Goal: Task Accomplishment & Management: Complete application form

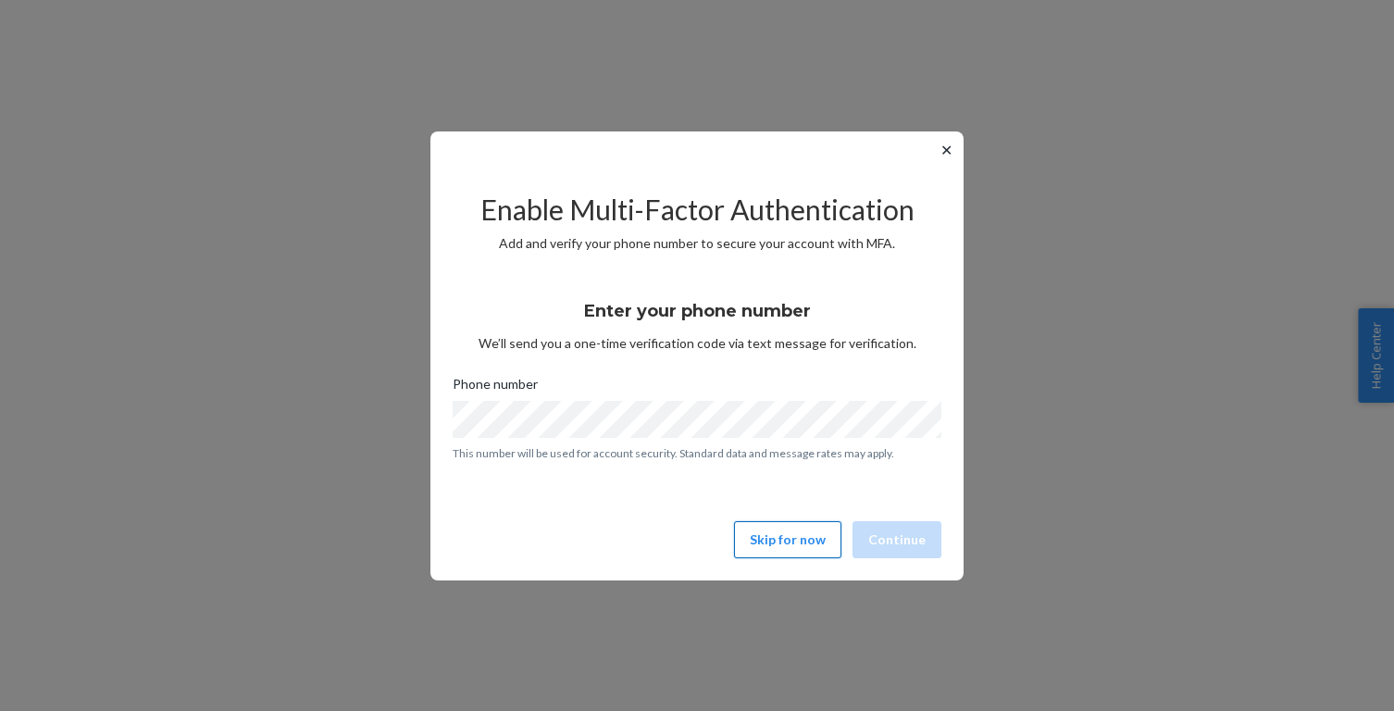
click at [781, 534] on button "Skip for now" at bounding box center [787, 539] width 107 height 37
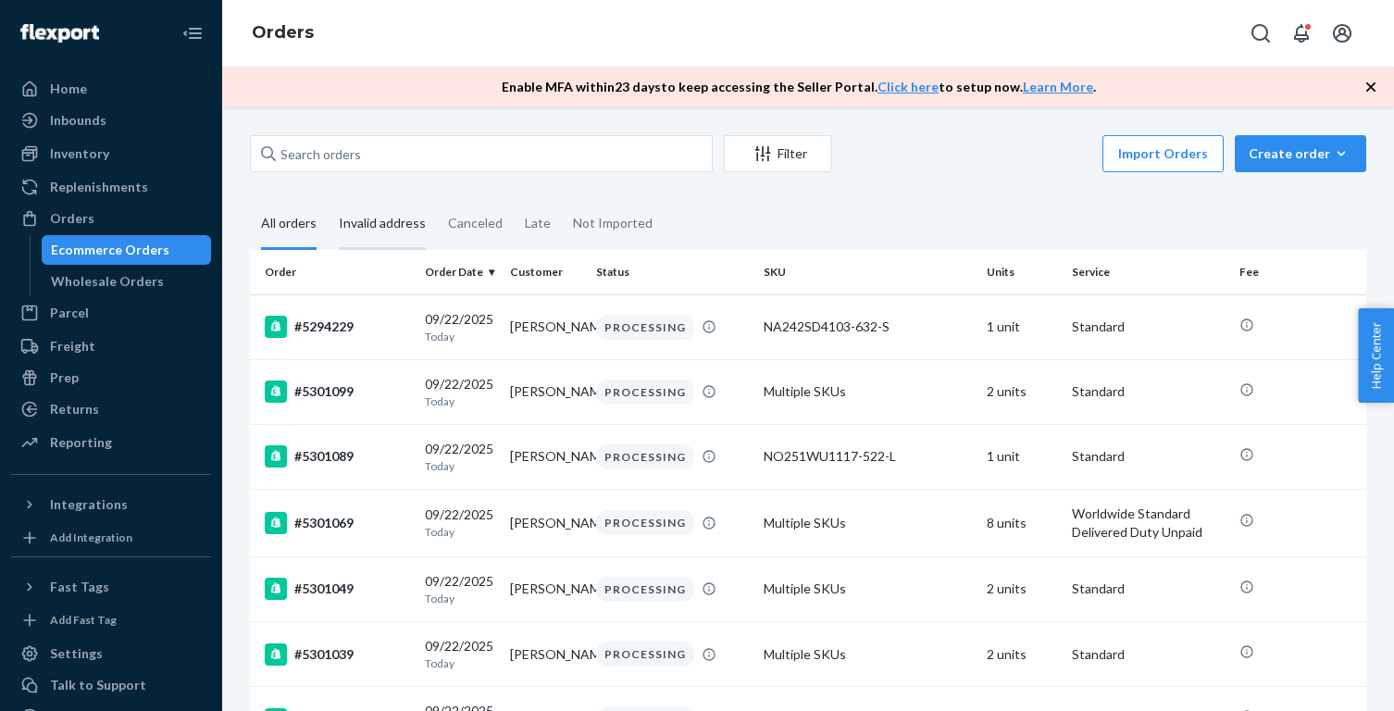
click at [366, 221] on div "Invalid address" at bounding box center [382, 224] width 87 height 51
click at [328, 199] on input "Invalid address" at bounding box center [328, 199] width 0 height 0
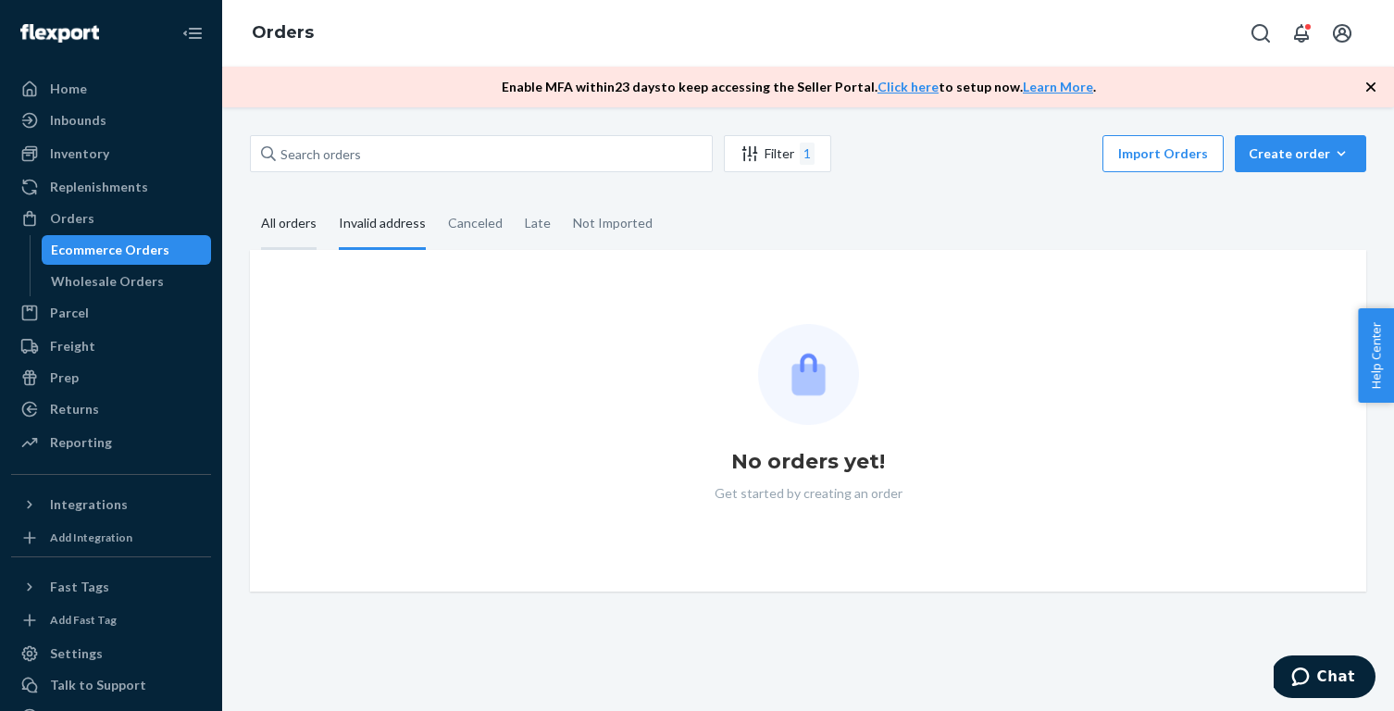
click at [284, 230] on div "All orders" at bounding box center [289, 224] width 56 height 51
click at [250, 199] on input "All orders" at bounding box center [250, 199] width 0 height 0
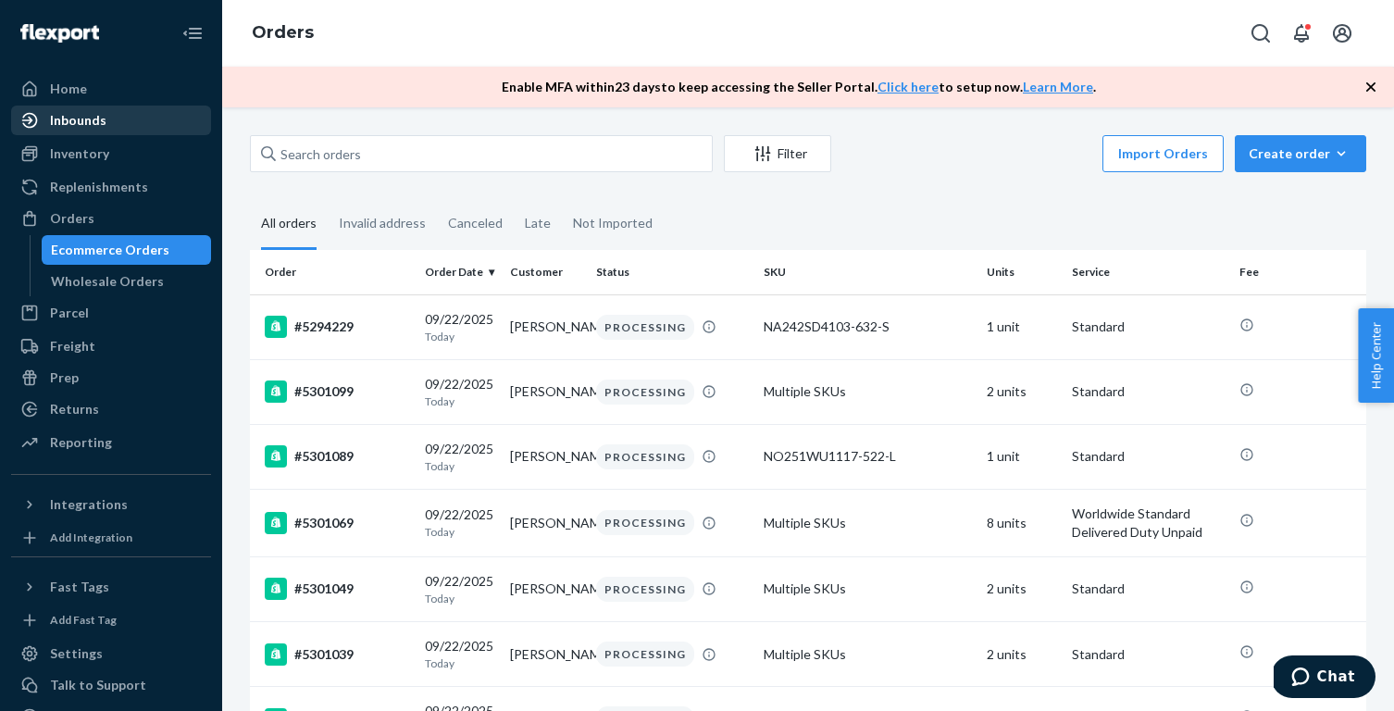
click at [91, 125] on div "Inbounds" at bounding box center [78, 120] width 56 height 19
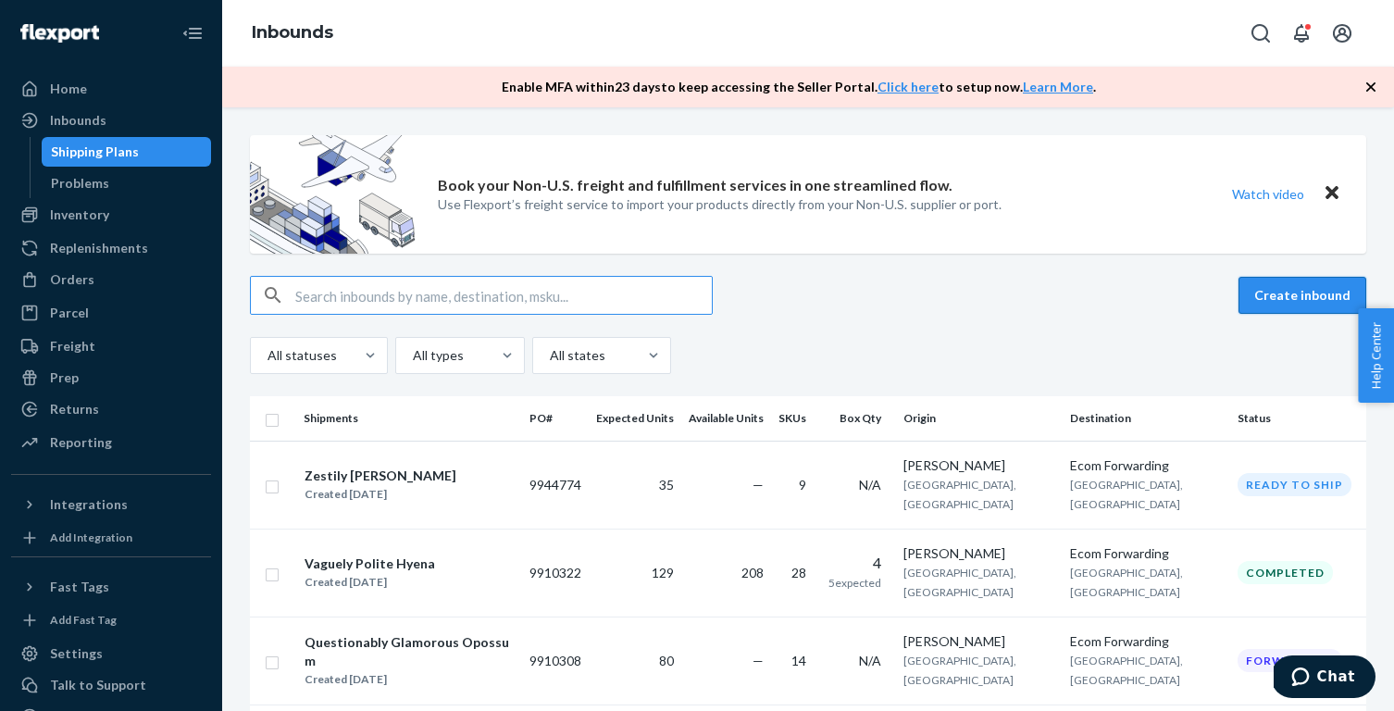
click at [1290, 292] on button "Create inbound" at bounding box center [1302, 295] width 128 height 37
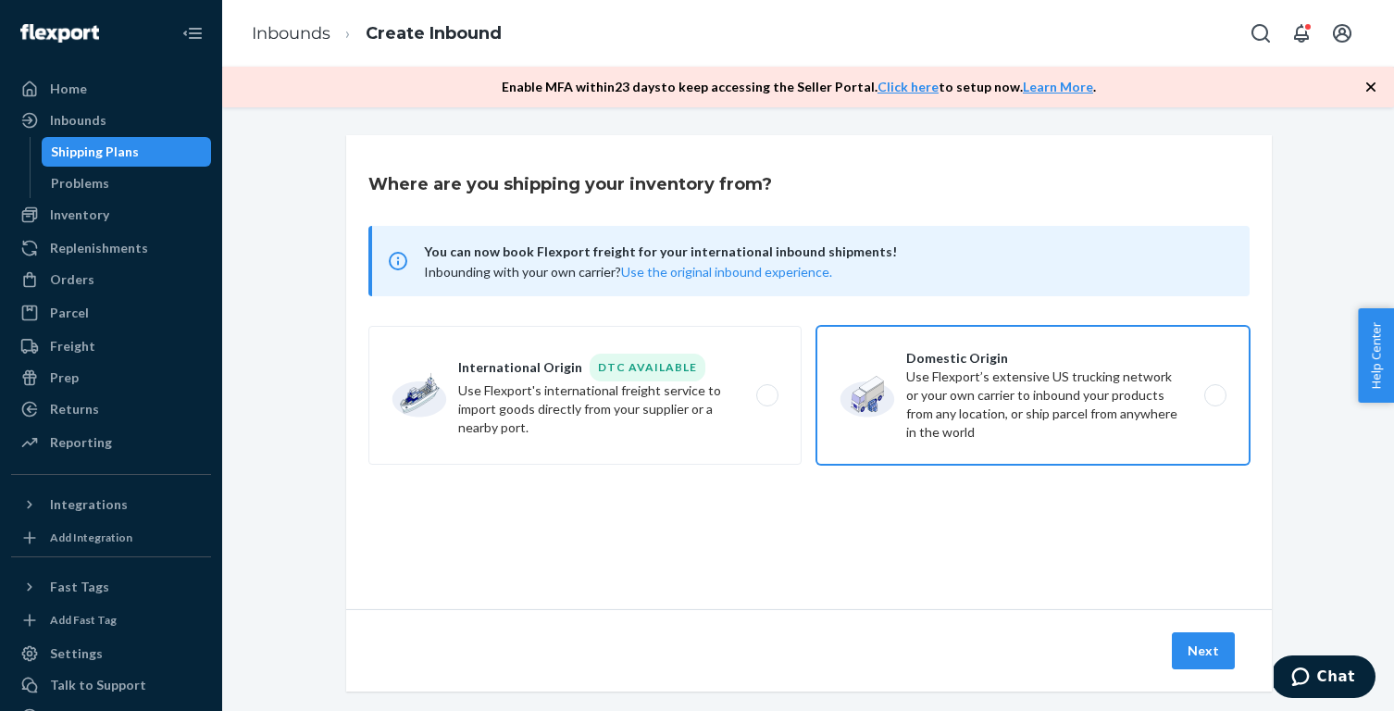
click at [927, 390] on label "Domestic Origin Use Flexport’s extensive US trucking network or your own carrie…" at bounding box center [1032, 395] width 433 height 139
click at [1214, 390] on input "Domestic Origin Use Flexport’s extensive US trucking network or your own carrie…" at bounding box center [1220, 396] width 12 height 12
radio input "true"
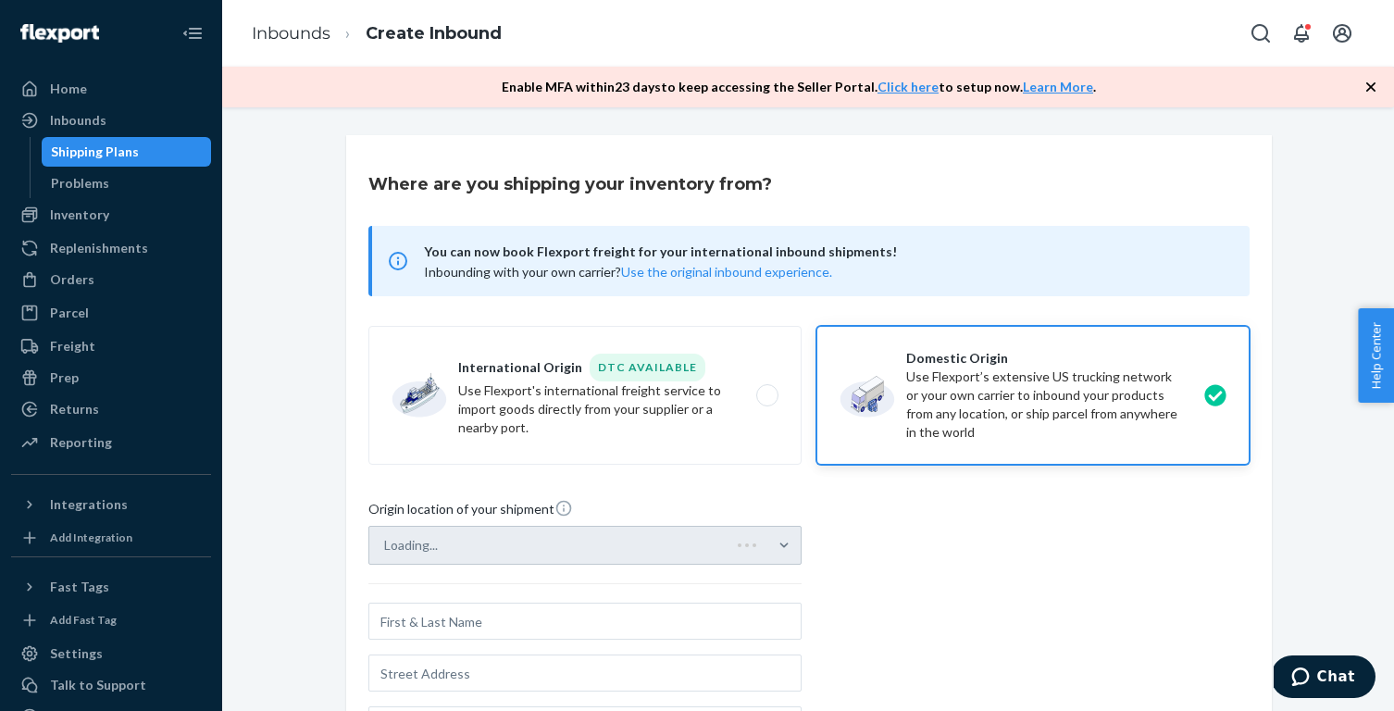
click at [653, 548] on div "Loading..." at bounding box center [584, 545] width 433 height 39
click at [386, 548] on input "Loading..." at bounding box center [385, 545] width 2 height 19
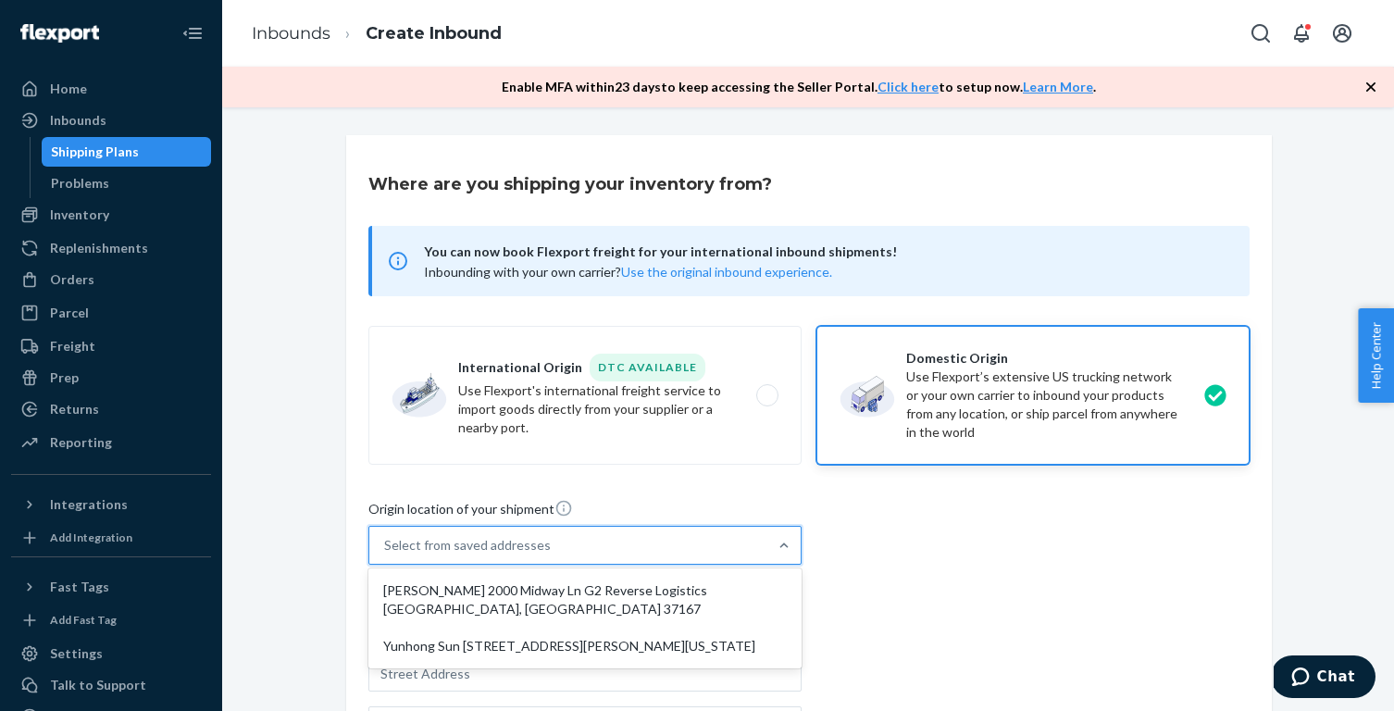
click at [653, 548] on div "Select from saved addresses" at bounding box center [568, 545] width 398 height 37
click at [386, 548] on input "option [PERSON_NAME] 2000 Midway Ln G2 Reverse Logistics [GEOGRAPHIC_DATA], [GE…" at bounding box center [385, 545] width 2 height 19
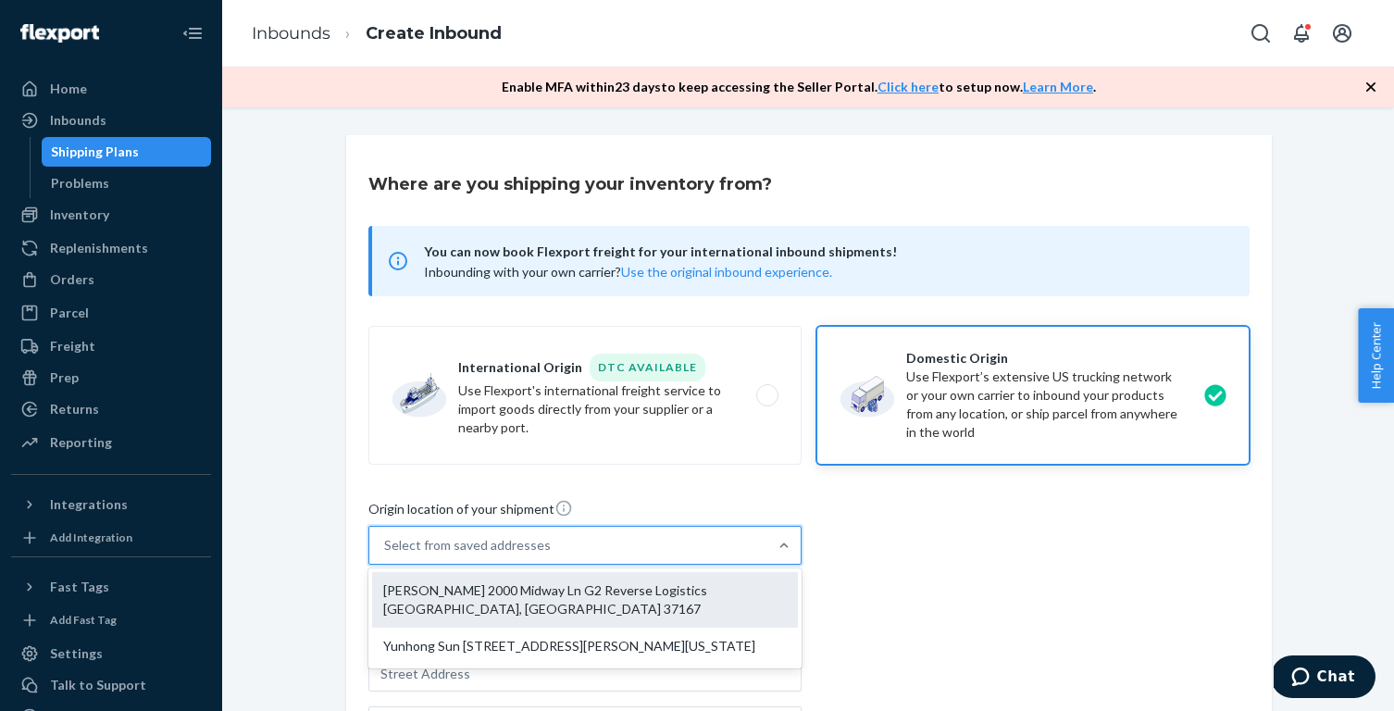
click at [621, 591] on div "[PERSON_NAME] 2000 Midway Ln G2 Reverse Logistics [GEOGRAPHIC_DATA], [GEOGRAPHI…" at bounding box center [585, 600] width 426 height 56
click at [386, 554] on input "option [PERSON_NAME] 2000 Midway Ln G2 Reverse Logistics [GEOGRAPHIC_DATA], [GE…" at bounding box center [385, 545] width 2 height 19
type input "[PERSON_NAME]"
type input "2000 Midway Ln"
type input "G2 Reverse Logistics"
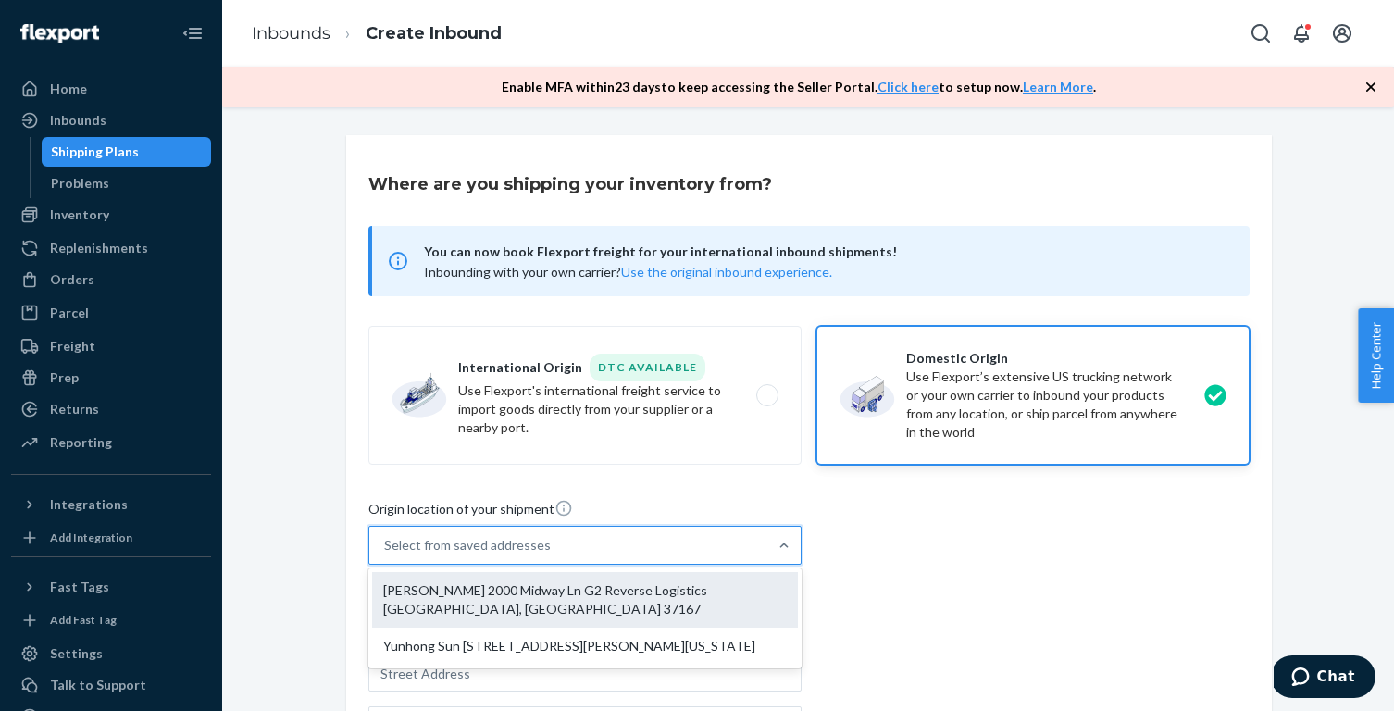
type input "[GEOGRAPHIC_DATA]"
type input "TN"
type input "37167"
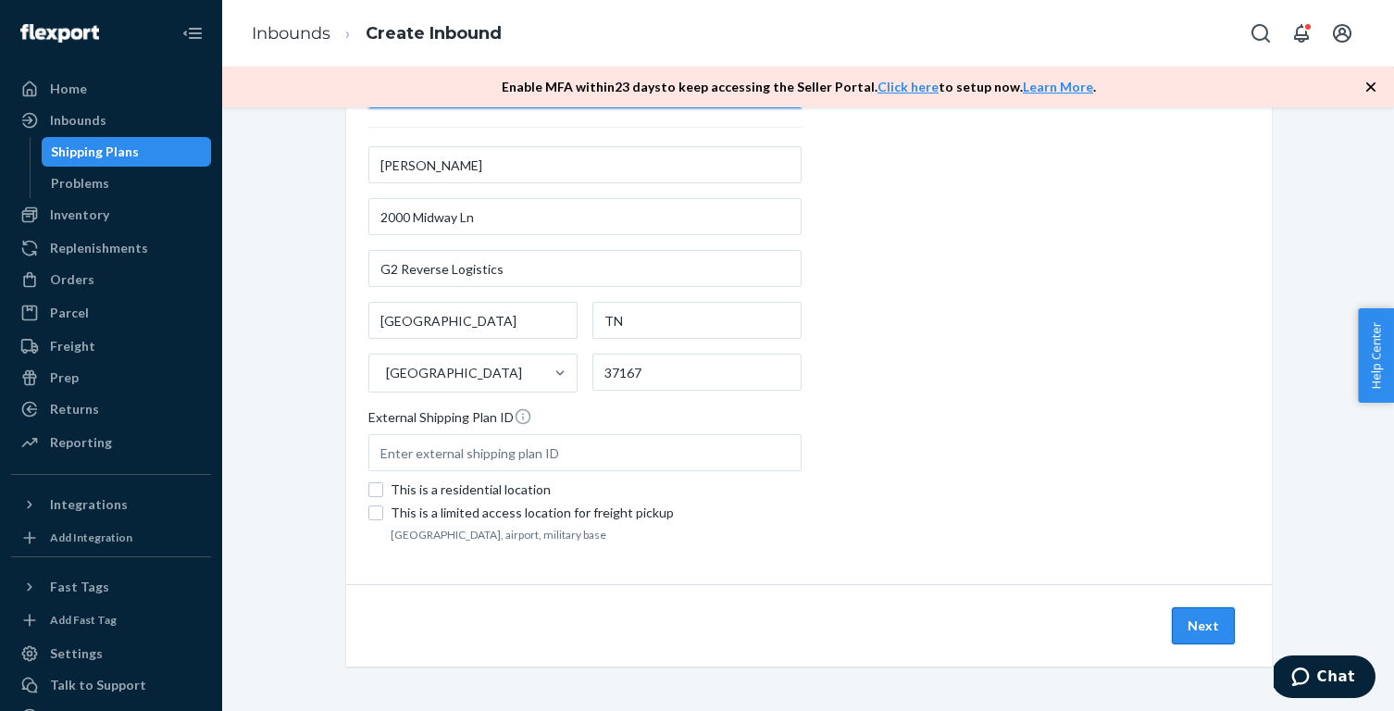
scroll to position [456, 0]
click at [1199, 624] on button "Next" at bounding box center [1202, 625] width 63 height 37
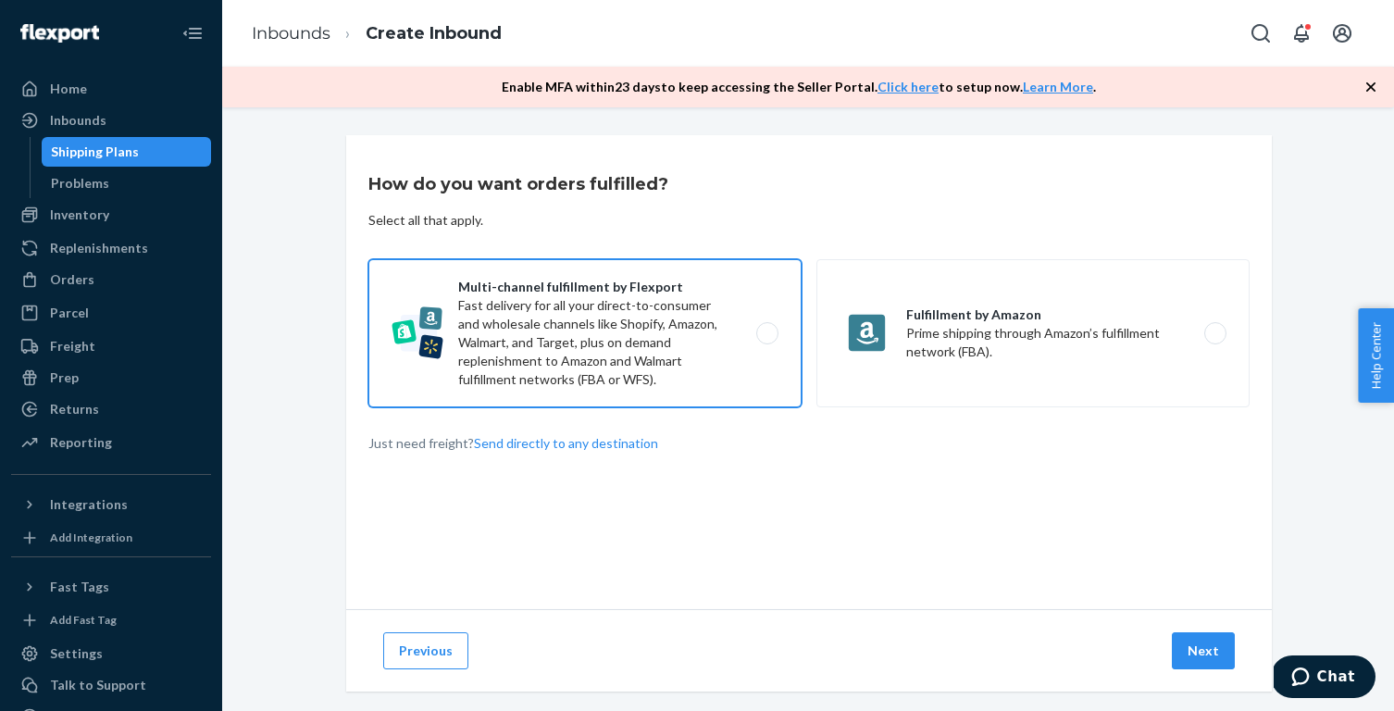
click at [748, 369] on label "Multi-channel fulfillment by Flexport Fast delivery for all your direct-to-cons…" at bounding box center [584, 333] width 433 height 148
click at [766, 340] on input "Multi-channel fulfillment by Flexport Fast delivery for all your direct-to-cons…" at bounding box center [772, 334] width 12 height 12
radio input "true"
click at [1206, 642] on button "Next" at bounding box center [1202, 650] width 63 height 37
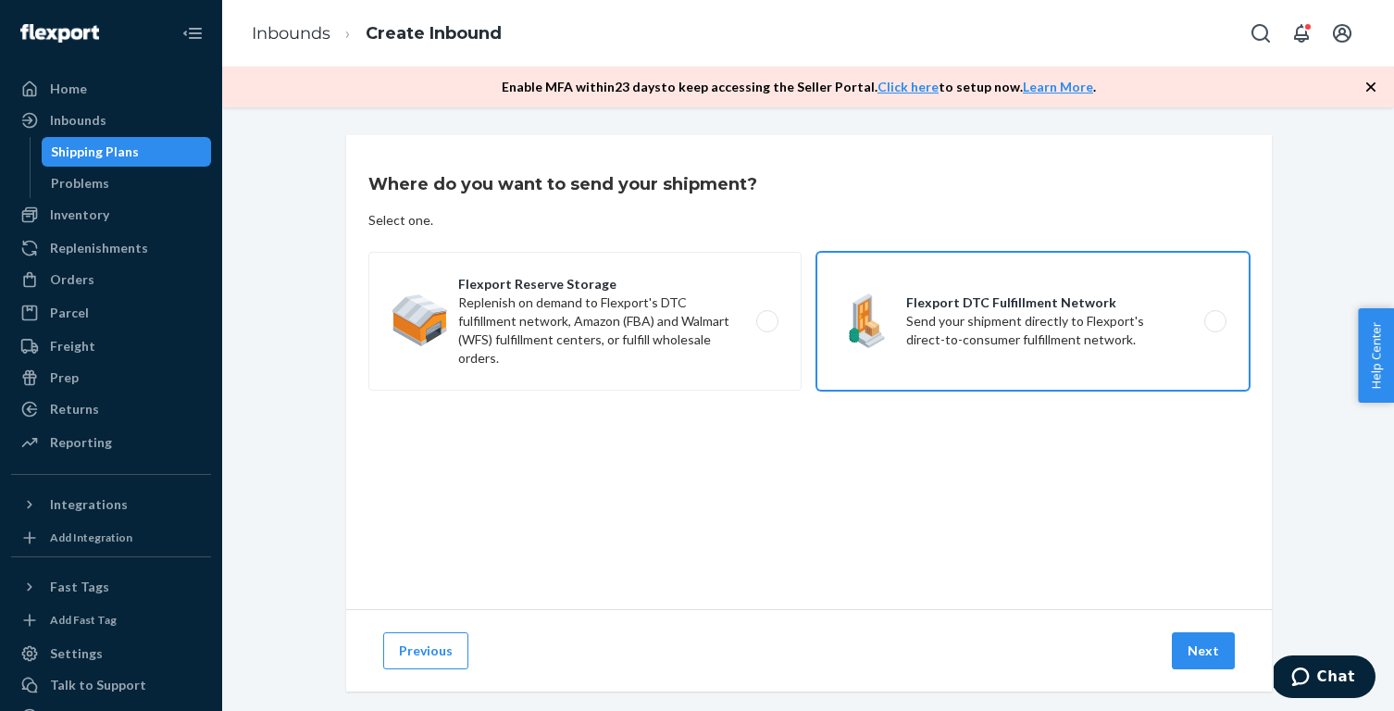
click at [927, 363] on label "Flexport DTC Fulfillment Network Send your shipment directly to Flexport's dire…" at bounding box center [1032, 321] width 433 height 139
click at [1214, 328] on input "Flexport DTC Fulfillment Network Send your shipment directly to Flexport's dire…" at bounding box center [1220, 322] width 12 height 12
radio input "true"
click at [1208, 635] on button "Next" at bounding box center [1202, 650] width 63 height 37
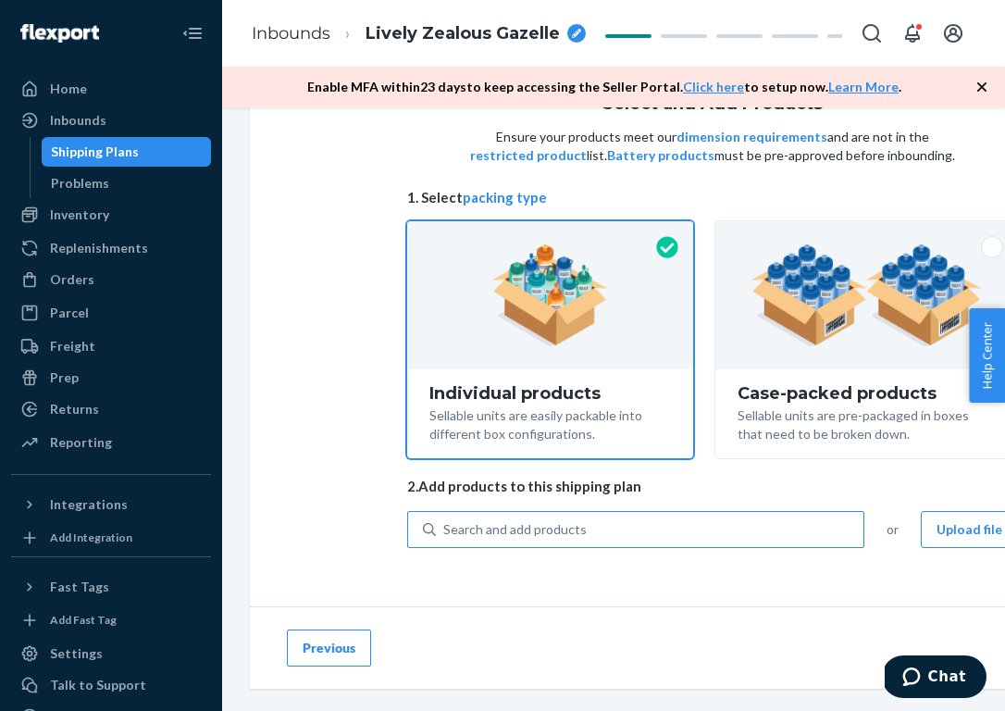
scroll to position [76, 0]
click at [645, 524] on div "Search and add products" at bounding box center [650, 530] width 428 height 33
click at [445, 524] on input "Search and add products" at bounding box center [444, 530] width 2 height 19
paste input "N211WU1118-528-XL"
type input "N211WU1118-528-XL"
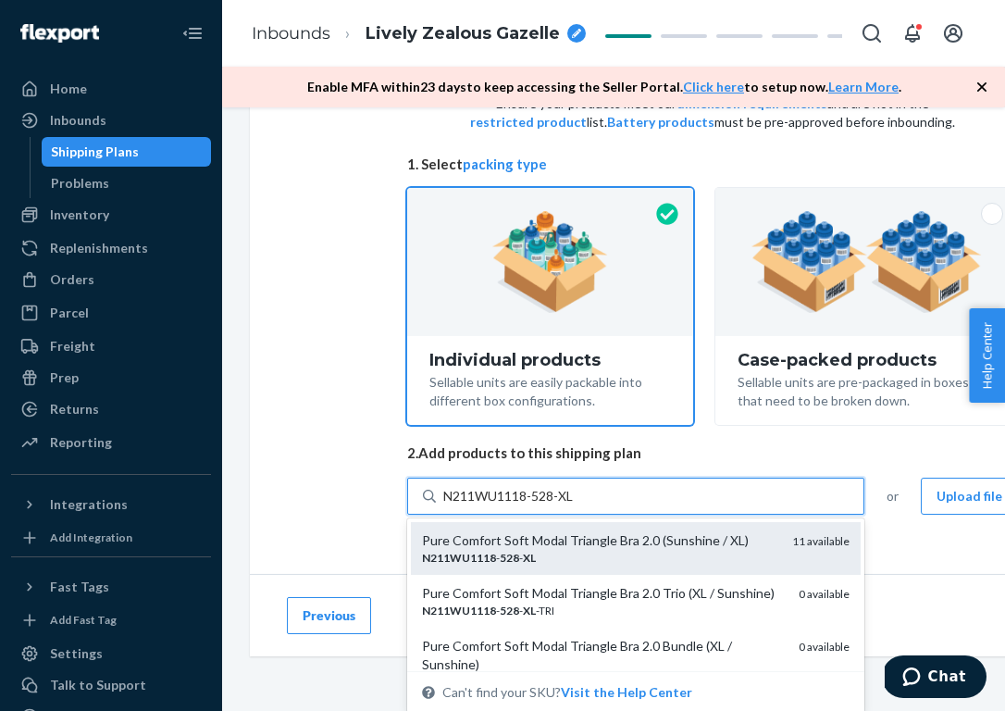
click at [562, 540] on div "Pure Comfort Soft Modal Triangle Bra 2.0 (Sunshine / XL)" at bounding box center [599, 540] width 355 height 19
click at [562, 505] on input "N211WU1118-528-XL" at bounding box center [509, 496] width 133 height 19
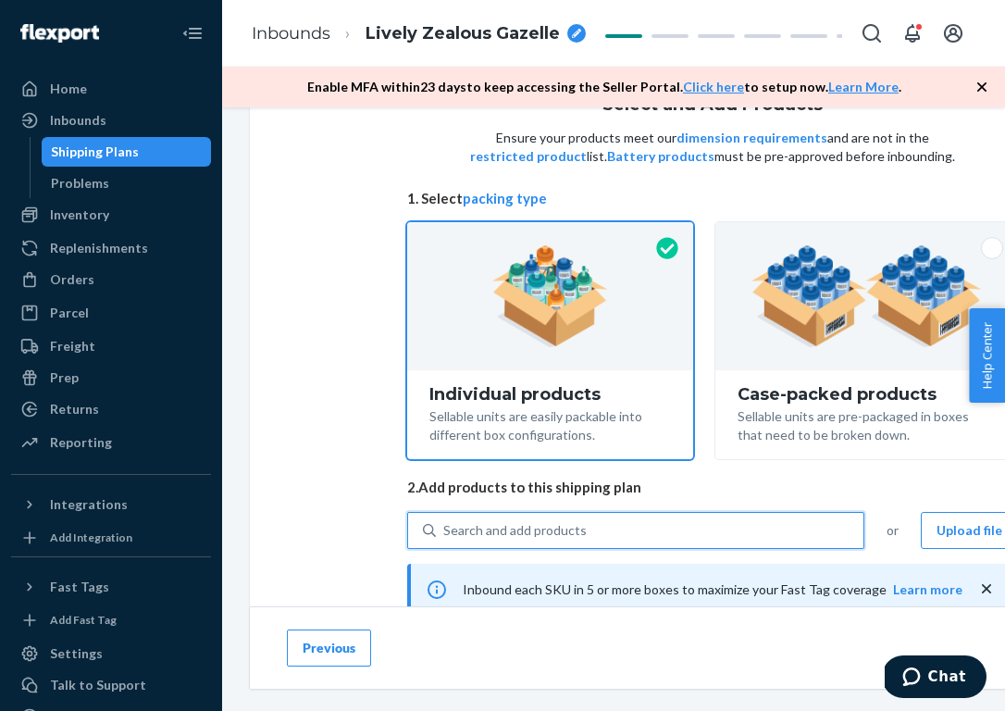
click at [591, 529] on div "Search and add products" at bounding box center [650, 530] width 428 height 33
click at [445, 529] on input "0 results available. Use Up and Down to choose options, press Enter to select t…" at bounding box center [444, 530] width 2 height 19
paste input "N211WU1119-523-L"
type input "N211WU1119-523-L"
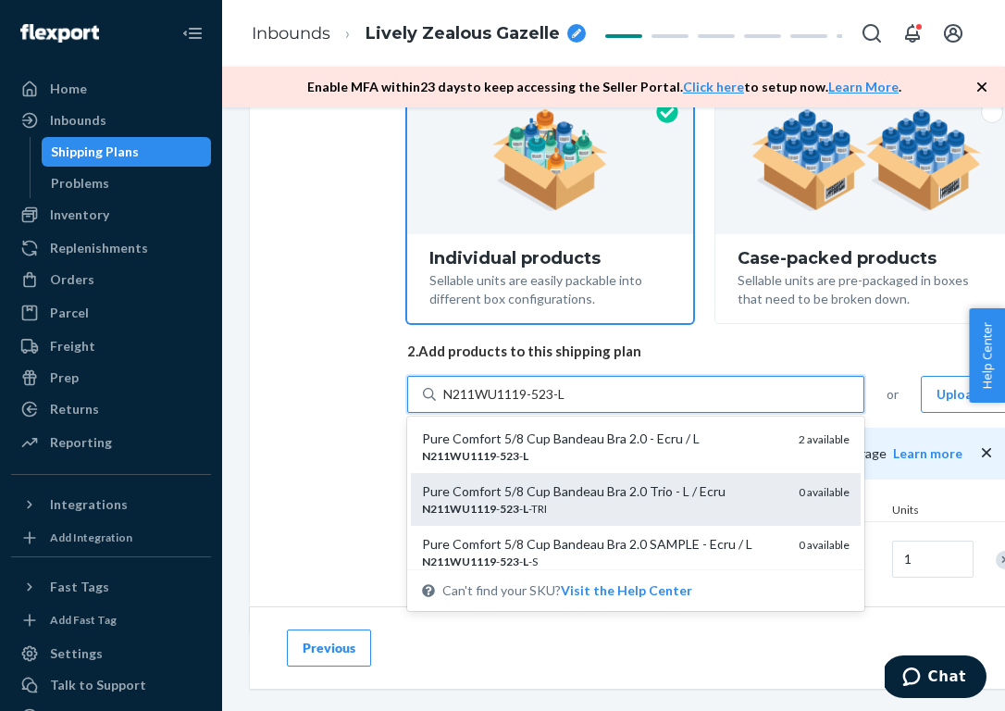
scroll to position [218, 0]
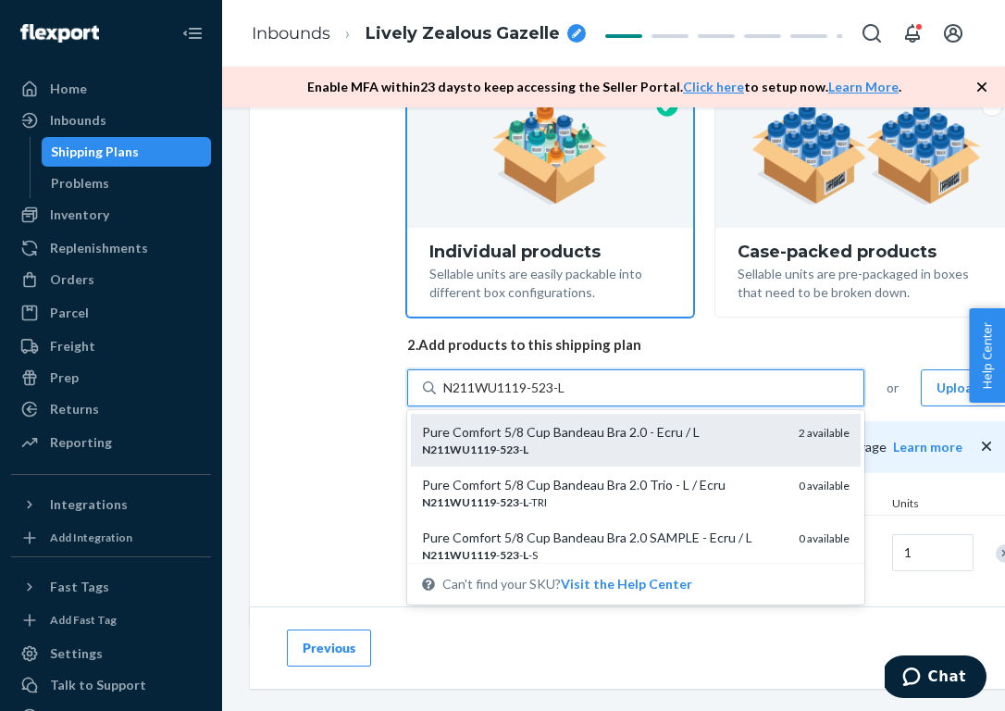
click at [573, 441] on div "N211WU1119 - 523 - L" at bounding box center [603, 449] width 362 height 16
click at [568, 397] on input "N211WU1119-523-L" at bounding box center [505, 387] width 125 height 19
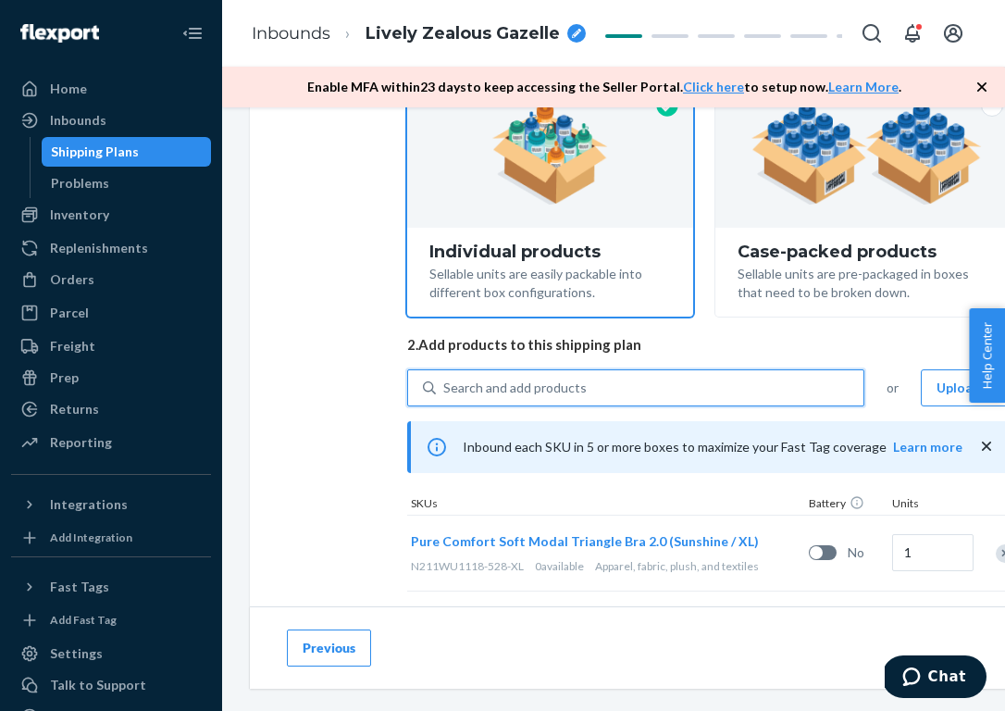
click at [598, 380] on div "Search and add products" at bounding box center [650, 387] width 428 height 33
click at [445, 380] on input "0 results available. Use Up and Down to choose options, press Enter to select t…" at bounding box center [444, 387] width 2 height 19
paste input "N212WU1109-106-XS"
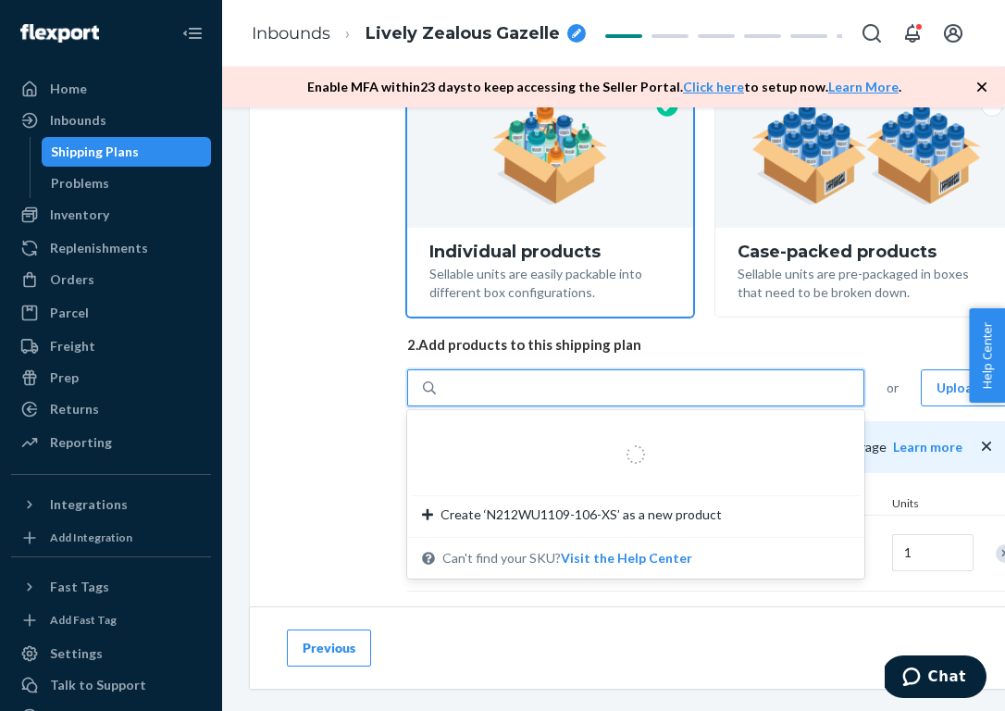
type input "N212WU1109-106-XS"
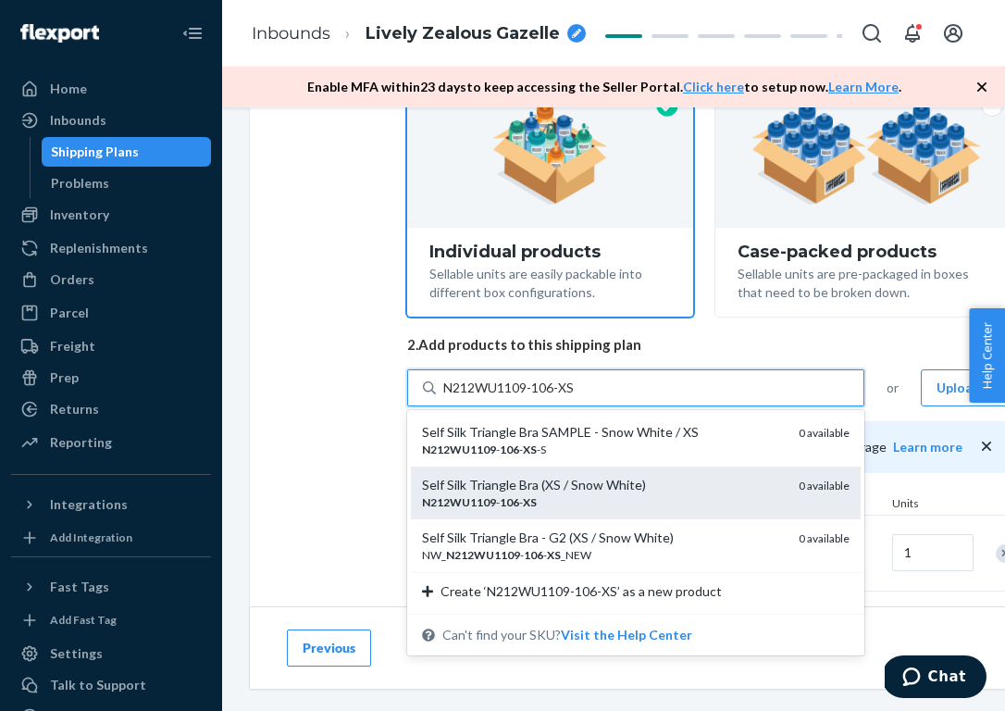
click at [572, 490] on div "Self Silk Triangle Bra (XS / Snow White)" at bounding box center [603, 485] width 362 height 19
click at [572, 397] on input "N212WU1109-106-XS" at bounding box center [509, 387] width 133 height 19
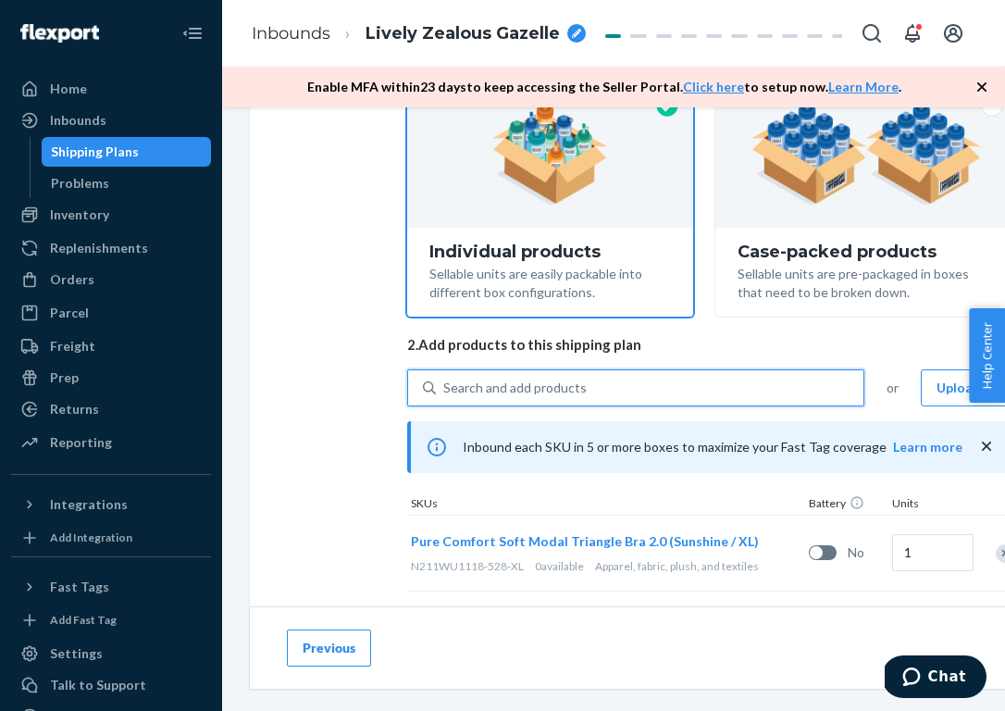
click at [566, 392] on div "Search and add products" at bounding box center [514, 387] width 143 height 19
click at [445, 392] on input "0 results available. Select is focused ,type to refine list, press Down to open…" at bounding box center [444, 387] width 2 height 19
paste input "NA222SA6102-296-F"
type input "NA222SA6102-296-F"
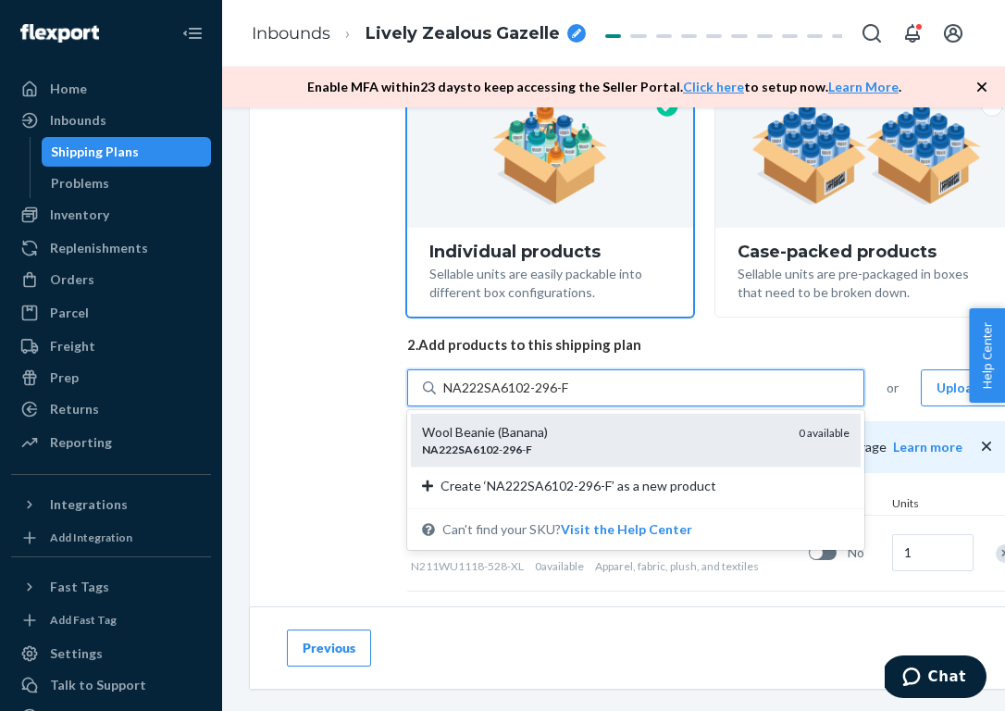
click at [554, 434] on div "Wool Beanie (Banana)" at bounding box center [603, 432] width 362 height 19
click at [554, 397] on input "NA222SA6102-296-F" at bounding box center [507, 387] width 128 height 19
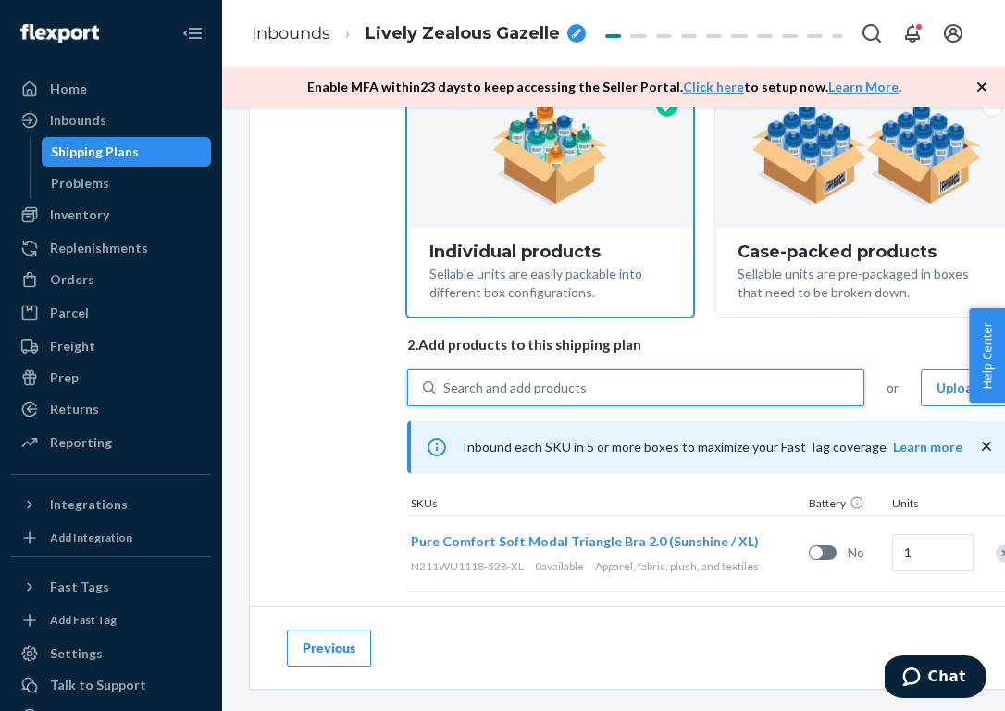
click at [564, 384] on div "Search and add products" at bounding box center [514, 387] width 143 height 19
click at [445, 384] on input "0 results available. Select is focused ,type to refine list, press Down to open…" at bounding box center [444, 387] width 2 height 19
paste input "NA222SS1108-925-S"
type input "NA222SS1108-925-S"
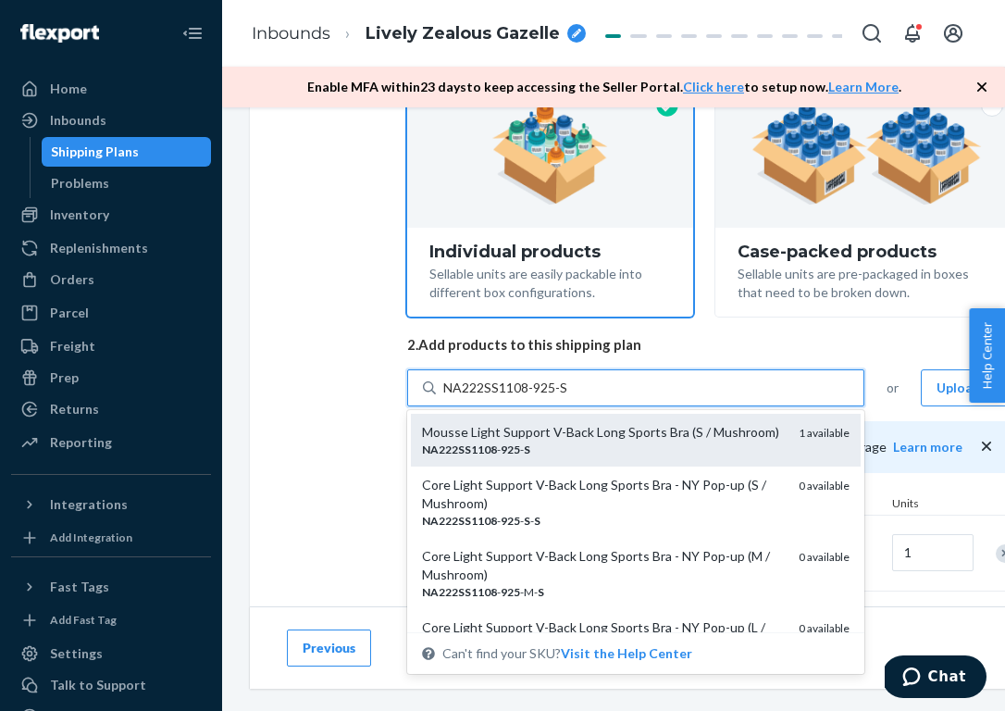
click at [552, 445] on div "NA222SS1108 - 925 - S" at bounding box center [603, 449] width 362 height 16
click at [552, 397] on input "NA222SS1108-925-S" at bounding box center [505, 387] width 125 height 19
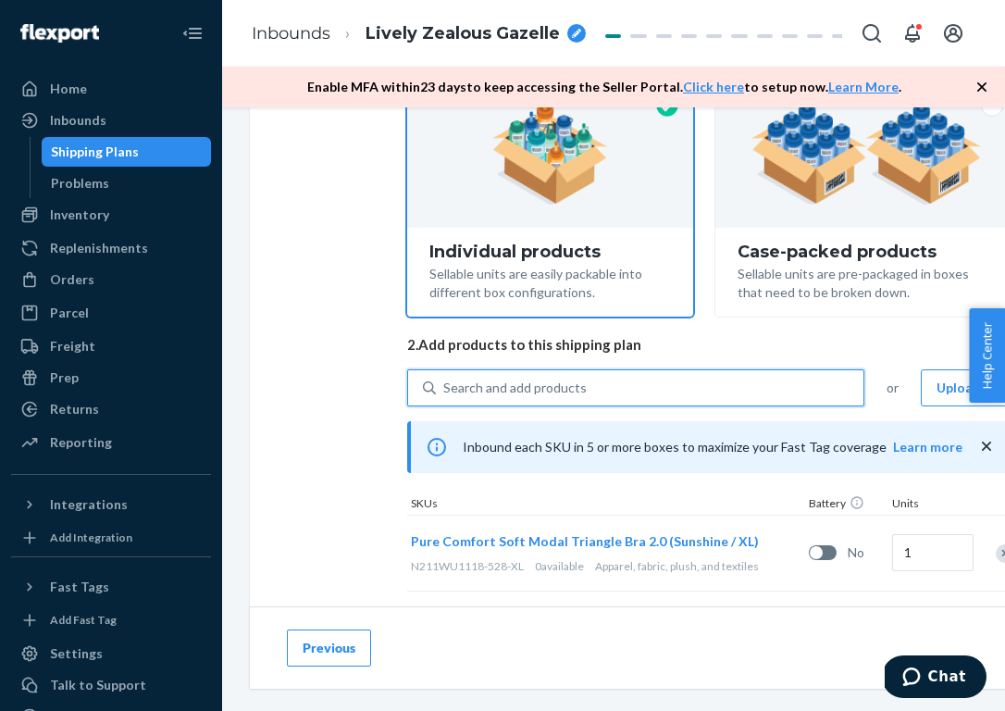
click at [583, 391] on div "Search and add products" at bounding box center [650, 387] width 428 height 33
click at [445, 391] on input "0 results available. Use Up and Down to choose options, press Enter to select t…" at bounding box center [444, 387] width 2 height 19
paste input "NA231SS1107-959-S1"
type input "NA231SS1107-959-S1"
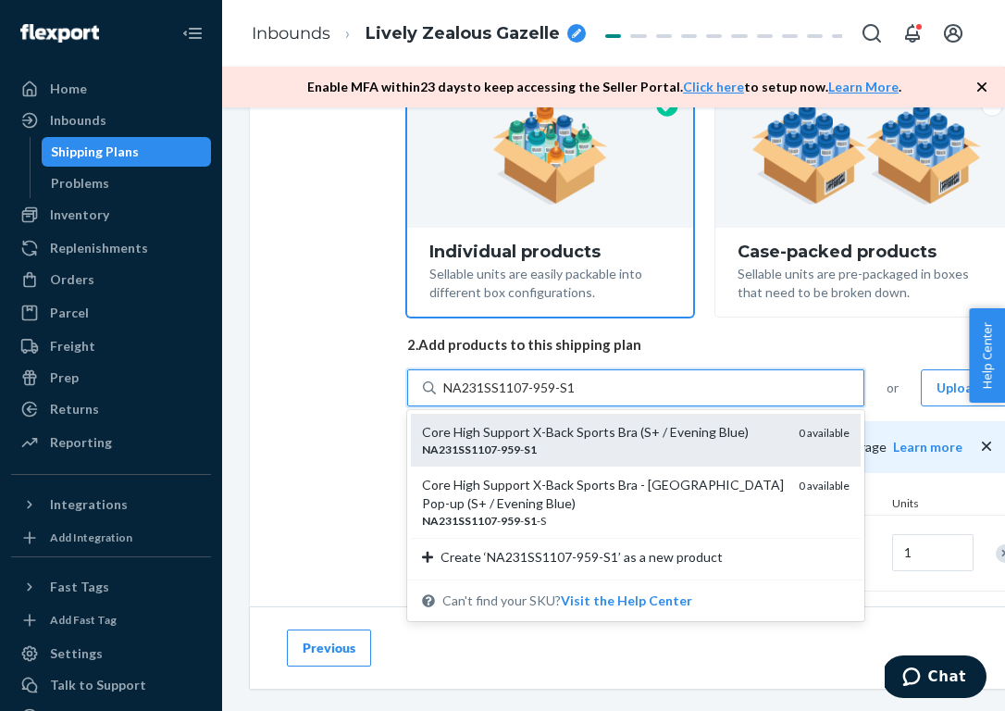
click at [567, 441] on div "NA231SS1107 - 959 - S1" at bounding box center [603, 449] width 362 height 16
click at [567, 397] on input "NA231SS1107-959-S1" at bounding box center [509, 387] width 132 height 19
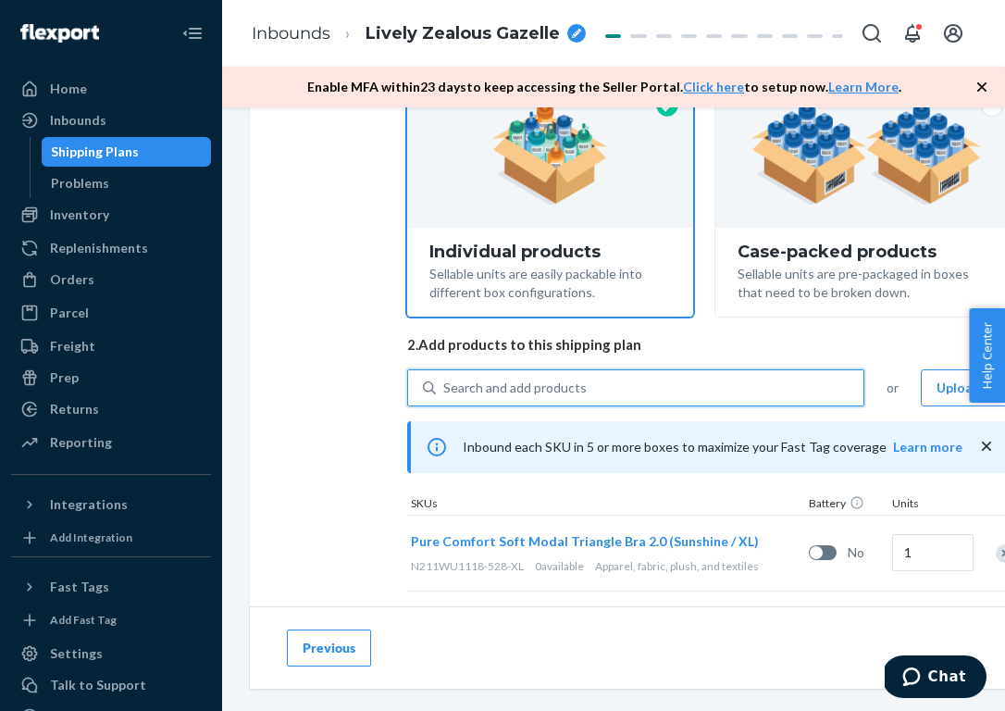
click at [616, 389] on div "Search and add products" at bounding box center [650, 387] width 428 height 33
click at [445, 389] on input "0 results available. Use Up and Down to choose options, press Enter to select t…" at bounding box center [444, 387] width 2 height 19
paste input "NA241SS1101-465-S"
type input "NA241SS1101-465-S"
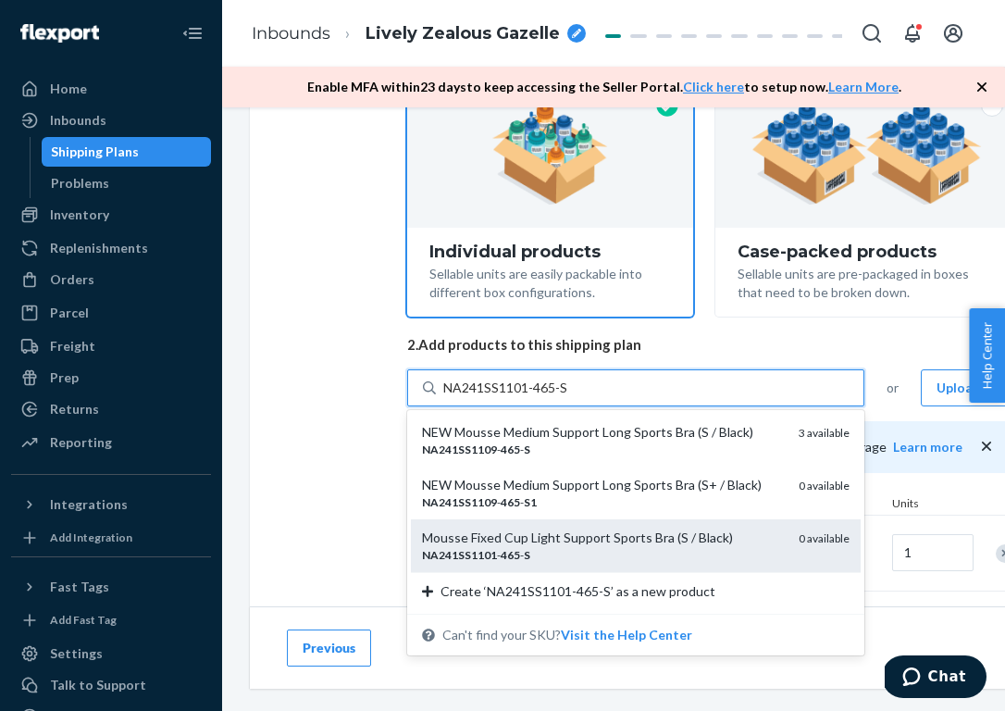
click at [547, 547] on div "NA241SS1101 - 465 - S" at bounding box center [603, 555] width 362 height 16
click at [547, 397] on input "NA241SS1101-465-S" at bounding box center [505, 387] width 125 height 19
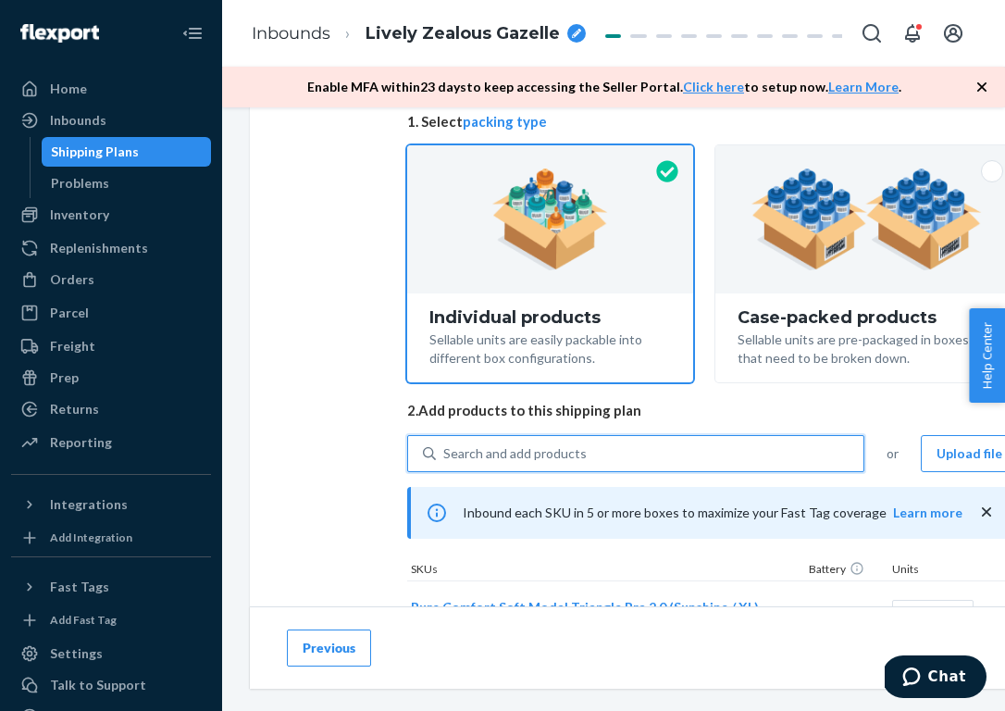
scroll to position [155, 0]
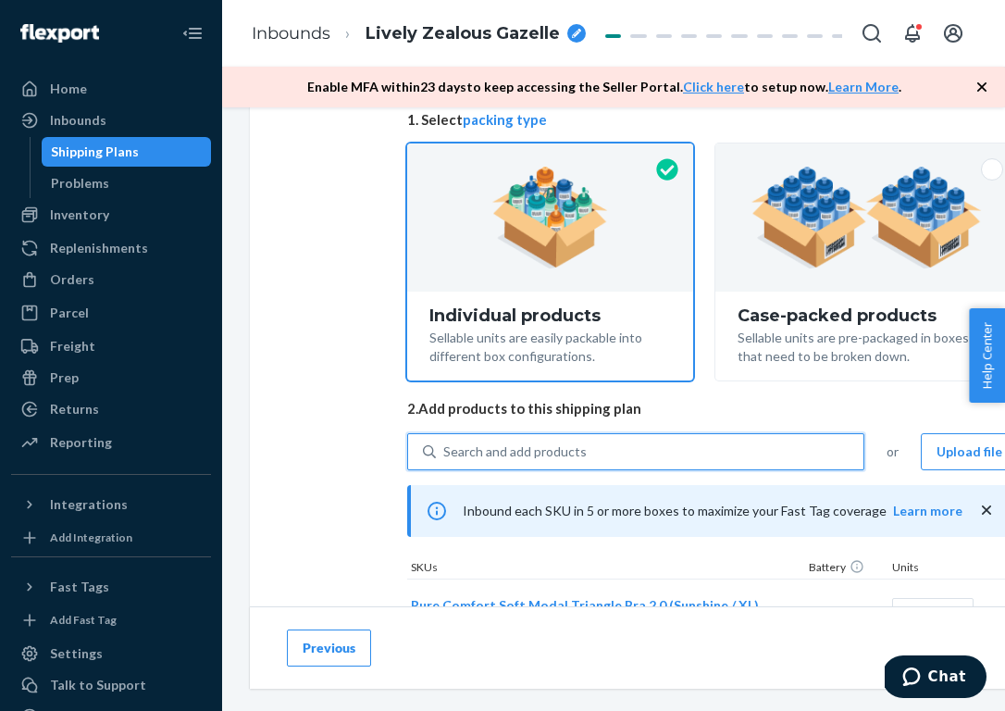
click at [541, 452] on div "Search and add products" at bounding box center [514, 451] width 143 height 19
click at [445, 452] on input "0 results available. Use Up and Down to choose options, press Enter to select t…" at bounding box center [444, 451] width 2 height 19
paste input "NO251WF3109-113-M"
type input "NO251WF3109-113-M"
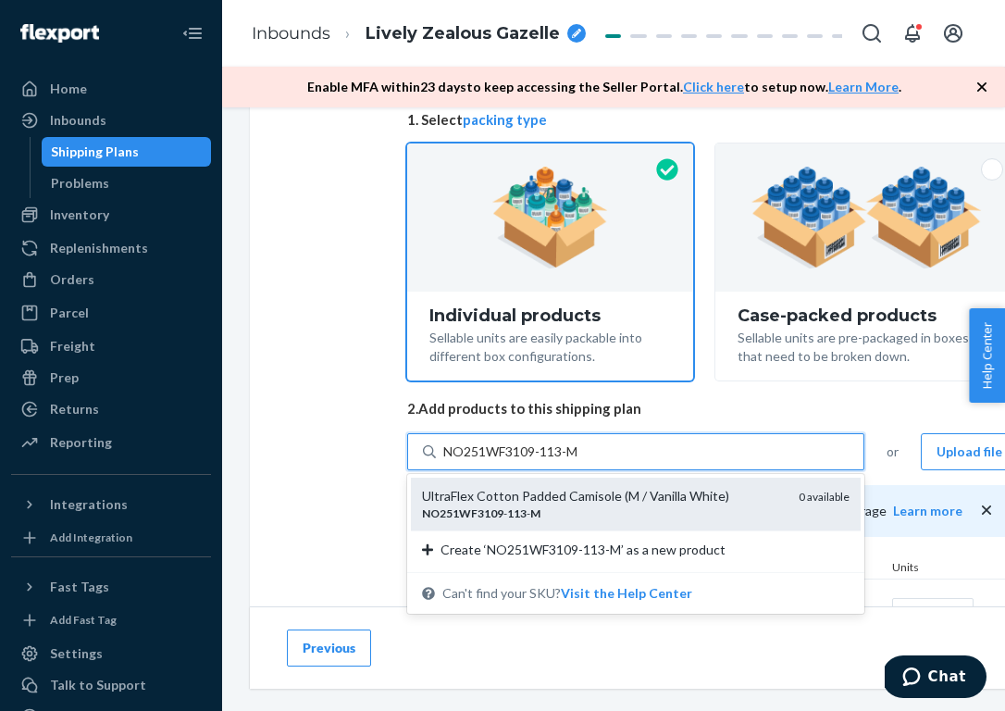
click at [530, 509] on em "M" at bounding box center [535, 513] width 10 height 14
click at [530, 461] on input "NO251WF3109-113-M" at bounding box center [512, 451] width 139 height 19
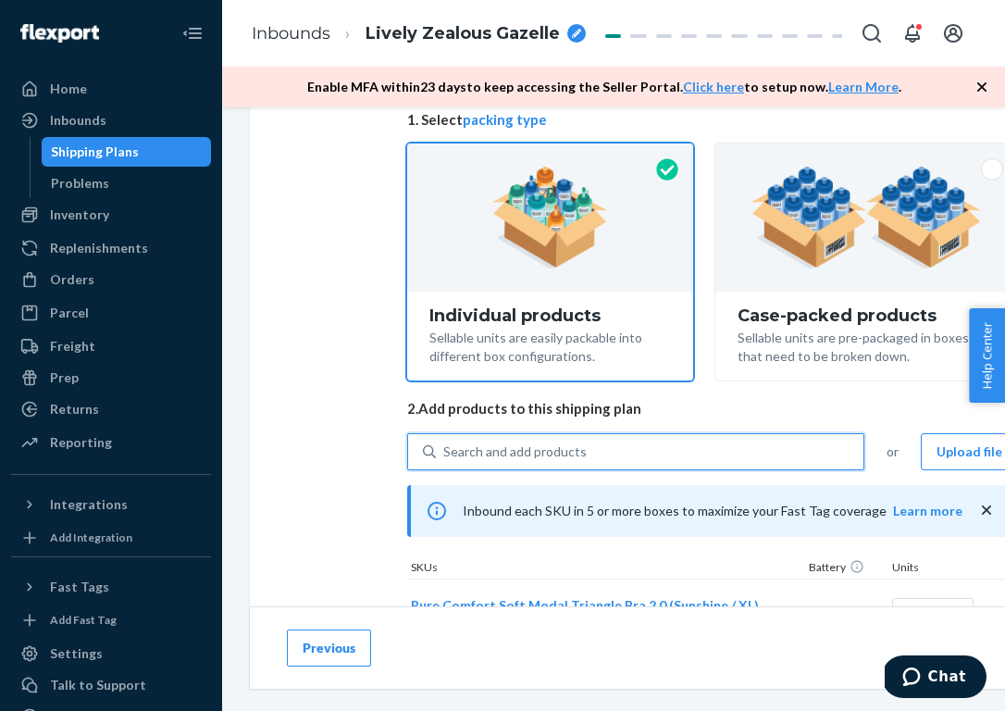
click at [589, 442] on div "Search and add products" at bounding box center [650, 451] width 428 height 33
click at [445, 442] on input "0 results available. Use Up and Down to choose options, press Enter to select t…" at bounding box center [444, 451] width 2 height 19
paste input "NO251WF3109-113-XS"
type input "NO251WF3109-113-XS"
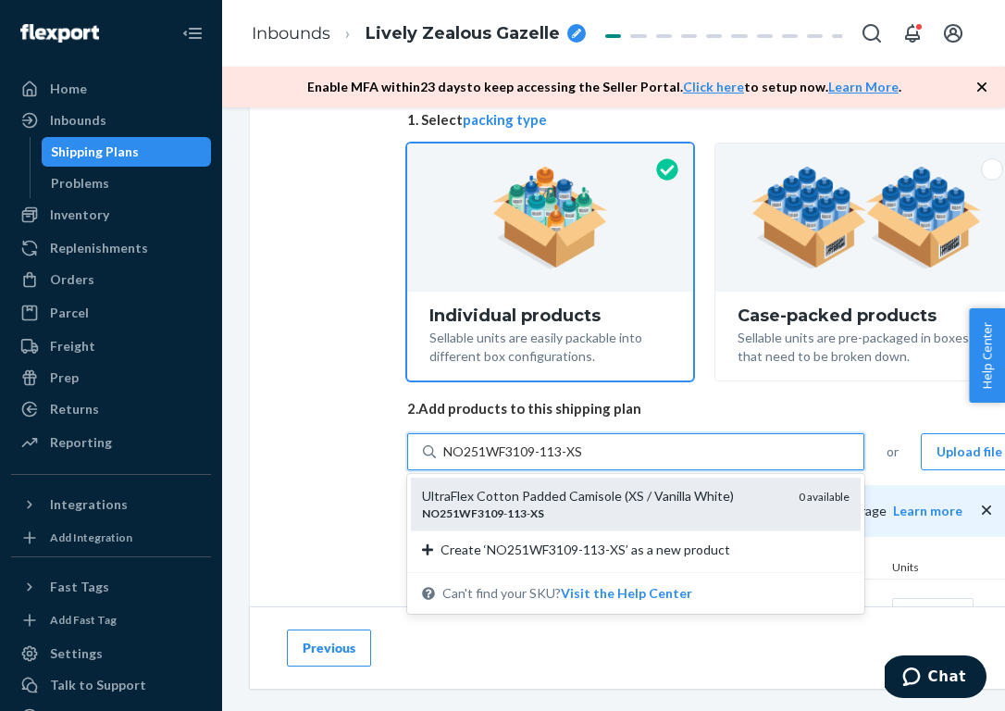
click at [582, 510] on div "NO251WF3109 - 113 - XS" at bounding box center [603, 513] width 362 height 16
click at [582, 461] on input "NO251WF3109-113-XS" at bounding box center [514, 451] width 142 height 19
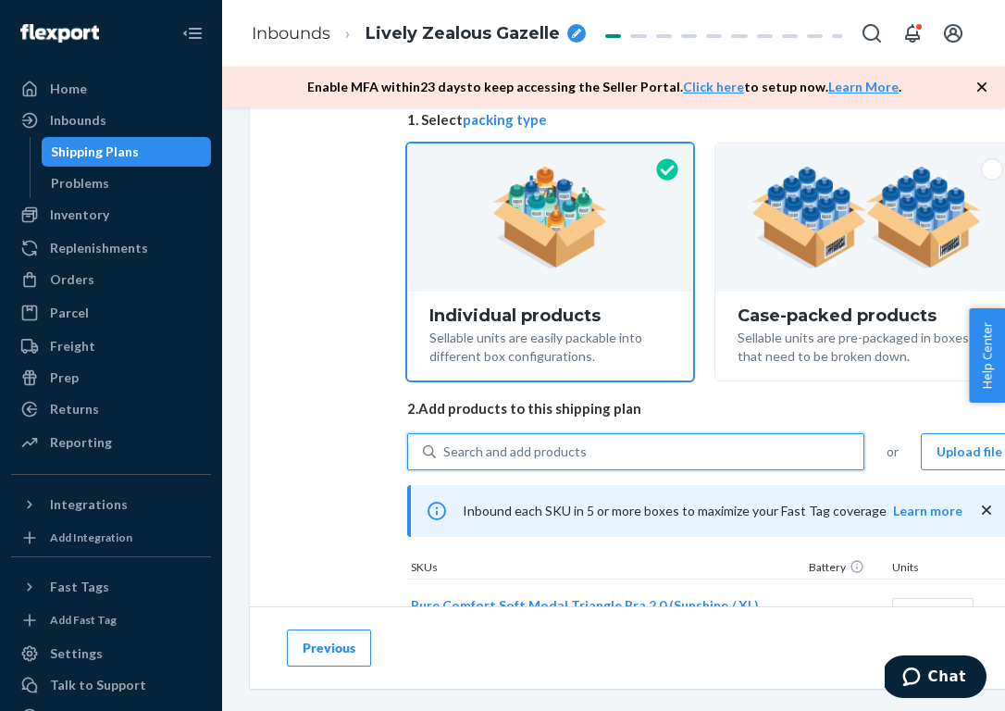
click at [539, 454] on div "Search and add products" at bounding box center [514, 451] width 143 height 19
click at [445, 454] on input "0 results available. Select is focused ,type to refine list, press Down to open…" at bounding box center [444, 451] width 2 height 19
paste input "NO251WF3109-465-M"
type input "NO251WF3109-465-M"
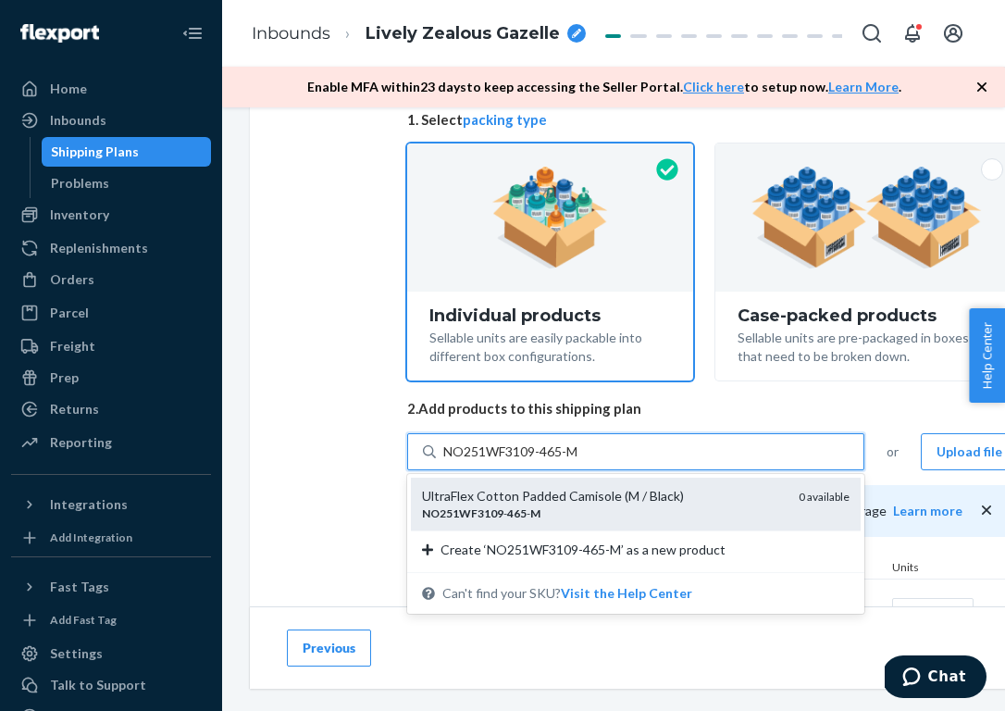
click at [590, 511] on div "NO251WF3109 - 465 - M" at bounding box center [603, 513] width 362 height 16
click at [582, 461] on input "NO251WF3109-465-M" at bounding box center [512, 451] width 139 height 19
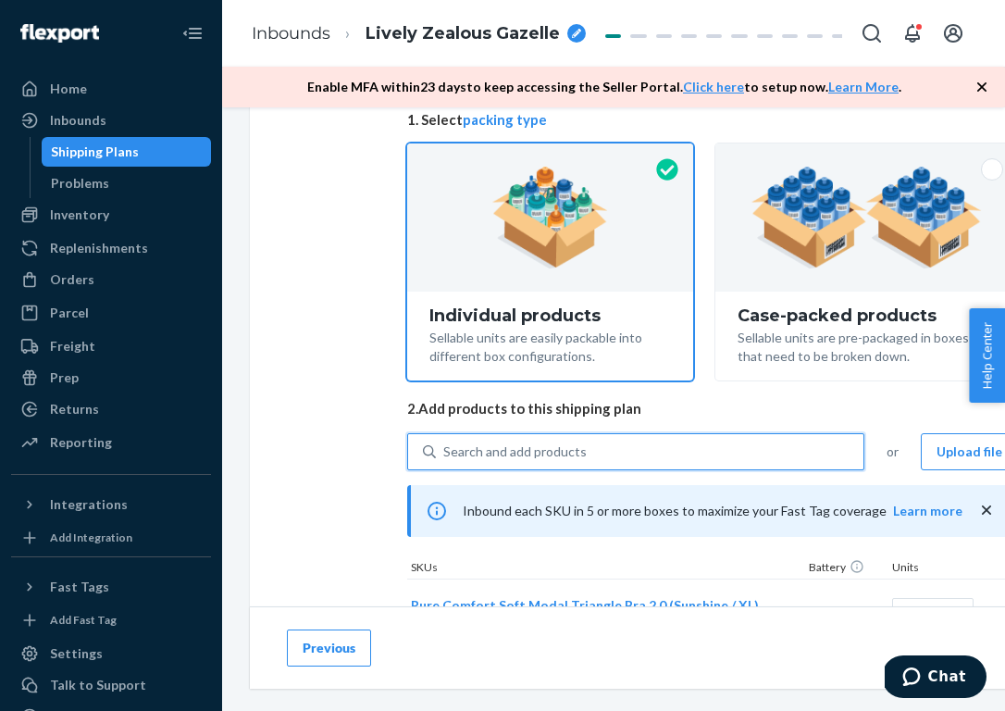
click at [606, 452] on div "Search and add products" at bounding box center [650, 451] width 428 height 33
click at [445, 452] on input "0 results available. Use Up and Down to choose options, press Enter to select t…" at bounding box center [444, 451] width 2 height 19
paste input "NO251WU1114-651-M"
type input "NO251WU1114-651-M"
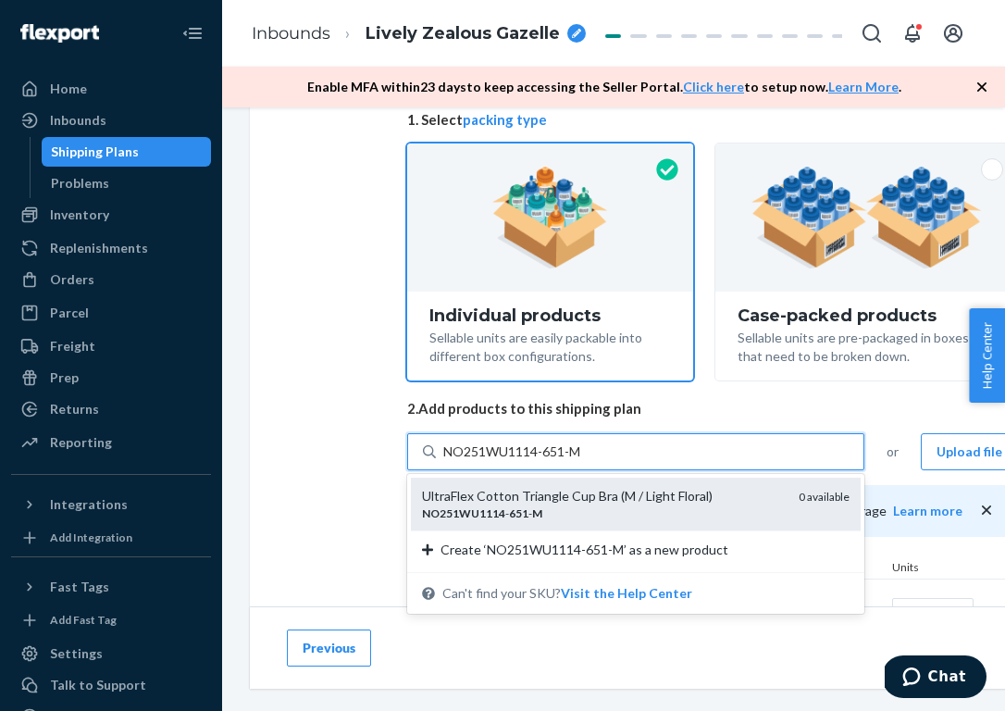
click at [562, 511] on div "NO251WU1114 - 651 - M" at bounding box center [603, 513] width 362 height 16
click at [562, 461] on input "NO251WU1114-651-M" at bounding box center [513, 451] width 141 height 19
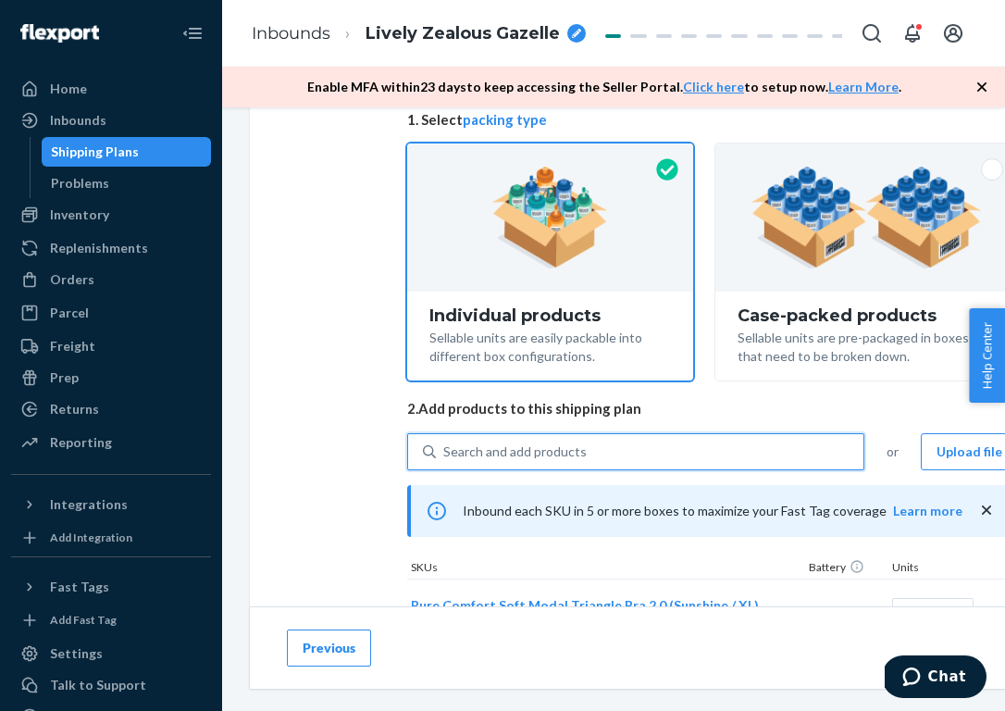
click at [538, 452] on div "Search and add products" at bounding box center [514, 451] width 143 height 19
click at [445, 452] on input "0 results available. Use Up and Down to choose options, press Enter to select t…" at bounding box center [444, 451] width 2 height 19
paste input "NO251WU1116-522-M"
type input "NO251WU1116-522-M"
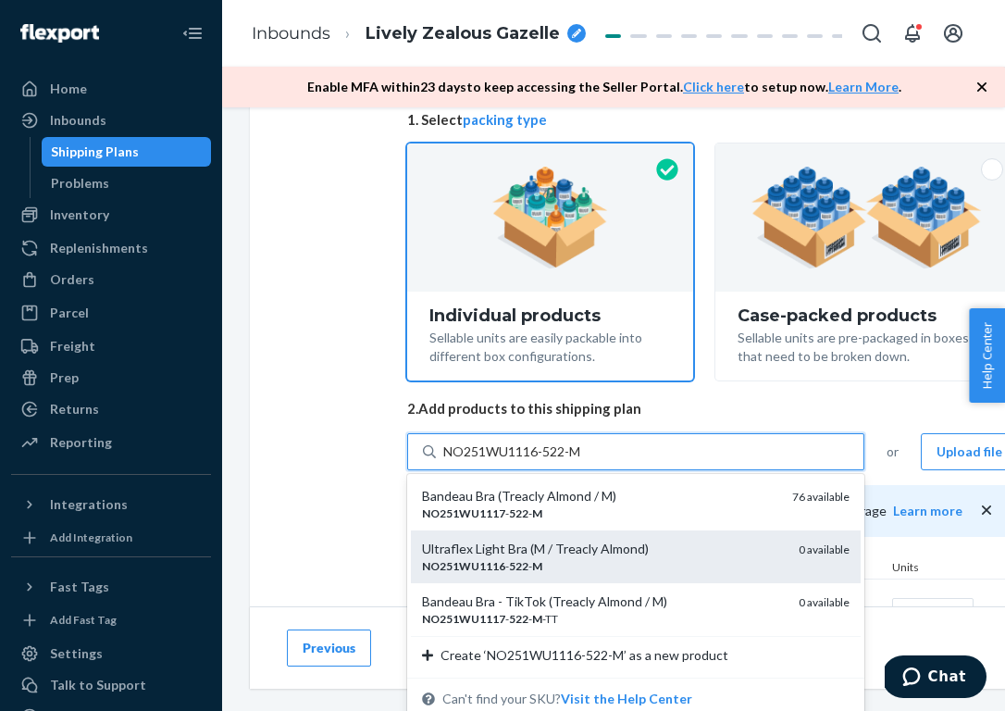
click at [575, 560] on div "NO251WU1116 - 522 - M" at bounding box center [603, 566] width 362 height 16
click at [575, 461] on input "NO251WU1116-522-M" at bounding box center [513, 451] width 141 height 19
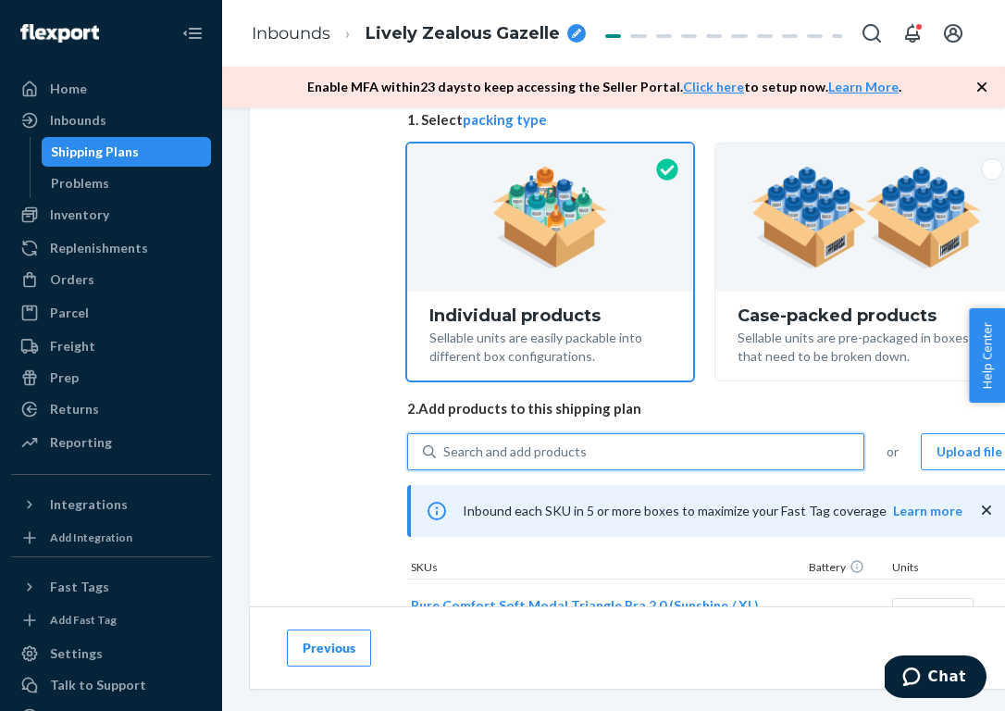
click at [601, 440] on div "Search and add products" at bounding box center [650, 451] width 428 height 33
click at [445, 442] on input "0 results available. Select is focused ,type to refine list, press Down to open…" at bounding box center [444, 451] width 2 height 19
paste input "NO251WU1117-465-M"
type input "NO251WU1117-465-M"
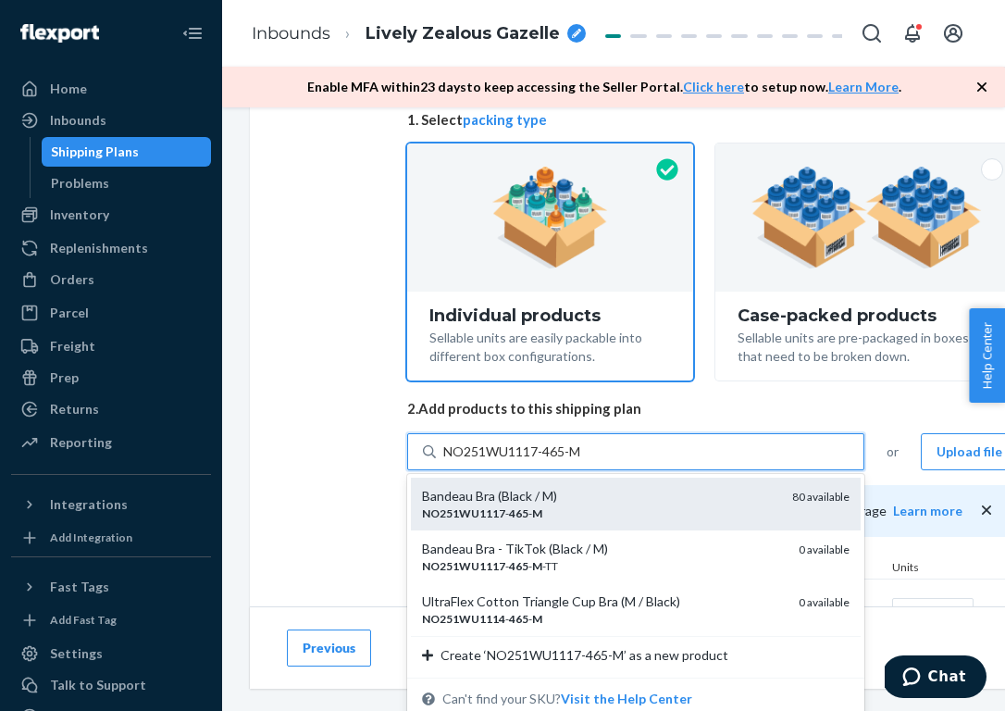
click at [590, 502] on div "Bandeau Bra (Black / M)" at bounding box center [599, 496] width 355 height 19
click at [584, 461] on input "NO251WU1117-465-M" at bounding box center [513, 451] width 141 height 19
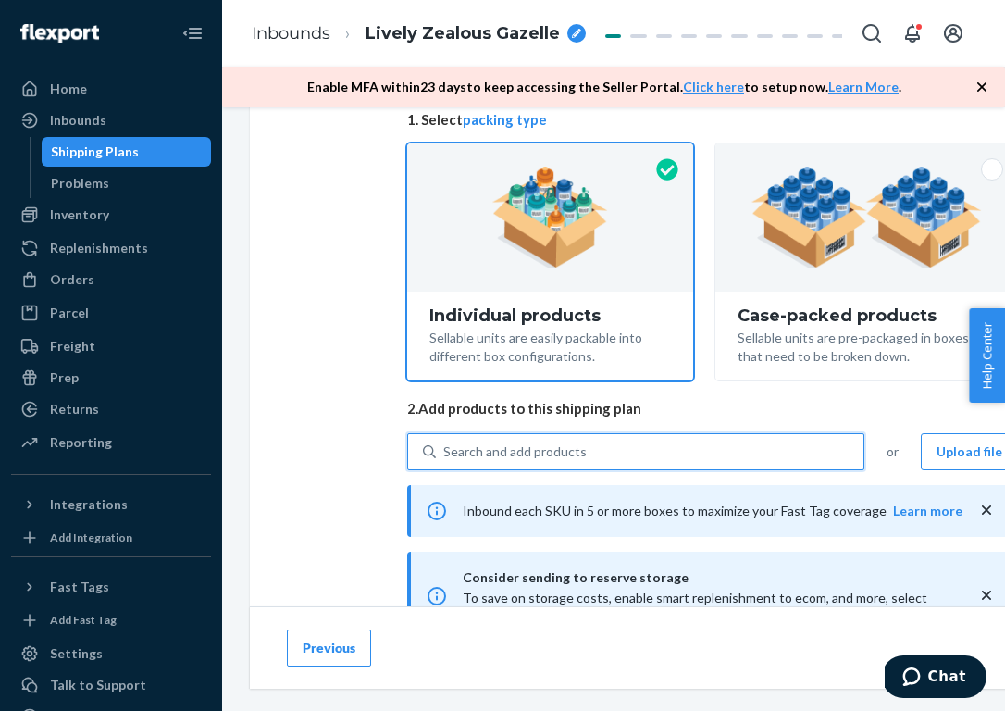
click at [671, 448] on div "Search and add products" at bounding box center [650, 451] width 428 height 33
click at [445, 448] on input "0 results available. Use Up and Down to choose options, press Enter to select t…" at bounding box center [444, 451] width 2 height 19
paste input "NO251WU1117-465-S"
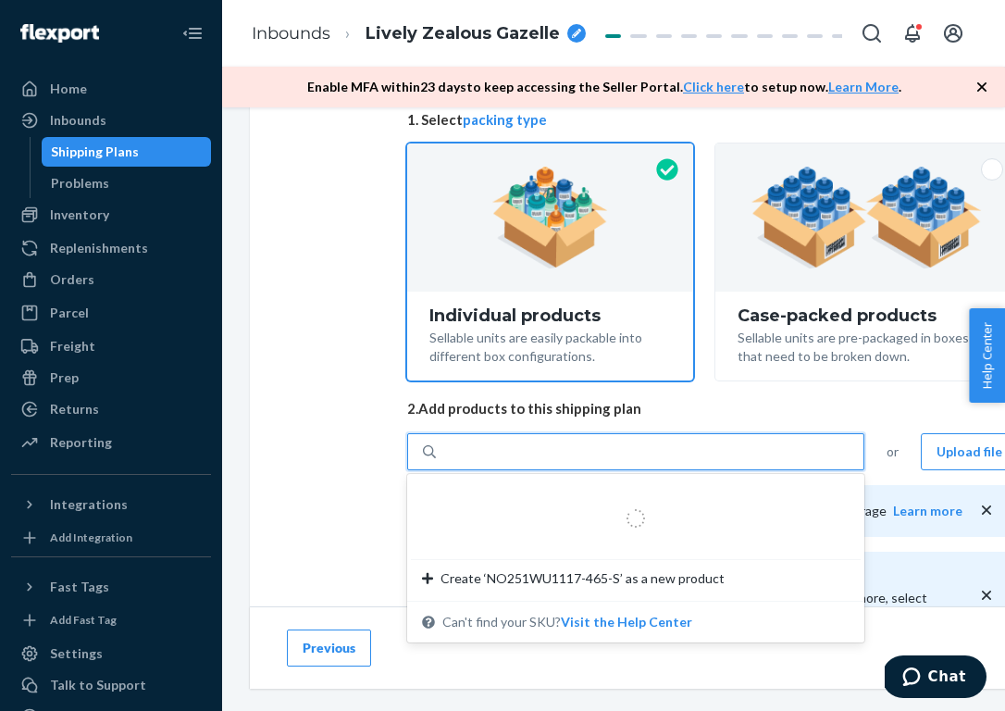
type input "NO251WU1117-465-S"
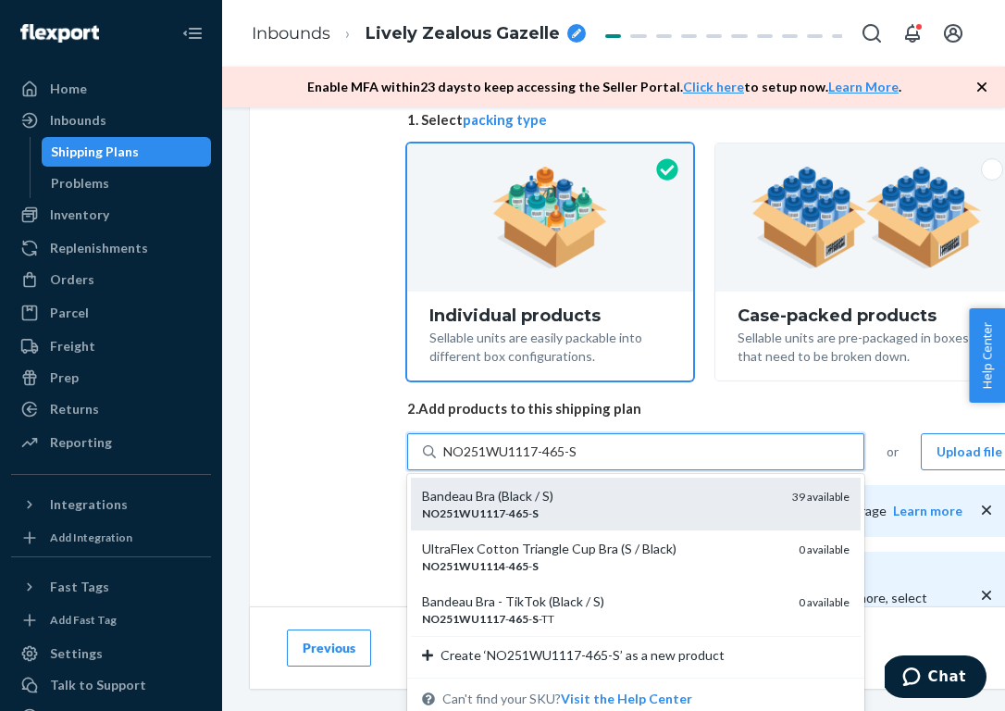
click at [570, 505] on div "NO251WU1117 - 465 - S" at bounding box center [599, 513] width 355 height 16
click at [570, 461] on input "NO251WU1117-465-S" at bounding box center [511, 451] width 136 height 19
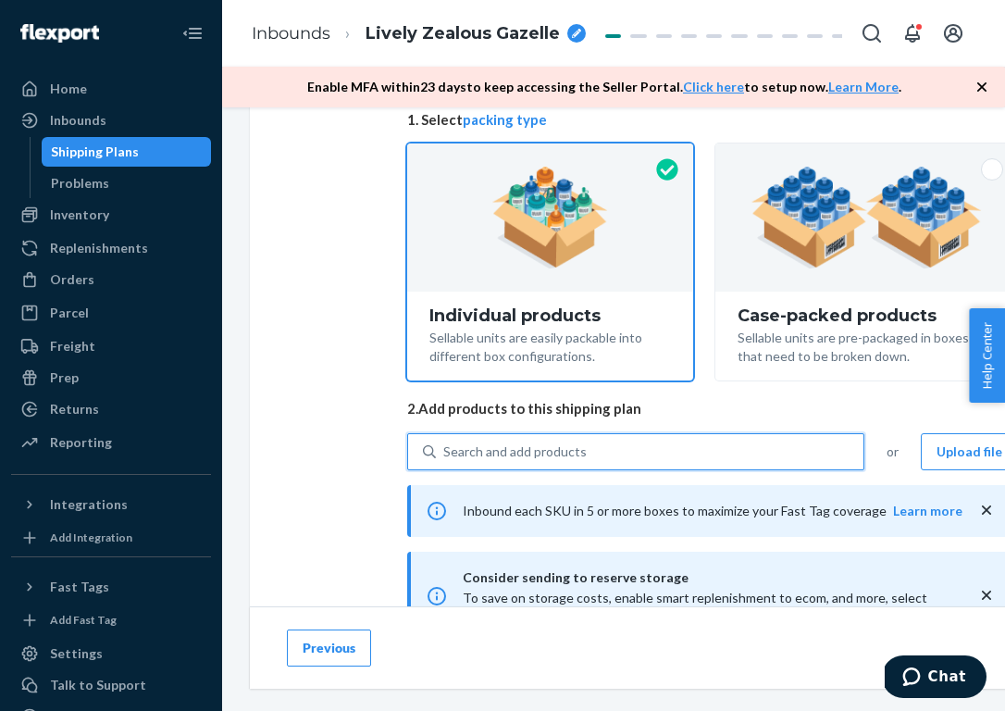
click at [565, 443] on div "Search and add products" at bounding box center [514, 451] width 143 height 19
click at [445, 443] on input "0 results available. Select is focused ,type to refine list, press Down to open…" at bounding box center [444, 451] width 2 height 19
paste input "NO251WU1117-522-M"
type input "NO251WU1117-522-M"
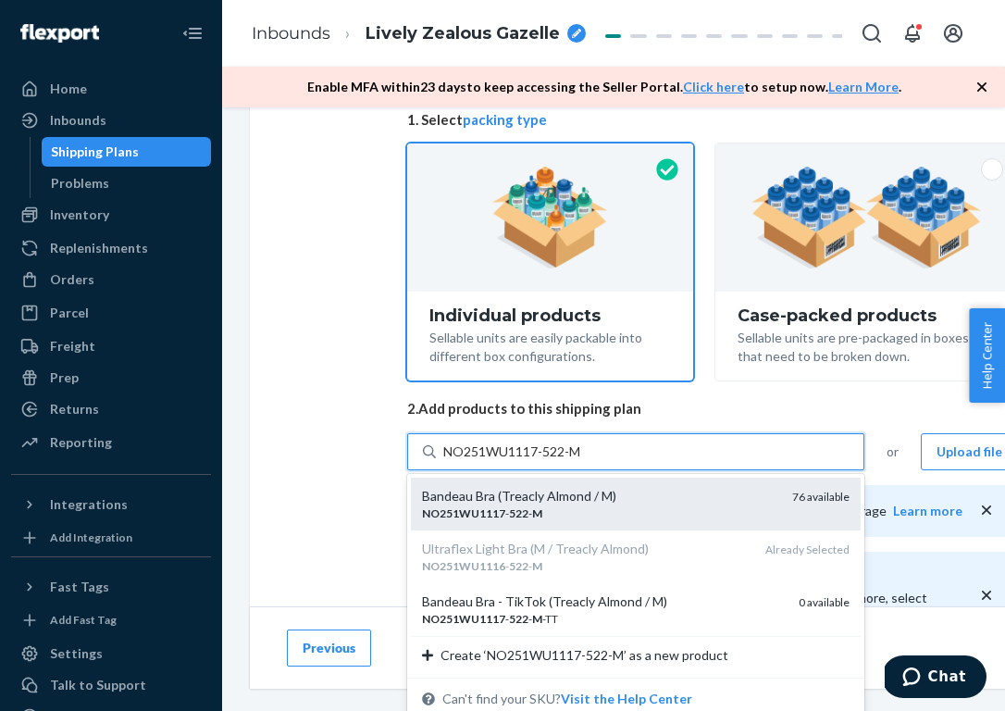
click at [581, 508] on div "NO251WU1117 - 522 - M" at bounding box center [599, 513] width 355 height 16
click at [581, 461] on input "NO251WU1117-522-M" at bounding box center [513, 451] width 141 height 19
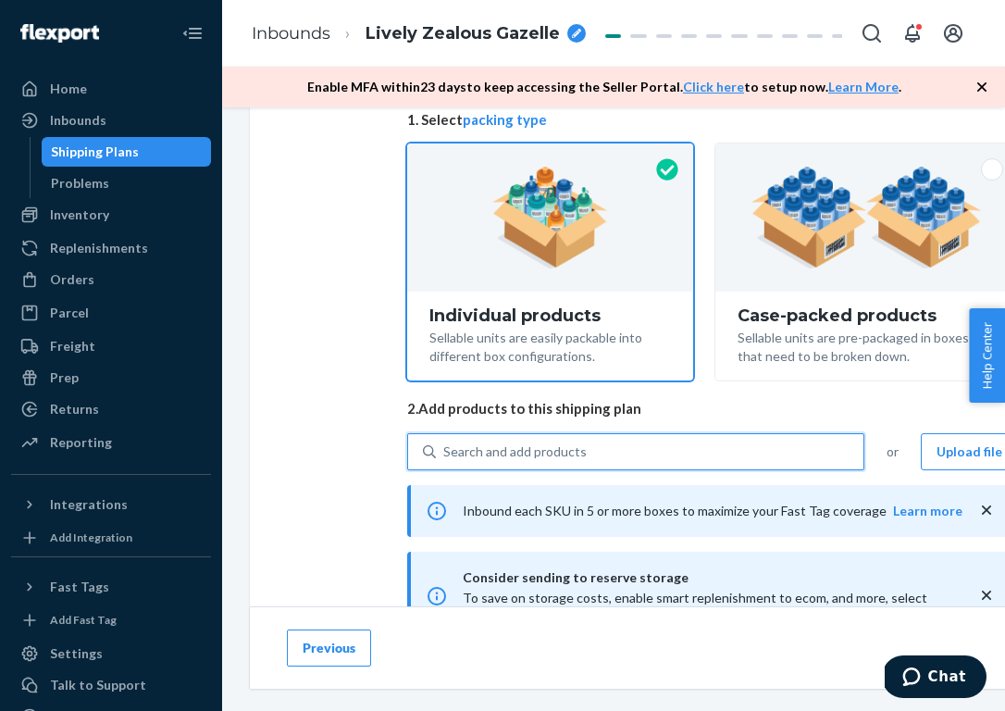
click at [619, 459] on div "Search and add products" at bounding box center [650, 451] width 428 height 33
click at [445, 459] on input "0 results available. Select is focused ,type to refine list, press Down to open…" at bounding box center [444, 451] width 2 height 19
paste input "NO251WU1117-522-S"
type input "NO251WU1117-522-S"
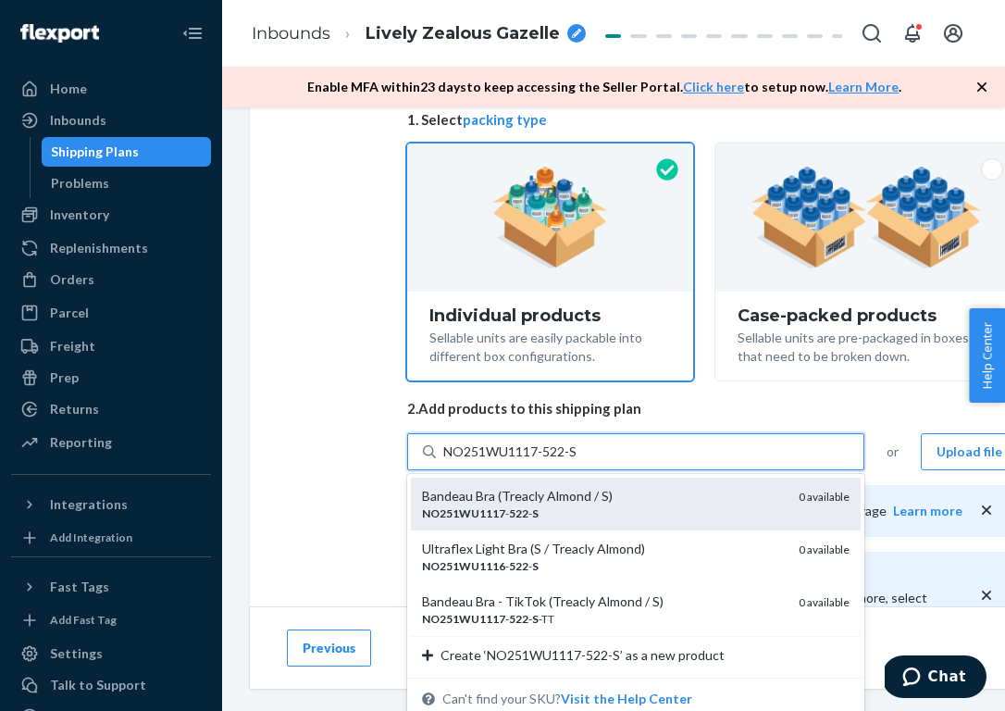
click at [595, 505] on div "NO251WU1117 - 522 - S" at bounding box center [603, 513] width 362 height 16
click at [579, 461] on input "NO251WU1117-522-S" at bounding box center [511, 451] width 136 height 19
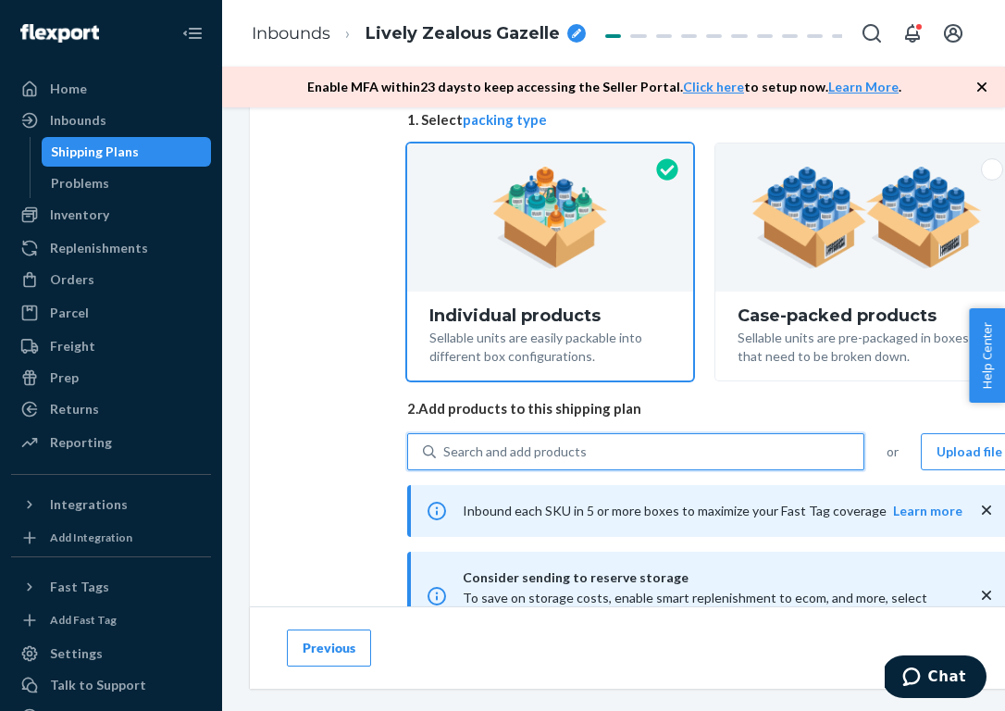
click at [569, 440] on div "Search and add products" at bounding box center [650, 451] width 428 height 33
click at [445, 442] on input "0 results available. Select is focused ,type to refine list, press Down to open…" at bounding box center [444, 451] width 2 height 19
paste input "NO251WU1117-522-XS"
type input "NO251WU1117-522-XS"
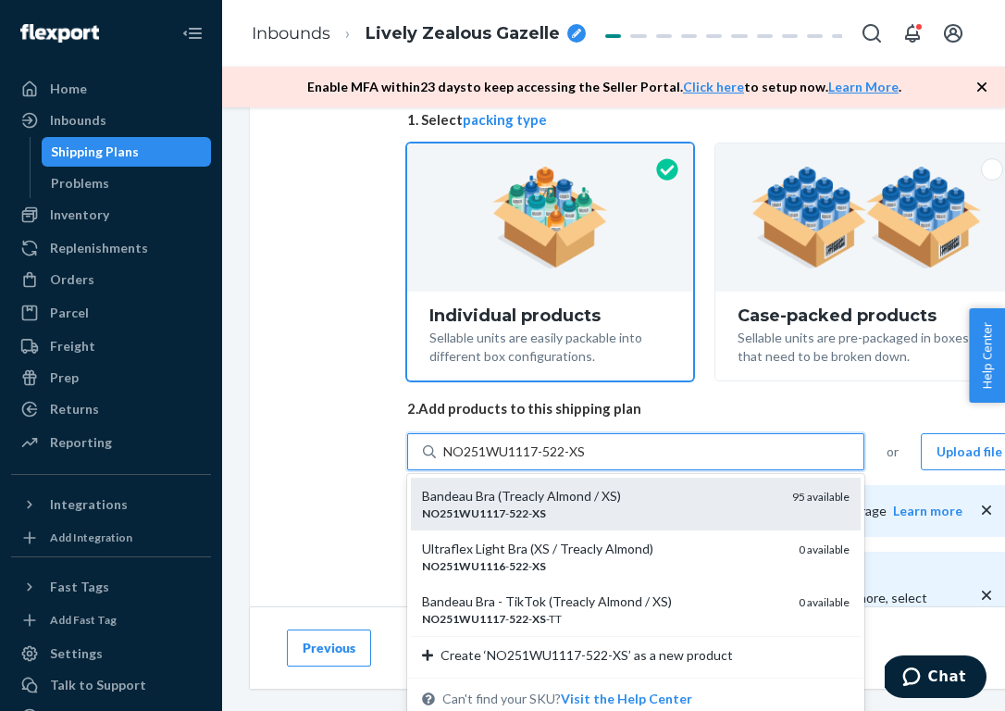
click at [608, 498] on div "Bandeau Bra (Treacly Almond / XS)" at bounding box center [599, 496] width 355 height 19
click at [588, 461] on input "NO251WU1117-522-XS" at bounding box center [515, 451] width 144 height 19
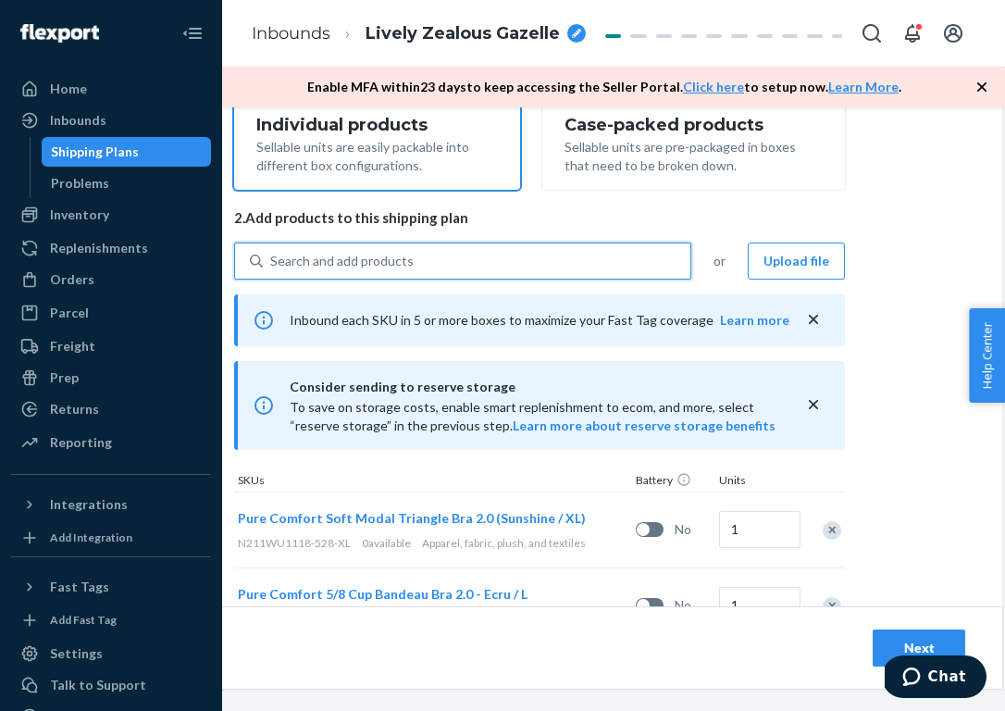
scroll to position [507, 173]
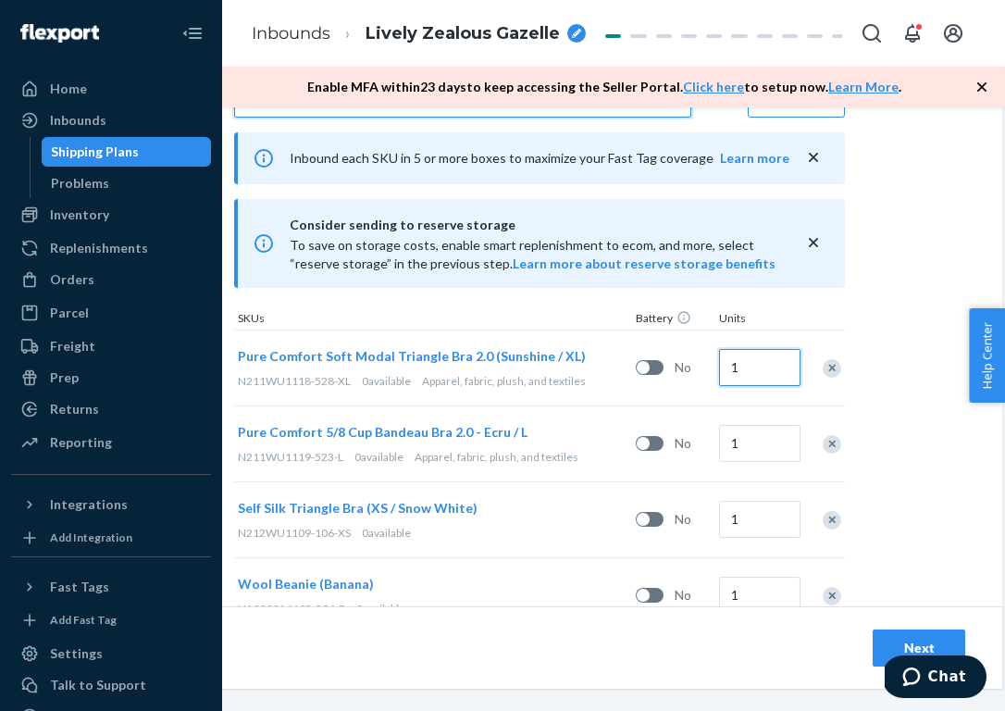
click at [759, 371] on input "1" at bounding box center [759, 367] width 81 height 37
type input "4"
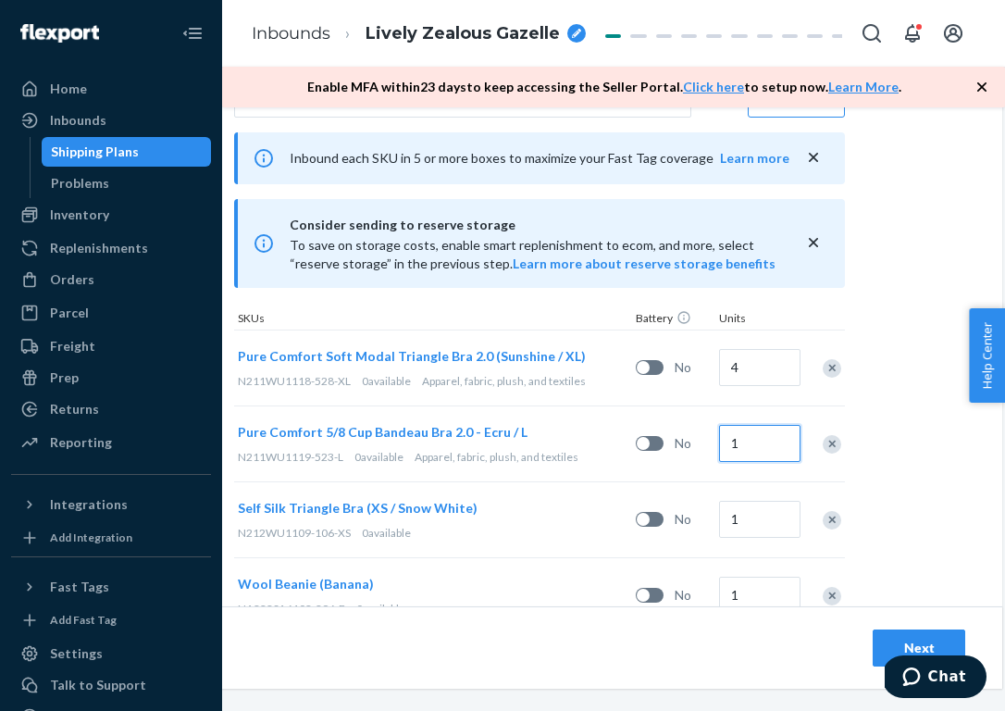
click at [757, 444] on input "1" at bounding box center [759, 443] width 81 height 37
type input "4"
click at [759, 515] on input "1" at bounding box center [759, 519] width 81 height 37
type input "4"
click at [748, 593] on input "1" at bounding box center [759, 594] width 81 height 37
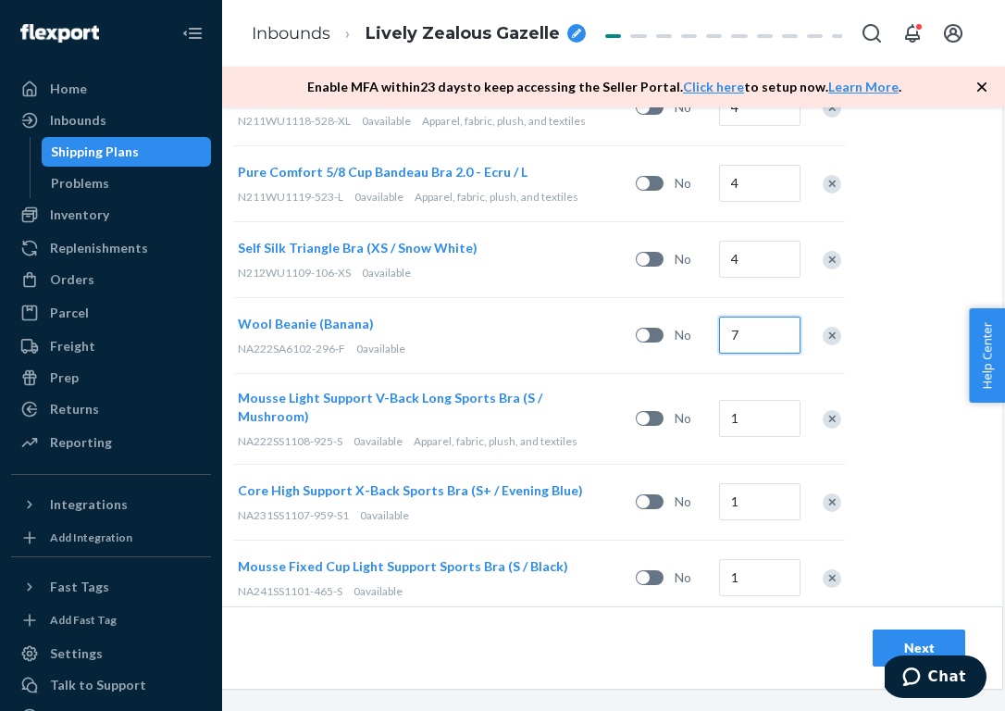
scroll to position [801, 173]
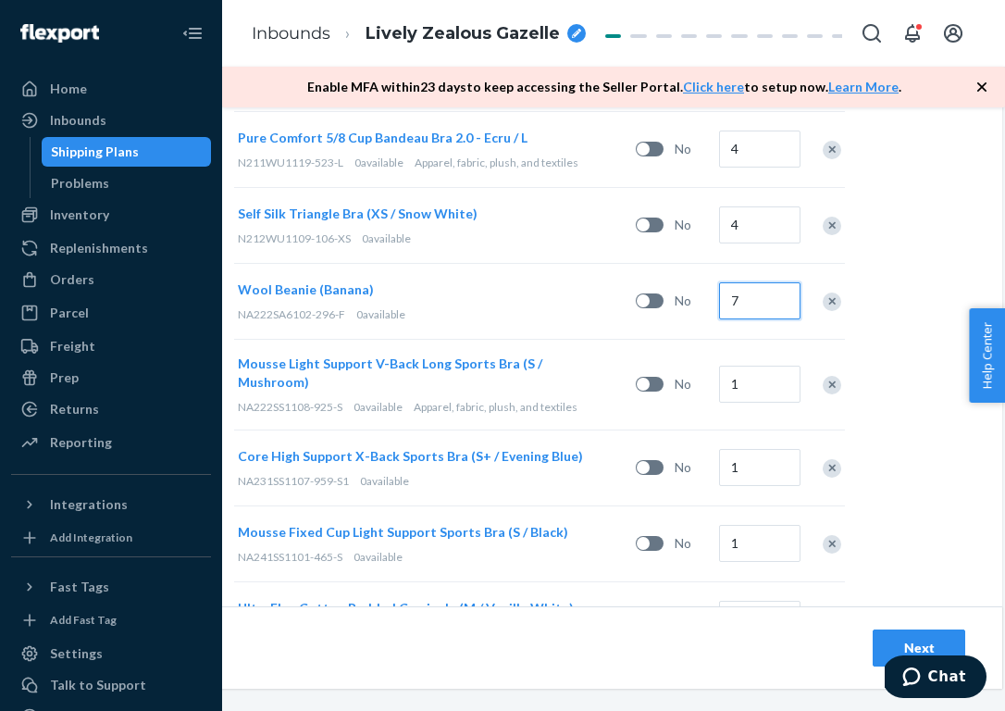
type input "7"
click at [763, 367] on input "1" at bounding box center [759, 384] width 81 height 37
type input "4"
click at [917, 404] on div "Select and Add Products Ensure your products meet our dimension requirements an…" at bounding box center [539, 389] width 925 height 2110
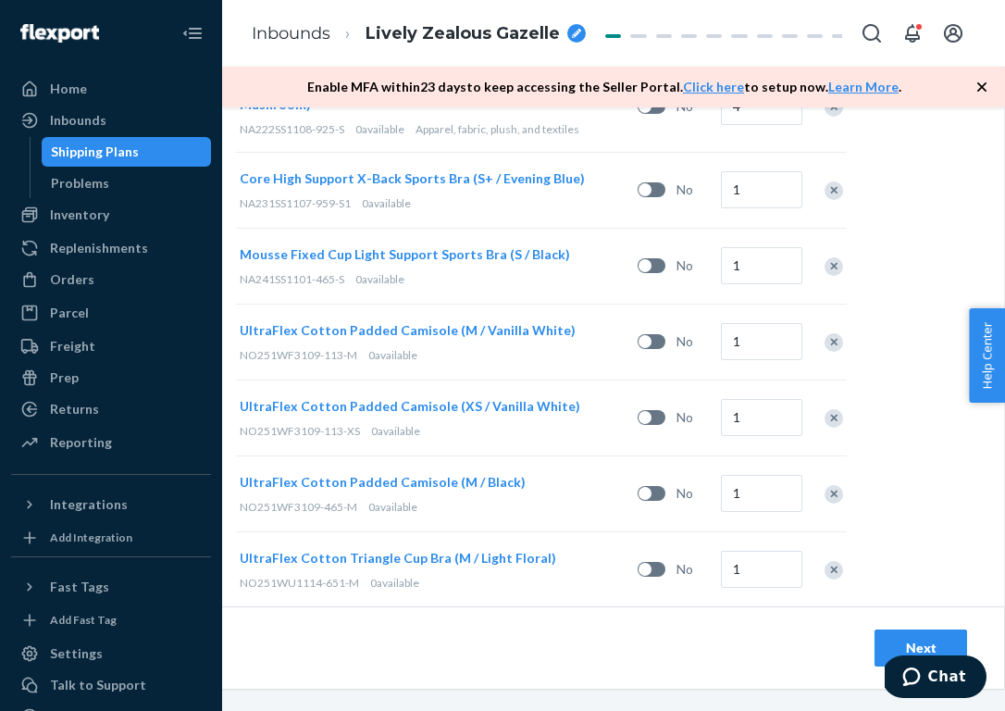
scroll to position [1018, 171]
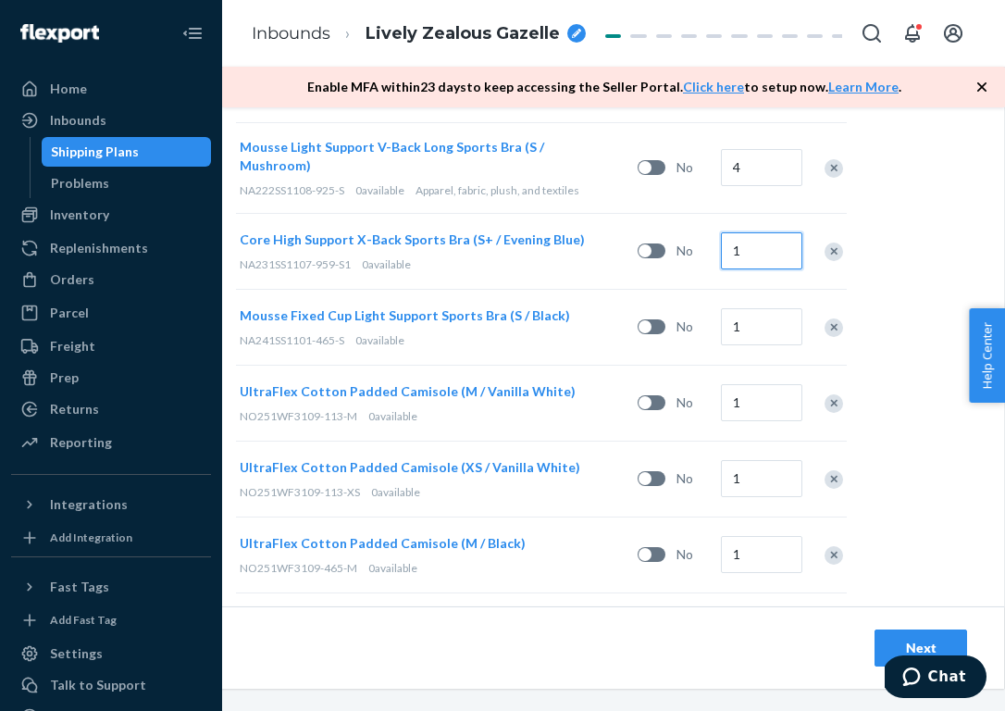
click at [775, 232] on input "1" at bounding box center [761, 250] width 81 height 37
type input "11"
click at [758, 319] on input "1" at bounding box center [761, 326] width 81 height 37
type input "16"
click at [755, 389] on input "1" at bounding box center [761, 402] width 81 height 37
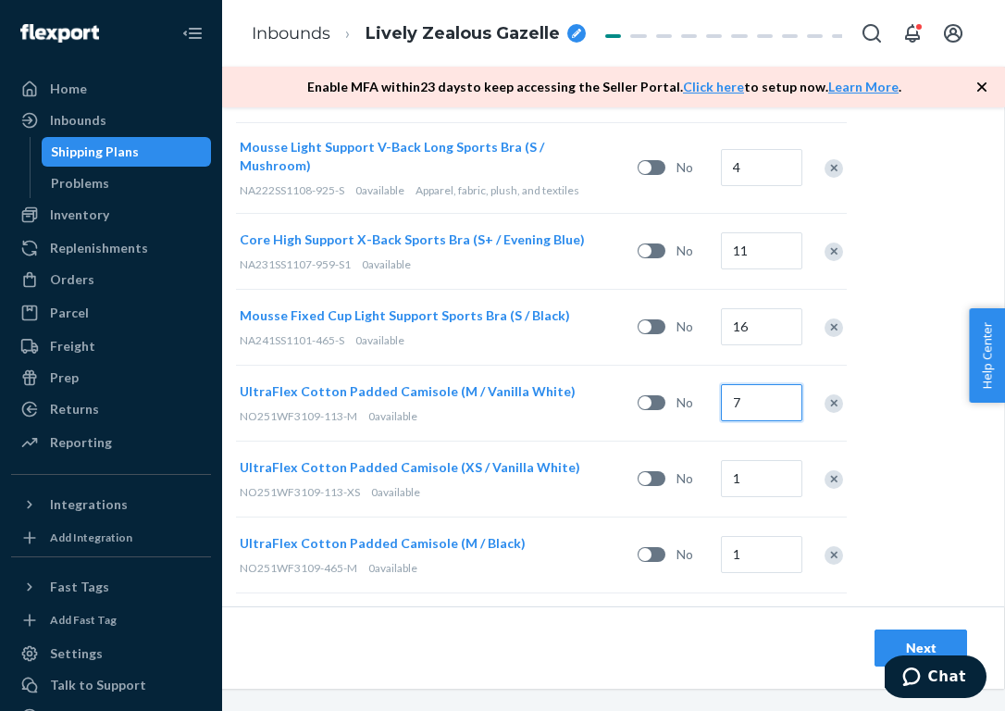
type input "7"
click at [762, 460] on input "1" at bounding box center [761, 478] width 81 height 37
type input "6"
click at [759, 547] on input "1" at bounding box center [761, 554] width 81 height 37
type input "12"
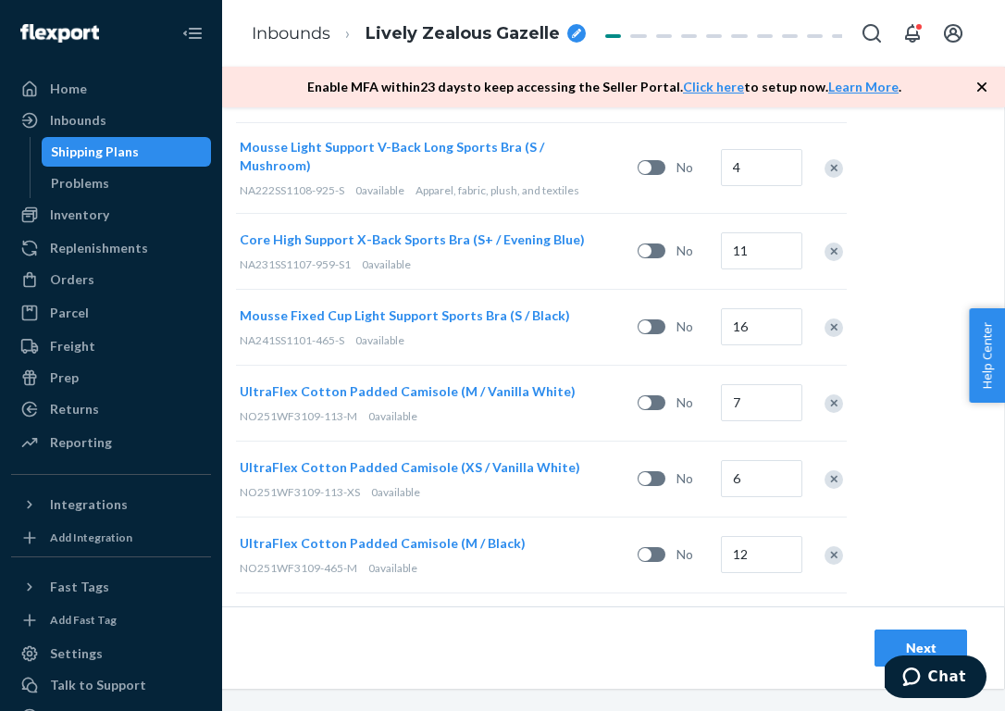
click at [911, 504] on div "Select and Add Products Ensure your products meet our dimension requirements an…" at bounding box center [541, 172] width 925 height 2110
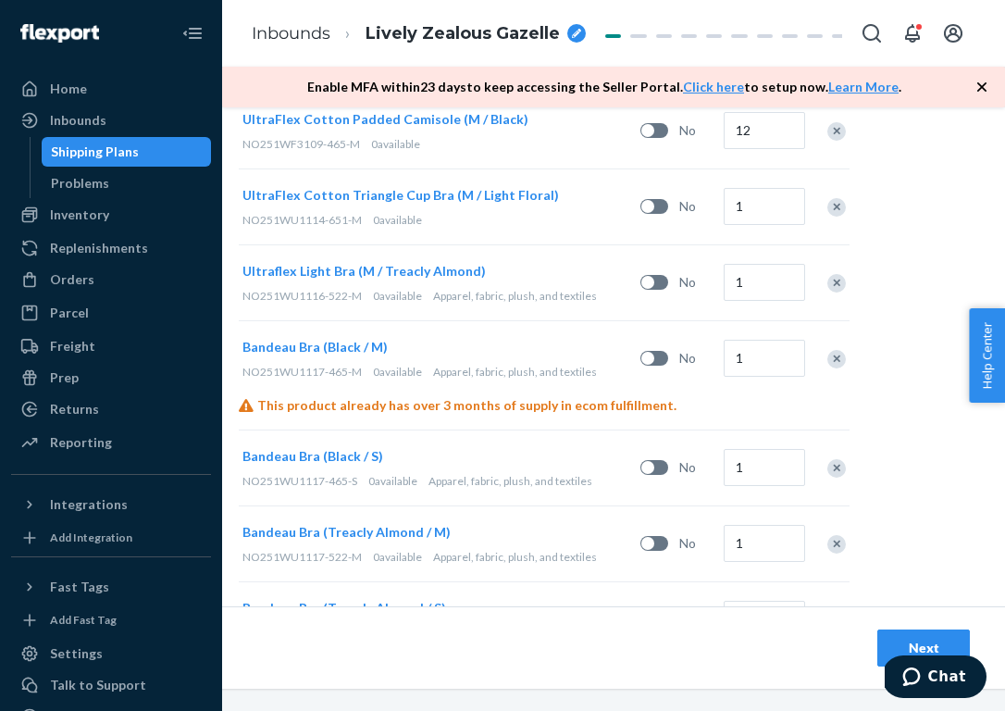
scroll to position [1429, 168]
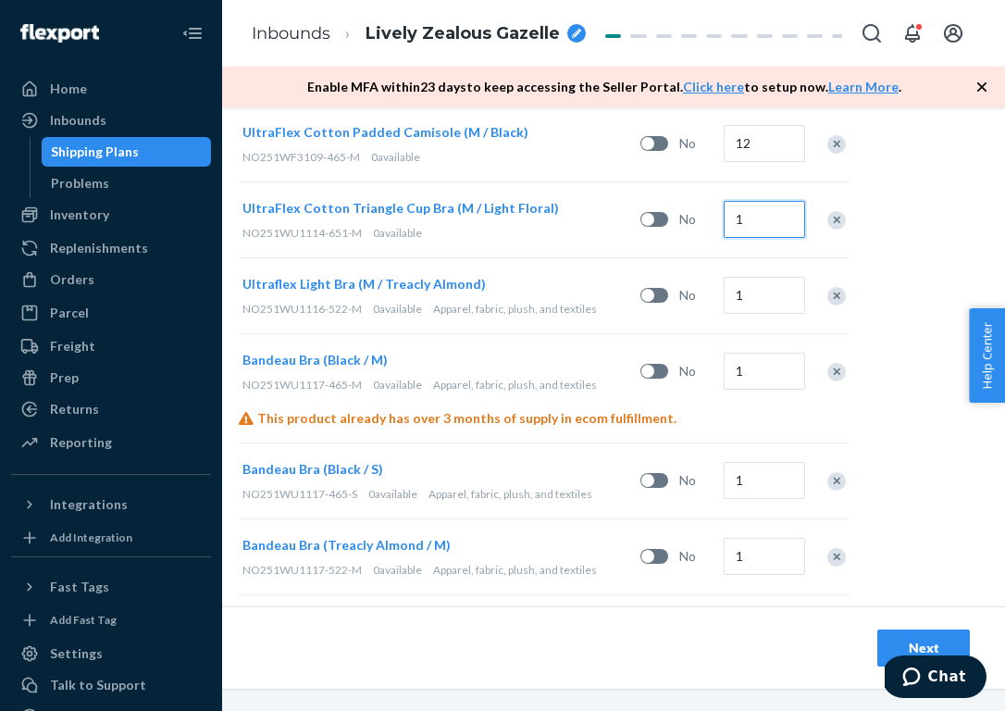
click at [783, 201] on input "1" at bounding box center [764, 219] width 81 height 37
type input "4"
click at [775, 277] on input "1" at bounding box center [764, 295] width 81 height 37
type input "8"
click at [765, 353] on input "1" at bounding box center [764, 371] width 81 height 37
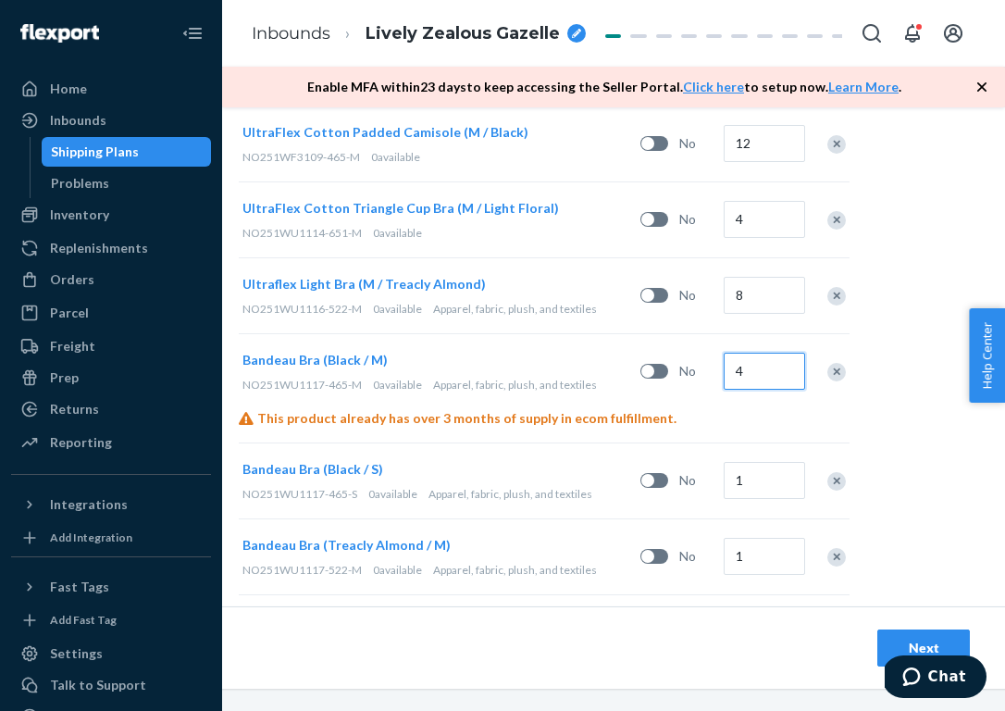
type input "4"
click at [765, 470] on input "1" at bounding box center [764, 480] width 81 height 37
type input "5"
click at [756, 539] on input "1" at bounding box center [764, 556] width 81 height 37
type input "9"
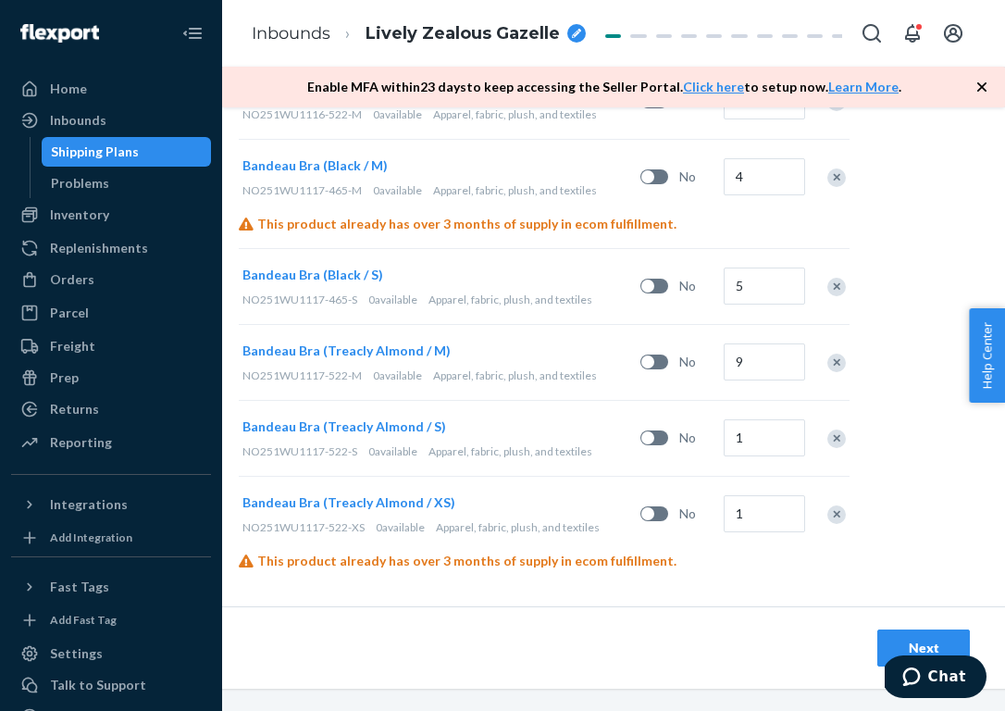
scroll to position [1622, 168]
click at [768, 402] on div "1" at bounding box center [761, 439] width 83 height 75
click at [768, 420] on input "1" at bounding box center [764, 438] width 81 height 37
type input "13"
click at [757, 496] on input "1" at bounding box center [764, 514] width 81 height 37
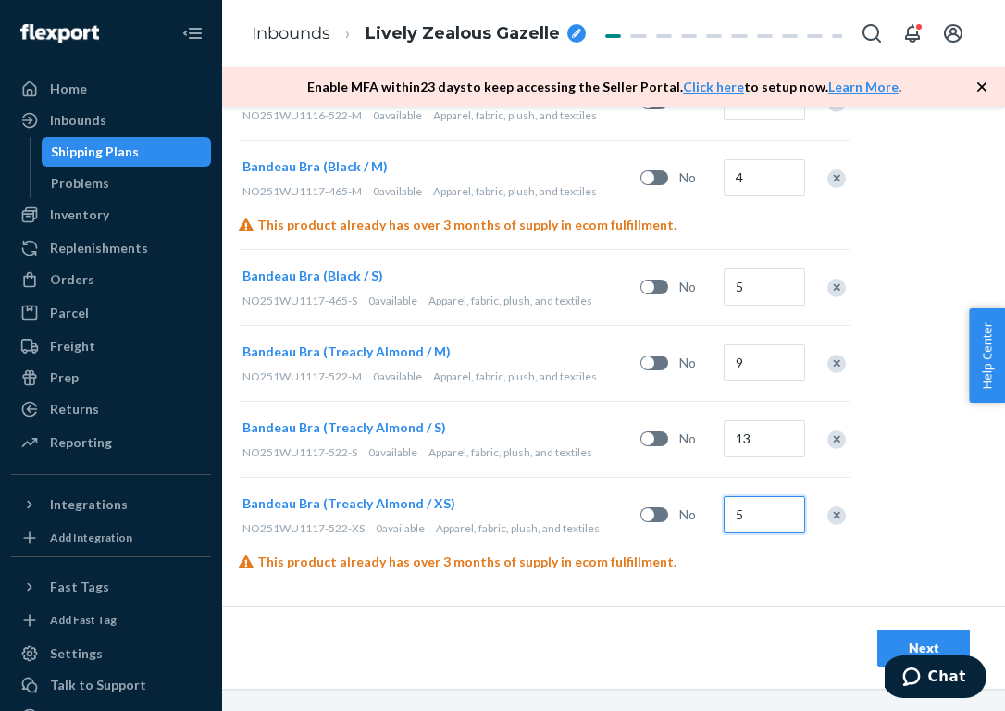
type input "5"
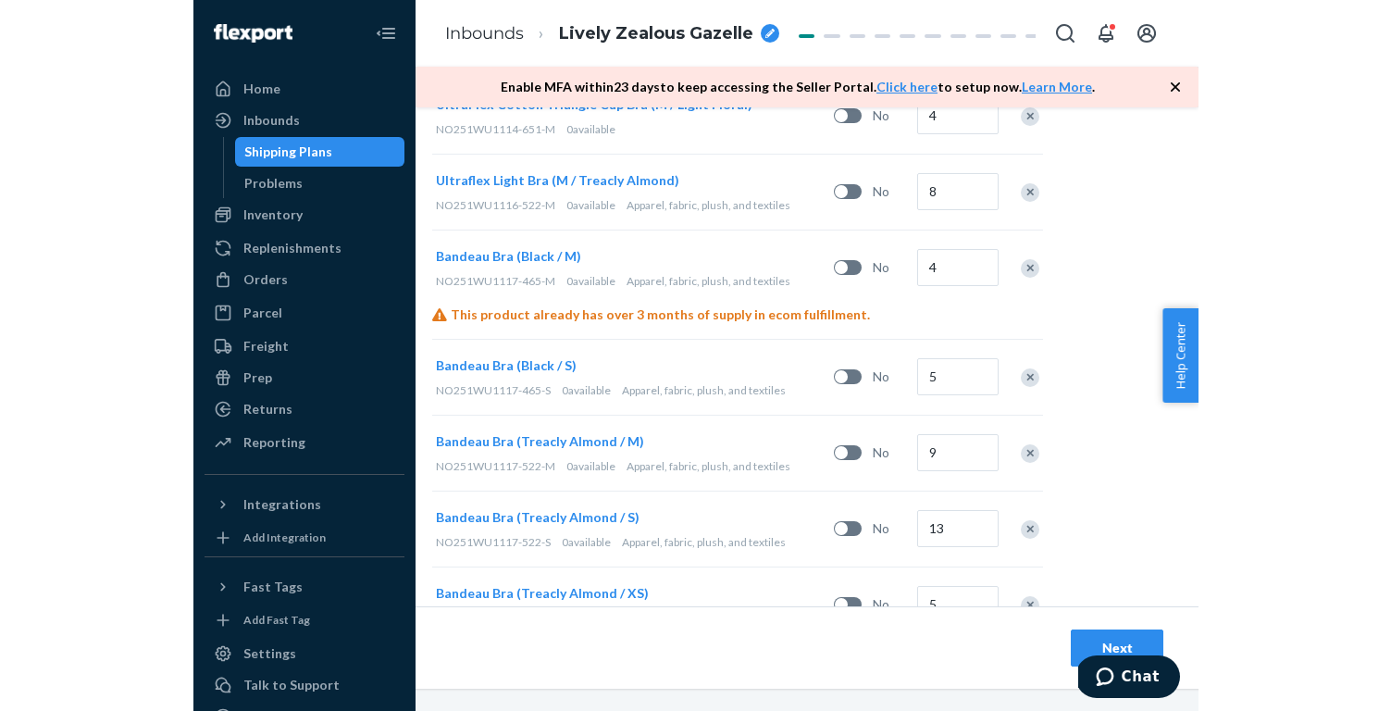
scroll to position [1532, 0]
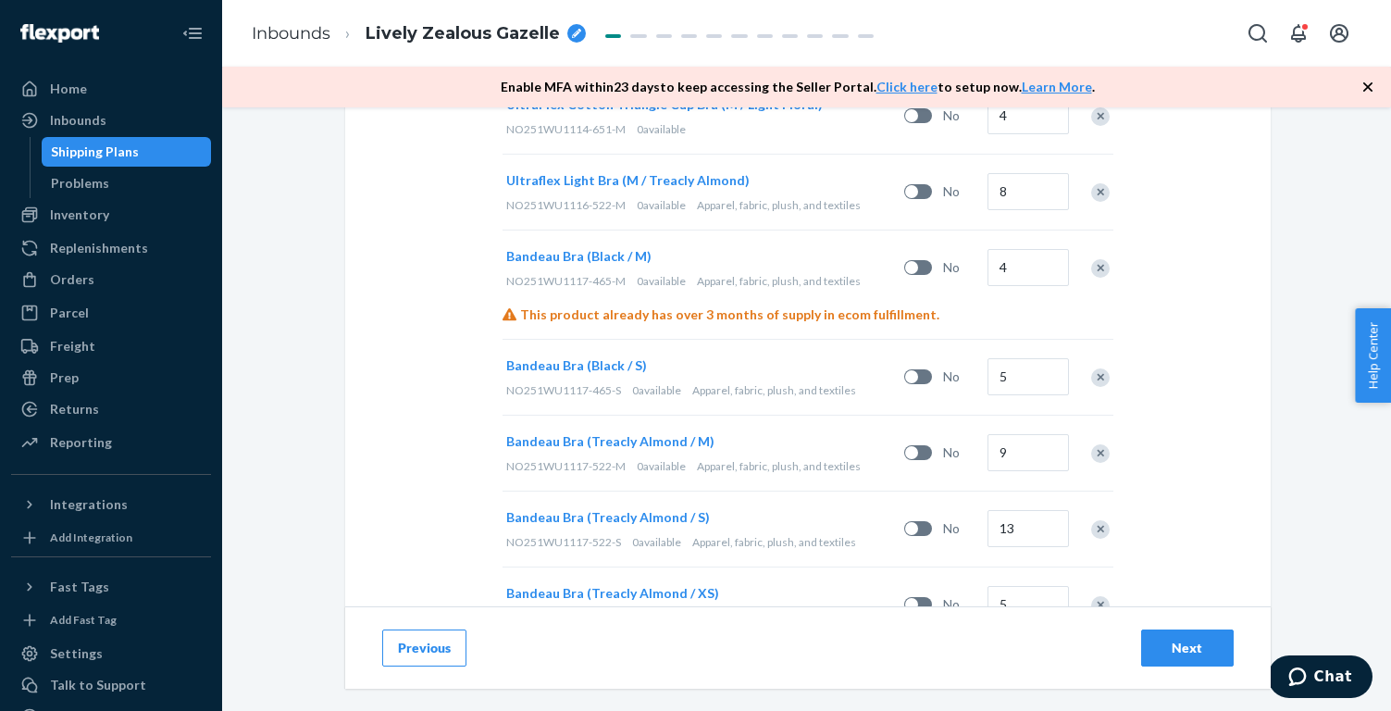
click at [1159, 648] on div "Next" at bounding box center [1187, 647] width 61 height 19
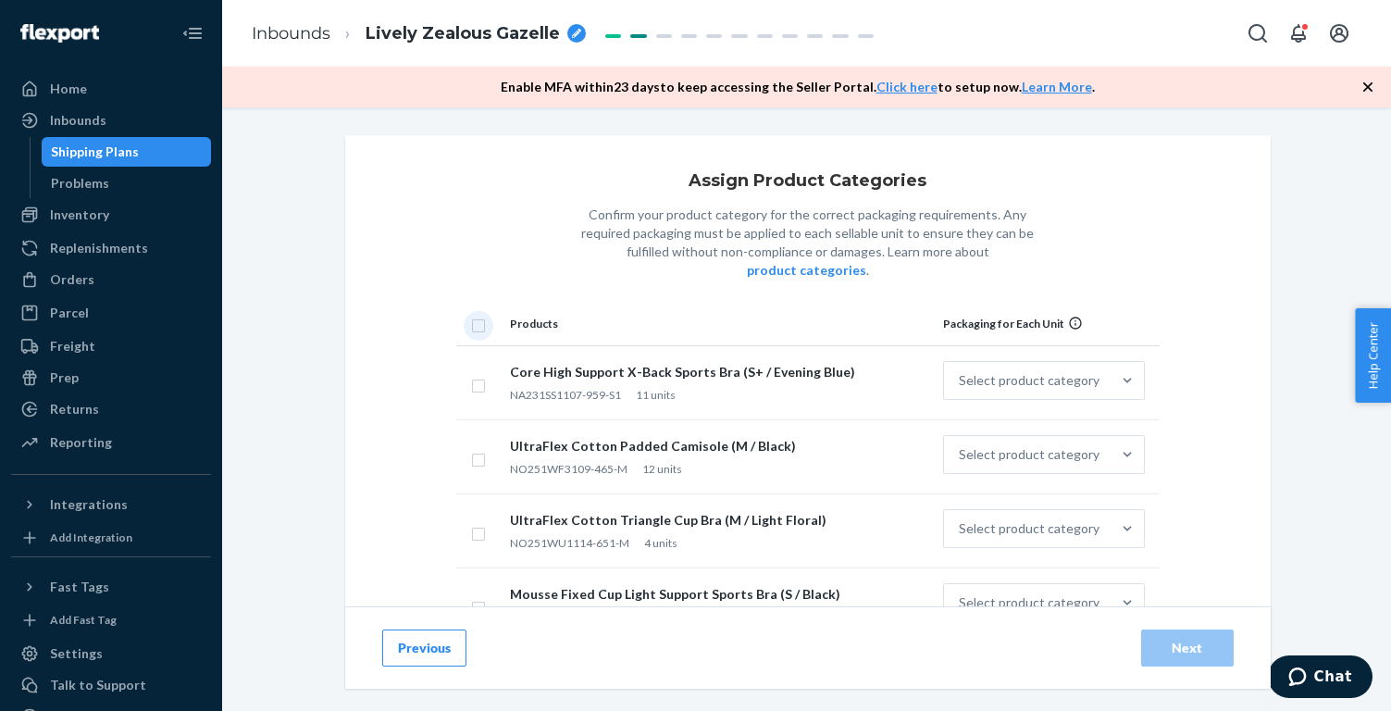
click at [478, 314] on input "checkbox" at bounding box center [478, 323] width 15 height 19
checkbox input "true"
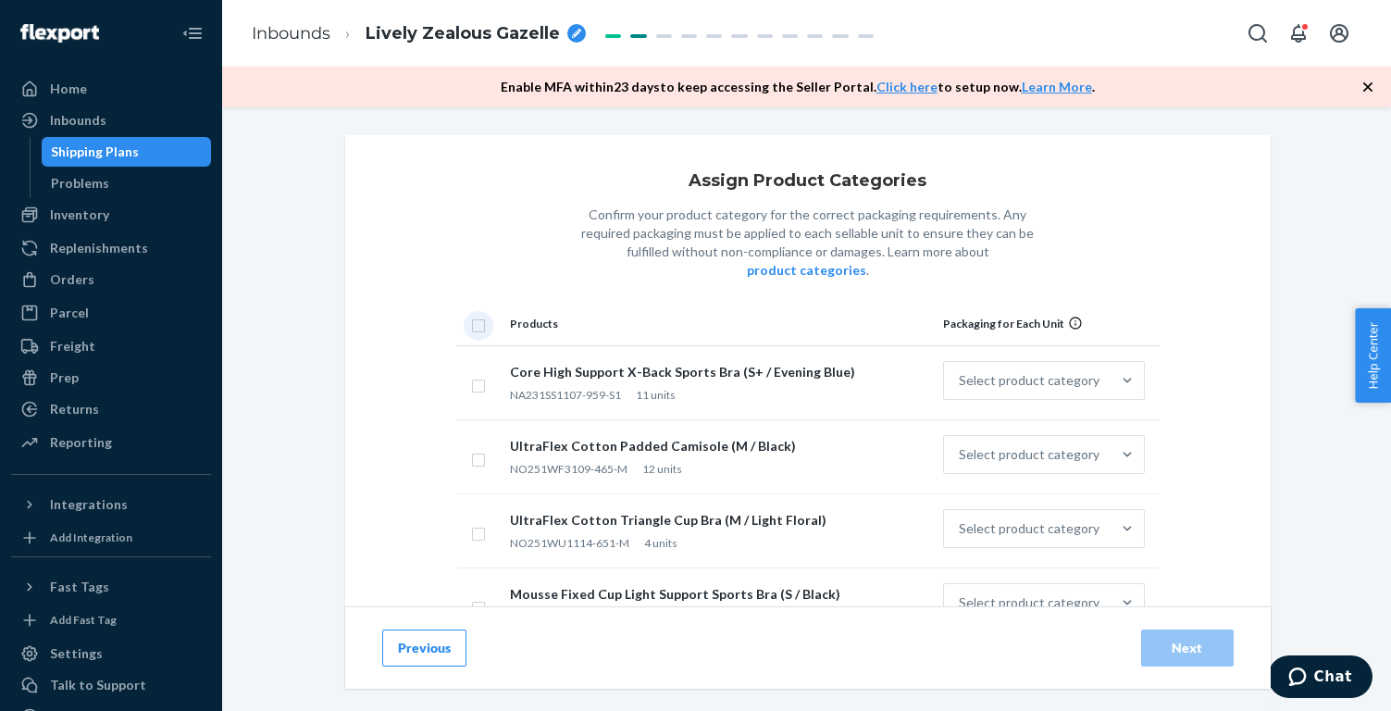
checkbox input "true"
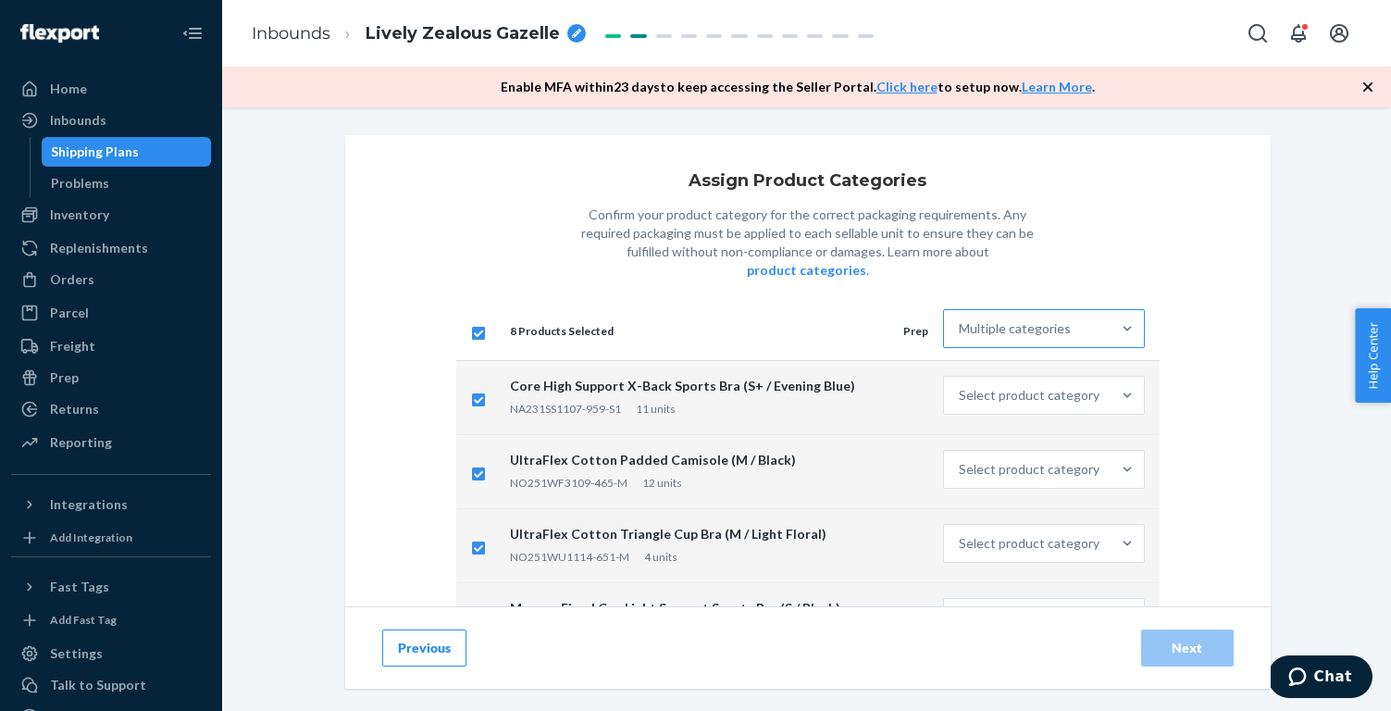
click at [1030, 318] on div "Multiple categories" at bounding box center [1027, 328] width 166 height 37
click at [960, 319] on input "Multiple categories" at bounding box center [960, 328] width 2 height 19
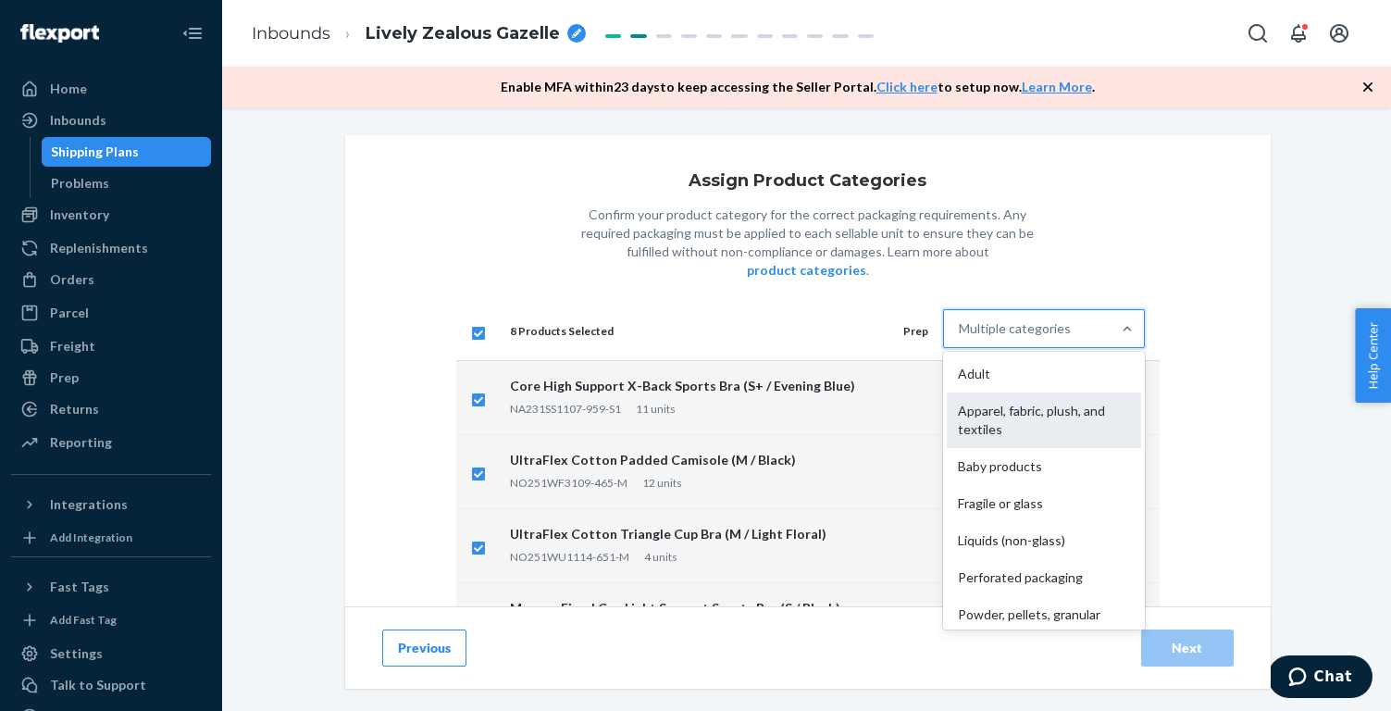
click at [1020, 393] on div "Apparel, fabric, plush, and textiles" at bounding box center [1043, 420] width 193 height 56
click at [960, 338] on input "option Apparel, fabric, plush, and textiles focused, 2 of 10. 10 results availa…" at bounding box center [960, 328] width 2 height 19
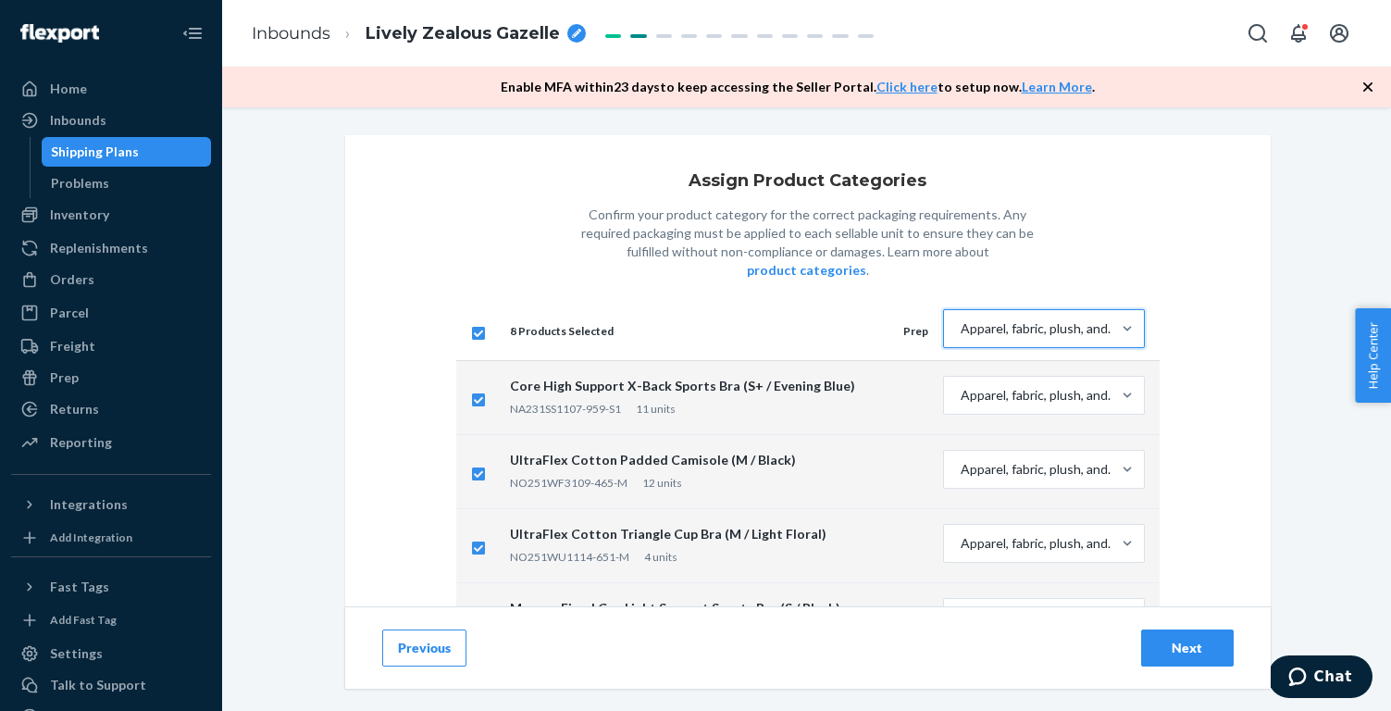
click at [1279, 432] on div "Assign Product Categories Confirm your product category for the correct packagi…" at bounding box center [806, 459] width 951 height 648
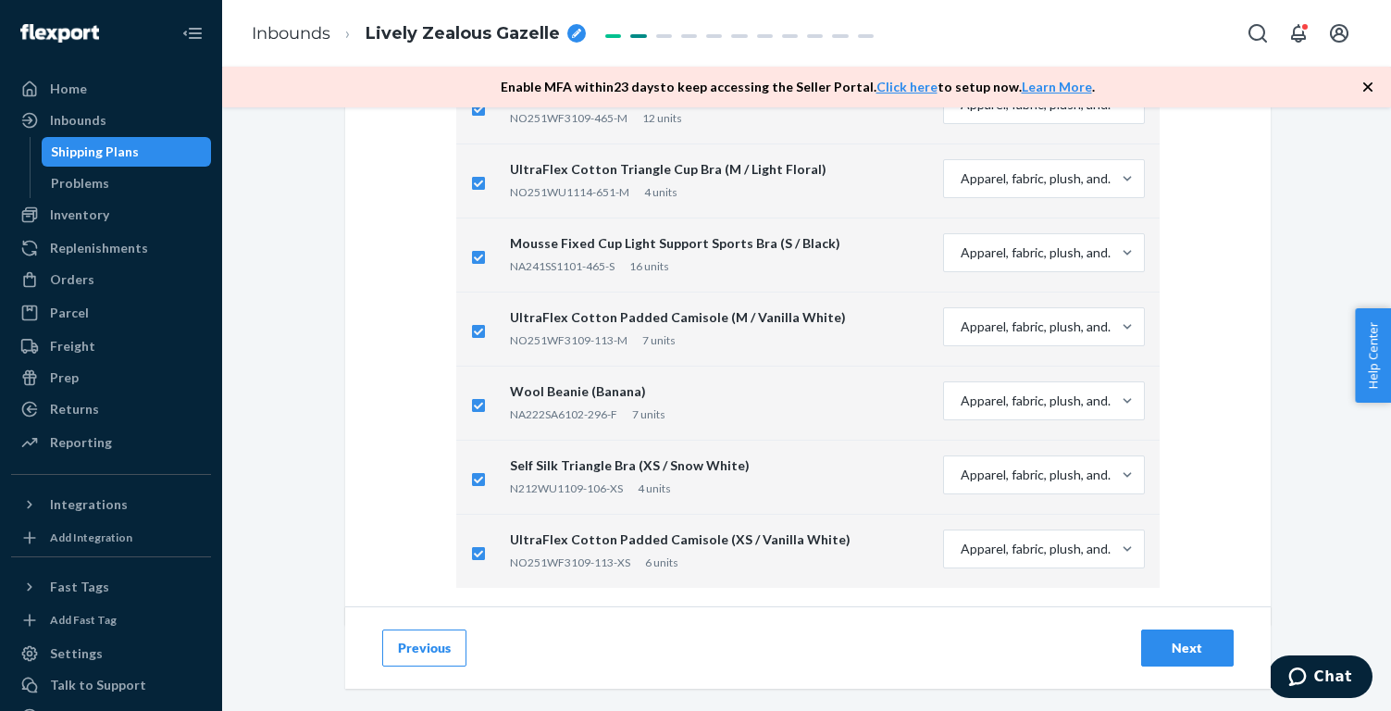
scroll to position [364, 0]
click at [1196, 645] on div "Next" at bounding box center [1187, 647] width 61 height 19
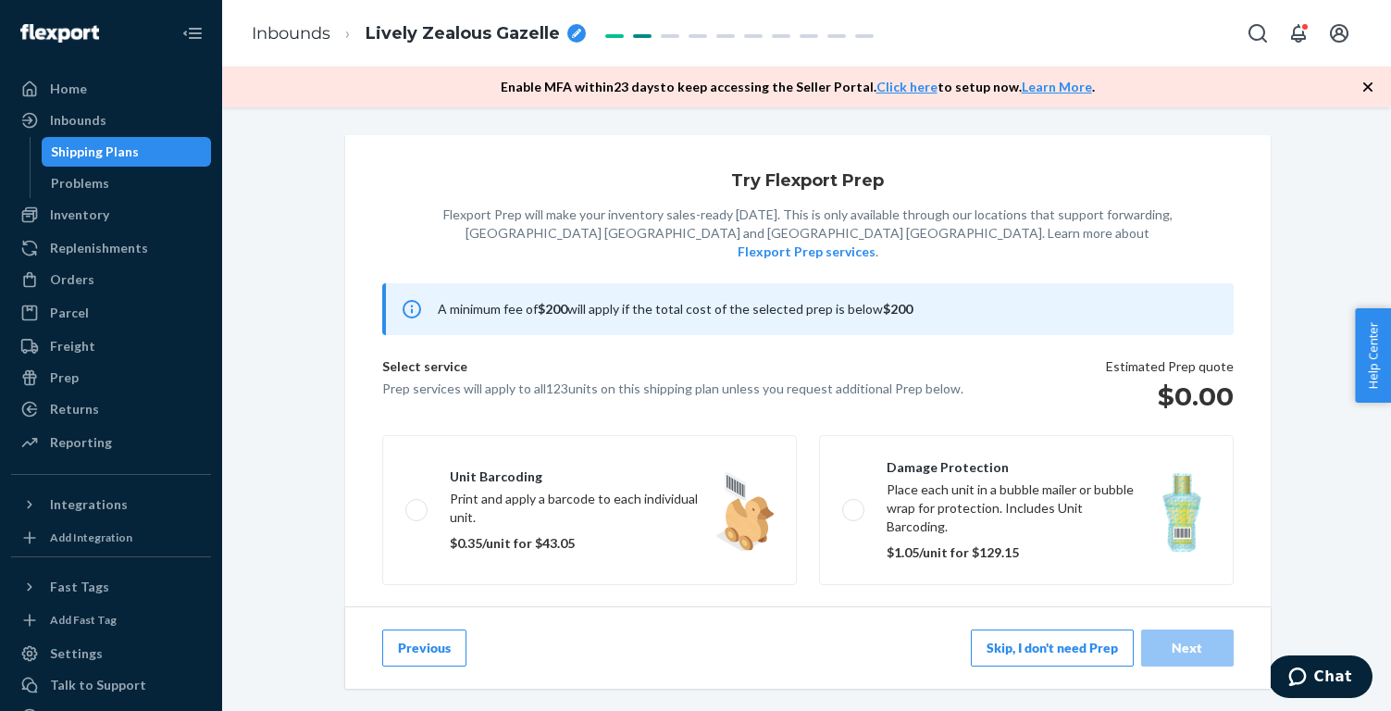
click at [1035, 651] on button "Skip, I don't need Prep" at bounding box center [1052, 647] width 163 height 37
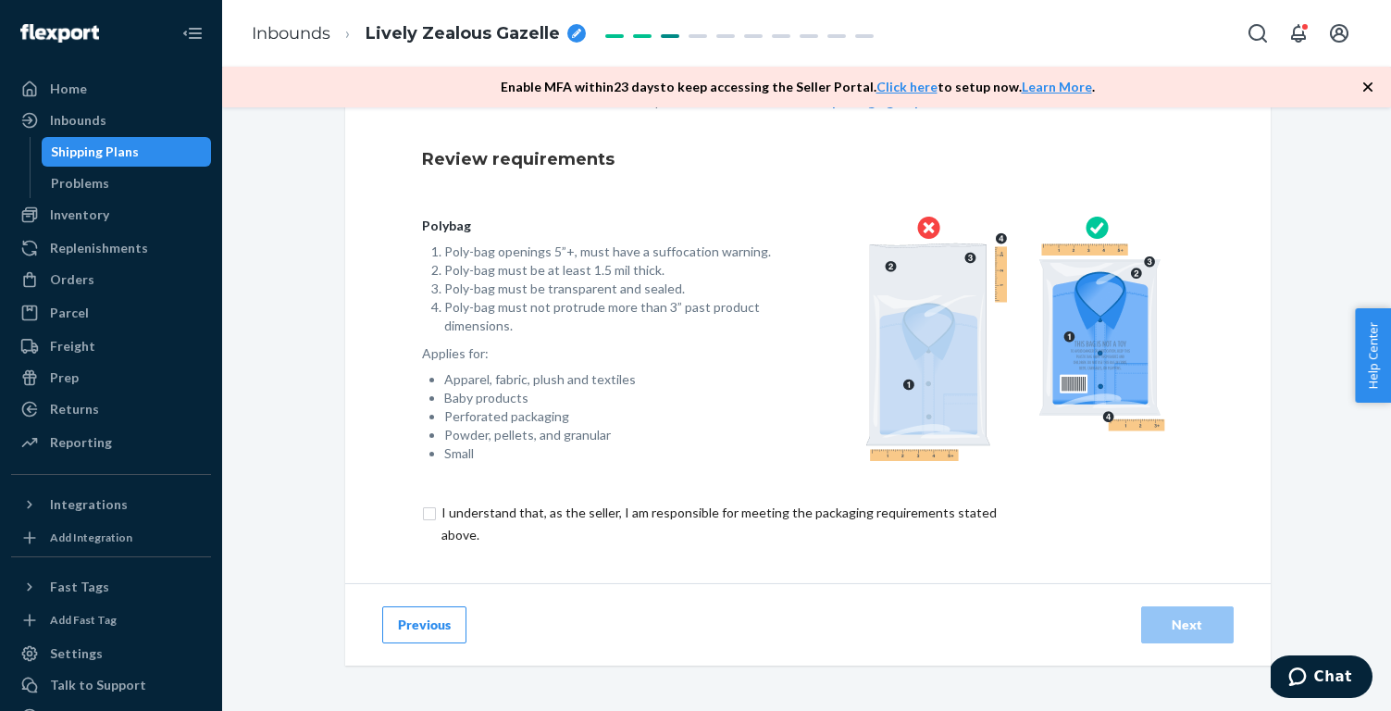
scroll to position [131, 0]
click at [648, 508] on input "checkbox" at bounding box center [729, 524] width 615 height 44
checkbox input "true"
click at [1185, 632] on button "Next" at bounding box center [1187, 624] width 93 height 37
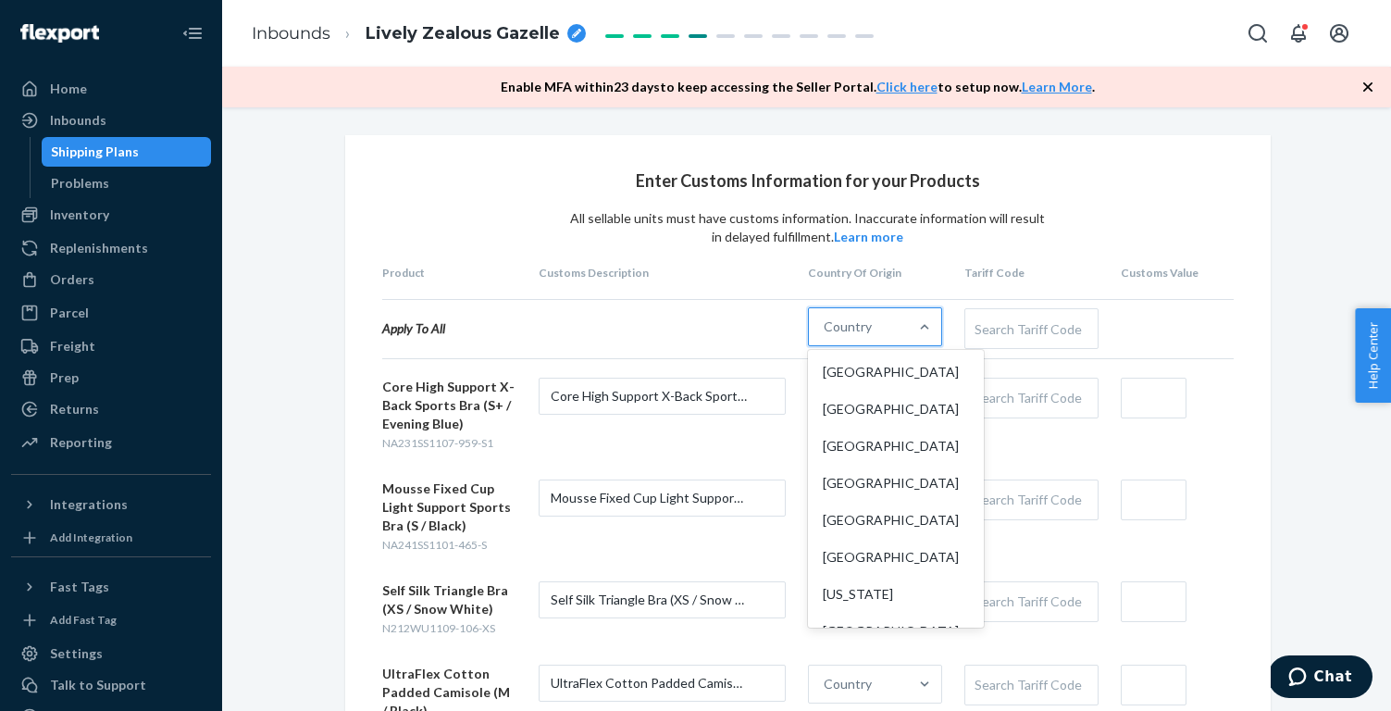
click at [879, 336] on div "Country" at bounding box center [858, 326] width 99 height 37
click at [825, 336] on input "option [GEOGRAPHIC_DATA] focused, 1 of 249. 249 results available. Use Up and D…" at bounding box center [825, 326] width 2 height 19
click at [879, 405] on div "[GEOGRAPHIC_DATA]" at bounding box center [896, 408] width 168 height 37
click at [825, 336] on input "option China focused, 2 of 249. 249 results available. Use Up and Down to choos…" at bounding box center [825, 326] width 2 height 19
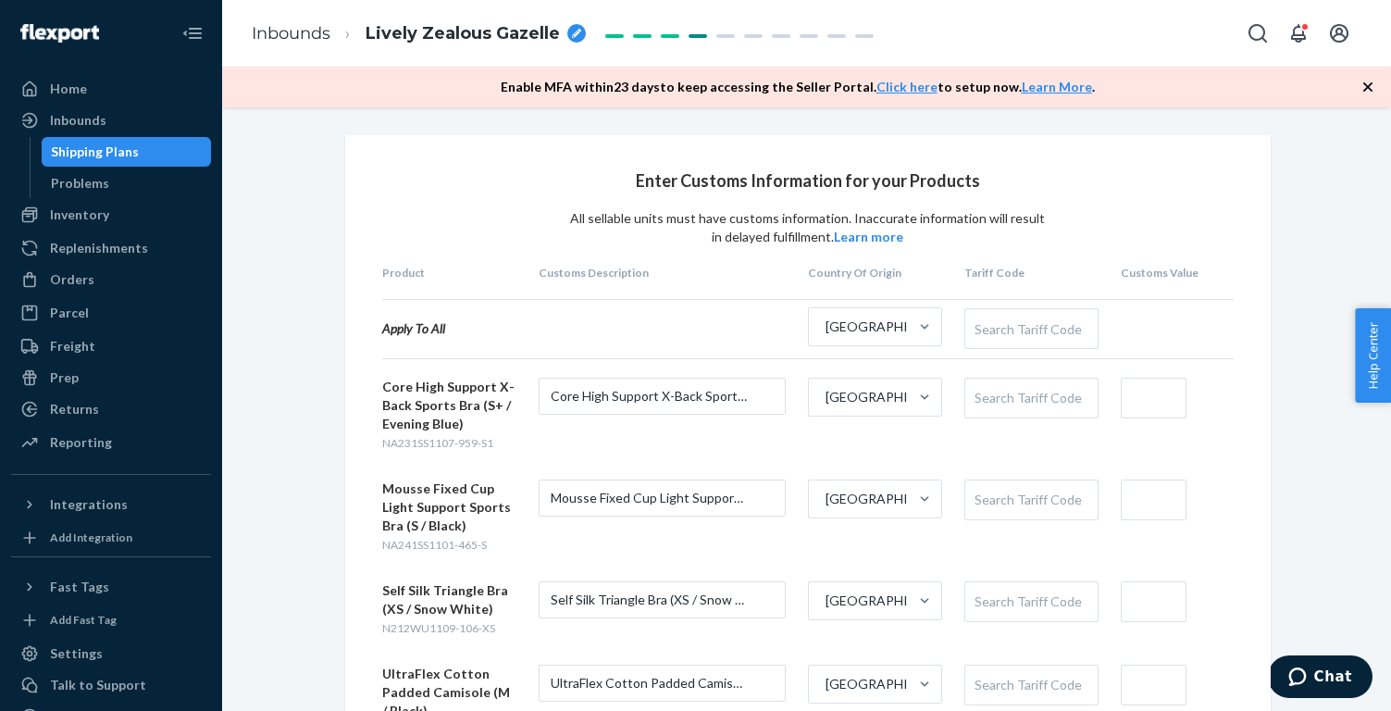
click at [1183, 343] on div "Apply To All [GEOGRAPHIC_DATA] Search Tariff Code" at bounding box center [807, 329] width 851 height 60
drag, startPoint x: 498, startPoint y: 442, endPoint x: 372, endPoint y: 442, distance: 125.8
click at [372, 442] on div "Enter Customs Information for your Products All sellable units must have custom…" at bounding box center [807, 677] width 925 height 1085
copy span "NA231SS1107-959-S1"
drag, startPoint x: 491, startPoint y: 546, endPoint x: 374, endPoint y: 546, distance: 117.5
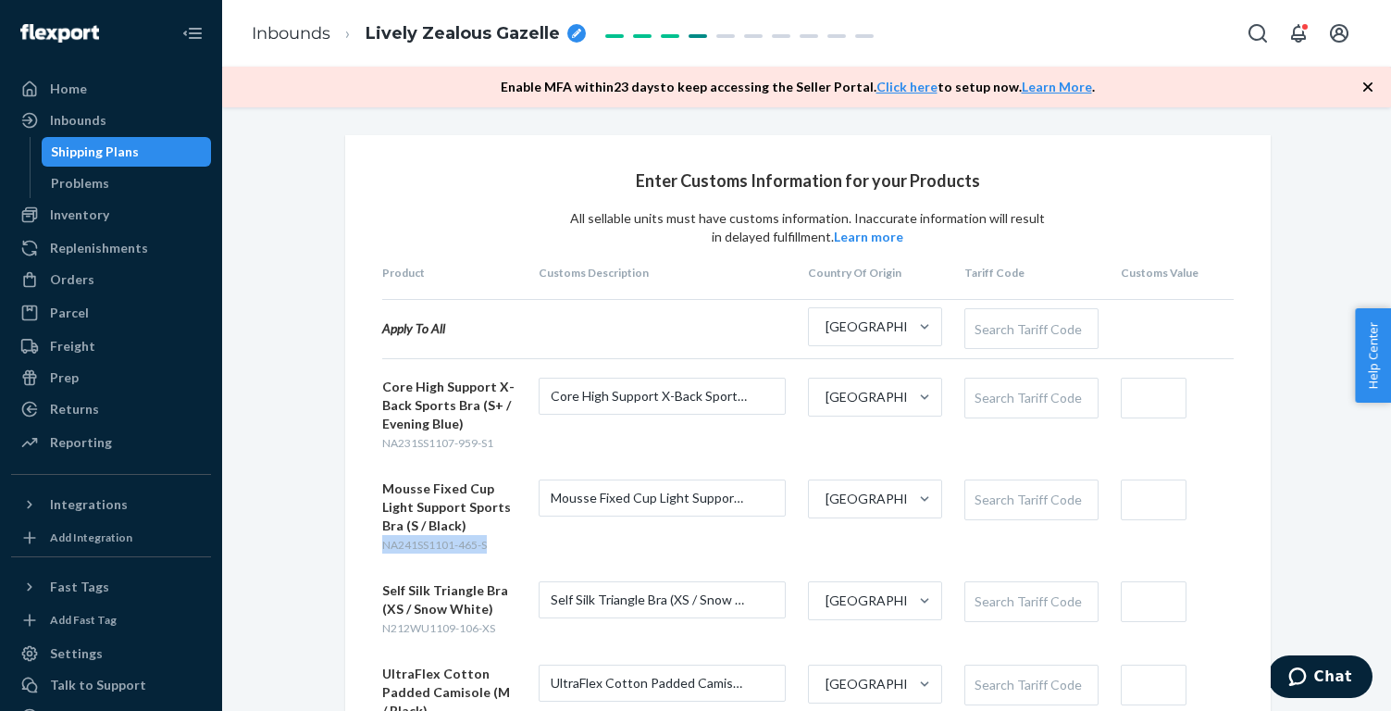
click at [374, 546] on div "Enter Customs Information for your Products All sellable units must have custom…" at bounding box center [807, 677] width 925 height 1085
copy span "NA241SS1101-465-S"
drag, startPoint x: 494, startPoint y: 629, endPoint x: 361, endPoint y: 629, distance: 133.2
click at [361, 629] on div "Enter Customs Information for your Products All sellable units must have custom…" at bounding box center [807, 677] width 925 height 1085
copy span "N212WU1109-106-XS"
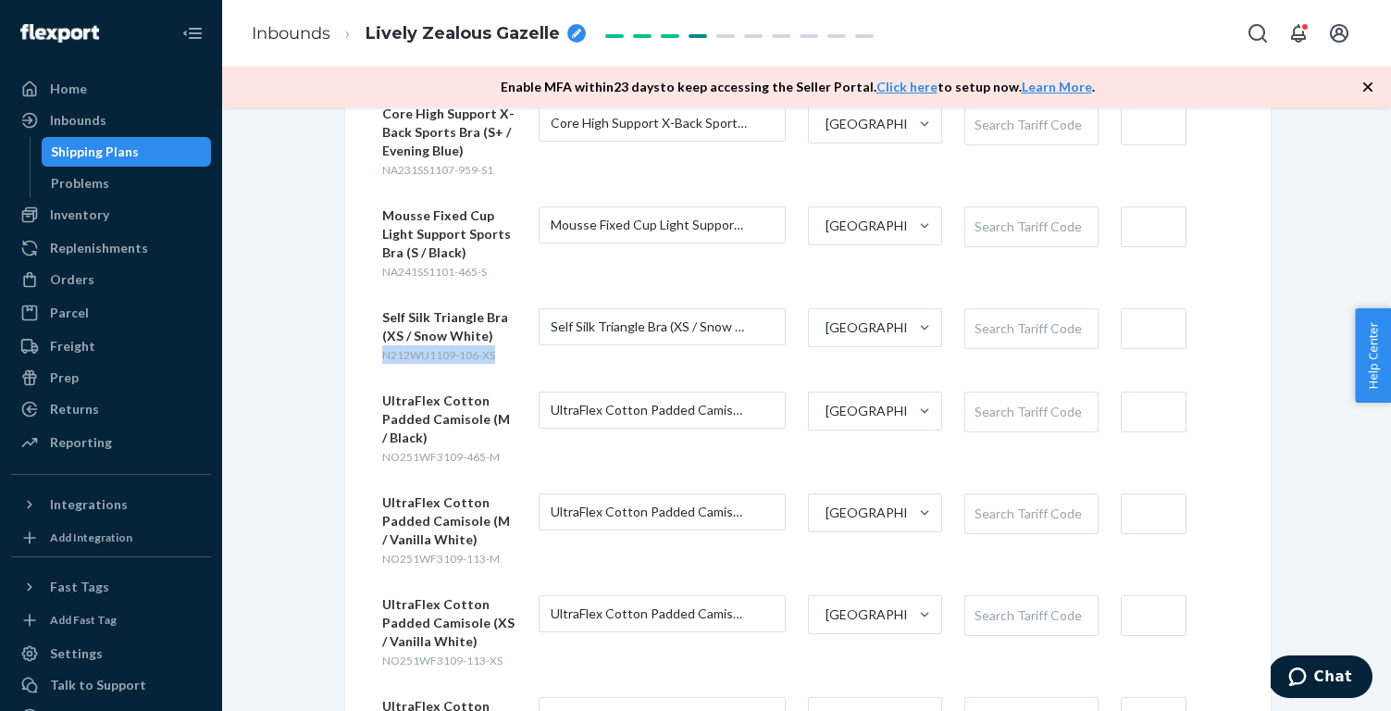
scroll to position [302, 0]
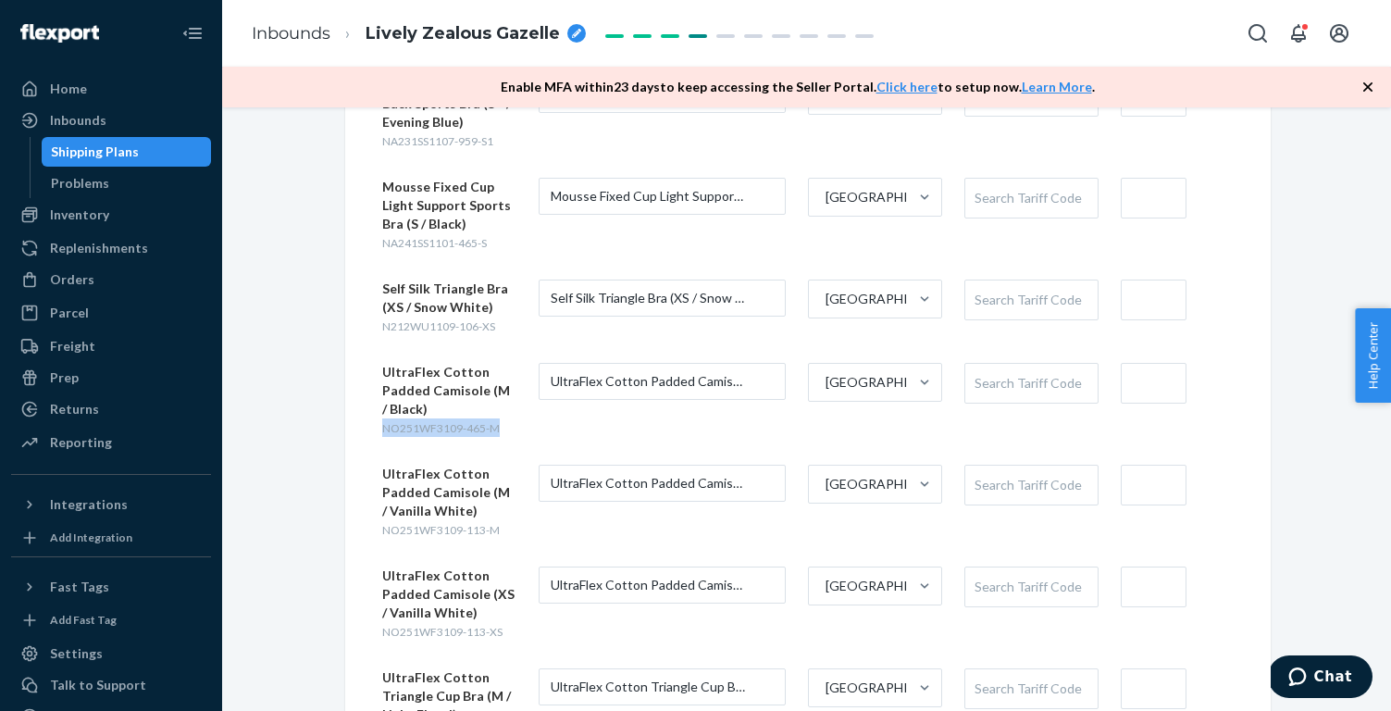
drag, startPoint x: 506, startPoint y: 428, endPoint x: 382, endPoint y: 429, distance: 124.0
click at [382, 429] on div "UltraFlex Cotton Padded Camisole (M / Black) NO251WF3109-465-M" at bounding box center [449, 400] width 134 height 74
copy span "NO251WF3109-465-M"
drag, startPoint x: 500, startPoint y: 528, endPoint x: 367, endPoint y: 529, distance: 132.3
click at [367, 529] on div "Enter Customs Information for your Products All sellable units must have custom…" at bounding box center [807, 375] width 925 height 1085
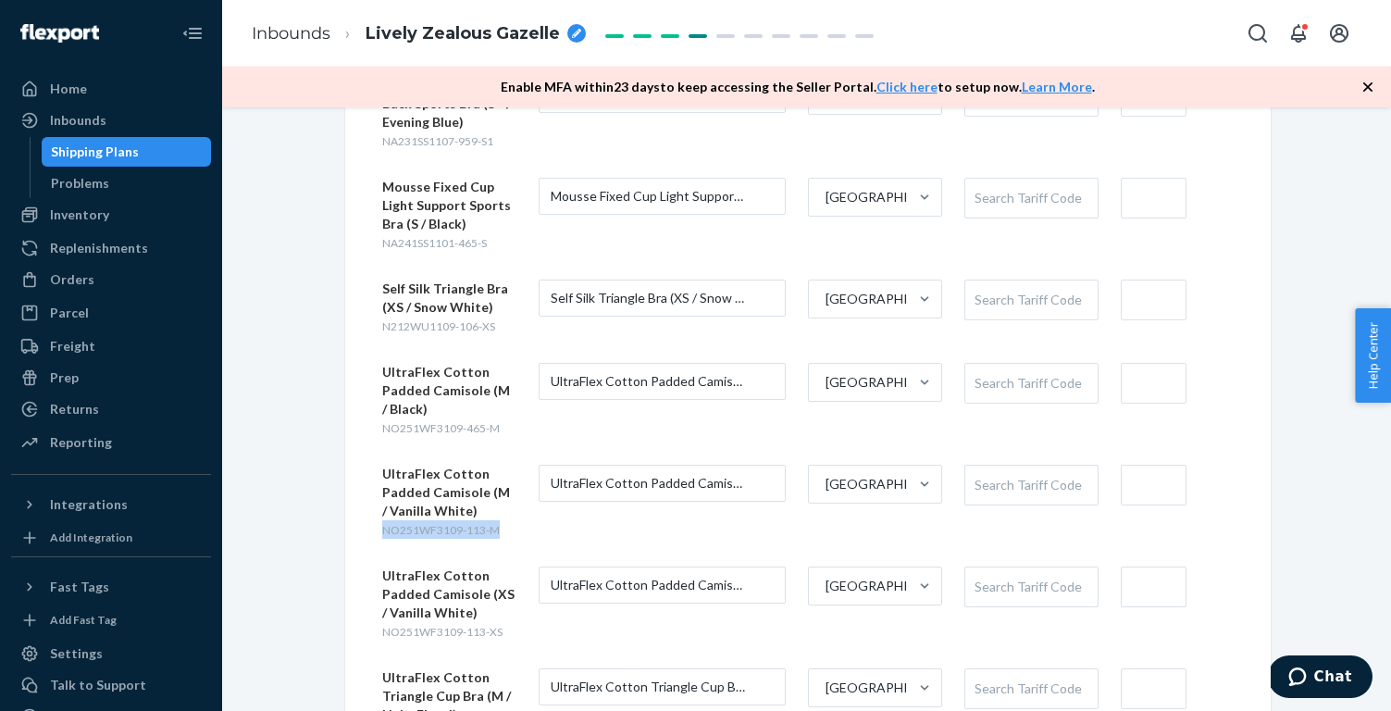
copy span "NO251WF3109-113-M"
drag, startPoint x: 504, startPoint y: 632, endPoint x: 380, endPoint y: 632, distance: 124.0
click at [380, 632] on div "Enter Customs Information for your Products All sellable units must have custom…" at bounding box center [807, 375] width 925 height 1085
copy span "NO251WF3109-113-XS"
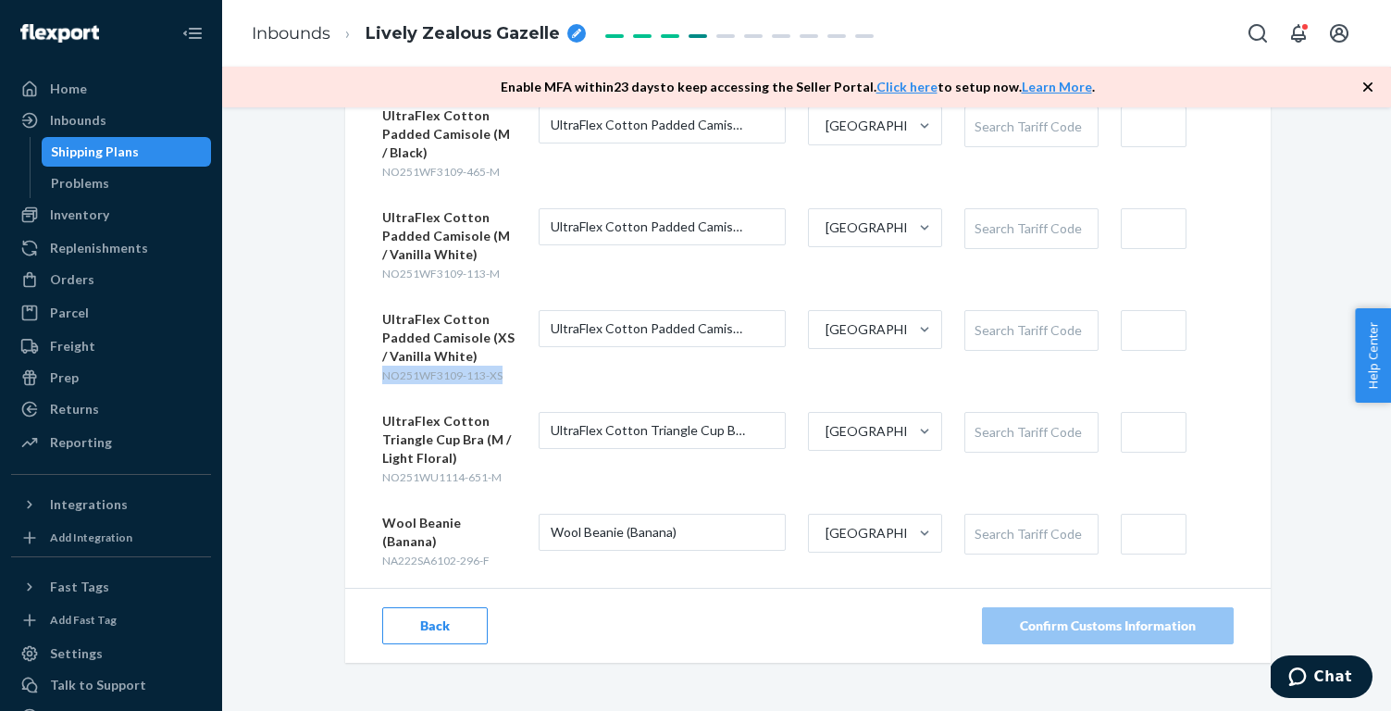
scroll to position [556, 0]
drag, startPoint x: 502, startPoint y: 477, endPoint x: 366, endPoint y: 477, distance: 135.1
click at [366, 477] on div "Enter Customs Information for your Products All sellable units must have custom…" at bounding box center [807, 121] width 925 height 1085
copy span "NO251WU1114-651-M"
drag, startPoint x: 492, startPoint y: 545, endPoint x: 366, endPoint y: 545, distance: 125.8
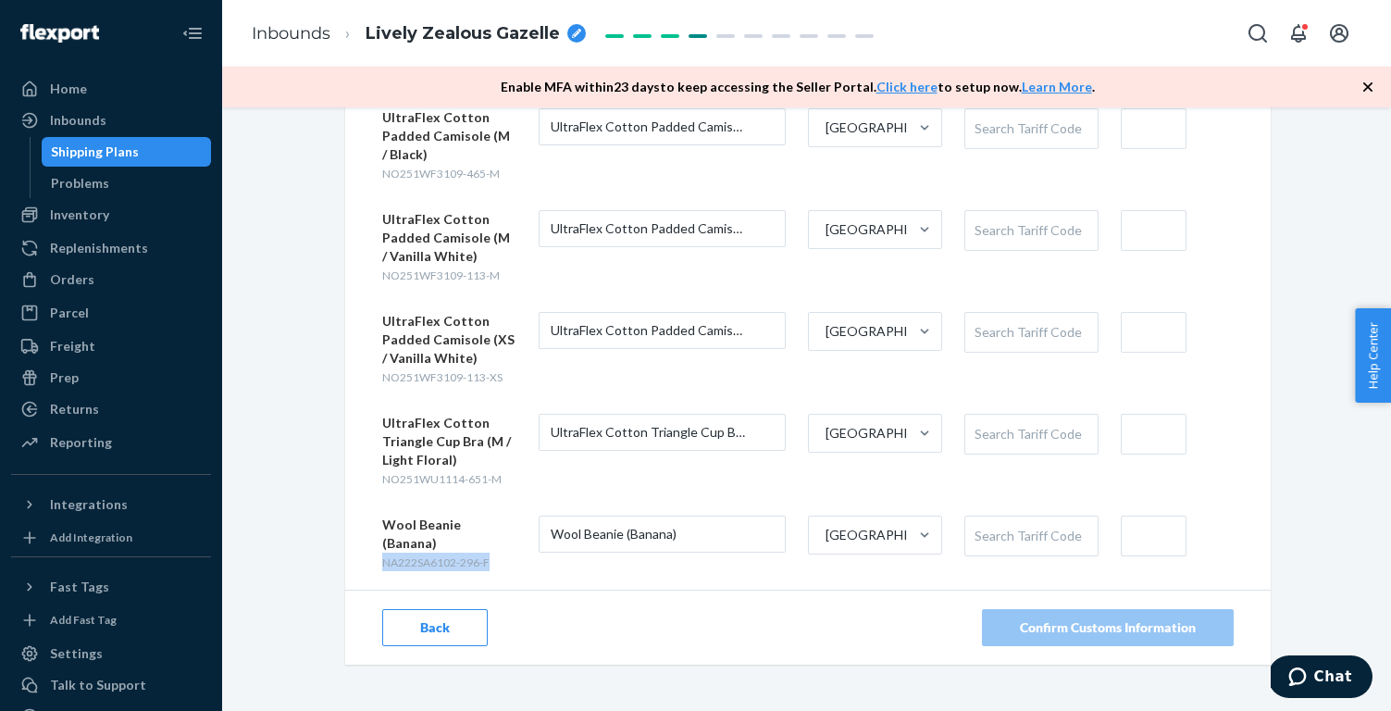
click at [366, 545] on div "Enter Customs Information for your Products All sellable units must have custom…" at bounding box center [807, 121] width 925 height 1085
copy span "NA222SA6102-296-F"
click at [1250, 366] on div "Enter Customs Information for your Products All sellable units must have custom…" at bounding box center [807, 121] width 925 height 1085
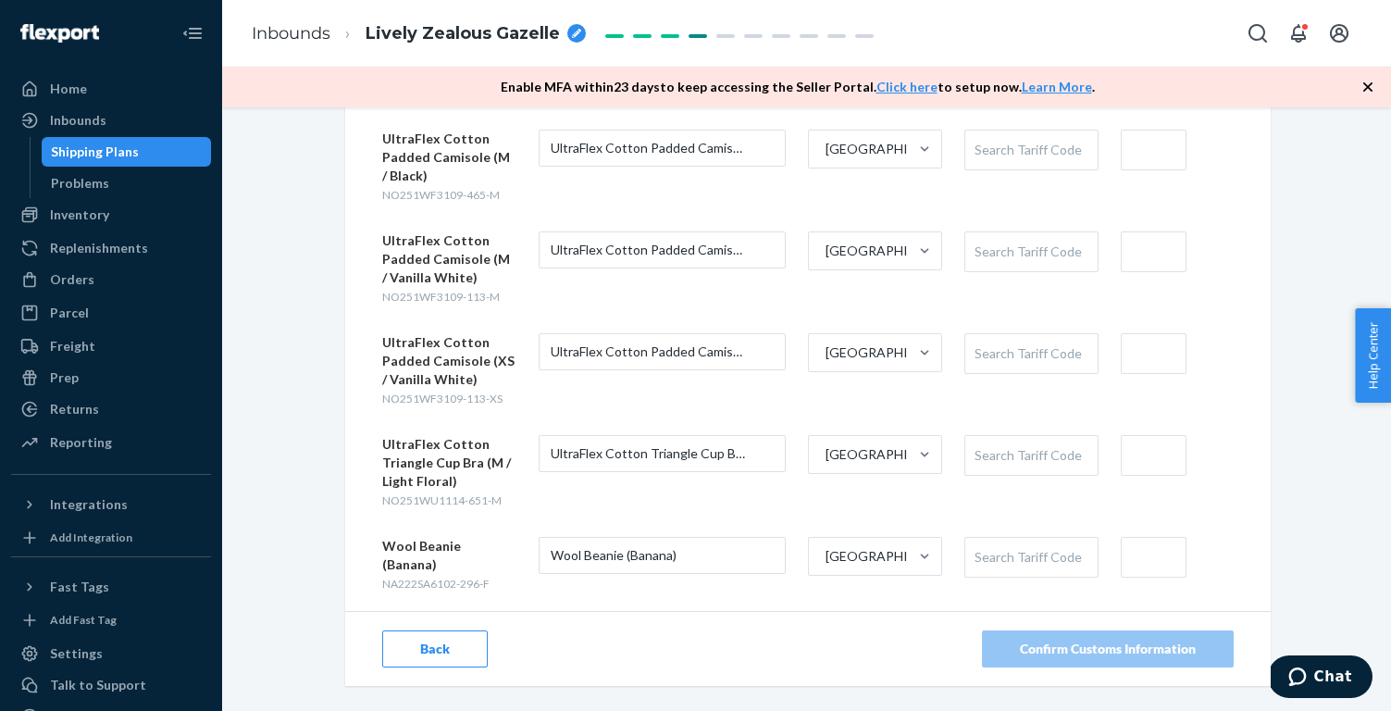
scroll to position [526, 0]
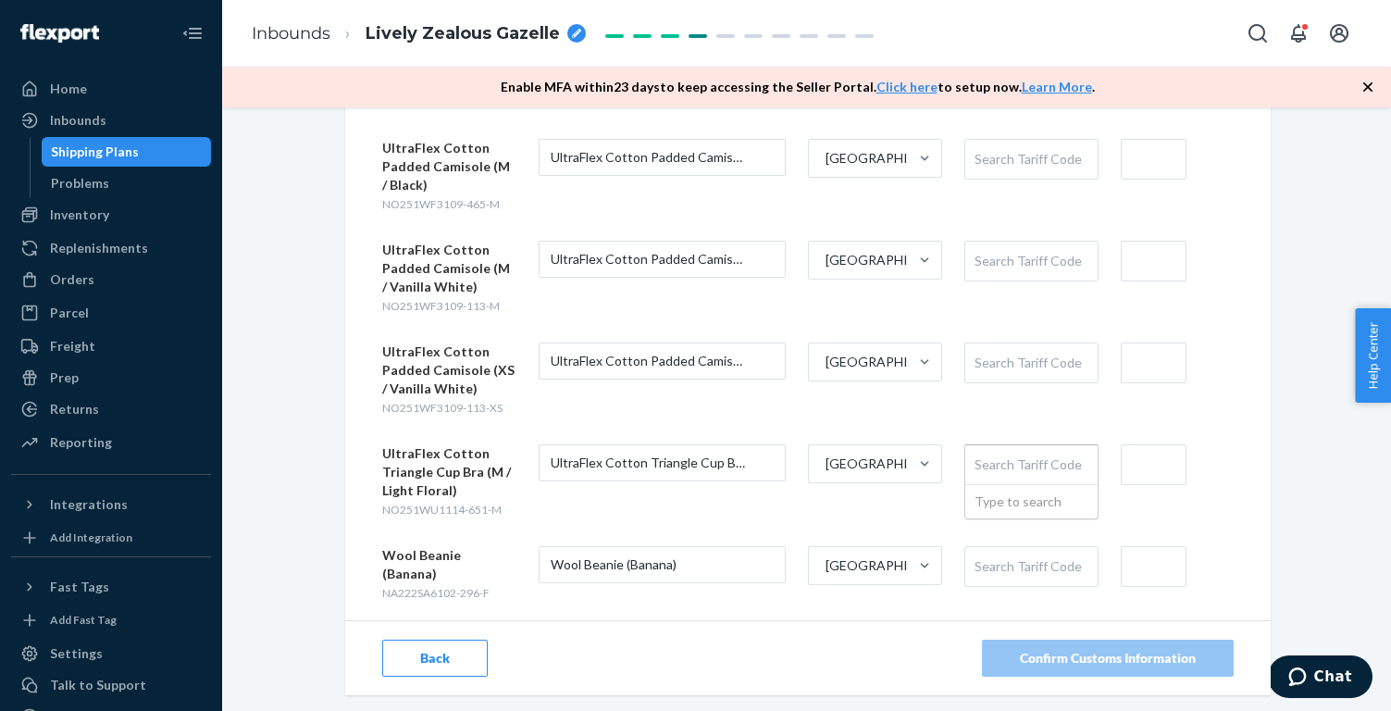
click at [1017, 464] on div "Search Tariff Code" at bounding box center [1031, 464] width 132 height 39
paste input "6212109000"
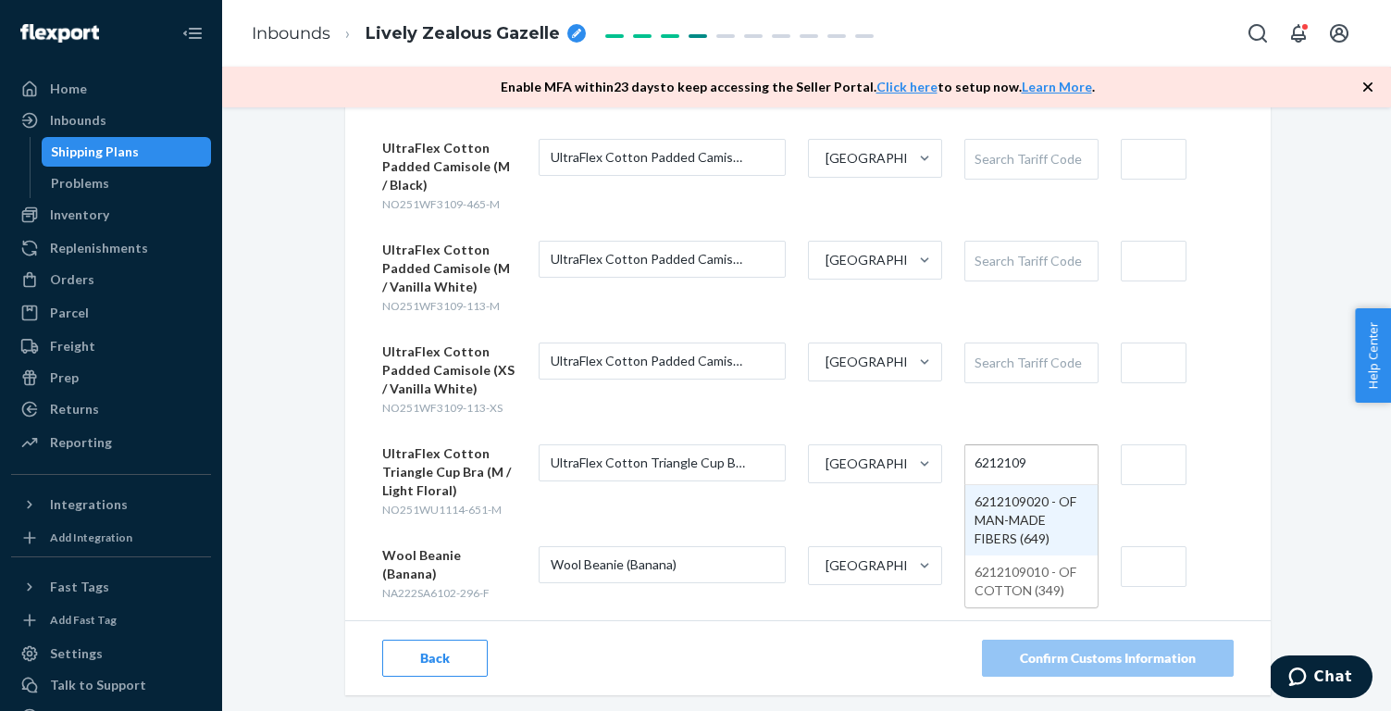
type input "621210"
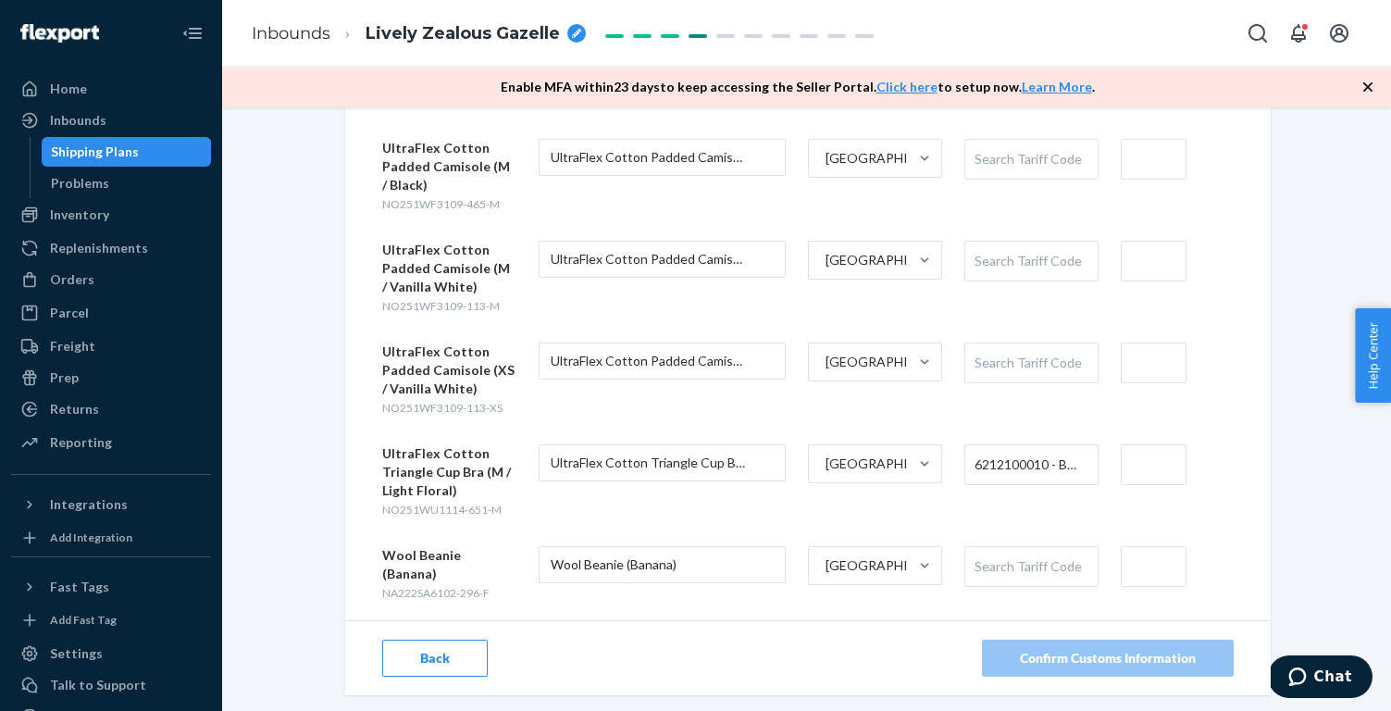
click at [1150, 468] on input "text" at bounding box center [1154, 464] width 66 height 41
type input "$45"
click at [1278, 465] on div "Enter Customs Information for your Products All sellable units must have custom…" at bounding box center [806, 152] width 951 height 1085
click at [1050, 160] on div "Search Tariff Code" at bounding box center [1031, 159] width 132 height 39
paste input "6110200090"
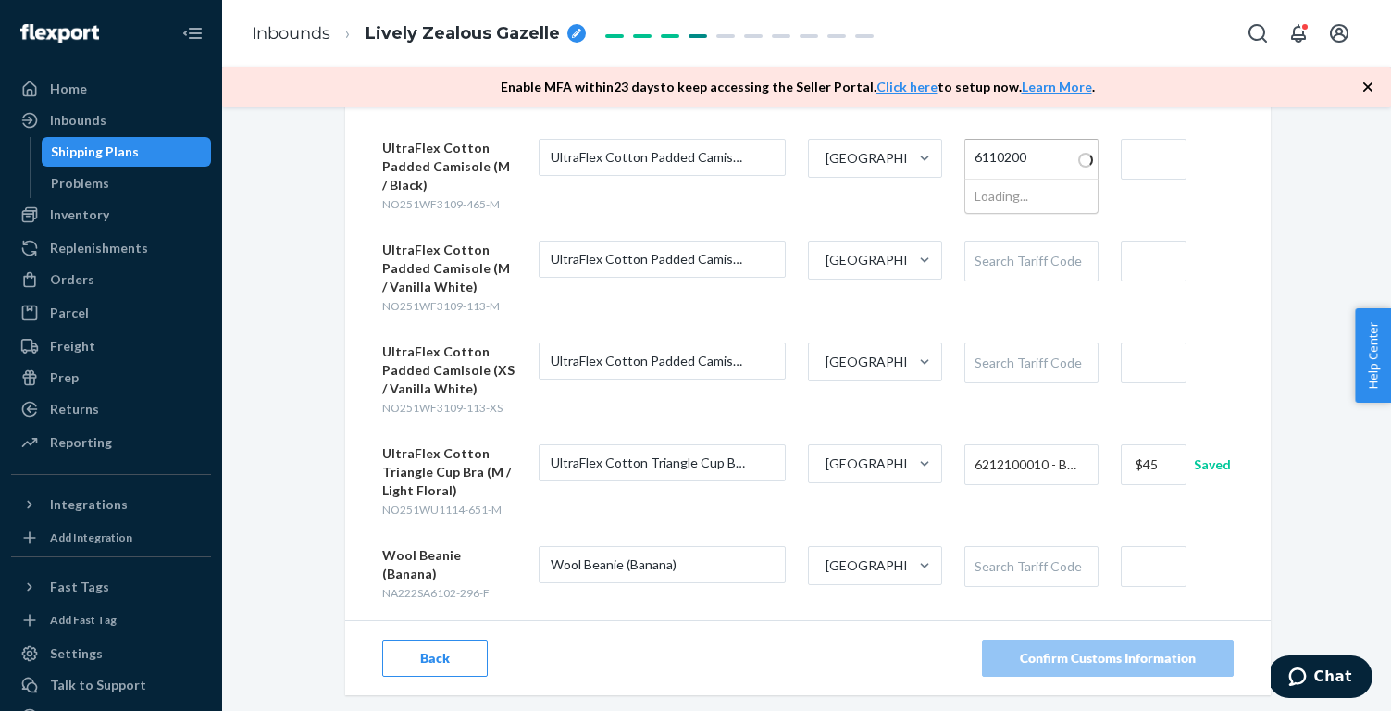
type input "611020"
click at [1043, 162] on span "6110201010 - MEN'S OR BOYS' SWEATERS, KNITTED OR CROCHETED OF COTTON: CONTAININ…" at bounding box center [1026, 158] width 105 height 31
paste input "6110200090"
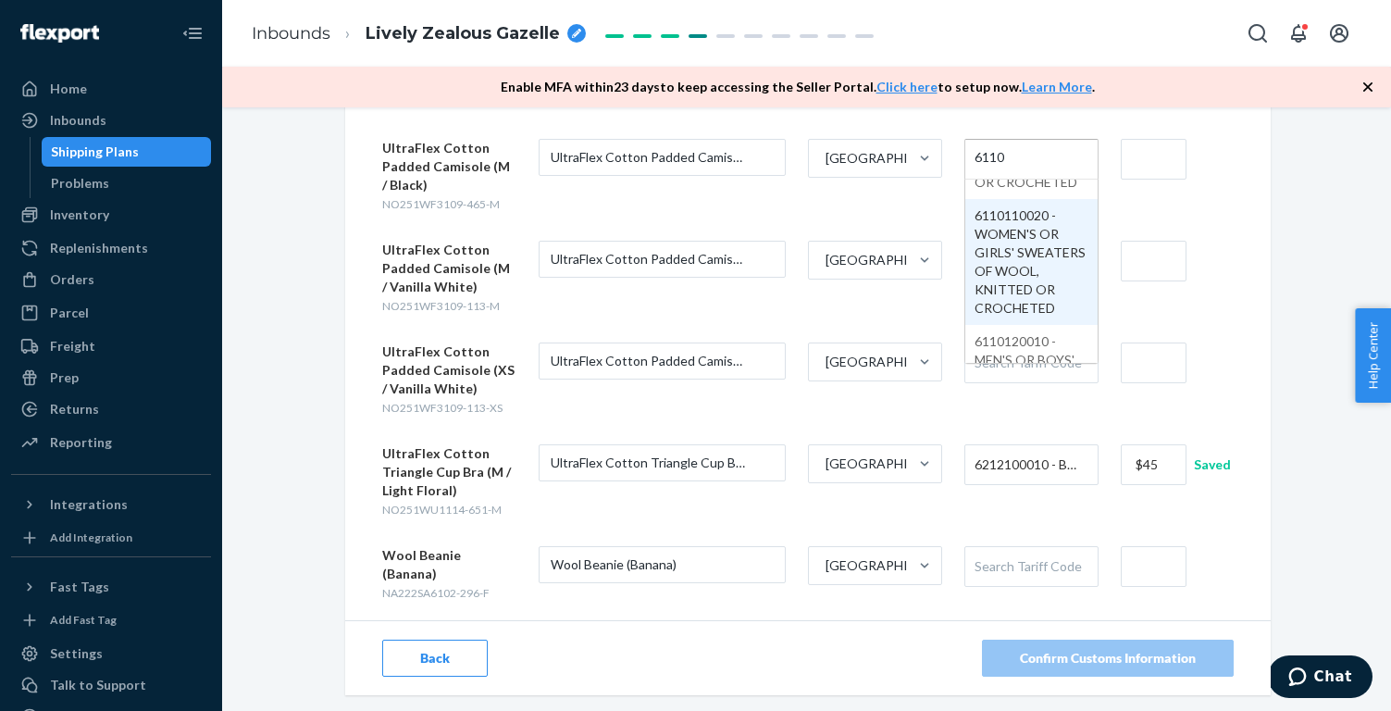
scroll to position [86, 0]
paste input "200090"
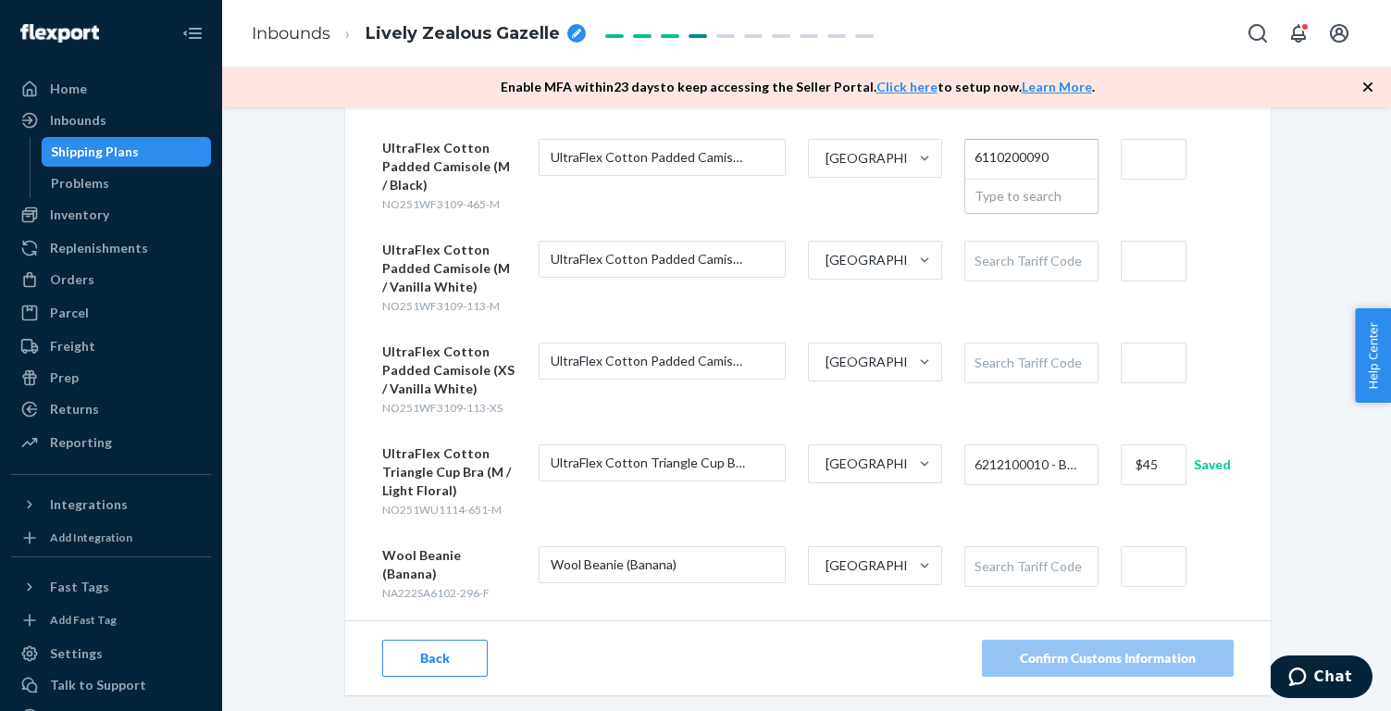
scroll to position [0, 0]
type input "611020"
click at [1146, 153] on input "text" at bounding box center [1154, 159] width 66 height 41
type input "$39"
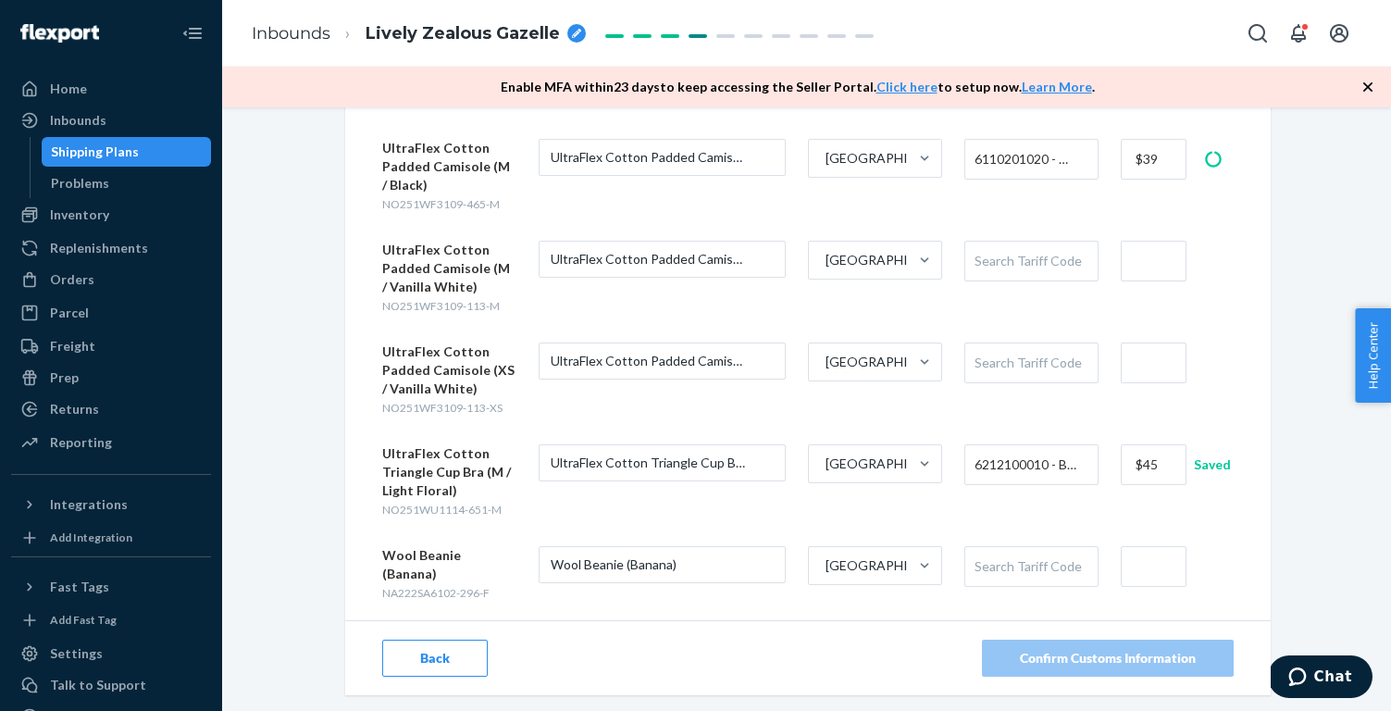
click at [1315, 211] on div "Enter Customs Information for your Products All sellable units must have custom…" at bounding box center [806, 182] width 1141 height 1145
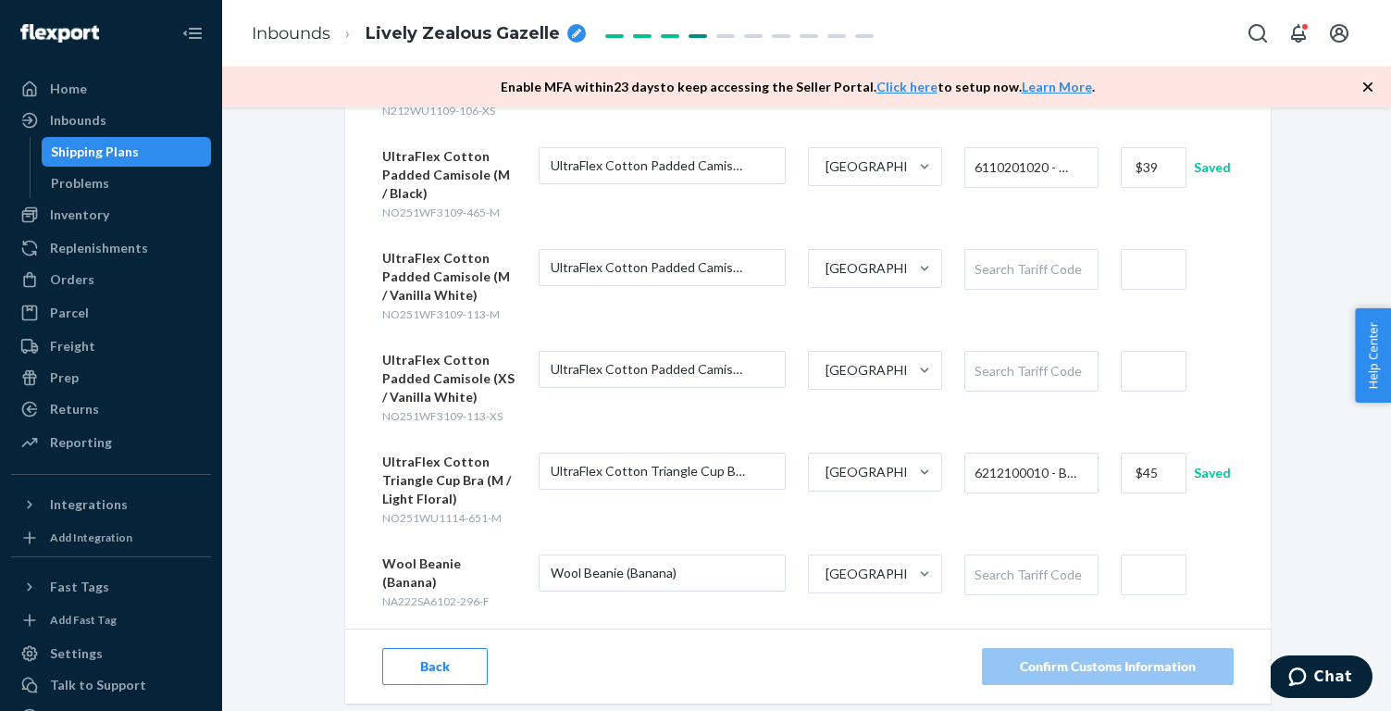
scroll to position [523, 0]
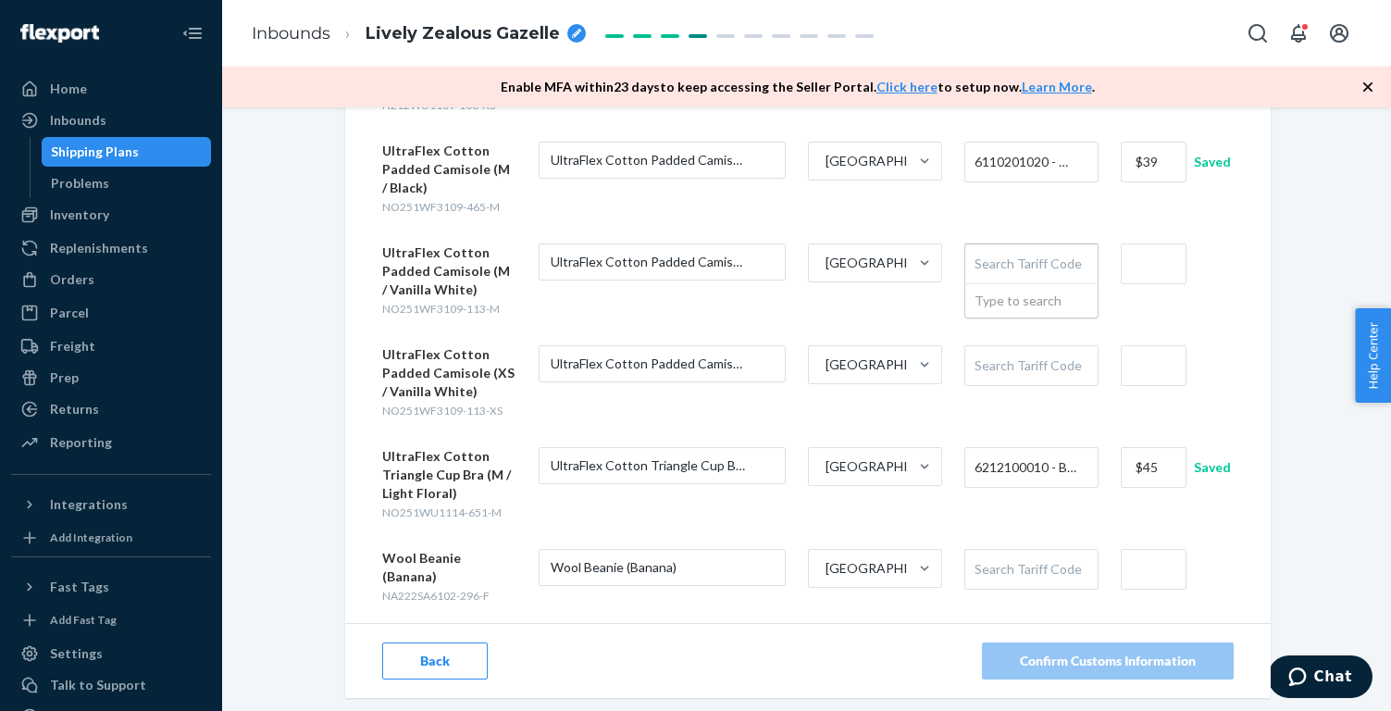
click at [1045, 263] on div "Search Tariff Code" at bounding box center [1031, 263] width 132 height 39
paste input "6110200090"
type input "611020"
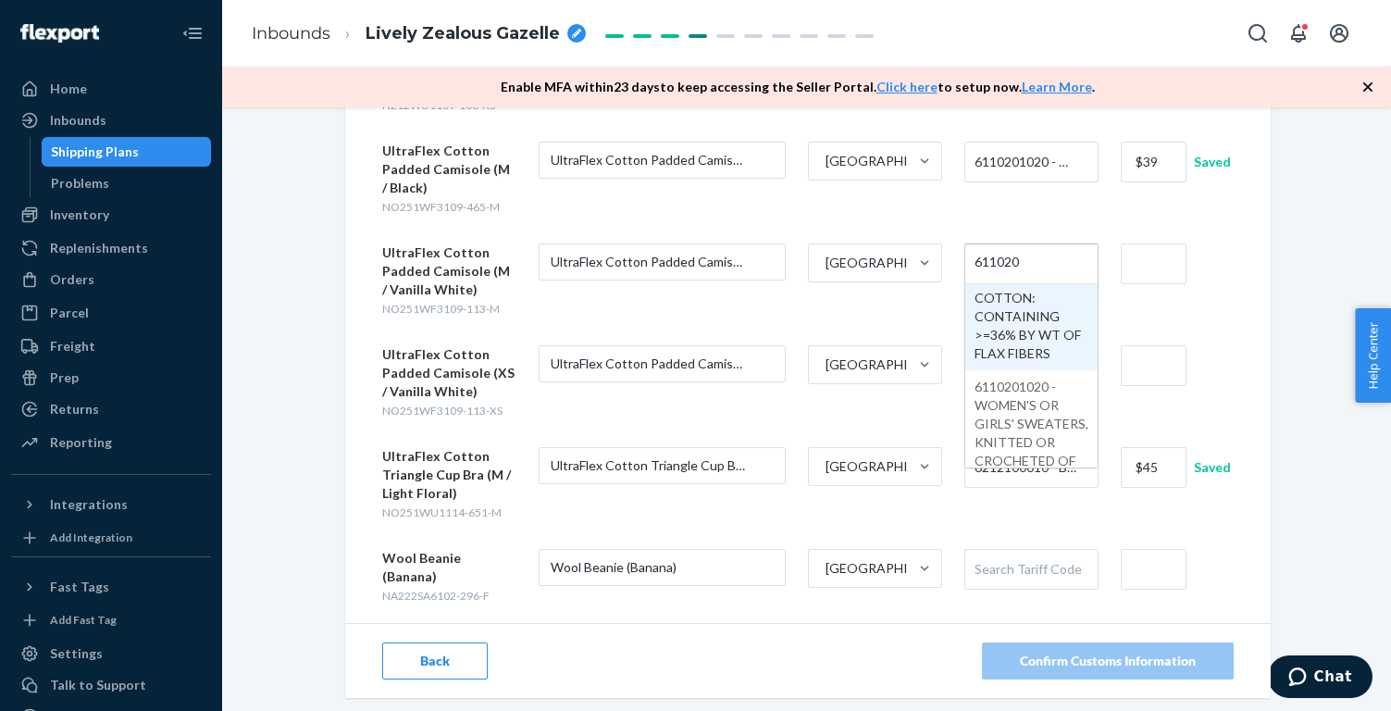
scroll to position [125, 0]
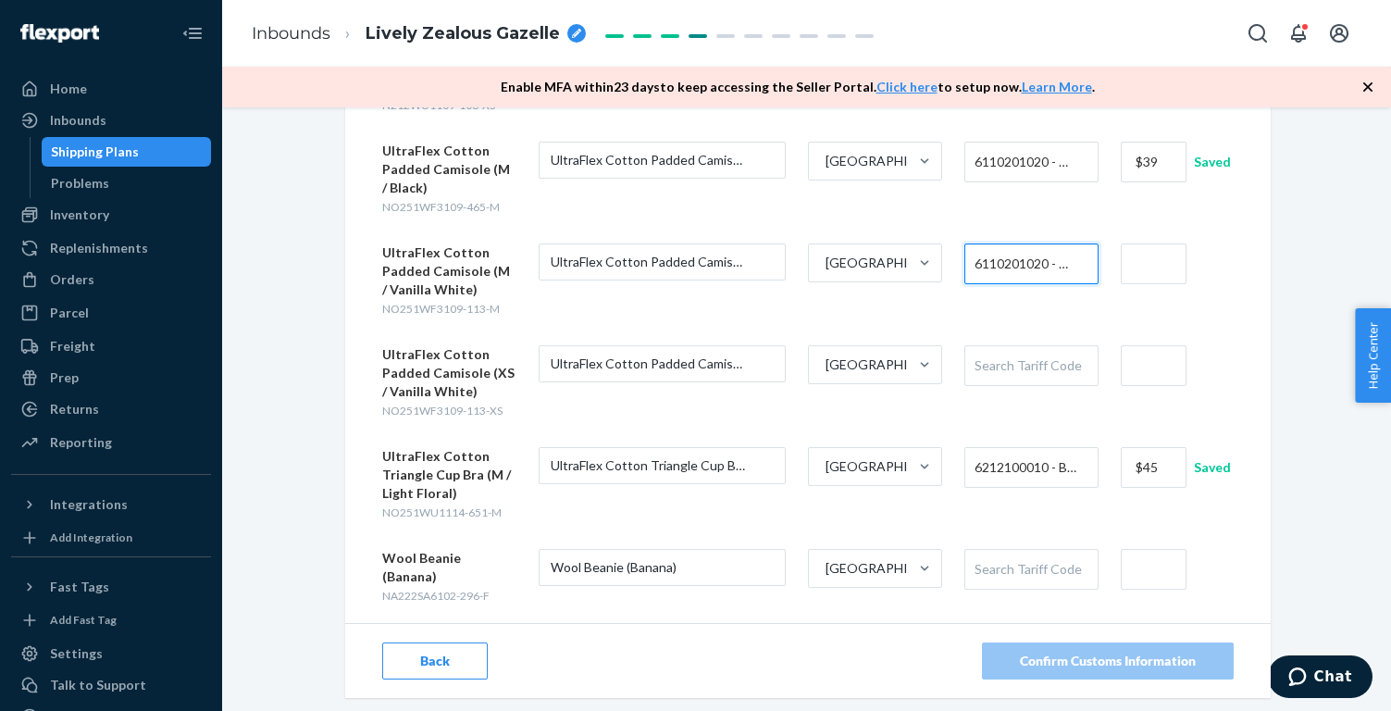
click at [1136, 270] on input "text" at bounding box center [1154, 263] width 66 height 41
type input "$39"
click at [1316, 242] on div "Enter Customs Information for your Products All sellable units must have custom…" at bounding box center [806, 184] width 1141 height 1145
click at [1028, 368] on div "Search Tariff Code" at bounding box center [1031, 365] width 132 height 39
paste input "6110200090"
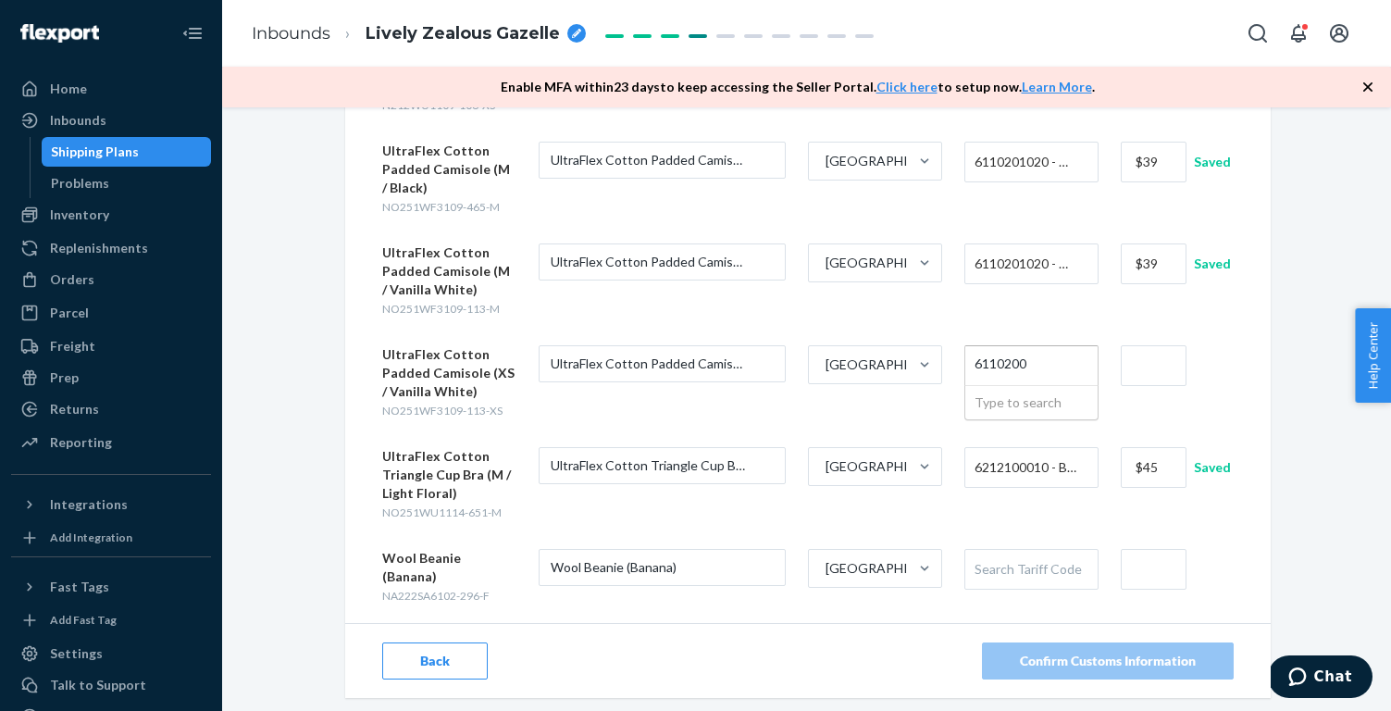
type input "611020"
click at [1164, 367] on input "text" at bounding box center [1154, 365] width 66 height 41
type input "$39"
click at [1297, 396] on div "Enter Customs Information for your Products All sellable units must have custom…" at bounding box center [806, 184] width 1141 height 1145
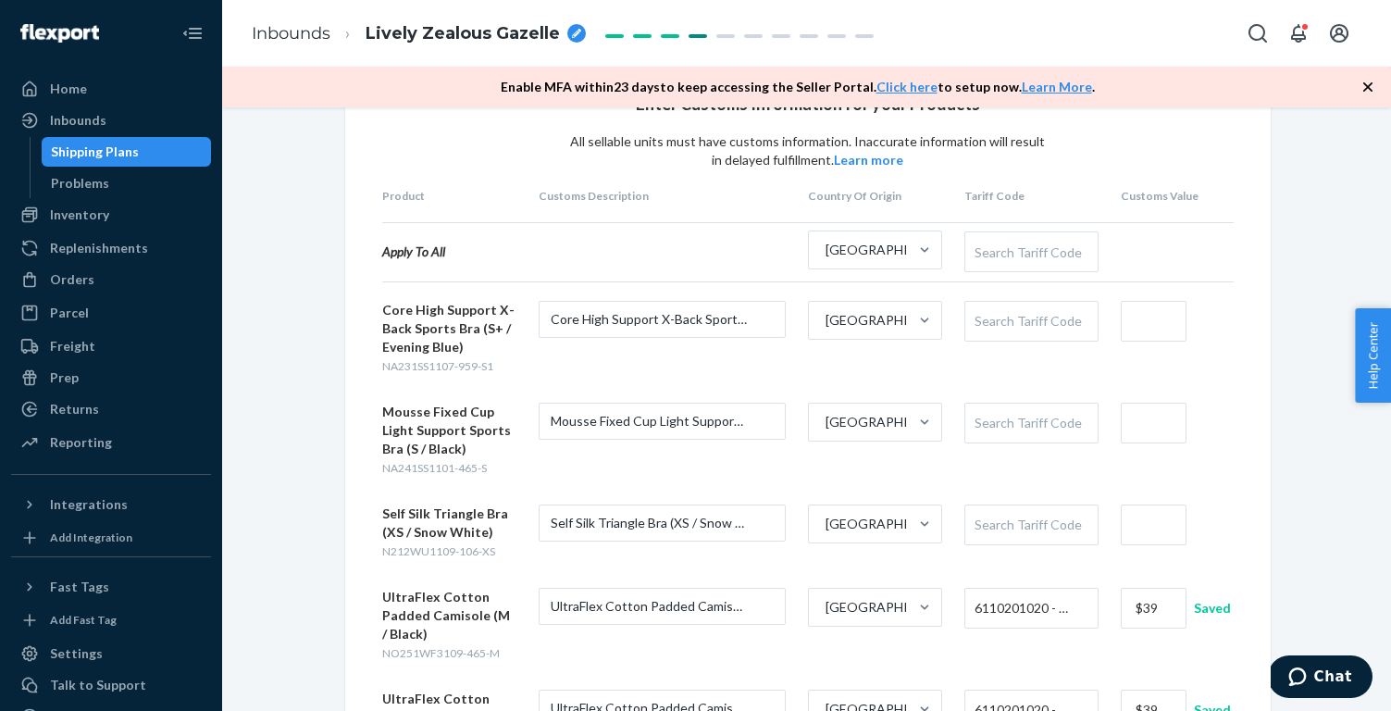
scroll to position [73, 0]
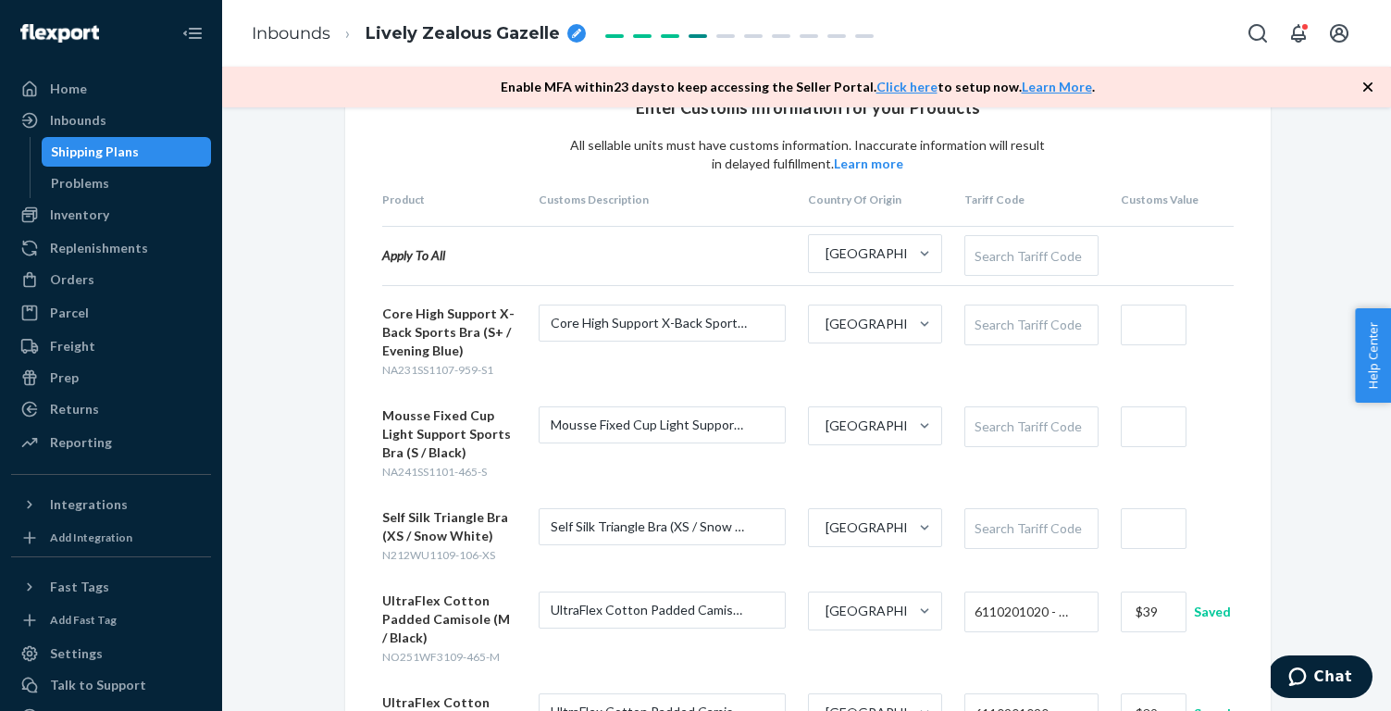
click at [1070, 426] on div "Search Tariff Code" at bounding box center [1031, 426] width 132 height 39
paste input "6212101000"
type input "621210"
click at [1154, 419] on input "text" at bounding box center [1154, 426] width 66 height 41
type input "$69"
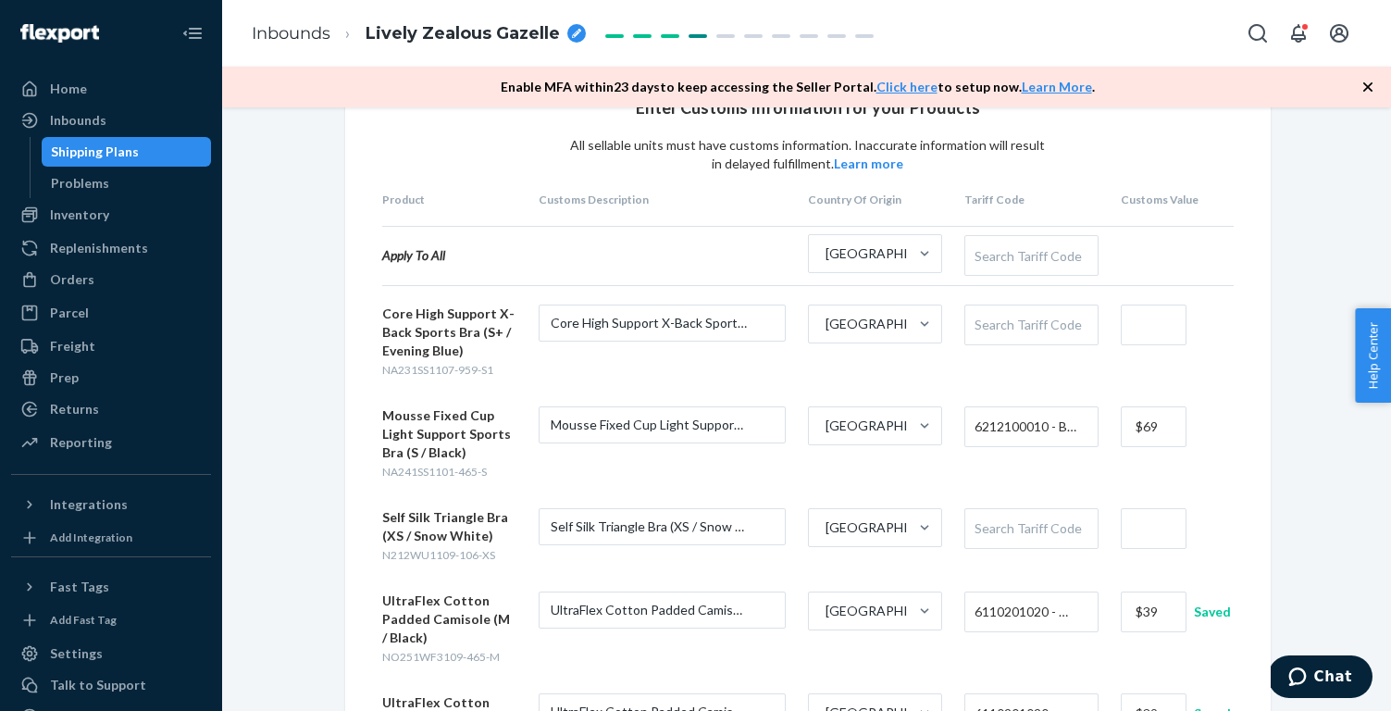
click at [1286, 435] on div "Enter Customs Information for your Products All sellable units must have custom…" at bounding box center [806, 634] width 1141 height 1145
click at [1058, 317] on div "Search Tariff Code" at bounding box center [1031, 324] width 132 height 39
paste input "6212101000"
type input "621210"
click at [1146, 319] on input "text" at bounding box center [1154, 324] width 66 height 41
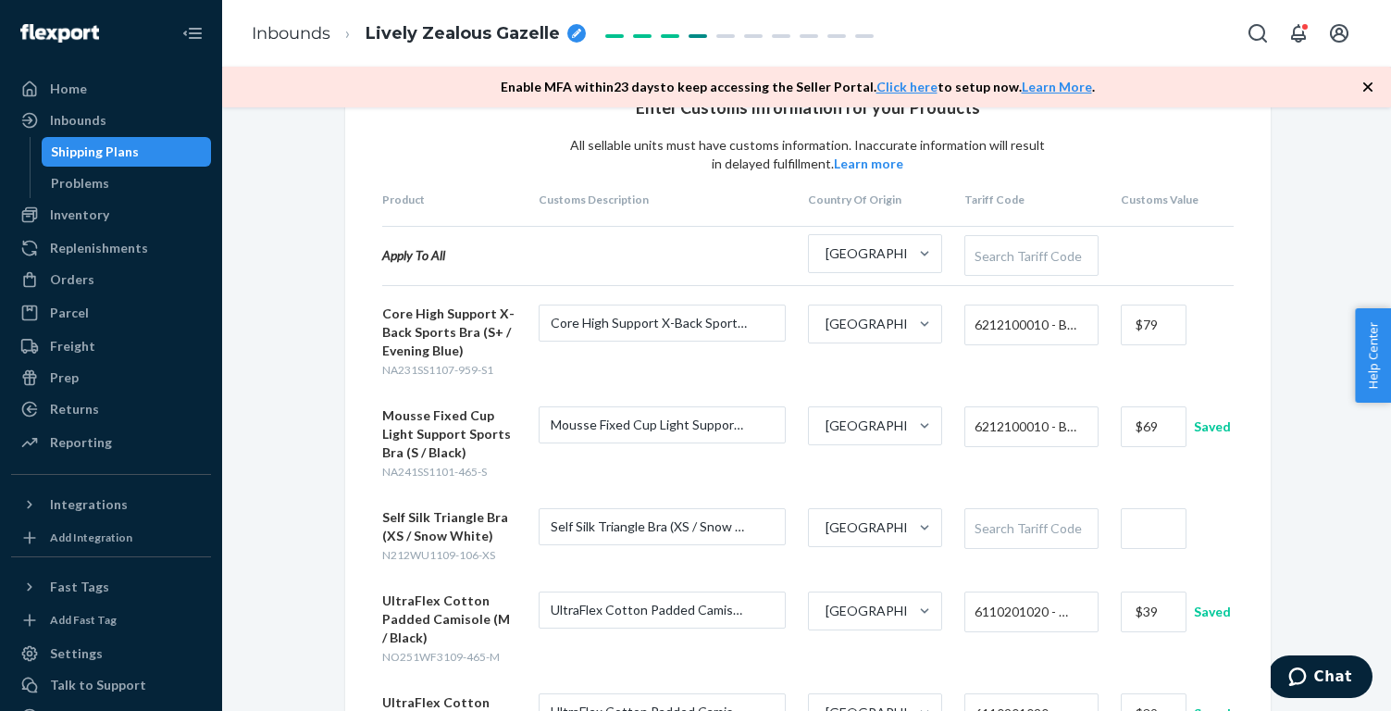
type input "$79"
click at [1294, 343] on div "Enter Customs Information for your Products All sellable units must have custom…" at bounding box center [806, 634] width 1141 height 1145
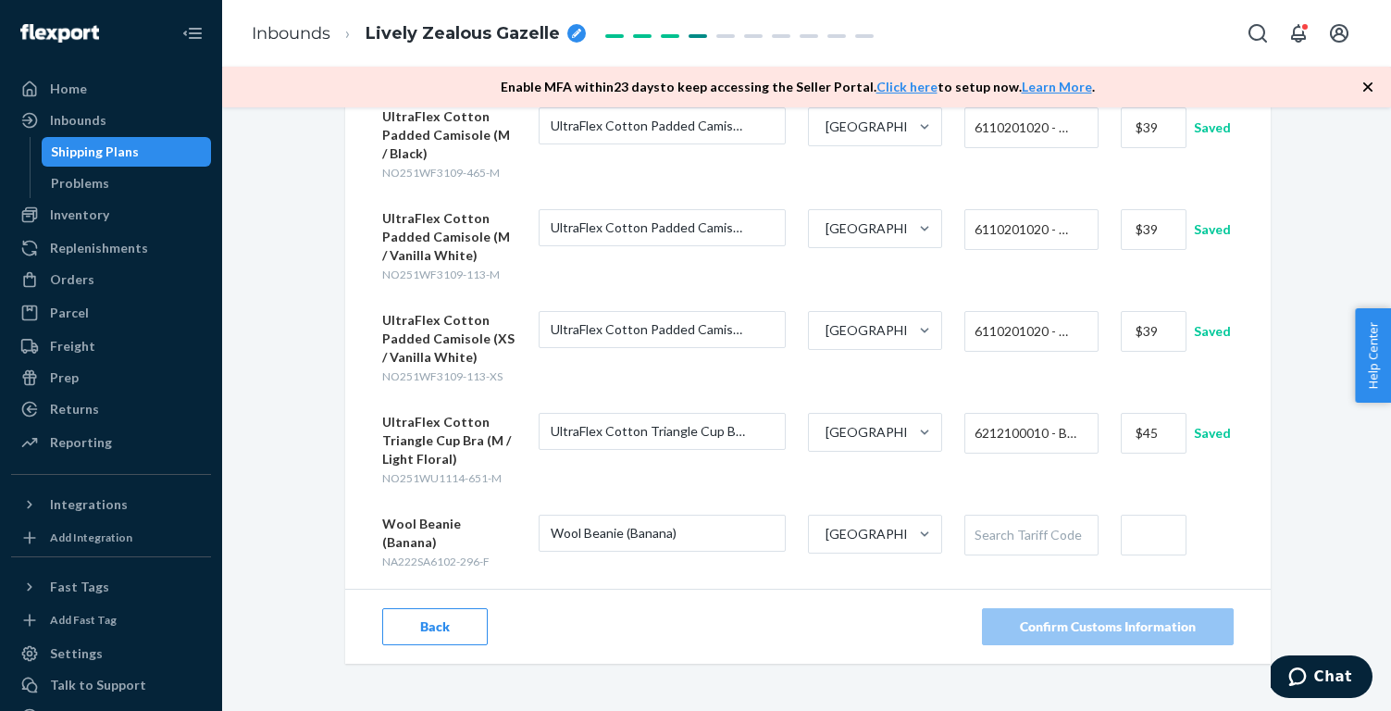
scroll to position [556, 0]
click at [1050, 535] on div "Search Tariff Code" at bounding box center [1031, 535] width 132 height 39
paste input "65050099"
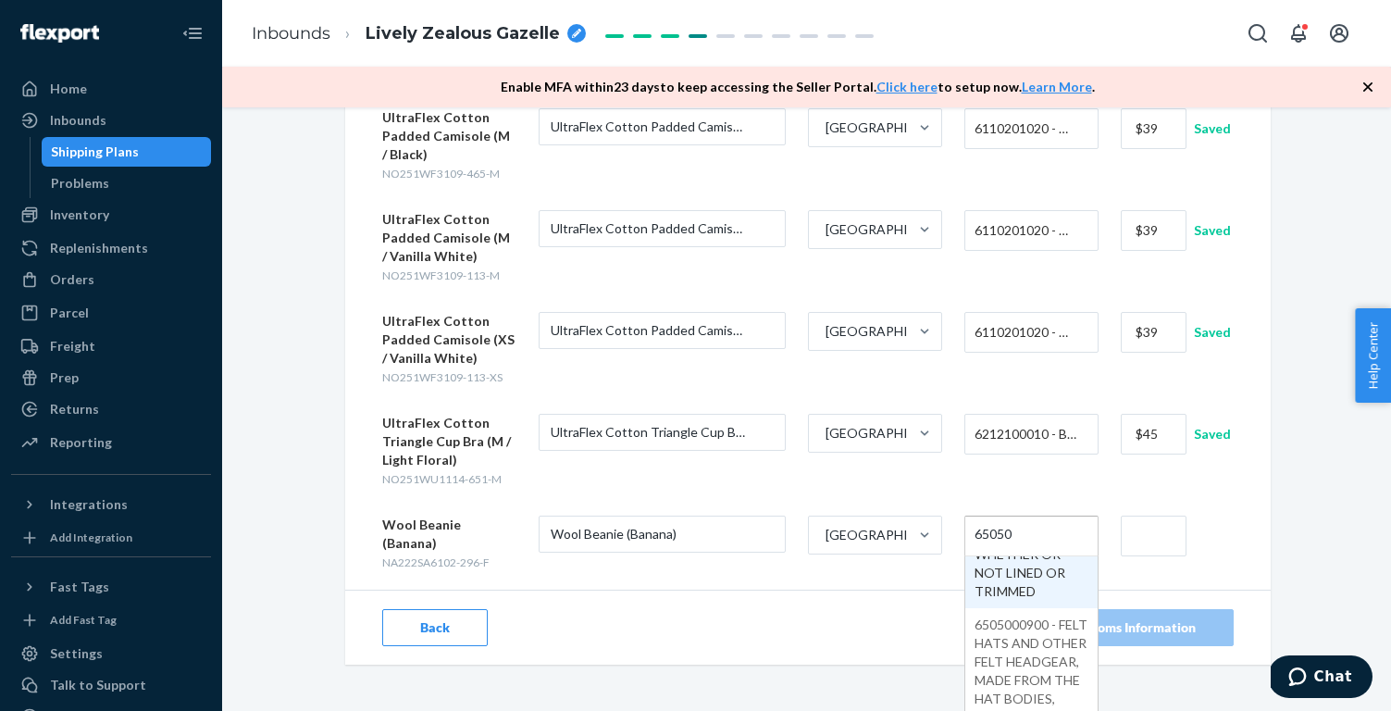
scroll to position [78, 0]
paste input "099"
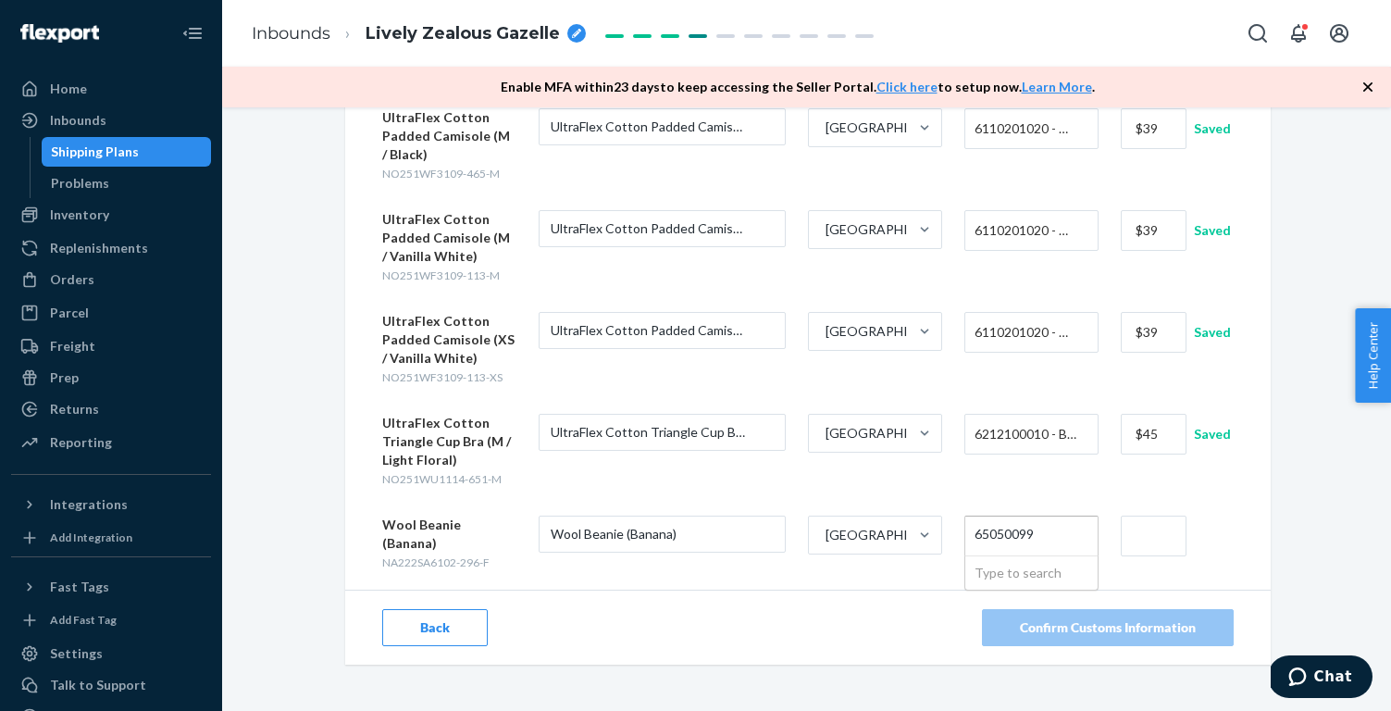
scroll to position [0, 0]
type input "650500"
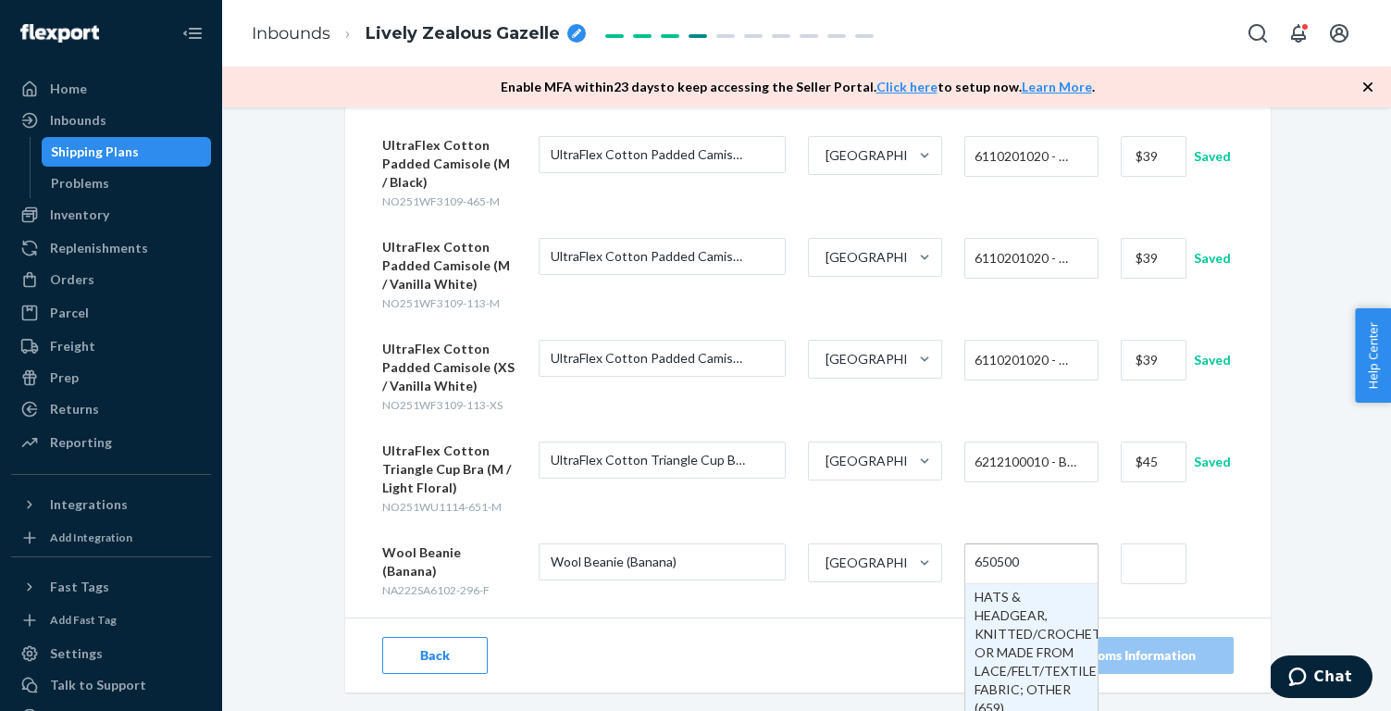
scroll to position [490, 0]
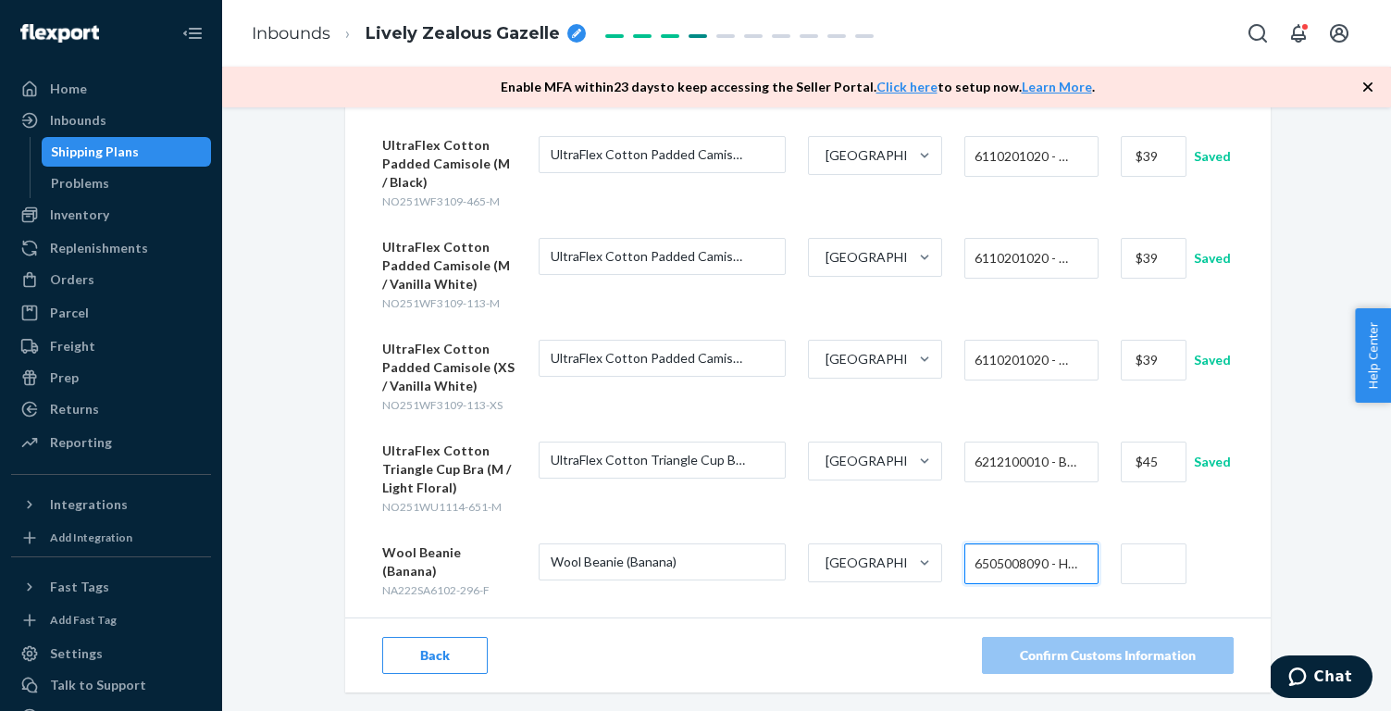
click at [1149, 558] on input "text" at bounding box center [1154, 563] width 66 height 41
type input "$45"
click at [1290, 576] on div "Enter Customs Information for your Products All sellable units must have custom…" at bounding box center [806, 179] width 1141 height 1145
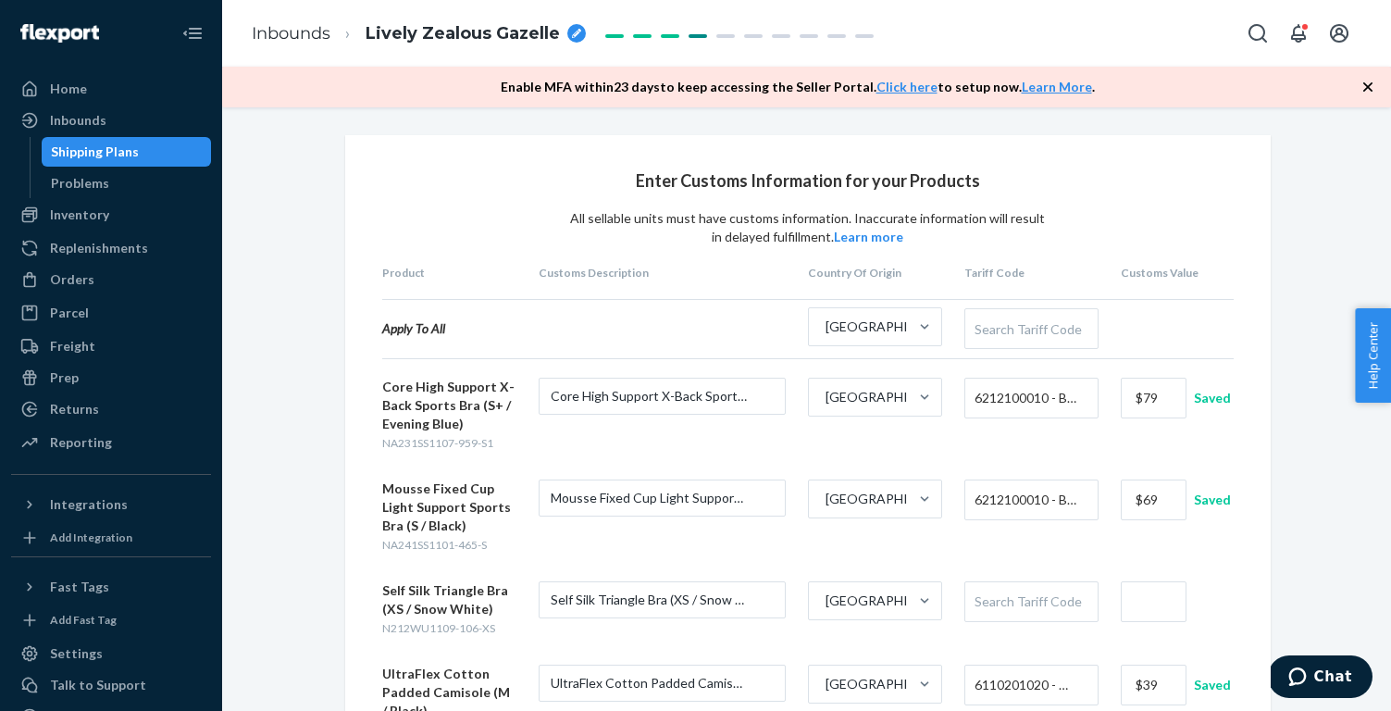
scroll to position [0, 0]
click at [1055, 595] on div "Search Tariff Code" at bounding box center [1031, 601] width 132 height 39
paste input "6212109000"
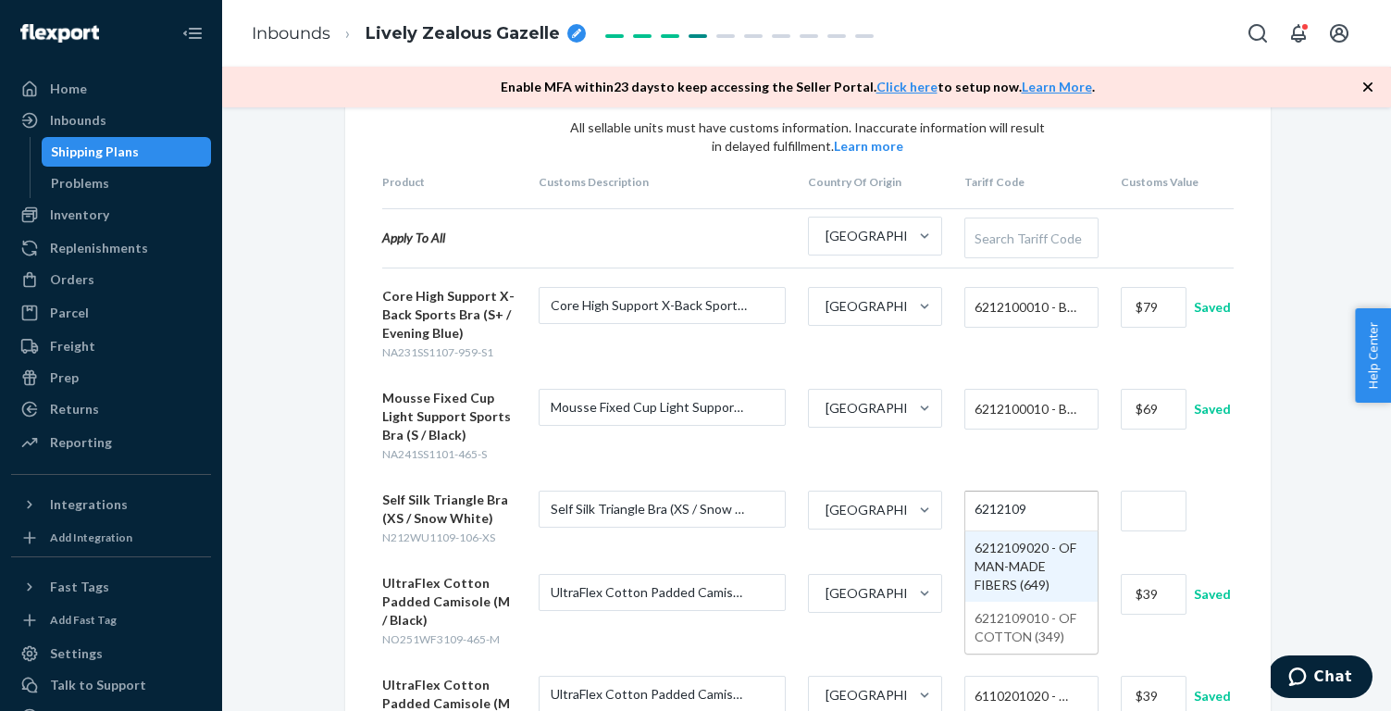
scroll to position [119, 0]
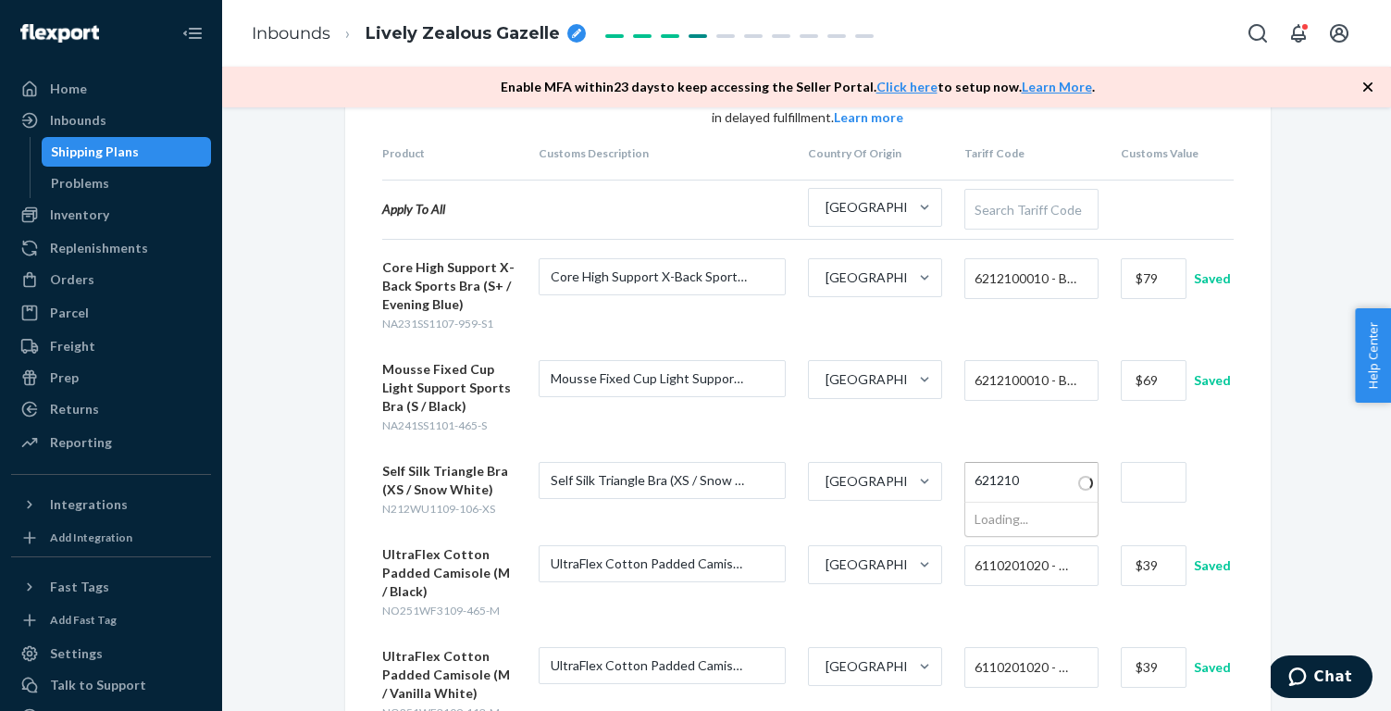
type input "62121"
click at [1154, 482] on input "text" at bounding box center [1154, 482] width 66 height 41
type input "$89"
click at [1289, 478] on div "Enter Customs Information for your Products All sellable units must have custom…" at bounding box center [806, 588] width 1141 height 1145
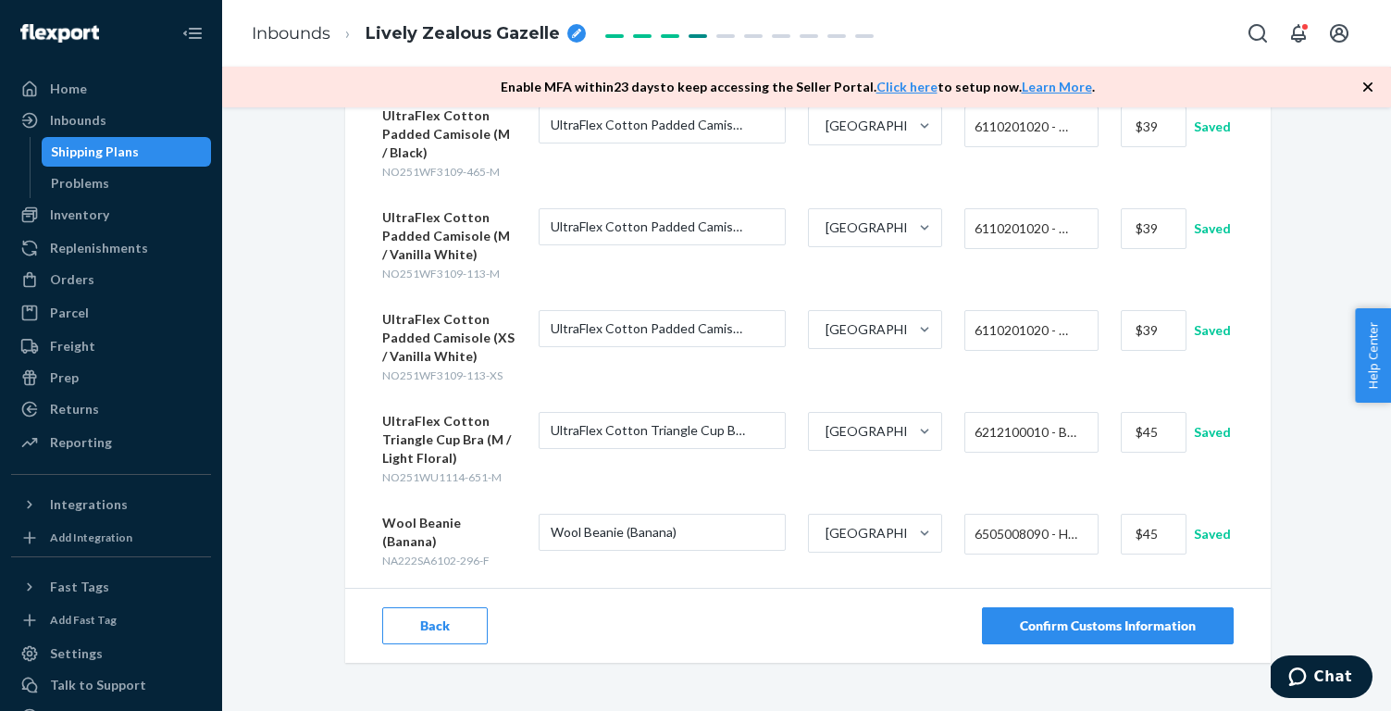
scroll to position [556, 0]
click at [1187, 618] on div "Confirm Customs Information" at bounding box center [1108, 627] width 176 height 19
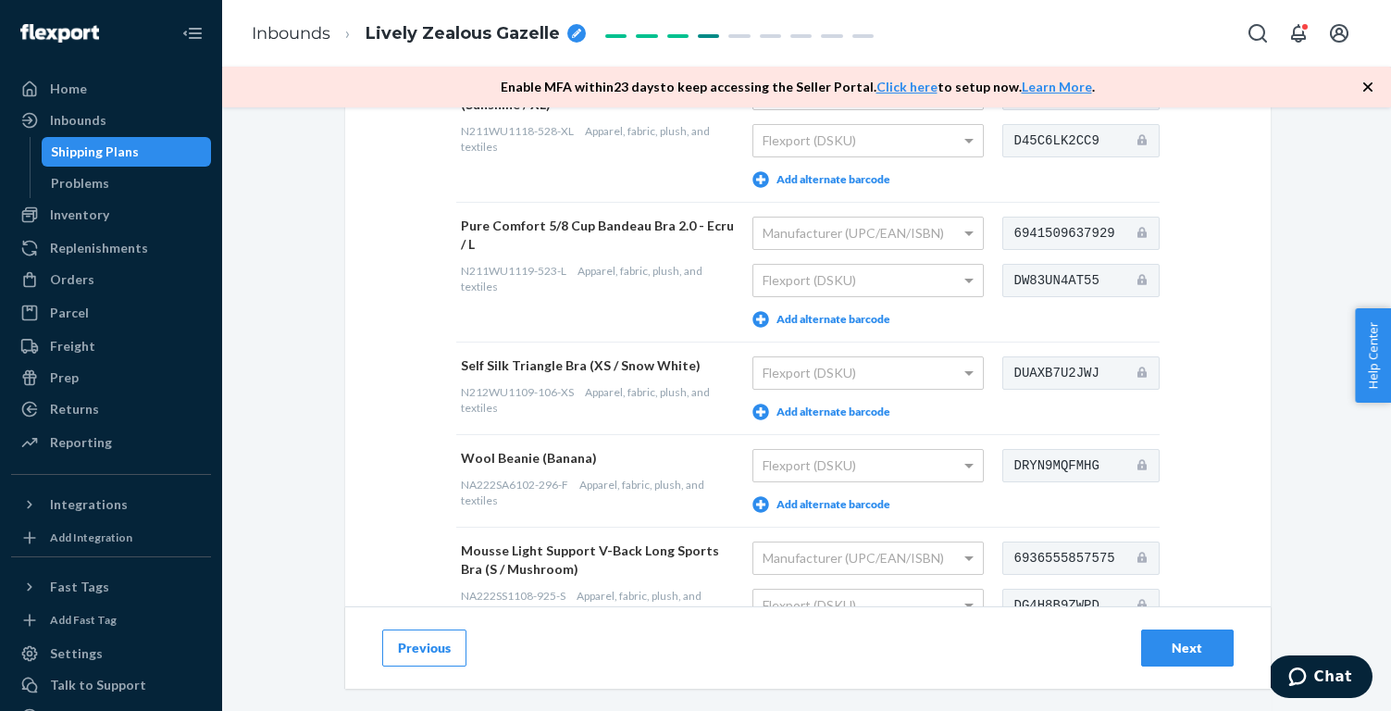
scroll to position [290, 0]
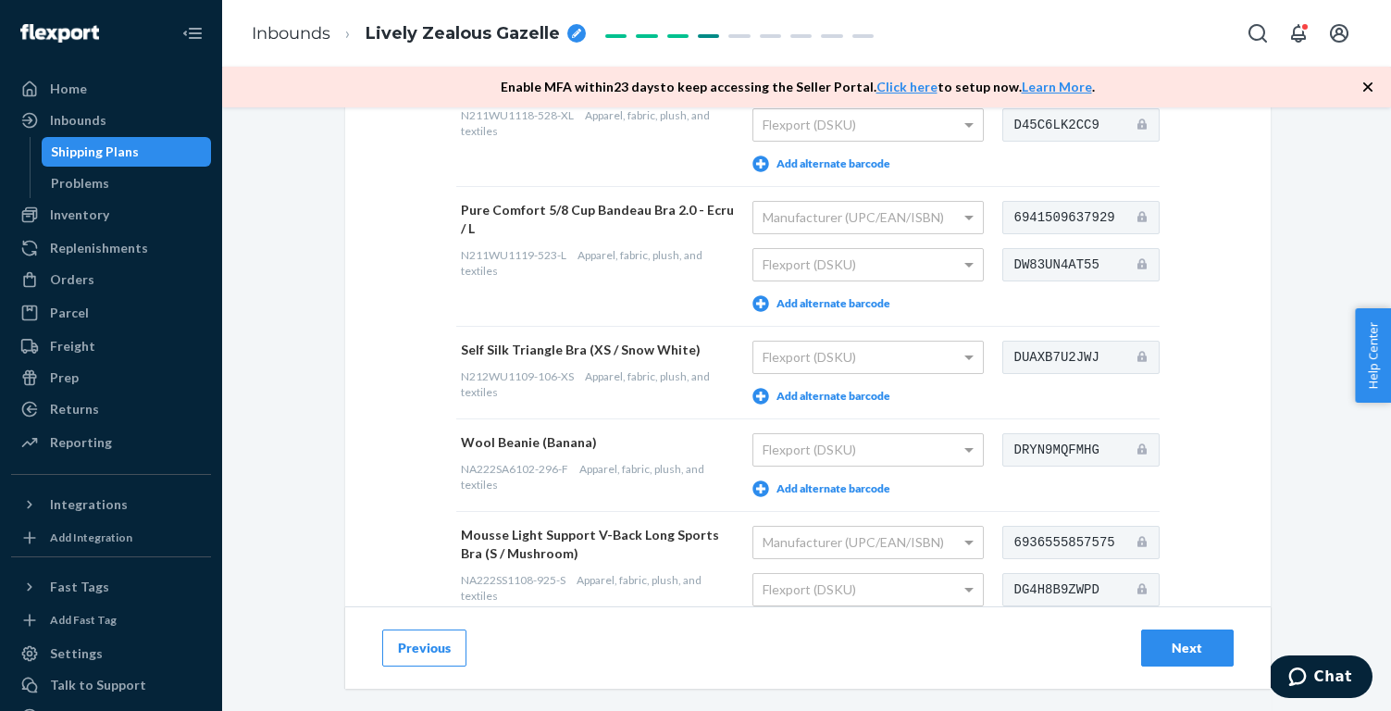
click at [861, 391] on button "Add alternate barcode" at bounding box center [821, 396] width 138 height 17
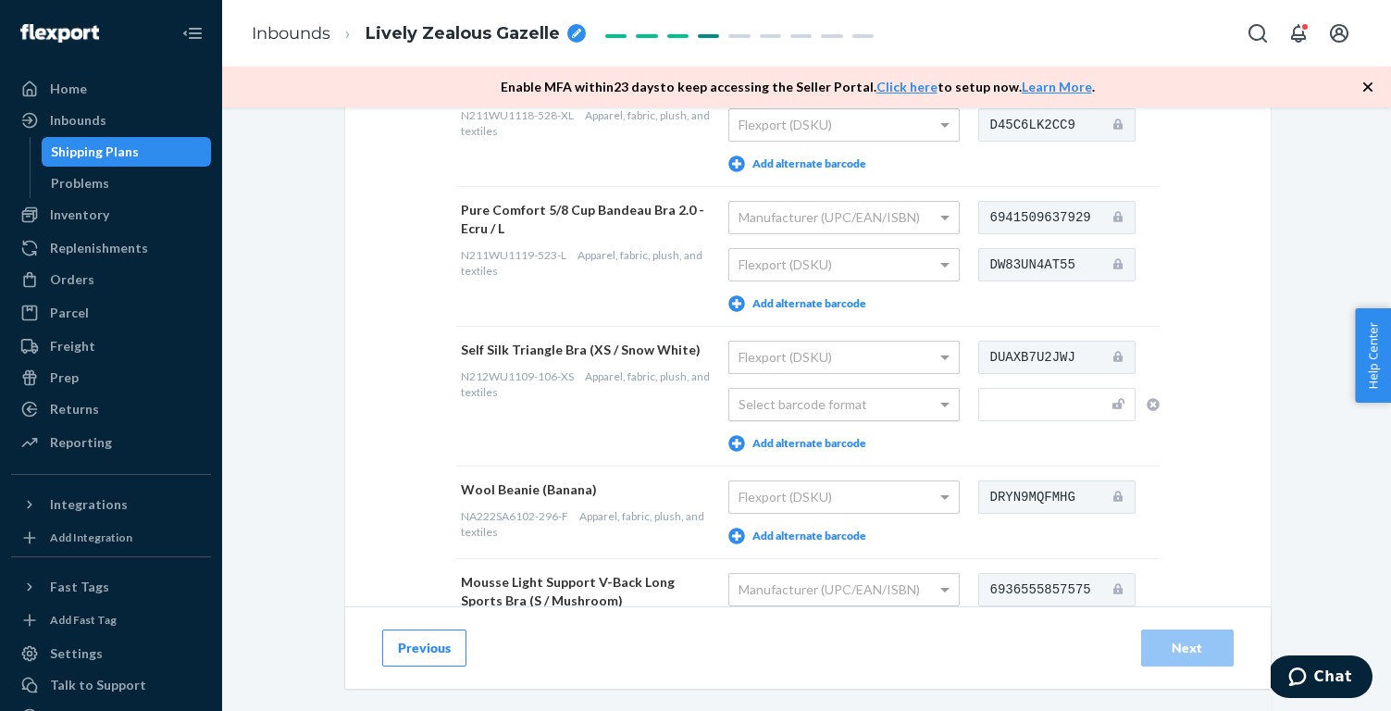
drag, startPoint x: 860, startPoint y: 399, endPoint x: 860, endPoint y: 414, distance: 14.8
click at [860, 399] on div "Select barcode format" at bounding box center [843, 404] width 229 height 31
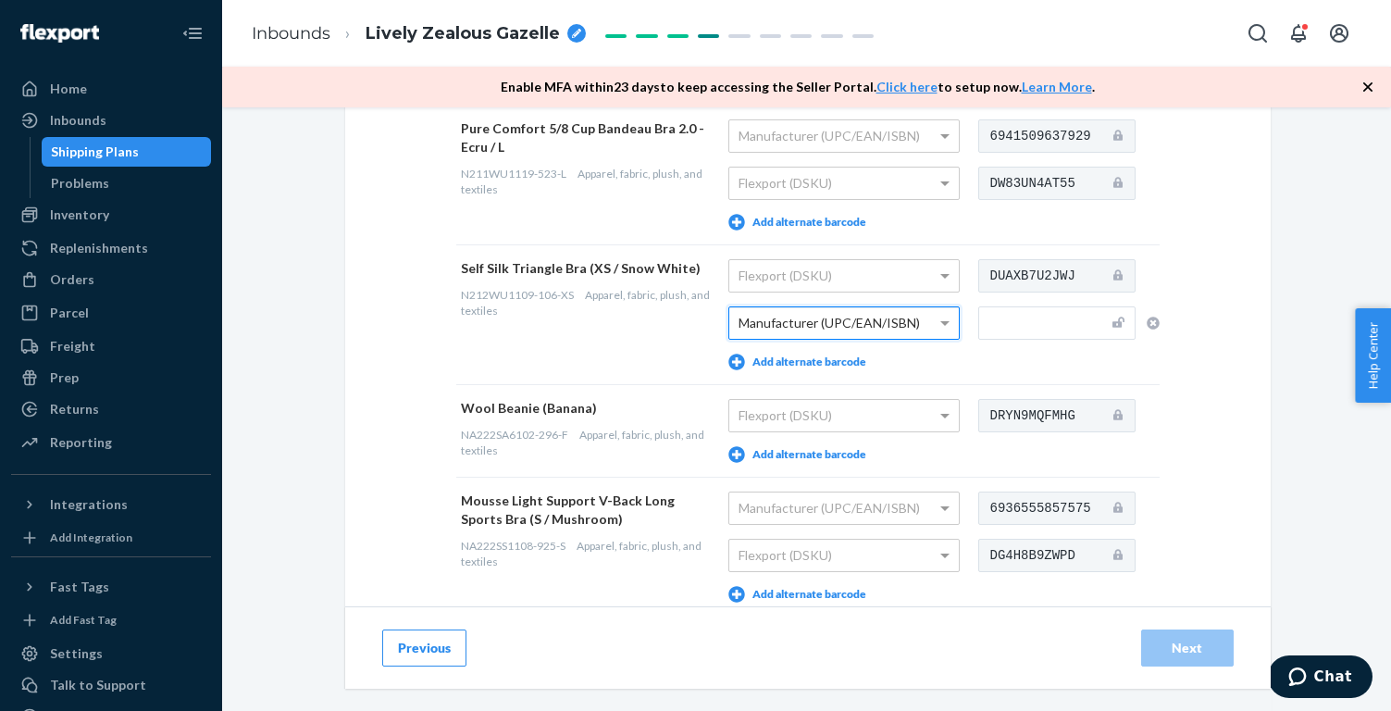
scroll to position [388, 0]
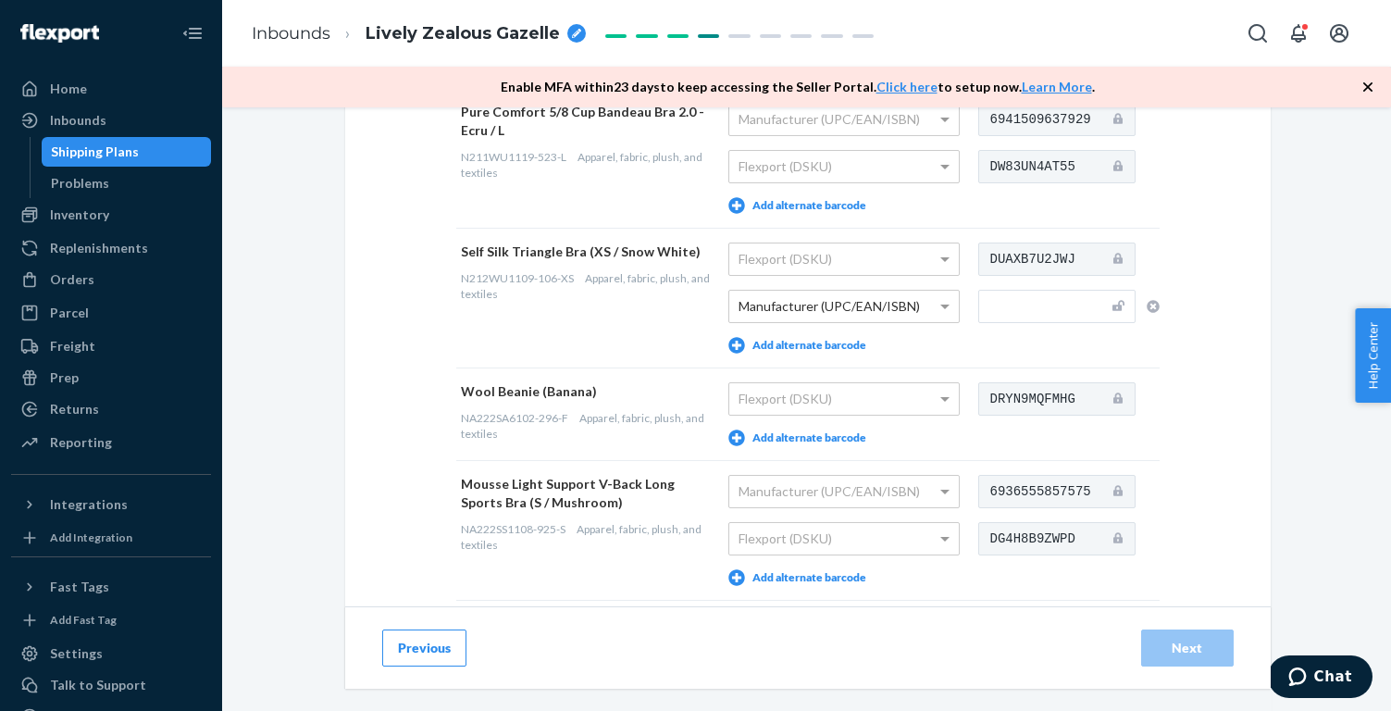
click at [848, 428] on td "Flexport (DSKU) Add alternate barcode" at bounding box center [849, 413] width 250 height 93
click at [848, 433] on button "Add alternate barcode" at bounding box center [797, 437] width 138 height 17
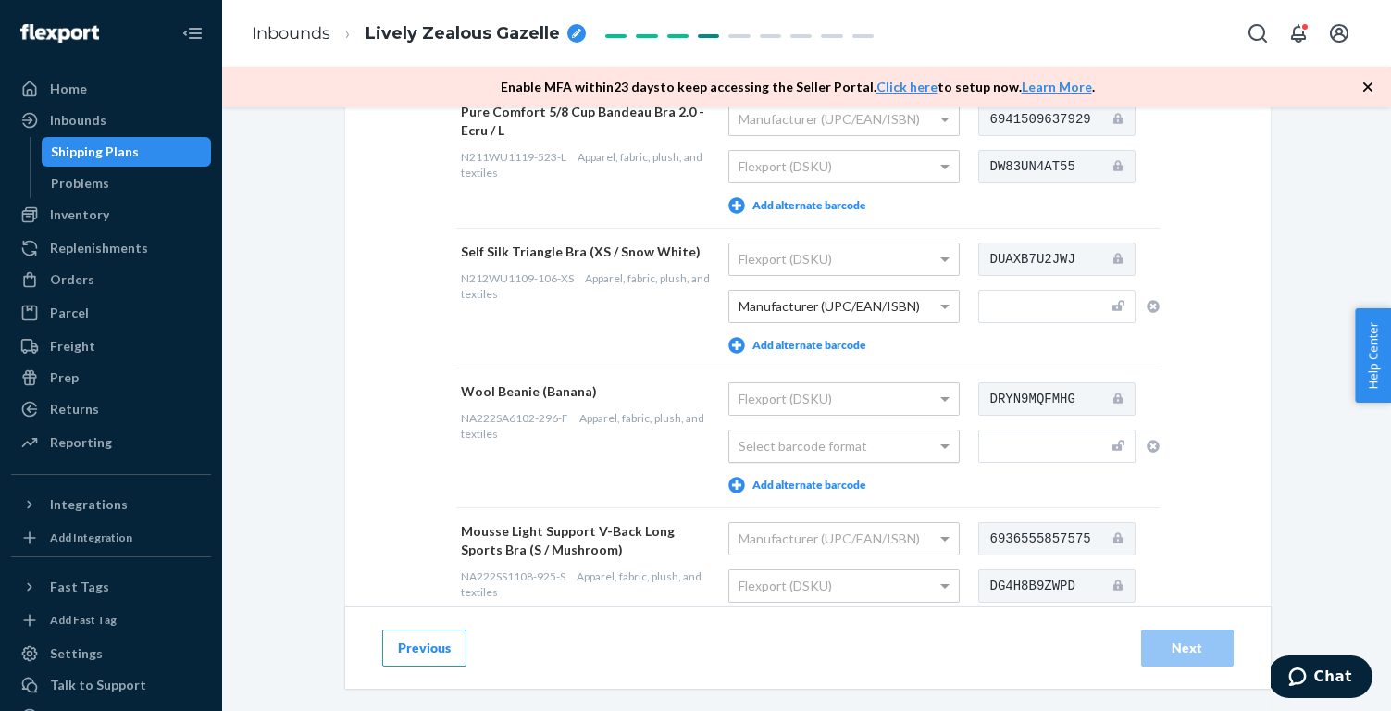
click at [848, 439] on div "Select barcode format" at bounding box center [843, 445] width 229 height 31
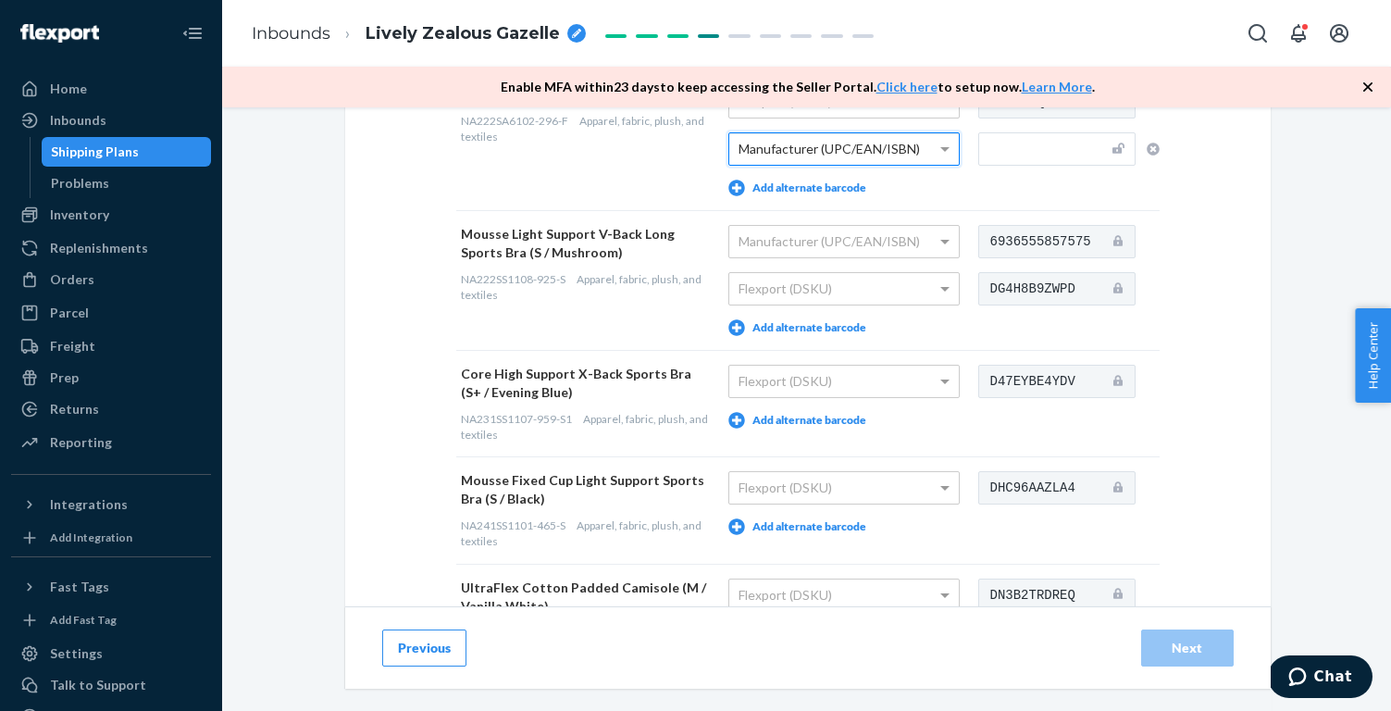
scroll to position [694, 0]
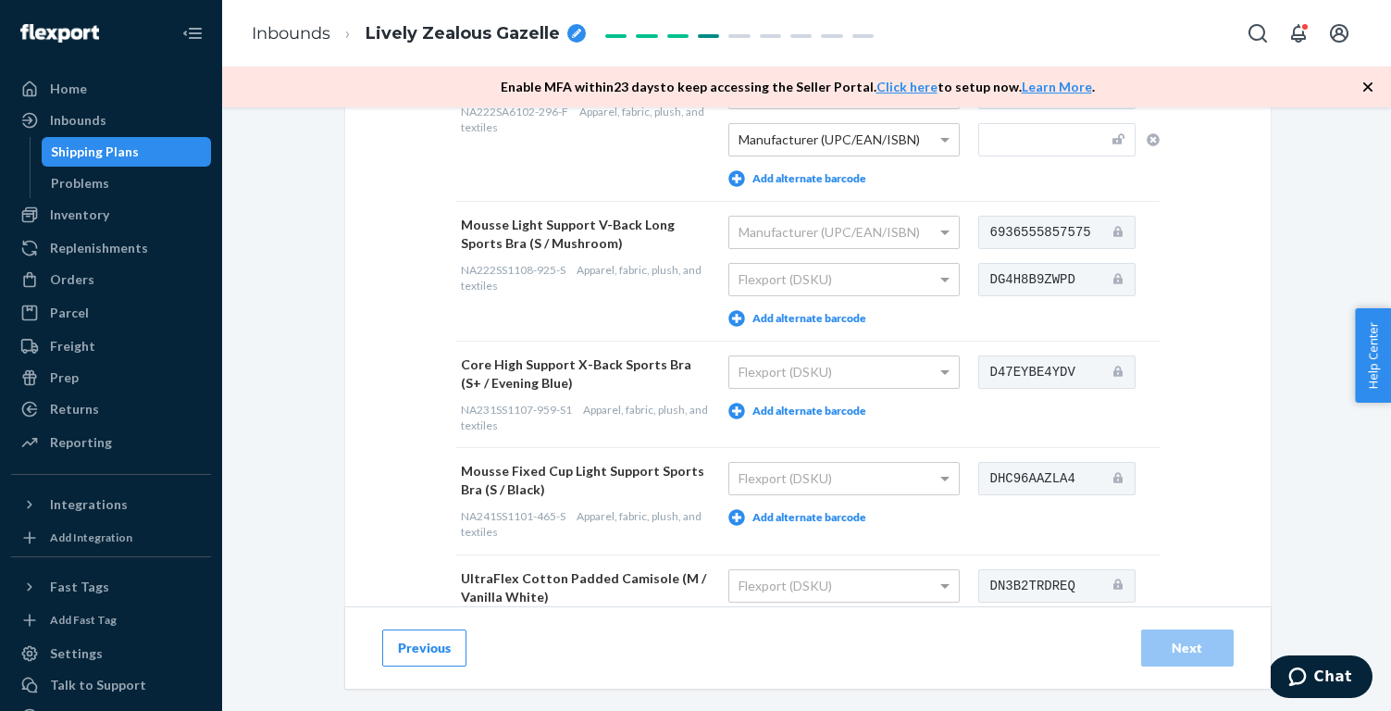
click at [831, 405] on button "Add alternate barcode" at bounding box center [797, 411] width 138 height 17
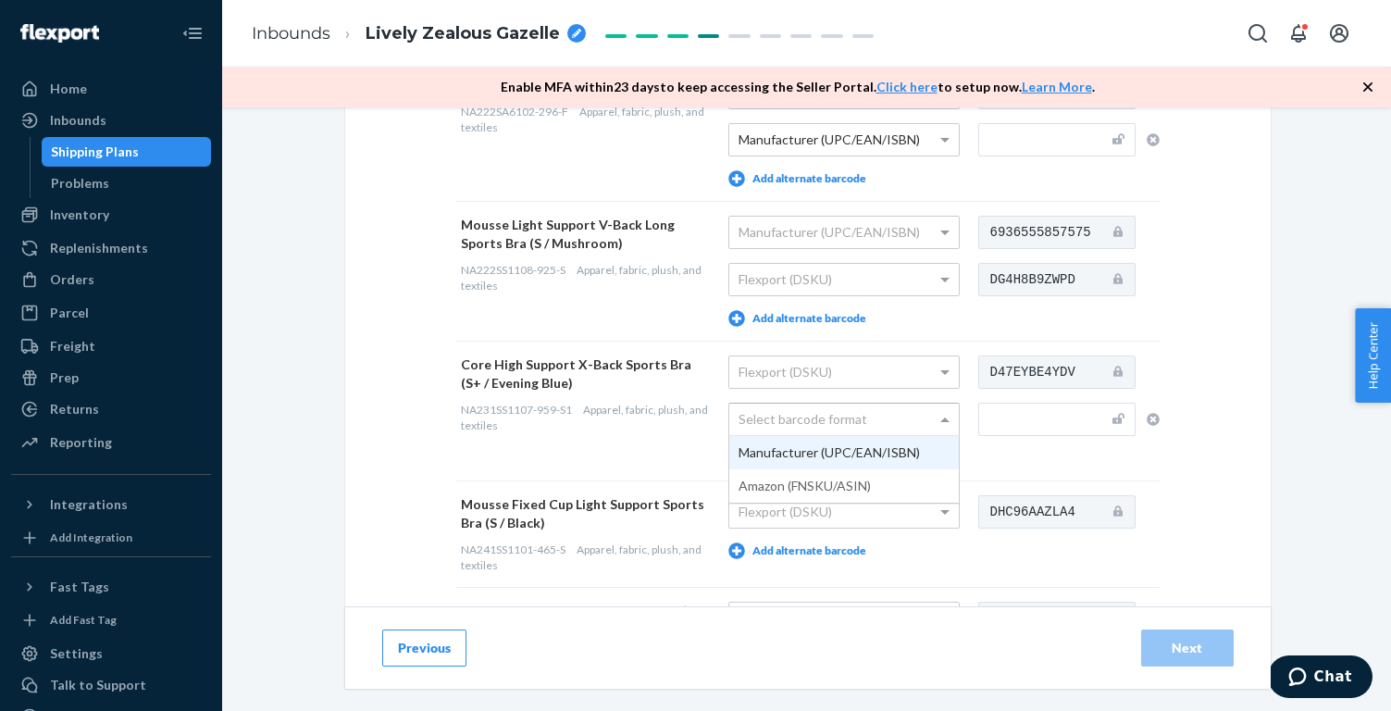
click at [831, 414] on div "Select barcode format" at bounding box center [843, 418] width 229 height 31
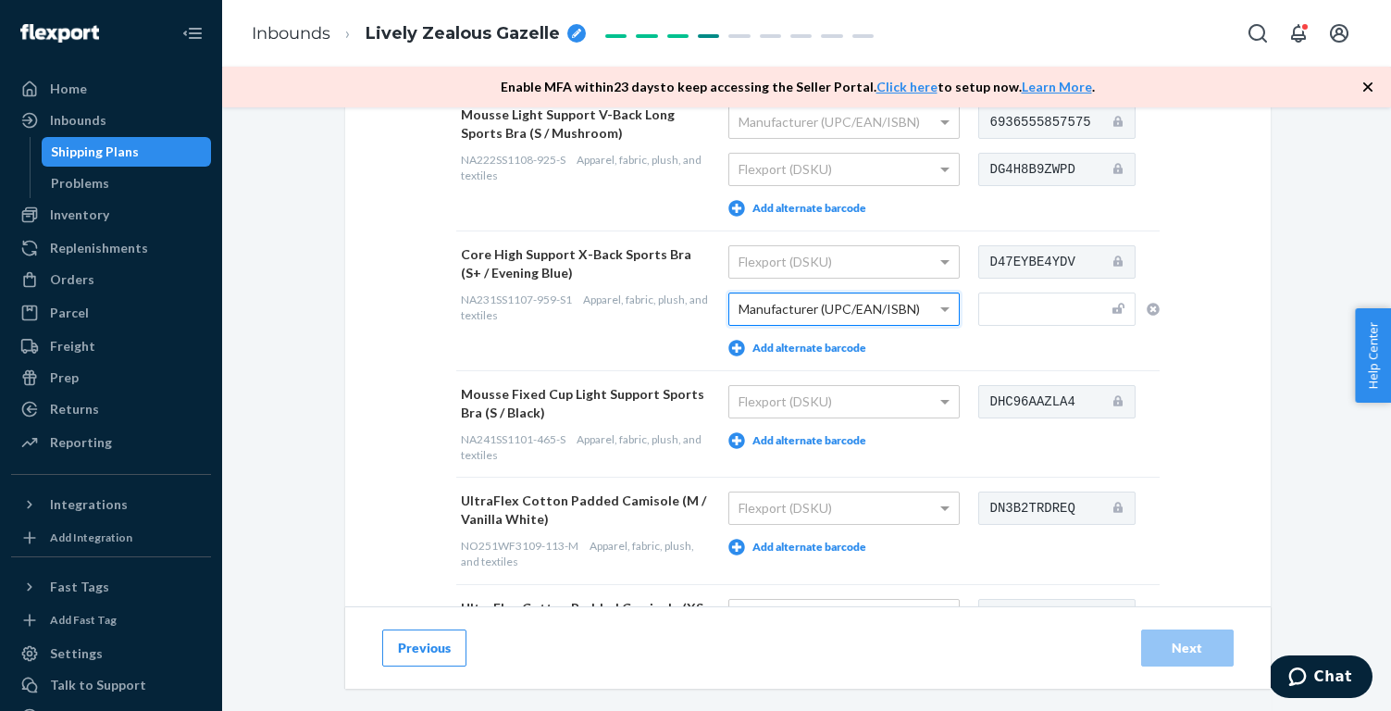
scroll to position [858, 0]
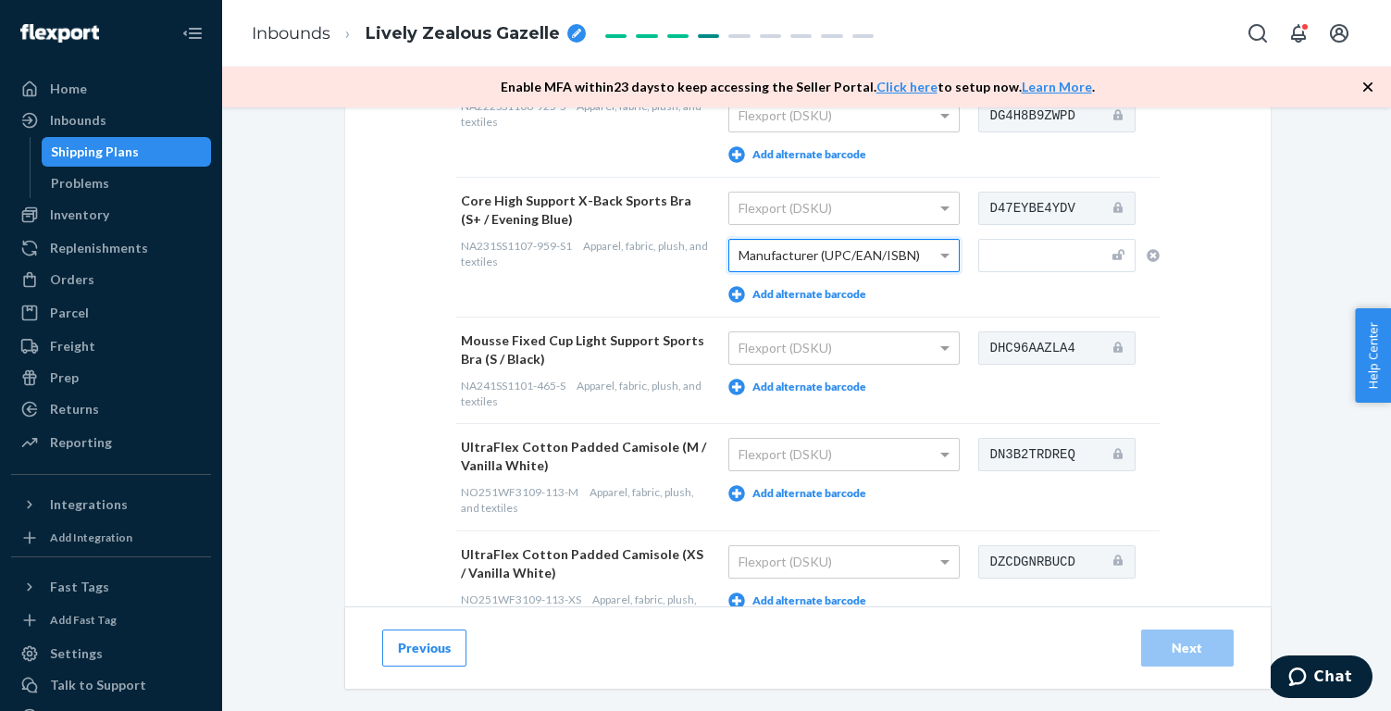
click at [834, 385] on button "Add alternate barcode" at bounding box center [797, 386] width 138 height 17
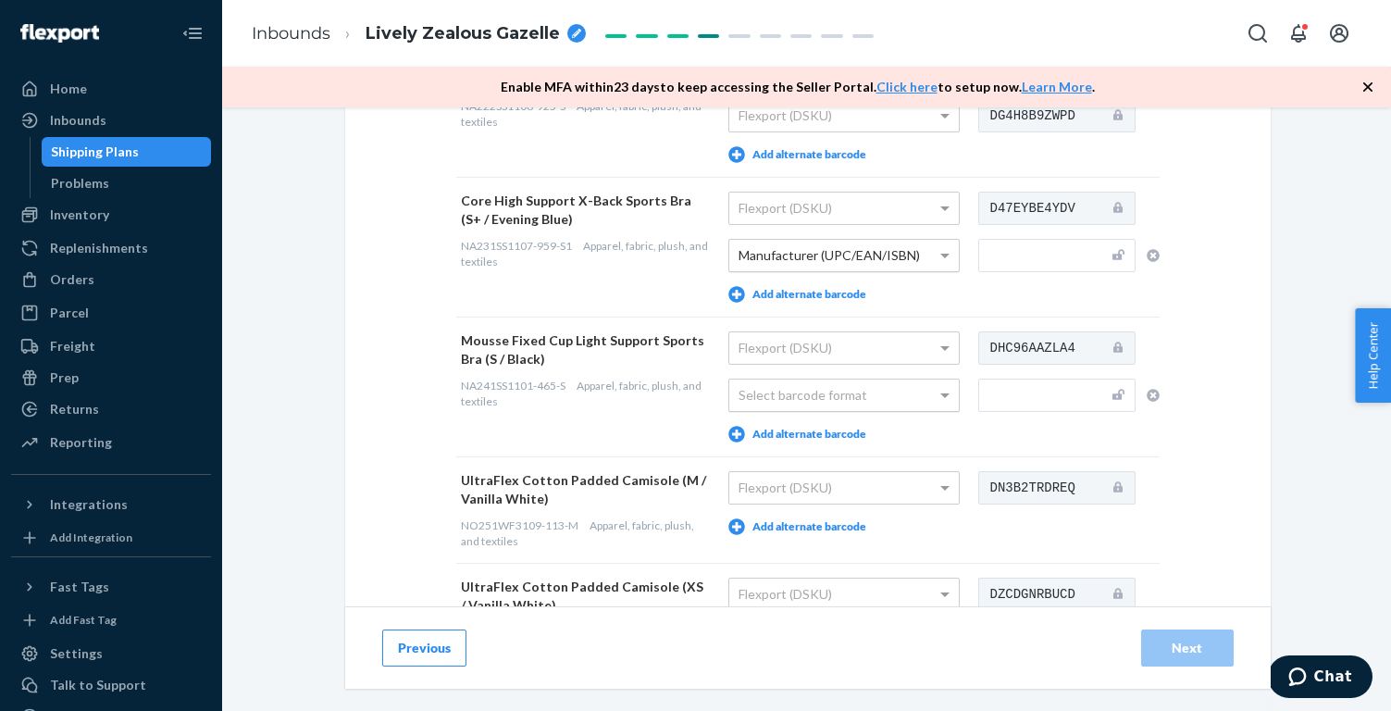
click at [834, 401] on div "Select barcode format" at bounding box center [843, 394] width 229 height 31
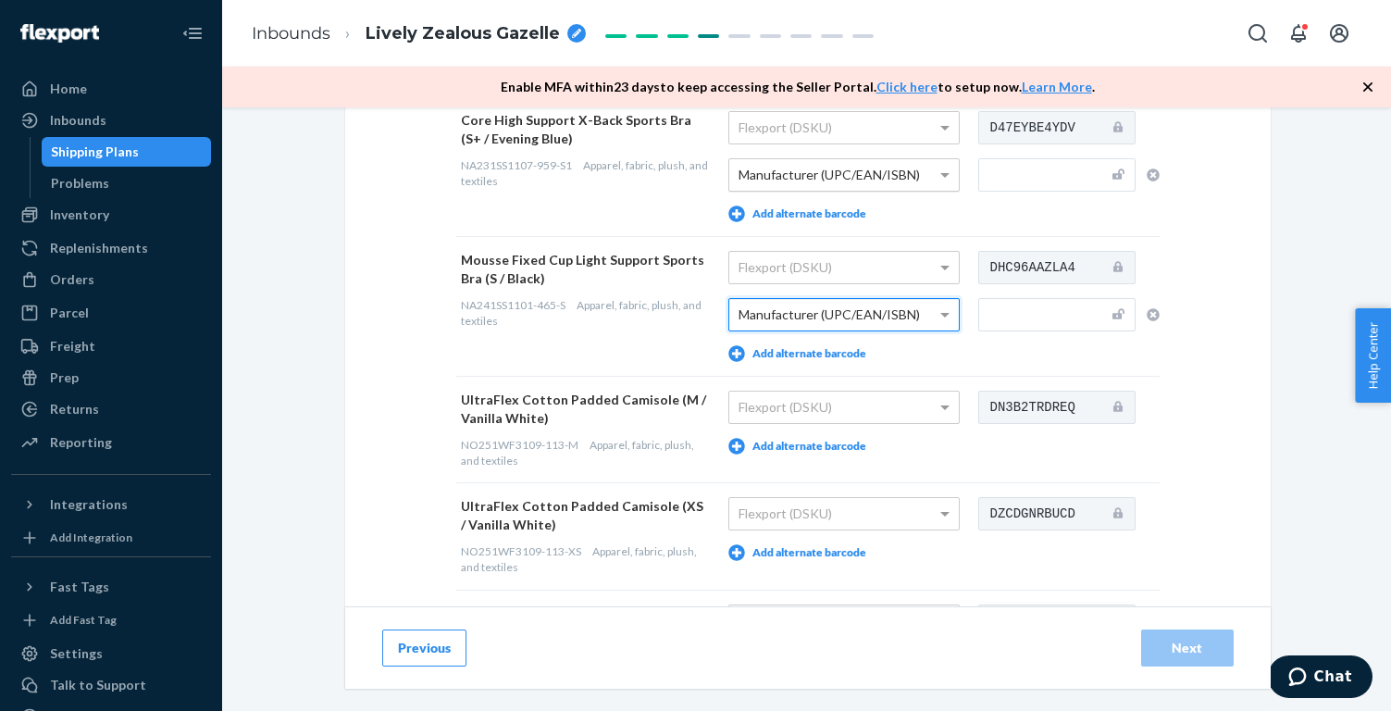
scroll to position [963, 0]
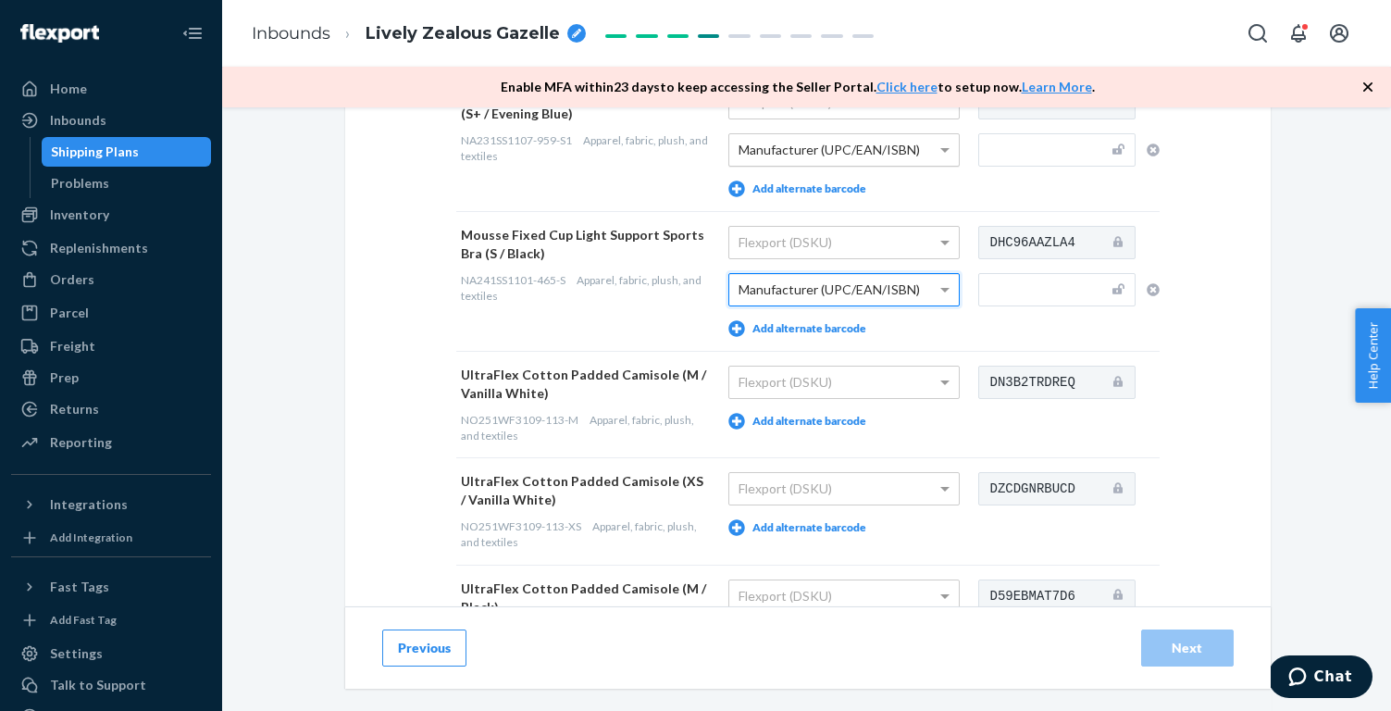
click at [831, 422] on button "Add alternate barcode" at bounding box center [797, 421] width 138 height 17
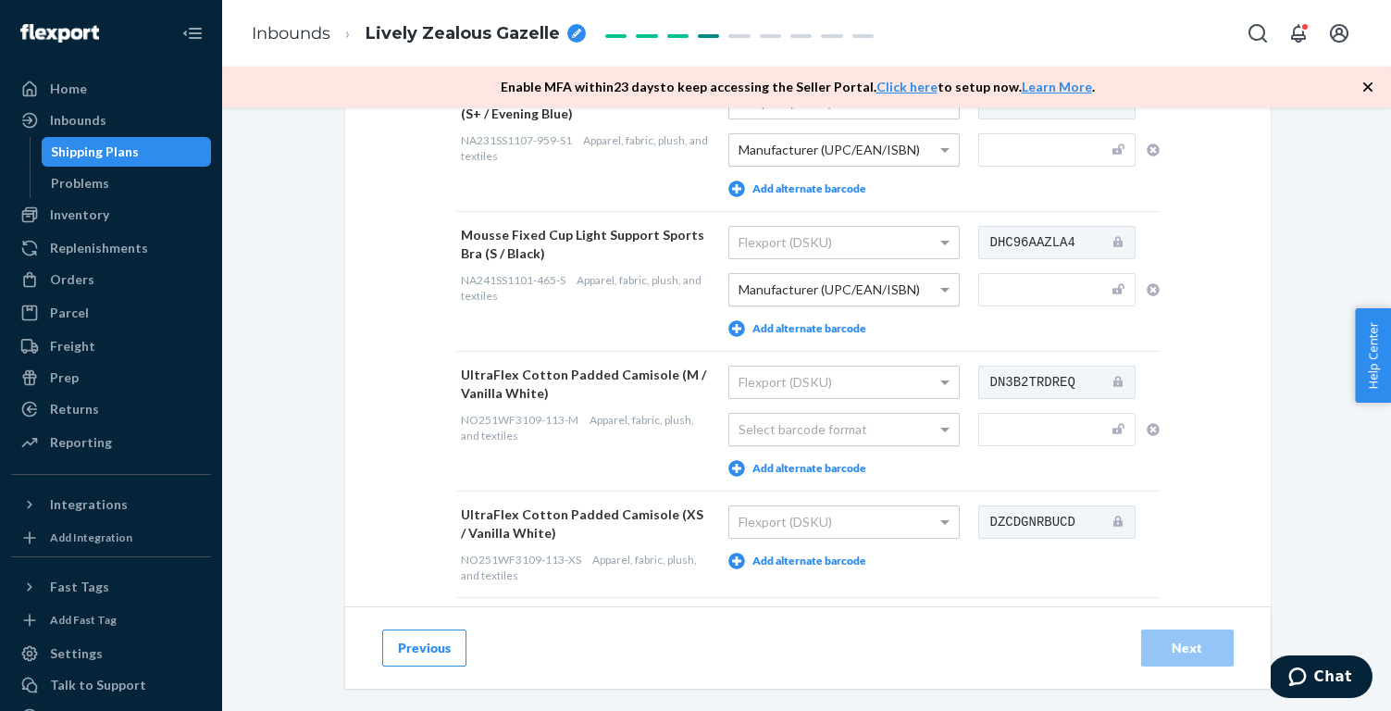
click at [831, 423] on div "Select barcode format" at bounding box center [843, 429] width 229 height 31
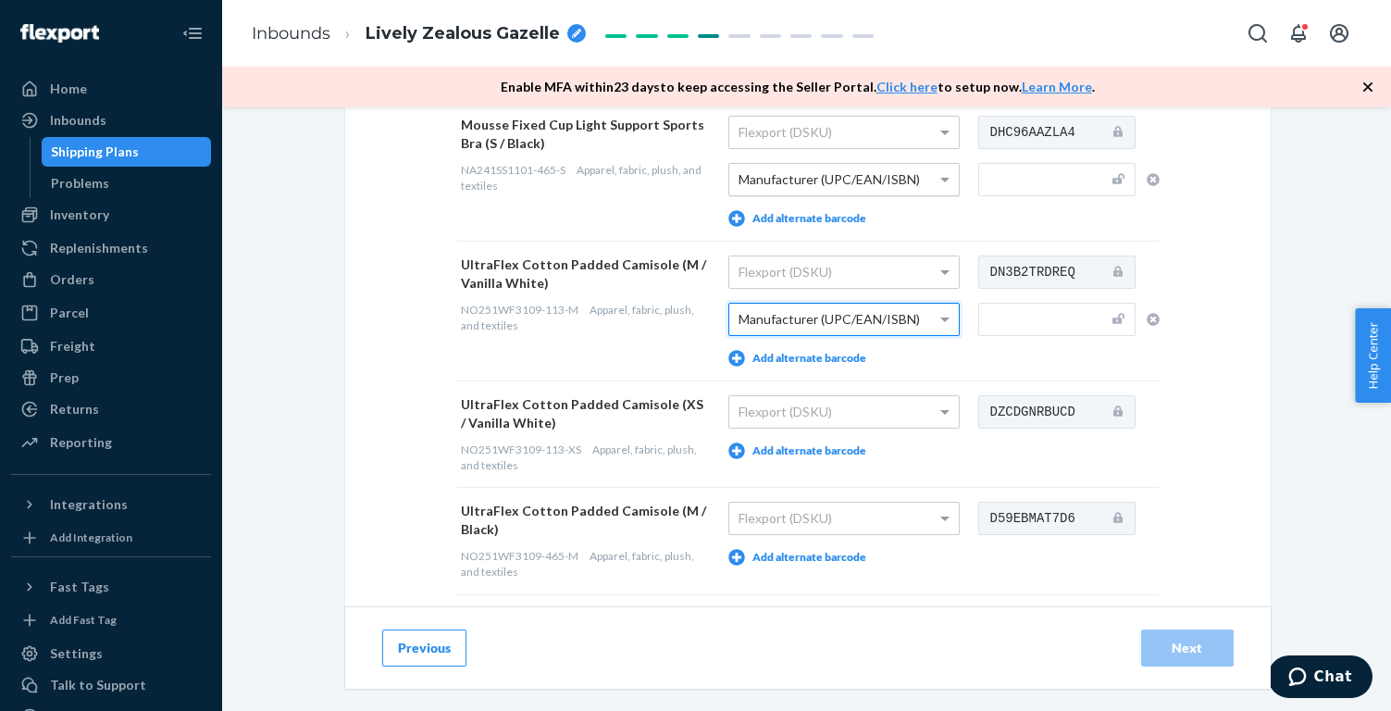
scroll to position [1122, 0]
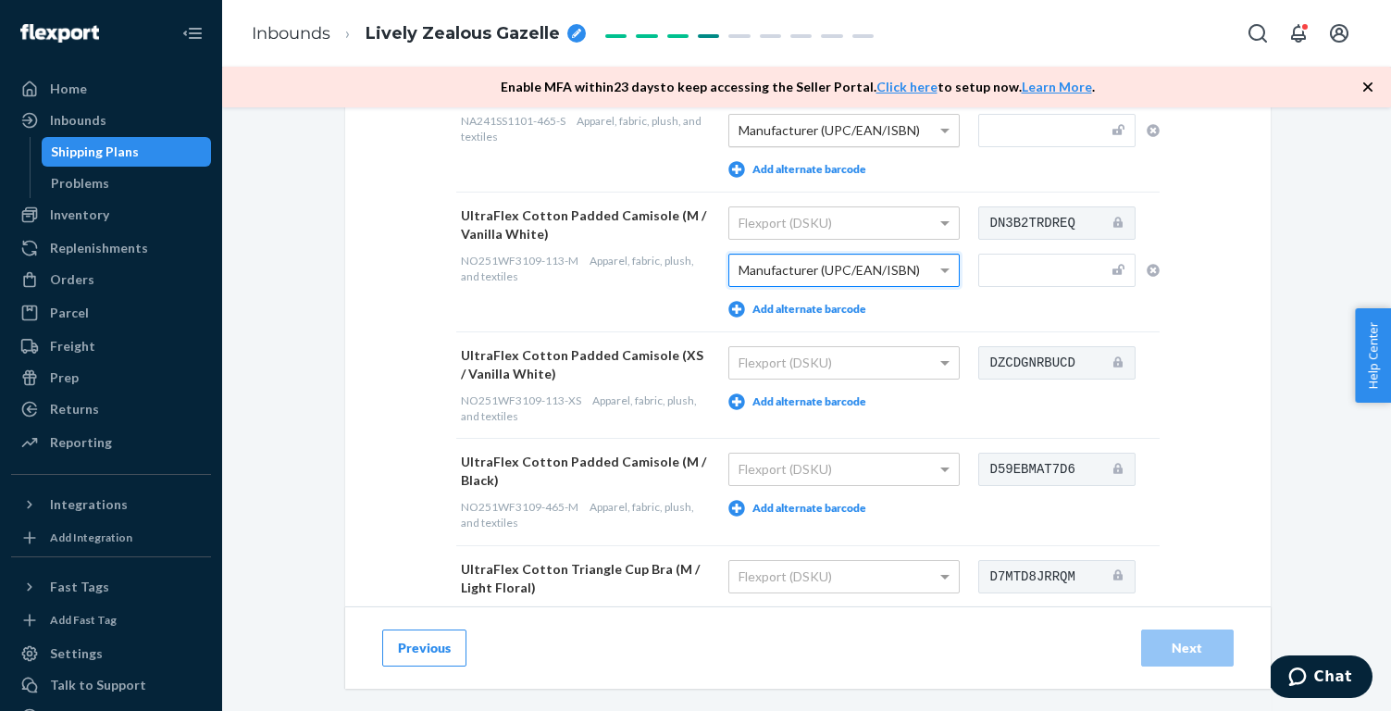
click at [817, 398] on button "Add alternate barcode" at bounding box center [797, 401] width 138 height 17
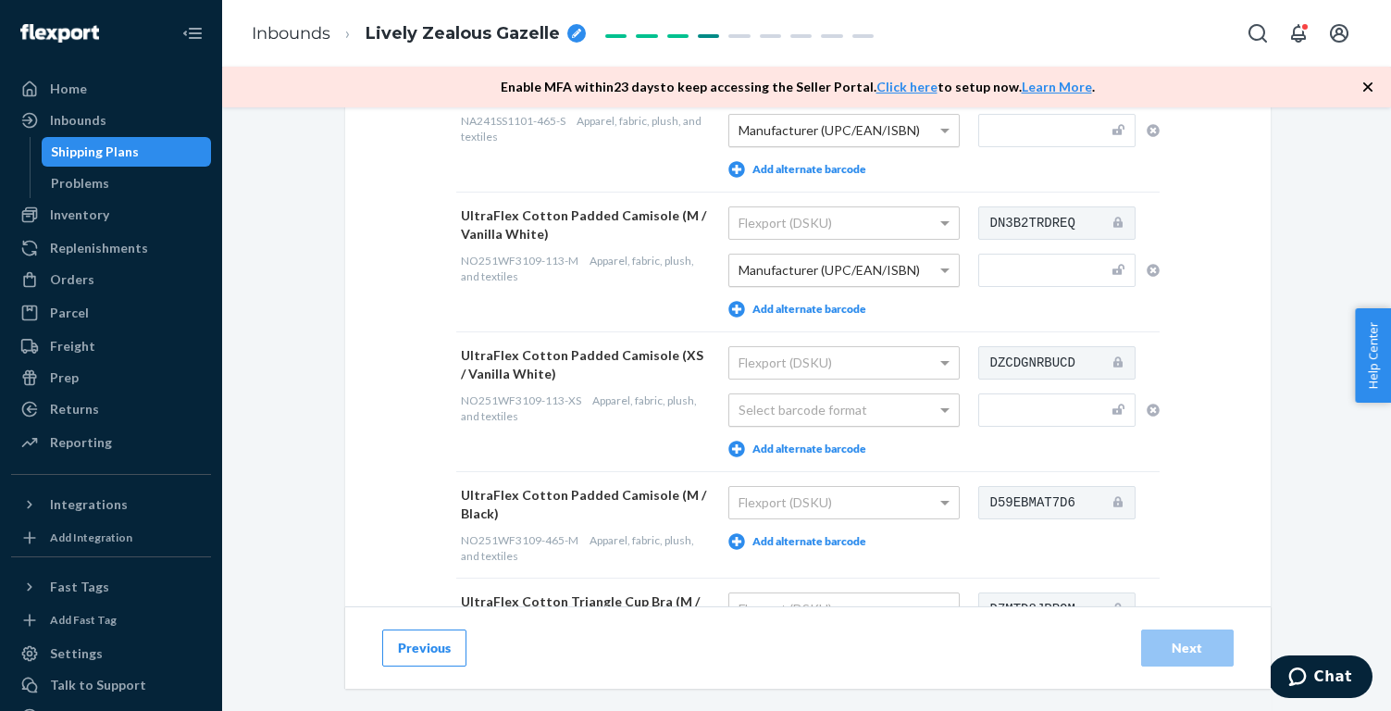
click at [817, 410] on div "Select barcode format" at bounding box center [843, 409] width 229 height 31
click at [819, 539] on button "Add alternate barcode" at bounding box center [797, 541] width 138 height 17
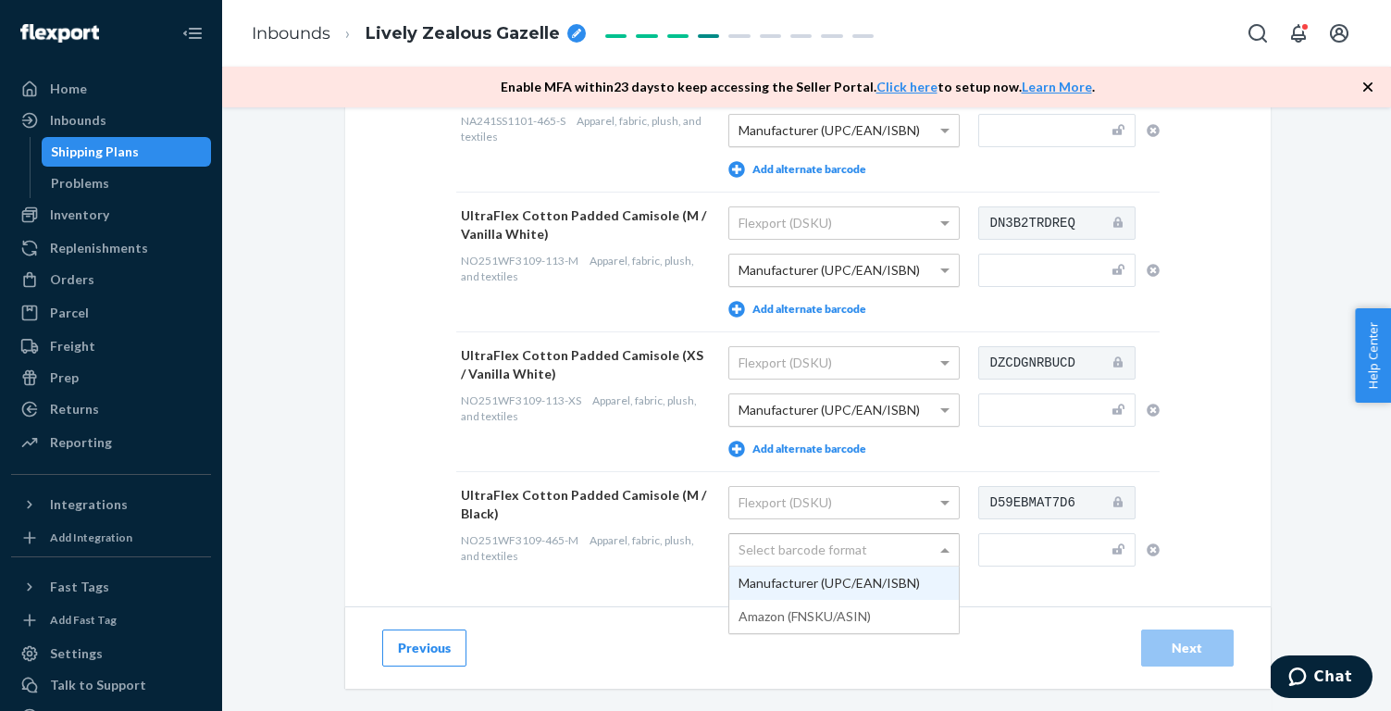
click at [819, 539] on div "Select barcode format" at bounding box center [843, 549] width 229 height 31
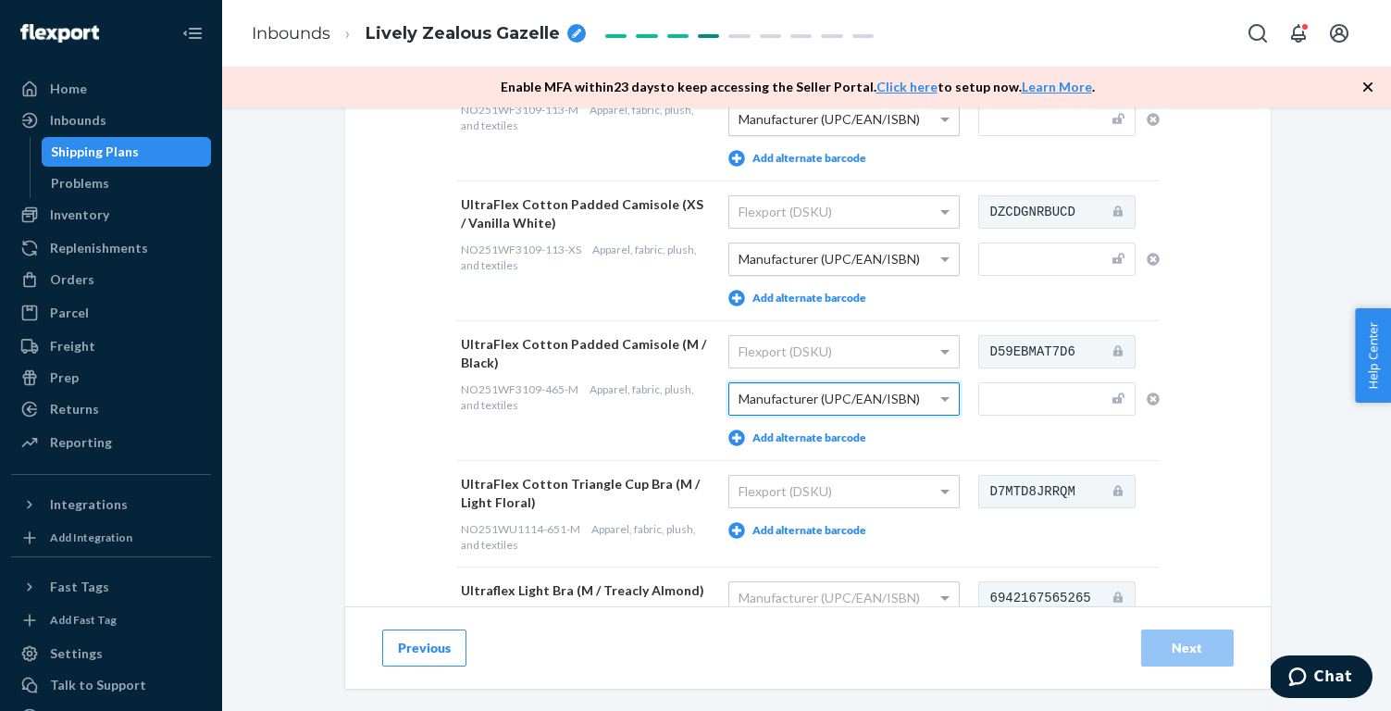
scroll to position [1380, 0]
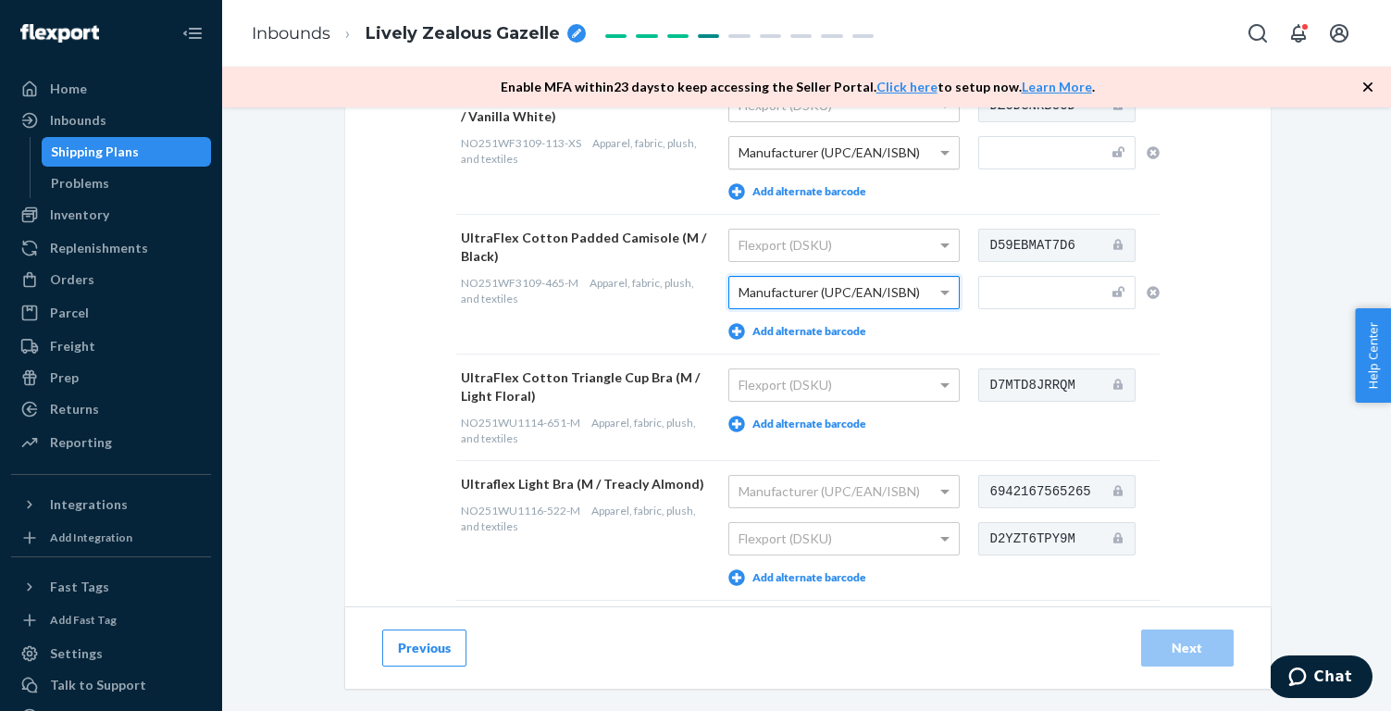
click at [824, 424] on button "Add alternate barcode" at bounding box center [797, 423] width 138 height 17
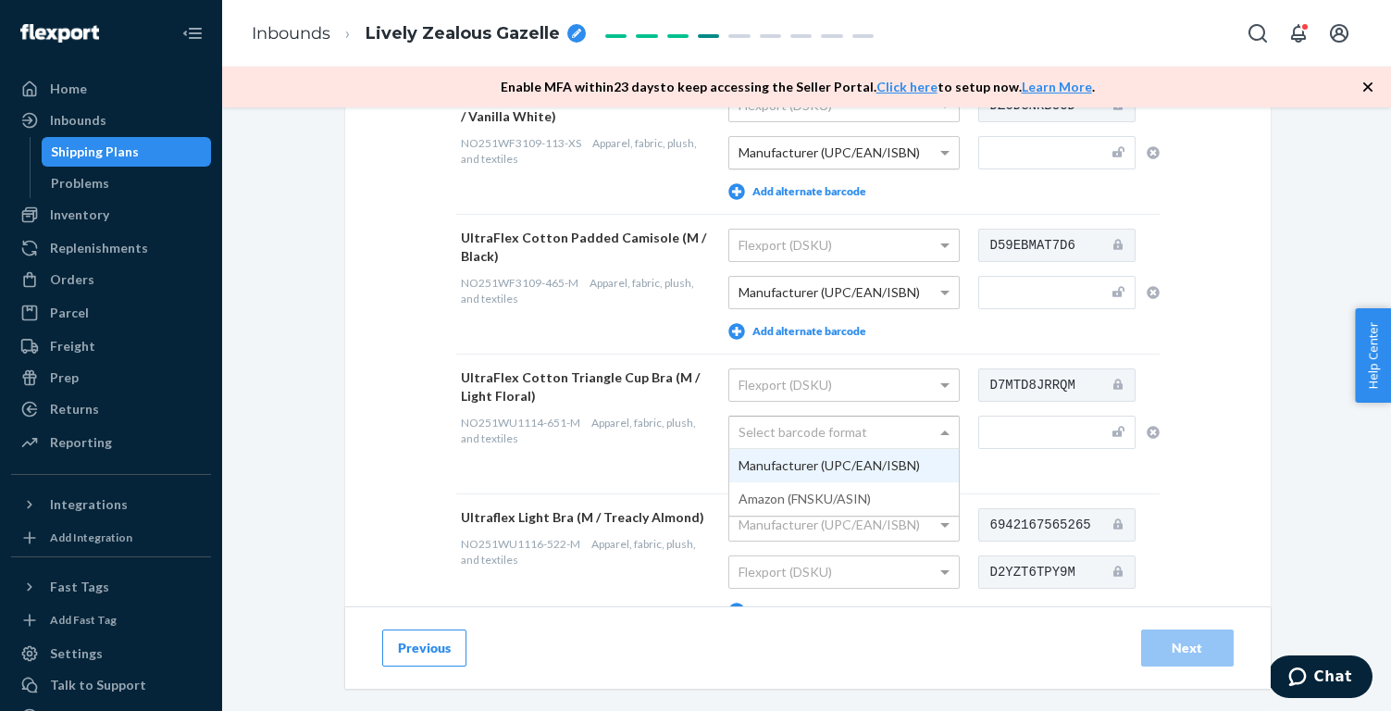
click at [824, 439] on div "Select barcode format" at bounding box center [843, 431] width 229 height 31
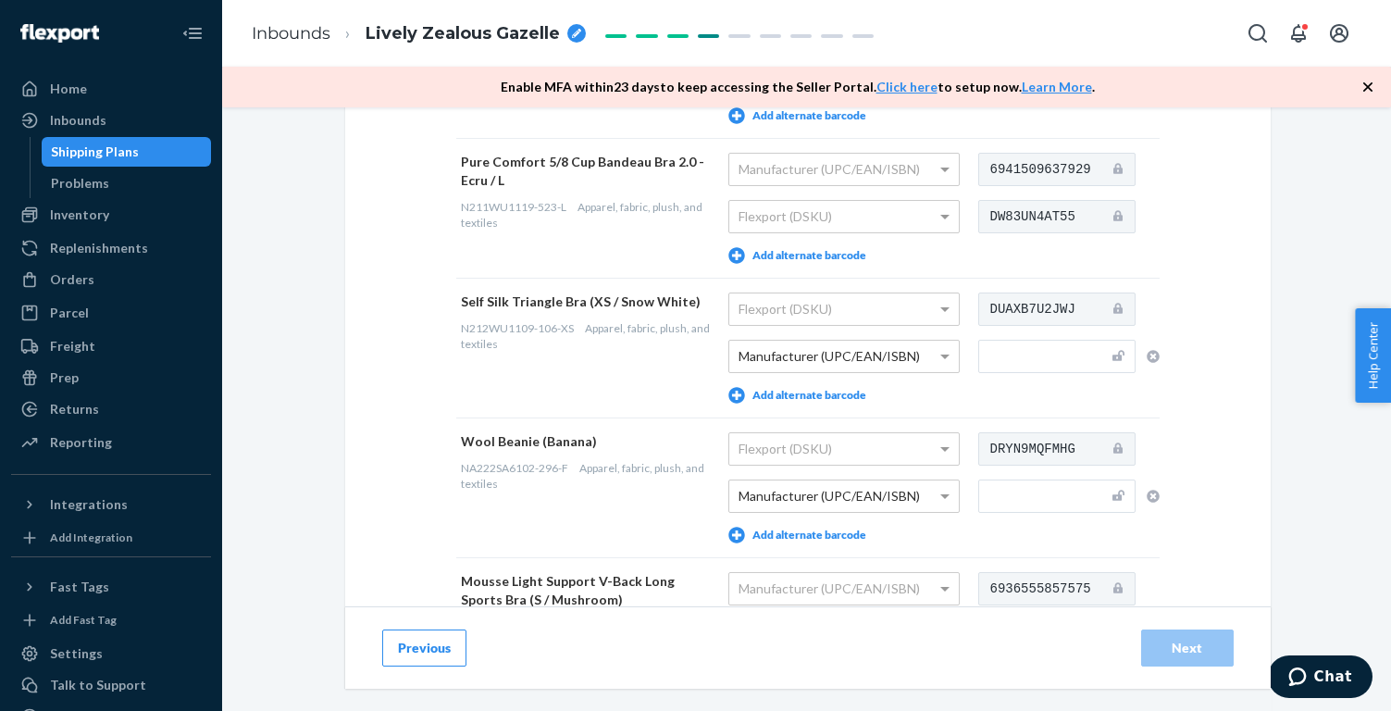
scroll to position [384, 0]
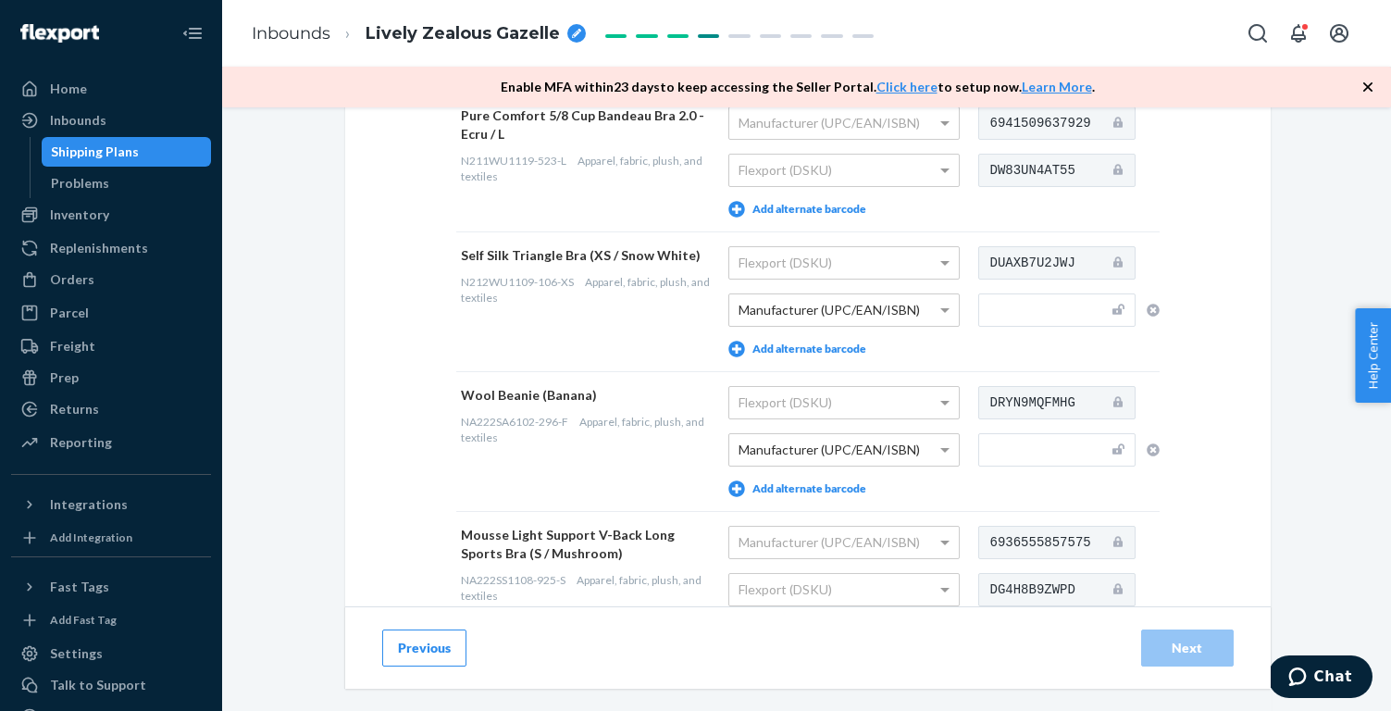
click at [1029, 313] on input "text" at bounding box center [1056, 309] width 157 height 33
paste input "6974197694561"
type input "6974197694561"
click at [1023, 448] on input "text" at bounding box center [1056, 449] width 157 height 33
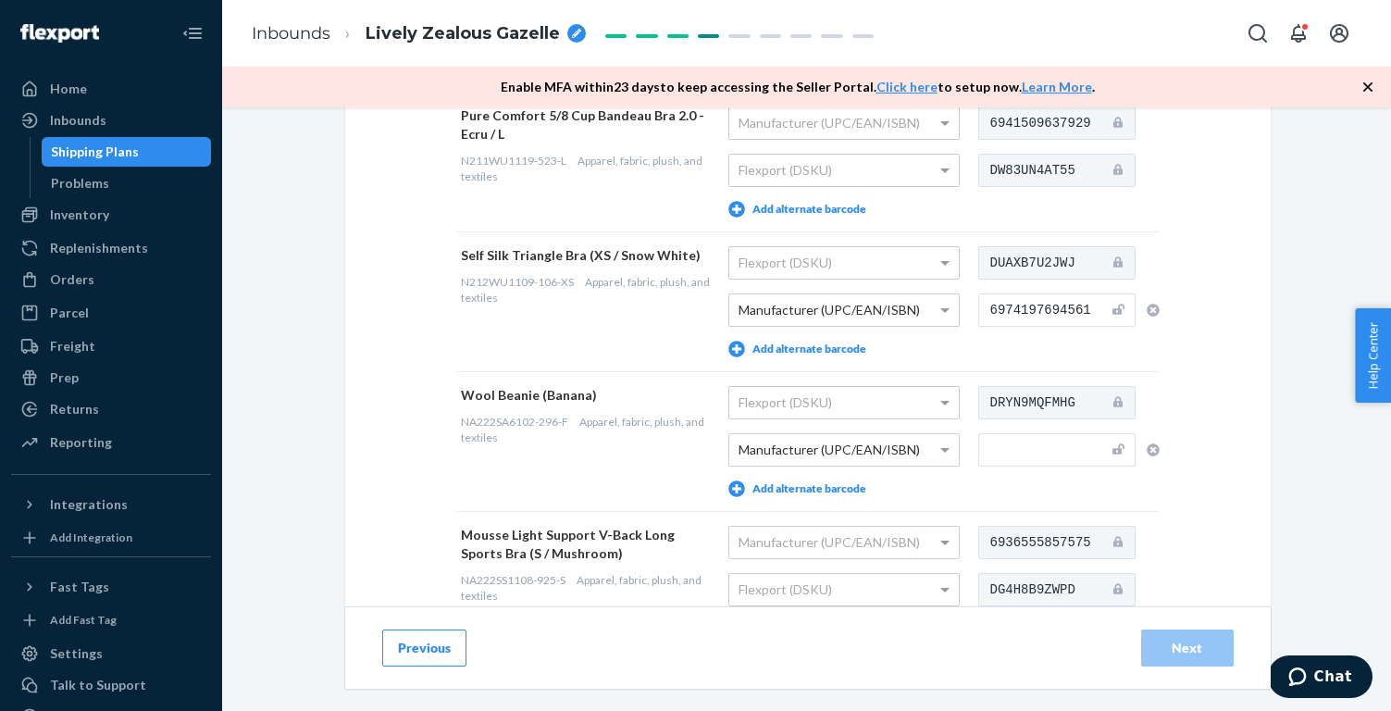
paste input "6936555848047"
type input "6936555848047"
drag, startPoint x: 1248, startPoint y: 393, endPoint x: 1235, endPoint y: 393, distance: 13.0
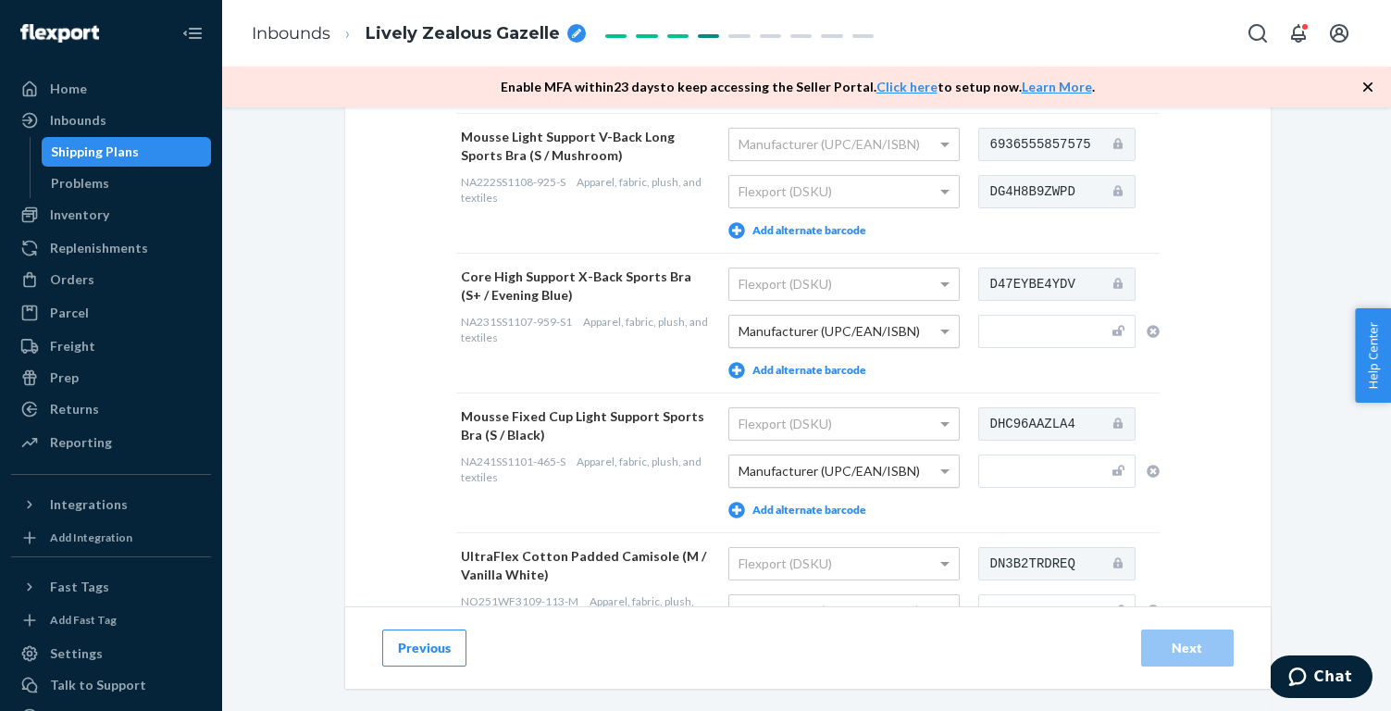
scroll to position [789, 0]
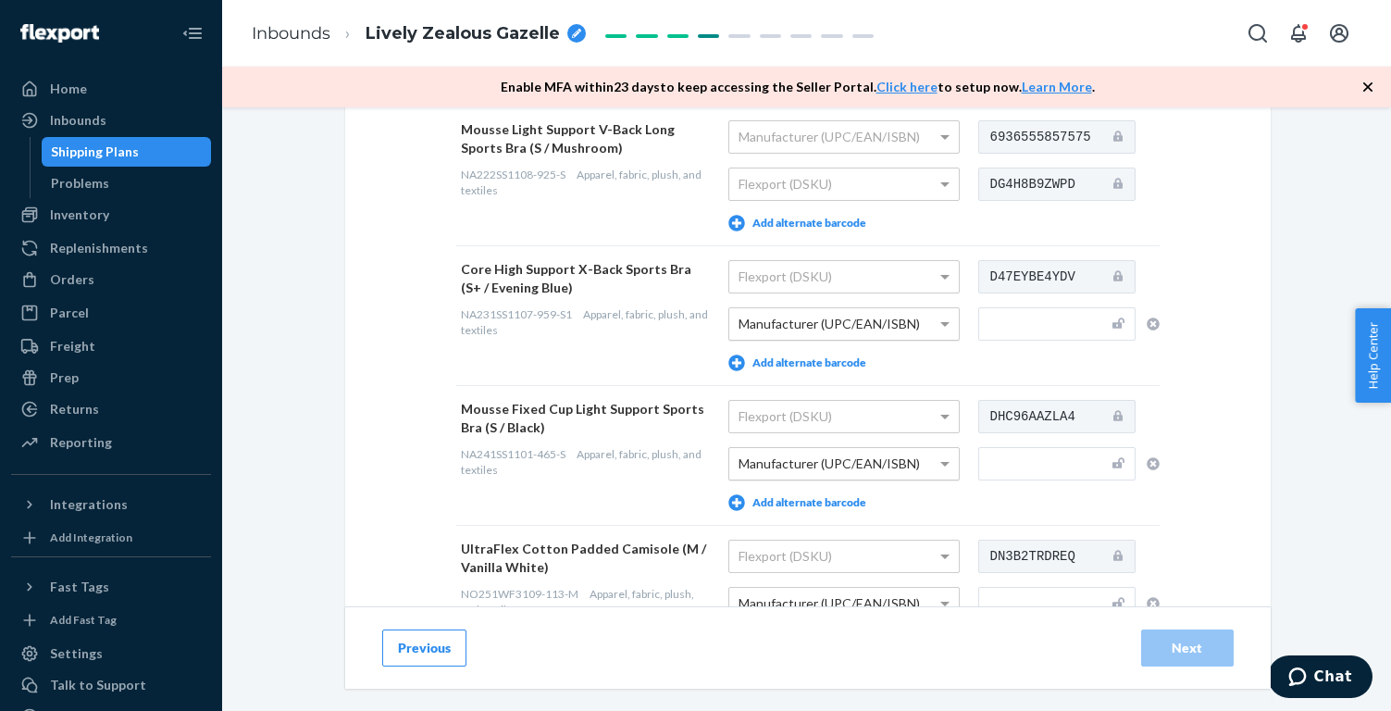
click at [1049, 322] on input "text" at bounding box center [1056, 323] width 157 height 33
paste input "[CREDIT_CARD_NUMBER]"
type input "[CREDIT_CARD_NUMBER]"
click at [1238, 279] on div "Provide Scannable Barcode Labels You may add up to 5 alternate barcode labels p…" at bounding box center [807, 652] width 925 height 2613
click at [1033, 461] on input "text" at bounding box center [1056, 463] width 157 height 33
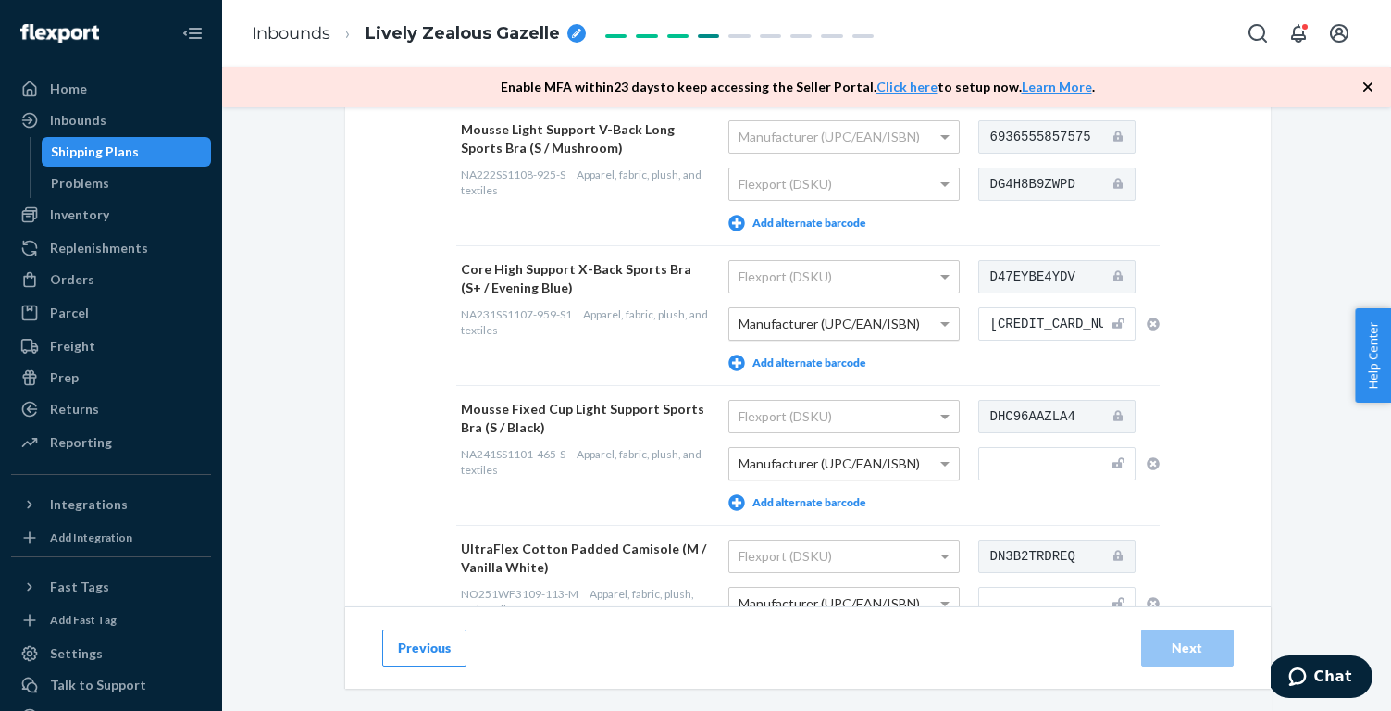
paste input "6942167520103"
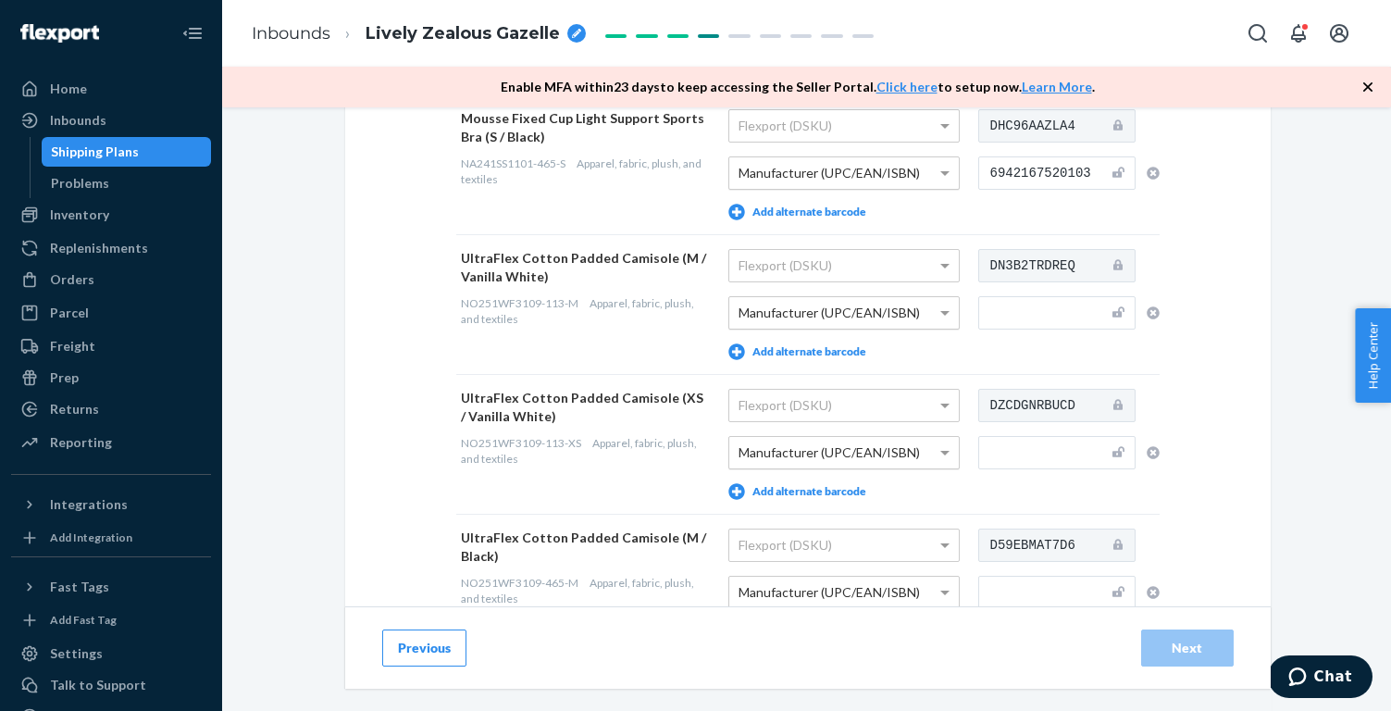
scroll to position [1088, 0]
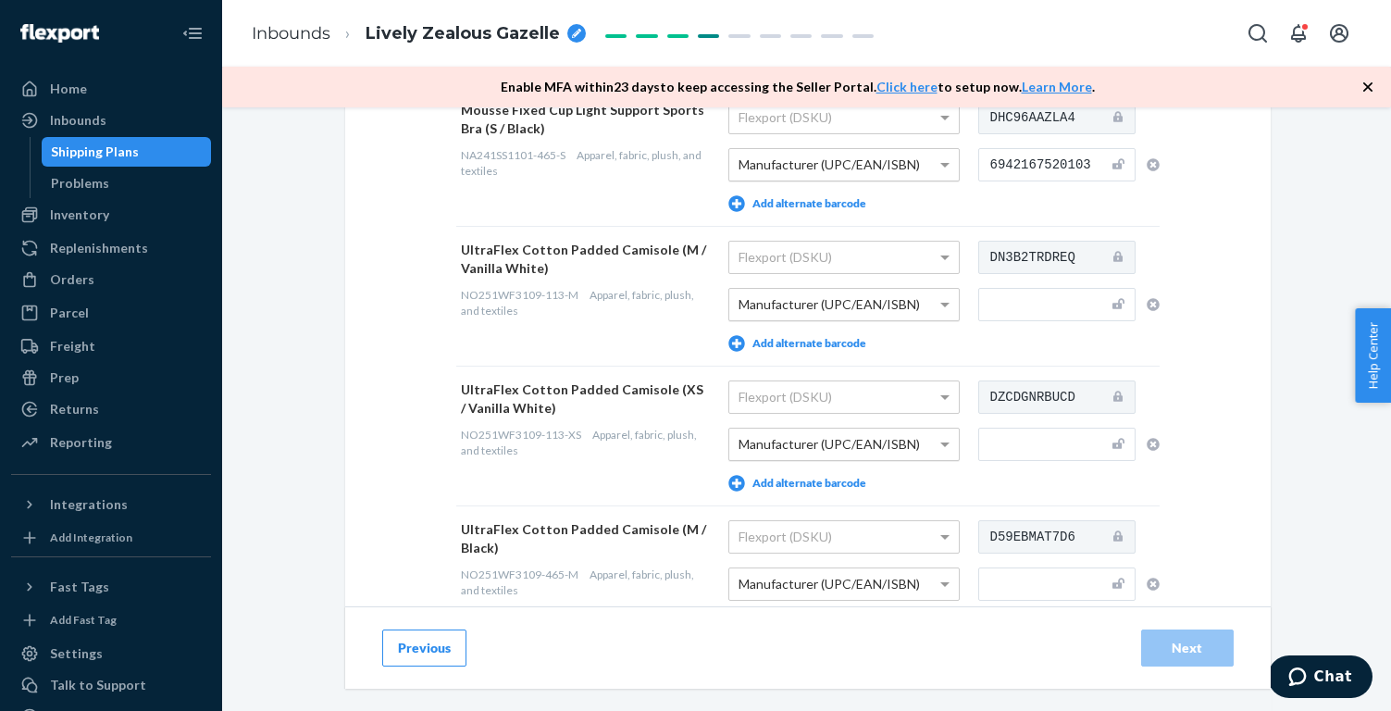
type input "6942167520103"
click at [1028, 440] on input "text" at bounding box center [1056, 444] width 157 height 33
paste input "6942167562479"
type input "6942167562479"
click at [1252, 415] on div "Provide Scannable Barcode Labels You may add up to 5 alternate barcode labels p…" at bounding box center [807, 353] width 925 height 2613
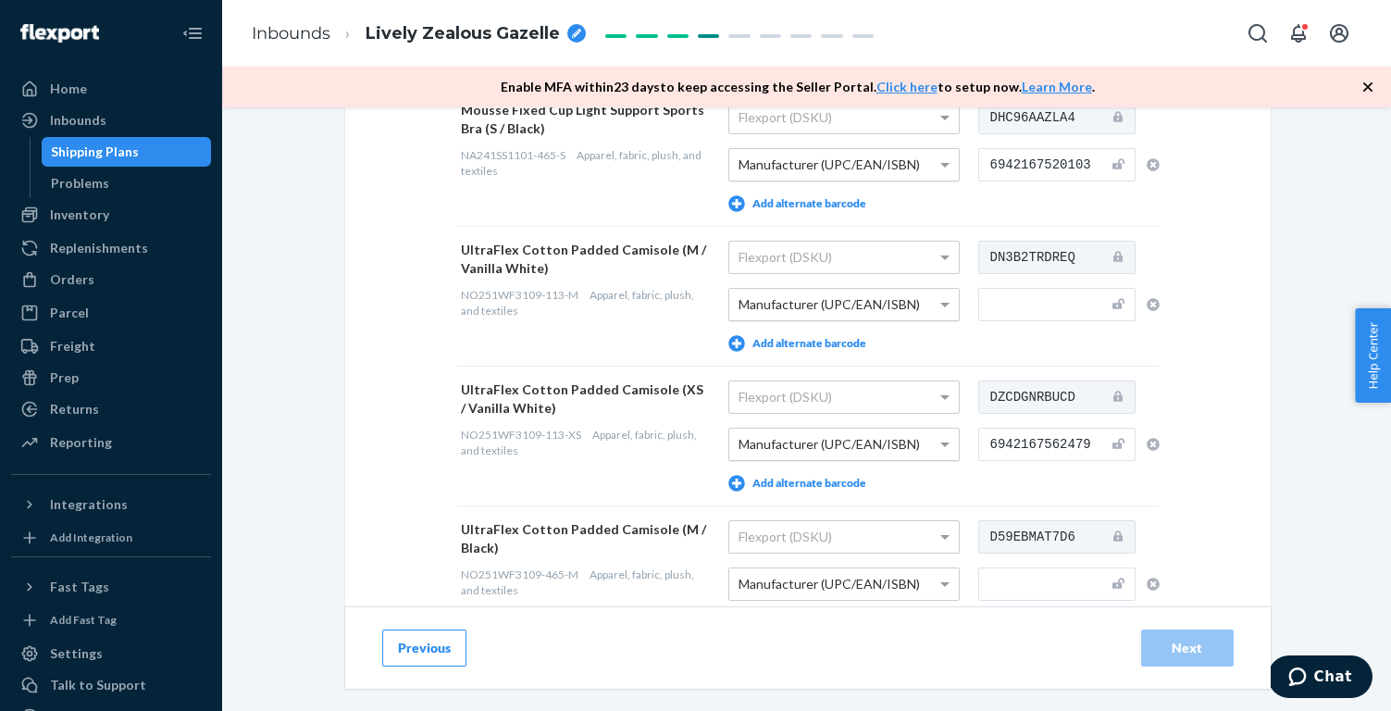
click at [1047, 304] on input "text" at bounding box center [1056, 304] width 157 height 33
paste input "6942167562493"
type input "6942167562493"
click at [1311, 275] on div "Provide Scannable Barcode Labels You may add up to 5 alternate barcode labels p…" at bounding box center [806, 434] width 1141 height 2775
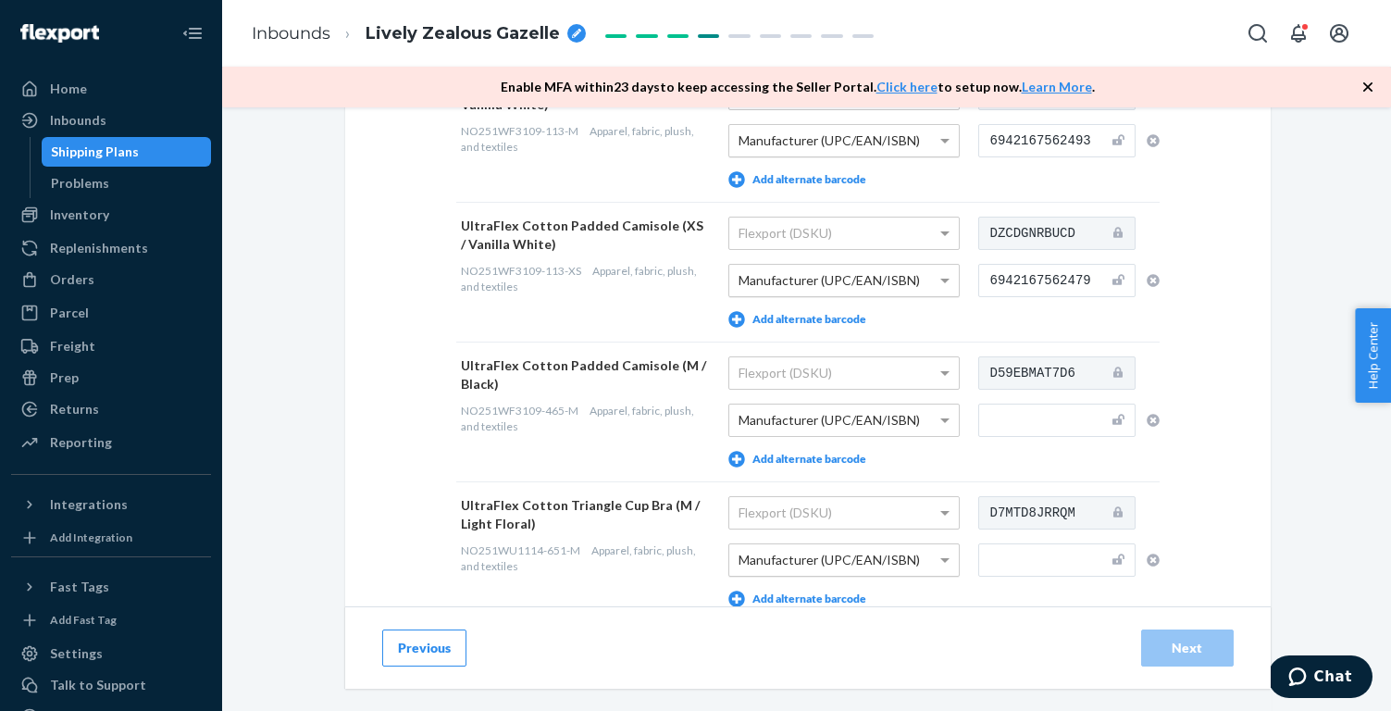
scroll to position [1307, 0]
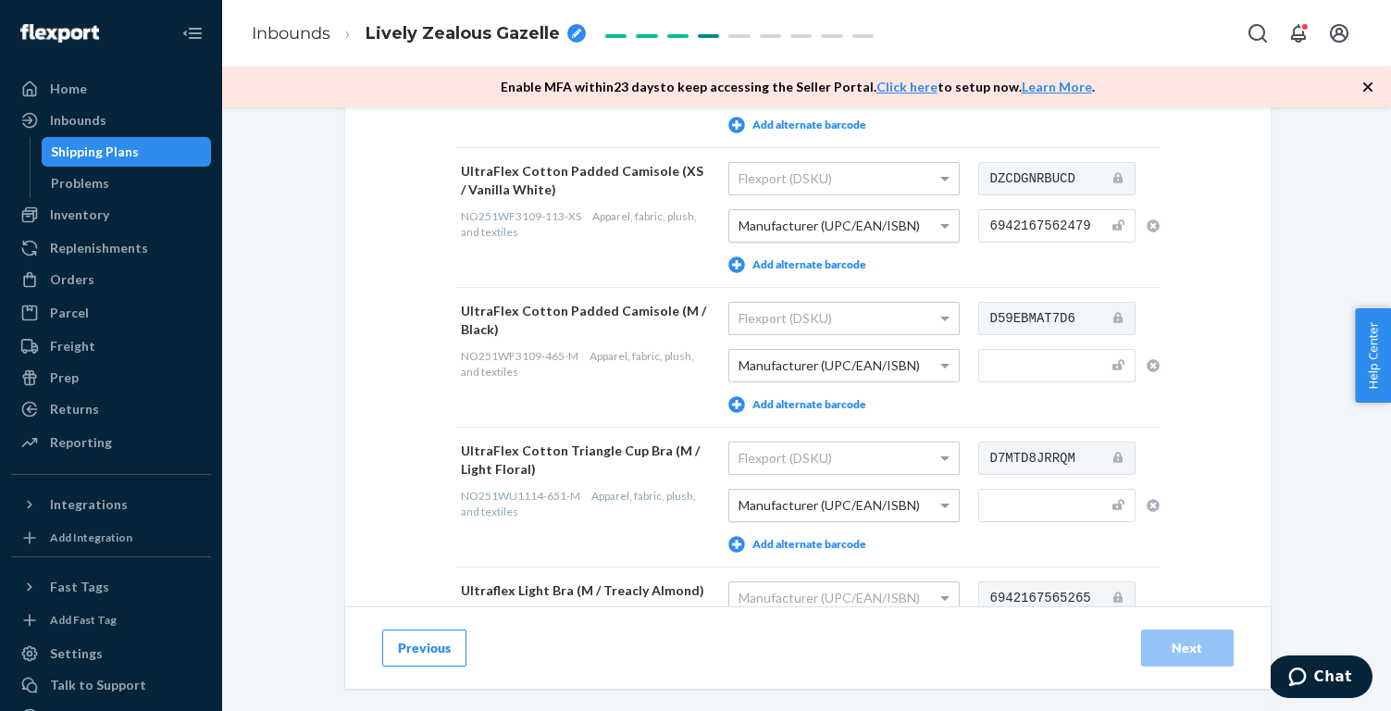
click at [1035, 365] on input "text" at bounding box center [1056, 365] width 157 height 33
paste input "6942167562431"
type input "6942167562431"
click at [1282, 353] on div "Provide Scannable Barcode Labels You may add up to 5 alternate barcode labels p…" at bounding box center [806, 188] width 951 height 2718
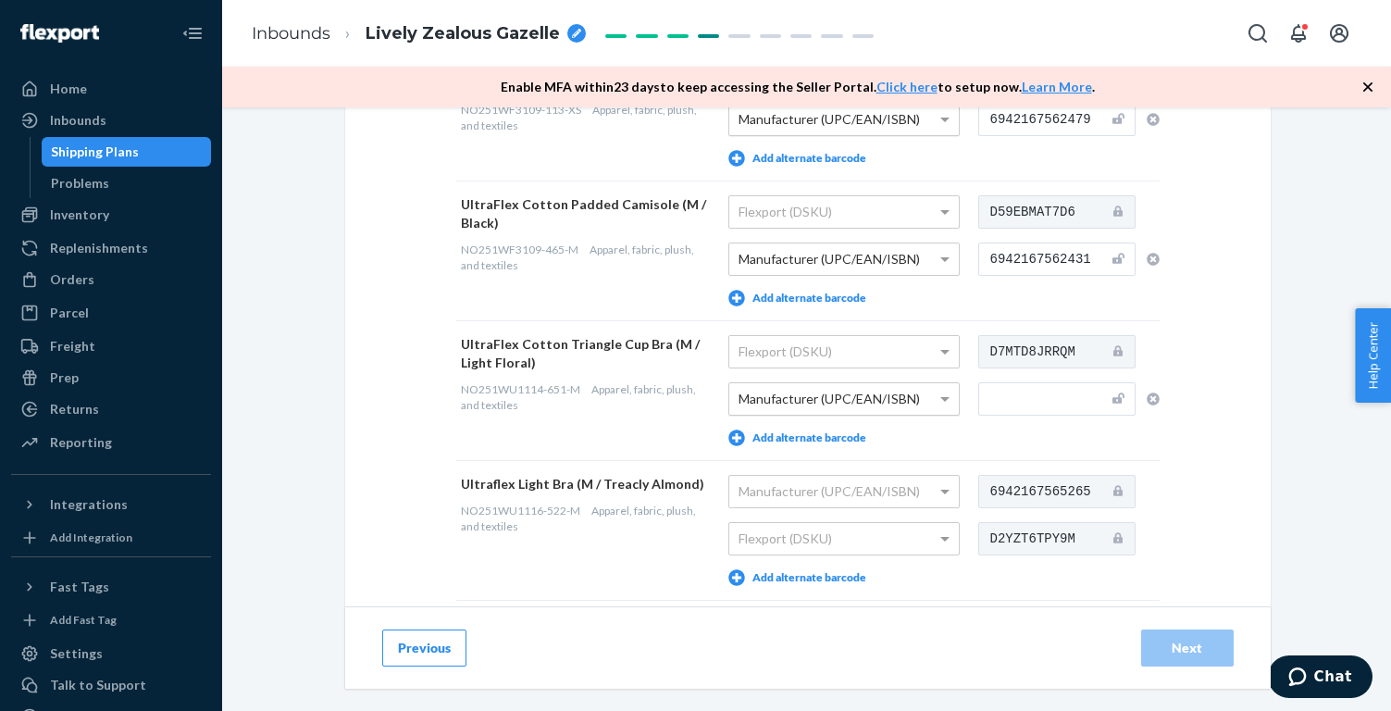
scroll to position [1476, 0]
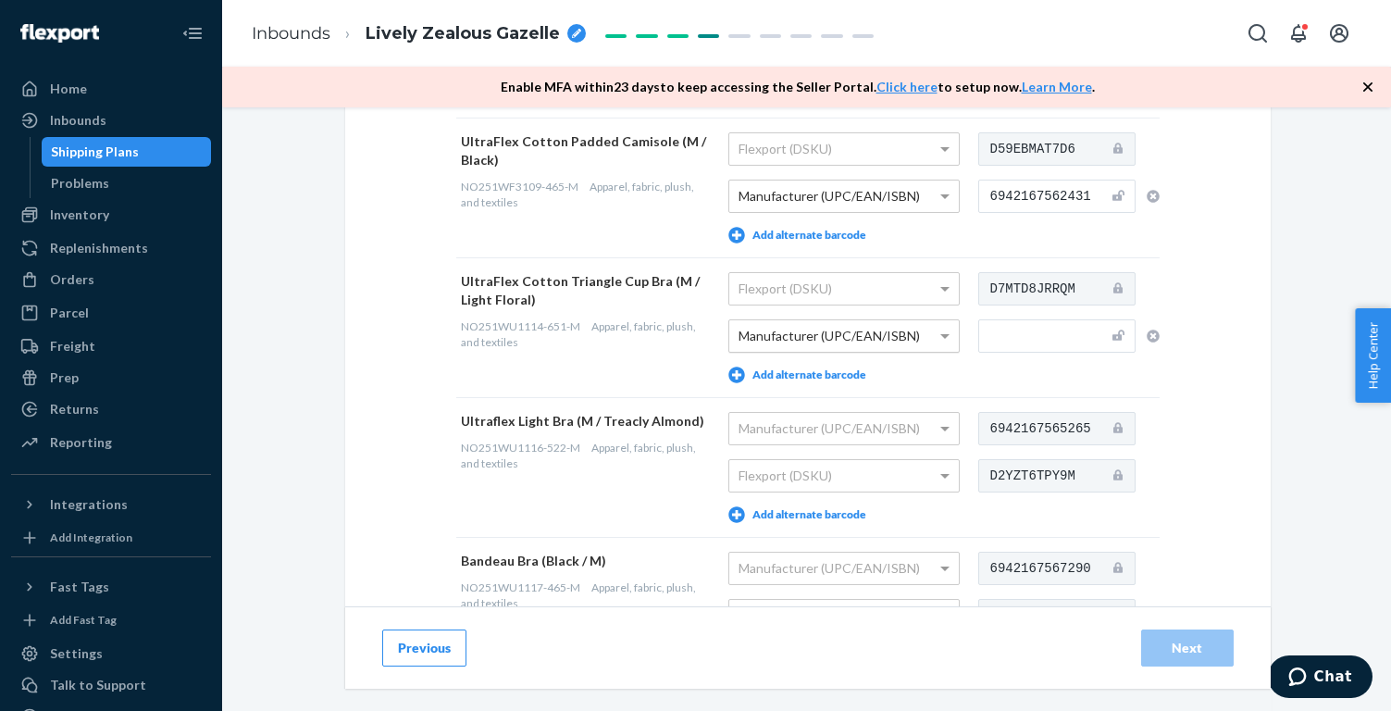
click at [1040, 336] on input "text" at bounding box center [1056, 335] width 157 height 33
paste input "6942167562653"
type input "6942167562653"
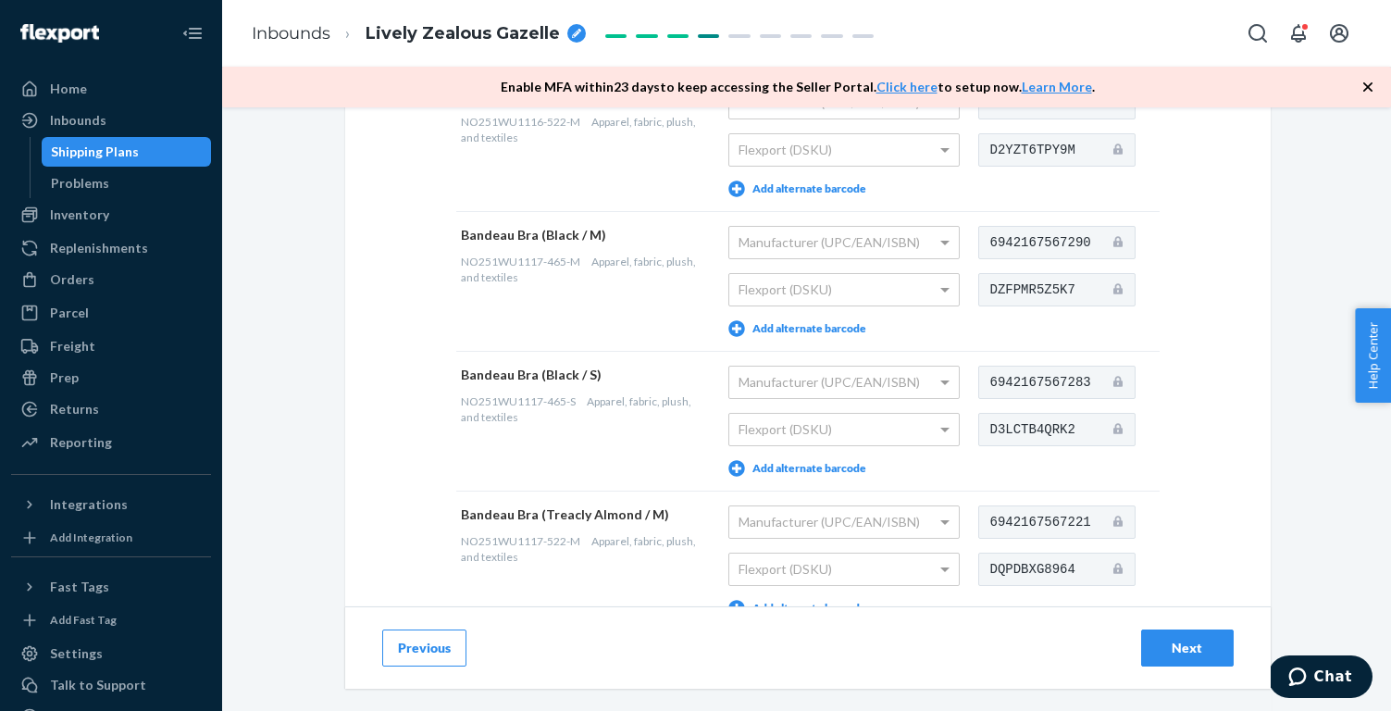
scroll to position [1831, 0]
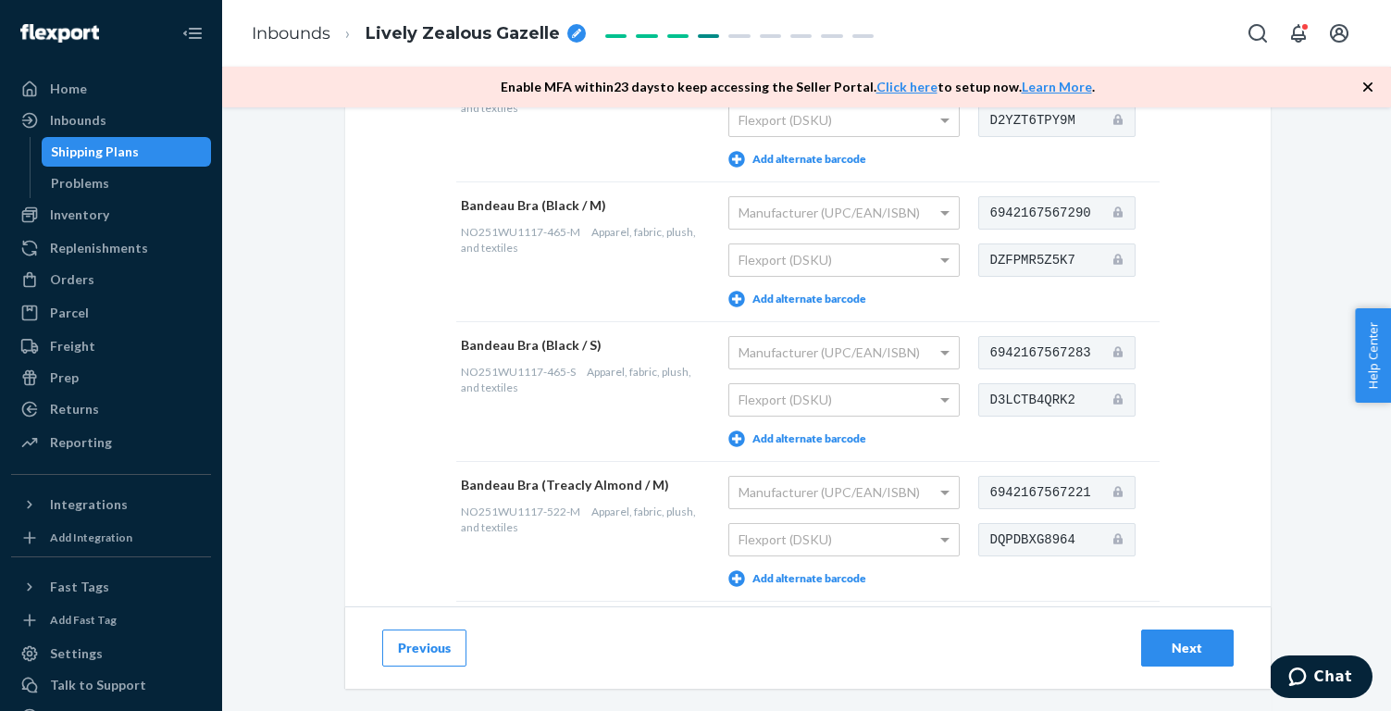
click at [1180, 647] on div "Next" at bounding box center [1187, 647] width 61 height 19
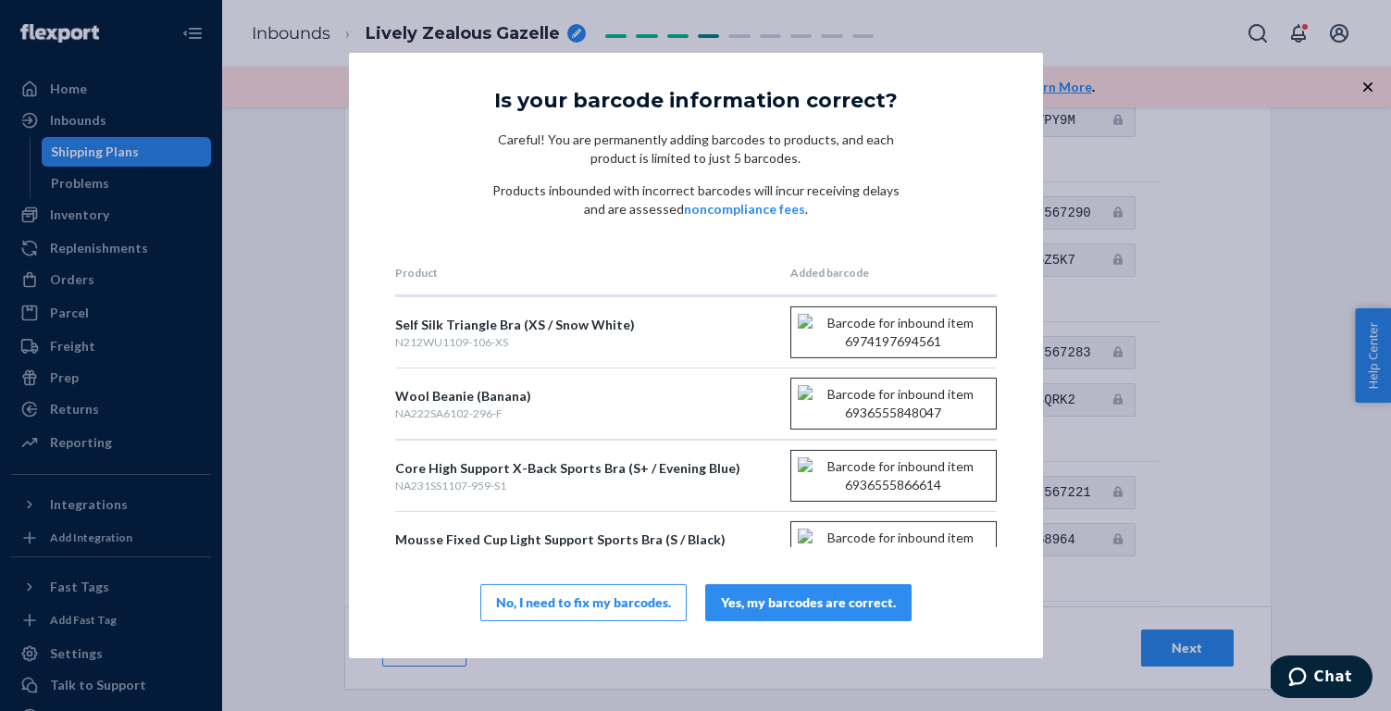
scroll to position [0, 0]
click at [840, 604] on div "Yes, my barcodes are correct." at bounding box center [808, 602] width 175 height 19
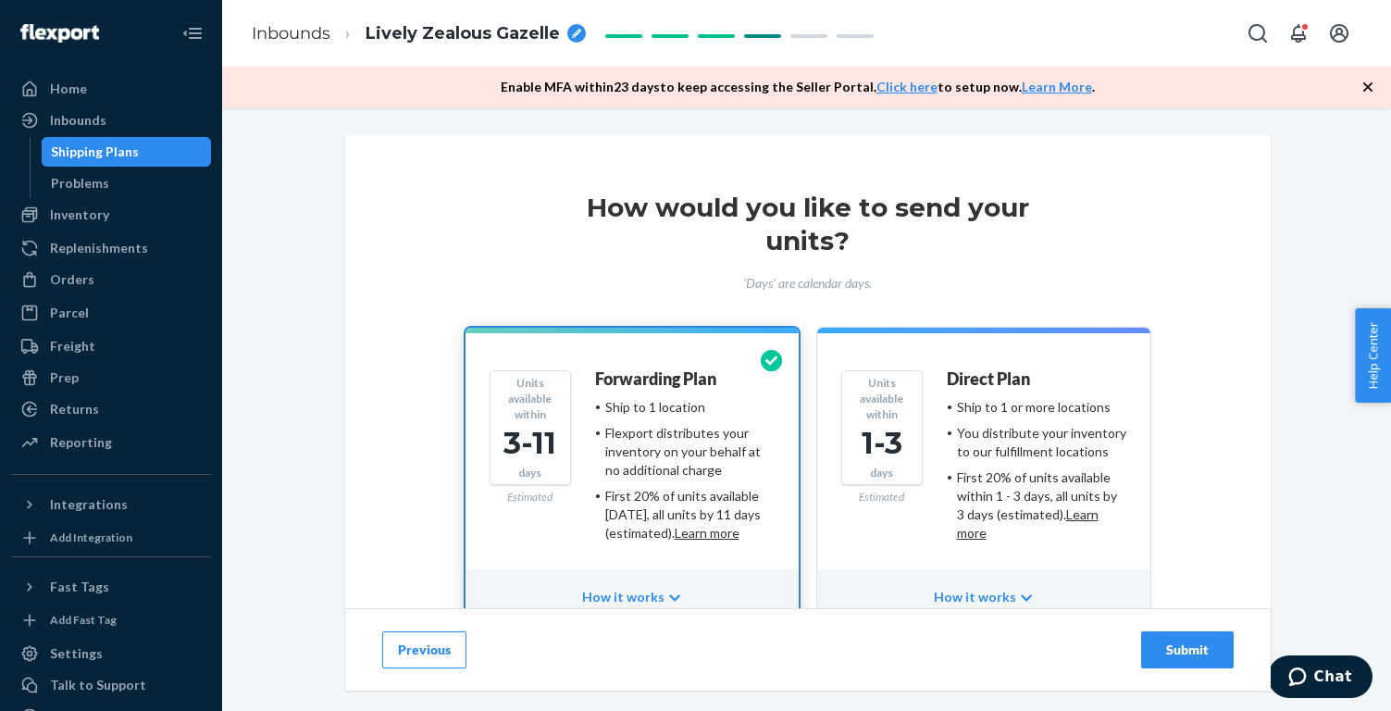
click at [1218, 644] on button "Submit" at bounding box center [1187, 649] width 93 height 37
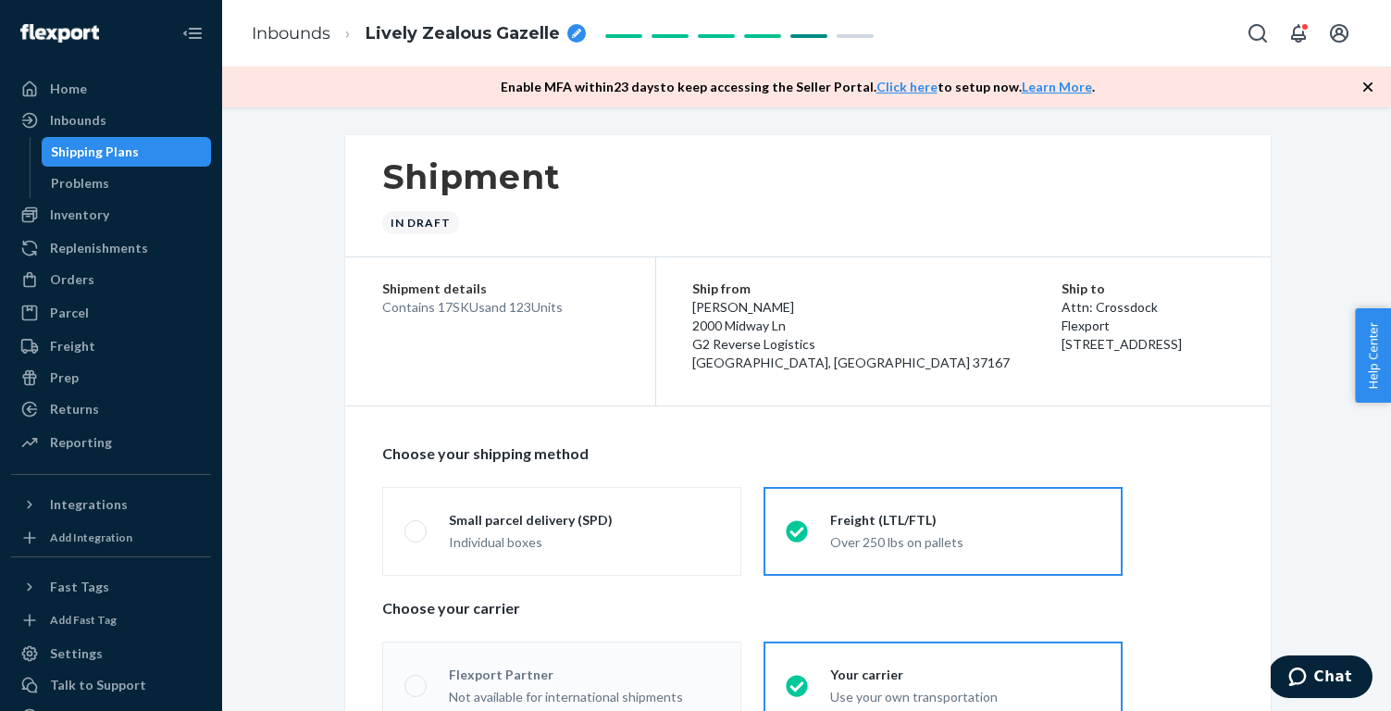
radio input "true"
radio input "false"
radio input "true"
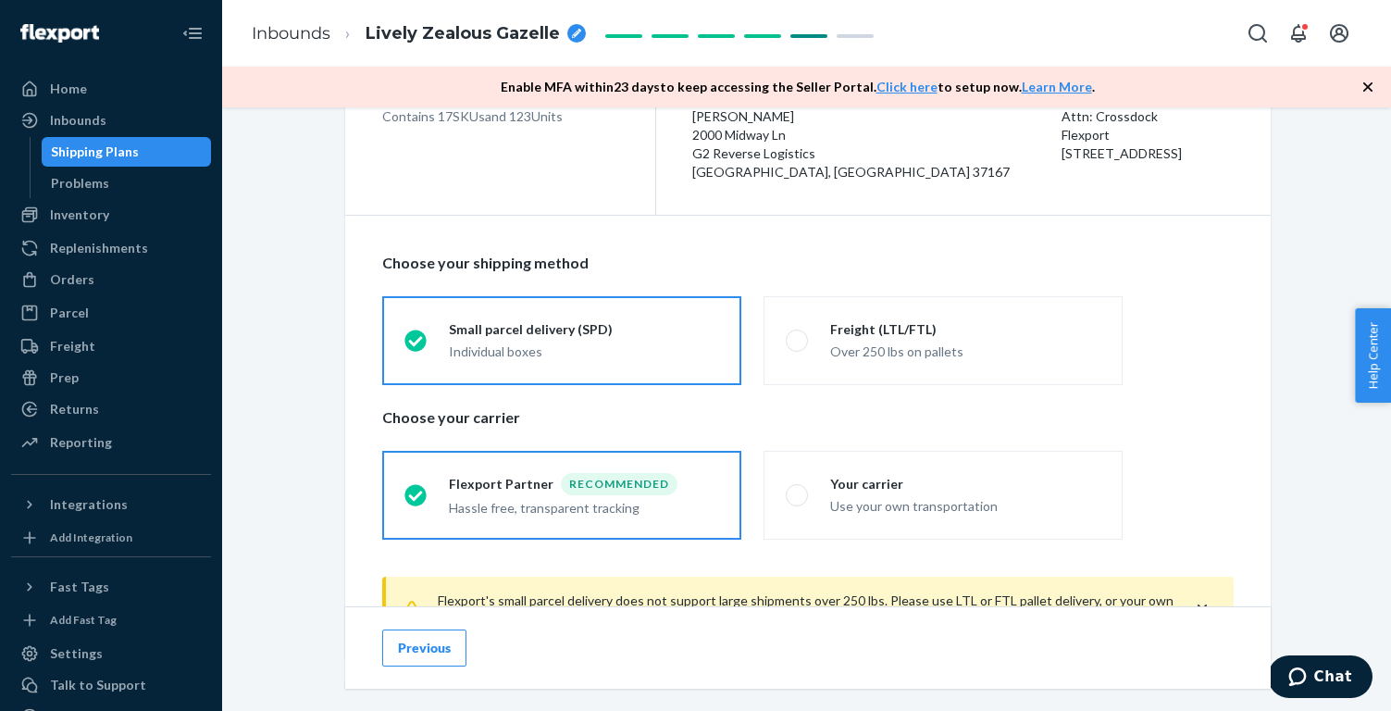
scroll to position [349, 0]
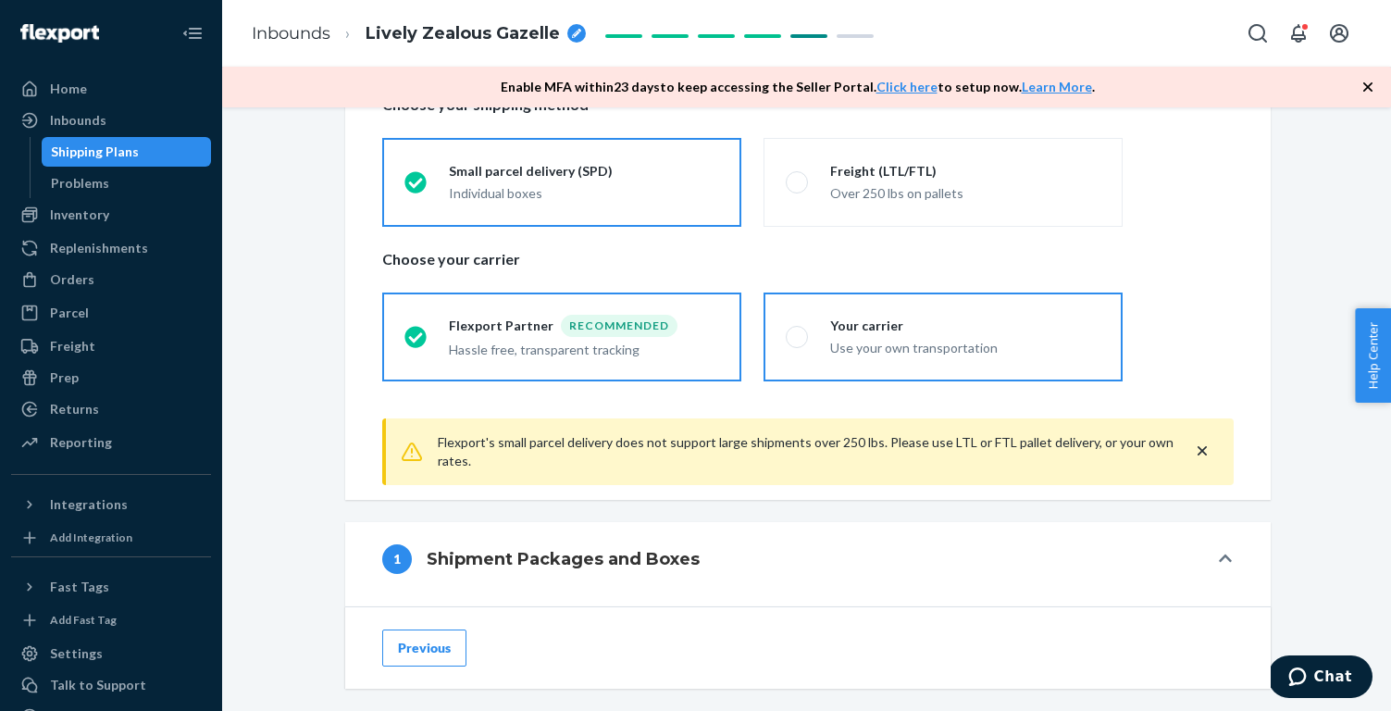
click at [1082, 335] on div "Use your own transportation" at bounding box center [965, 346] width 270 height 22
click at [798, 333] on input "Your carrier Use your own transportation" at bounding box center [792, 336] width 12 height 12
radio input "true"
radio input "false"
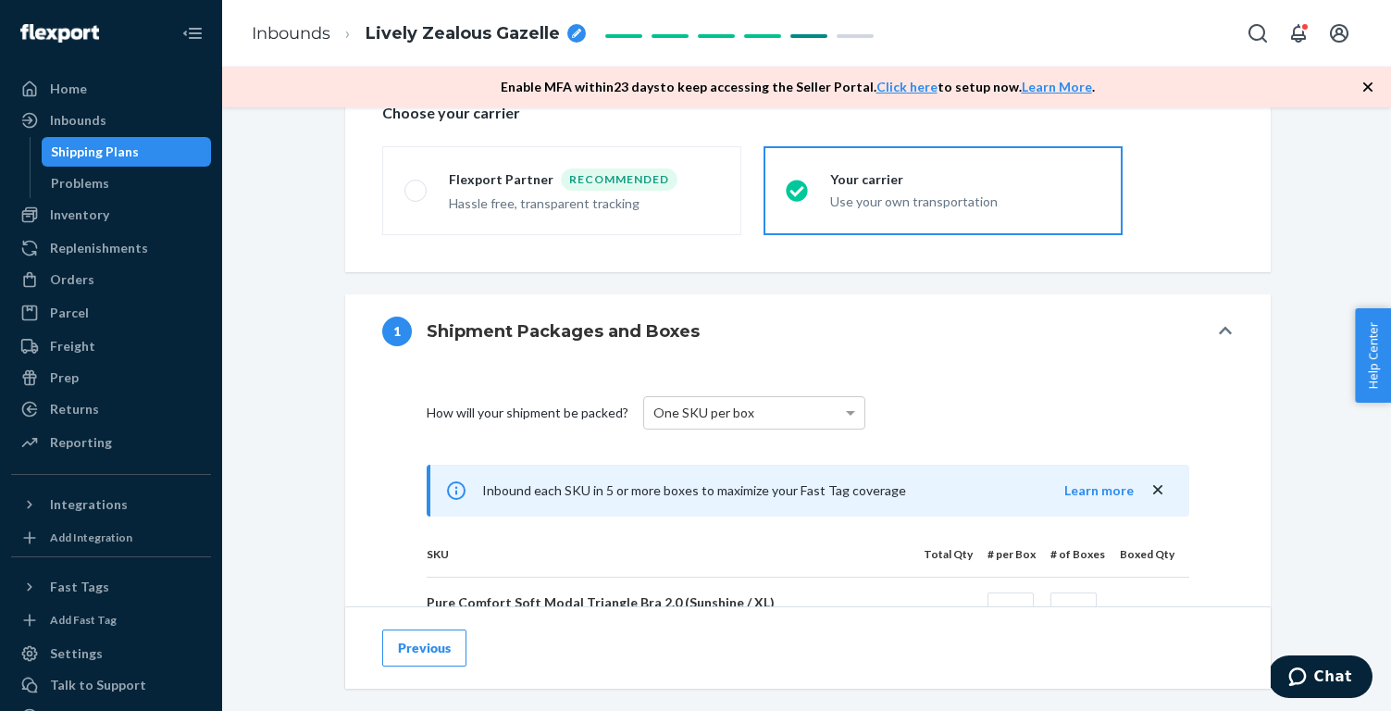
scroll to position [503, 0]
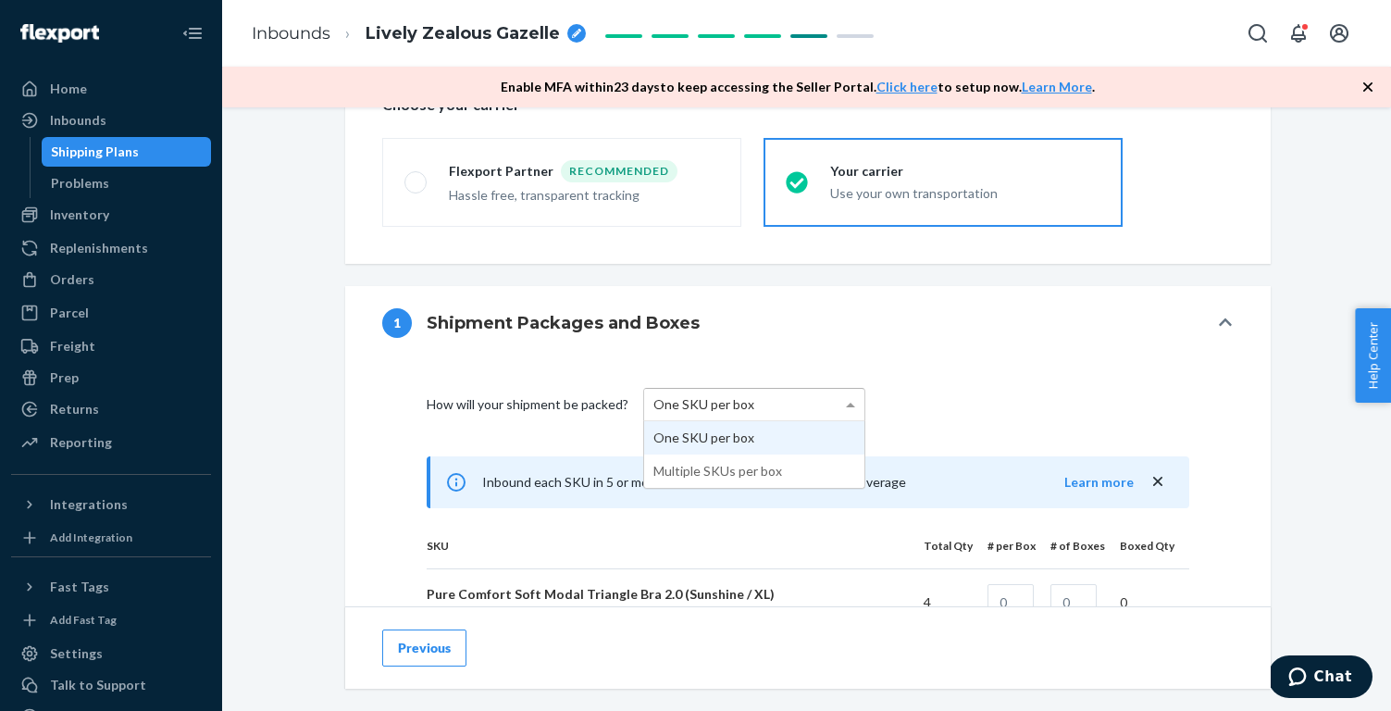
click at [762, 414] on div "One SKU per box" at bounding box center [754, 404] width 220 height 31
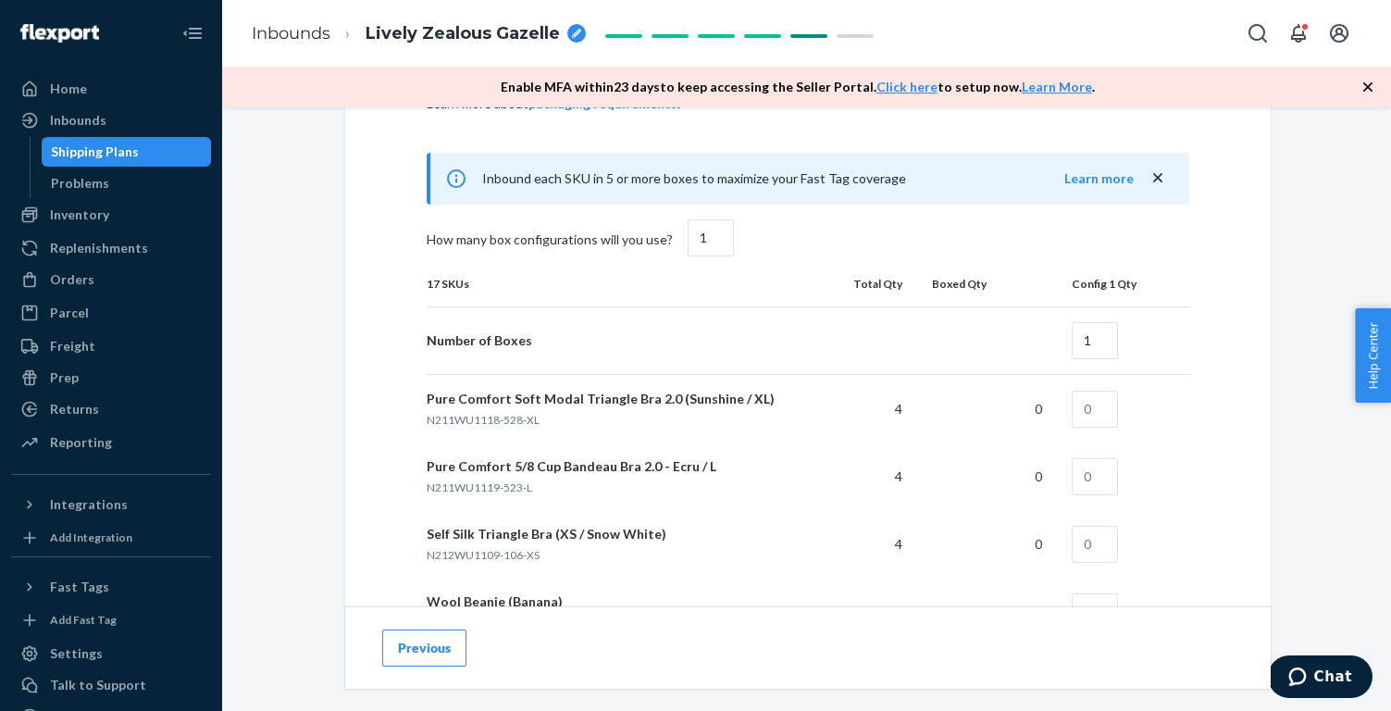
scroll to position [1057, 0]
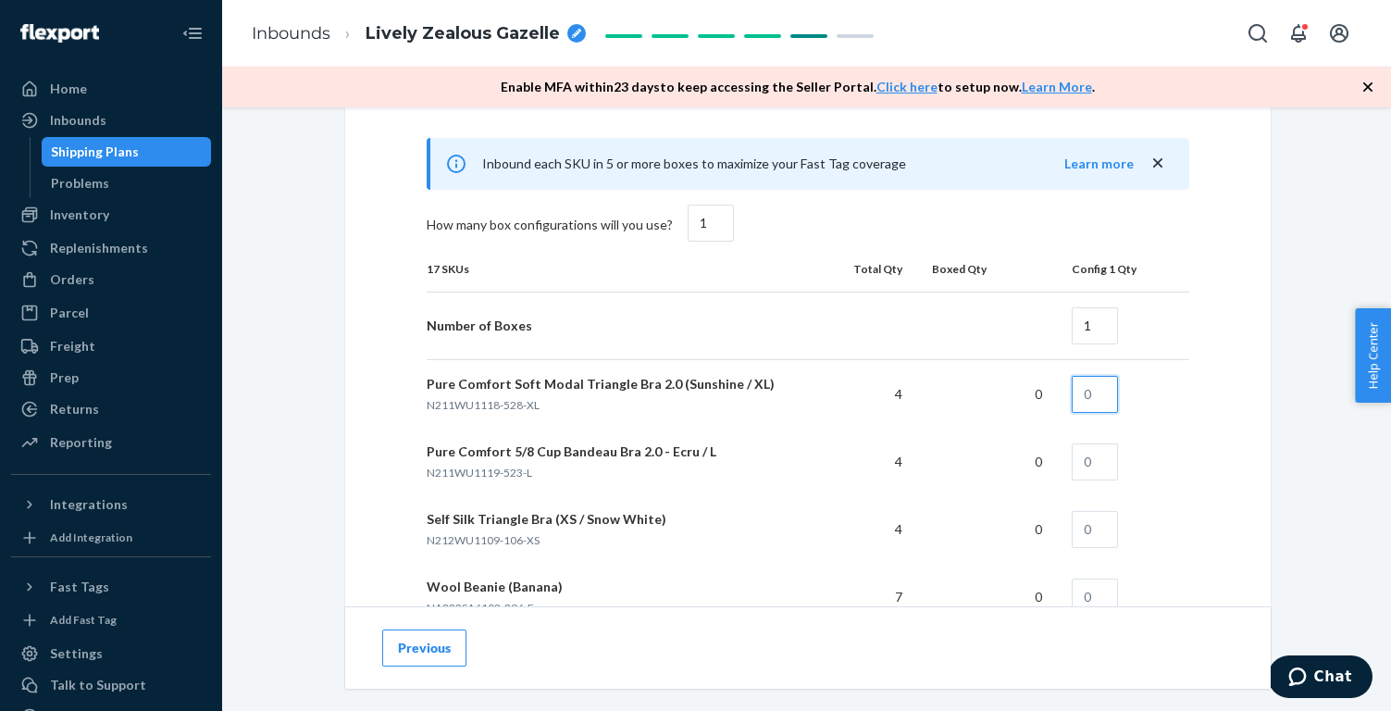
click at [1097, 389] on input "text" at bounding box center [1095, 394] width 46 height 37
type input "4"
click at [1087, 455] on input "text" at bounding box center [1095, 461] width 46 height 37
type input "4"
click at [1102, 512] on input "text" at bounding box center [1095, 529] width 46 height 37
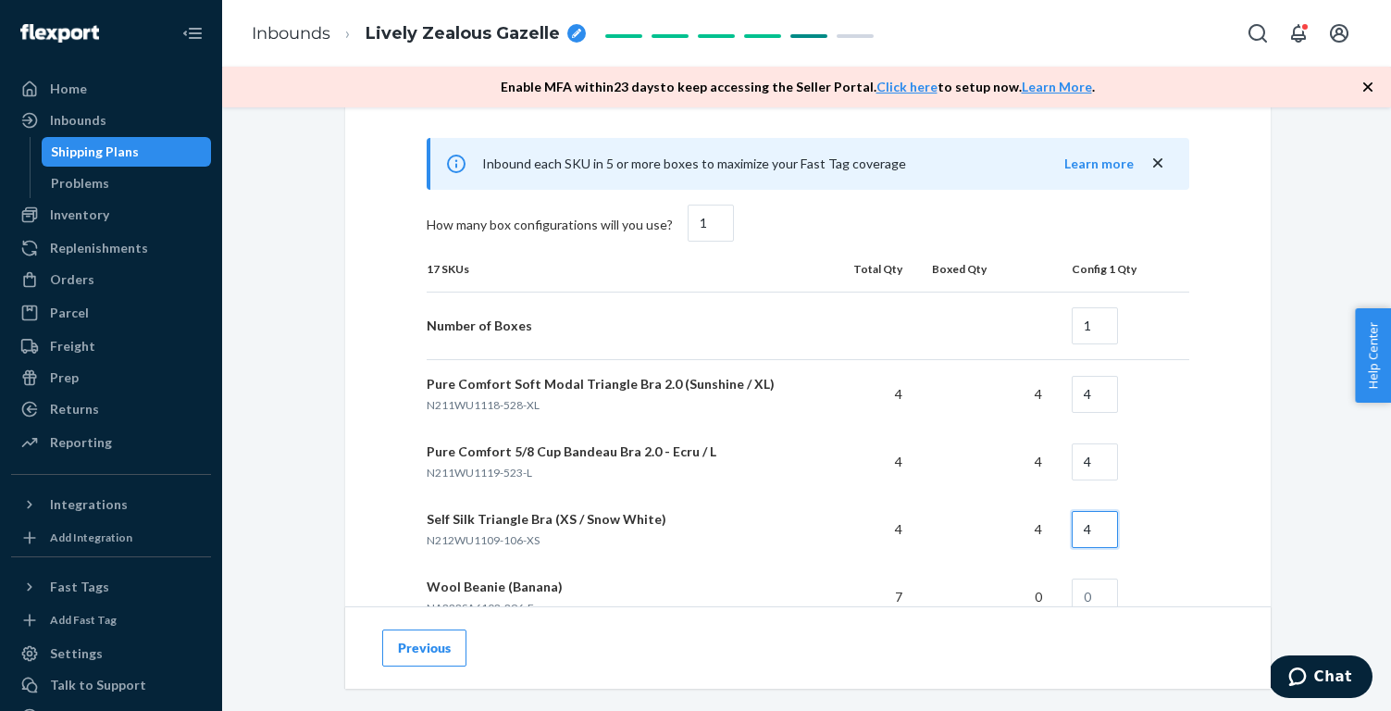
type input "4"
click at [1097, 578] on input "text" at bounding box center [1095, 596] width 46 height 37
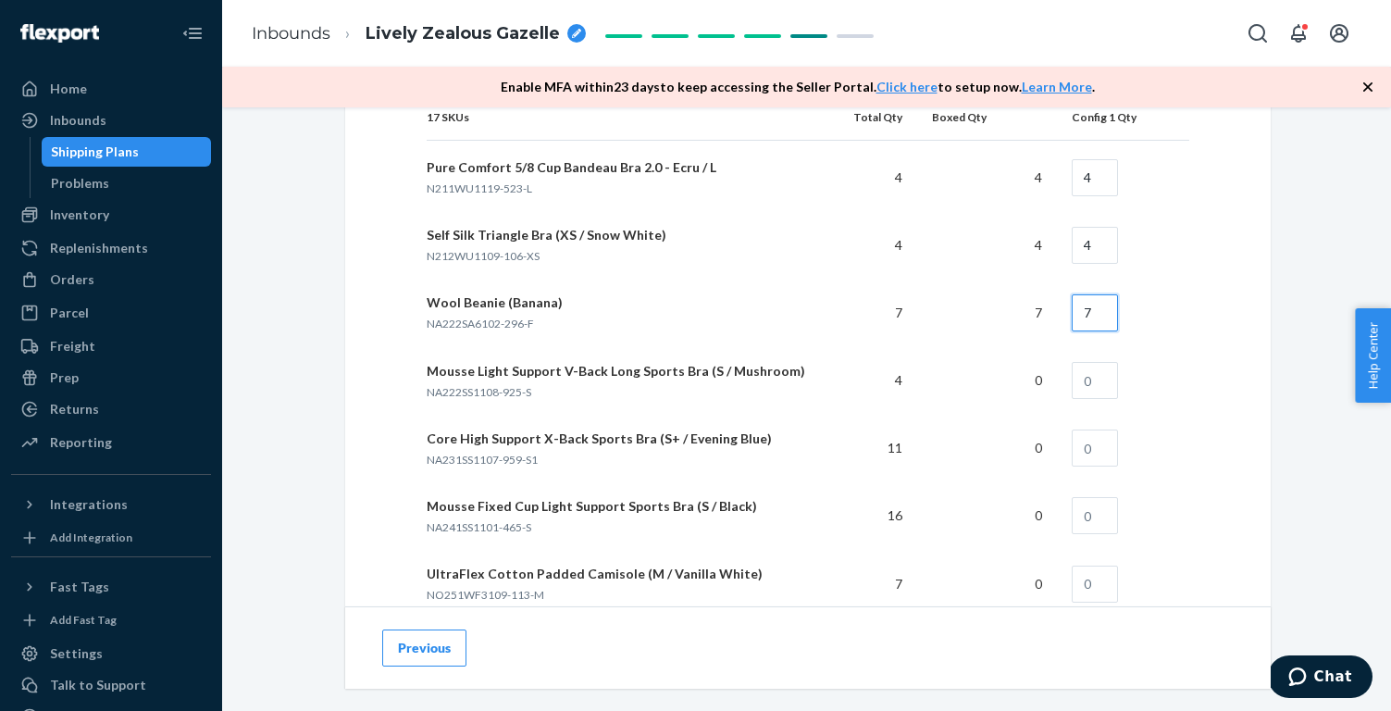
scroll to position [1347, 0]
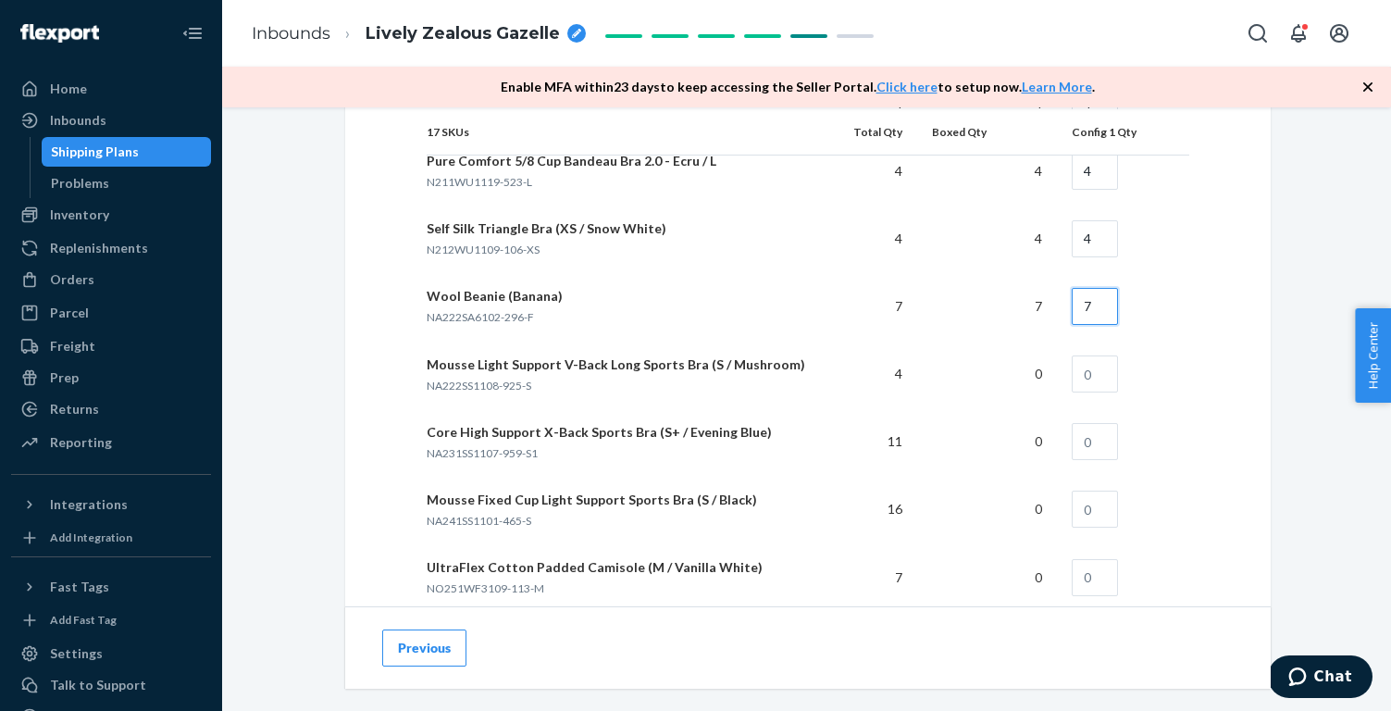
type input "7"
click at [1100, 371] on input "text" at bounding box center [1095, 373] width 46 height 37
type input "4"
click at [1099, 440] on input "text" at bounding box center [1095, 441] width 46 height 37
type input "11"
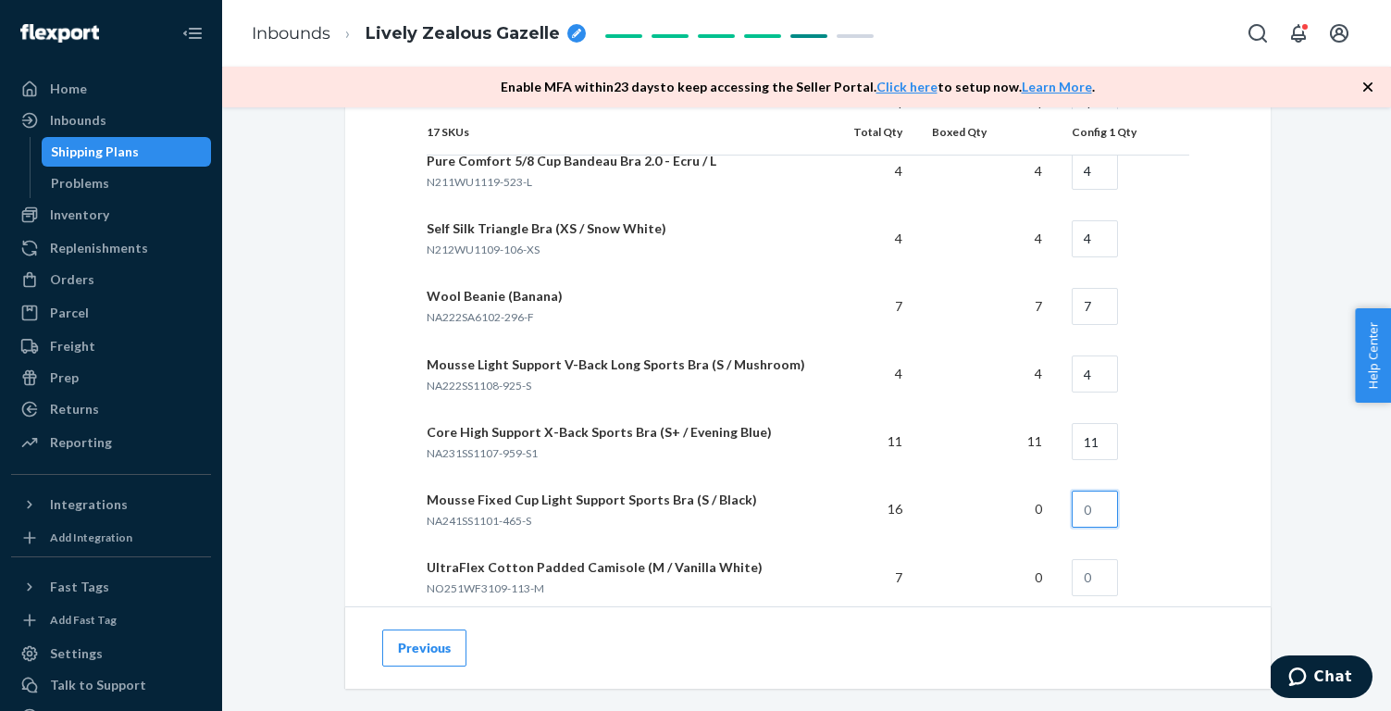
click at [1095, 495] on input "text" at bounding box center [1095, 508] width 46 height 37
type input "16"
click at [1106, 566] on input "text" at bounding box center [1095, 577] width 46 height 37
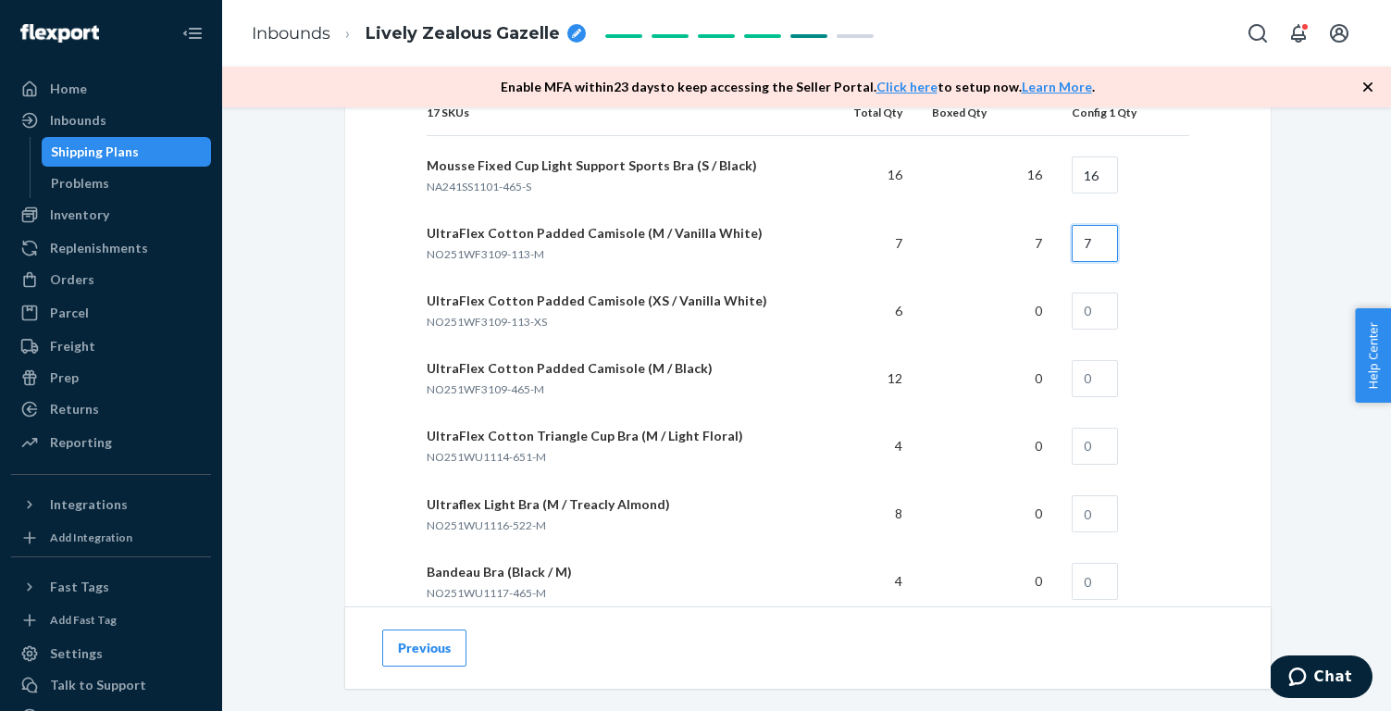
scroll to position [1691, 0]
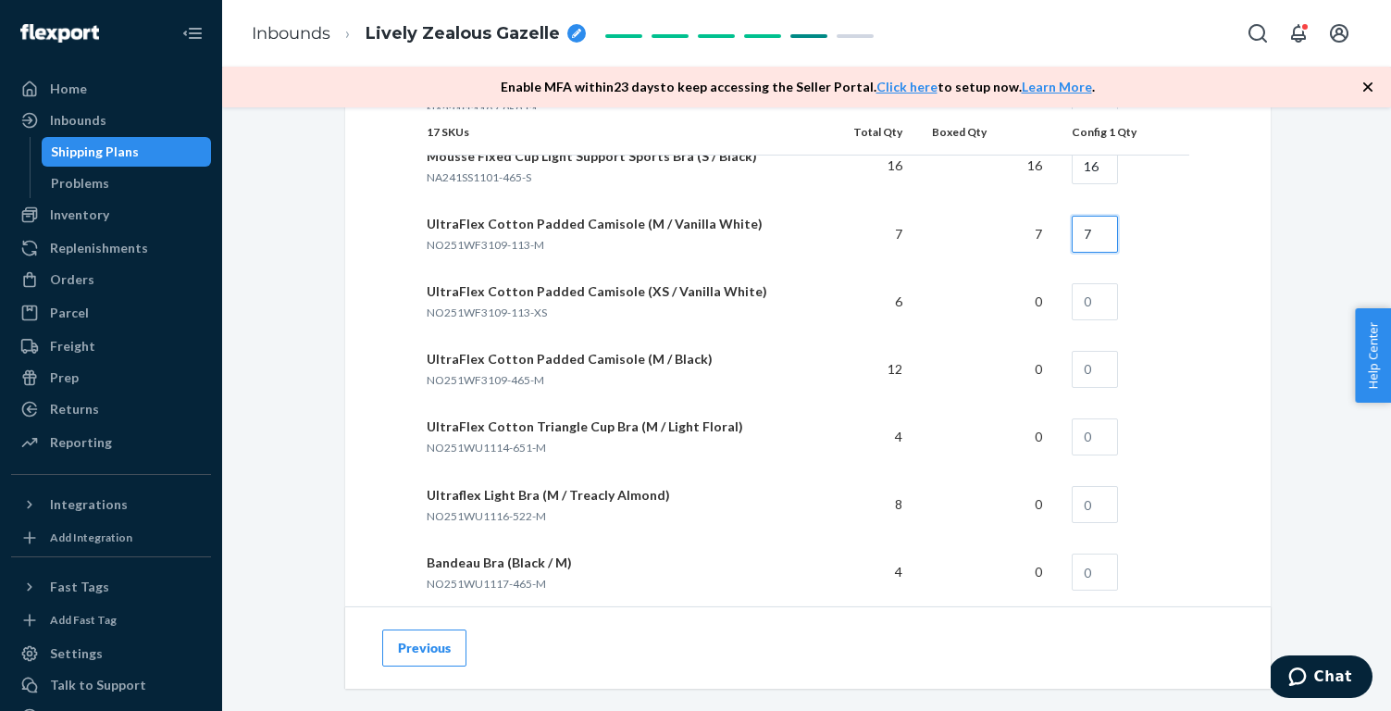
type input "7"
click at [1101, 300] on input "text" at bounding box center [1095, 301] width 46 height 37
type input "6"
click at [1093, 373] on input "text" at bounding box center [1095, 369] width 46 height 37
type input "12"
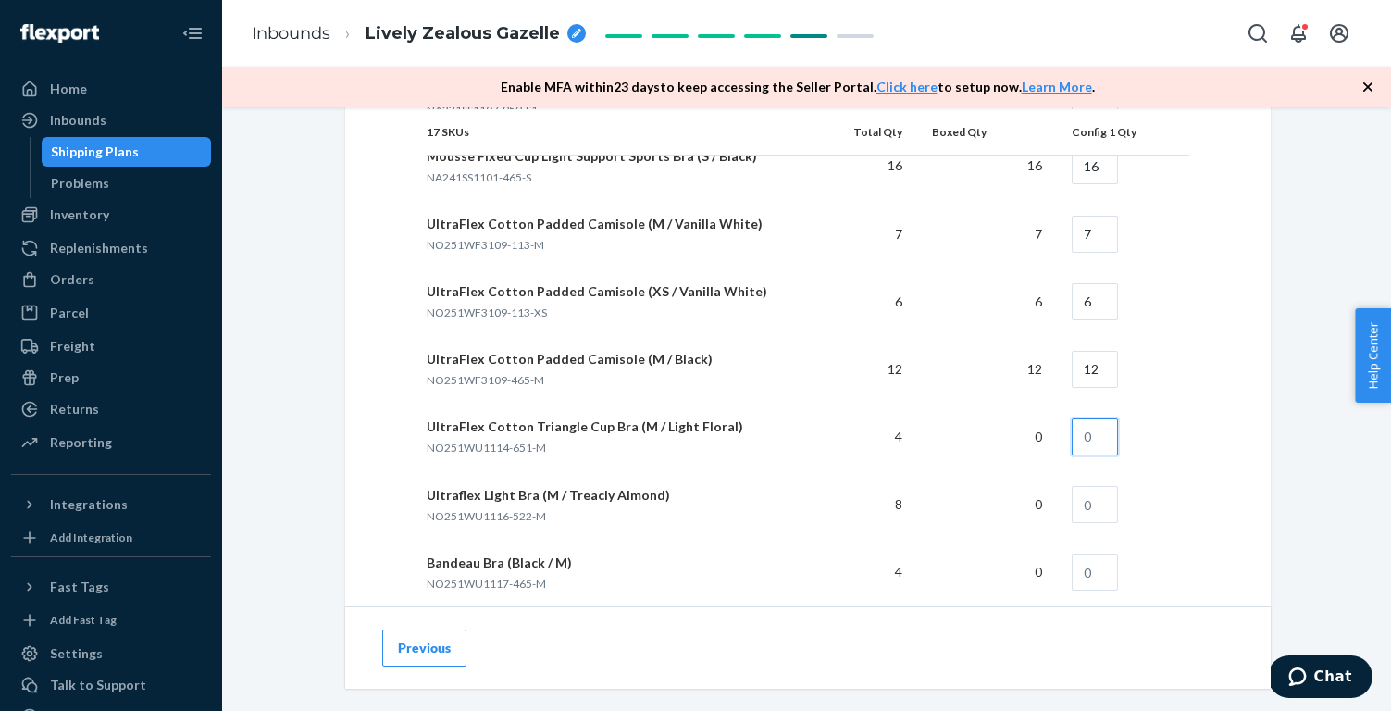
click at [1098, 433] on input "text" at bounding box center [1095, 436] width 46 height 37
type input "4"
click at [1208, 444] on div "How will your shipment be packed? Multiple SKUs per box To avoid receiving dela…" at bounding box center [807, 102] width 851 height 1845
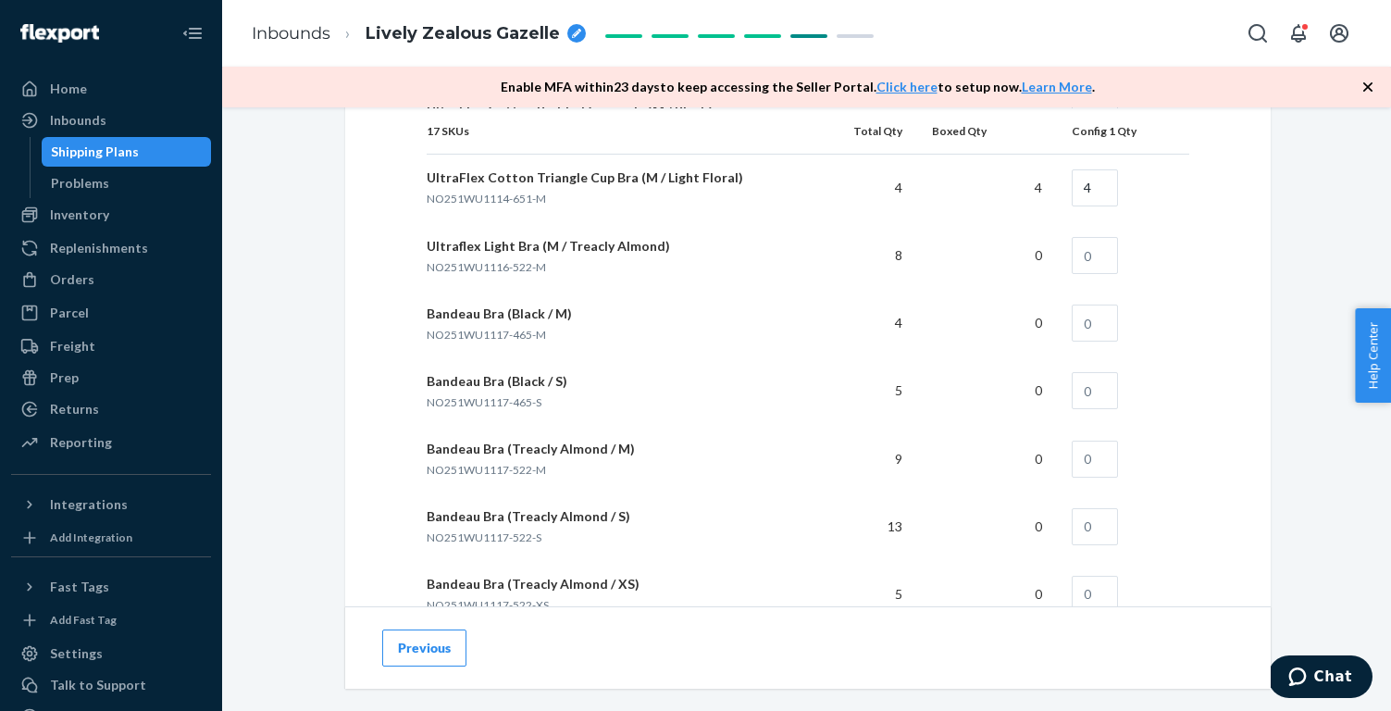
scroll to position [1942, 0]
click at [1095, 240] on input "text" at bounding box center [1095, 252] width 46 height 37
type input "8"
click at [1107, 306] on input "text" at bounding box center [1095, 320] width 46 height 37
type input "4"
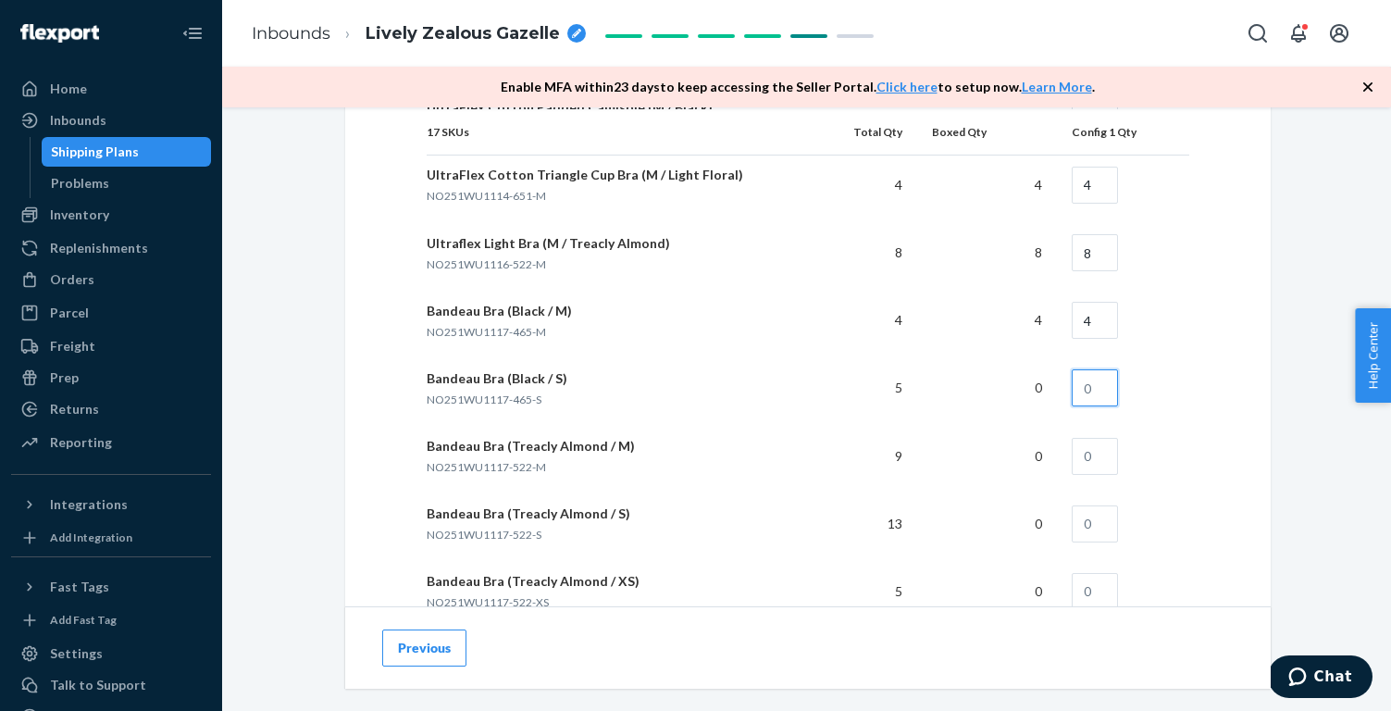
click at [1100, 388] on input "text" at bounding box center [1095, 387] width 46 height 37
type input "5"
click at [1106, 461] on input "text" at bounding box center [1095, 456] width 46 height 37
type input "9"
click at [1104, 528] on input "text" at bounding box center [1095, 523] width 46 height 37
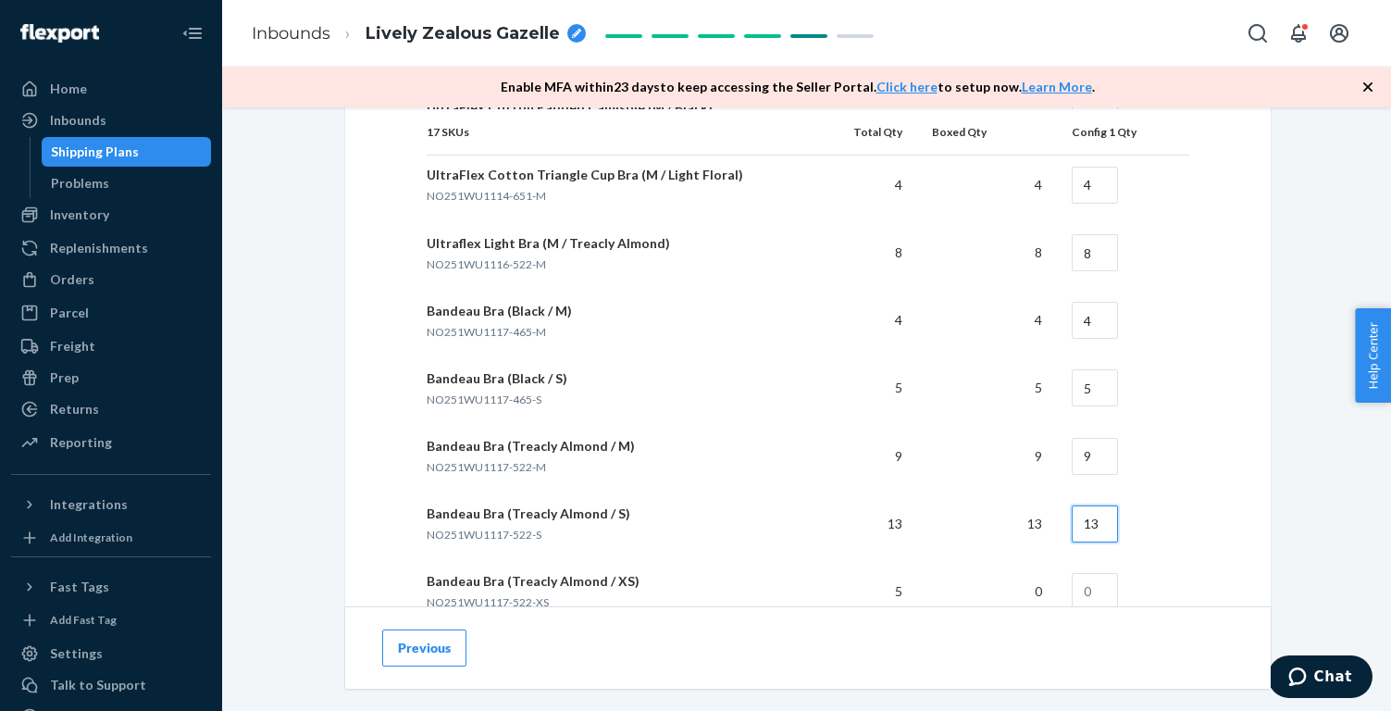
type input "13"
click at [1102, 591] on input "text" at bounding box center [1095, 591] width 46 height 37
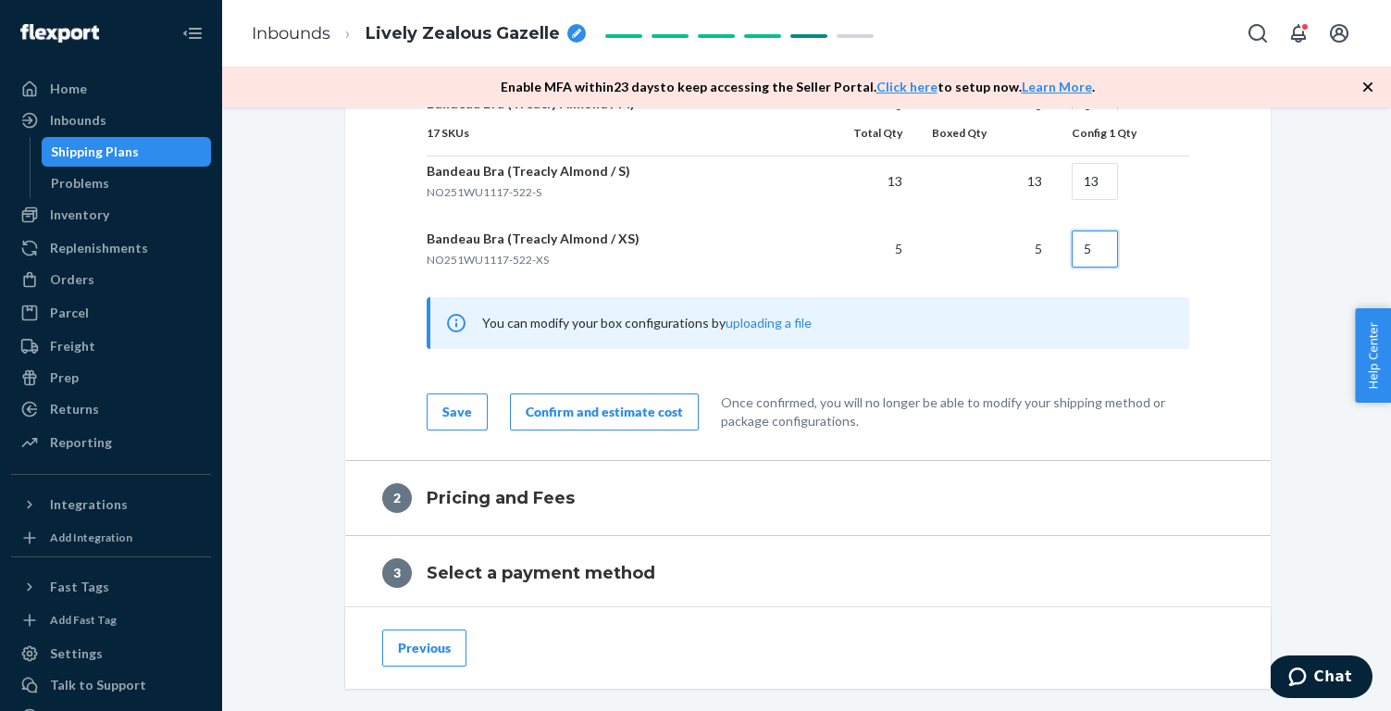
scroll to position [2286, 0]
type input "5"
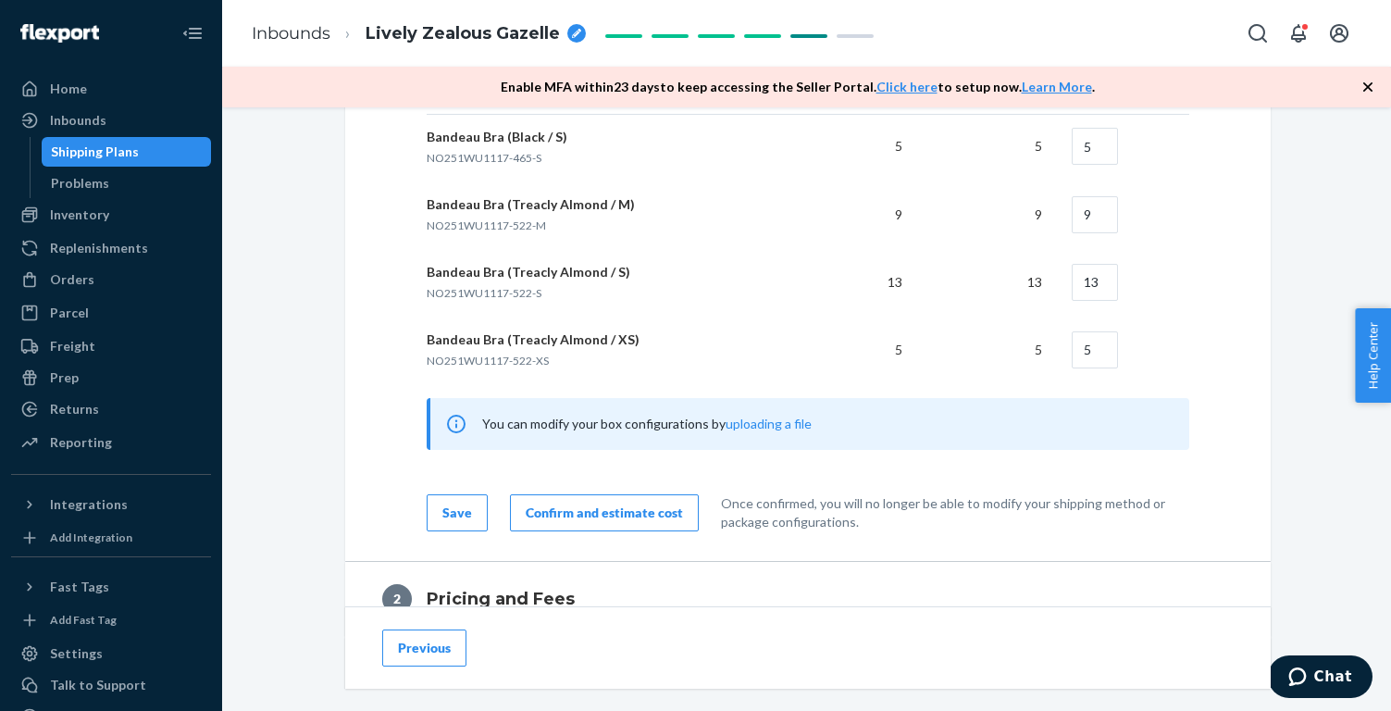
scroll to position [2259, 0]
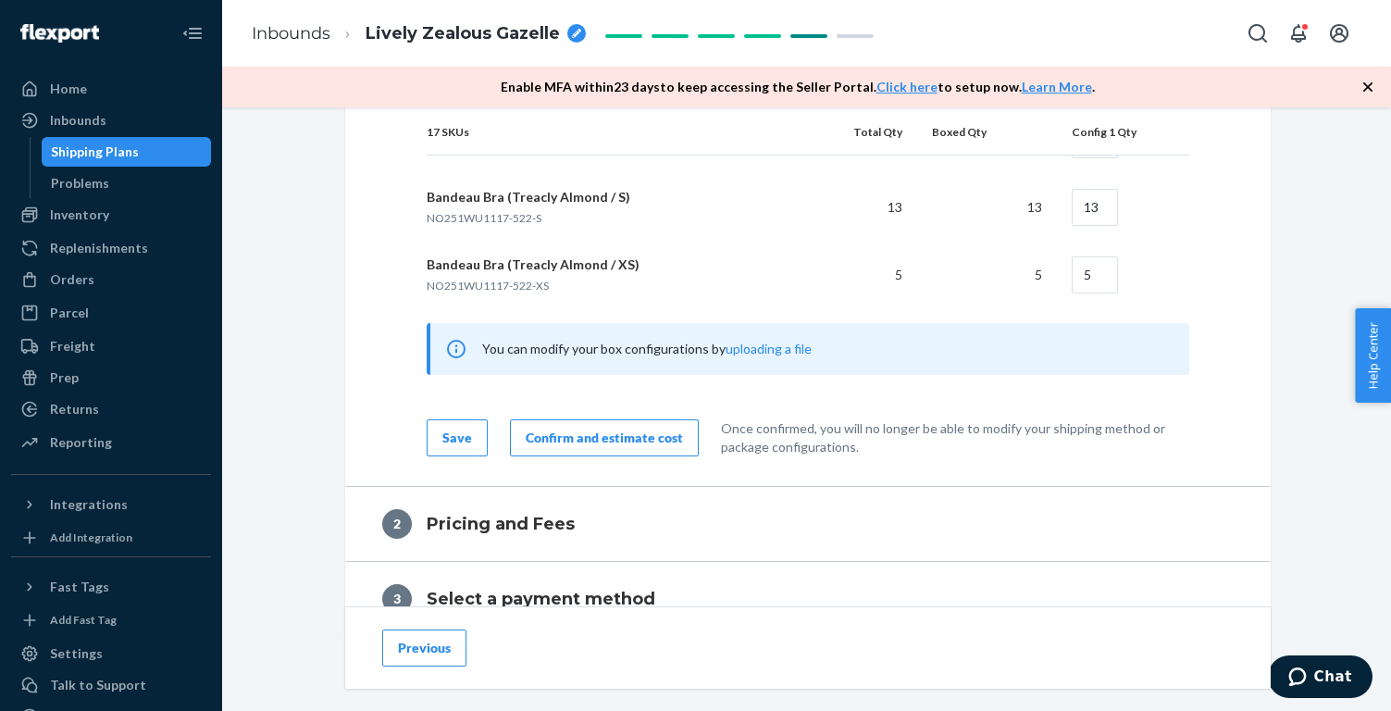
click at [589, 435] on div "Confirm and estimate cost" at bounding box center [604, 437] width 157 height 19
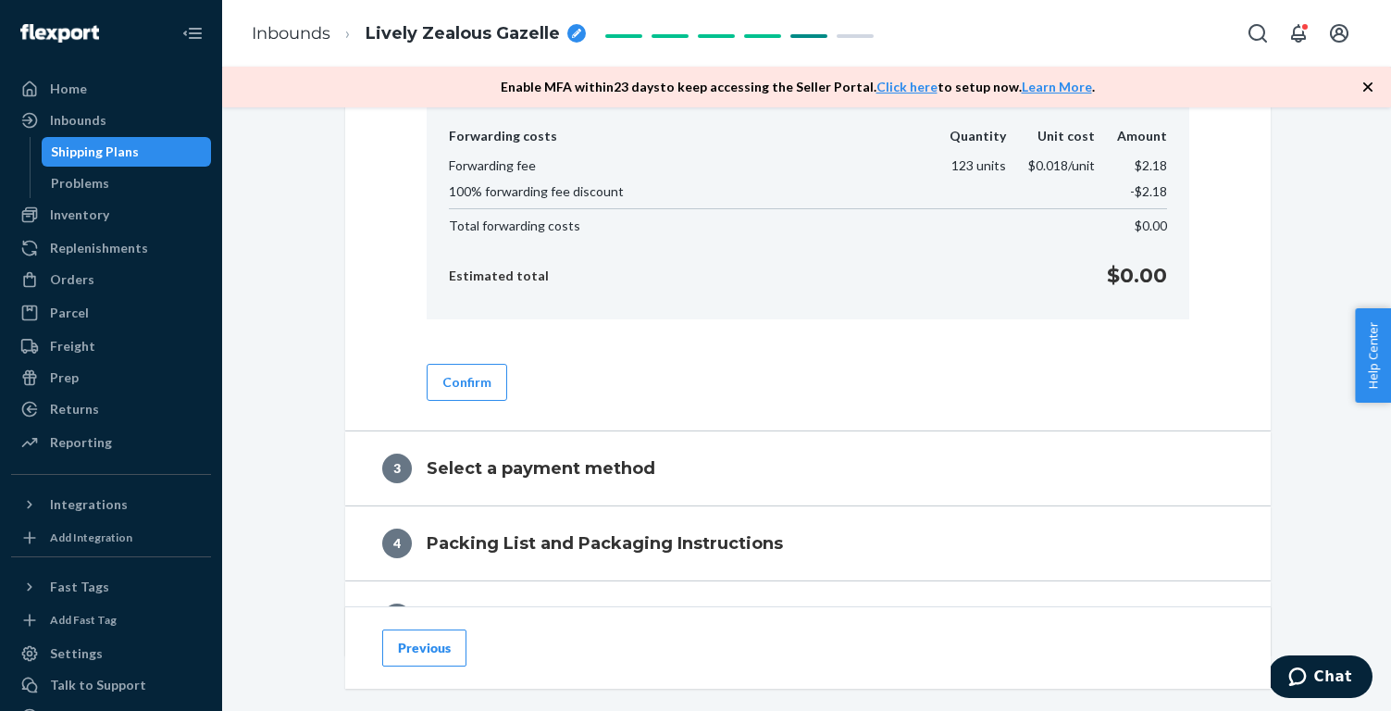
scroll to position [745, 0]
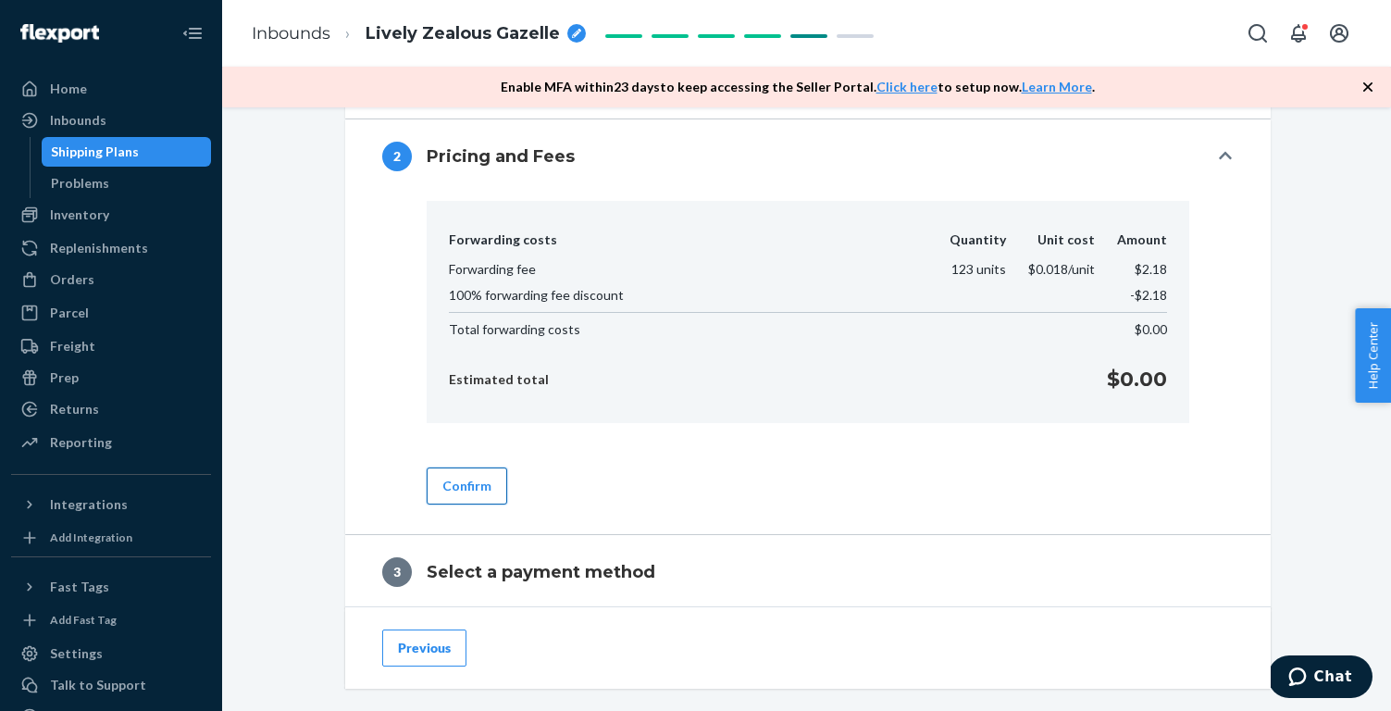
click at [442, 485] on button "Confirm" at bounding box center [467, 485] width 81 height 37
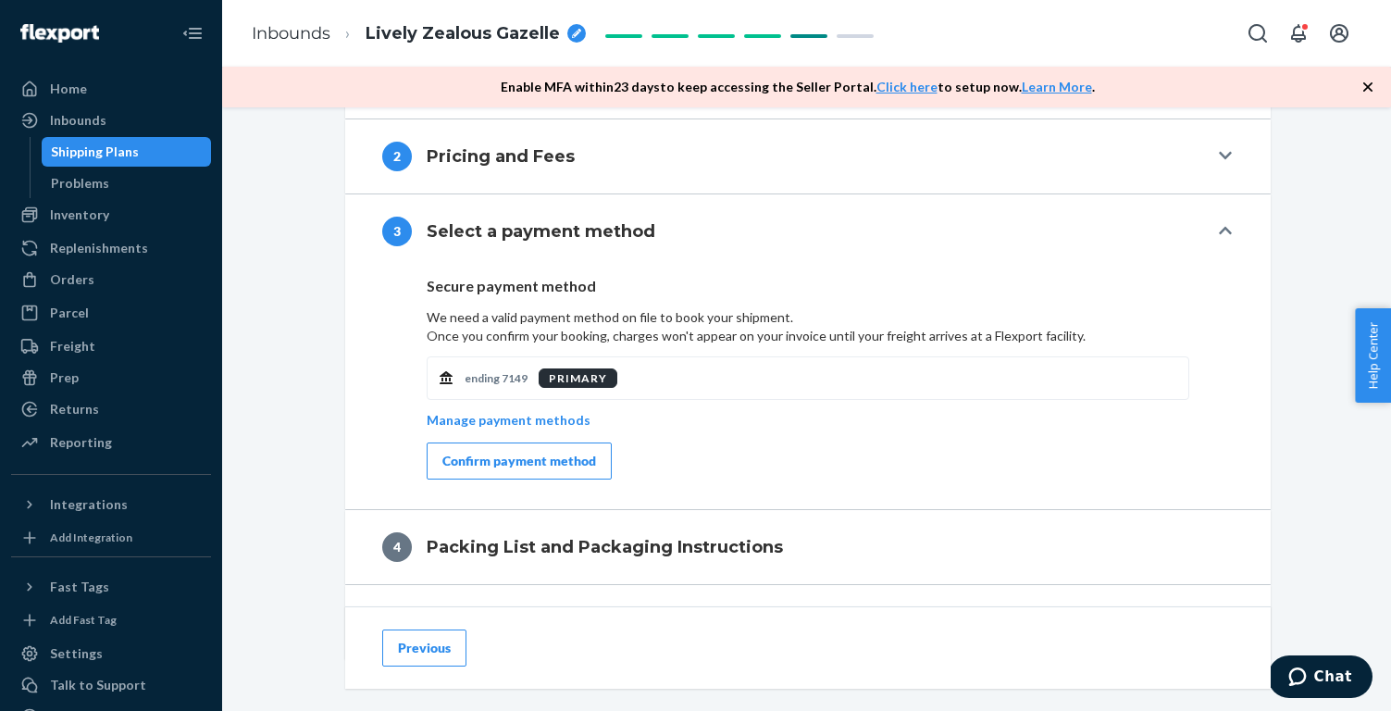
click at [479, 461] on div "Confirm payment method" at bounding box center [519, 461] width 154 height 19
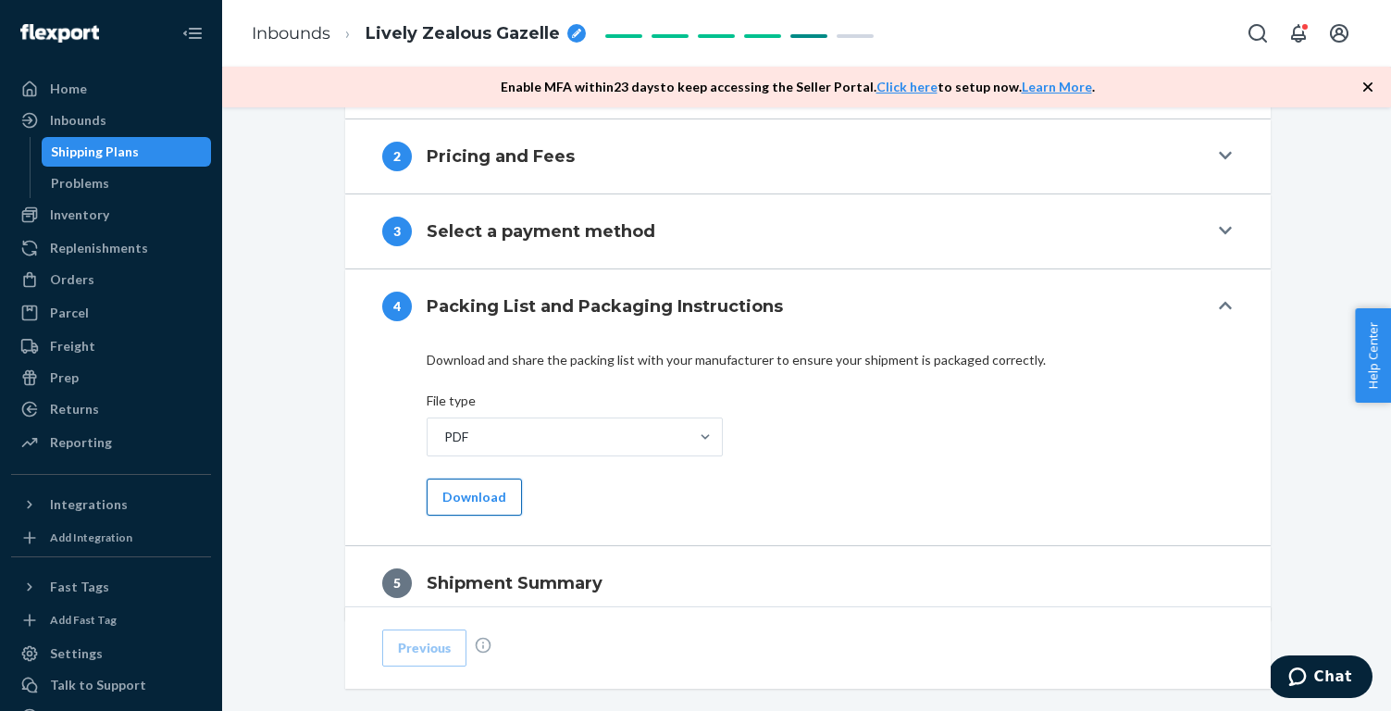
click at [462, 492] on button "Download" at bounding box center [474, 496] width 95 height 37
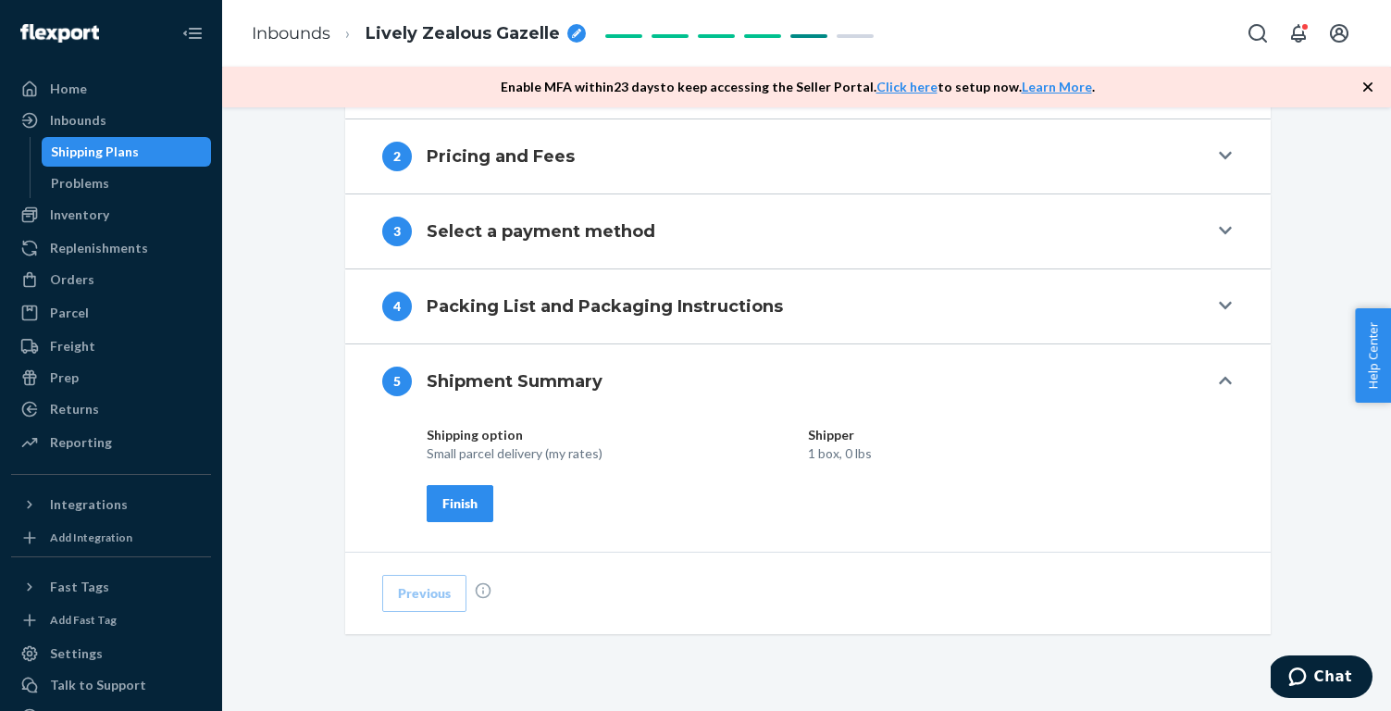
click at [465, 502] on div "Finish" at bounding box center [459, 503] width 35 height 19
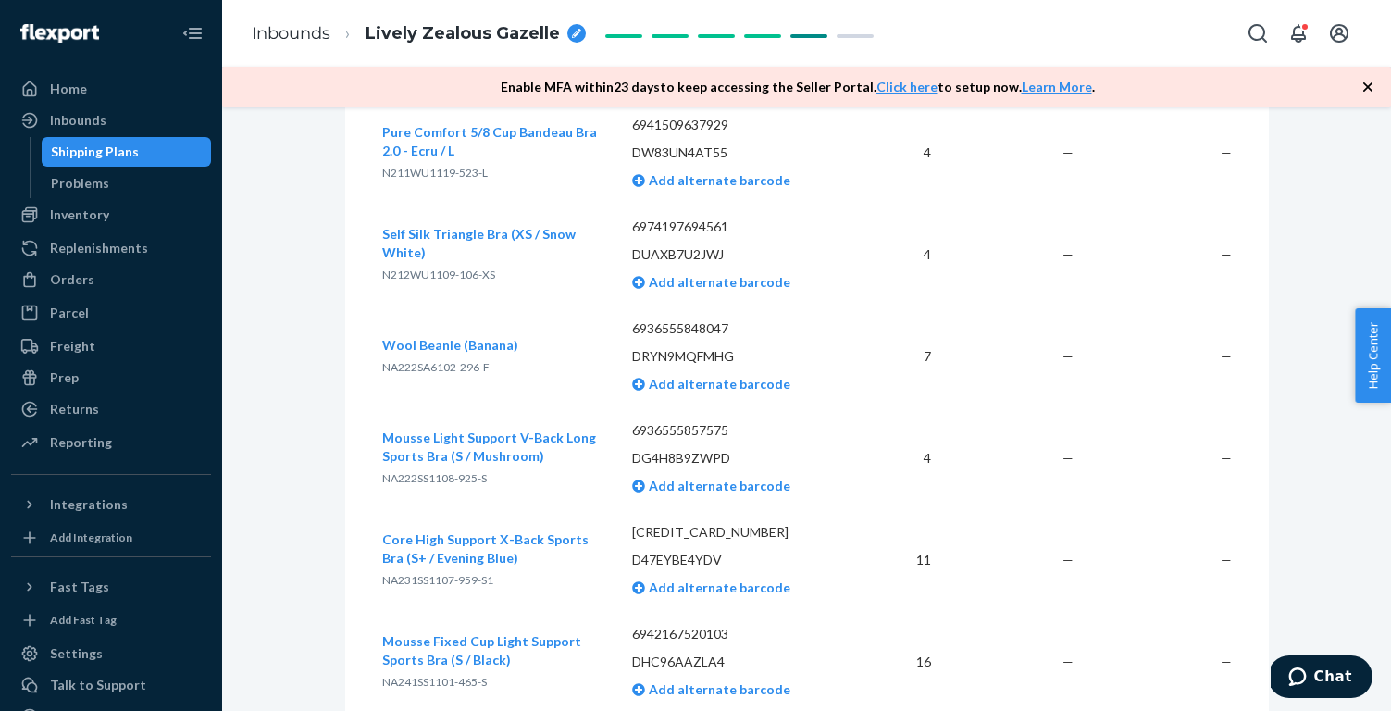
click at [450, 31] on span "Lively Zealous Gazelle" at bounding box center [463, 34] width 194 height 24
click at [281, 38] on link "Inbounds" at bounding box center [291, 33] width 79 height 20
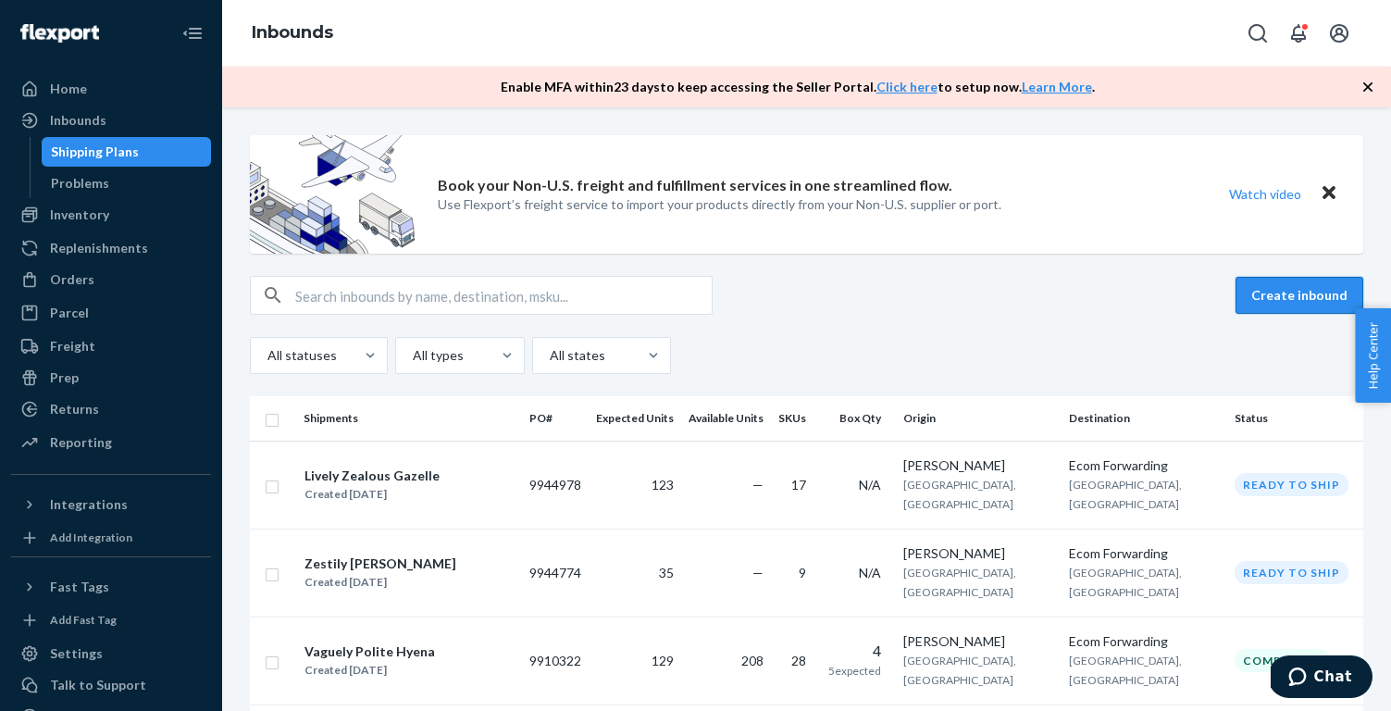
click at [1273, 293] on button "Create inbound" at bounding box center [1299, 295] width 128 height 37
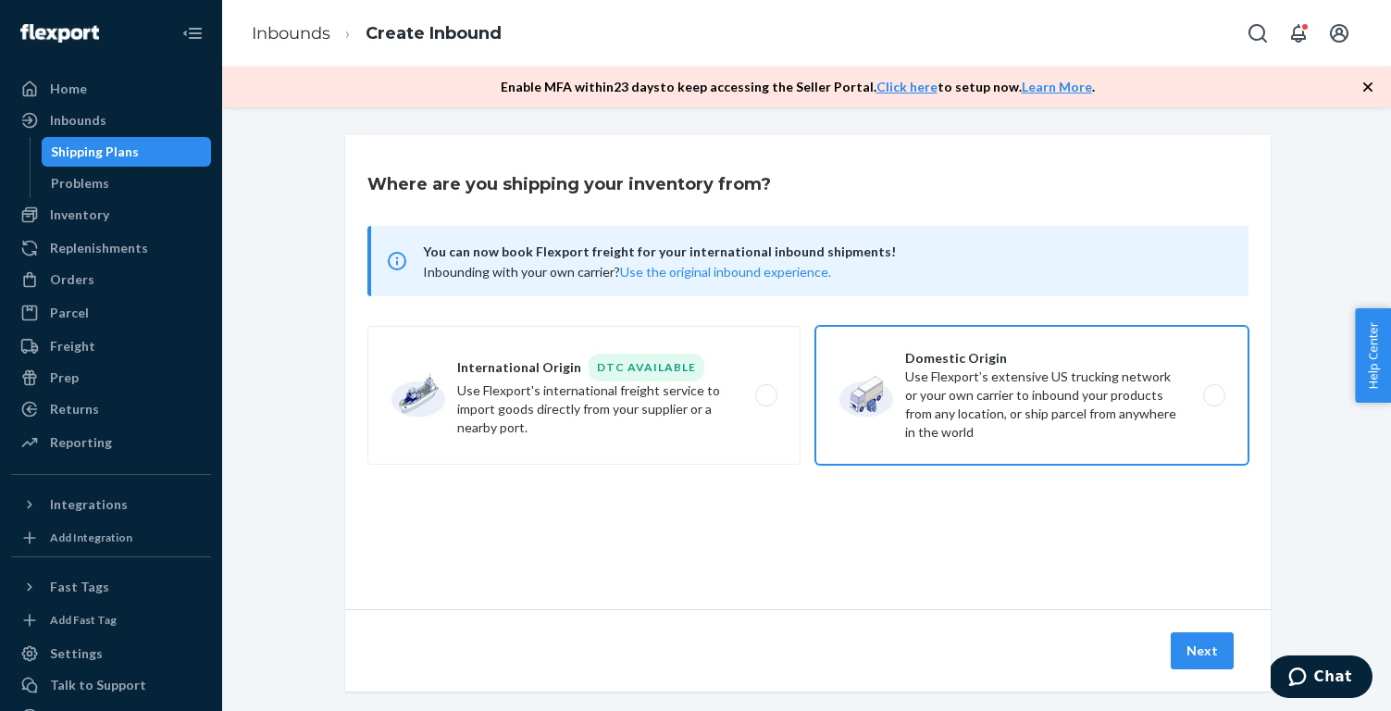
click at [1011, 384] on label "Domestic Origin Use Flexport’s extensive US trucking network or your own carrie…" at bounding box center [1031, 395] width 433 height 139
click at [1213, 390] on input "Domestic Origin Use Flexport’s extensive US trucking network or your own carrie…" at bounding box center [1219, 396] width 12 height 12
radio input "true"
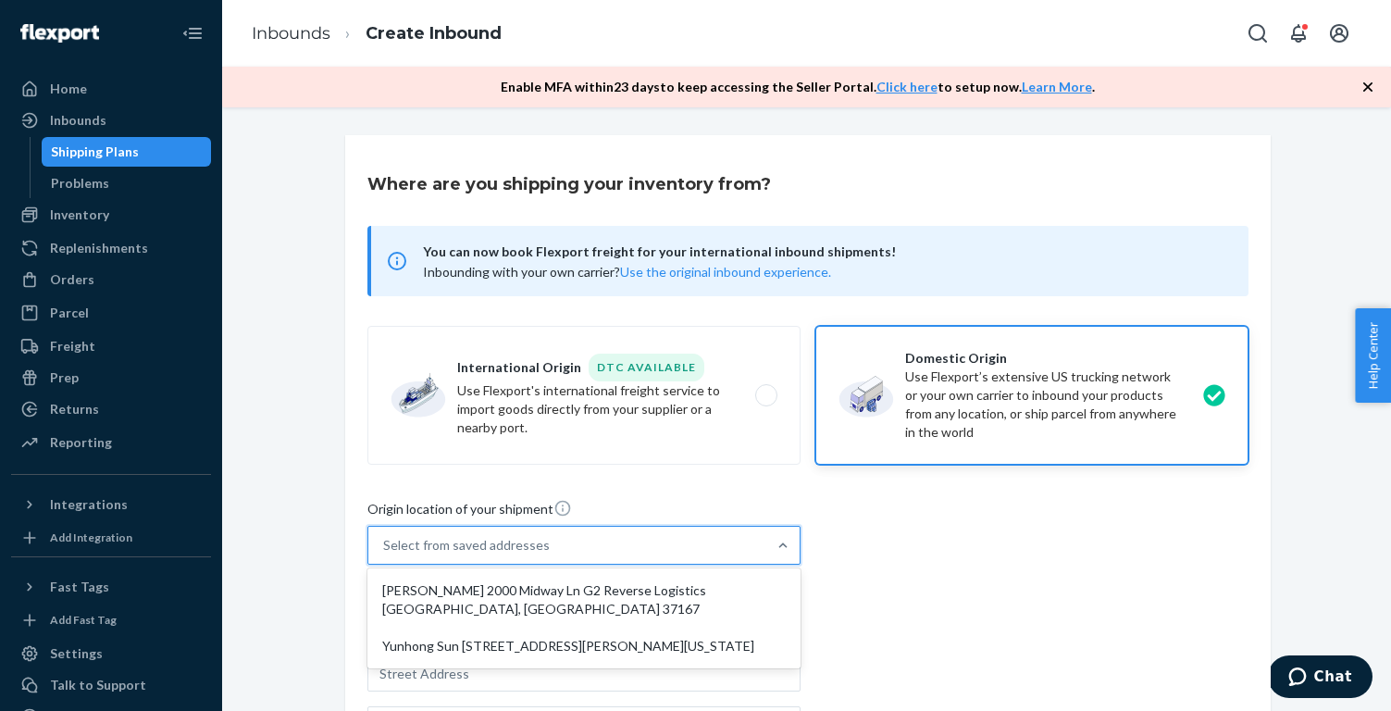
click at [639, 543] on div "Select from saved addresses" at bounding box center [567, 545] width 398 height 37
click at [385, 543] on input "option [PERSON_NAME] 2000 Midway Ln G2 Reverse Logistics [GEOGRAPHIC_DATA], [GE…" at bounding box center [384, 545] width 2 height 19
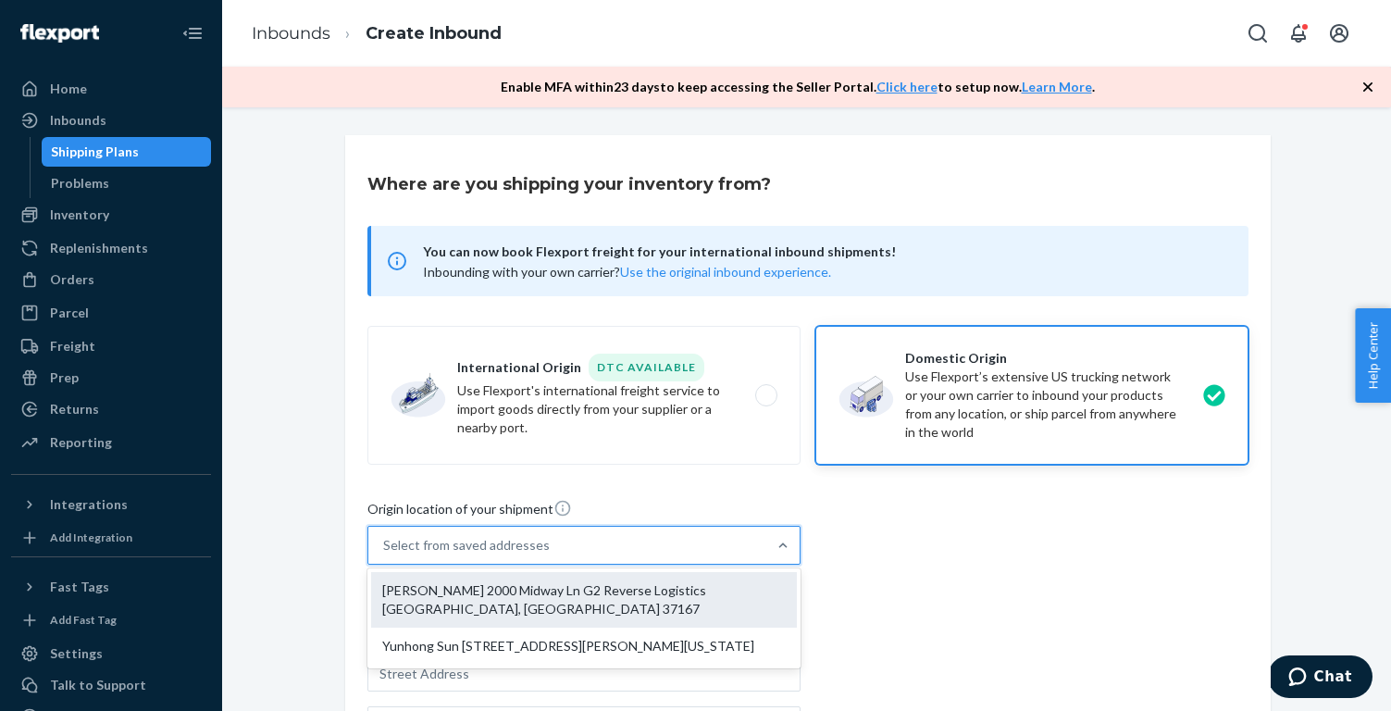
click at [592, 595] on div "[PERSON_NAME] 2000 Midway Ln G2 Reverse Logistics [GEOGRAPHIC_DATA], [GEOGRAPHI…" at bounding box center [584, 600] width 426 height 56
click at [385, 554] on input "option [PERSON_NAME] 2000 Midway Ln G2 Reverse Logistics [GEOGRAPHIC_DATA], [GE…" at bounding box center [384, 545] width 2 height 19
type input "[PERSON_NAME]"
type input "2000 Midway Ln"
type input "G2 Reverse Logistics"
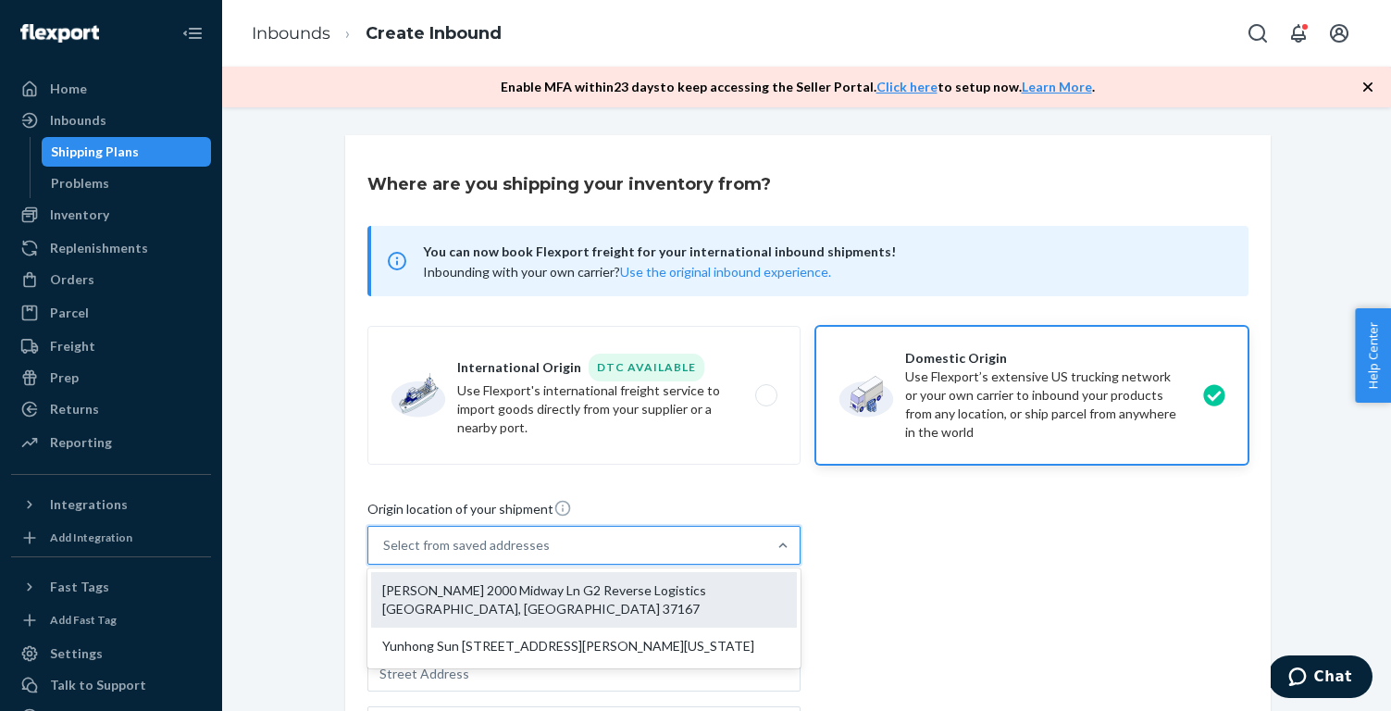
type input "[GEOGRAPHIC_DATA]"
type input "TN"
type input "37167"
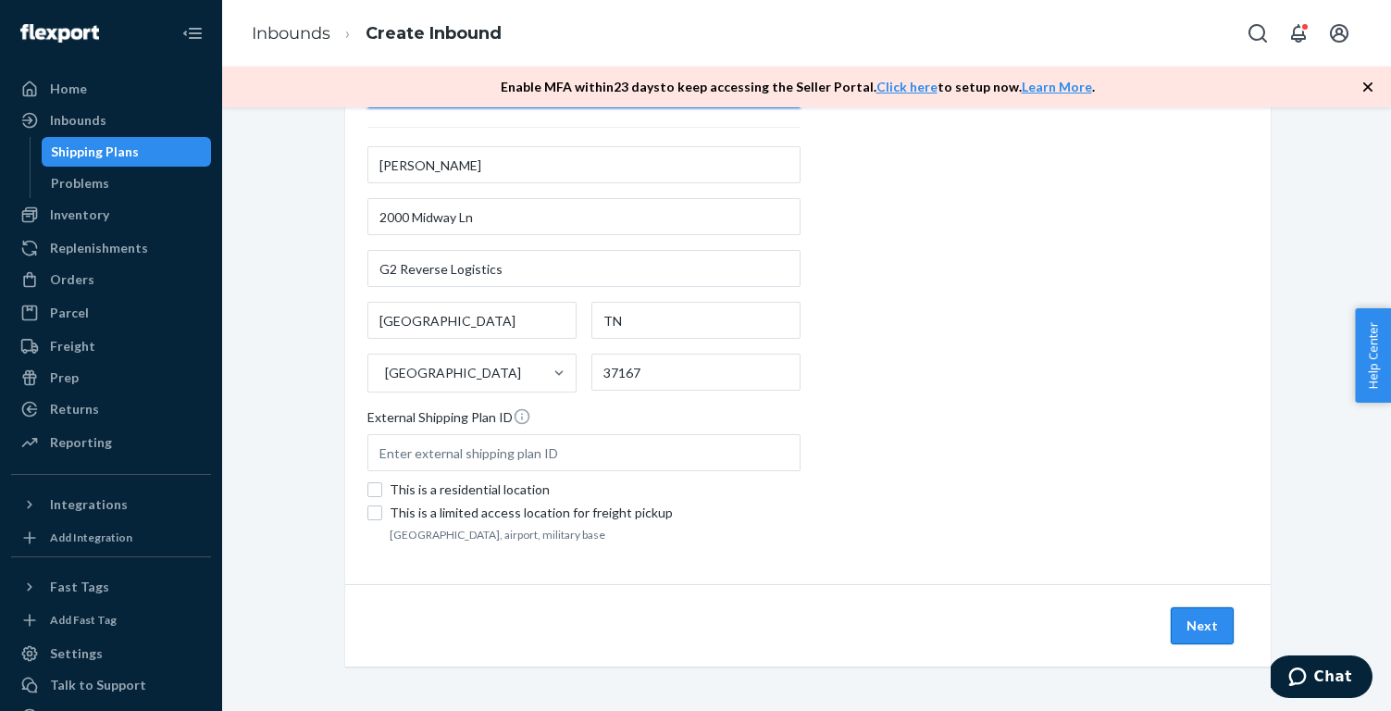
scroll to position [456, 0]
click at [1200, 618] on button "Next" at bounding box center [1202, 625] width 63 height 37
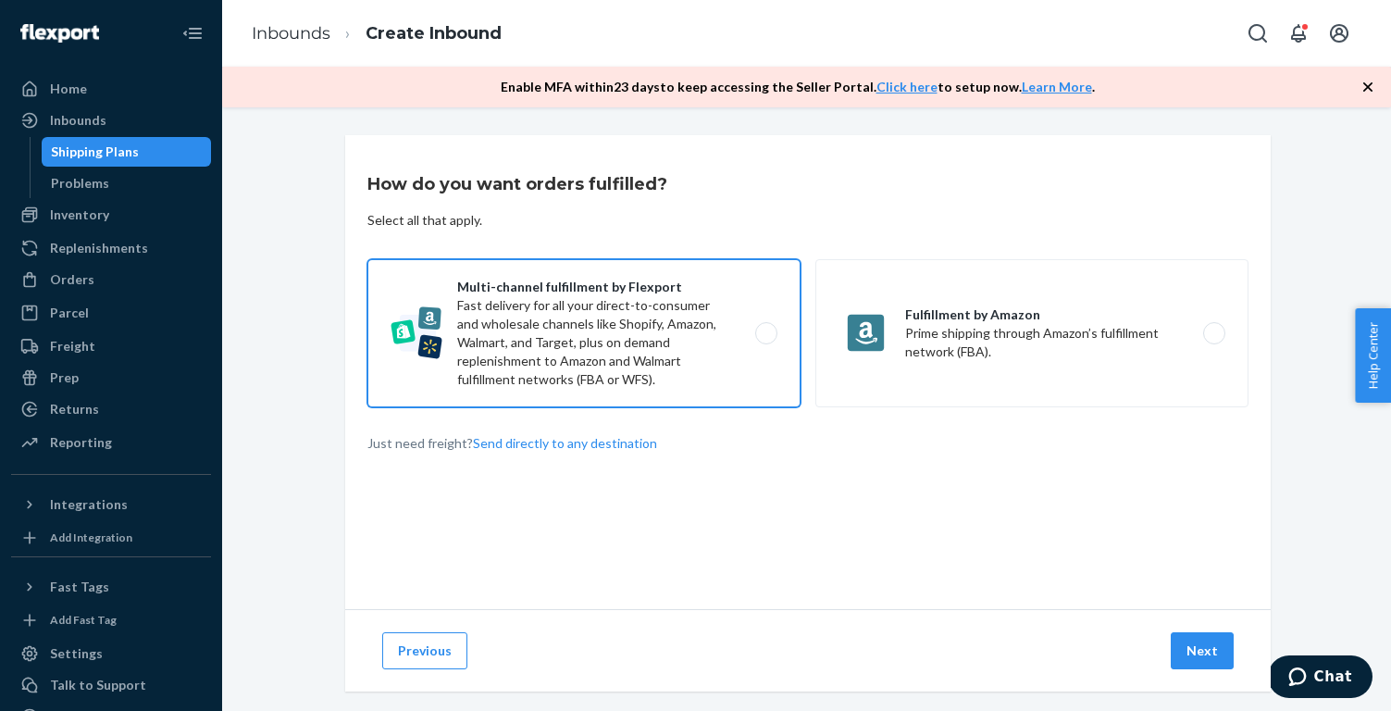
click at [685, 346] on label "Multi-channel fulfillment by Flexport Fast delivery for all your direct-to-cons…" at bounding box center [583, 333] width 433 height 148
click at [765, 340] on input "Multi-channel fulfillment by Flexport Fast delivery for all your direct-to-cons…" at bounding box center [771, 334] width 12 height 12
radio input "true"
click at [1185, 650] on button "Next" at bounding box center [1202, 650] width 63 height 37
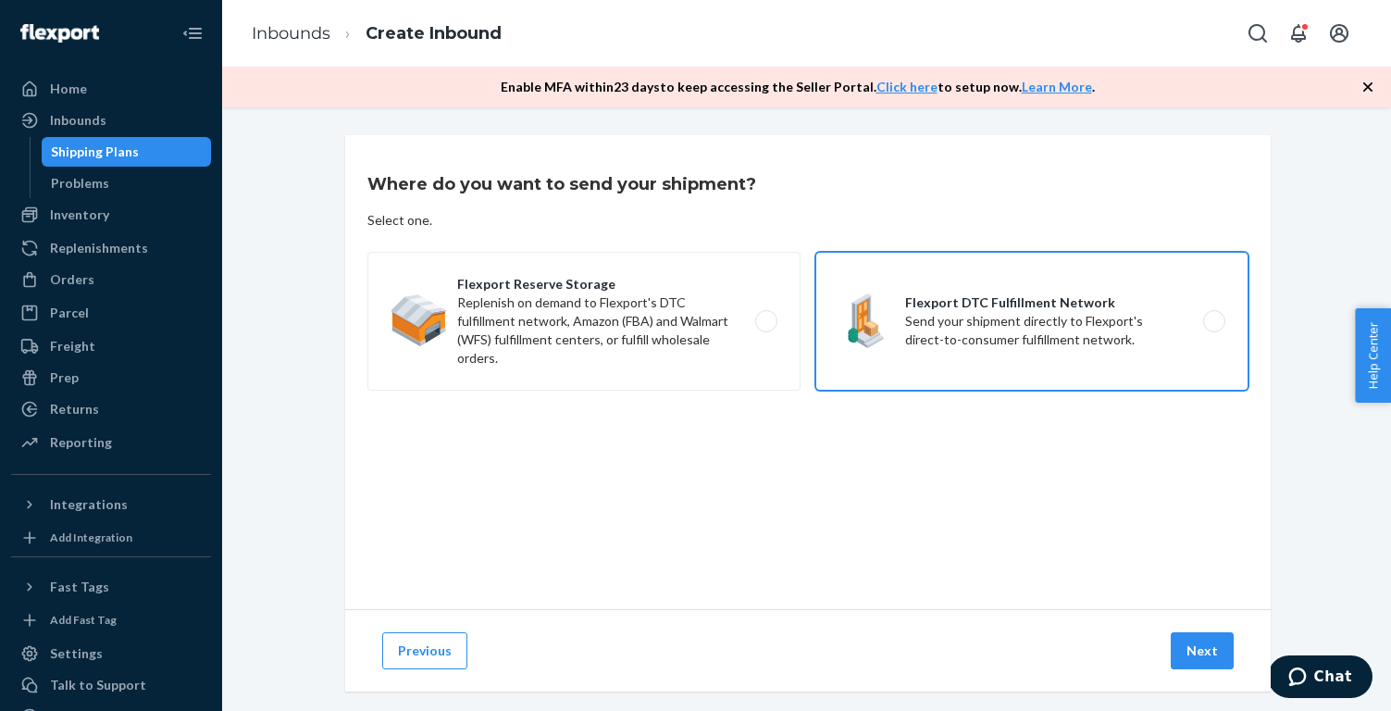
click at [895, 347] on label "Flexport DTC Fulfillment Network Send your shipment directly to Flexport's dire…" at bounding box center [1031, 321] width 433 height 139
click at [1213, 328] on input "Flexport DTC Fulfillment Network Send your shipment directly to Flexport's dire…" at bounding box center [1219, 322] width 12 height 12
radio input "true"
click at [1208, 638] on button "Next" at bounding box center [1202, 650] width 63 height 37
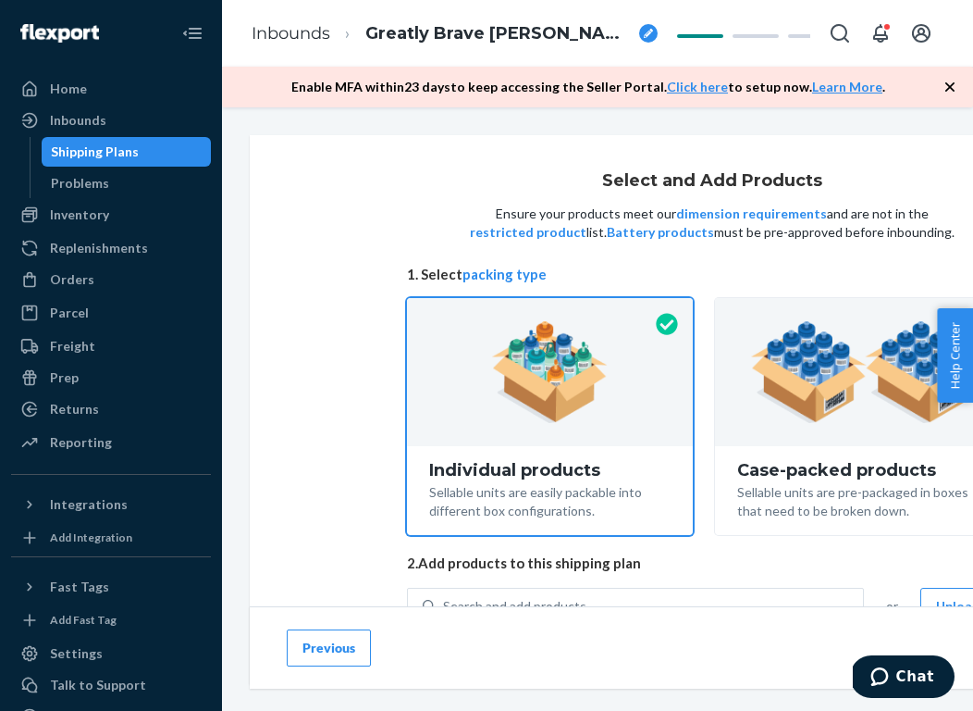
click at [529, 592] on div "Search and add products" at bounding box center [650, 605] width 428 height 33
click at [445, 597] on input "Search and add products" at bounding box center [444, 606] width 2 height 19
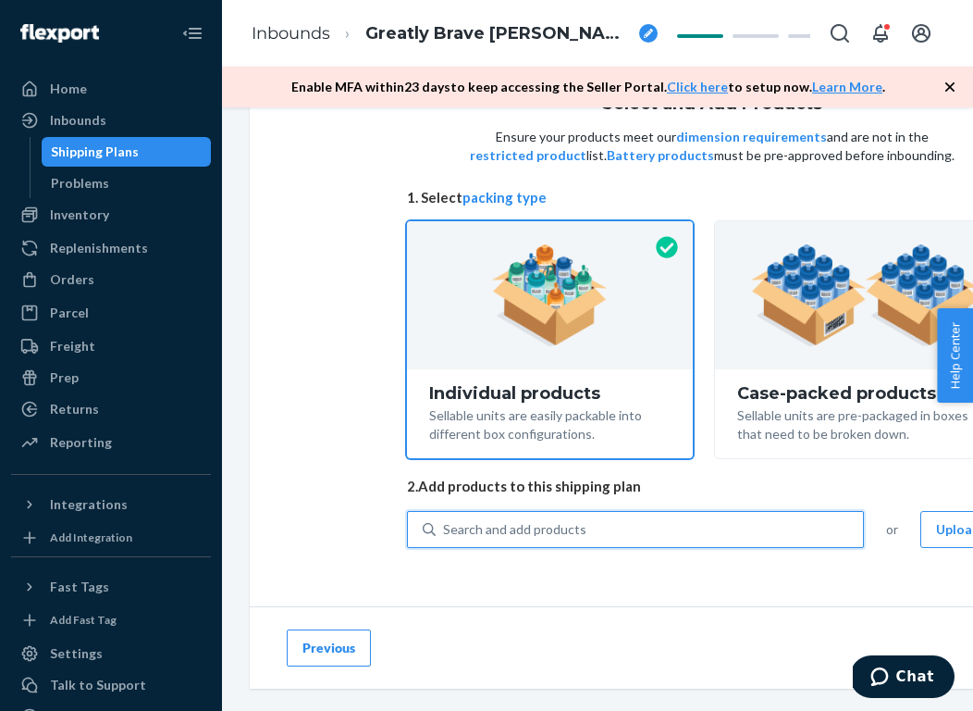
paste input "NO251WU1117-987-S"
type input "NO251WU1117-987-S"
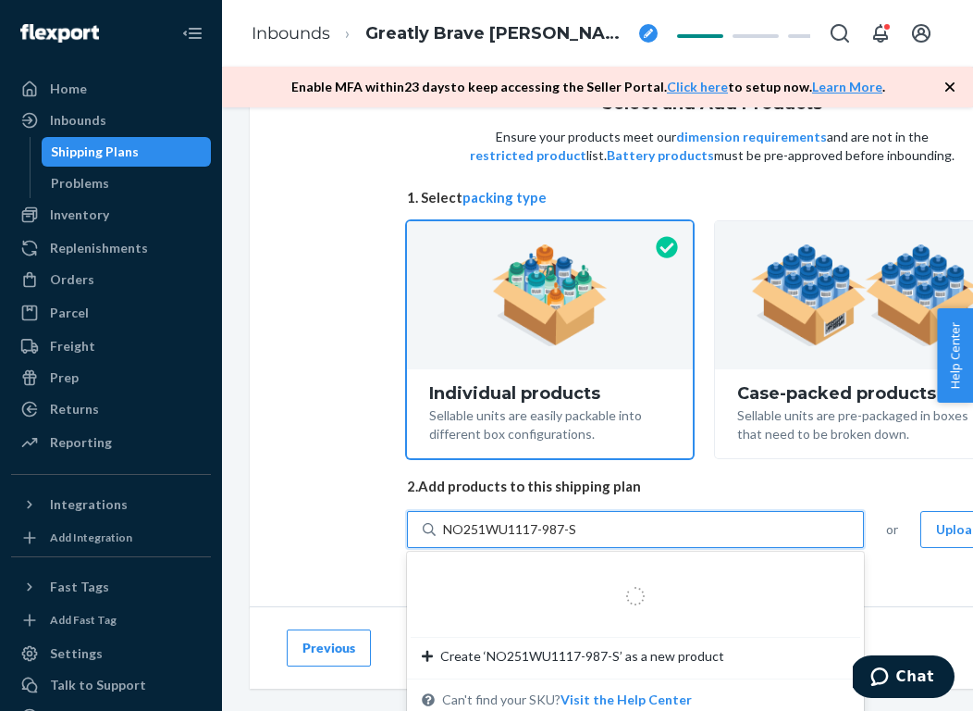
scroll to position [76, 0]
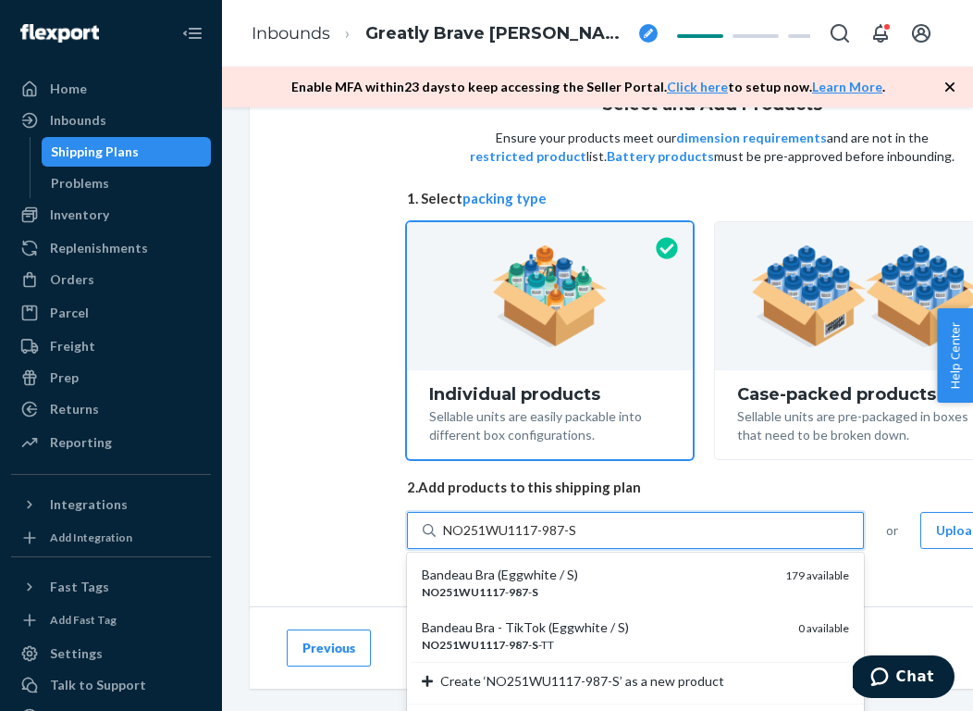
click at [568, 584] on div "NO251WU1117 - 987 - S" at bounding box center [596, 592] width 349 height 16
click at [568, 539] on input "NO251WU1117-987-S" at bounding box center [511, 530] width 136 height 19
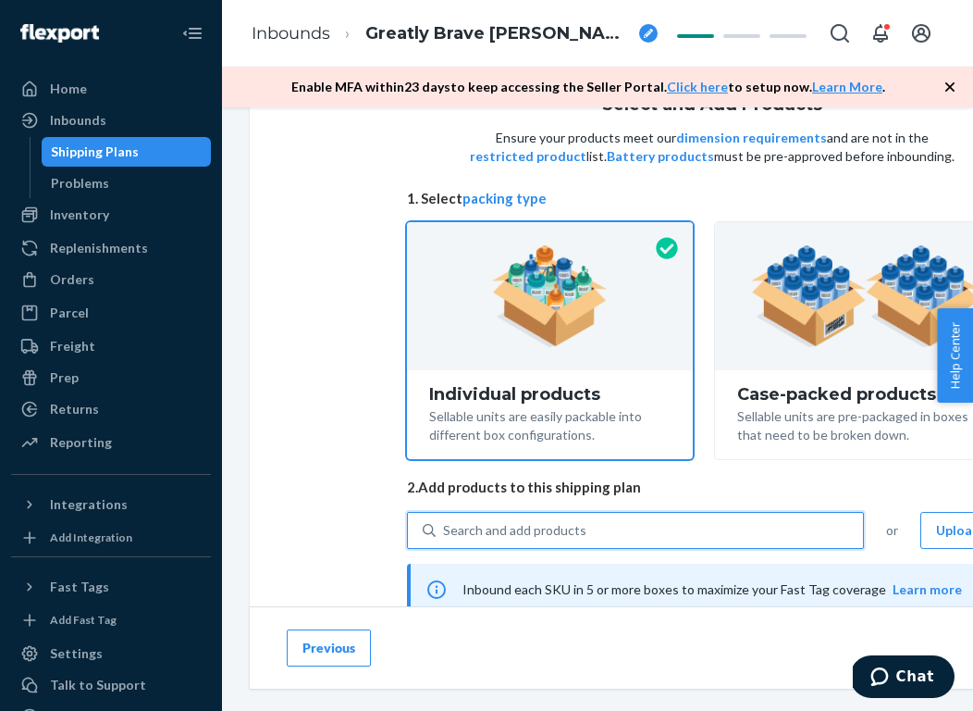
click at [534, 526] on div "Search and add products" at bounding box center [514, 530] width 143 height 19
click at [445, 526] on input "0 results available. Select is focused ,type to refine list, press Down to open…" at bounding box center [444, 530] width 2 height 19
paste input "NO251WU1121-465-F"
type input "NO251WU1121-465-F"
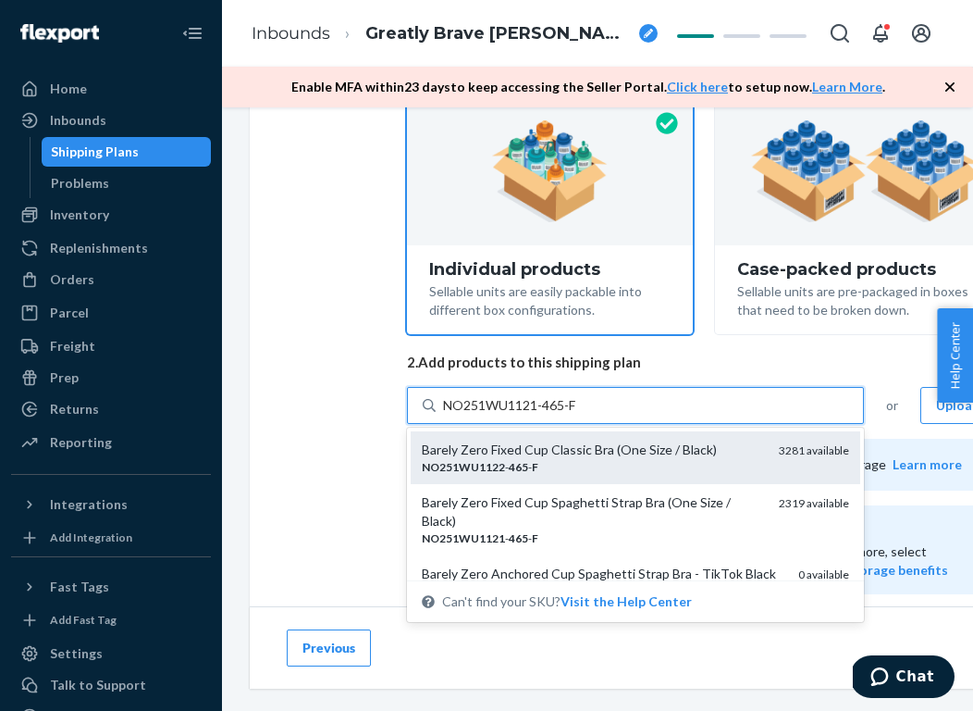
scroll to position [204, 0]
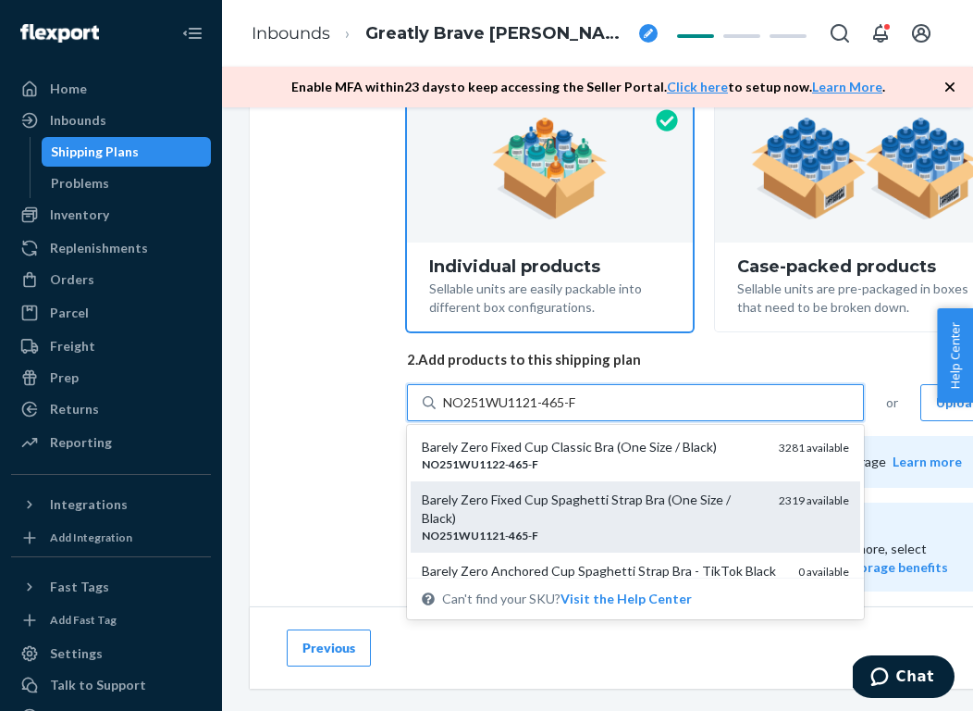
click at [561, 527] on div "NO251WU1121 - 465 - F" at bounding box center [593, 535] width 342 height 16
click at [561, 412] on input "NO251WU1121-465-F" at bounding box center [511, 402] width 136 height 19
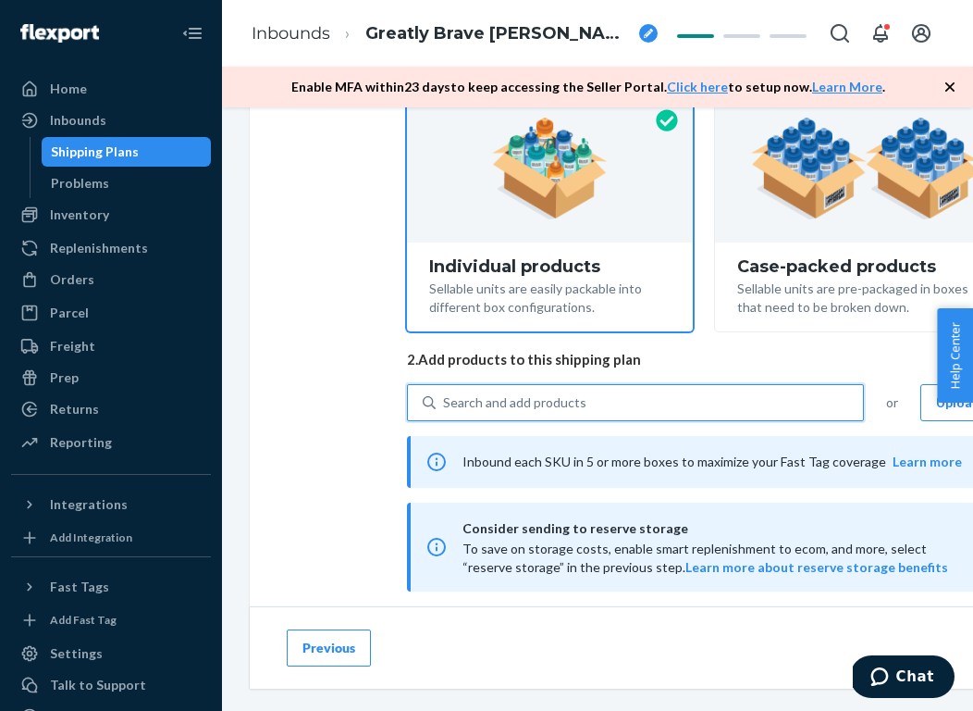
click at [556, 402] on div "Search and add products" at bounding box center [514, 402] width 143 height 19
click at [445, 402] on input "0 results available. Select is focused ,type to refine list, press Down to open…" at bounding box center [444, 402] width 2 height 19
paste input "NO251WU1121-522-F"
type input "NO251WU1121-522-F"
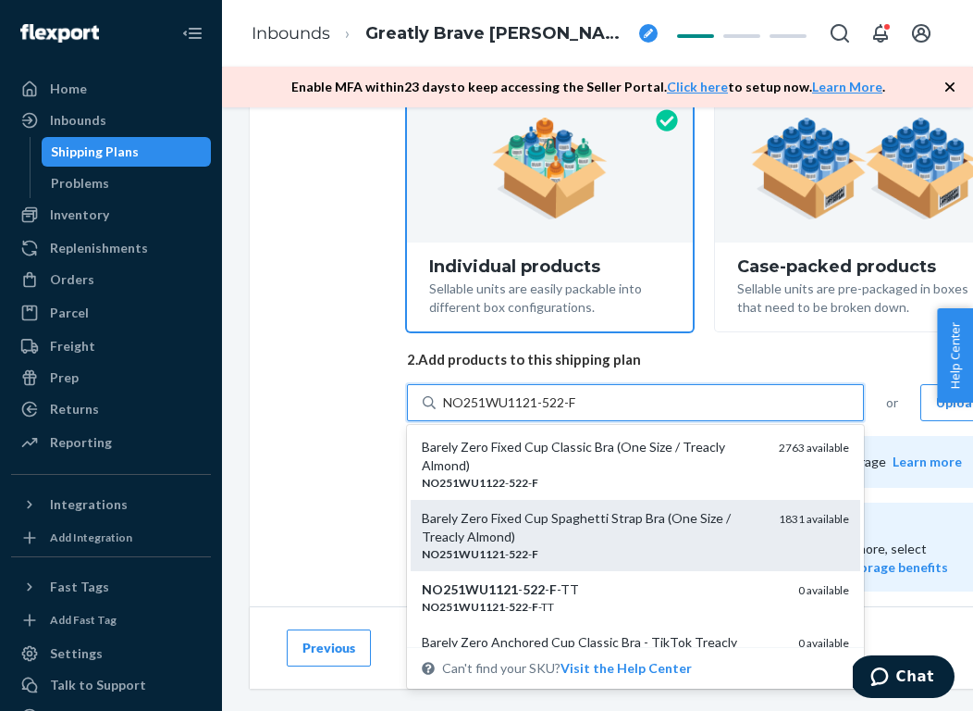
click at [561, 530] on div "Barely Zero Fixed Cup Spaghetti Strap Bra (One Size / Treacly Almond)" at bounding box center [593, 527] width 342 height 37
click at [561, 412] on input "NO251WU1121-522-F" at bounding box center [511, 402] width 136 height 19
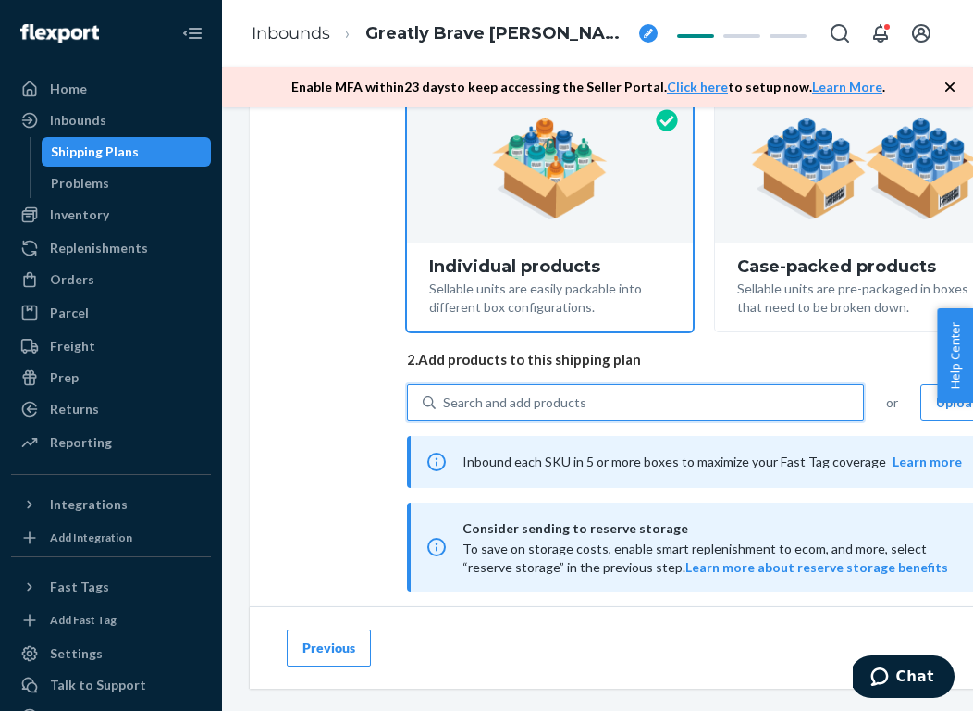
click at [549, 393] on div "Search and add products" at bounding box center [514, 402] width 143 height 19
click at [445, 393] on input "0 results available. Select is focused ,type to refine list, press Down to open…" at bounding box center [444, 402] width 2 height 19
paste input "NO251WU1121-972-F"
type input "NO251WU1121-972-F"
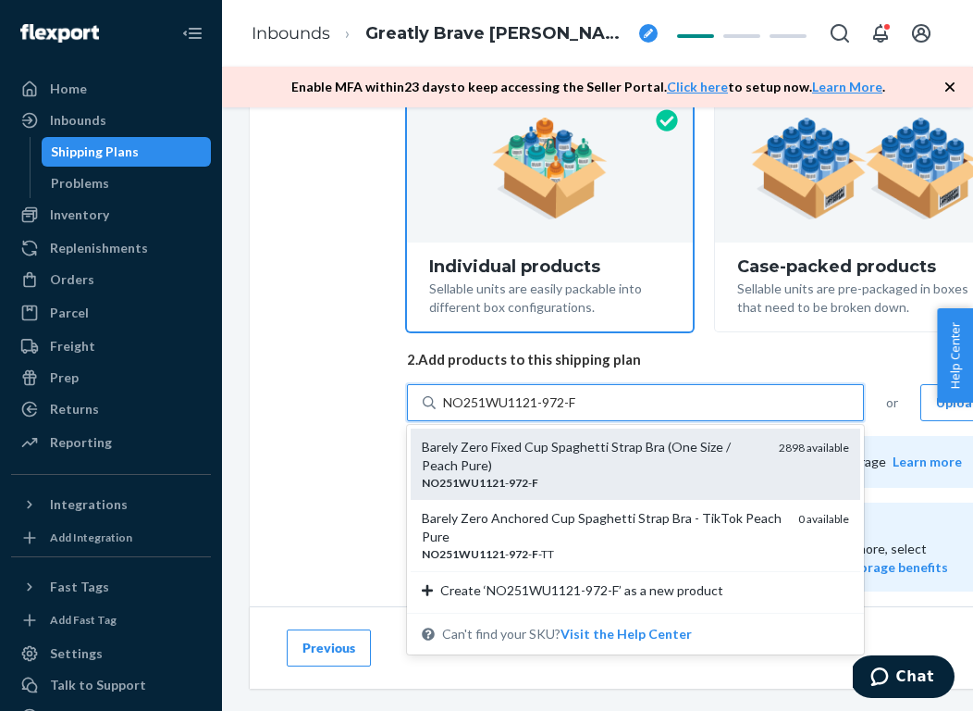
click at [576, 469] on div "Barely Zero Fixed Cup Spaghetti Strap Bra (One Size / Peach Pure)" at bounding box center [593, 456] width 342 height 37
click at [576, 412] on input "NO251WU1121-972-F" at bounding box center [511, 402] width 136 height 19
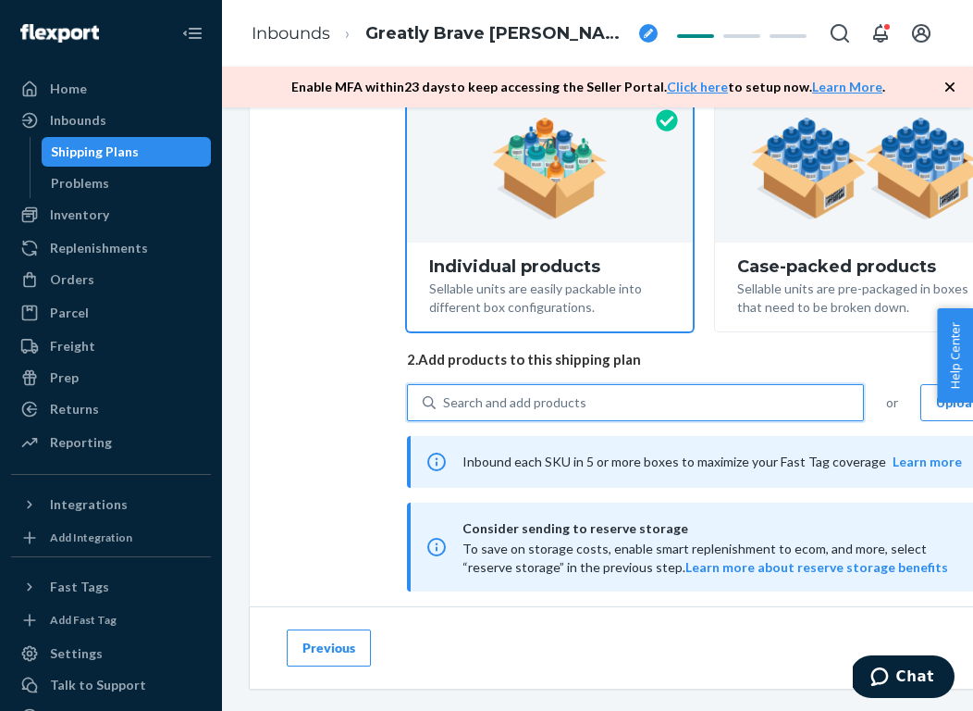
click at [503, 403] on div "Search and add products" at bounding box center [514, 402] width 143 height 19
click at [445, 403] on input "0 results available. Use Up and Down to choose options, press Enter to select t…" at bounding box center [444, 402] width 2 height 19
paste input "NO251WU1121-987-F"
type input "NO251WU1121-987-F"
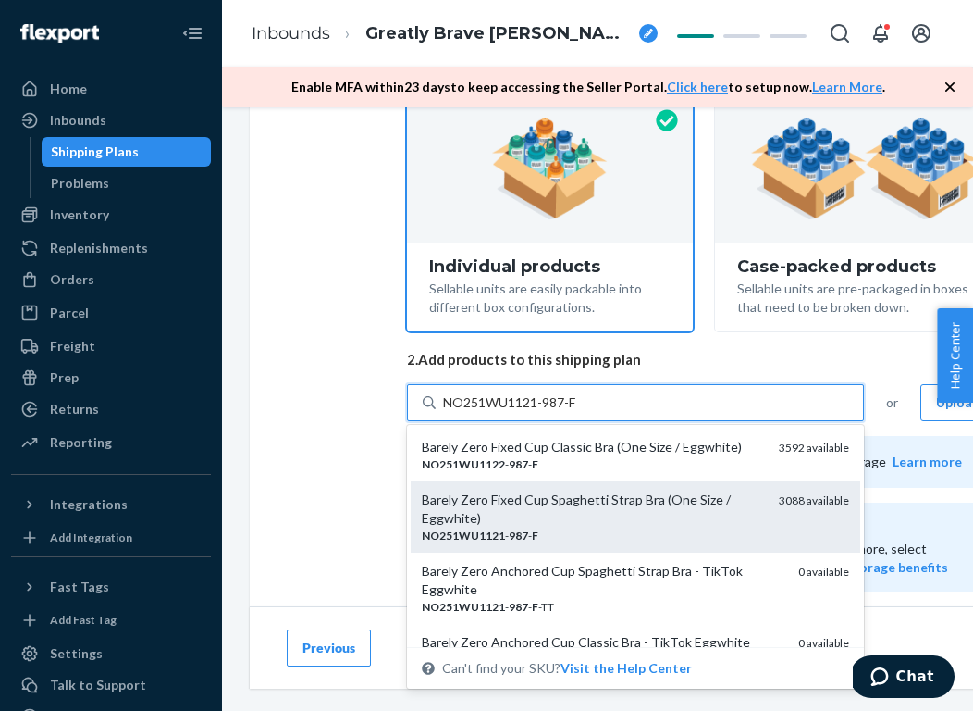
click at [552, 527] on div "NO251WU1121 - 987 - F" at bounding box center [593, 535] width 342 height 16
click at [552, 412] on input "NO251WU1121-987-F" at bounding box center [511, 402] width 136 height 19
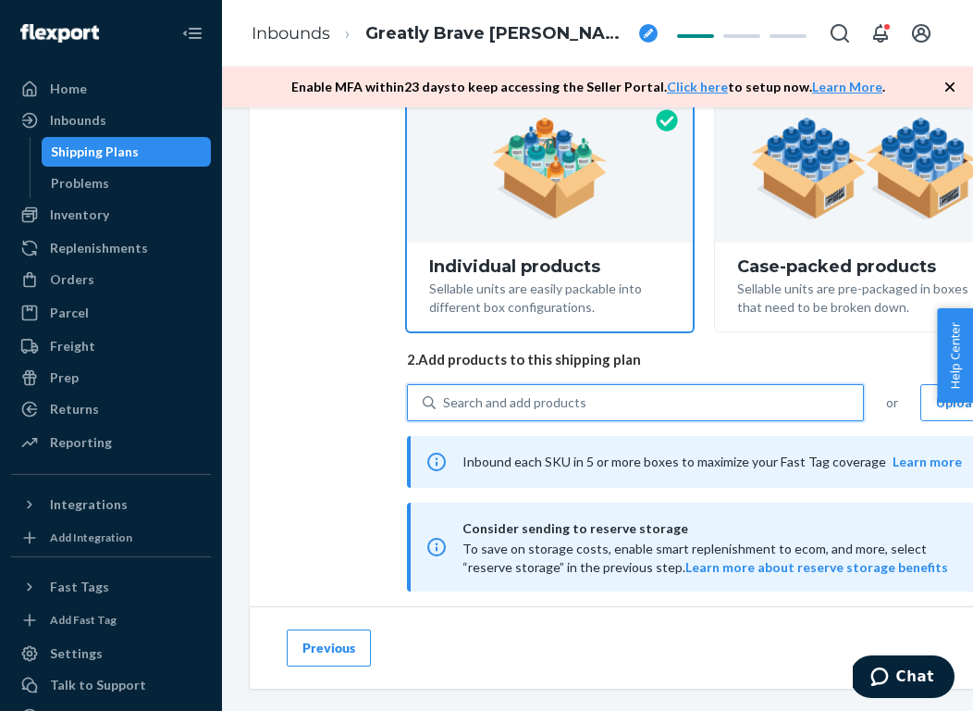
click at [566, 409] on div "Search and add products" at bounding box center [514, 402] width 143 height 19
click at [445, 409] on input "0 results available. Use Up and Down to choose options, press Enter to select t…" at bounding box center [444, 402] width 2 height 19
paste input "NO251WU1122-522-F"
type input "NO251WU1122-522-F"
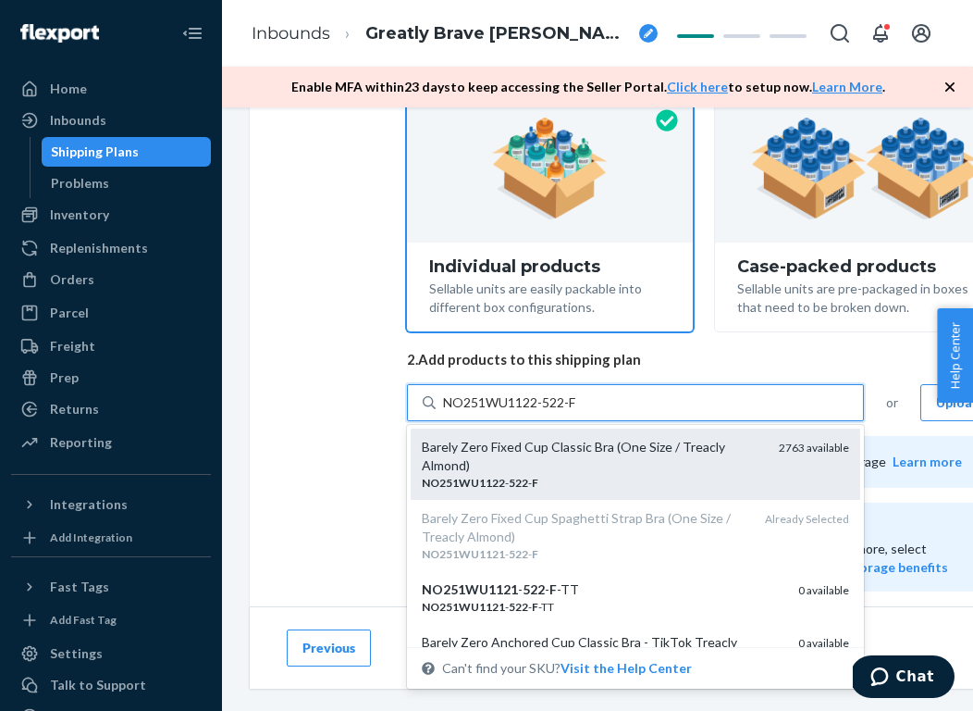
click at [592, 465] on div "Barely Zero Fixed Cup Classic Bra (One Size / Treacly Almond)" at bounding box center [593, 456] width 342 height 37
click at [579, 412] on input "NO251WU1122-522-F" at bounding box center [511, 402] width 136 height 19
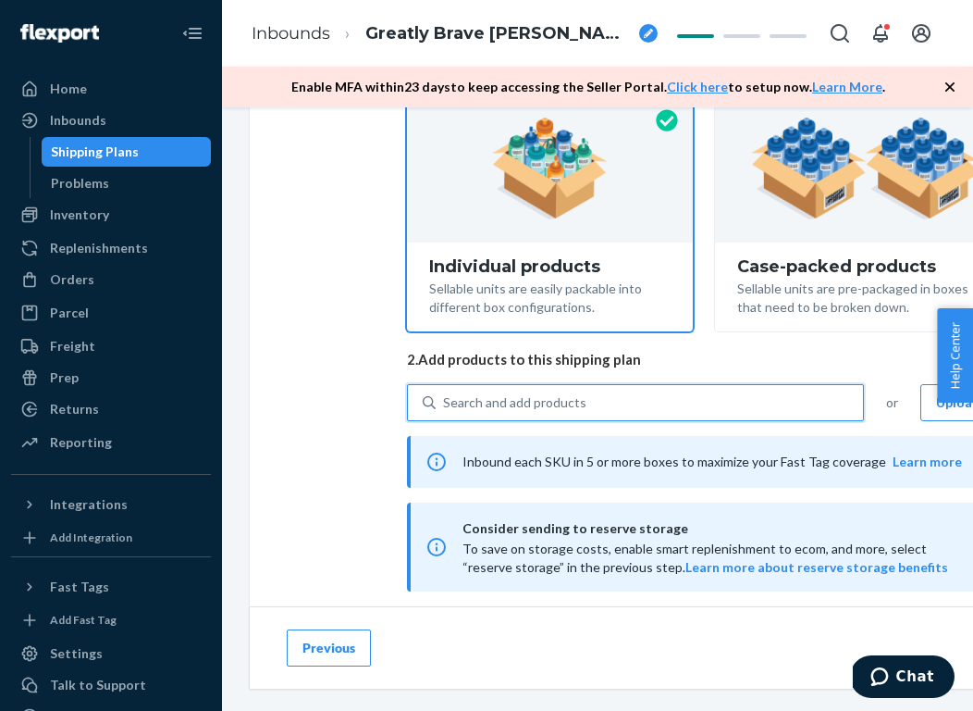
click at [600, 391] on div "Search and add products" at bounding box center [650, 402] width 428 height 33
click at [445, 393] on input "0 results available. Select is focused ,type to refine list, press Down to open…" at bounding box center [444, 402] width 2 height 19
paste input "NO251WU1122-987-F"
type input "NO251WU1122-987-F"
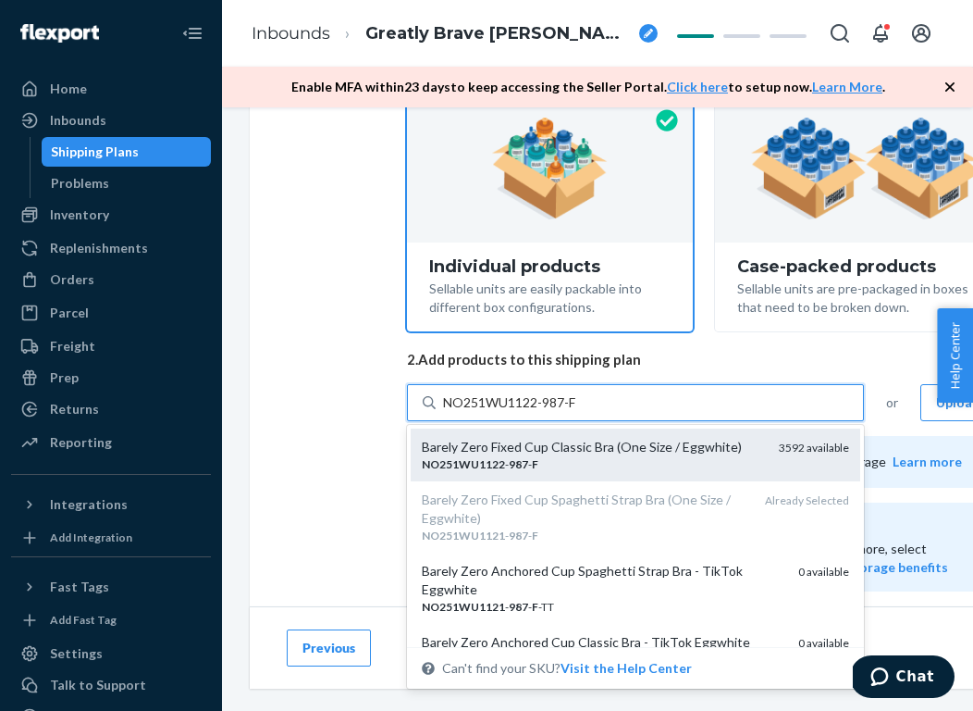
click at [567, 460] on div "NO251WU1122 - 987 - F" at bounding box center [593, 464] width 342 height 16
click at [567, 412] on input "NO251WU1122-987-F" at bounding box center [511, 402] width 136 height 19
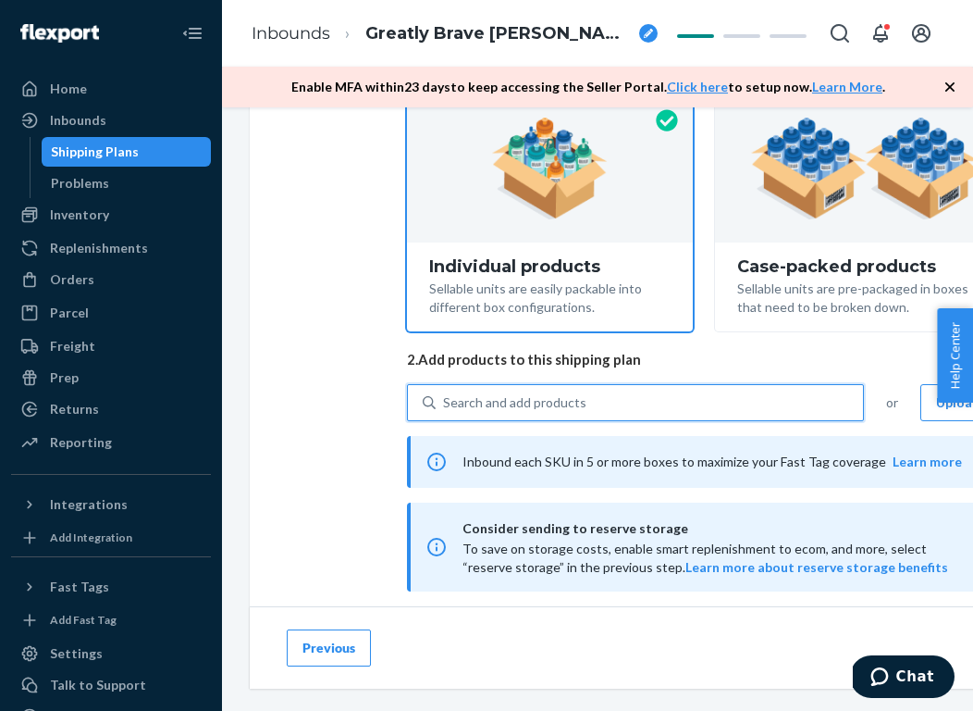
click at [597, 403] on div "Search and add products" at bounding box center [650, 402] width 428 height 33
click at [445, 403] on input "0 results available. Use Up and Down to choose options, press Enter to select t…" at bounding box center [444, 402] width 2 height 19
paste input "NW221WU1165-726-34B"
type input "NW221WU1165-726-34B"
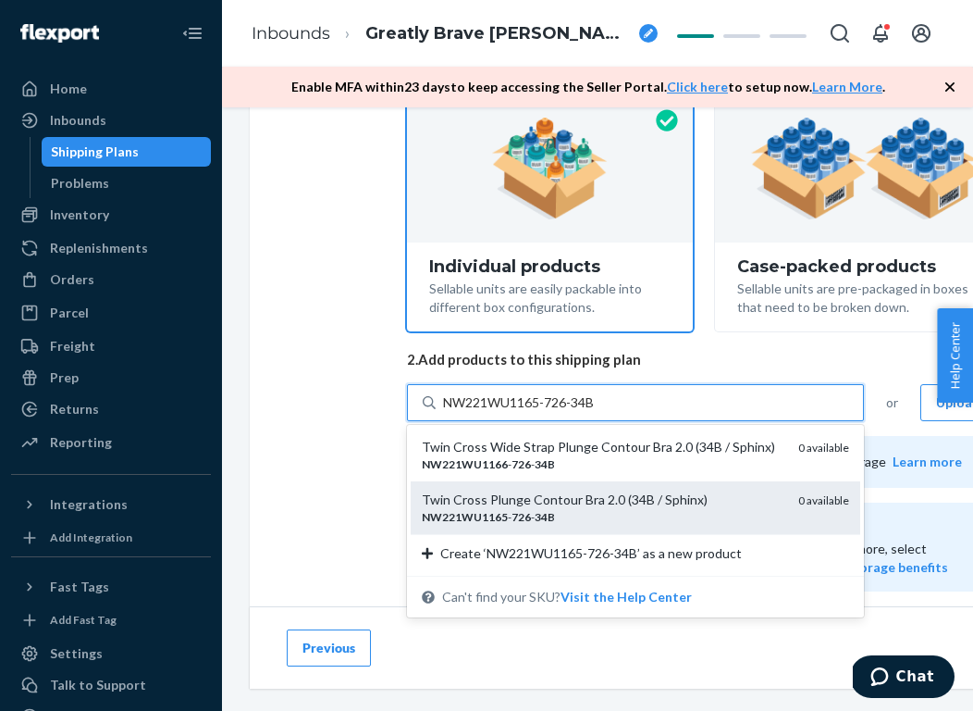
click at [595, 502] on div "Twin Cross Plunge Contour Bra 2.0 (34B / Sphinx)" at bounding box center [603, 499] width 362 height 19
click at [595, 412] on input "NW221WU1165-726-34B" at bounding box center [520, 402] width 155 height 19
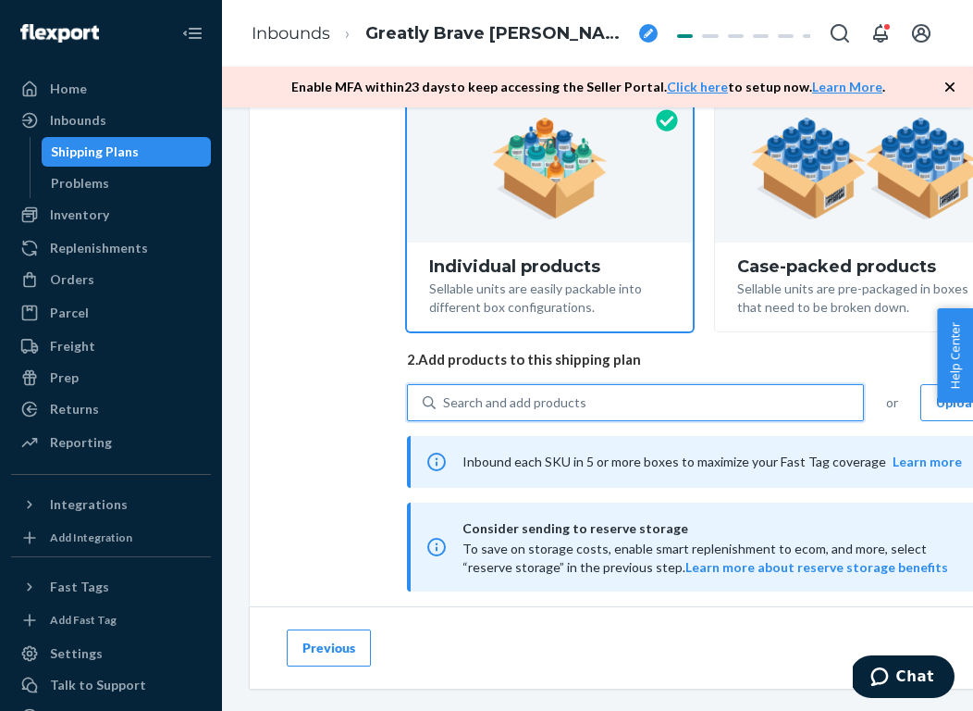
click at [552, 390] on div "Search and add products" at bounding box center [650, 402] width 428 height 33
click at [445, 393] on input "0 results available. Select is focused ,type to refine list, press Down to open…" at bounding box center [444, 402] width 2 height 19
paste input "NW221WU1198-244-XS-S"
type input "NW221WU1198-244-XS-S"
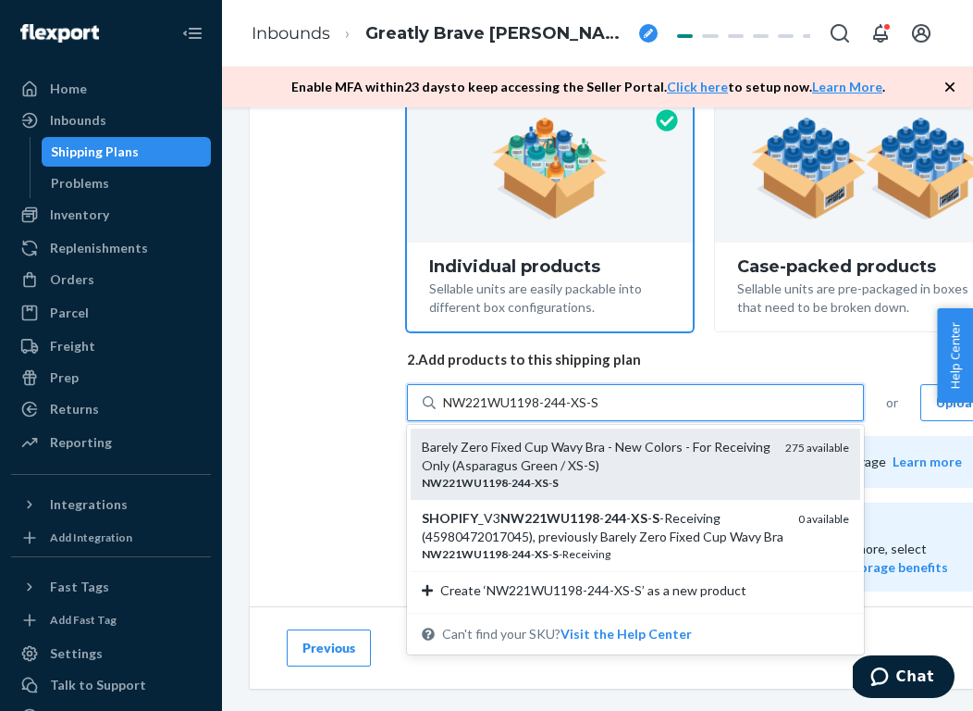
click at [597, 477] on div "NW221WU1198 - 244 - XS - S" at bounding box center [596, 483] width 349 height 16
click at [597, 412] on input "NW221WU1198-244-XS-S" at bounding box center [522, 402] width 158 height 19
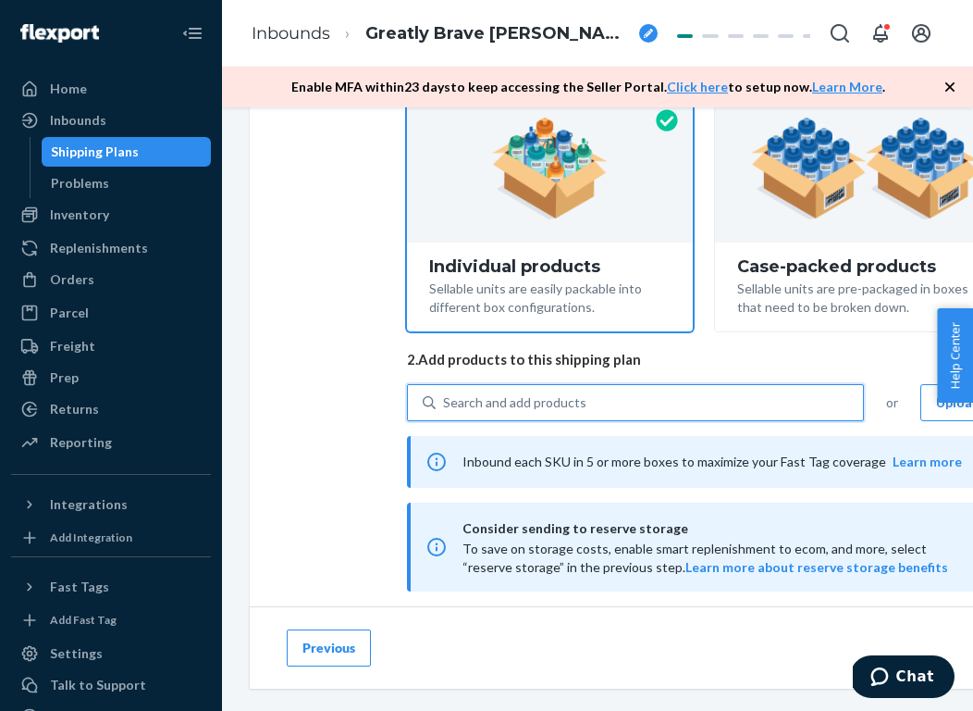
click at [600, 395] on div "Search and add products" at bounding box center [650, 402] width 428 height 33
click at [445, 395] on input "0 results available. Select is focused ,type to refine list, press Down to open…" at bounding box center [444, 402] width 2 height 19
paste input "NW221WU1198-465-M-L"
type input "NW221WU1198-465-M-L"
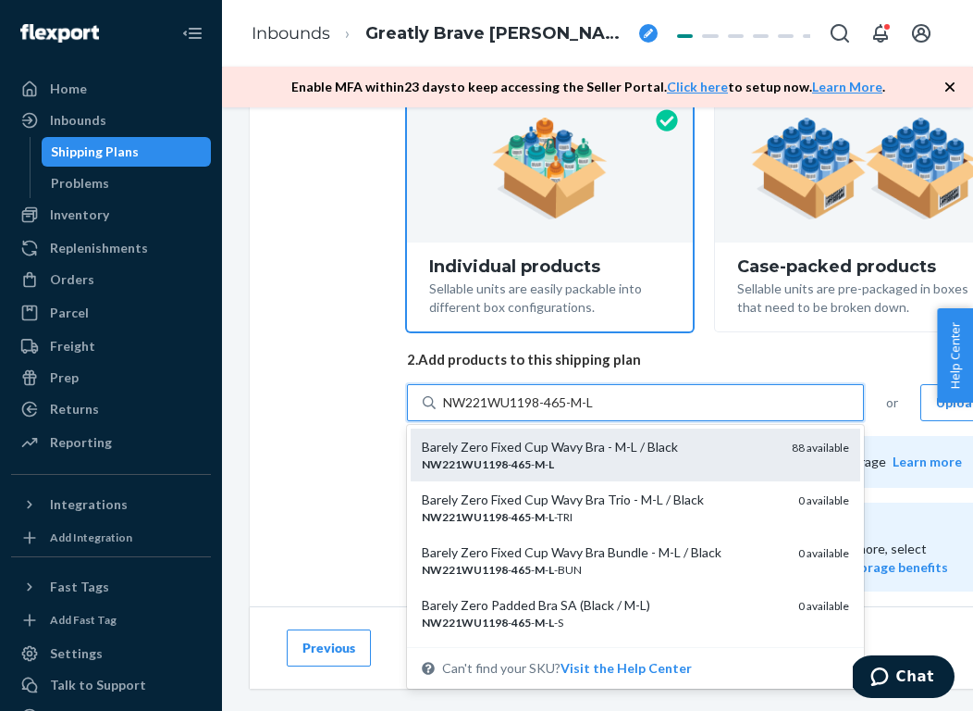
click at [578, 460] on div "NW221WU1198 - 465 - M - L" at bounding box center [599, 464] width 355 height 16
click at [578, 412] on input "NW221WU1198-465-M-L" at bounding box center [520, 402] width 155 height 19
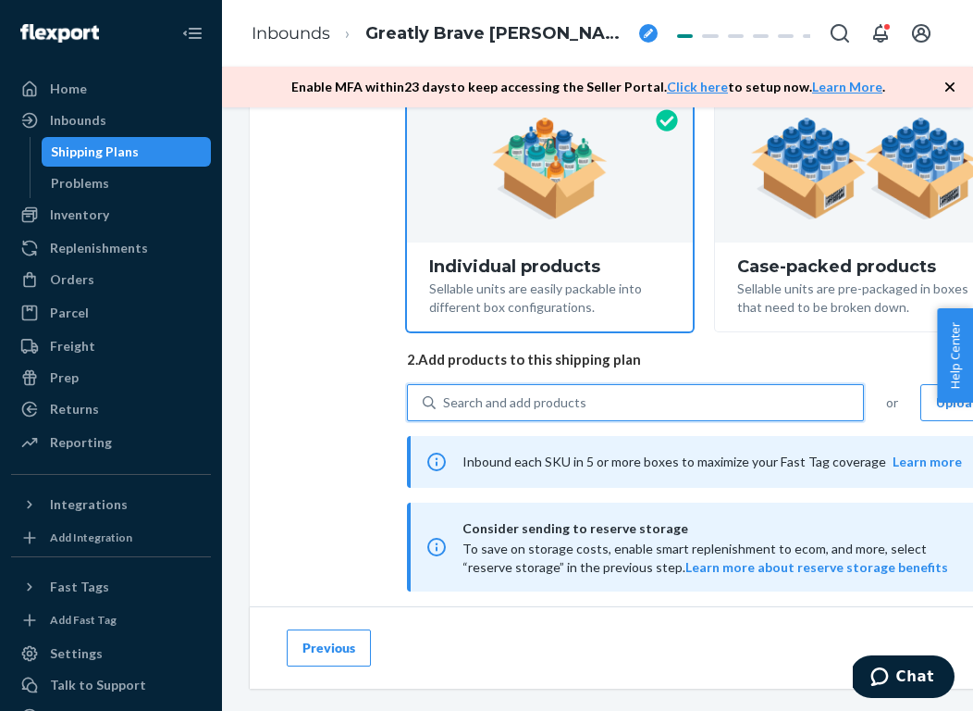
click at [635, 401] on div "Search and add products" at bounding box center [650, 402] width 428 height 33
click at [445, 401] on input "0 results available. Select is focused ,type to refine list, press Down to open…" at bounding box center [444, 402] width 2 height 19
paste input "NW221WU1198-522-M-L"
type input "NW221WU1198-522-M-L"
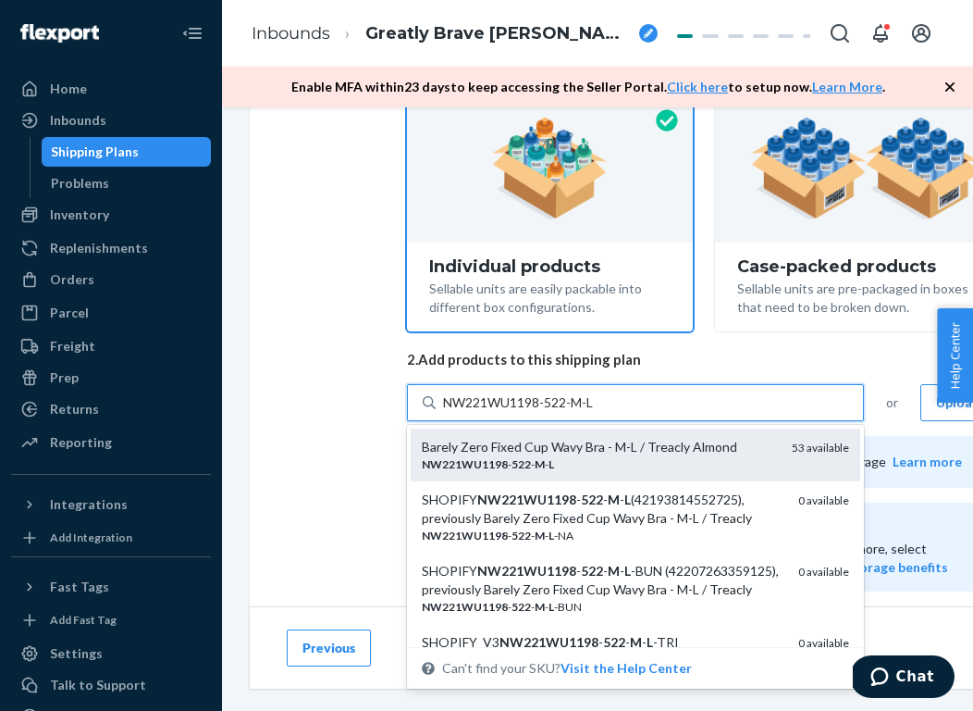
click at [606, 456] on div "NW221WU1198 - 522 - M - L" at bounding box center [599, 464] width 355 height 16
click at [598, 412] on input "NW221WU1198-522-M-L" at bounding box center [520, 402] width 155 height 19
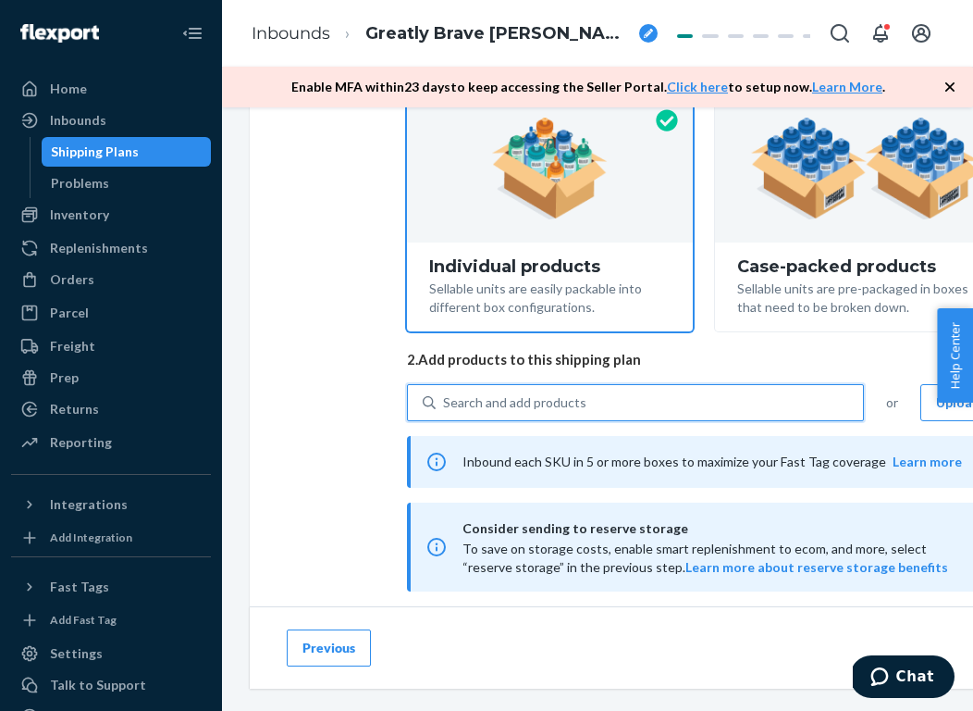
click at [575, 399] on div "Search and add products" at bounding box center [514, 402] width 143 height 19
click at [445, 399] on input "0 results available. Select is focused ,type to refine list, press Down to open…" at bounding box center [444, 402] width 2 height 19
paste input "NW221WU1198-522-XS-S"
type input "NW221WU1198-522-XS-S"
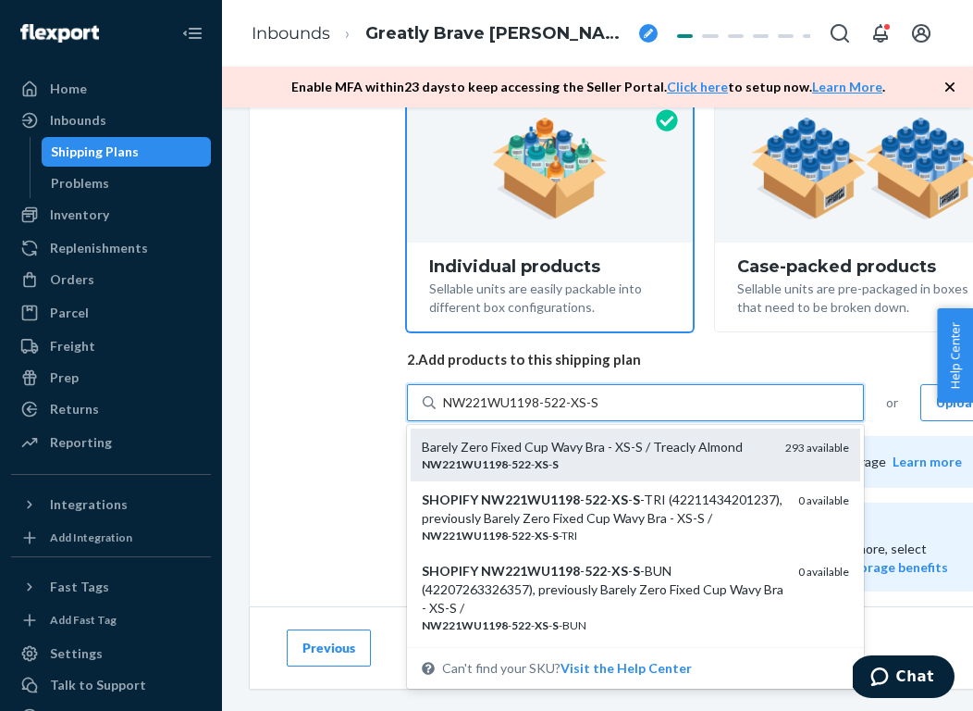
click at [598, 456] on div "NW221WU1198 - 522 - XS - S" at bounding box center [596, 464] width 349 height 16
click at [598, 412] on input "NW221WU1198-522-XS-S" at bounding box center [522, 402] width 158 height 19
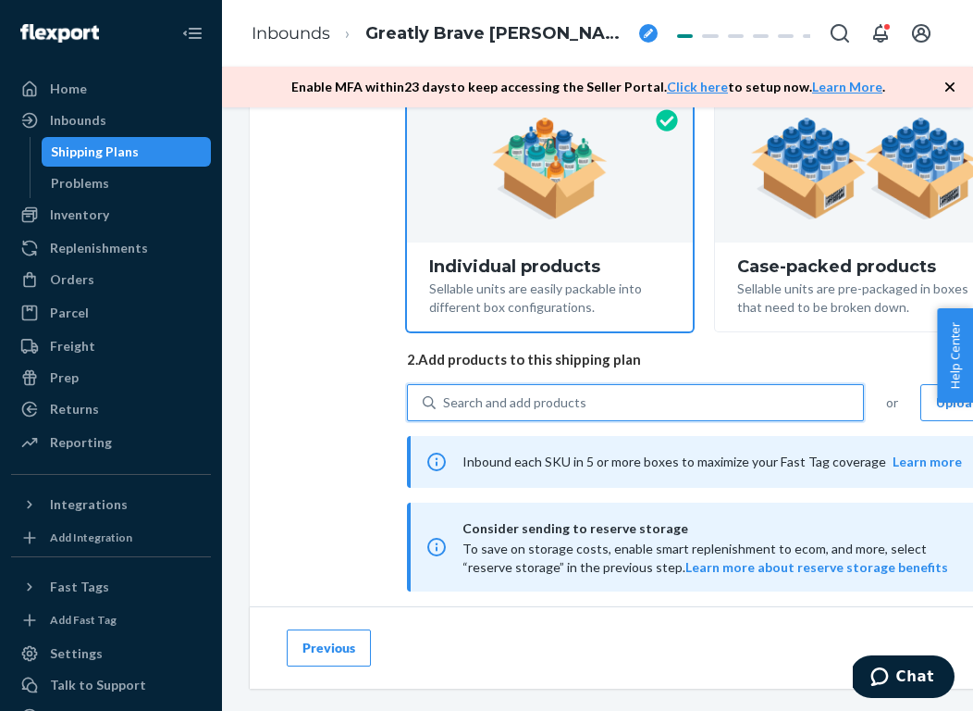
click at [643, 400] on div "Search and add products" at bounding box center [650, 402] width 428 height 33
click at [445, 400] on input "0 results available. Select is focused ,type to refine list, press Down to open…" at bounding box center [444, 402] width 2 height 19
paste input "NW221WU1198-641-XS-S"
type input "NW221WU1198-641-XS-S"
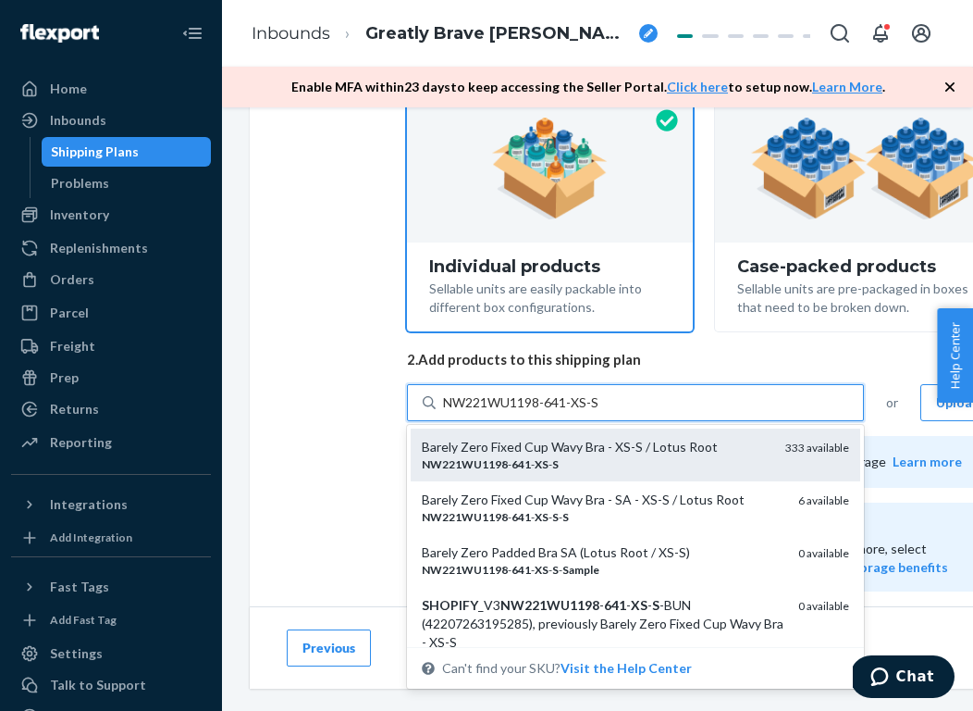
click at [596, 458] on div "NW221WU1198 - 641 - XS - S" at bounding box center [596, 464] width 349 height 16
click at [596, 412] on input "NW221WU1198-641-XS-S" at bounding box center [522, 402] width 158 height 19
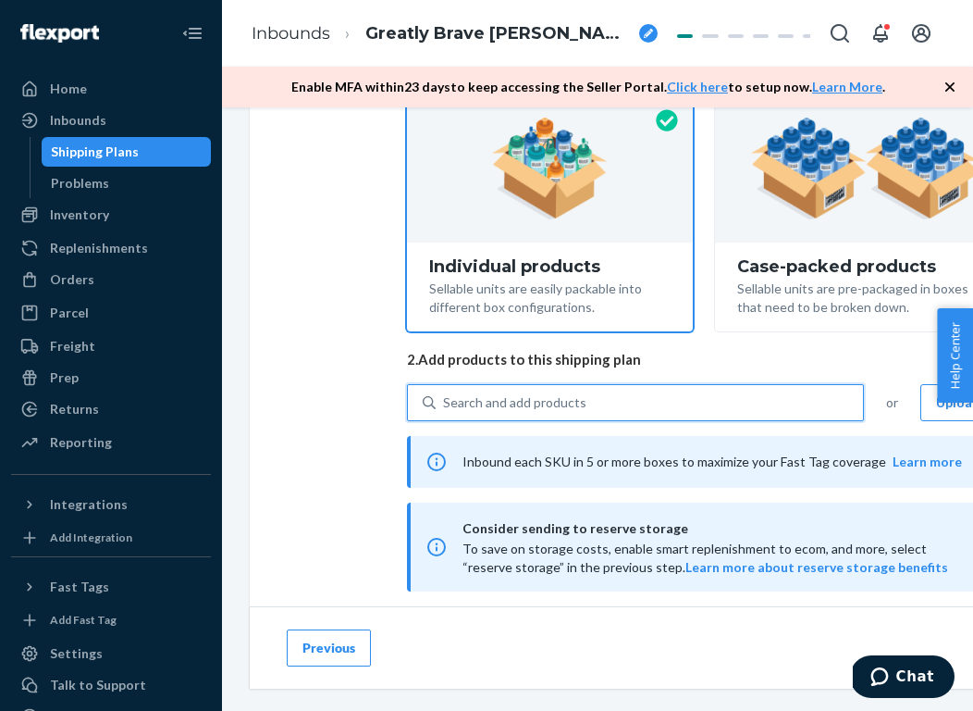
click at [593, 404] on div "Search and add products" at bounding box center [650, 402] width 428 height 33
click at [445, 404] on input "0 results available. Use Up and Down to choose options, press Enter to select t…" at bounding box center [444, 402] width 2 height 19
paste input "NW221WU1198-660-XS-S"
type input "NW221WU1198-660-XS-S"
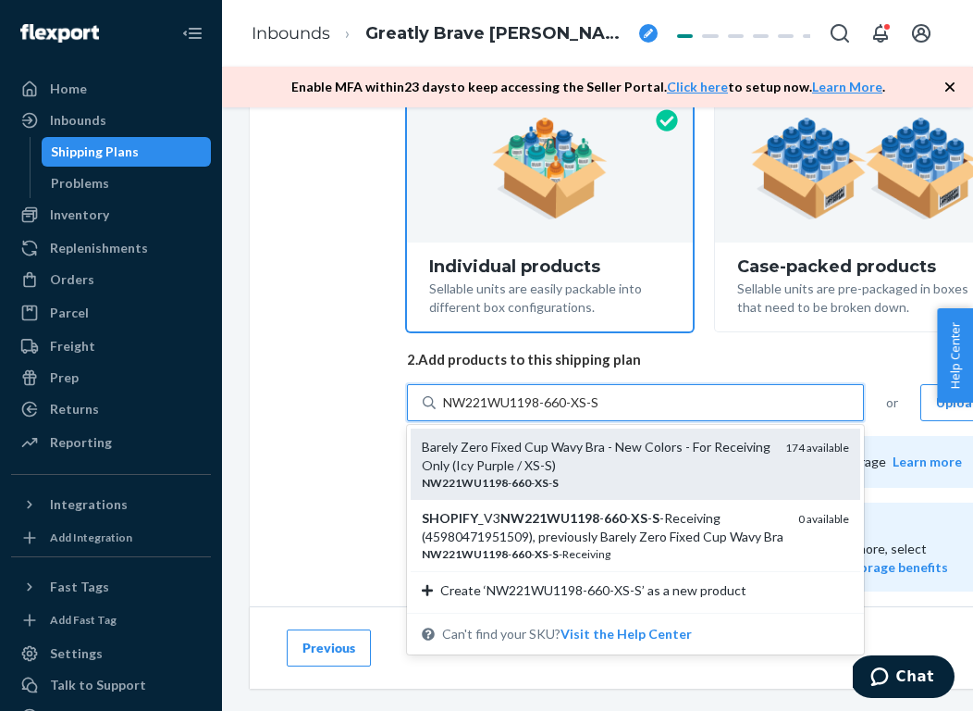
click at [613, 467] on div "Barely Zero Fixed Cup Wavy Bra - New Colors - For Receiving Only (Icy Purple / …" at bounding box center [596, 456] width 349 height 37
click at [601, 412] on input "NW221WU1198-660-XS-S" at bounding box center [522, 402] width 158 height 19
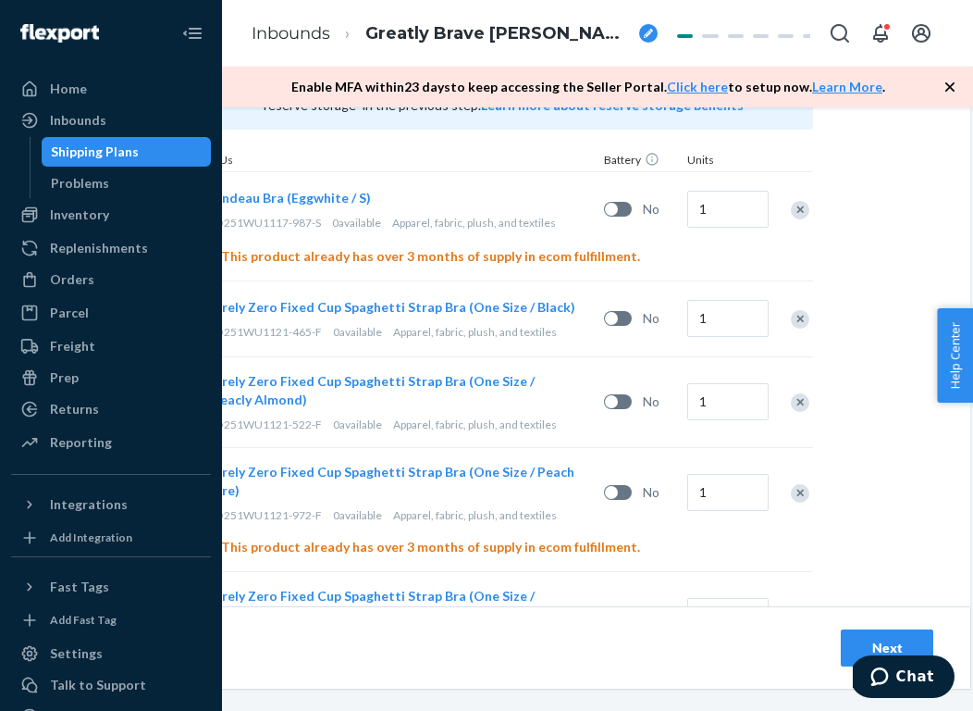
scroll to position [195, 204]
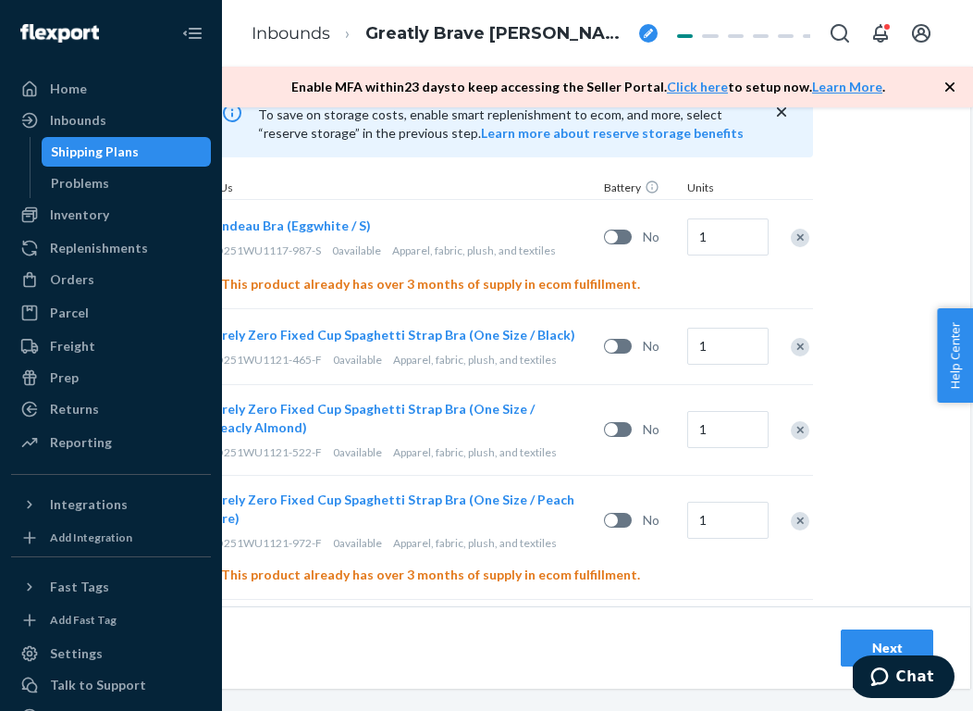
scroll to position [688, 204]
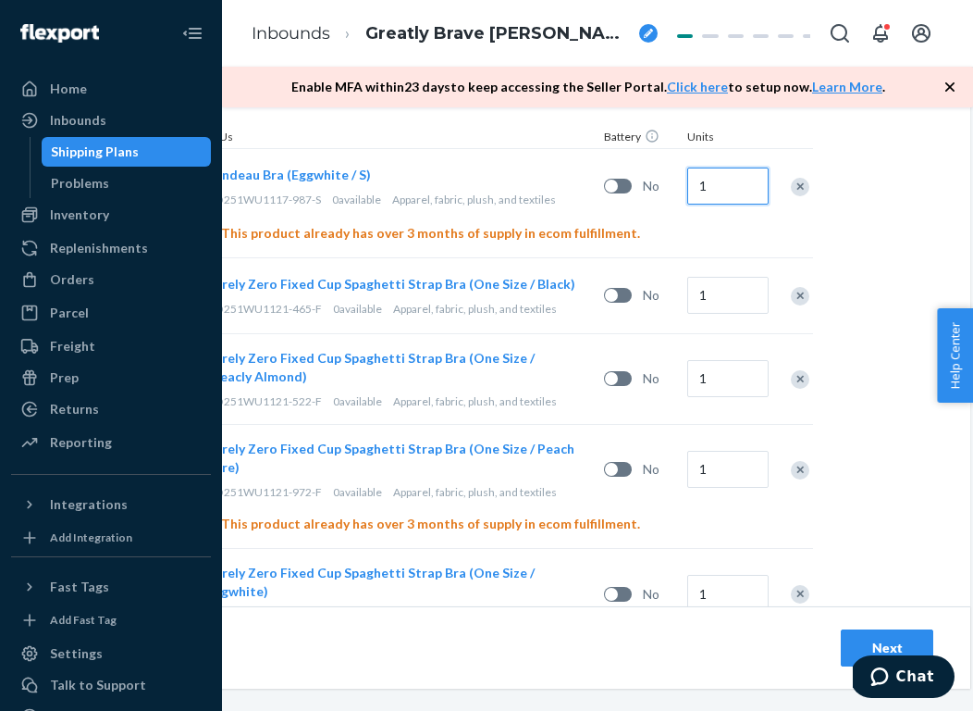
click at [727, 182] on input "1" at bounding box center [728, 185] width 81 height 37
type input "4"
click at [740, 302] on input "1" at bounding box center [728, 295] width 81 height 37
type input "7"
click at [730, 373] on input "1" at bounding box center [728, 378] width 81 height 37
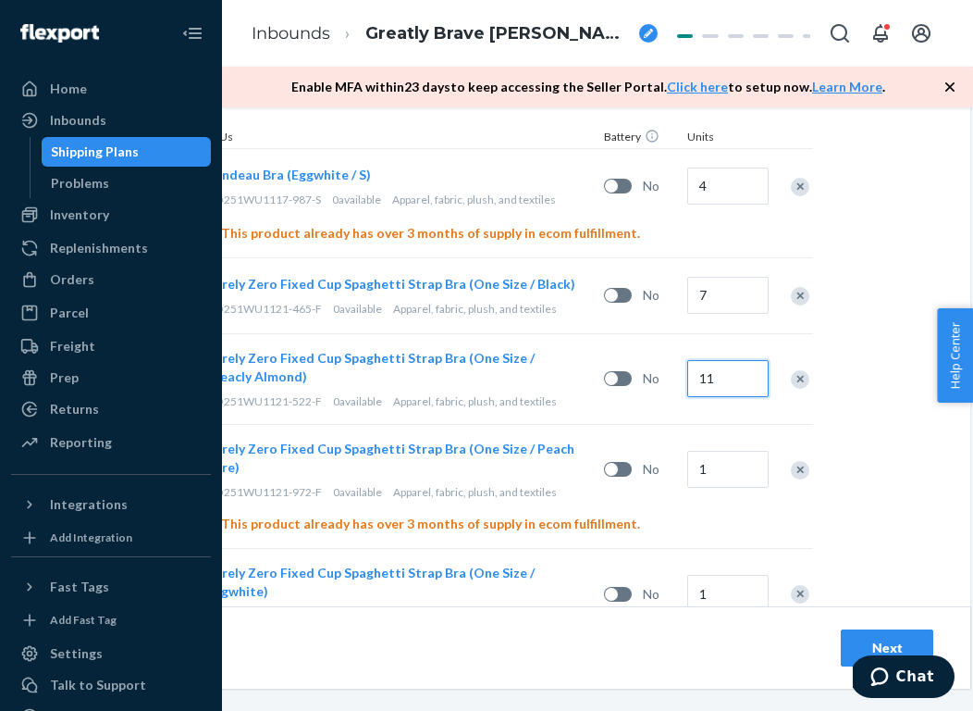
type input "11"
click at [749, 475] on input "1" at bounding box center [728, 469] width 81 height 37
type input "19"
click at [920, 489] on div "Select and Add Products Ensure your products meet our dimension requirements an…" at bounding box center [507, 509] width 925 height 2124
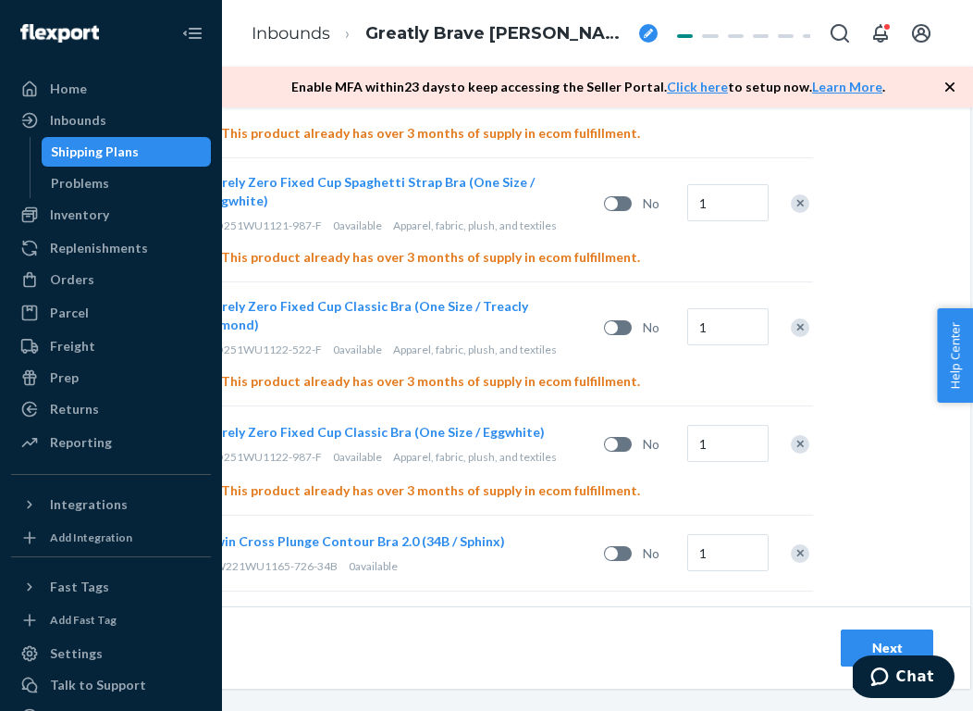
scroll to position [1050, 204]
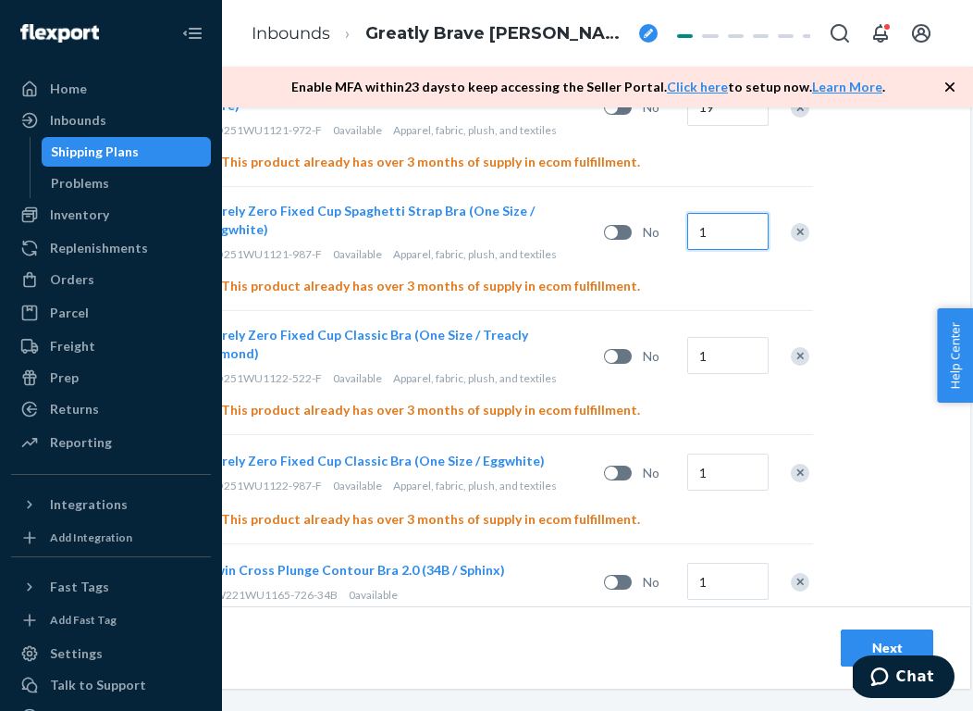
click at [729, 225] on input "1" at bounding box center [728, 231] width 81 height 37
type input "4"
click at [737, 337] on input "1" at bounding box center [728, 355] width 81 height 37
type input "6"
click at [730, 453] on input "1" at bounding box center [728, 471] width 81 height 37
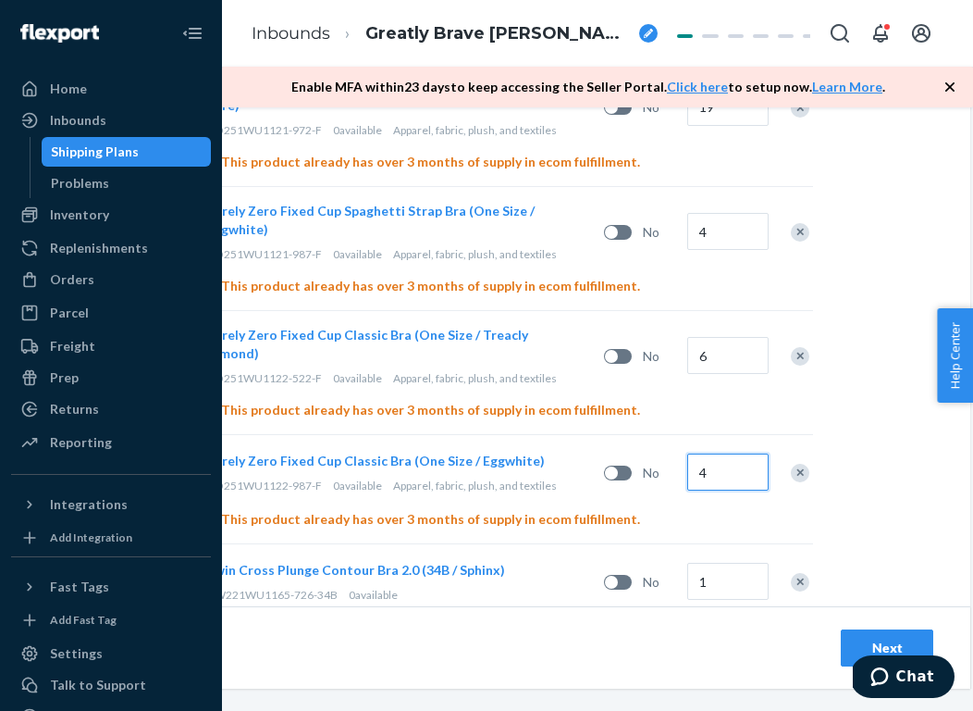
type input "4"
click at [869, 465] on div "Select and Add Products Ensure your products meet our dimension requirements an…" at bounding box center [507, 147] width 925 height 2124
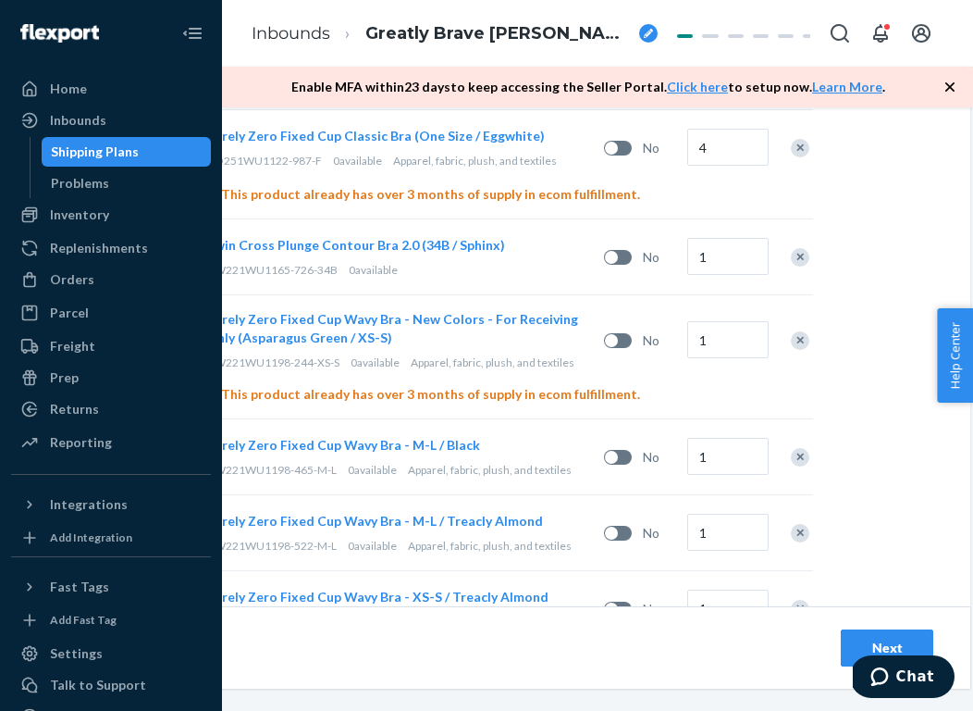
scroll to position [1371, 204]
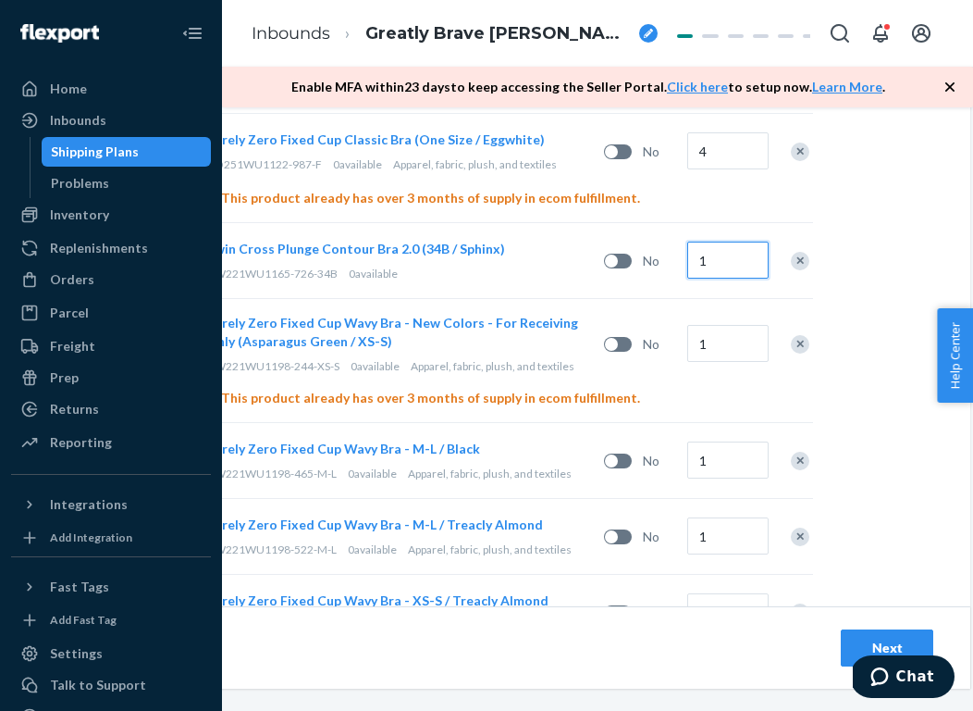
click at [722, 242] on input "1" at bounding box center [728, 260] width 81 height 37
type input "16"
click at [737, 325] on input "1" at bounding box center [728, 343] width 81 height 37
type input "4"
click at [737, 441] on input "1" at bounding box center [728, 459] width 81 height 37
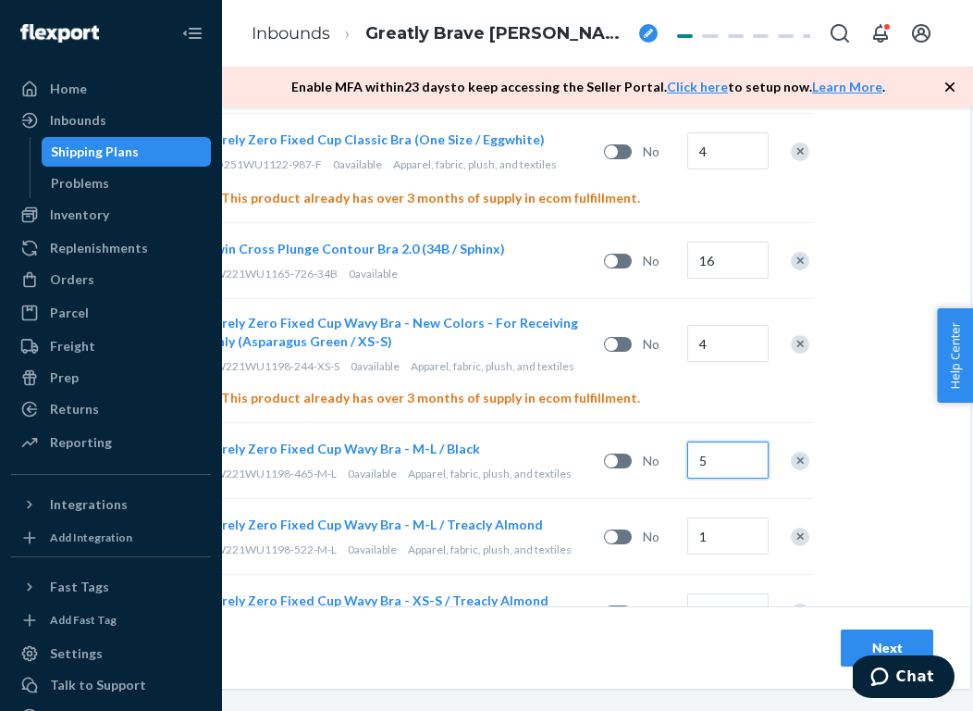
type input "5"
click at [748, 517] on input "1" at bounding box center [728, 535] width 81 height 37
type input "9"
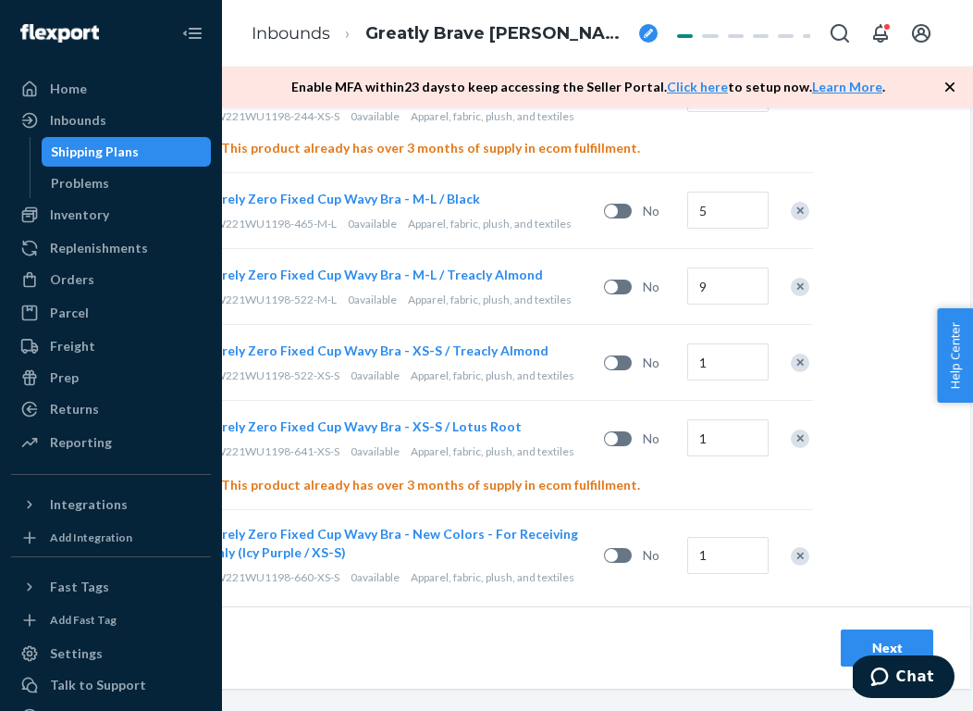
scroll to position [1620, 204]
click at [729, 344] on input "1" at bounding box center [728, 362] width 81 height 37
type input "14"
click at [727, 420] on input "1" at bounding box center [728, 438] width 81 height 37
type input "8"
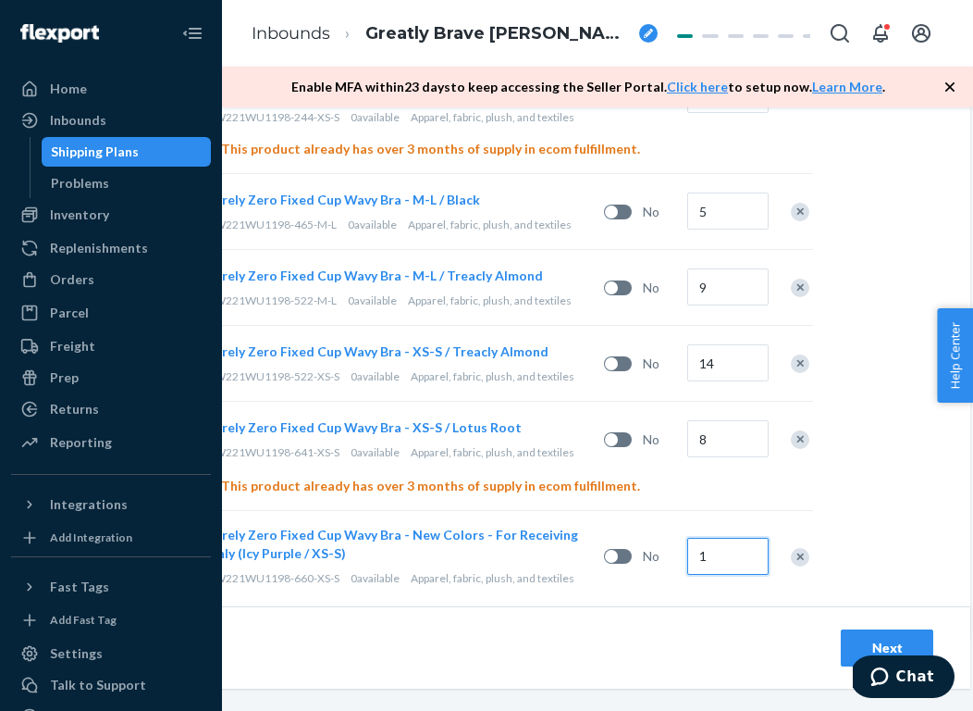
click at [720, 538] on input "1" at bounding box center [728, 556] width 81 height 37
type input "5"
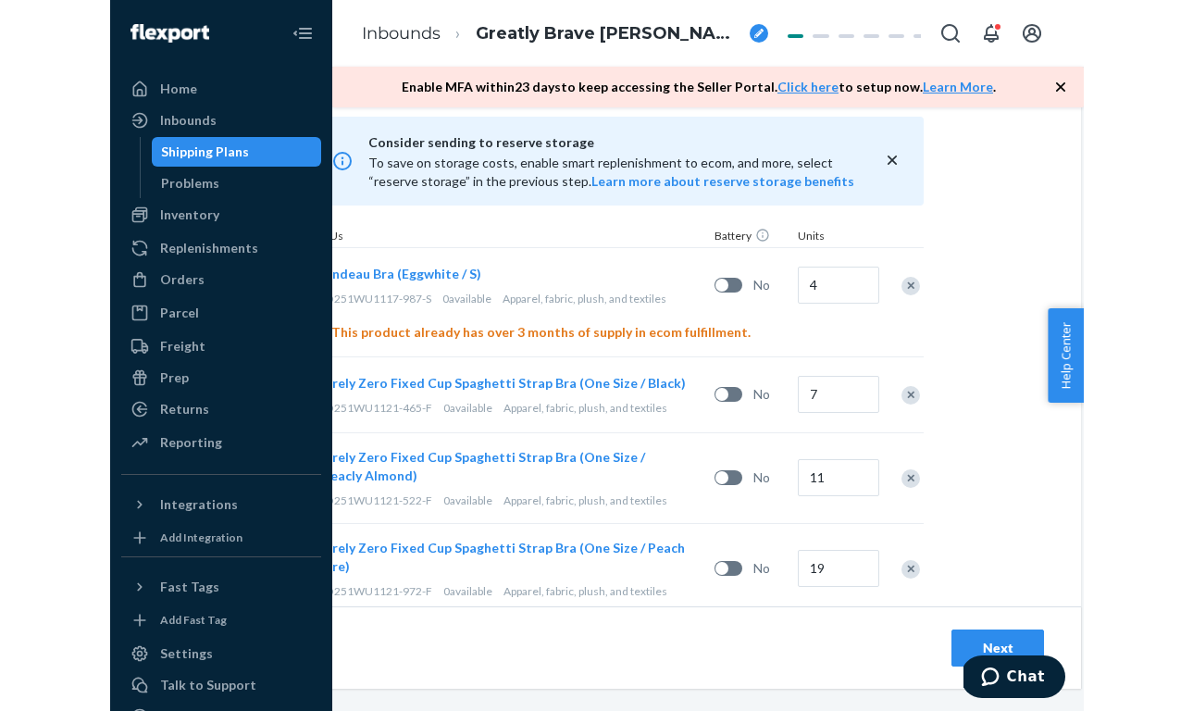
scroll to position [589, 204]
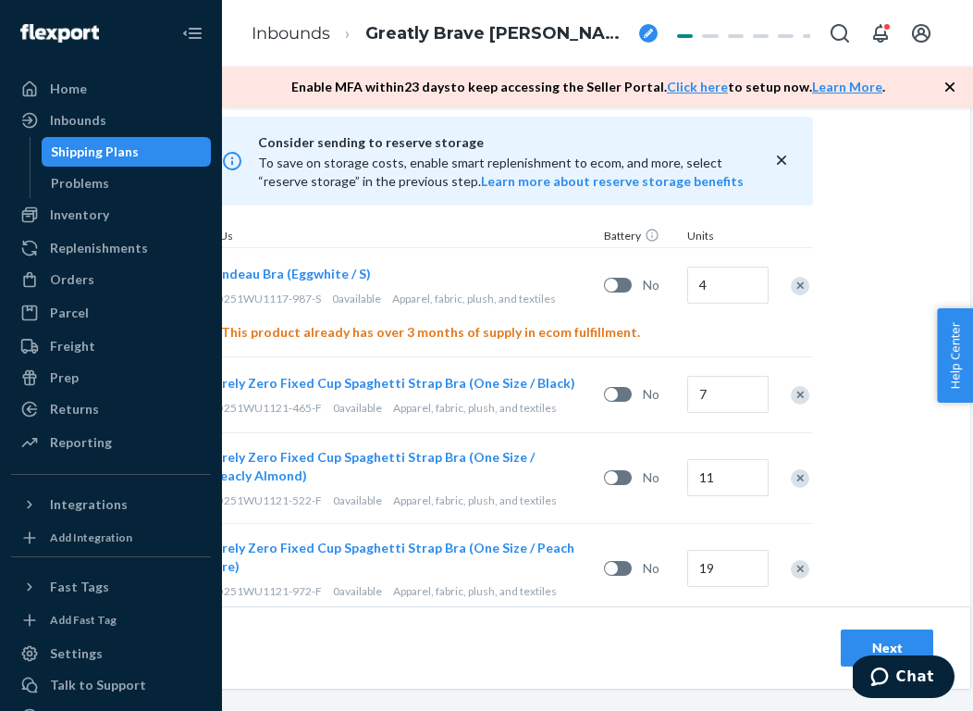
click at [890, 388] on div "Select and Add Products Ensure your products meet our dimension requirements an…" at bounding box center [507, 608] width 925 height 2124
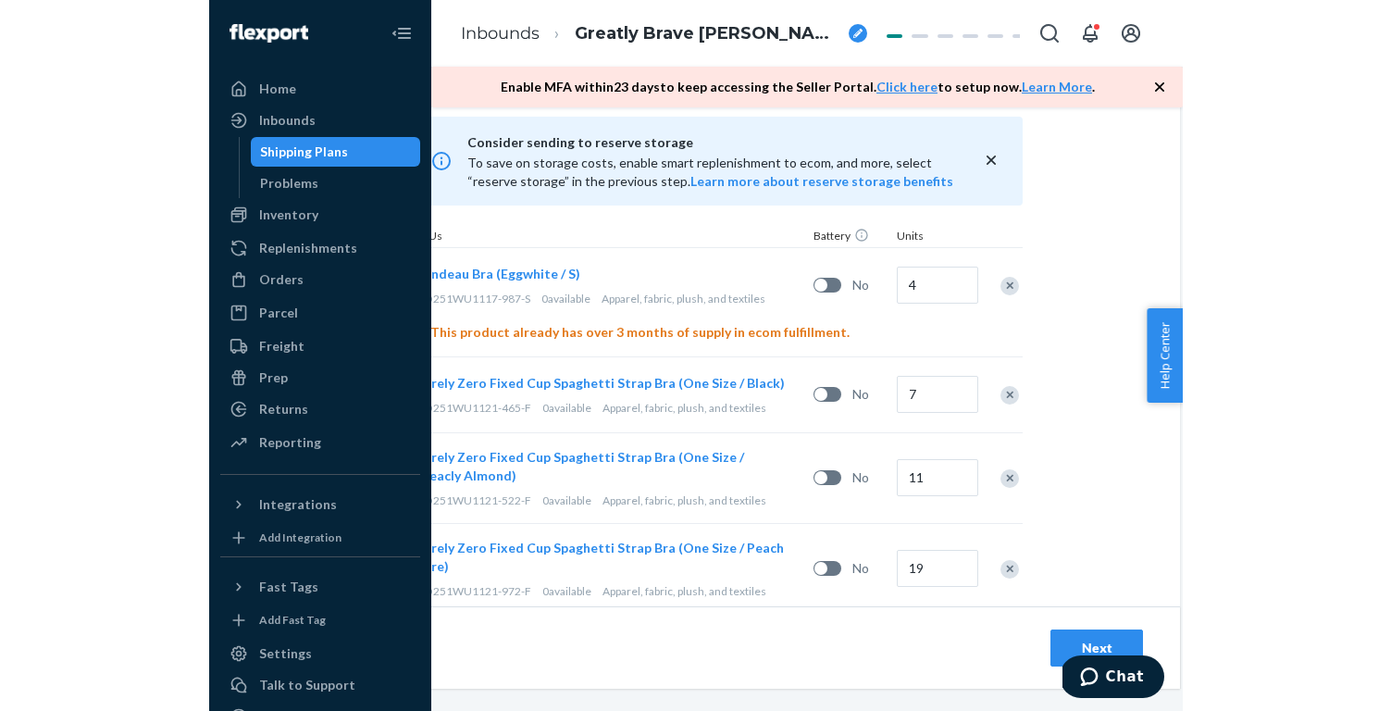
scroll to position [589, 0]
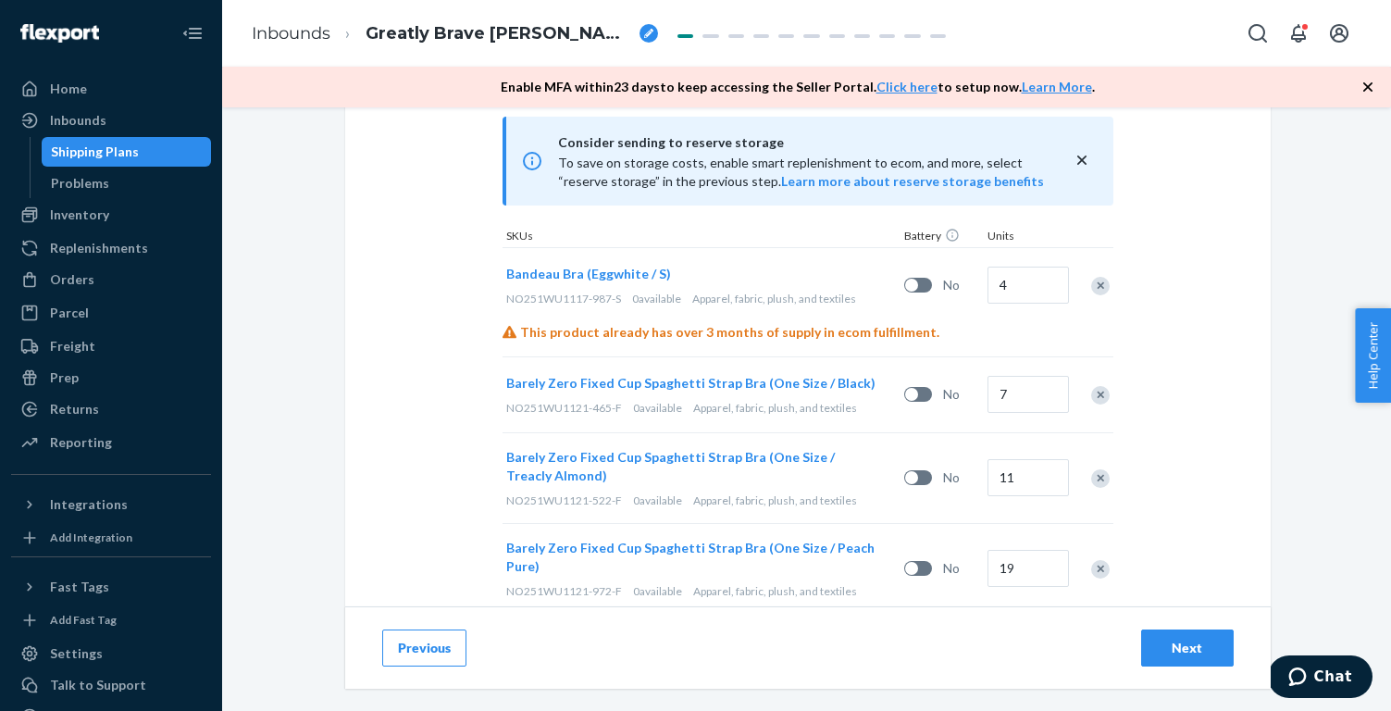
click at [1196, 649] on div "Next" at bounding box center [1187, 647] width 61 height 19
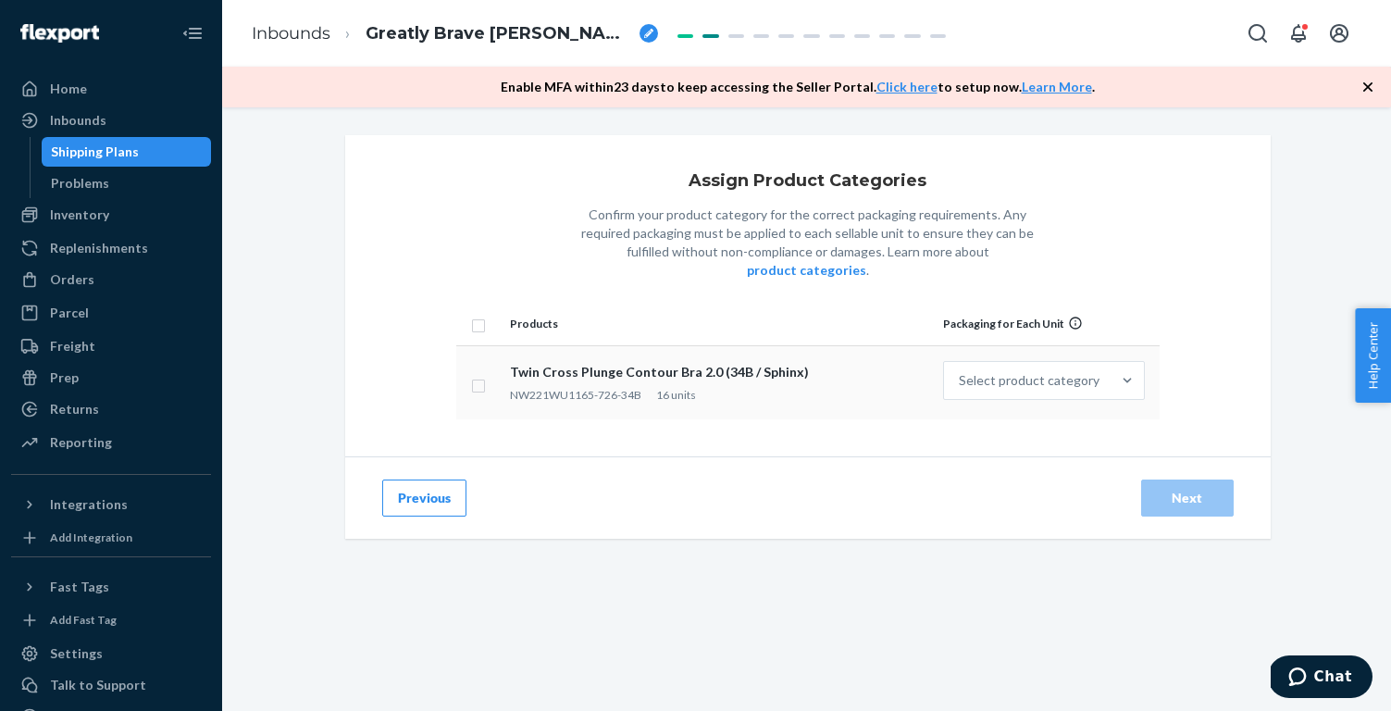
click at [480, 374] on input "checkbox" at bounding box center [478, 383] width 15 height 19
checkbox input "true"
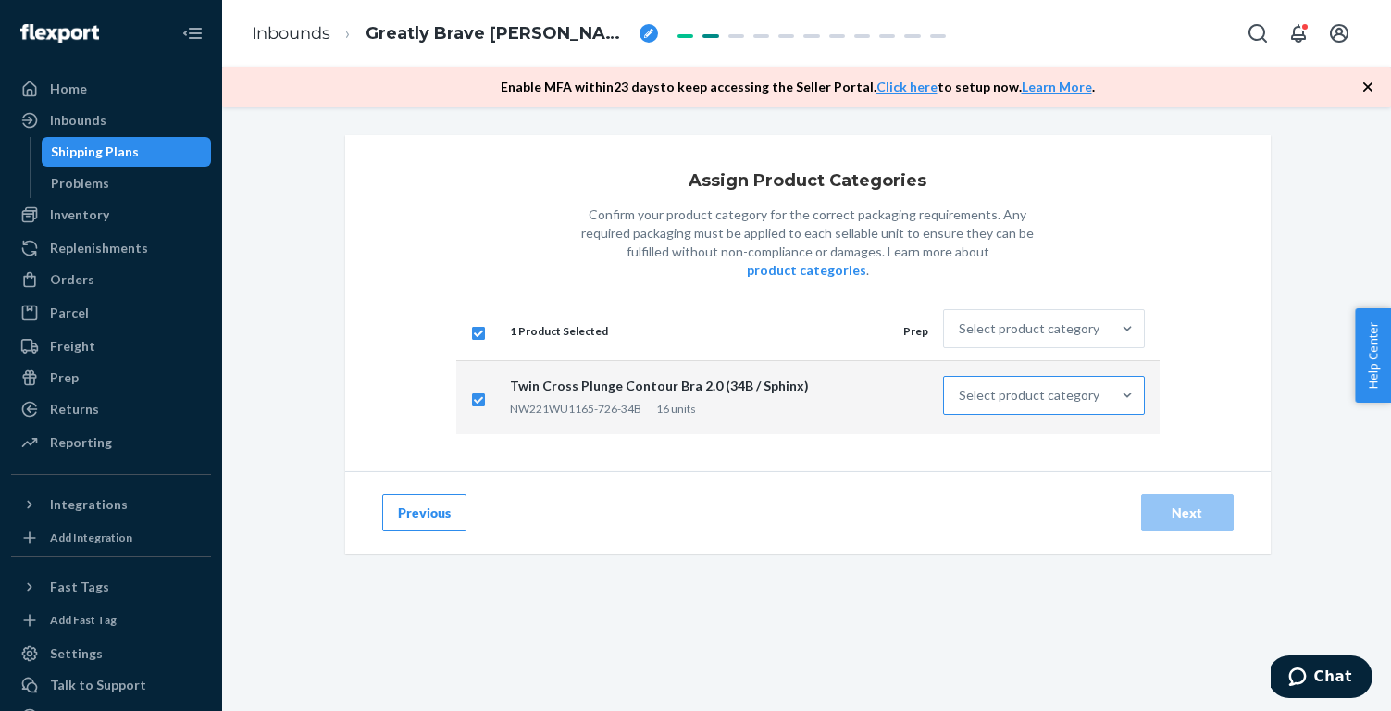
click at [1030, 386] on div "Select product category" at bounding box center [1029, 395] width 141 height 19
click at [960, 386] on input "Select product category" at bounding box center [960, 395] width 2 height 19
checkbox input "false"
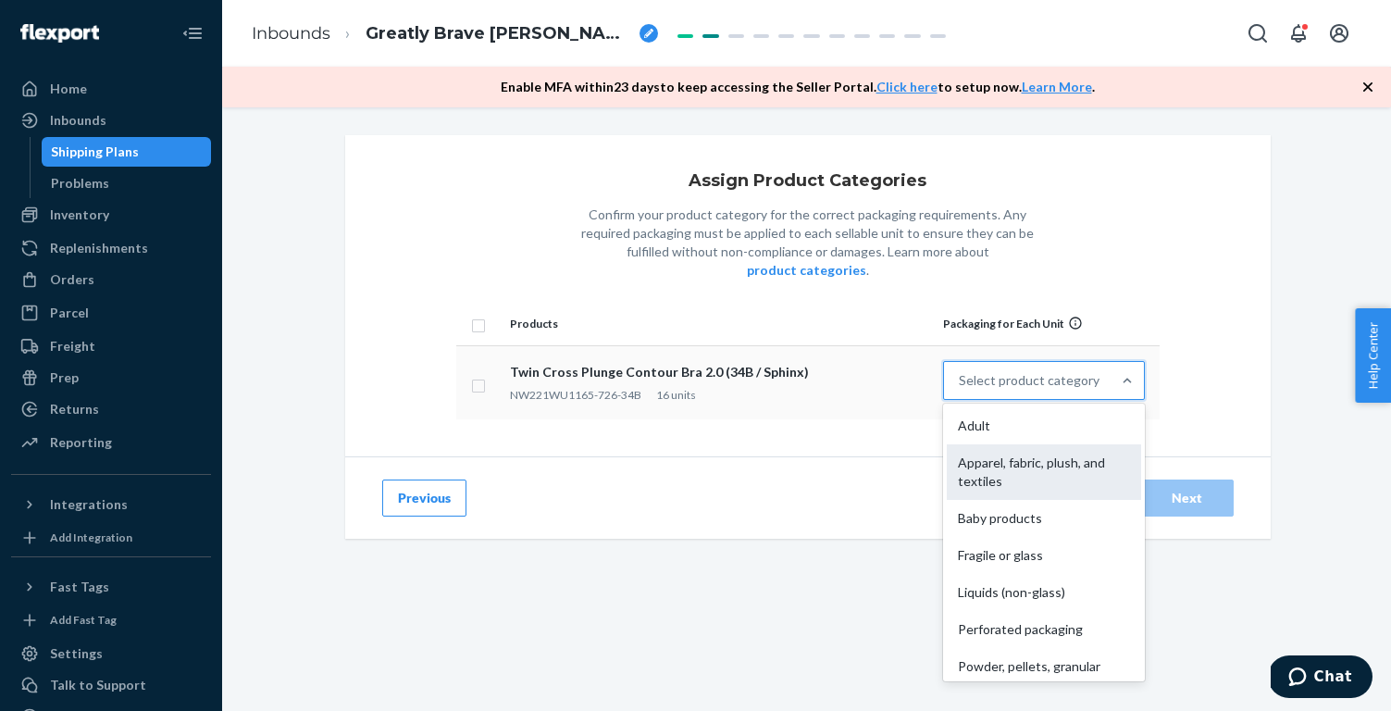
click at [1006, 456] on div "Apparel, fabric, plush, and textiles" at bounding box center [1043, 472] width 193 height 56
click at [960, 390] on input "option Apparel, fabric, plush, and textiles focused, 0 of 10. 10 results availa…" at bounding box center [960, 380] width 2 height 19
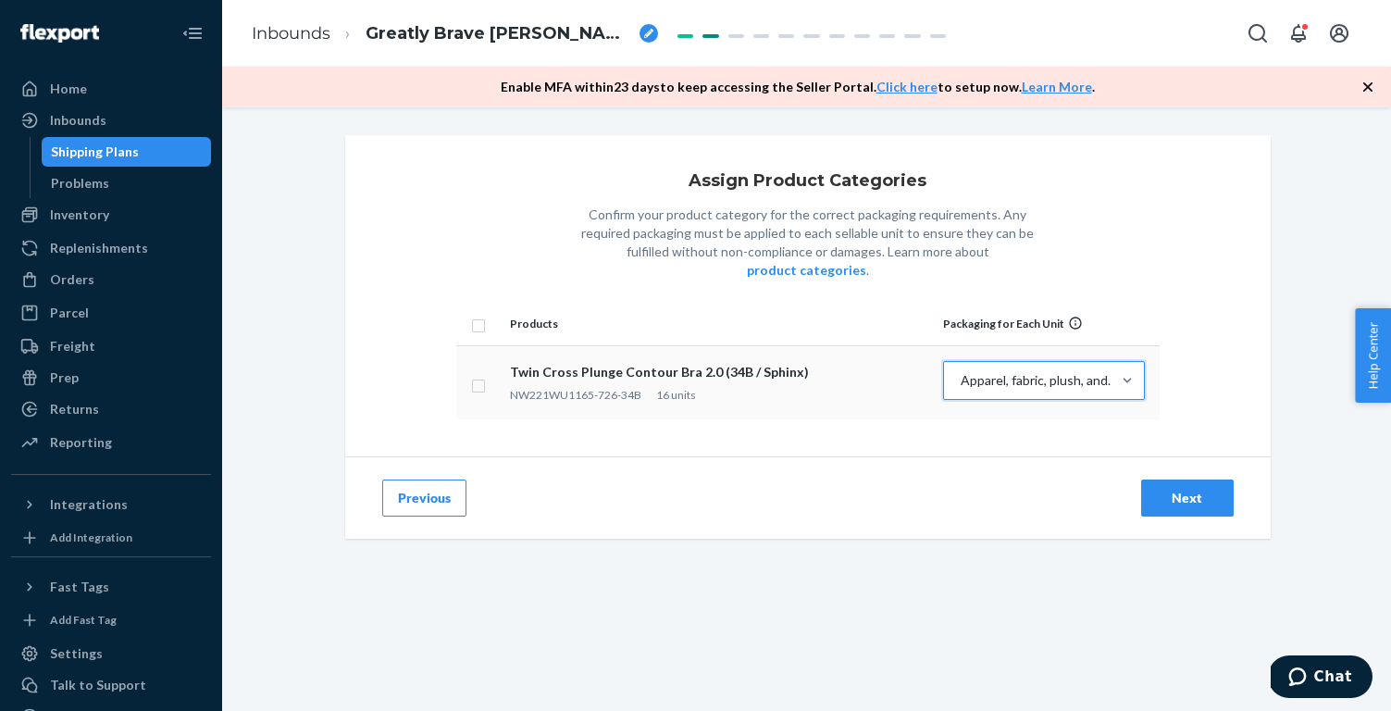
click at [1212, 489] on div "Next" at bounding box center [1187, 498] width 61 height 19
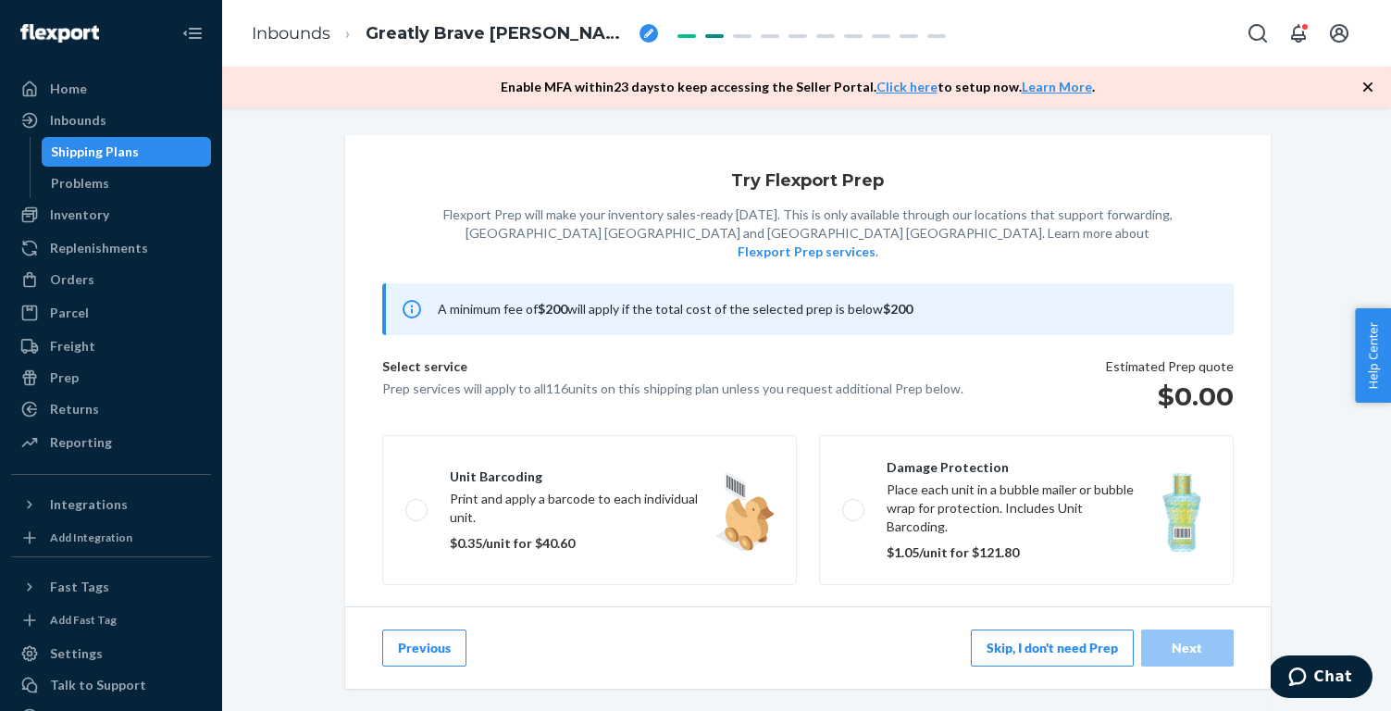
click at [994, 640] on button "Skip, I don't need Prep" at bounding box center [1052, 647] width 163 height 37
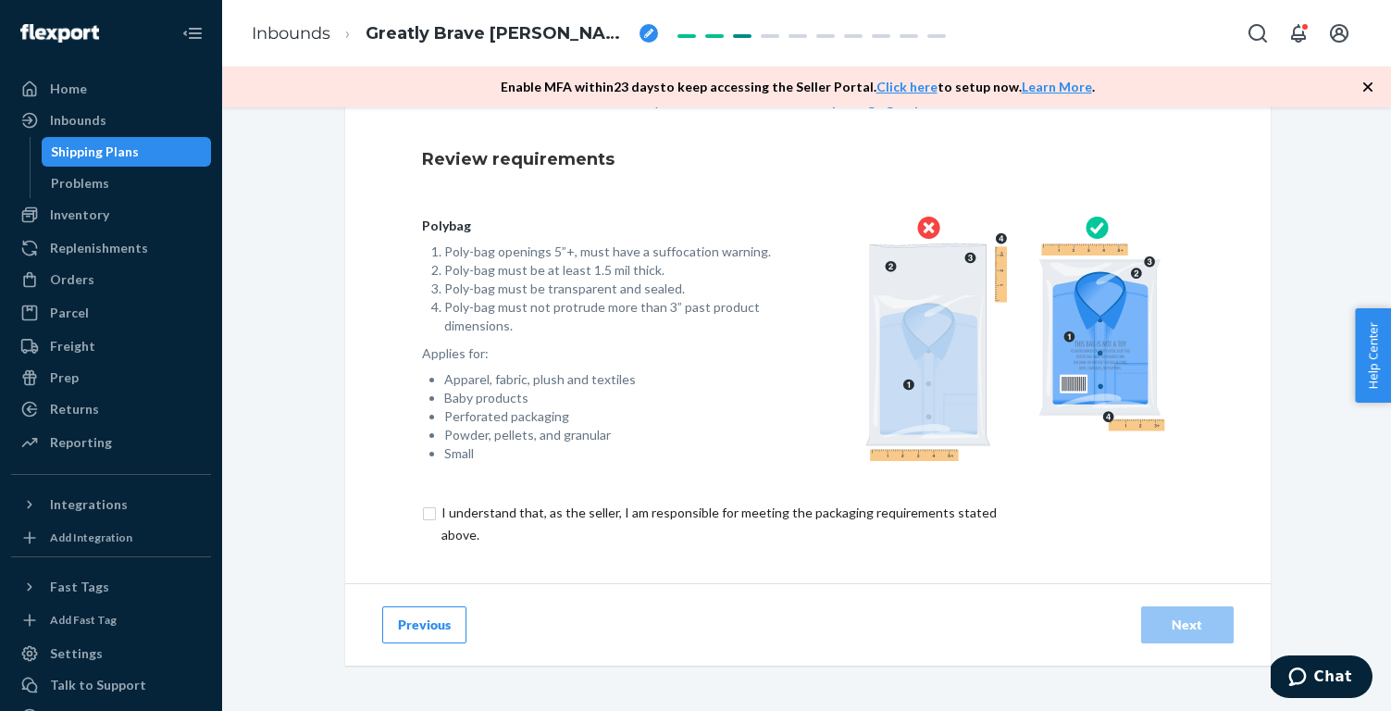
scroll to position [131, 0]
click at [694, 513] on input "checkbox" at bounding box center [729, 524] width 615 height 44
checkbox input "true"
click at [1185, 637] on button "Next" at bounding box center [1187, 624] width 93 height 37
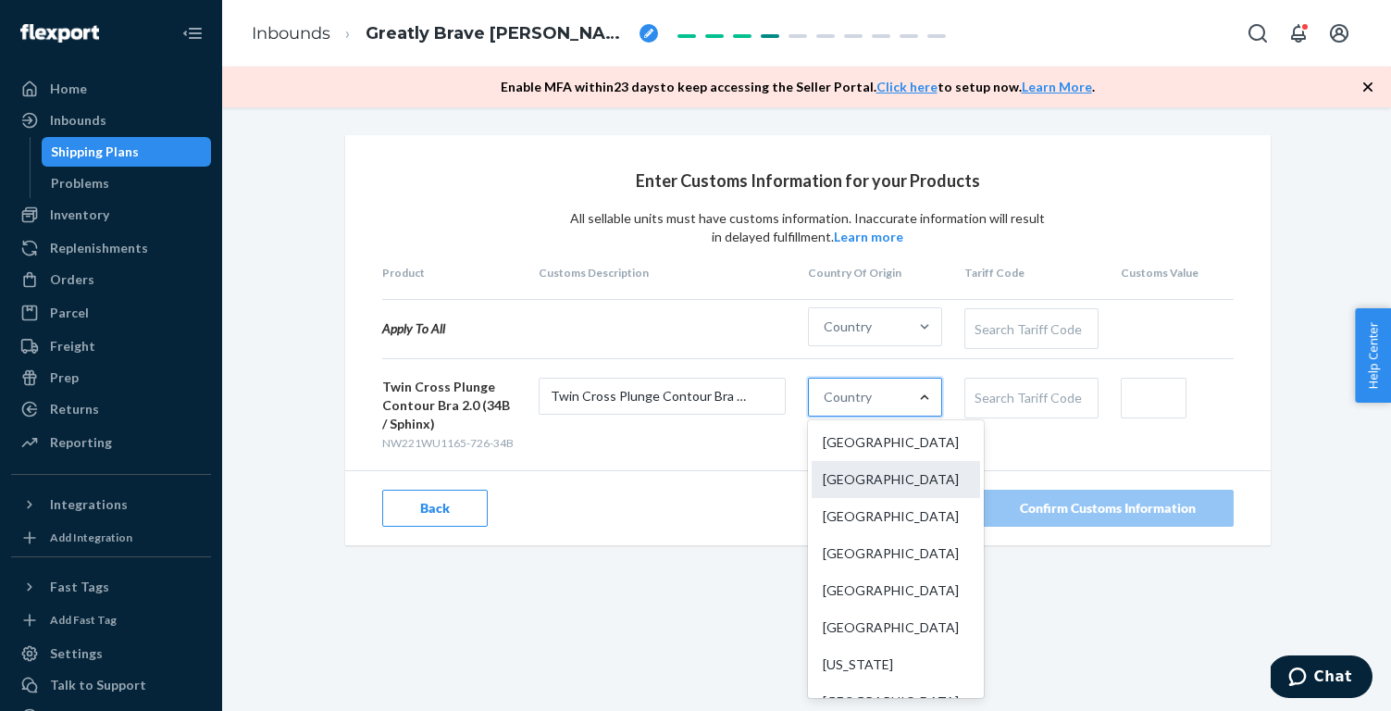
click at [903, 472] on div "[GEOGRAPHIC_DATA]" at bounding box center [896, 479] width 168 height 37
click at [825, 406] on input "option China focused, 2 of 249. 249 results available. Use Up and Down to choos…" at bounding box center [825, 397] width 2 height 19
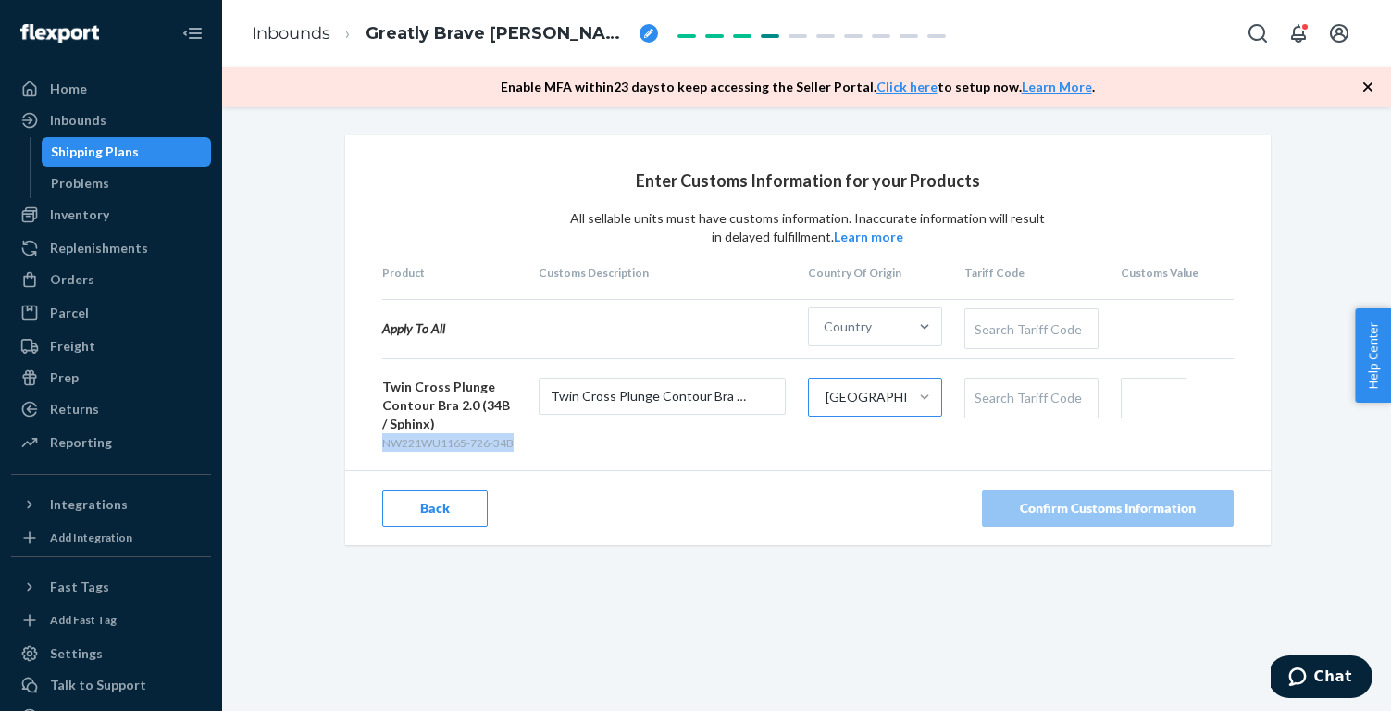
drag, startPoint x: 530, startPoint y: 447, endPoint x: 383, endPoint y: 447, distance: 147.1
click at [383, 447] on form "Twin Cross Plunge Contour Bra 2.0 (34B / Sphinx) NW221WU1165-726-34B Twin Cross…" at bounding box center [807, 415] width 851 height 74
copy span "NW221WU1165-726-34B"
click at [1019, 373] on div "Product Customs Description Country Of Origin Tariff Code Customs Value Apply T…" at bounding box center [807, 358] width 851 height 187
click at [1011, 405] on div "Search Tariff Code" at bounding box center [1031, 397] width 132 height 39
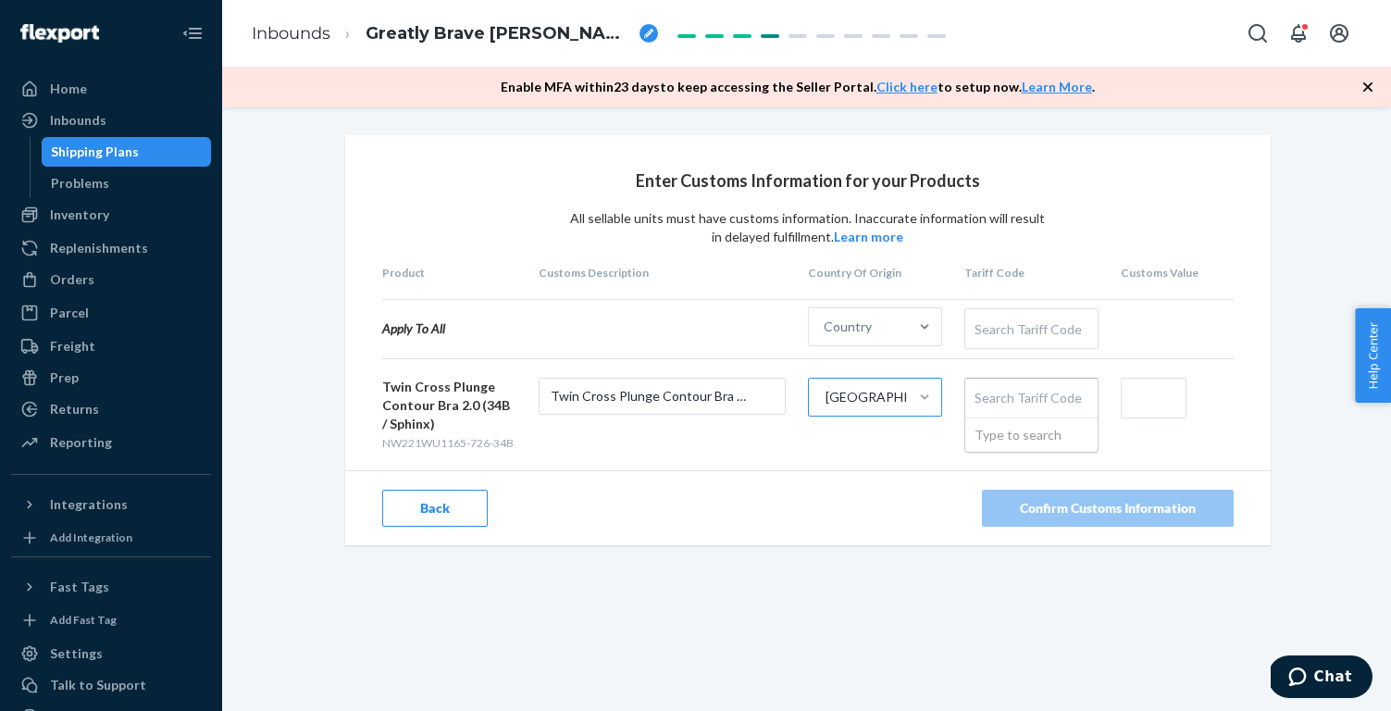
paste input "6212101000"
type input "6212"
click at [1156, 390] on input "text" at bounding box center [1154, 398] width 66 height 41
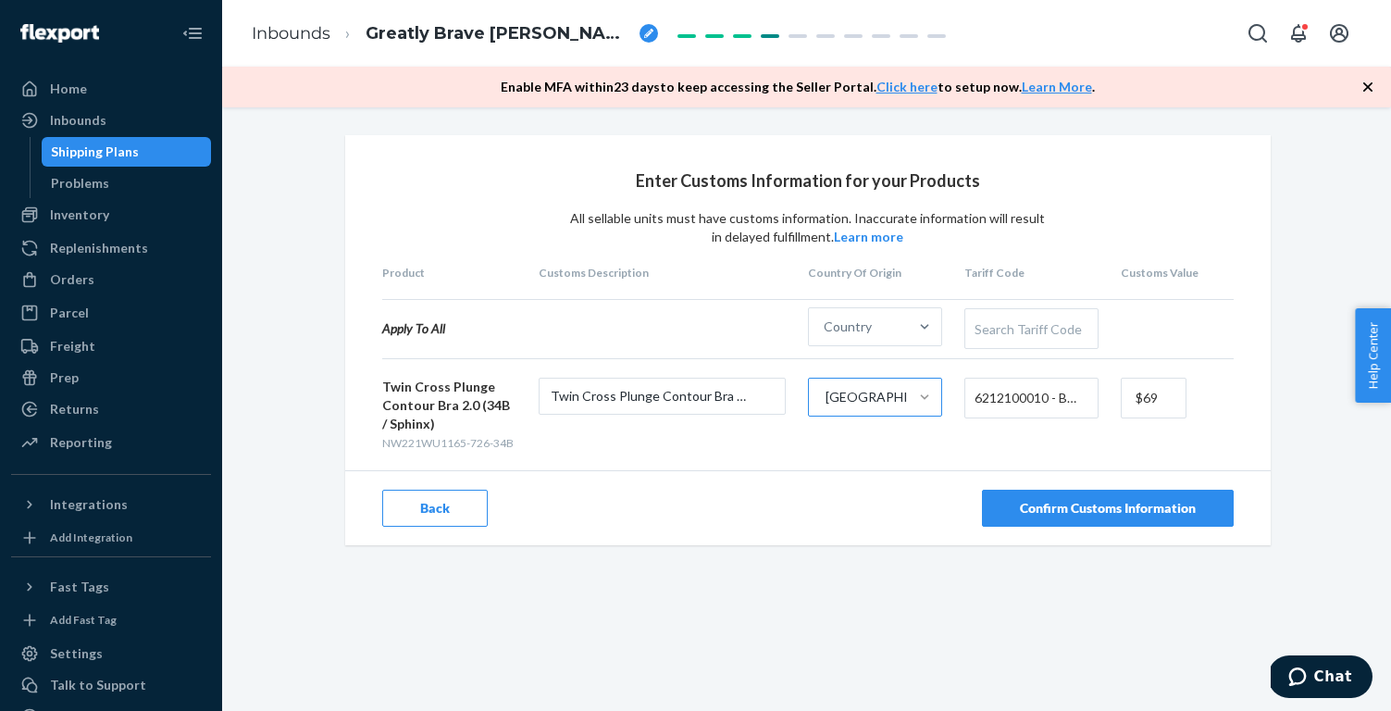
type input "$69"
click at [1315, 428] on div "Enter Customs Information for your Products All sellable units must have custom…" at bounding box center [806, 369] width 1141 height 469
click at [1184, 501] on div "Confirm Customs Information" at bounding box center [1108, 508] width 176 height 19
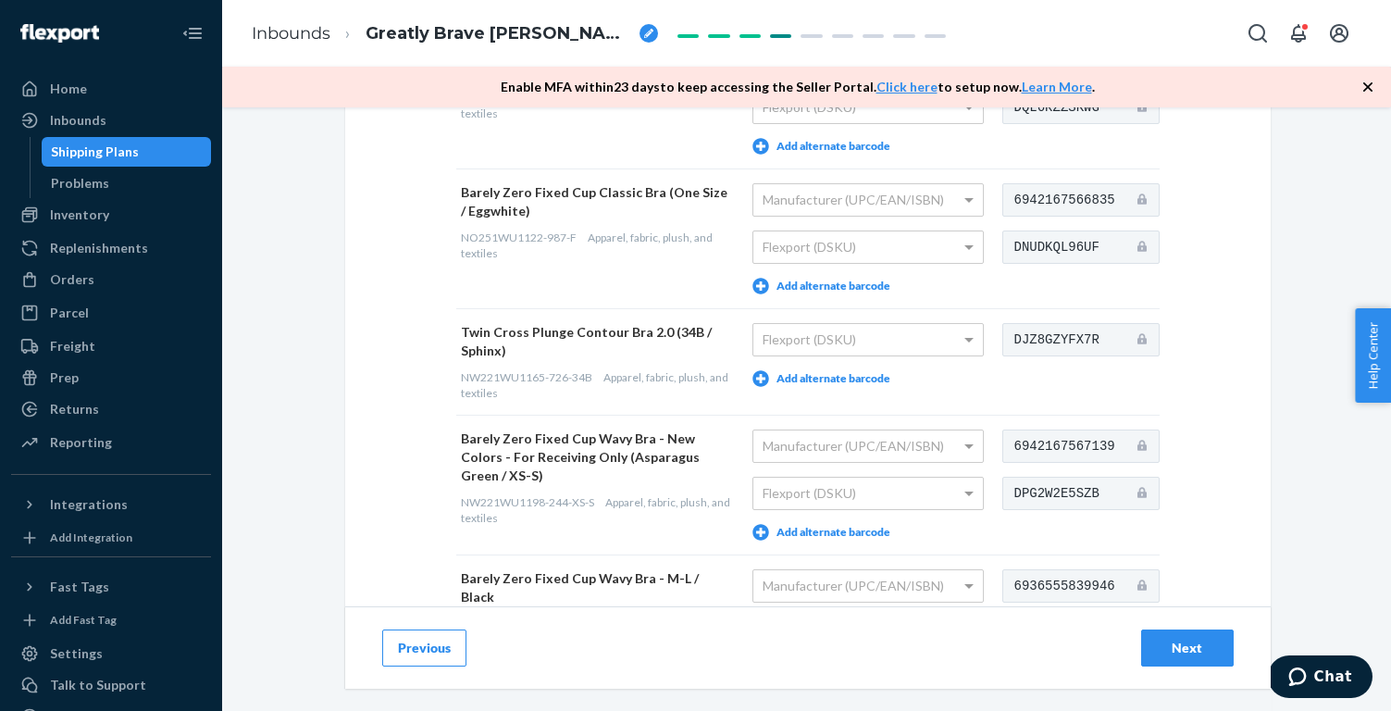
scroll to position [1037, 0]
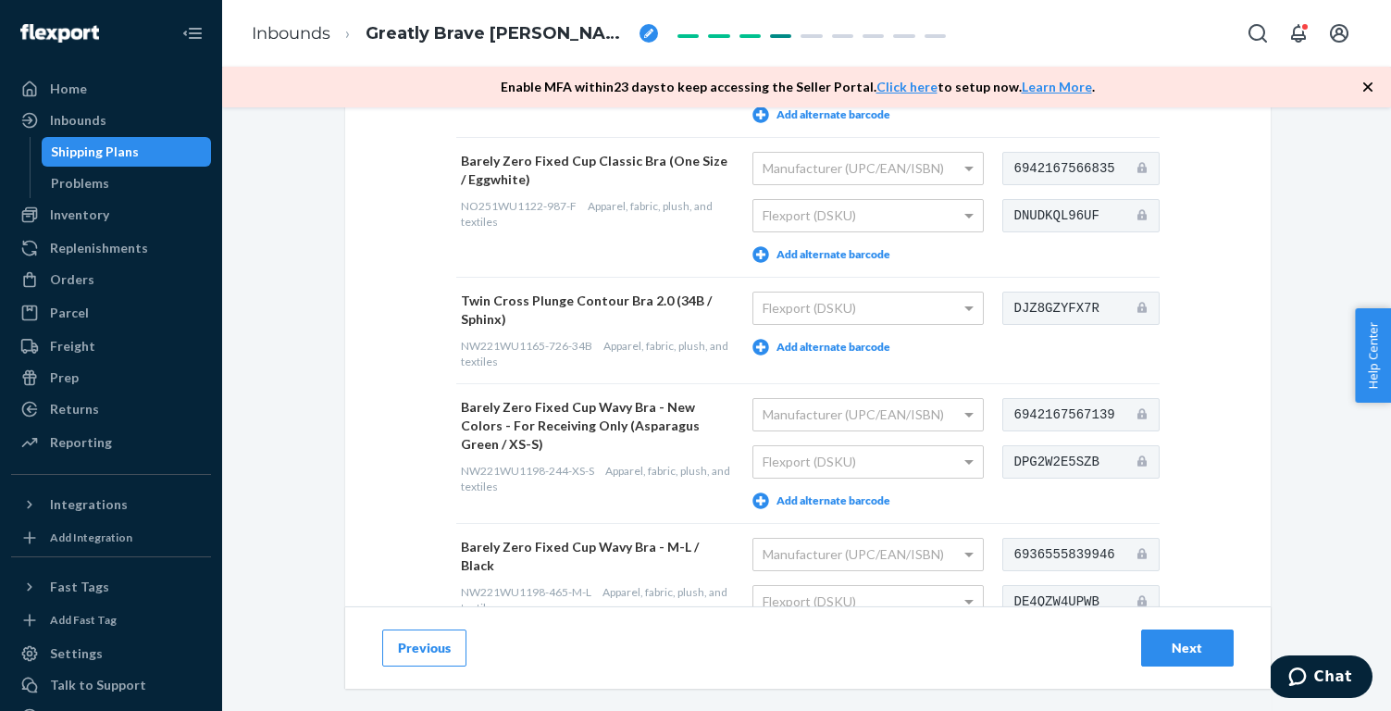
click at [874, 341] on button "Add alternate barcode" at bounding box center [821, 347] width 138 height 17
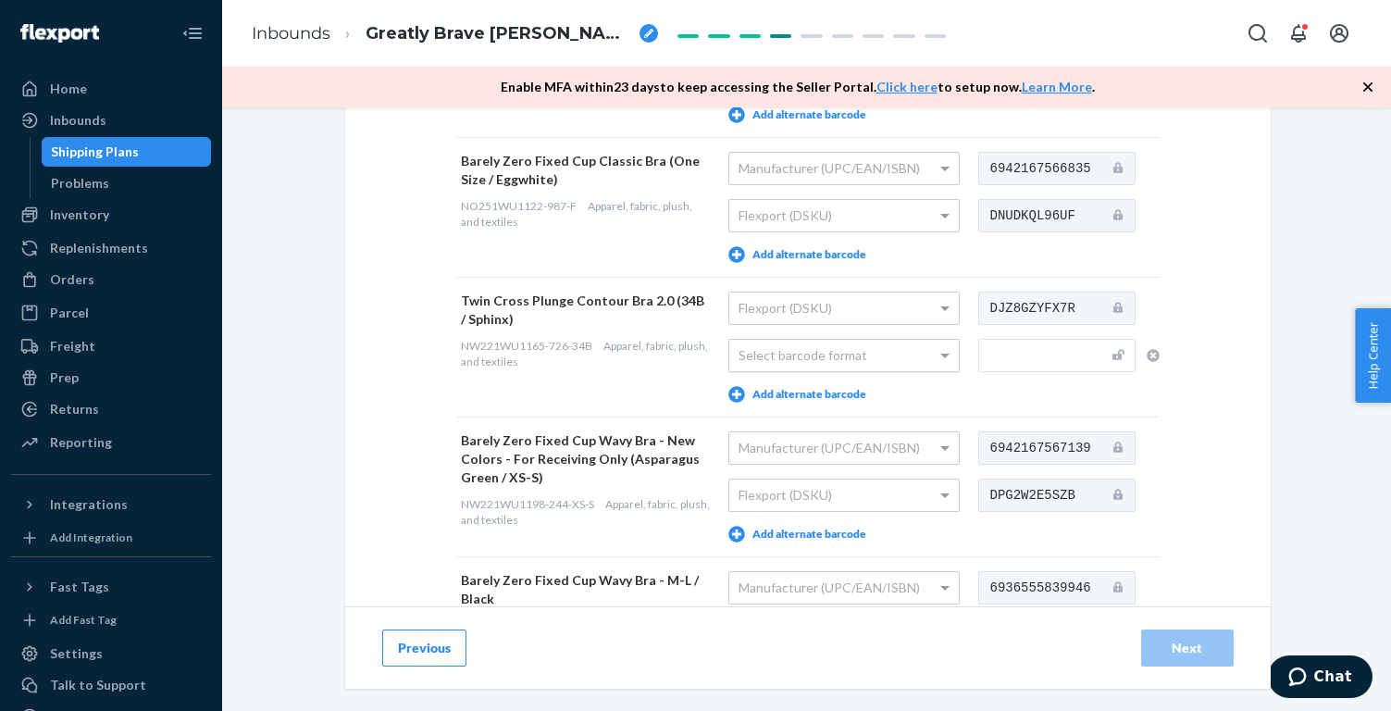
click at [872, 360] on div "Select barcode format" at bounding box center [843, 355] width 229 height 31
click at [1040, 352] on input "text" at bounding box center [1056, 355] width 157 height 33
paste input "6936555820395"
type input "6936555820395"
click at [1254, 433] on div "Provide Scannable Barcode Labels You may add up to 5 alternate barcode labels p…" at bounding box center [807, 218] width 925 height 2241
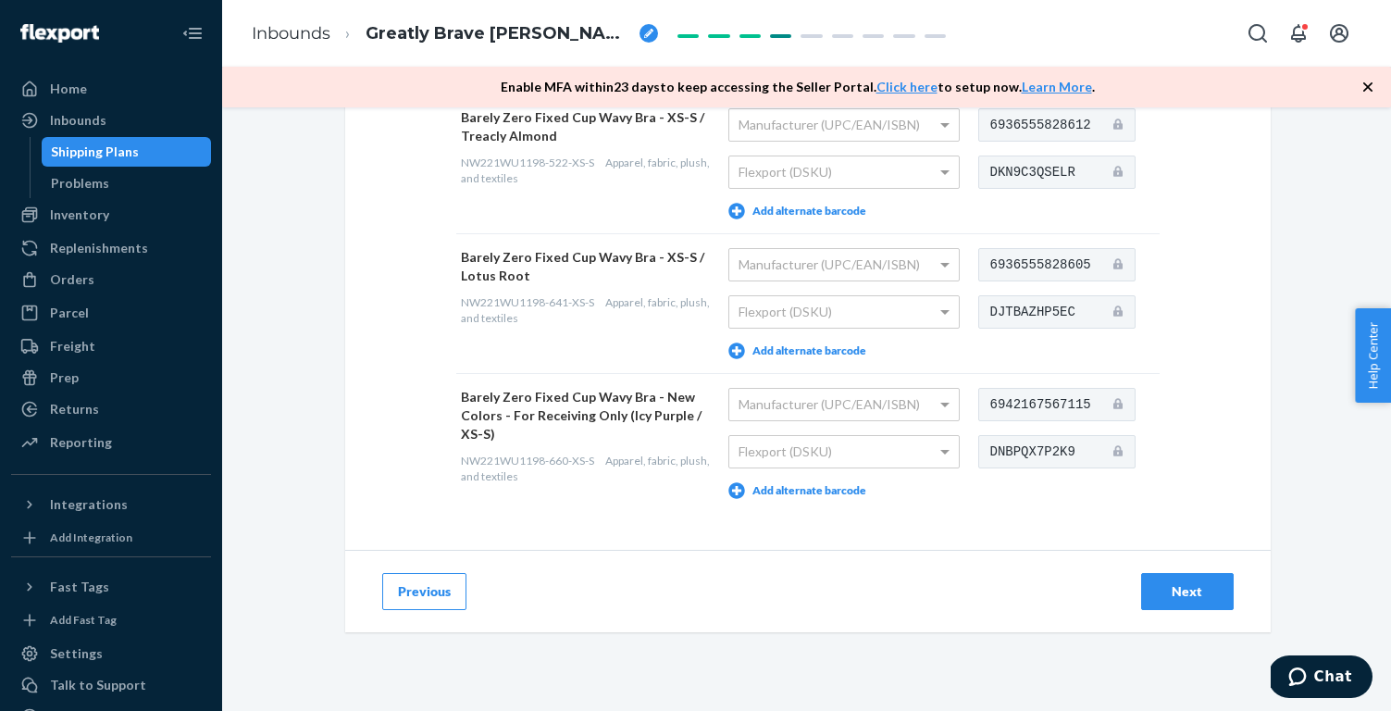
scroll to position [0, 0]
click at [1194, 589] on div "Next" at bounding box center [1187, 591] width 61 height 19
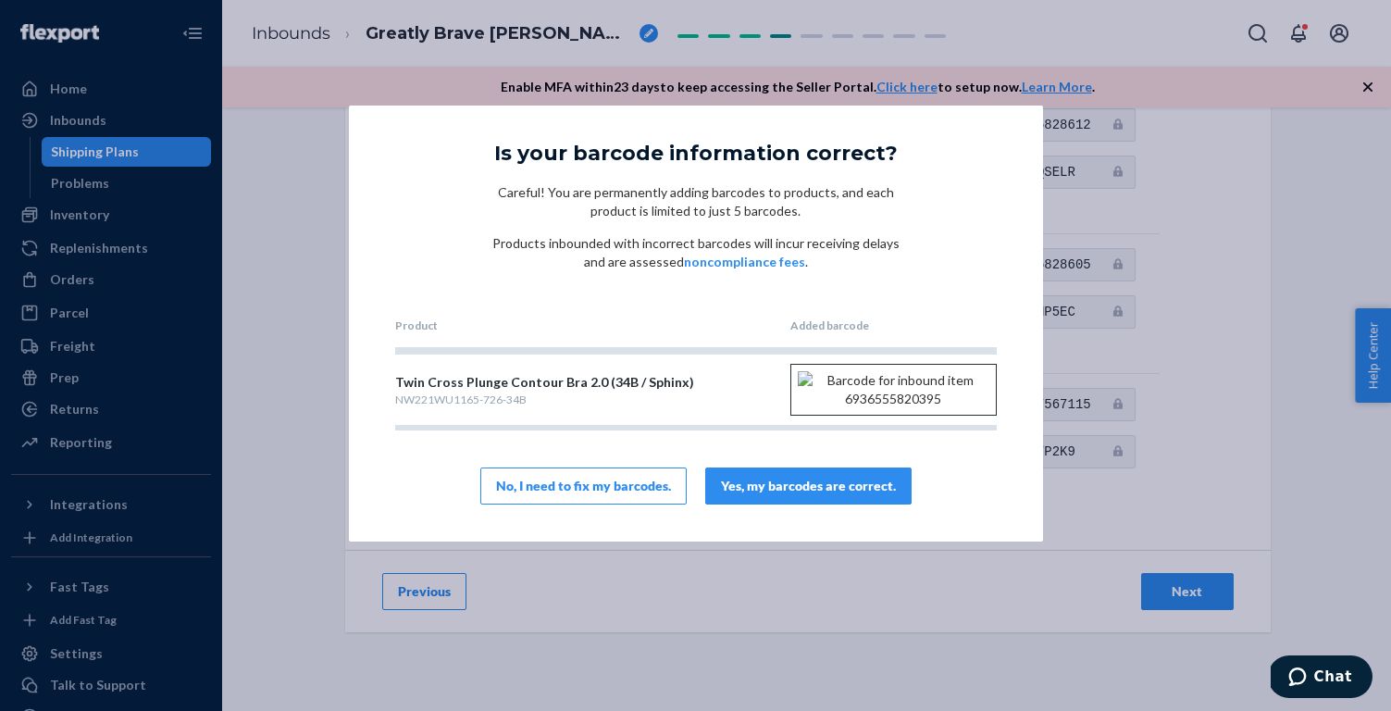
click at [833, 495] on div "Yes, my barcodes are correct." at bounding box center [808, 486] width 175 height 19
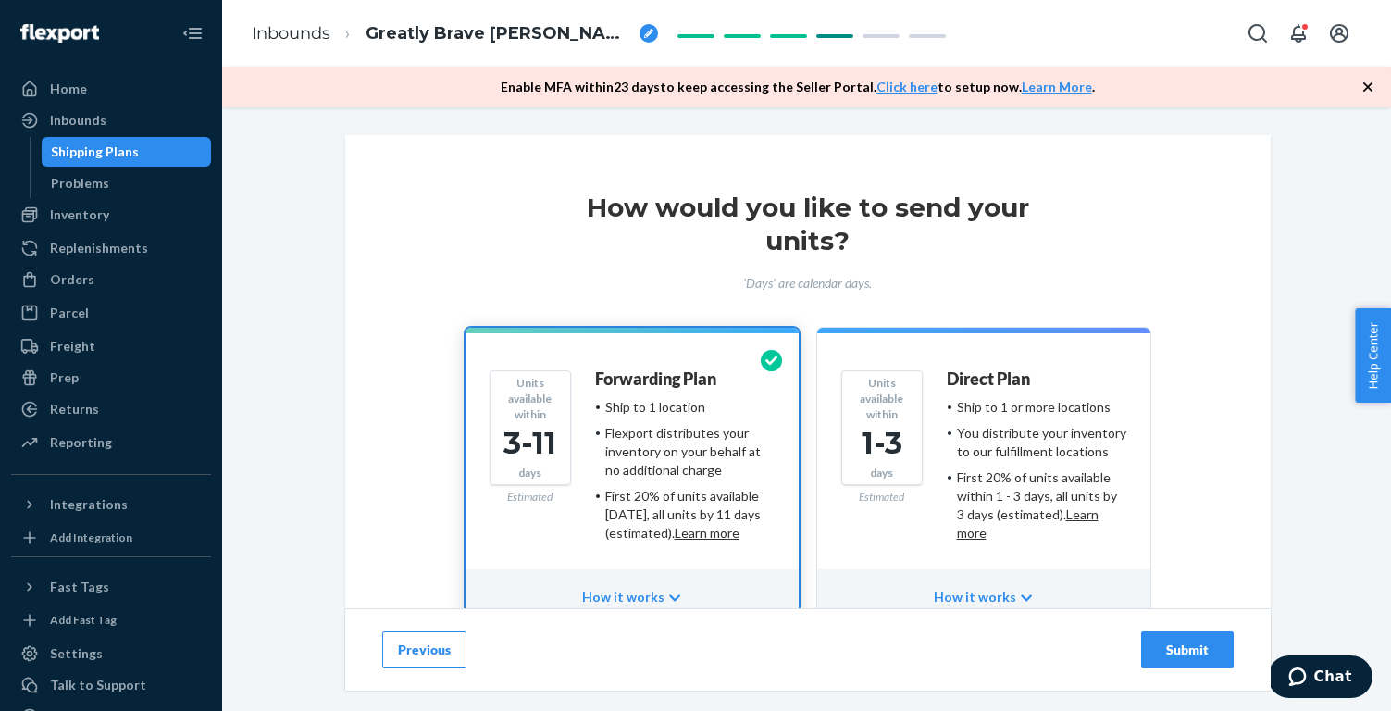
click at [1178, 651] on div "Submit" at bounding box center [1187, 649] width 61 height 19
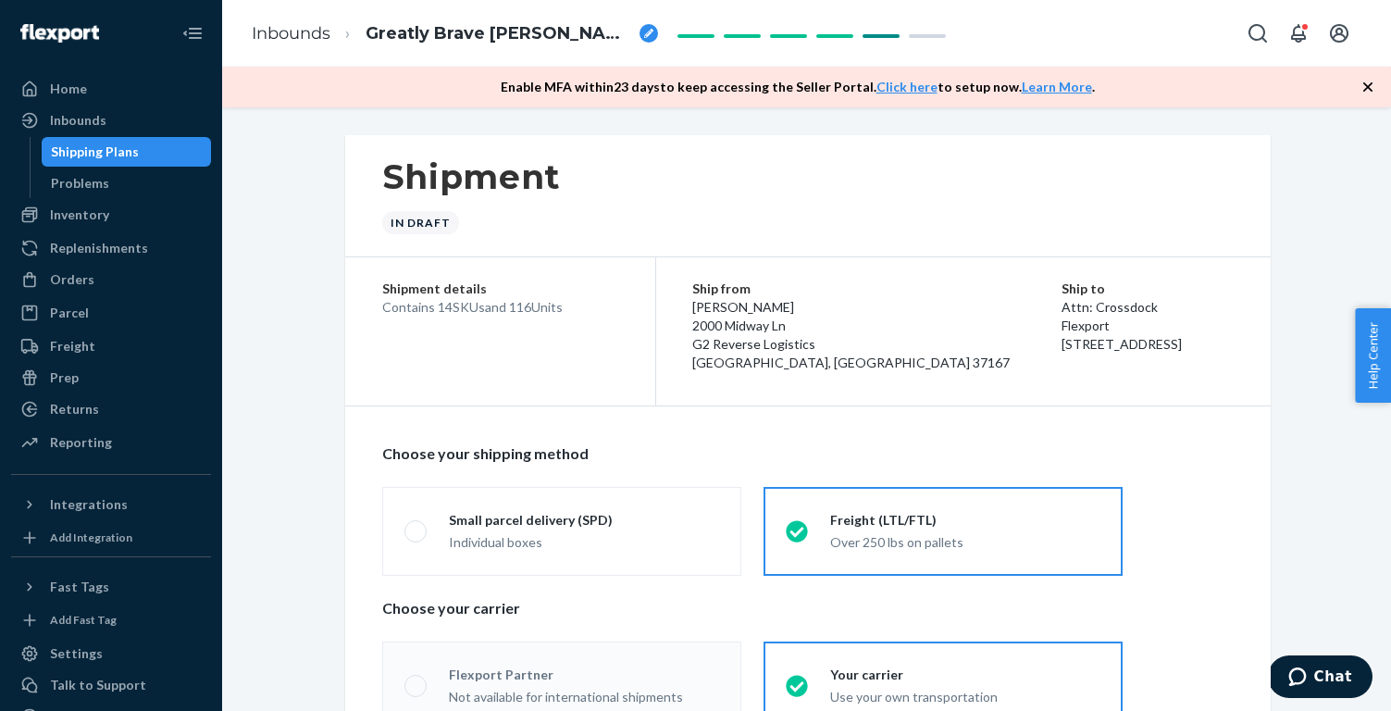
radio input "true"
radio input "false"
radio input "true"
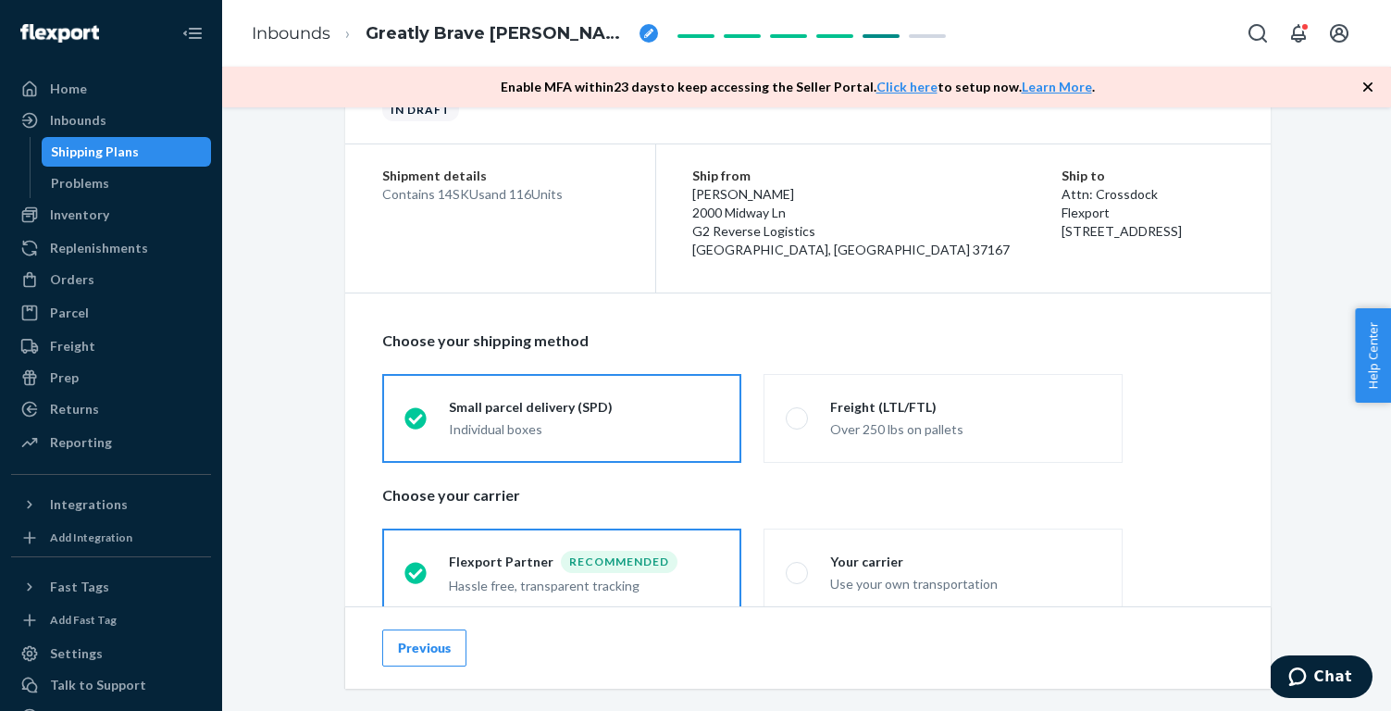
scroll to position [237, 0]
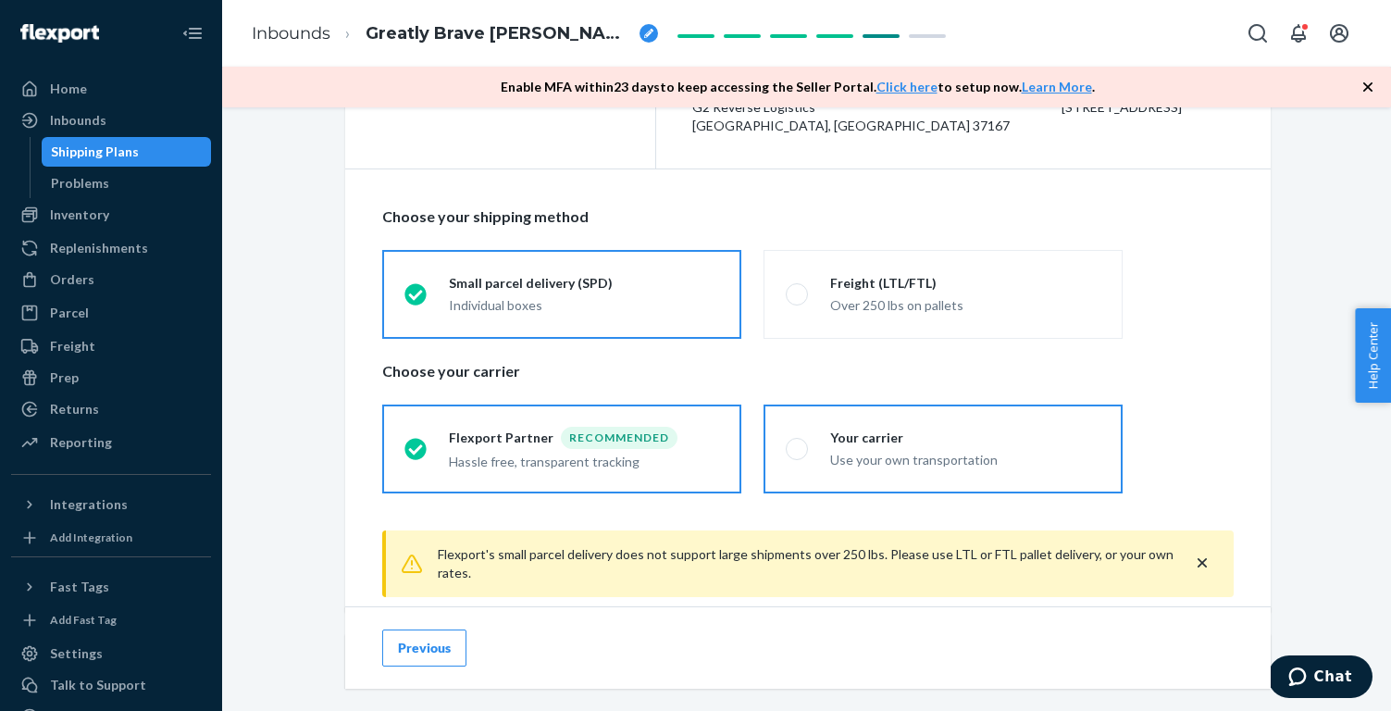
click at [976, 436] on div "Your carrier" at bounding box center [965, 437] width 270 height 19
click at [798, 442] on input "Your carrier Use your own transportation" at bounding box center [792, 448] width 12 height 12
radio input "true"
radio input "false"
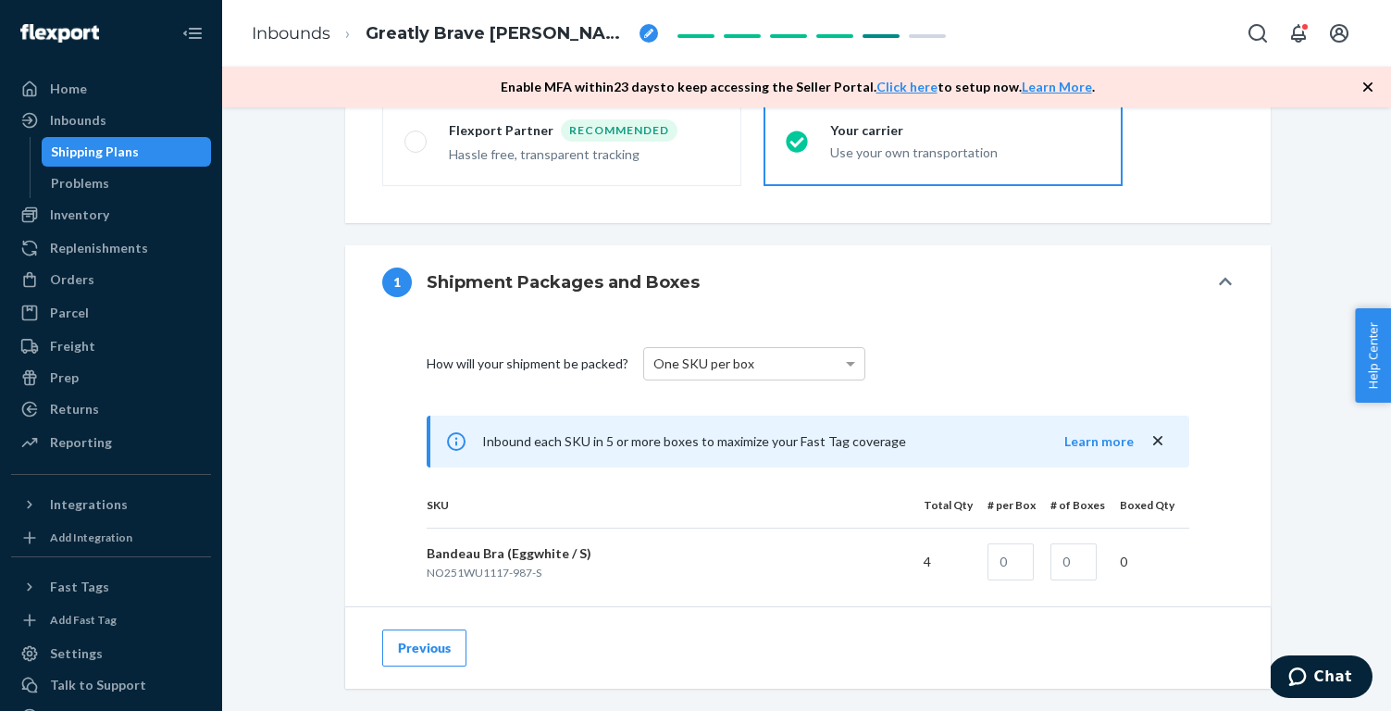
scroll to position [605, 0]
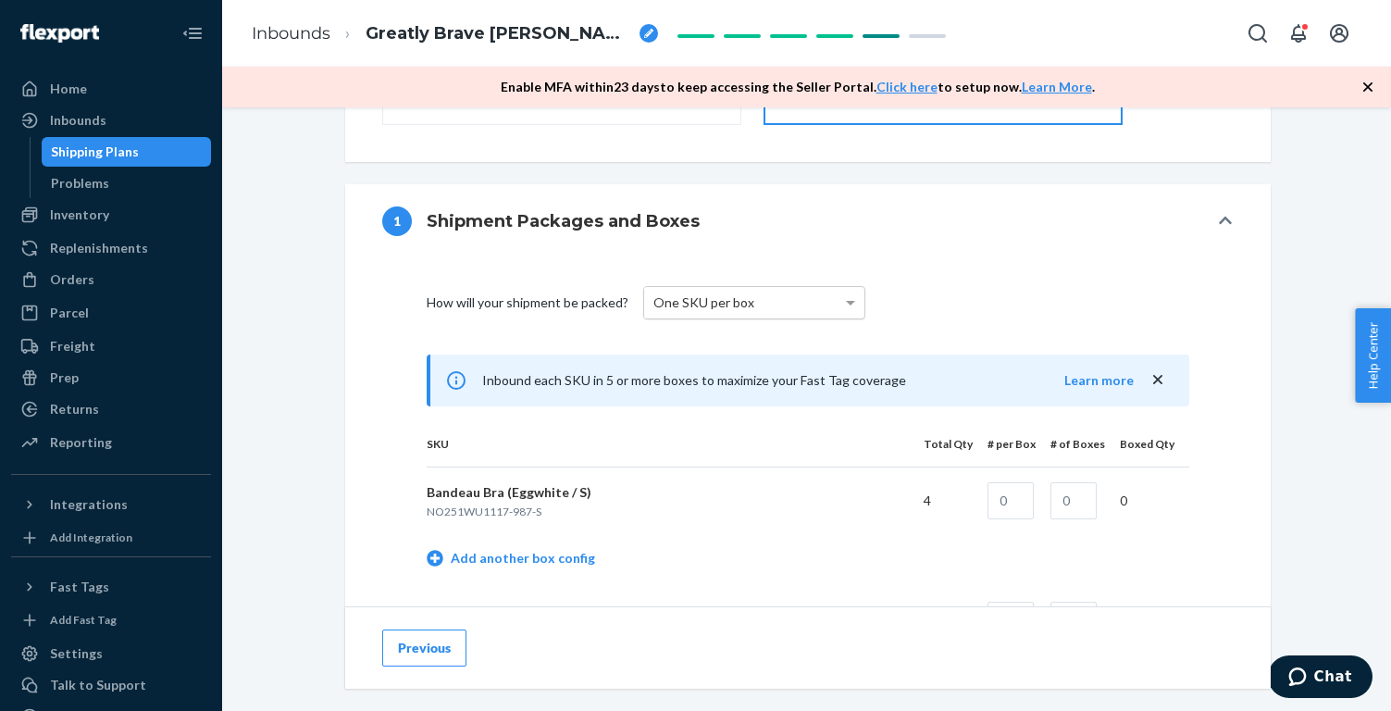
click at [793, 305] on div "One SKU per box" at bounding box center [754, 302] width 220 height 31
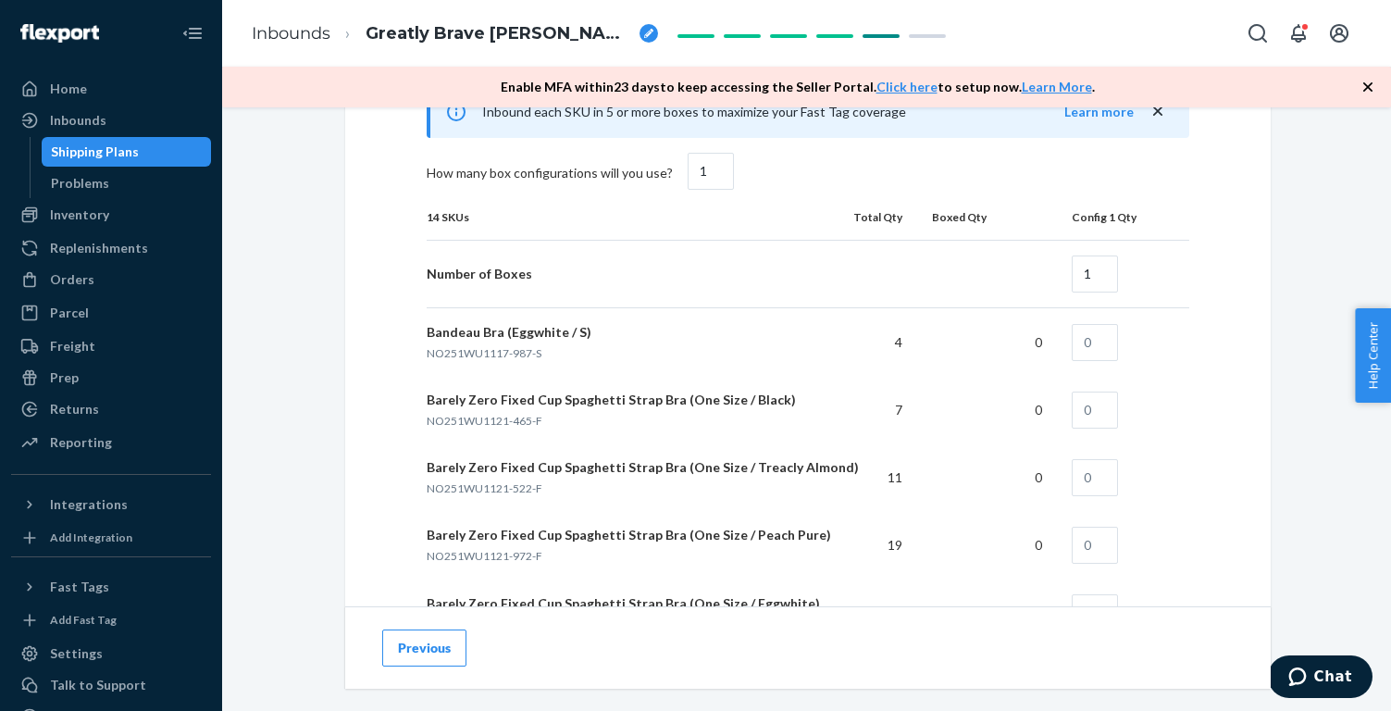
scroll to position [1136, 0]
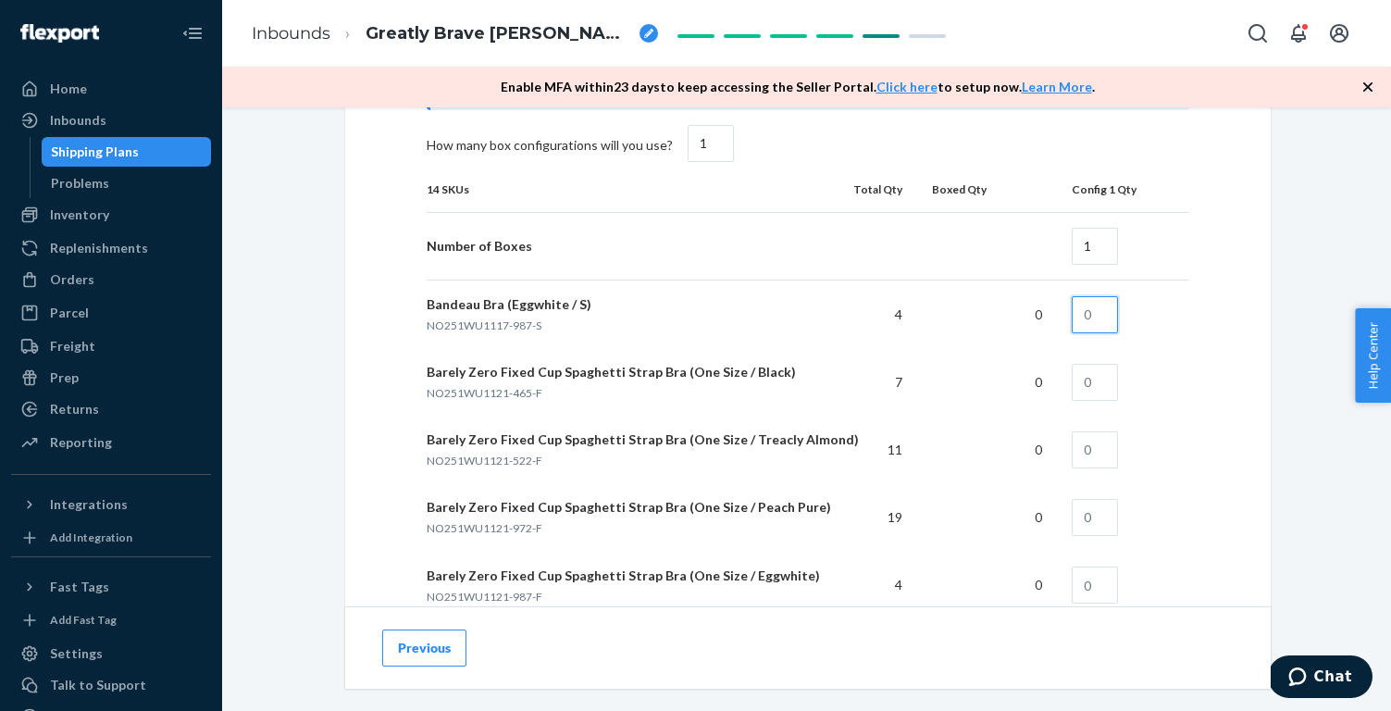
click at [1105, 318] on input "text" at bounding box center [1095, 314] width 46 height 37
type input "4"
click at [1095, 386] on input "text" at bounding box center [1095, 382] width 46 height 37
type input "7"
click at [1090, 442] on input "text" at bounding box center [1095, 449] width 46 height 37
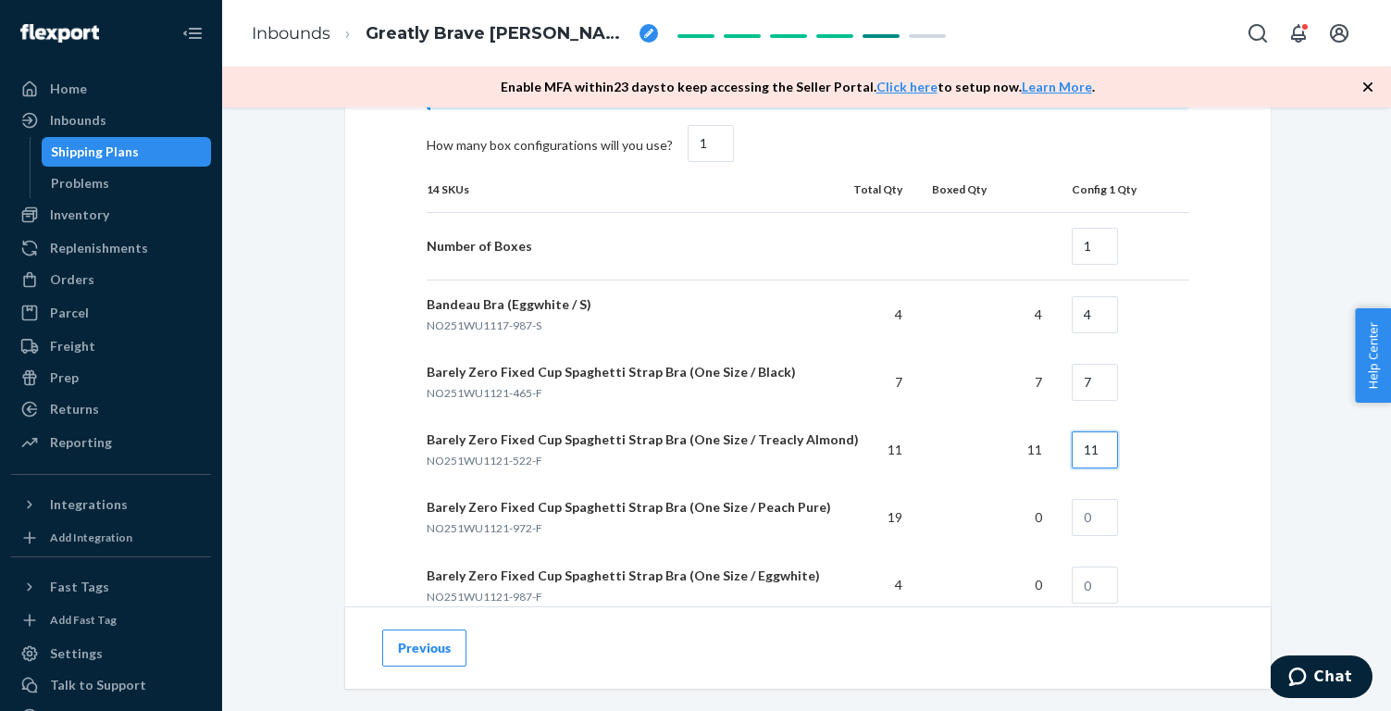
type input "11"
click at [1098, 522] on input "text" at bounding box center [1095, 517] width 46 height 37
type input "19"
click at [1109, 592] on input "text" at bounding box center [1095, 584] width 46 height 37
type input "4"
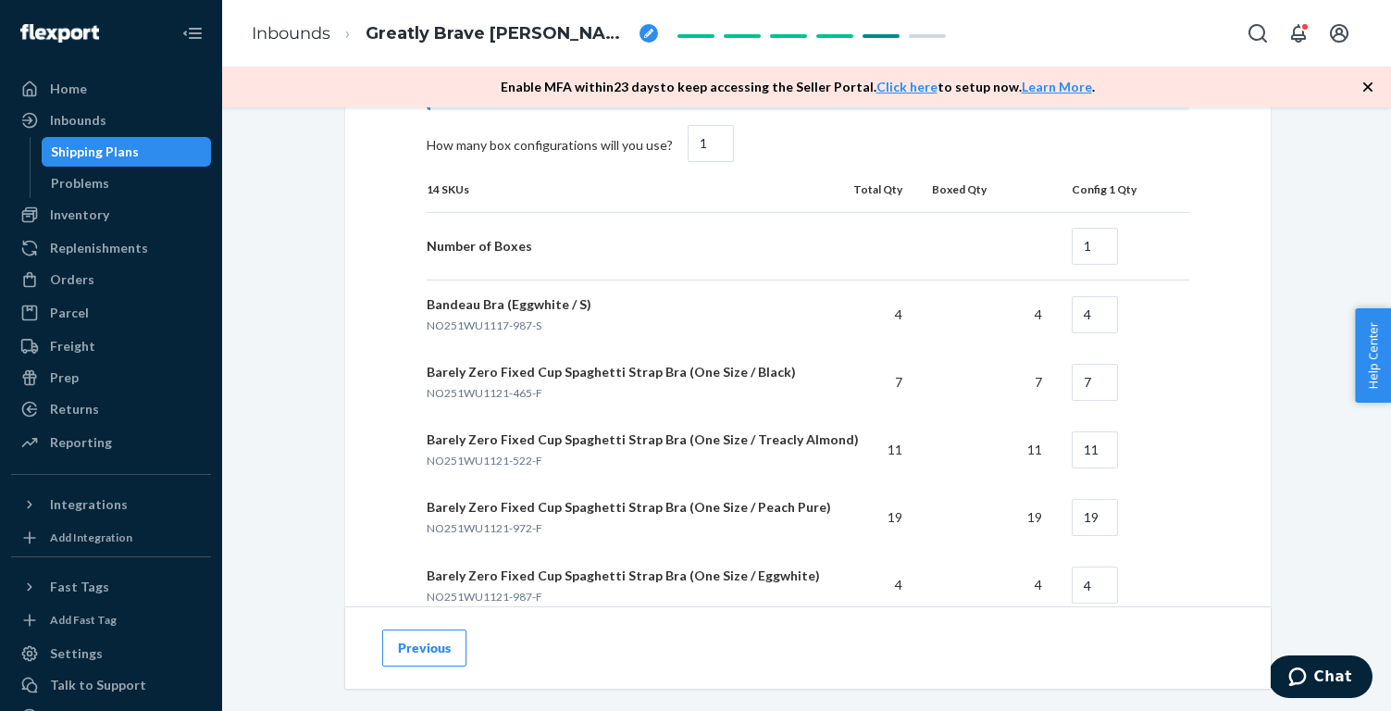
click at [1258, 556] on div "How will your shipment be packed? Multiple SKUs per box To avoid receiving dela…" at bounding box center [807, 566] width 925 height 1679
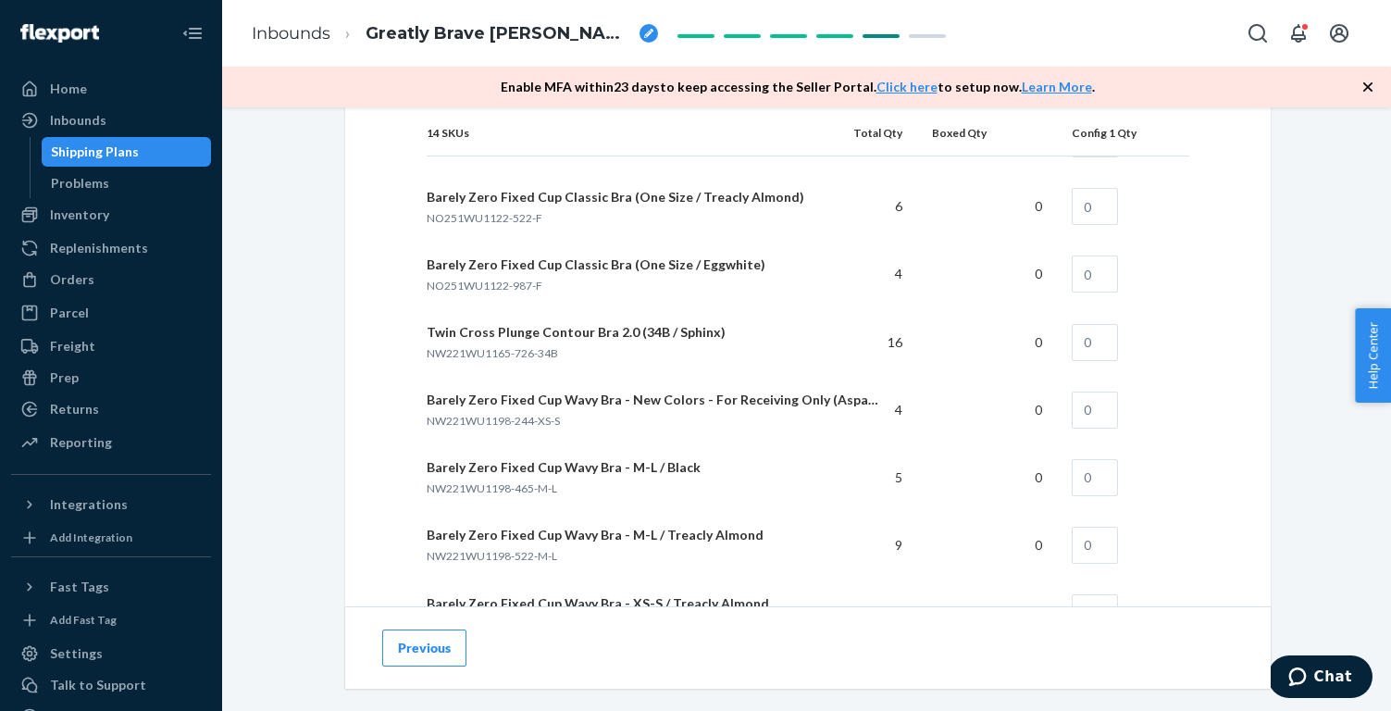
scroll to position [1598, 0]
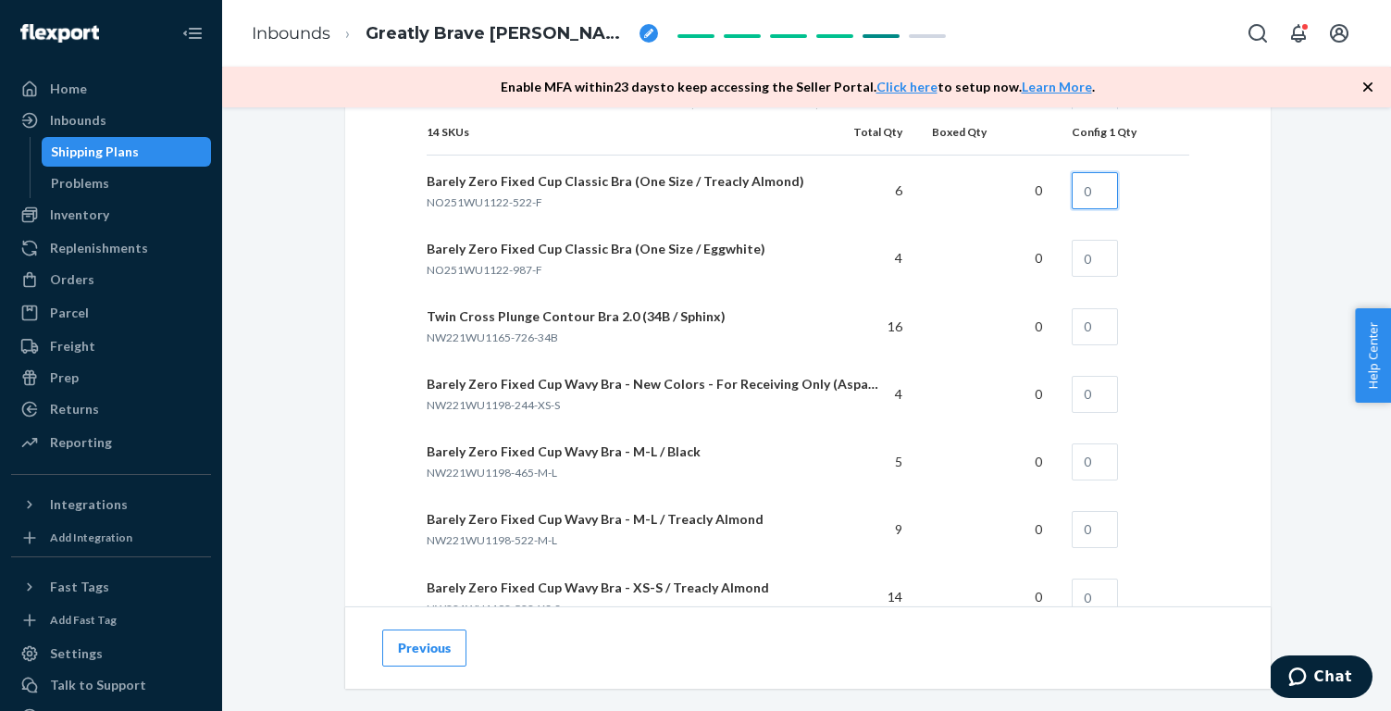
click at [1091, 190] on input "text" at bounding box center [1095, 190] width 46 height 37
type input "6"
click at [1091, 269] on input "text" at bounding box center [1095, 258] width 46 height 37
type input "4"
click at [1092, 319] on input "text" at bounding box center [1095, 326] width 46 height 37
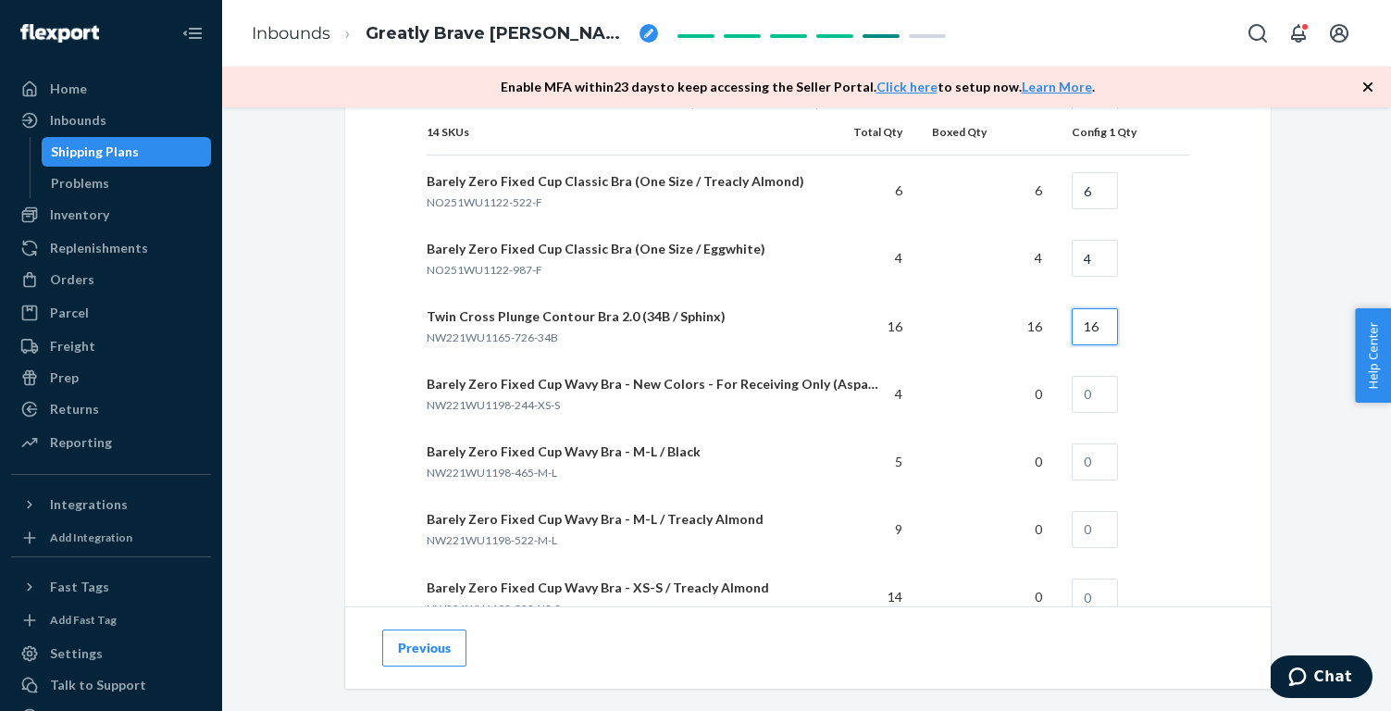
type input "16"
click at [1100, 395] on input "text" at bounding box center [1095, 394] width 46 height 37
type input "4"
click at [1095, 457] on input "text" at bounding box center [1095, 461] width 46 height 37
type input "5"
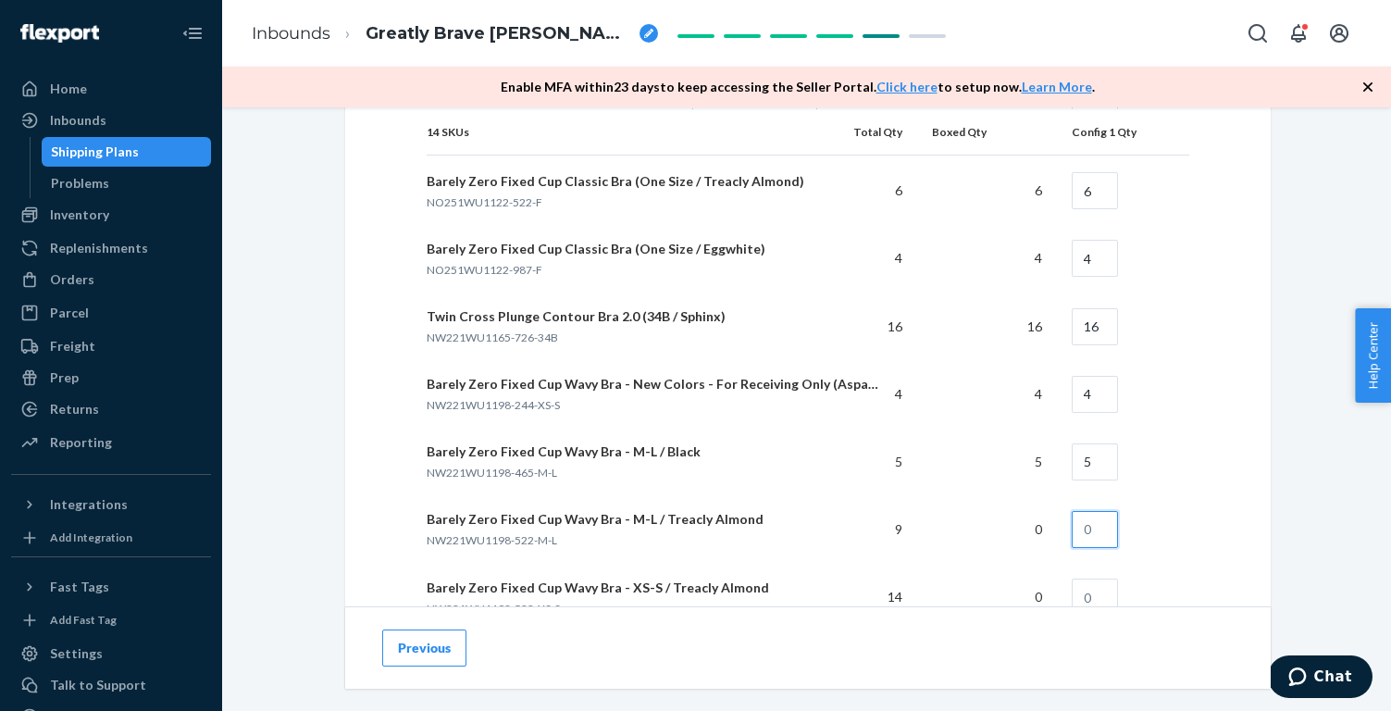
click at [1101, 525] on input "text" at bounding box center [1095, 529] width 46 height 37
type input "9"
click at [1101, 581] on input "text" at bounding box center [1095, 596] width 46 height 37
type input "14"
click at [1246, 587] on div "How will your shipment be packed? Multiple SKUs per box To avoid receiving dela…" at bounding box center [807, 104] width 925 height 1679
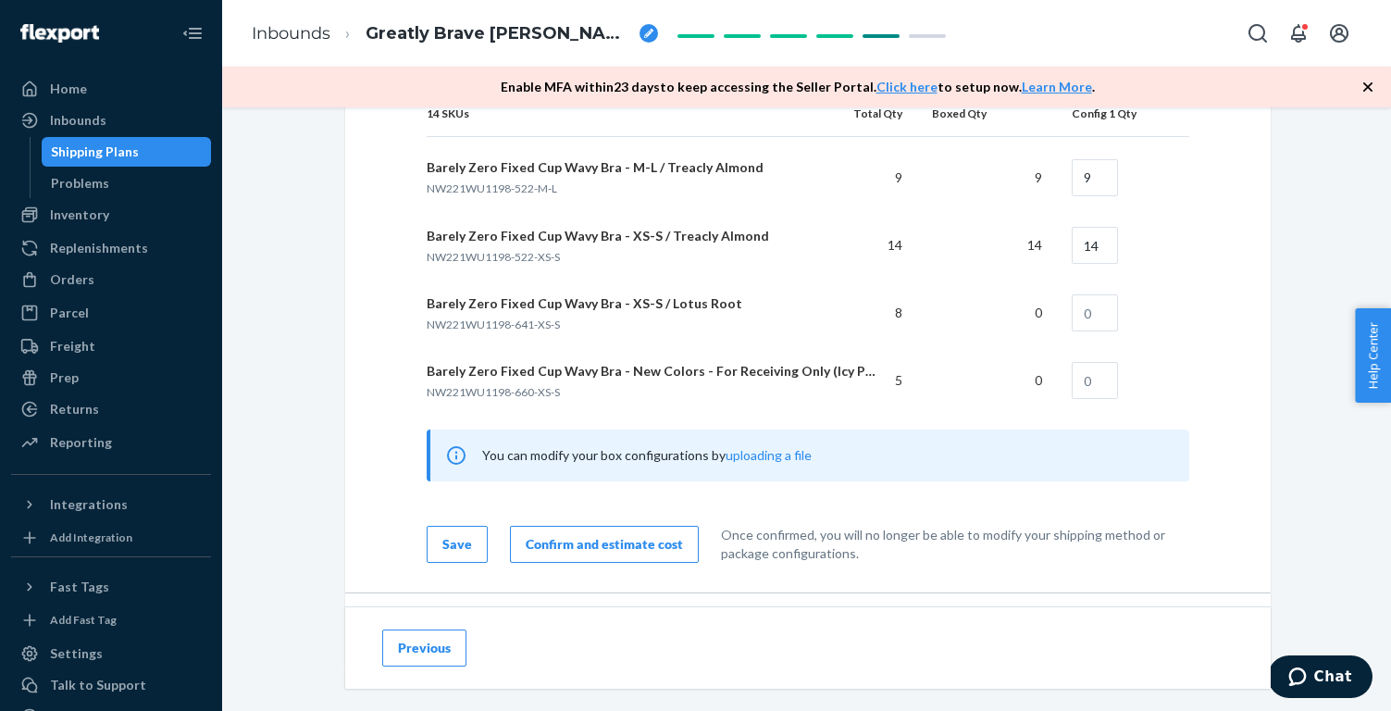
scroll to position [2001, 0]
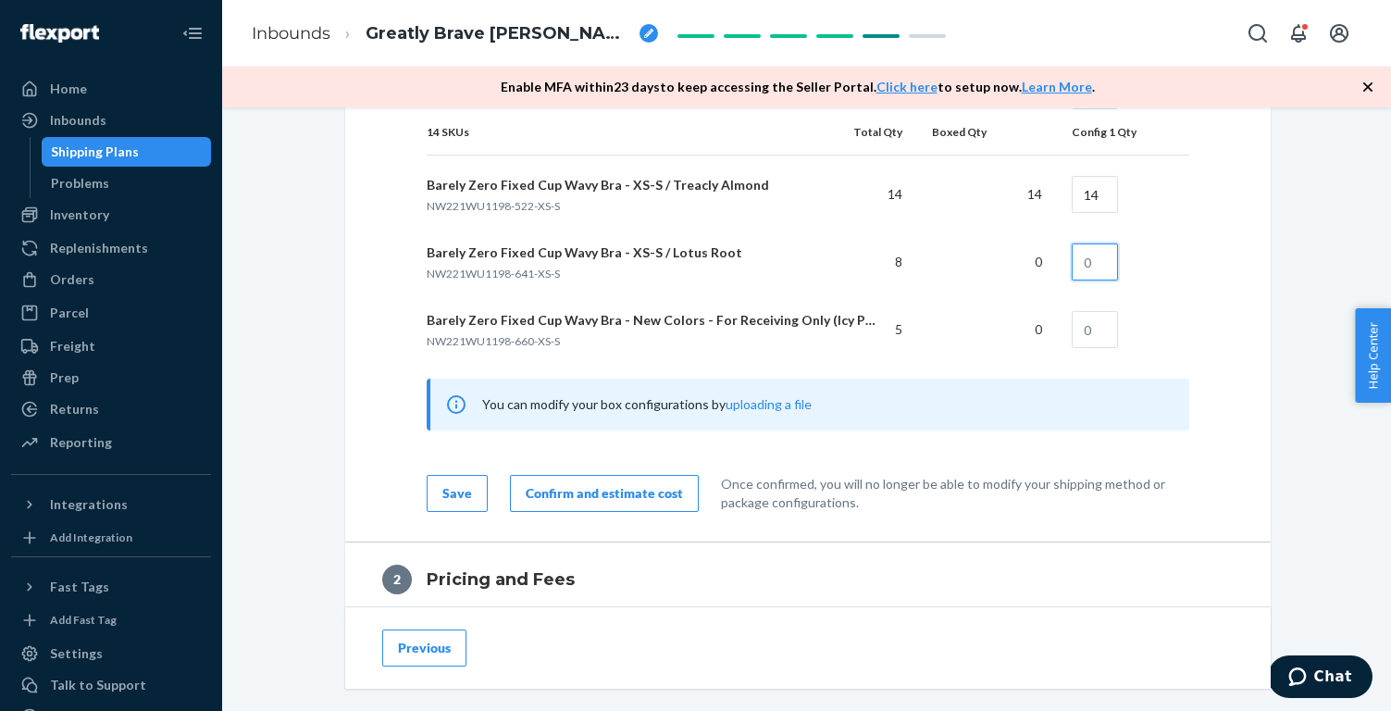
click at [1089, 245] on input "text" at bounding box center [1095, 261] width 46 height 37
type input "8"
click at [1103, 328] on input "text" at bounding box center [1095, 329] width 46 height 37
type input "5"
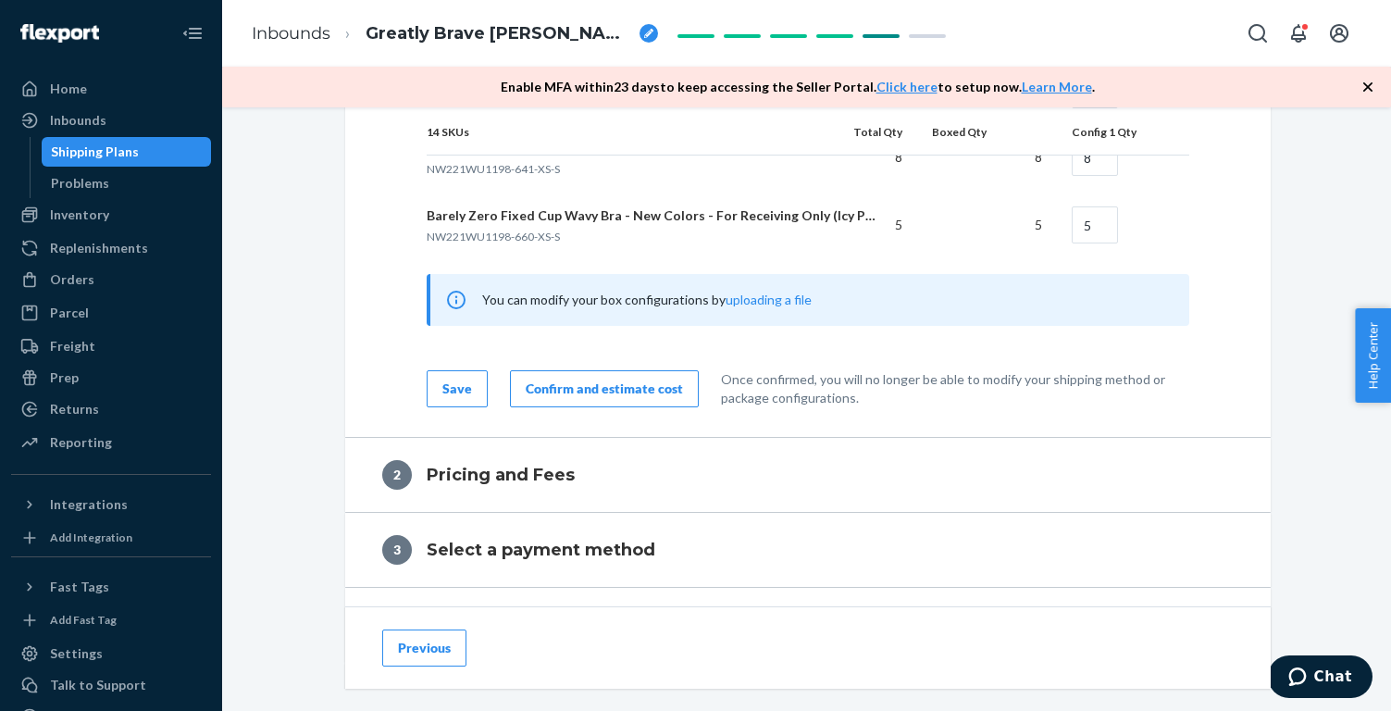
scroll to position [2167, 0]
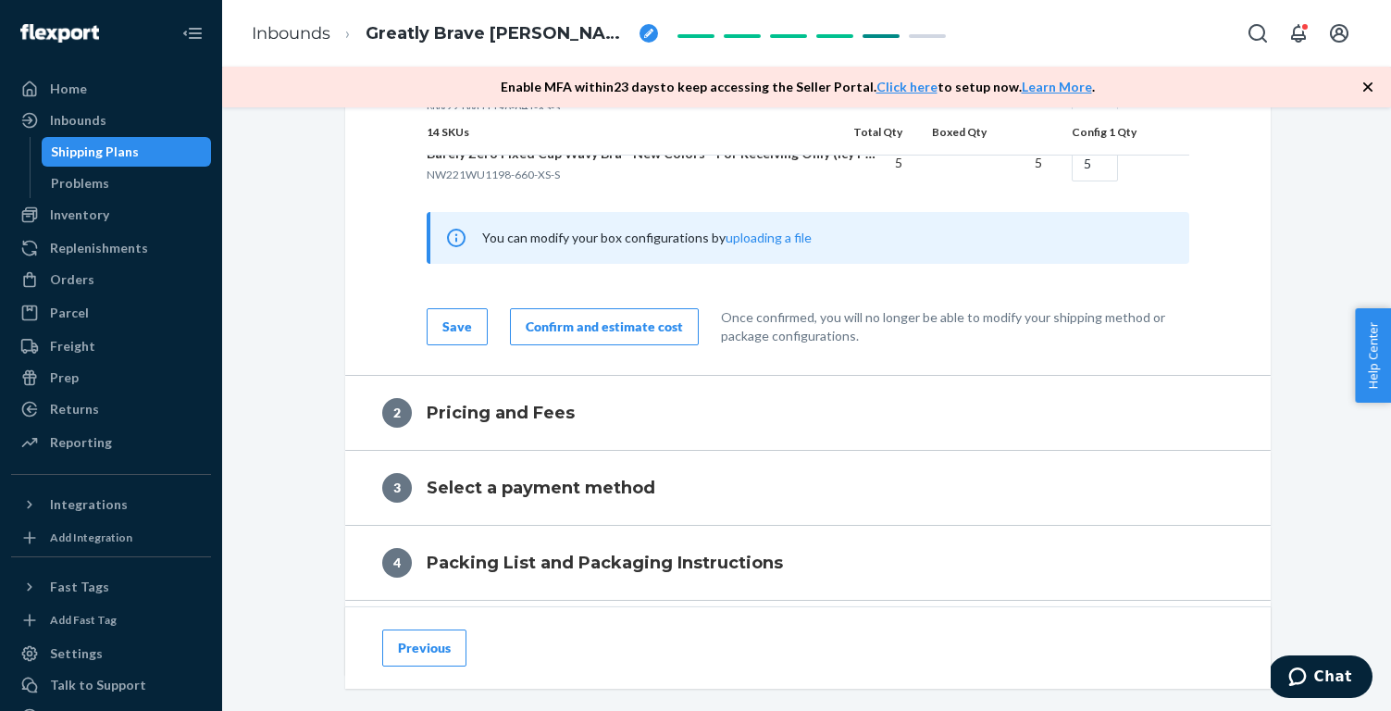
click at [632, 327] on div "Confirm and estimate cost" at bounding box center [604, 326] width 157 height 19
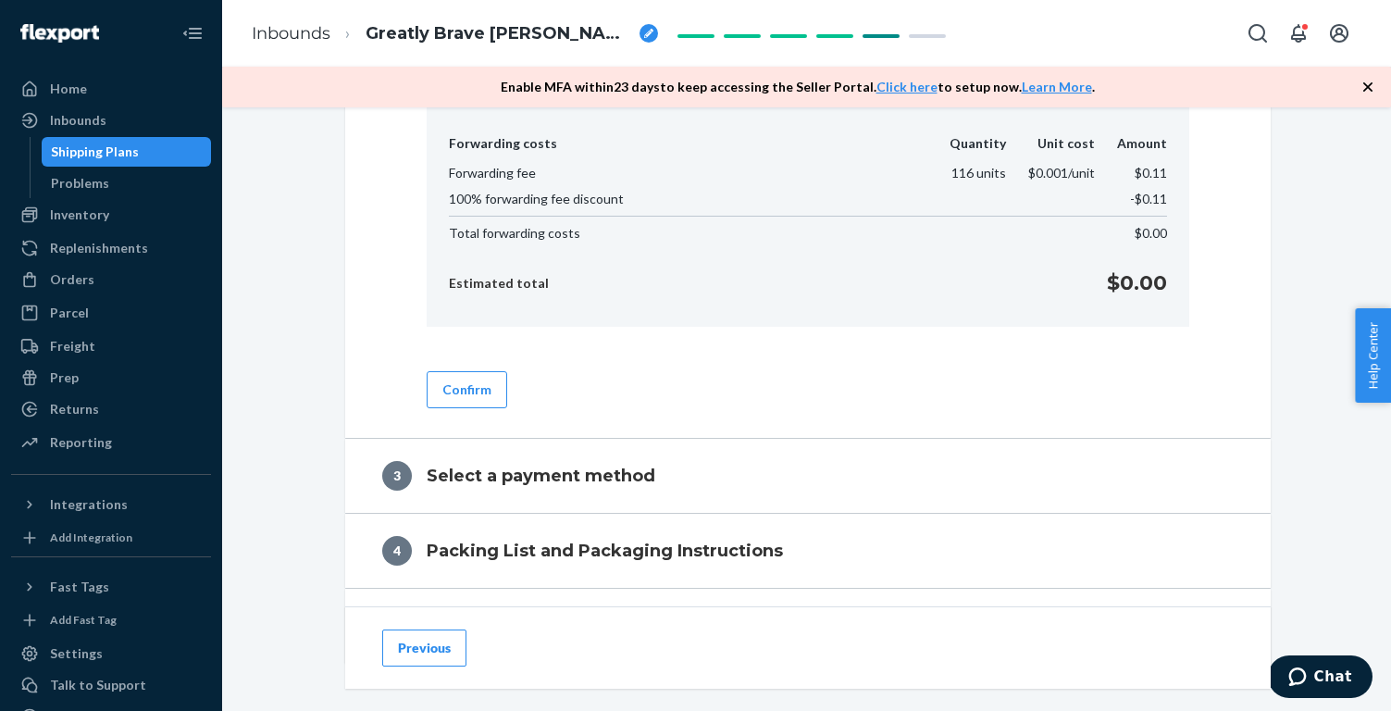
scroll to position [745, 0]
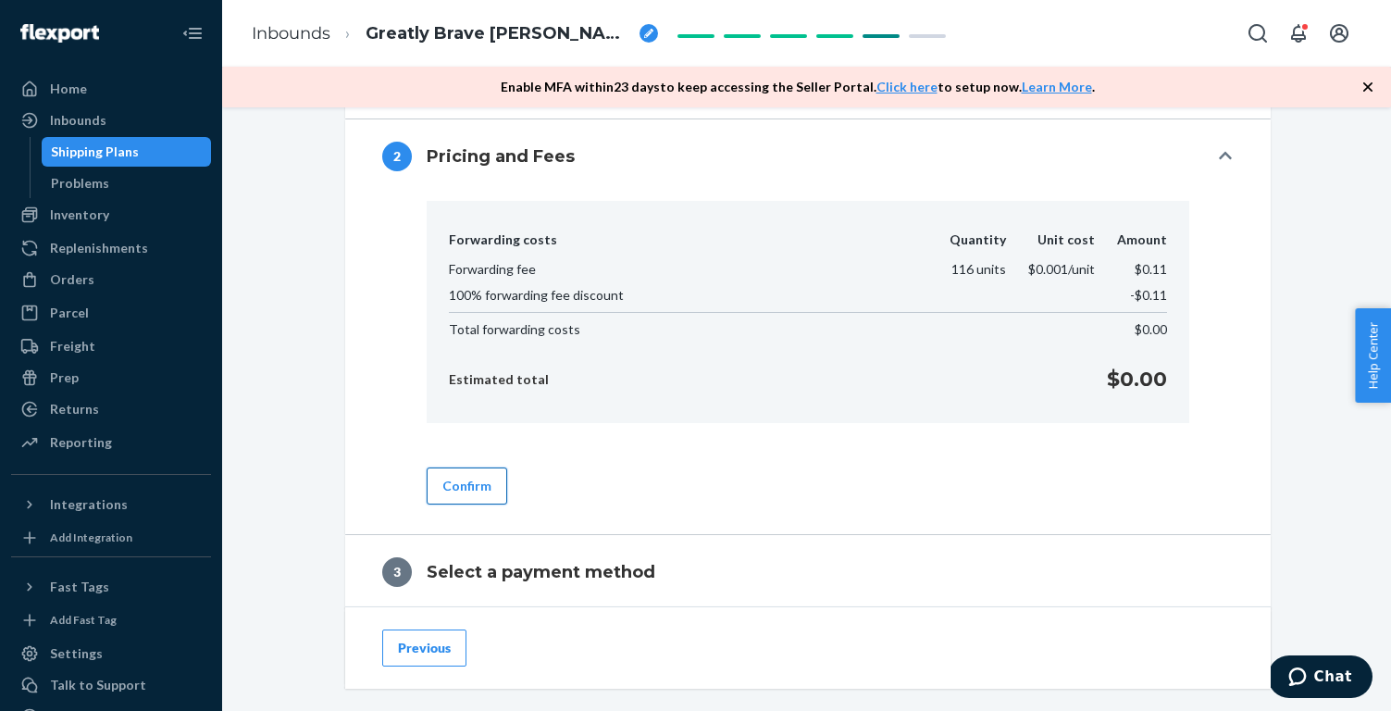
click at [477, 479] on button "Confirm" at bounding box center [467, 485] width 81 height 37
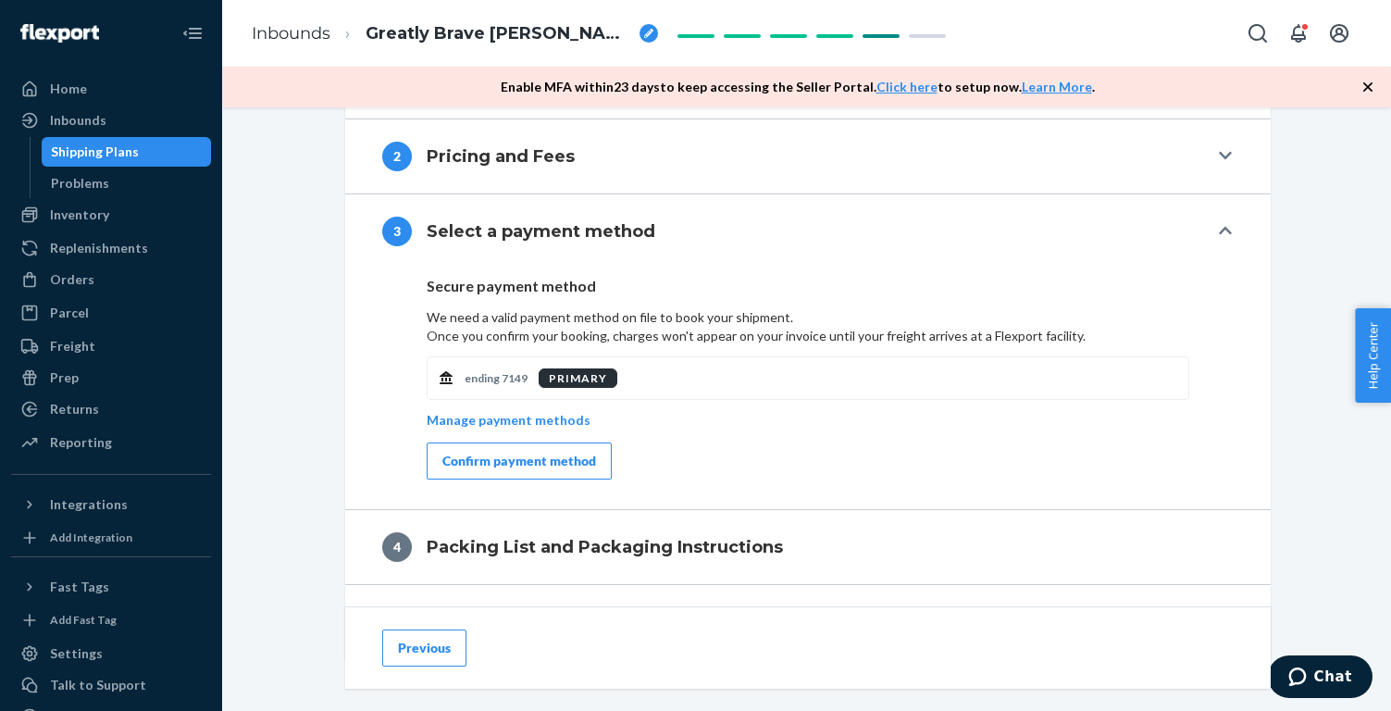
click at [484, 459] on div "Confirm payment method" at bounding box center [519, 461] width 154 height 19
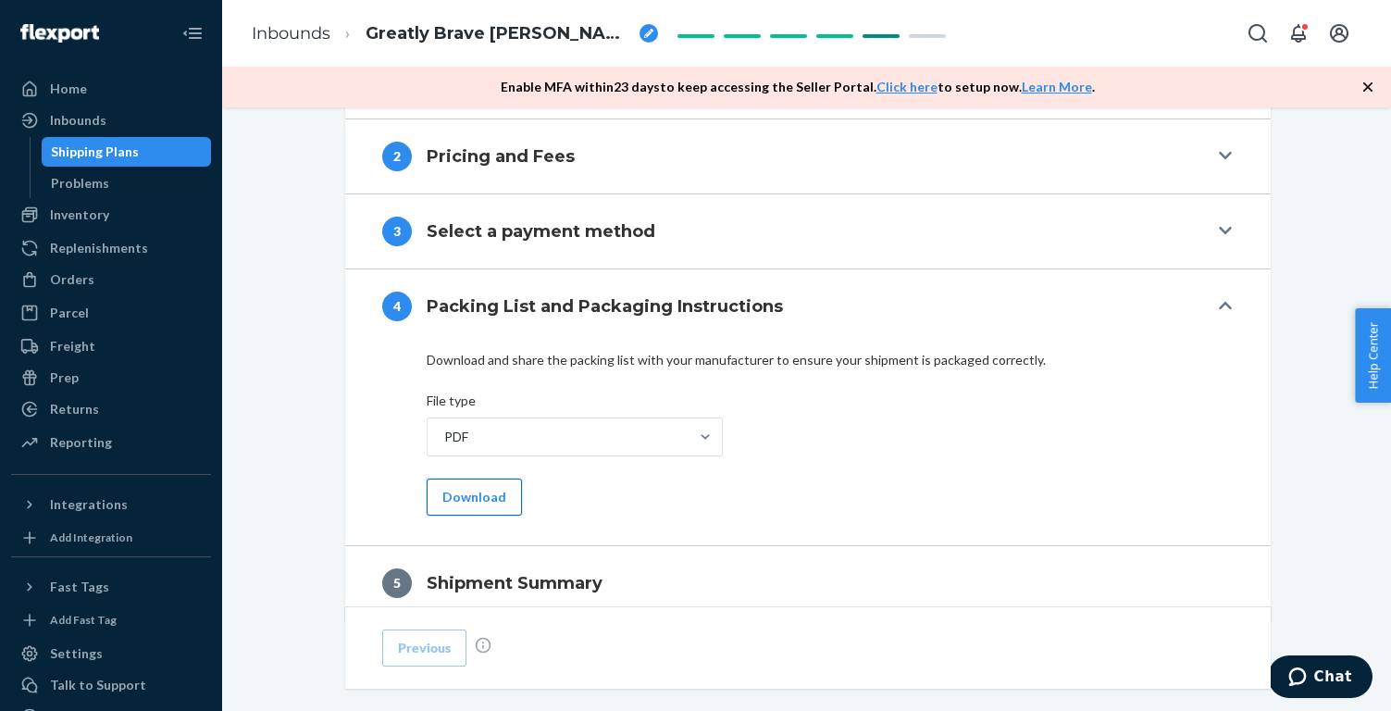
click at [456, 494] on button "Download" at bounding box center [474, 496] width 95 height 37
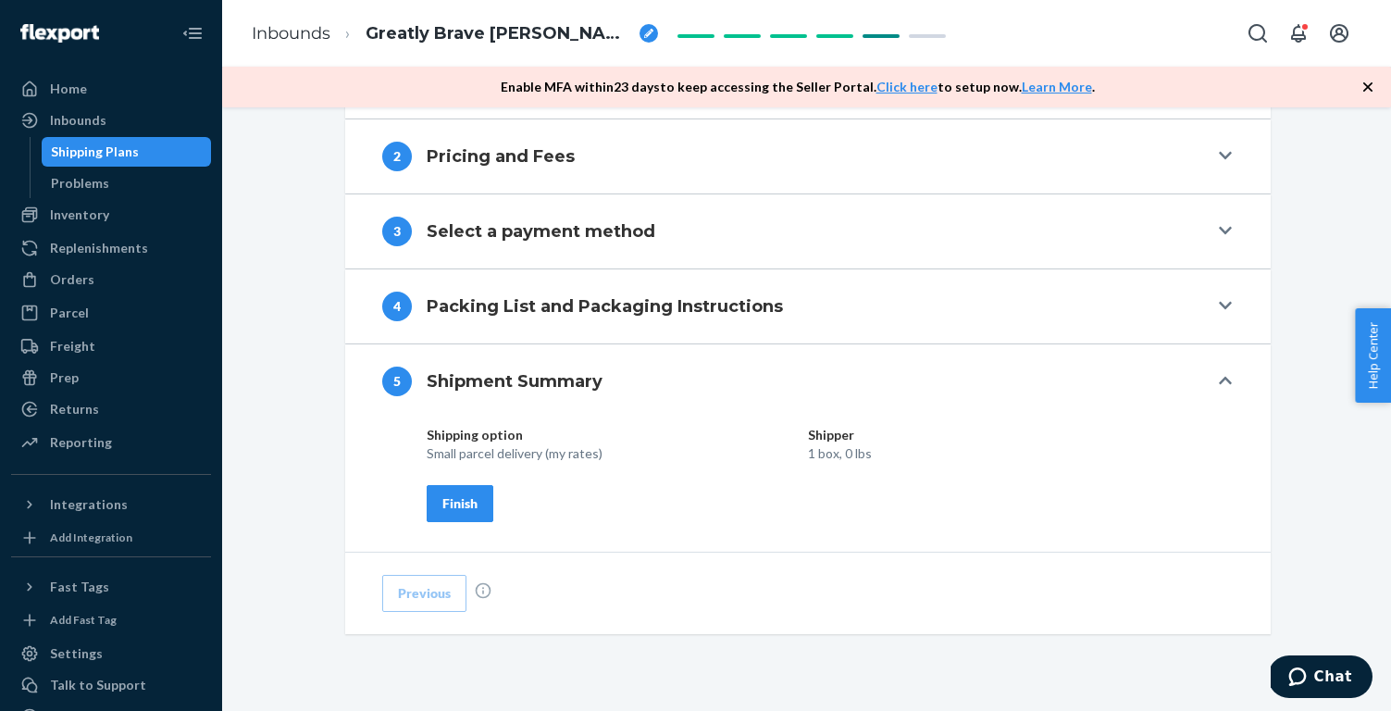
click at [453, 499] on div "Finish" at bounding box center [459, 503] width 35 height 19
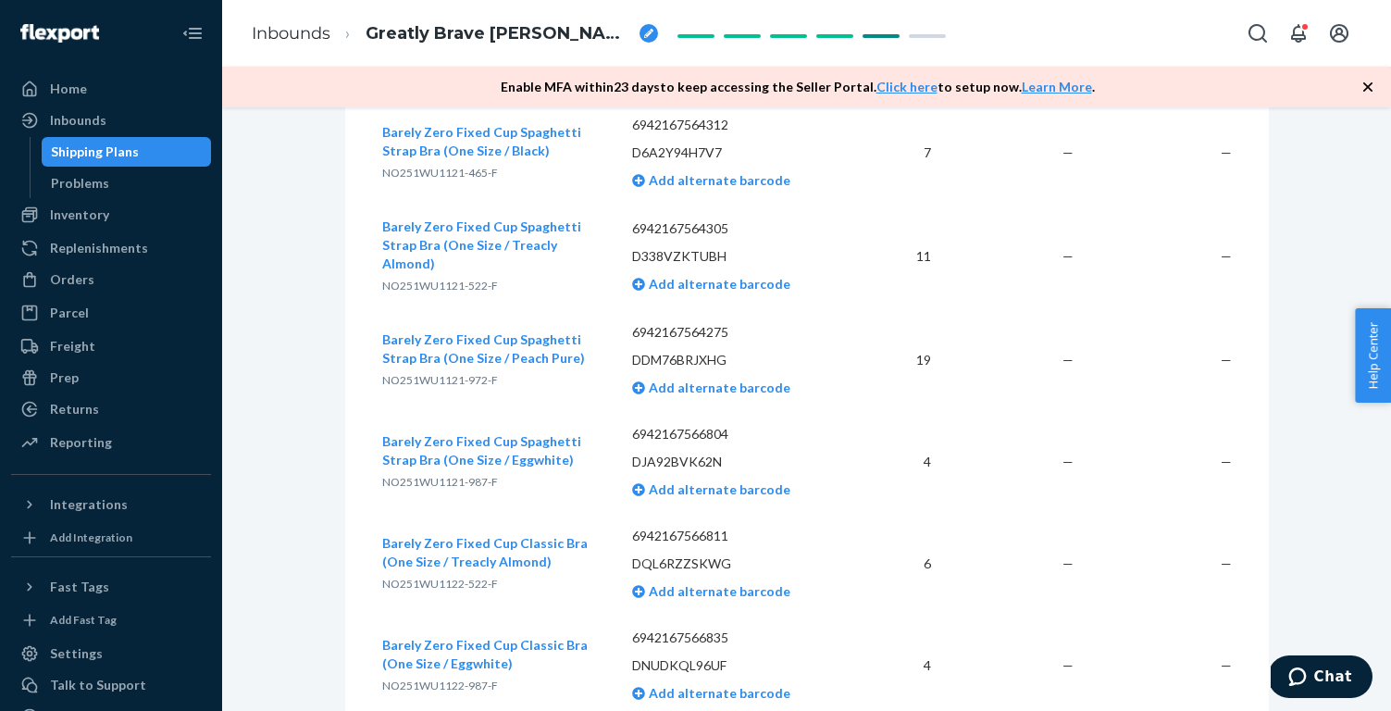
click at [428, 28] on span "Greatly Brave [PERSON_NAME]" at bounding box center [499, 34] width 266 height 24
click at [259, 31] on link "Inbounds" at bounding box center [291, 33] width 79 height 20
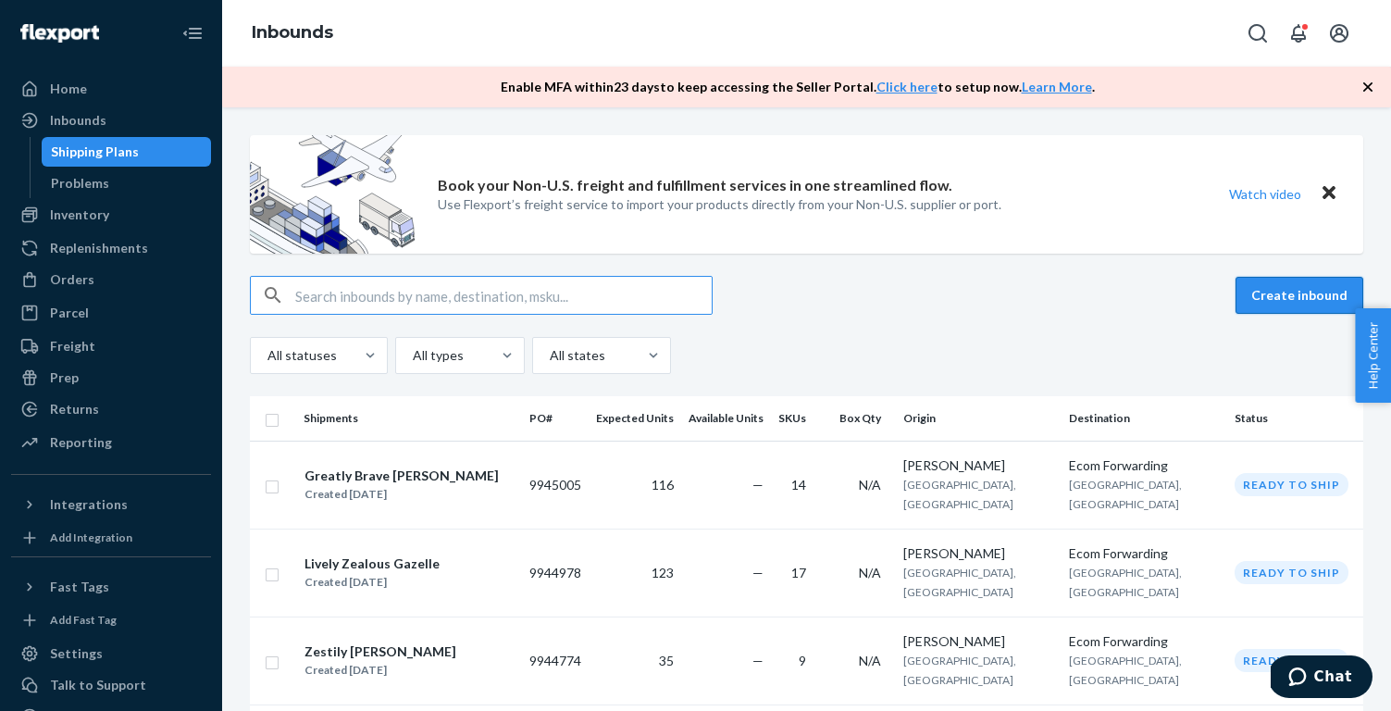
click at [1272, 302] on button "Create inbound" at bounding box center [1299, 295] width 128 height 37
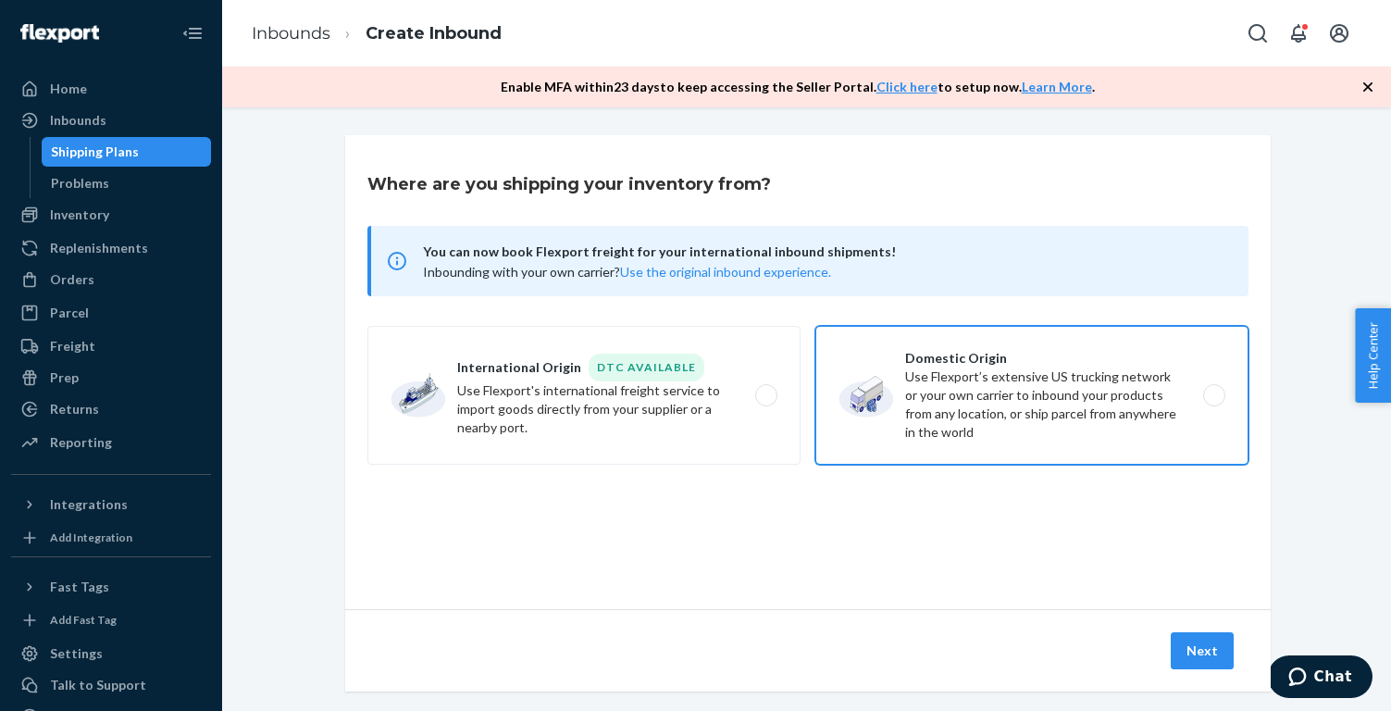
click at [1025, 377] on label "Domestic Origin Use Flexport’s extensive US trucking network or your own carrie…" at bounding box center [1031, 395] width 433 height 139
click at [1213, 390] on input "Domestic Origin Use Flexport’s extensive US trucking network or your own carrie…" at bounding box center [1219, 396] width 12 height 12
radio input "true"
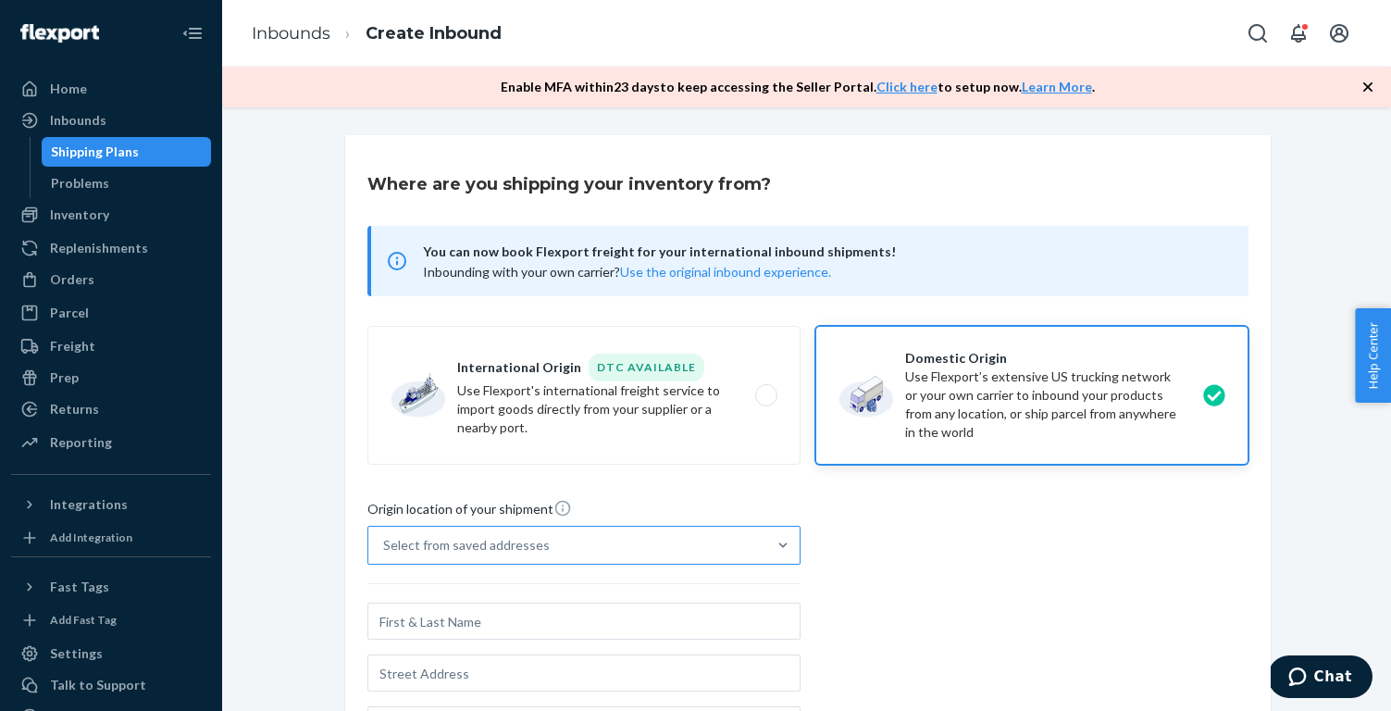
click at [689, 543] on div "Select from saved addresses" at bounding box center [567, 545] width 398 height 37
click at [385, 543] on input "Select from saved addresses" at bounding box center [384, 545] width 2 height 19
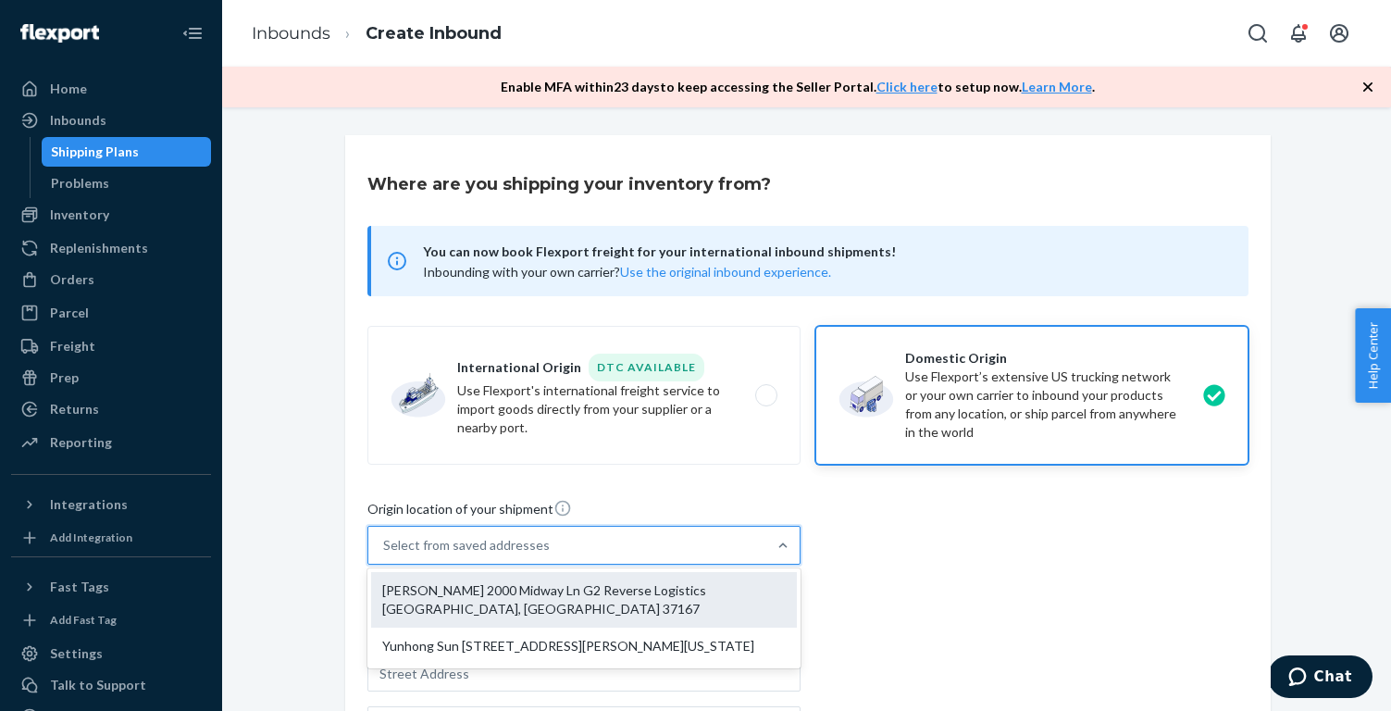
click at [651, 600] on div "[PERSON_NAME] 2000 Midway Ln G2 Reverse Logistics [GEOGRAPHIC_DATA], [GEOGRAPHI…" at bounding box center [584, 600] width 426 height 56
click at [385, 554] on input "option [PERSON_NAME] 2000 Midway Ln G2 Reverse Logistics [GEOGRAPHIC_DATA], [GE…" at bounding box center [384, 545] width 2 height 19
type input "[PERSON_NAME]"
type input "2000 Midway Ln"
type input "G2 Reverse Logistics"
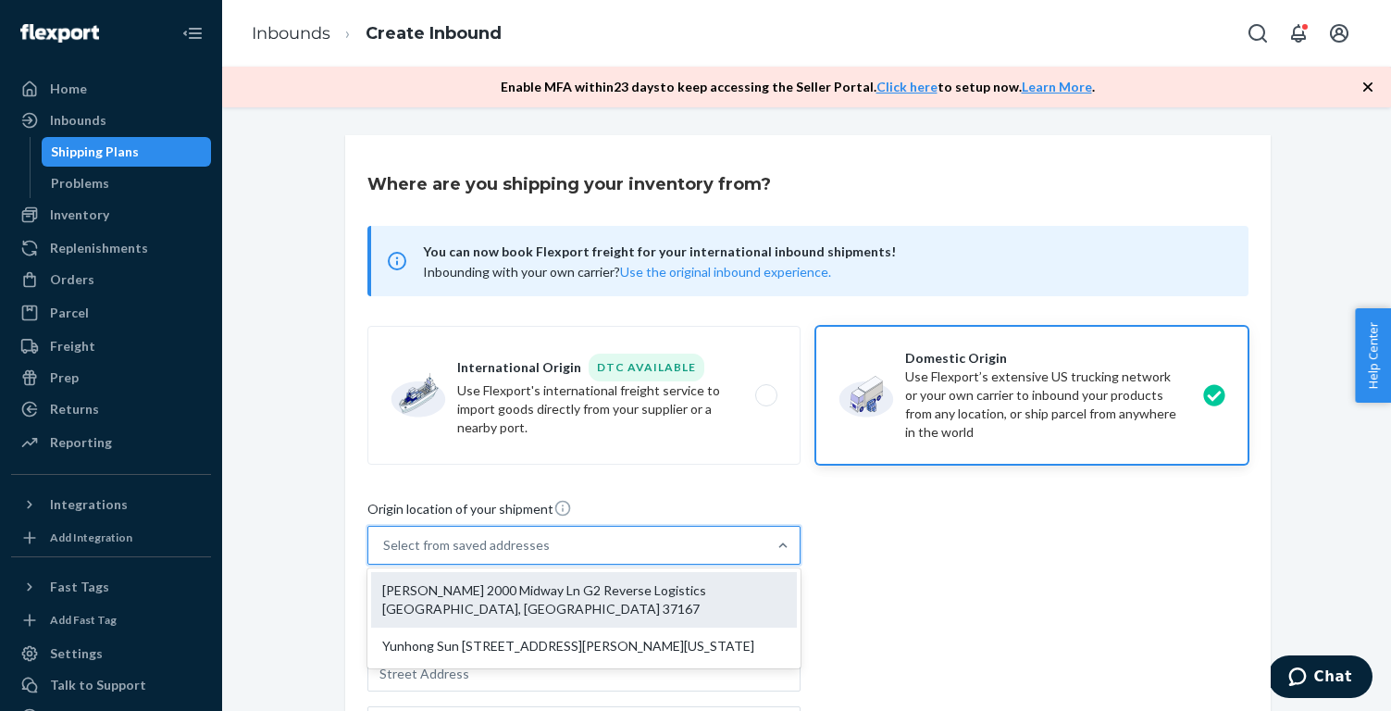
type input "[GEOGRAPHIC_DATA]"
type input "TN"
type input "37167"
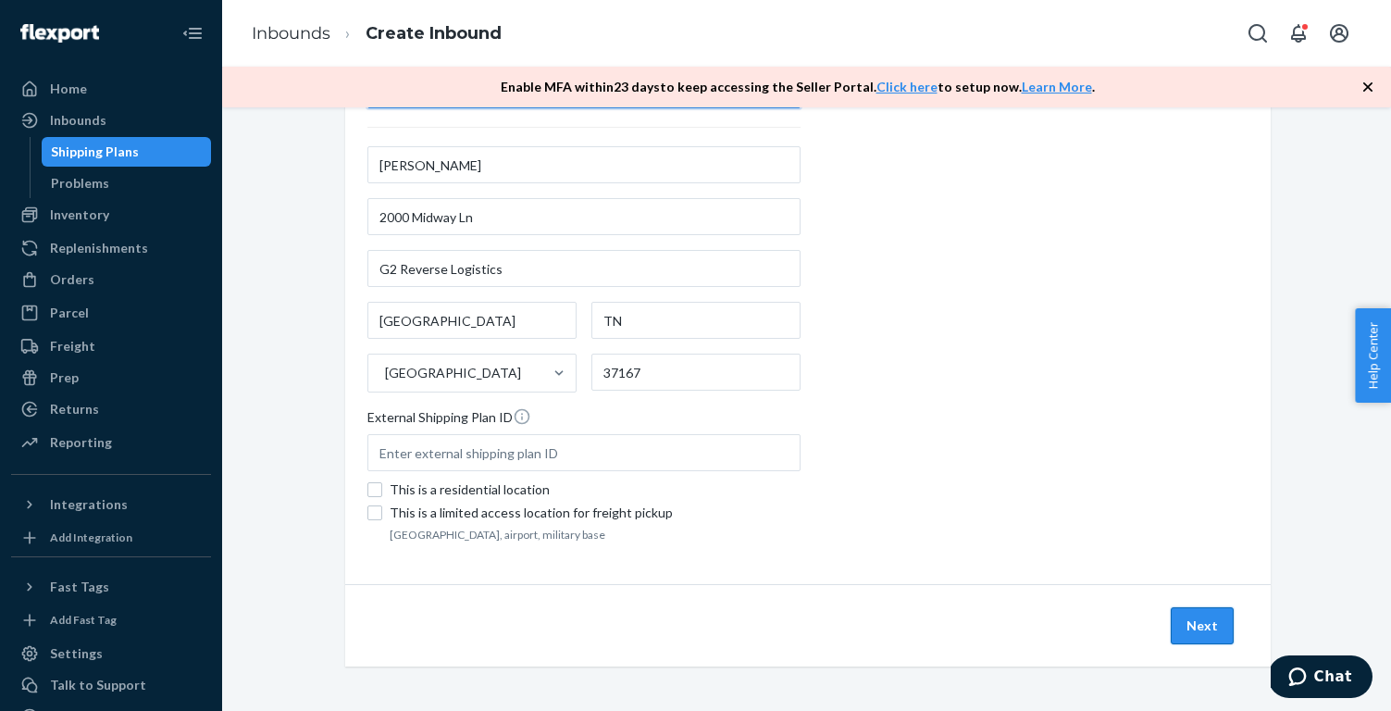
scroll to position [456, 0]
click at [1188, 628] on button "Next" at bounding box center [1202, 625] width 63 height 37
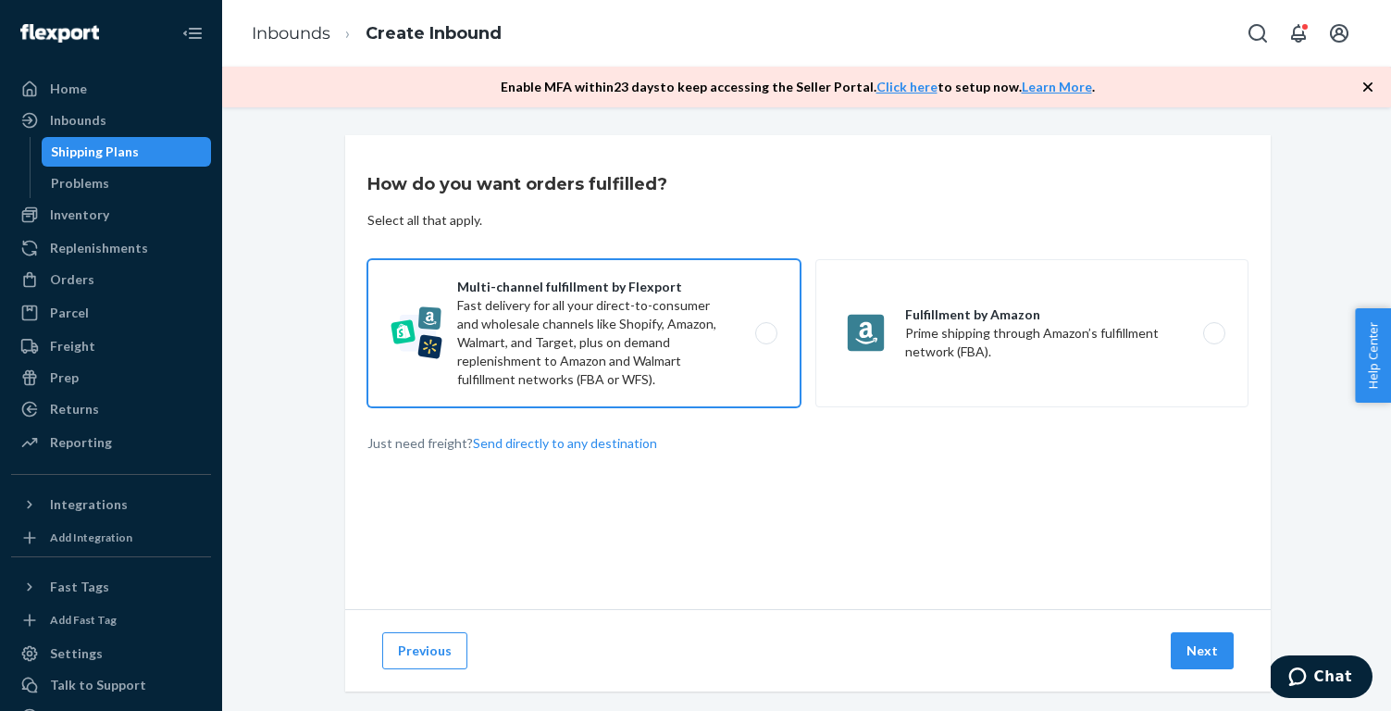
click at [702, 351] on label "Multi-channel fulfillment by Flexport Fast delivery for all your direct-to-cons…" at bounding box center [583, 333] width 433 height 148
click at [765, 340] on input "Multi-channel fulfillment by Flexport Fast delivery for all your direct-to-cons…" at bounding box center [771, 334] width 12 height 12
radio input "true"
click at [1182, 659] on button "Next" at bounding box center [1202, 650] width 63 height 37
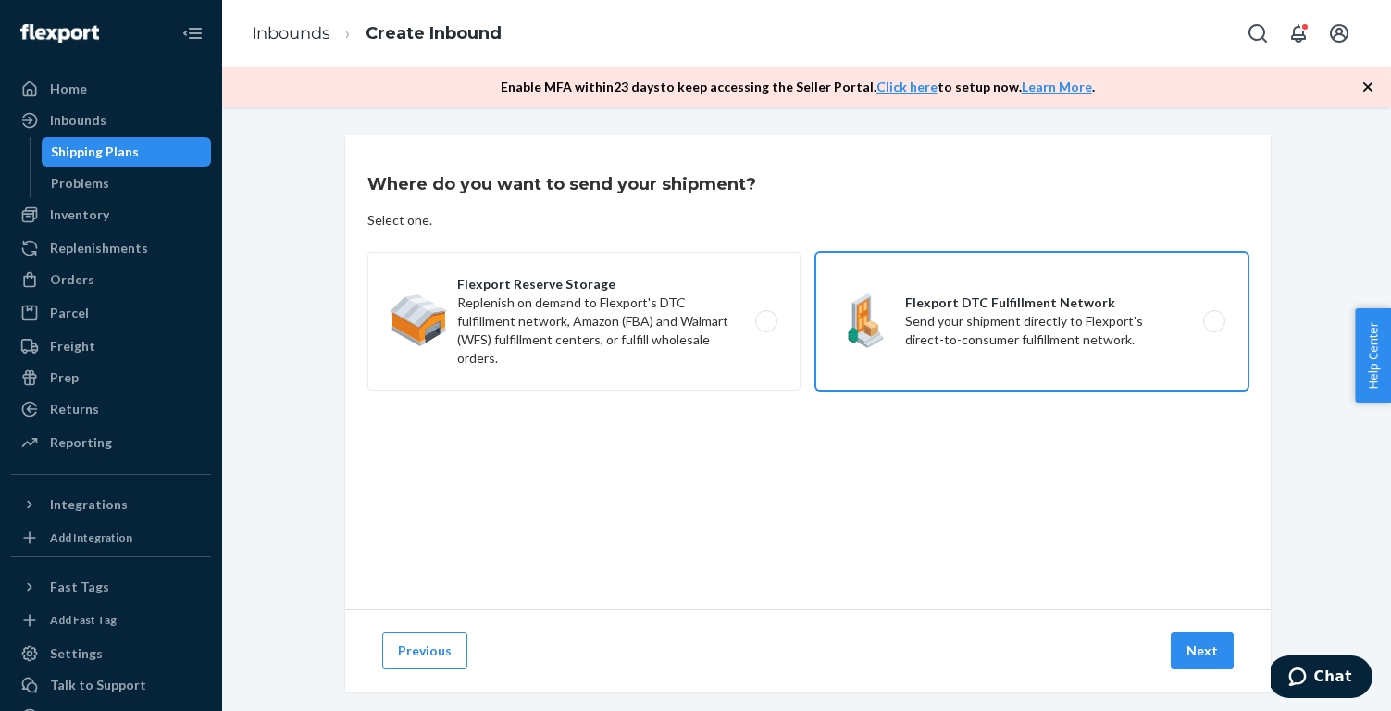
click at [1009, 306] on label "Flexport DTC Fulfillment Network Send your shipment directly to Flexport's dire…" at bounding box center [1031, 321] width 433 height 139
click at [1213, 316] on input "Flexport DTC Fulfillment Network Send your shipment directly to Flexport's dire…" at bounding box center [1219, 322] width 12 height 12
radio input "true"
click at [1205, 641] on button "Next" at bounding box center [1202, 650] width 63 height 37
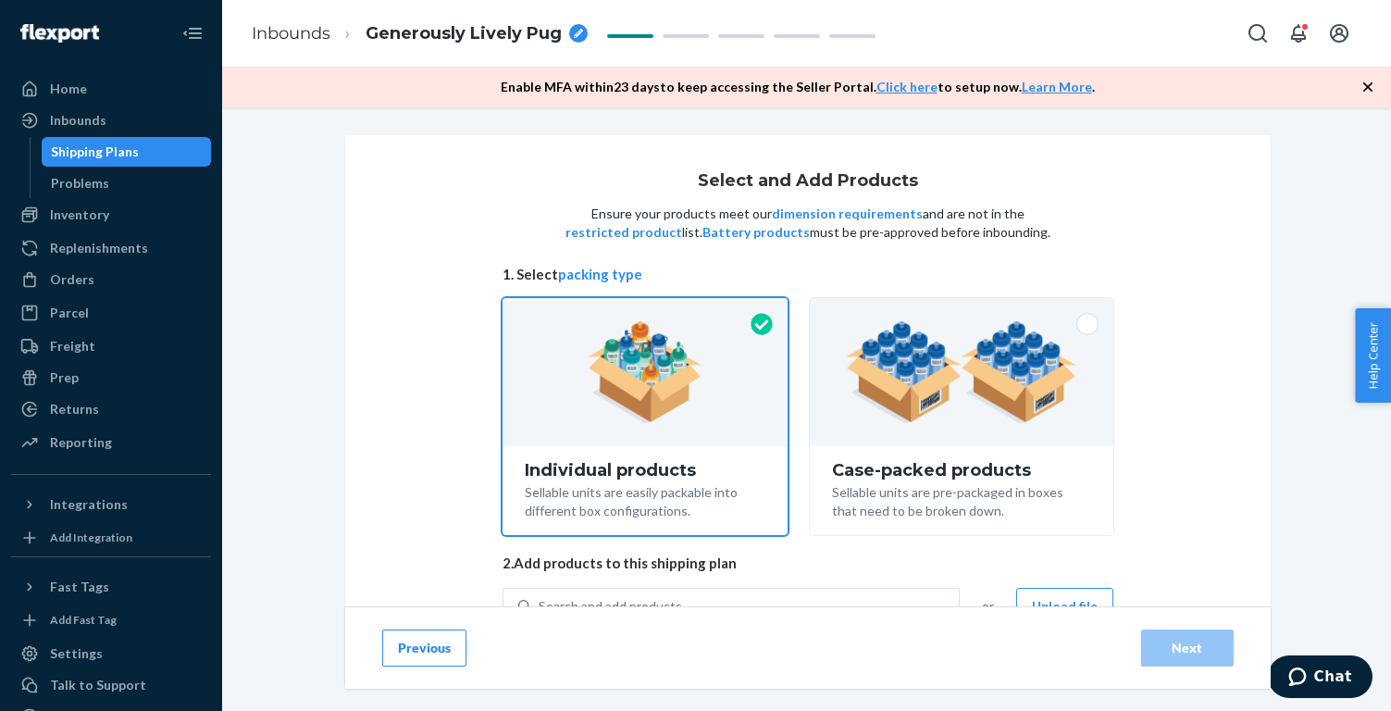
click at [327, 189] on div "Select and Add Products Ensure your products meet our dimension requirements an…" at bounding box center [806, 459] width 1141 height 648
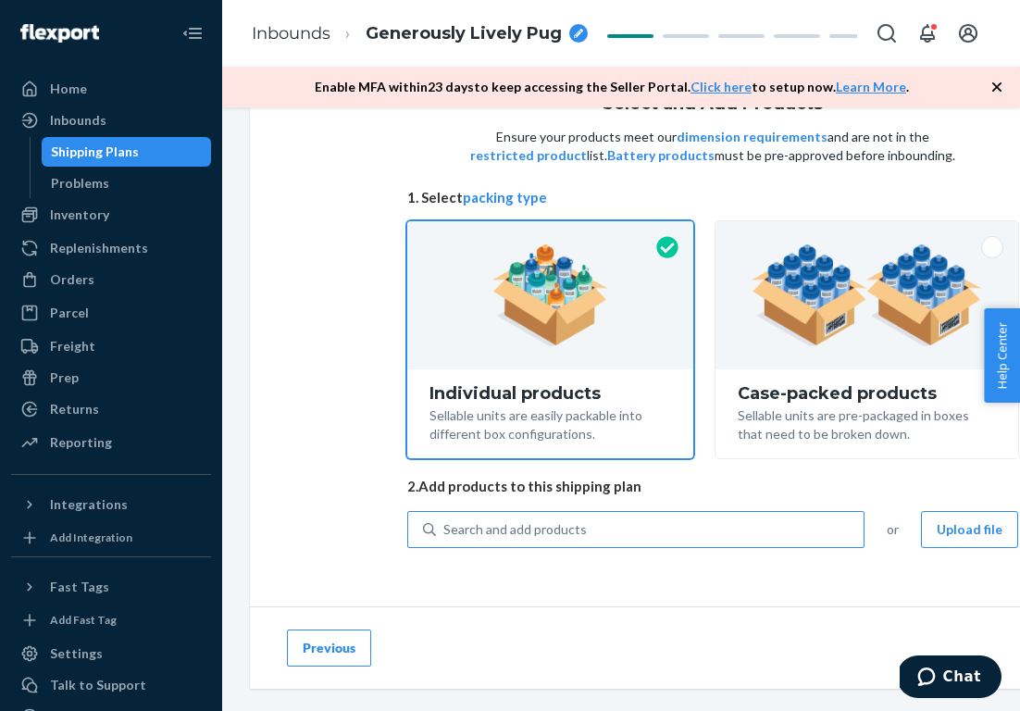
scroll to position [76, 0]
click at [517, 540] on div "Search and add products" at bounding box center [650, 530] width 428 height 33
click at [445, 539] on input "Search and add products" at bounding box center [444, 530] width 2 height 19
paste input "NW221PB4101-106-M"
type input "NW221PB4101-106-M"
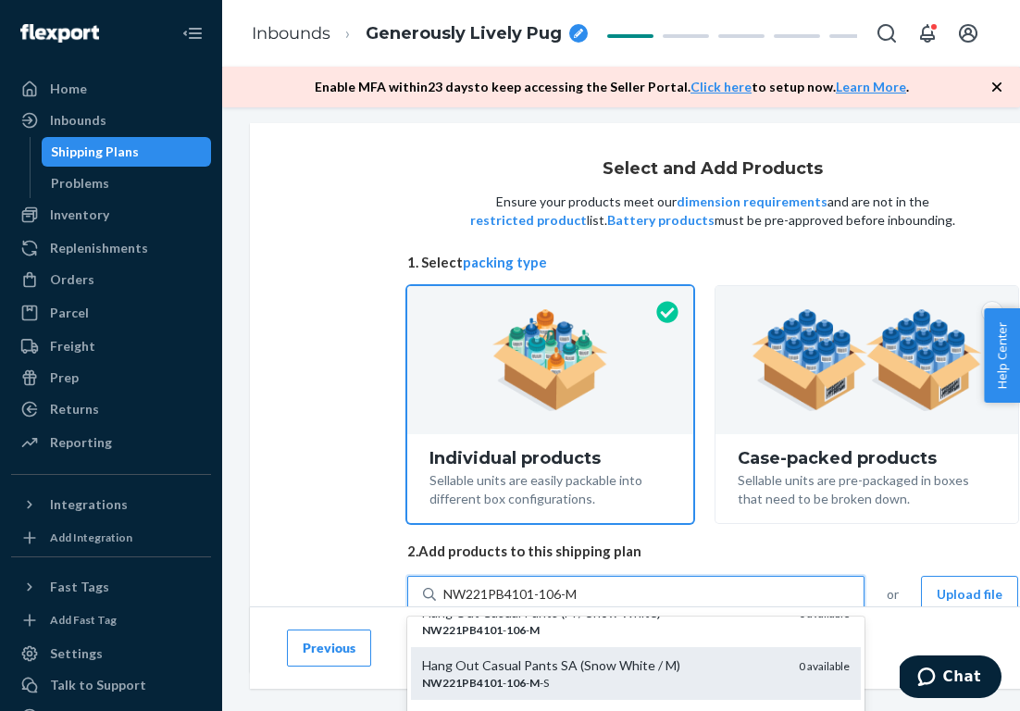
scroll to position [60, 0]
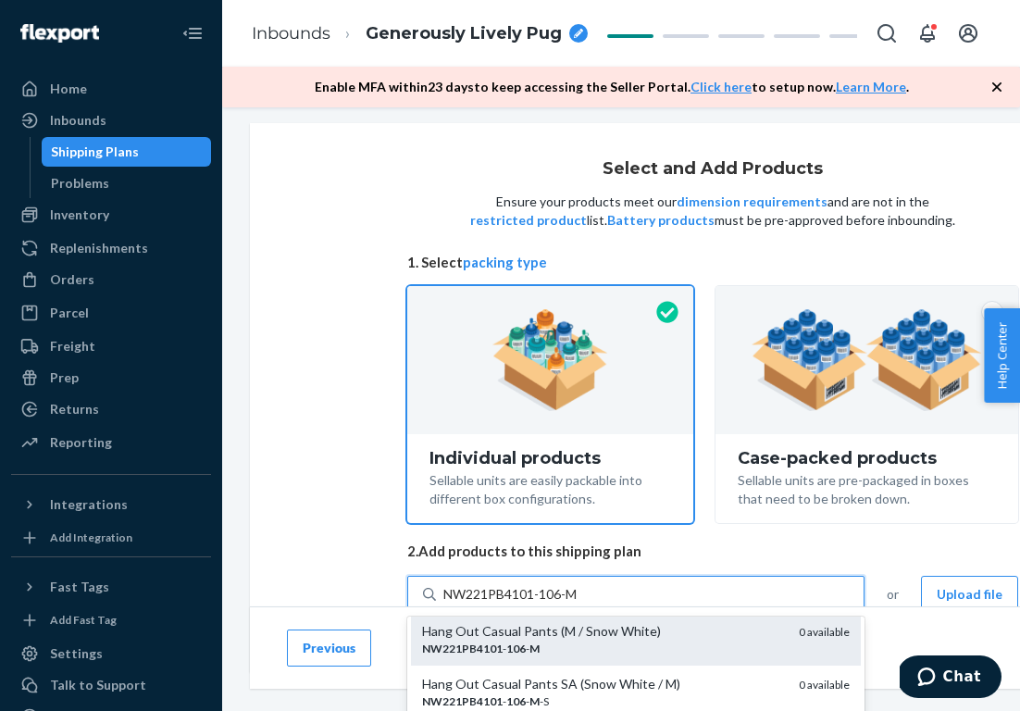
click at [546, 640] on div "NW221PB4101 - 106 - M" at bounding box center [603, 648] width 362 height 16
click at [546, 603] on input "NW221PB4101-106-M" at bounding box center [511, 594] width 137 height 19
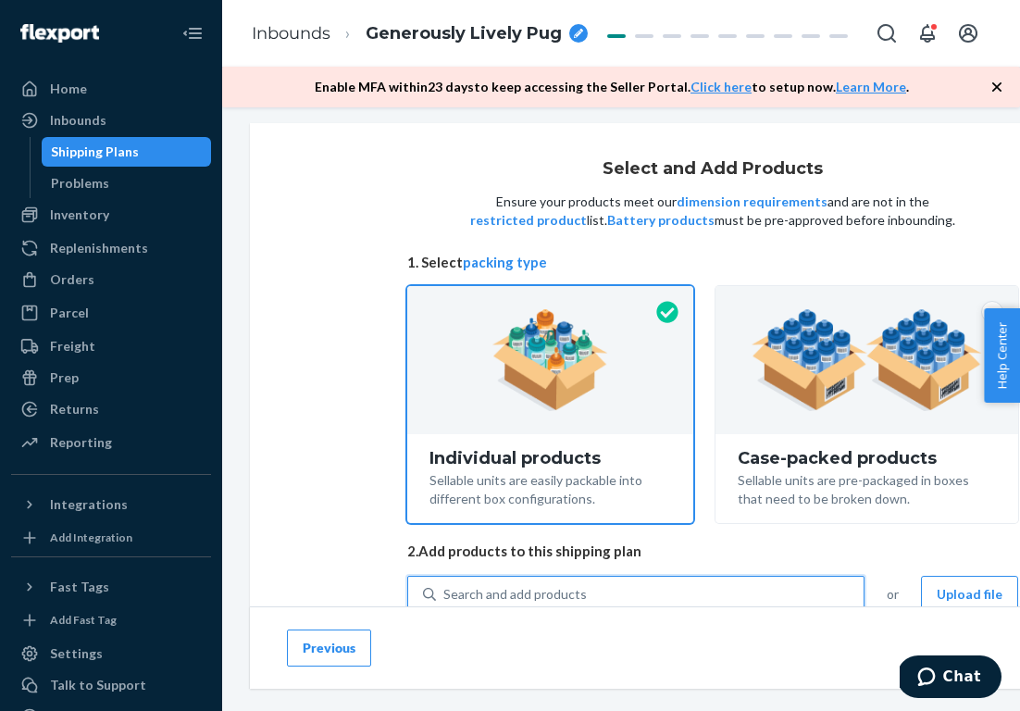
click at [653, 587] on div "Search and add products" at bounding box center [650, 593] width 428 height 33
click at [445, 587] on input "0 results available. Use Up and Down to choose options, press Enter to select t…" at bounding box center [444, 594] width 2 height 19
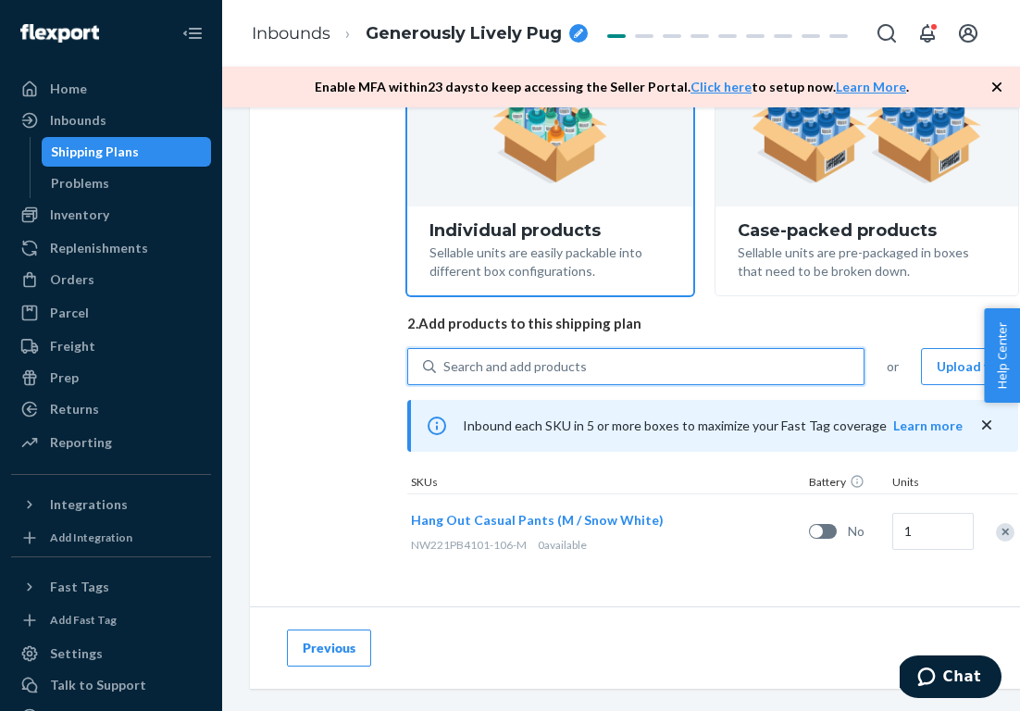
scroll to position [238, 0]
paste input "NW221WL4001-762-S"
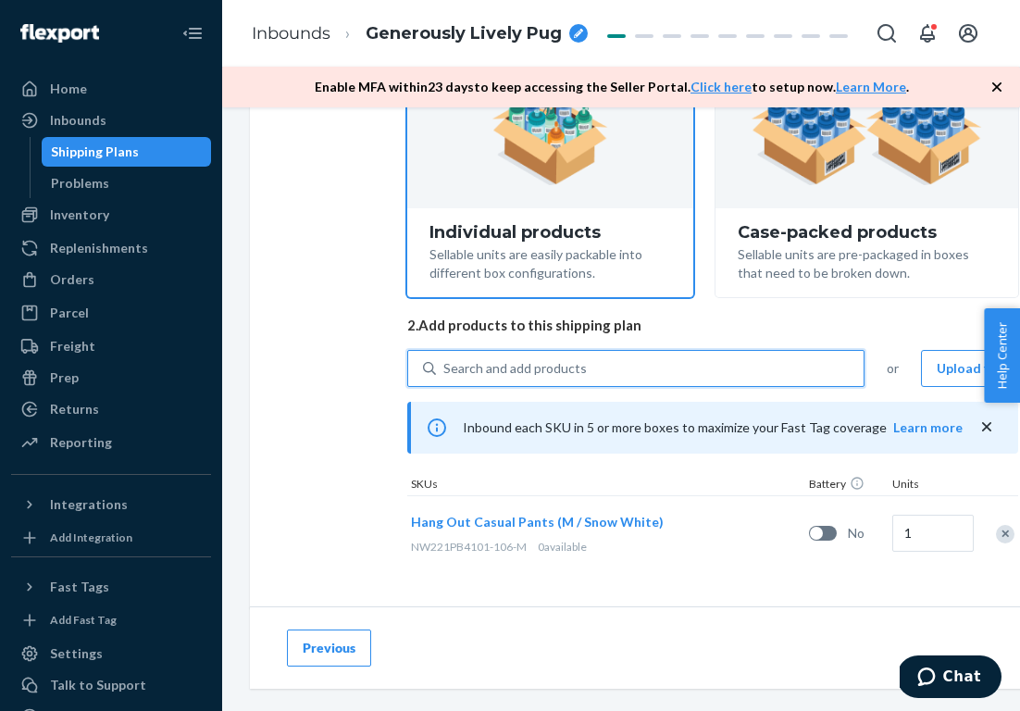
type input "NW221WL4001-762-S"
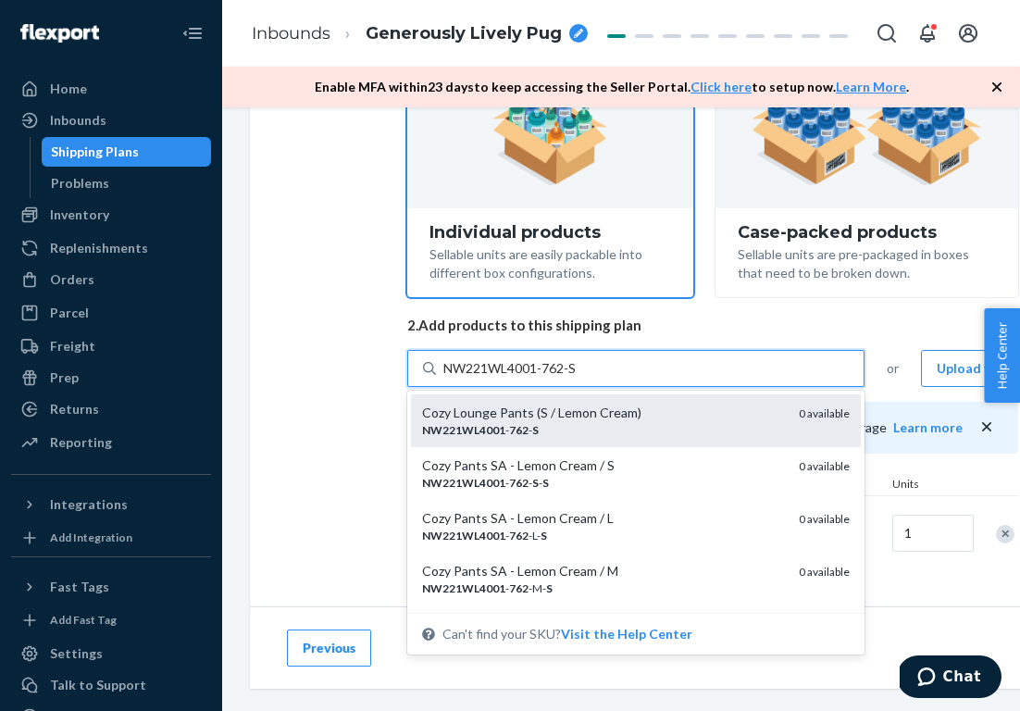
click at [557, 428] on div "NW221WL4001 - 762 - S" at bounding box center [603, 430] width 362 height 16
click at [557, 378] on input "NW221WL4001-762-S" at bounding box center [511, 368] width 136 height 19
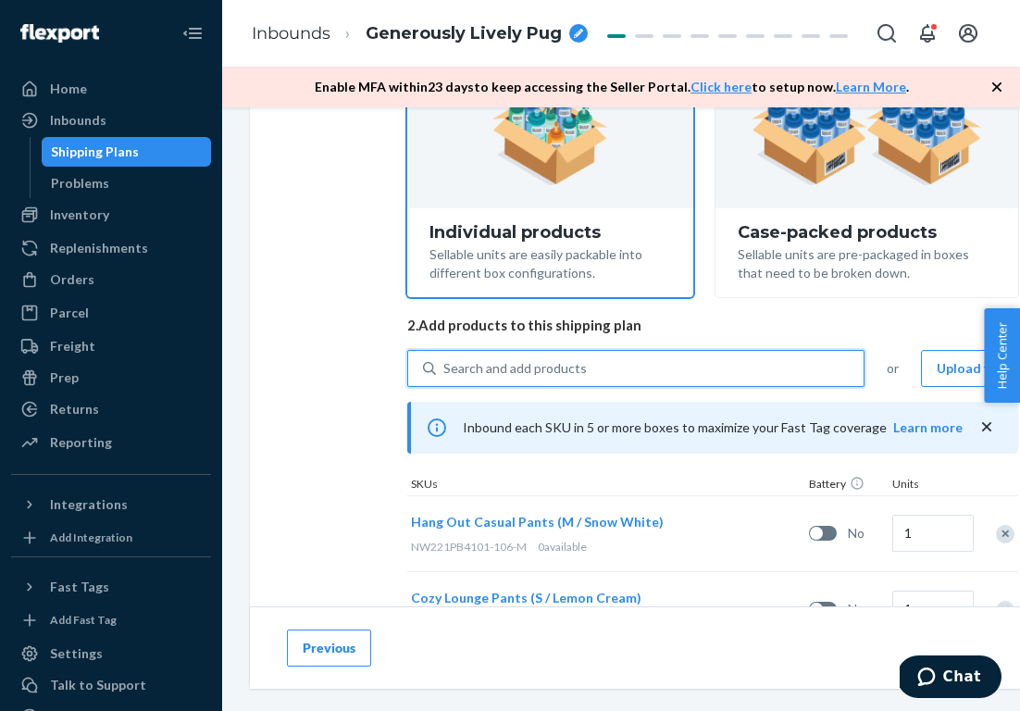
click at [592, 370] on div "Search and add products" at bounding box center [650, 368] width 428 height 33
click at [445, 370] on input "0 results available. Use Up and Down to choose options, press Enter to select t…" at bounding box center [444, 368] width 2 height 19
paste input "NW221WL5003-595-S"
type input "NW221WL5003-595-S"
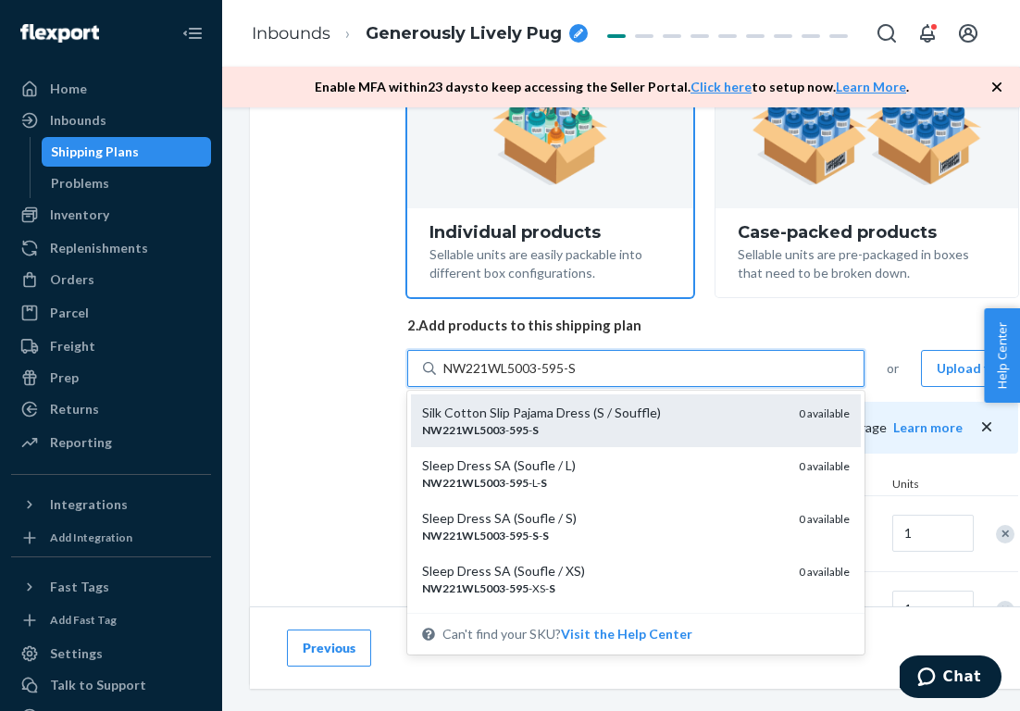
click at [573, 422] on div "NW221WL5003 - 595 - S" at bounding box center [603, 430] width 362 height 16
click at [573, 378] on input "NW221WL5003-595-S" at bounding box center [511, 368] width 136 height 19
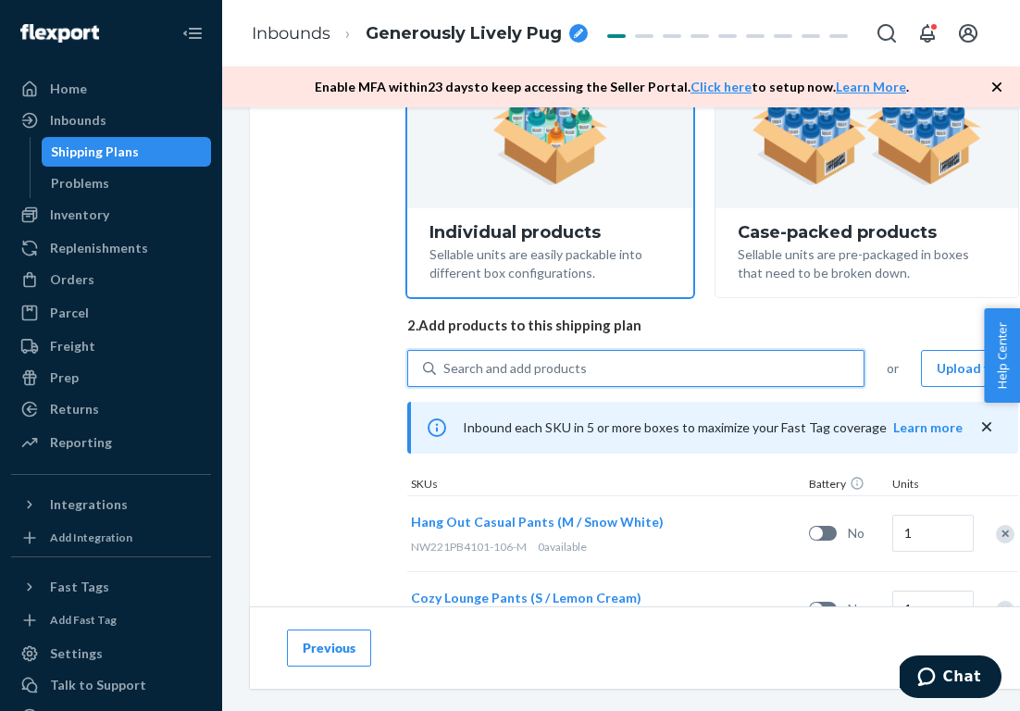
click at [574, 373] on div "Search and add products" at bounding box center [514, 368] width 143 height 19
click at [445, 373] on input "0 results available. Select is focused ,type to refine list, press Down to open…" at bounding box center [444, 368] width 2 height 19
paste input "NW221WU1165-726-34B"
type input "NW221WU1165-726-34B"
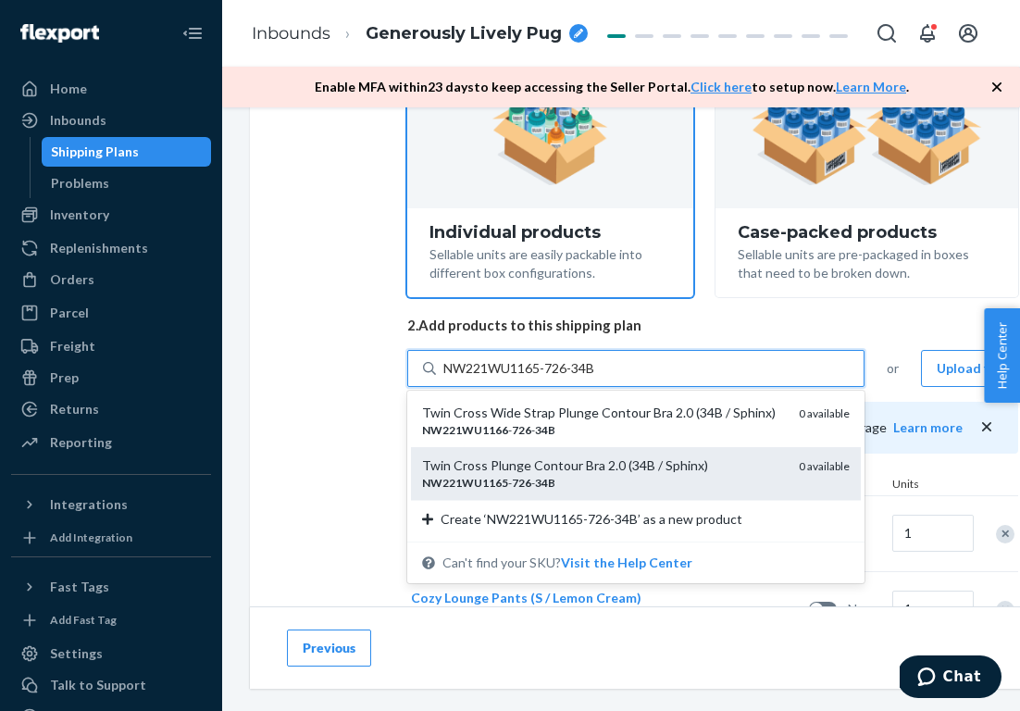
click at [582, 465] on div "Twin Cross Plunge Contour Bra 2.0 (34B / Sphinx)" at bounding box center [603, 465] width 362 height 19
click at [582, 378] on input "NW221WU1165-726-34B" at bounding box center [520, 368] width 155 height 19
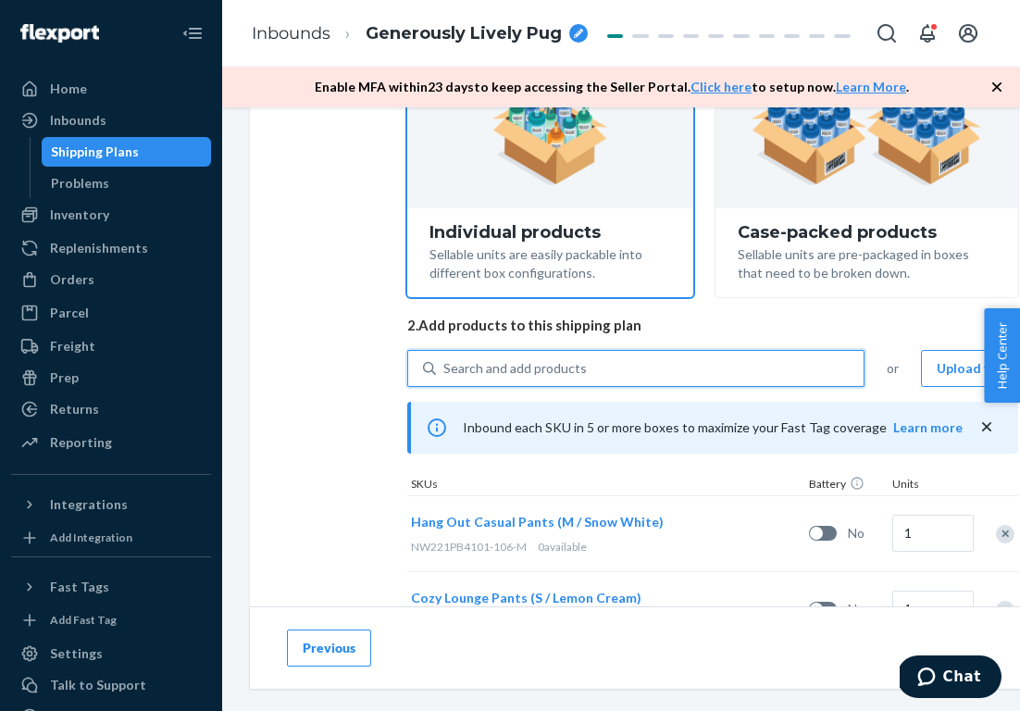
click at [586, 366] on div "Search and add products" at bounding box center [650, 368] width 428 height 33
click at [445, 366] on input "0 results available. Use Up and Down to choose options, press Enter to select t…" at bounding box center [444, 368] width 2 height 19
paste input "NW222ML3302-106-M"
type input "NW222ML3302-106-M"
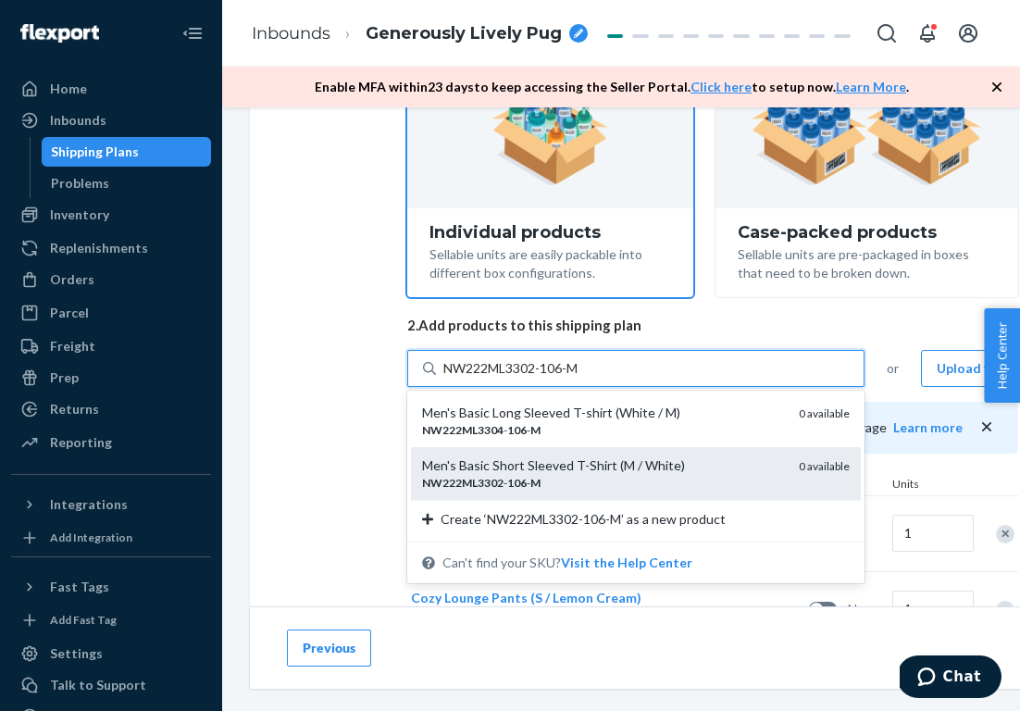
click at [571, 478] on div "NW222ML3302 - 106 - M" at bounding box center [603, 483] width 362 height 16
click at [571, 378] on input "NW222ML3302-106-M" at bounding box center [513, 368] width 140 height 19
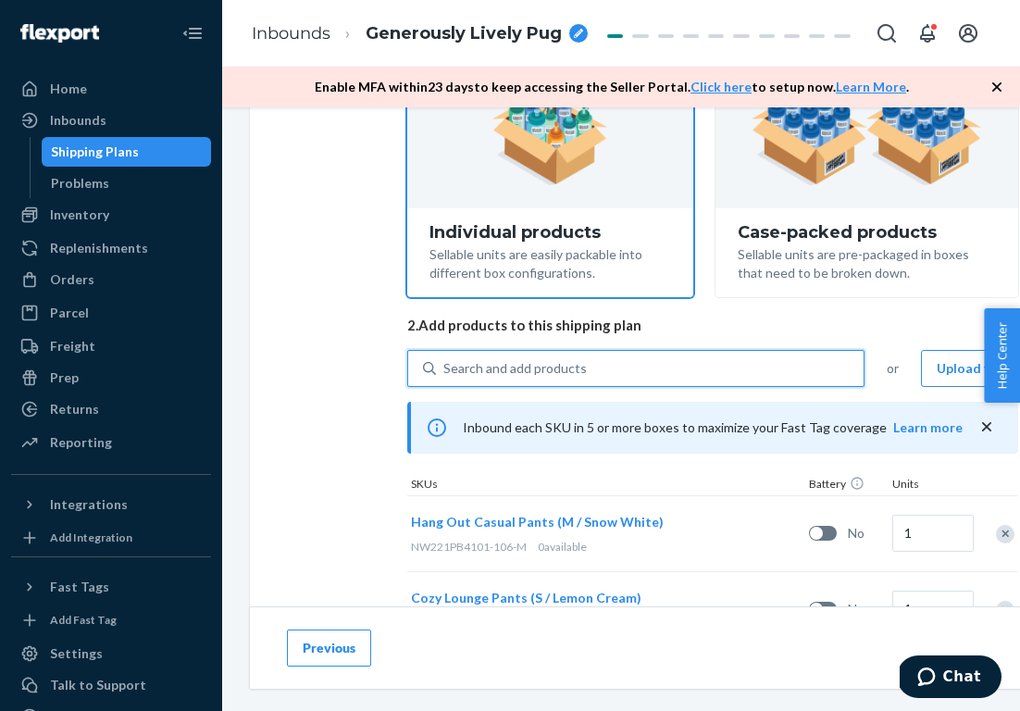
click at [613, 373] on div "Search and add products" at bounding box center [650, 368] width 428 height 33
click at [445, 373] on input "0 results available. Select is focused ,type to refine list, press Down to open…" at bounding box center [444, 368] width 2 height 19
paste input "NW222PL4007-163-S"
type input "NW222PL4007-163-S"
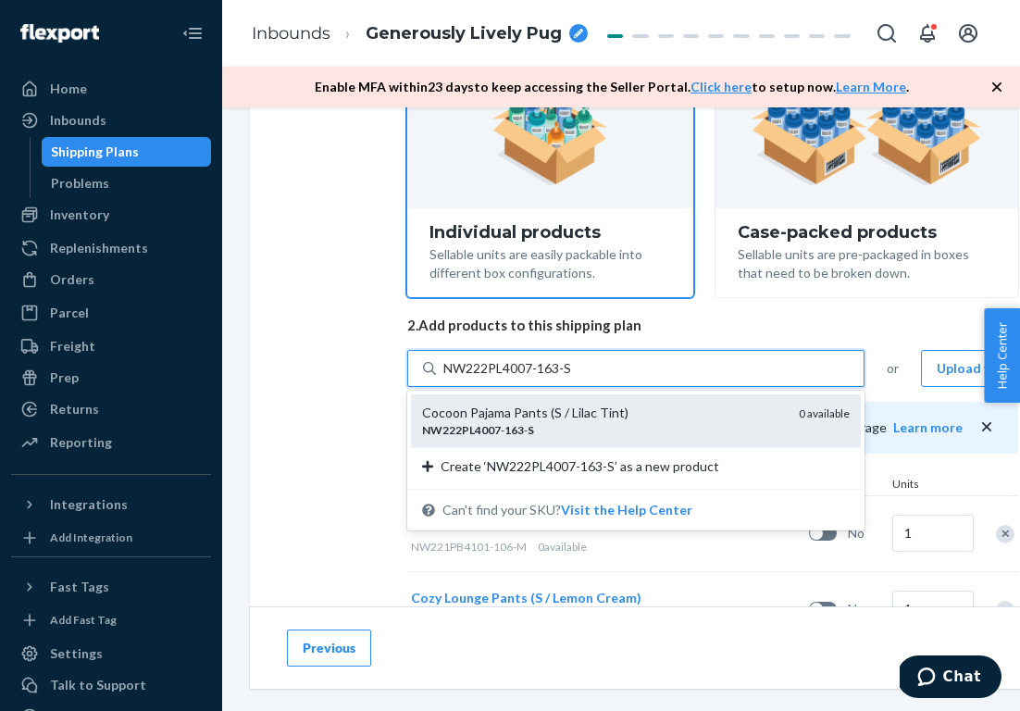
click at [613, 427] on div "NW222PL4007 - 163 - S" at bounding box center [603, 430] width 362 height 16
click at [574, 378] on input "NW222PL4007-163-S" at bounding box center [508, 368] width 130 height 19
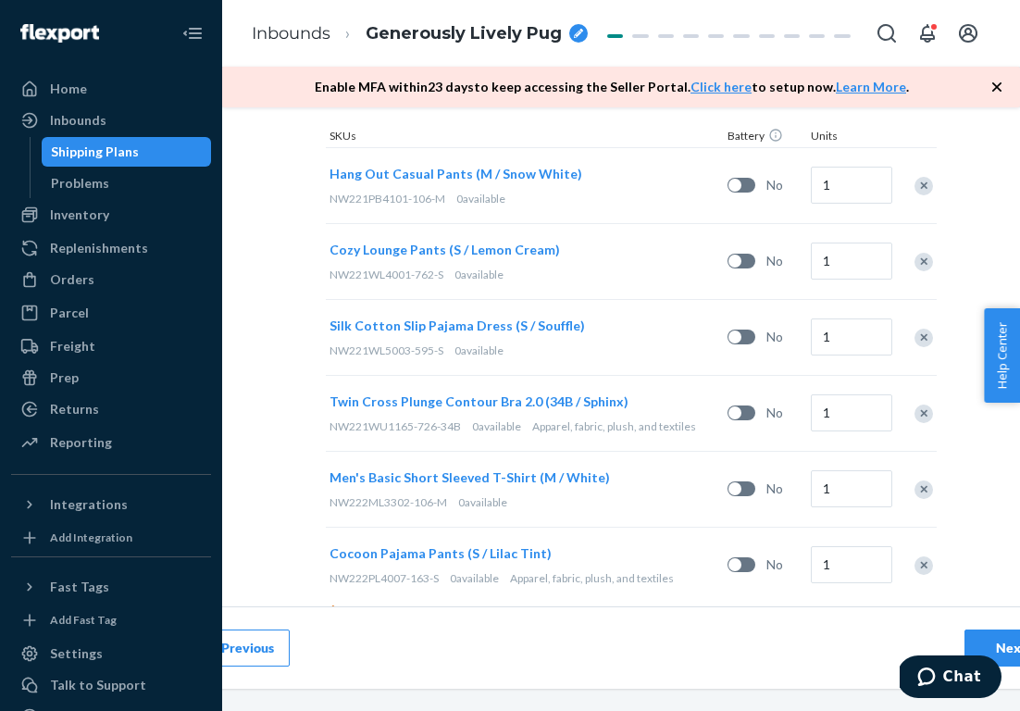
scroll to position [195, 81]
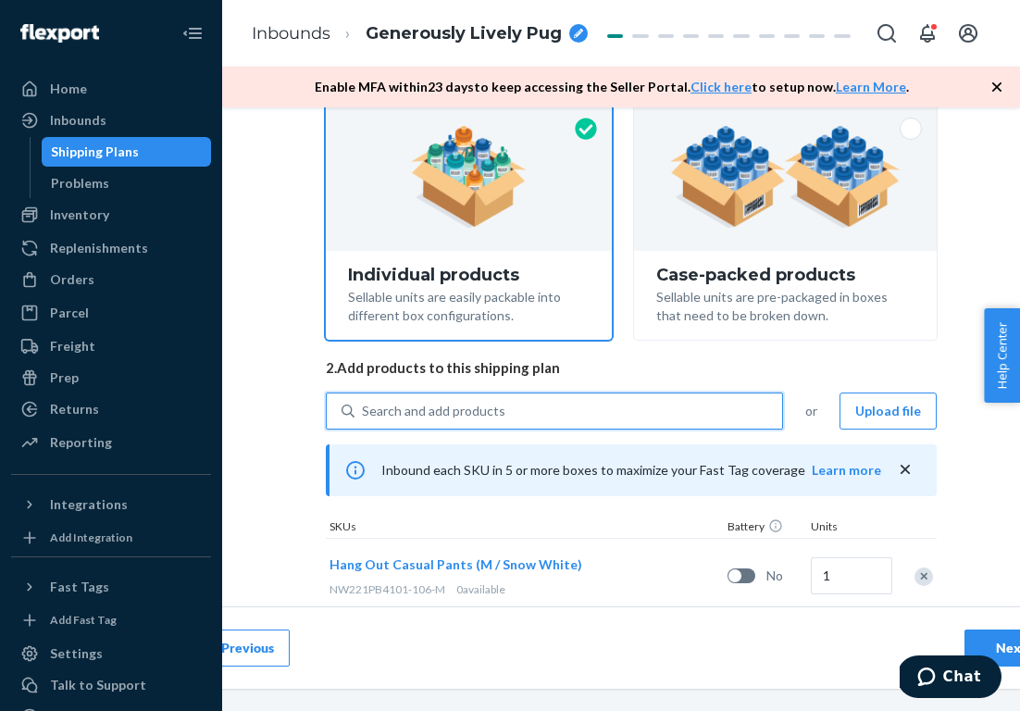
click at [982, 486] on div "Select and Add Products Ensure your products meet our dimension requirements an…" at bounding box center [630, 520] width 925 height 1160
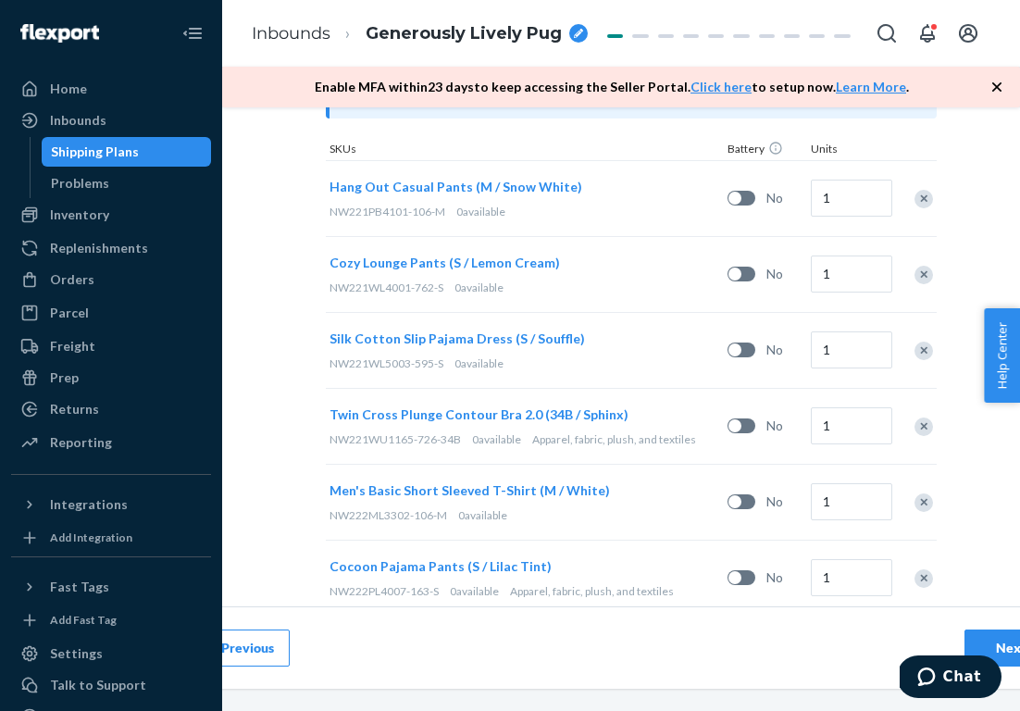
scroll to position [579, 81]
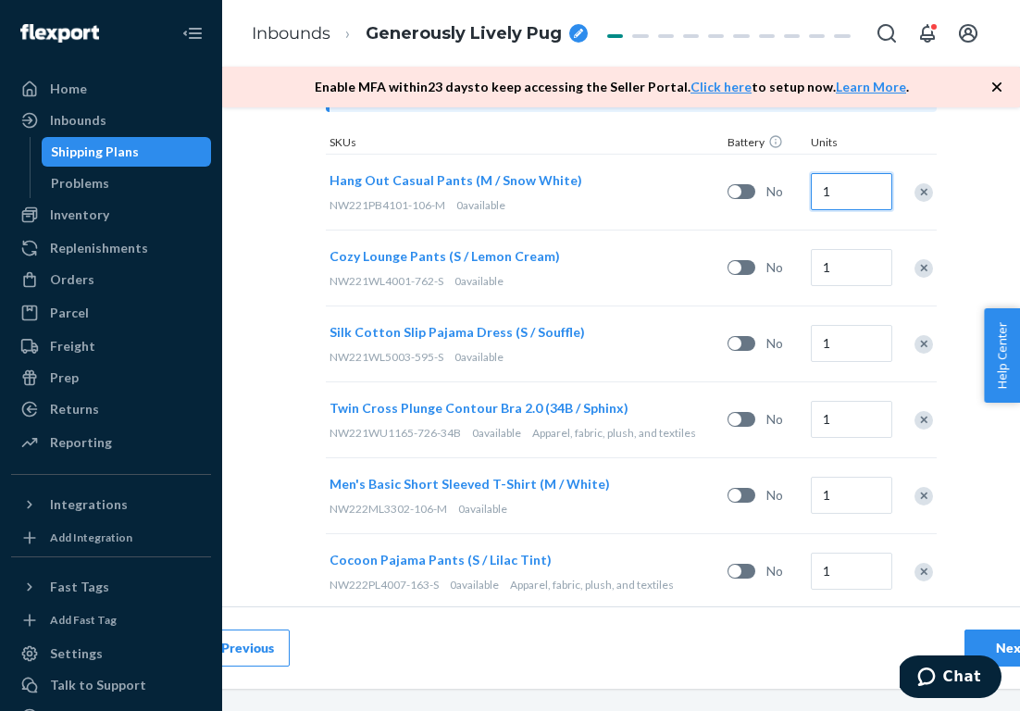
click at [850, 192] on input "1" at bounding box center [851, 191] width 81 height 37
type input "5"
click at [845, 278] on input "1" at bounding box center [851, 267] width 81 height 37
type input "6"
click at [849, 343] on input "1" at bounding box center [851, 343] width 81 height 37
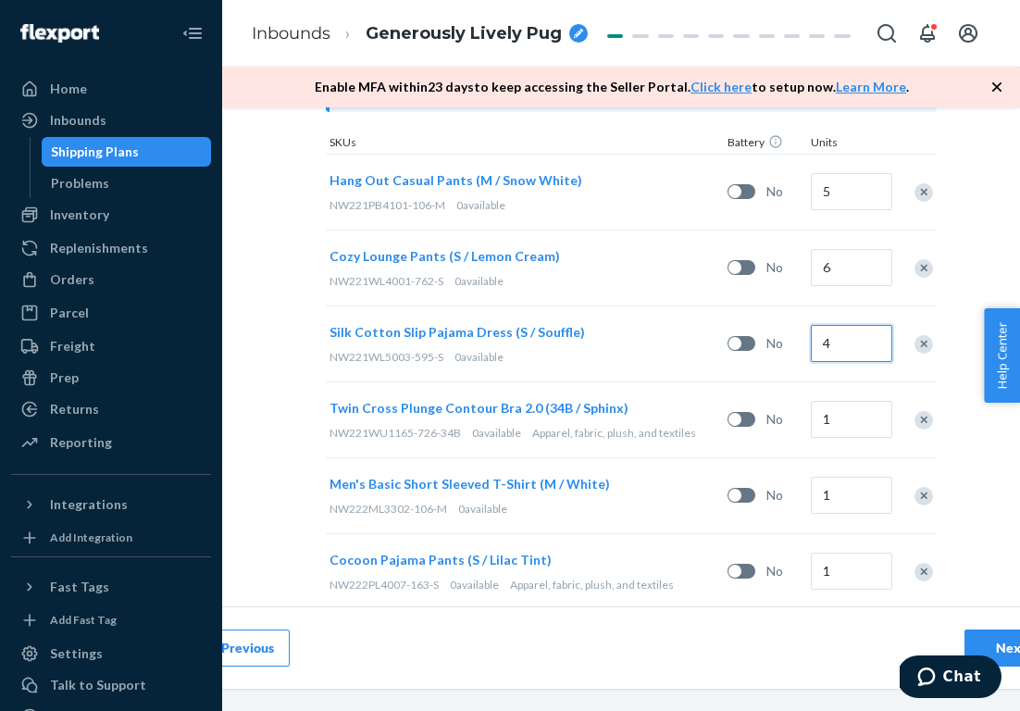
type input "4"
click at [851, 415] on input "1" at bounding box center [851, 419] width 81 height 37
type input "40"
click at [859, 501] on input "1" at bounding box center [851, 495] width 81 height 37
type input "13"
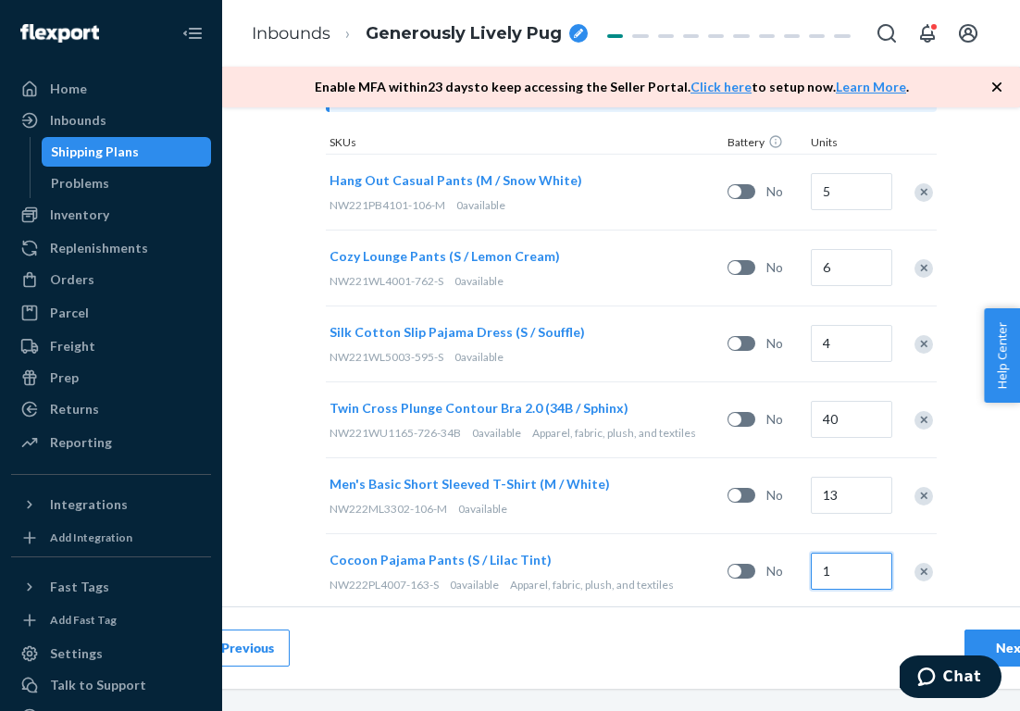
click at [864, 574] on input "1" at bounding box center [851, 570] width 81 height 37
type input "4"
click at [999, 549] on div "Select and Add Products Ensure your products meet our dimension requirements an…" at bounding box center [630, 136] width 925 height 1160
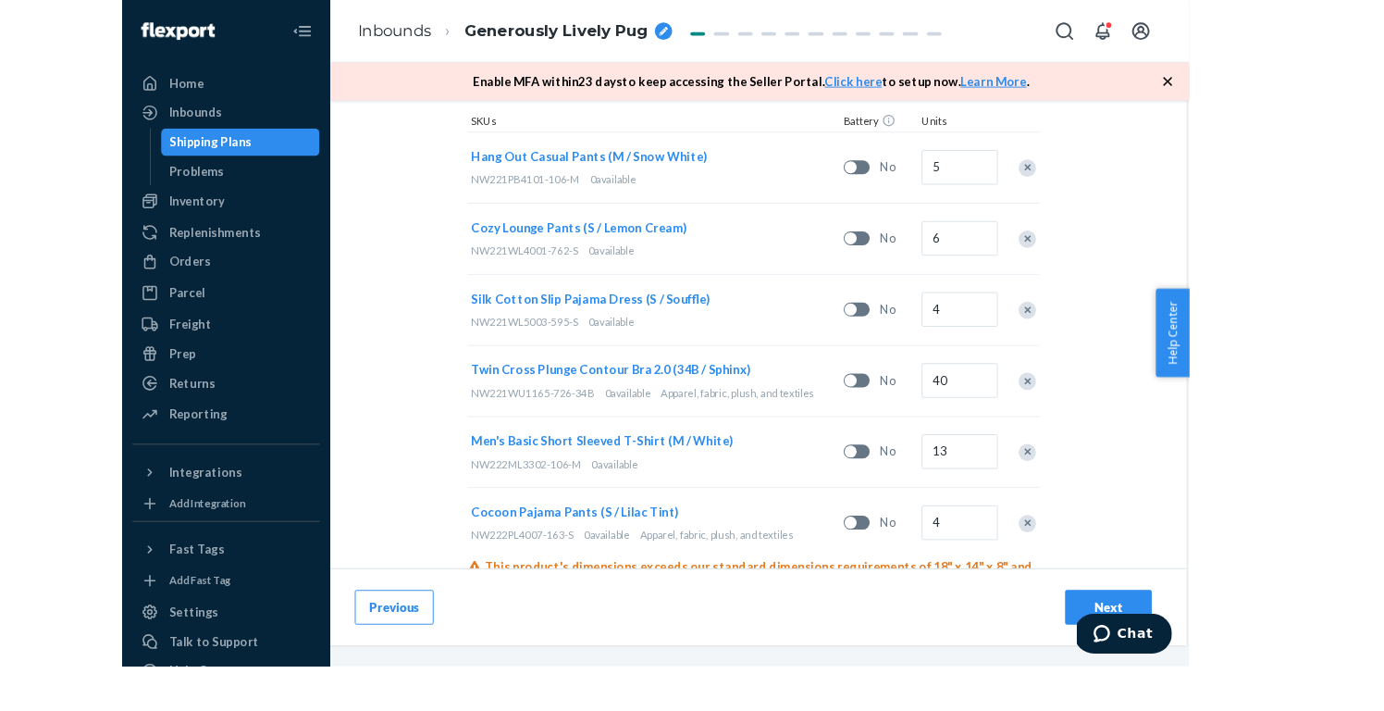
scroll to position [592, 0]
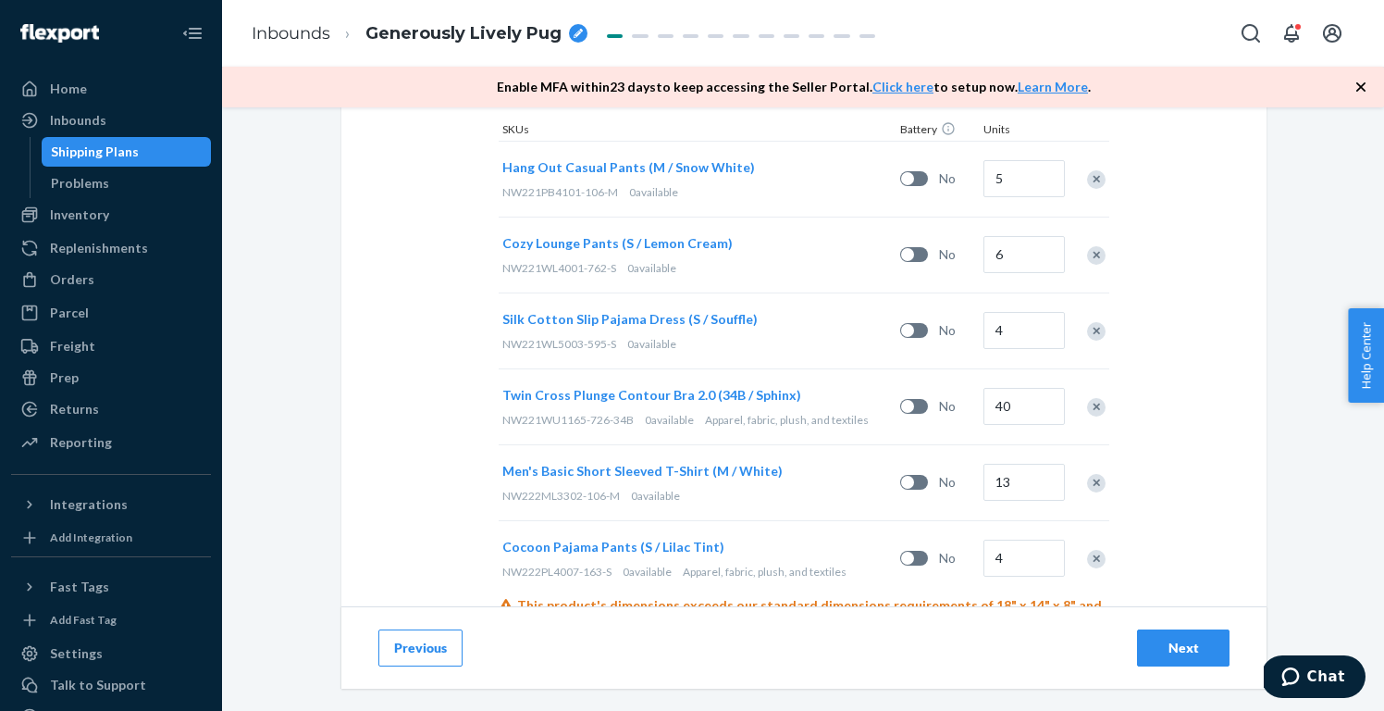
click at [1208, 647] on div "Next" at bounding box center [1183, 647] width 61 height 19
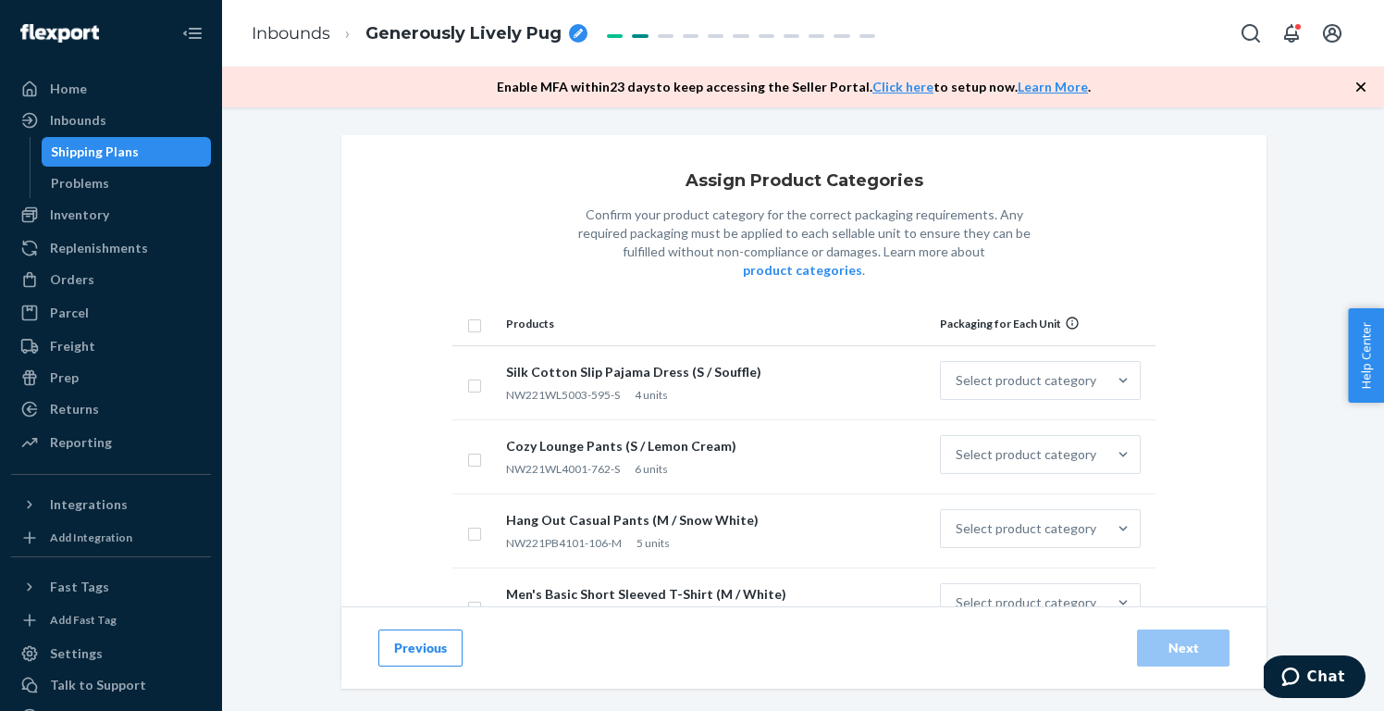
click at [474, 314] on input "checkbox" at bounding box center [474, 323] width 15 height 19
checkbox input "true"
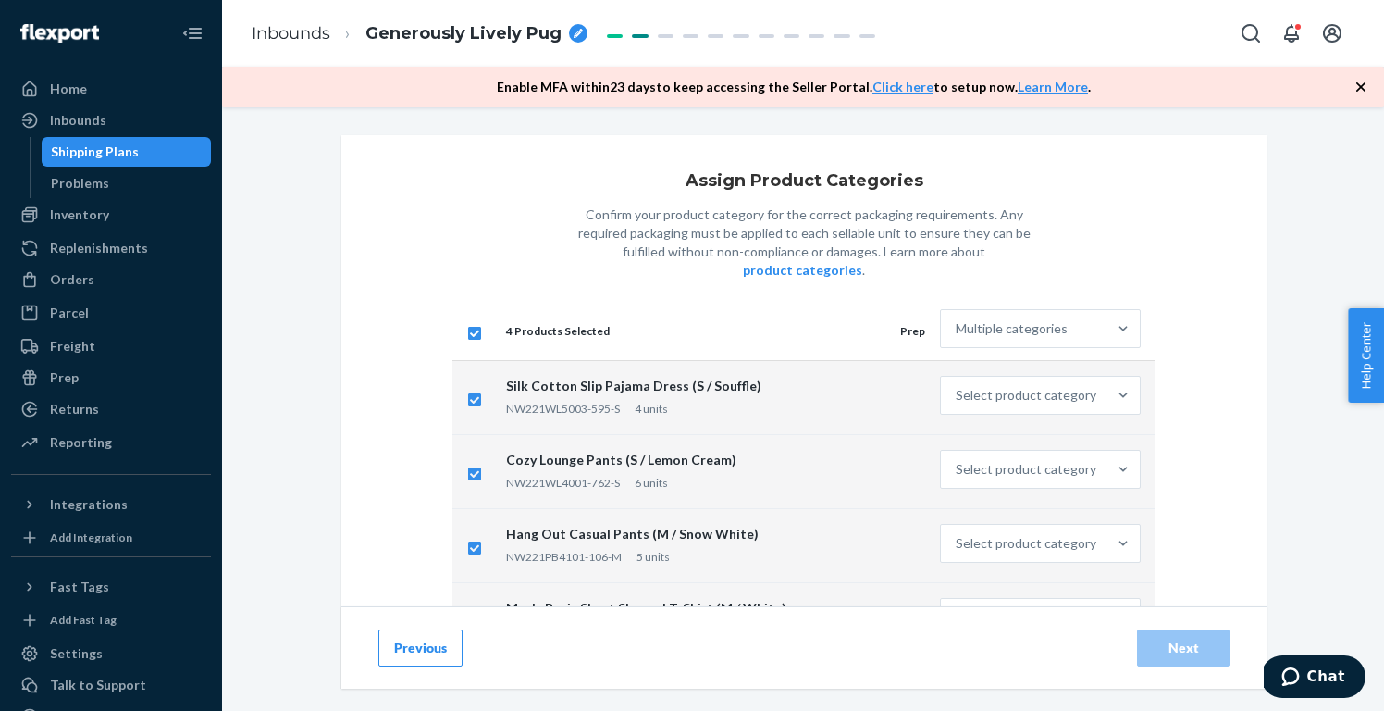
checkbox input "true"
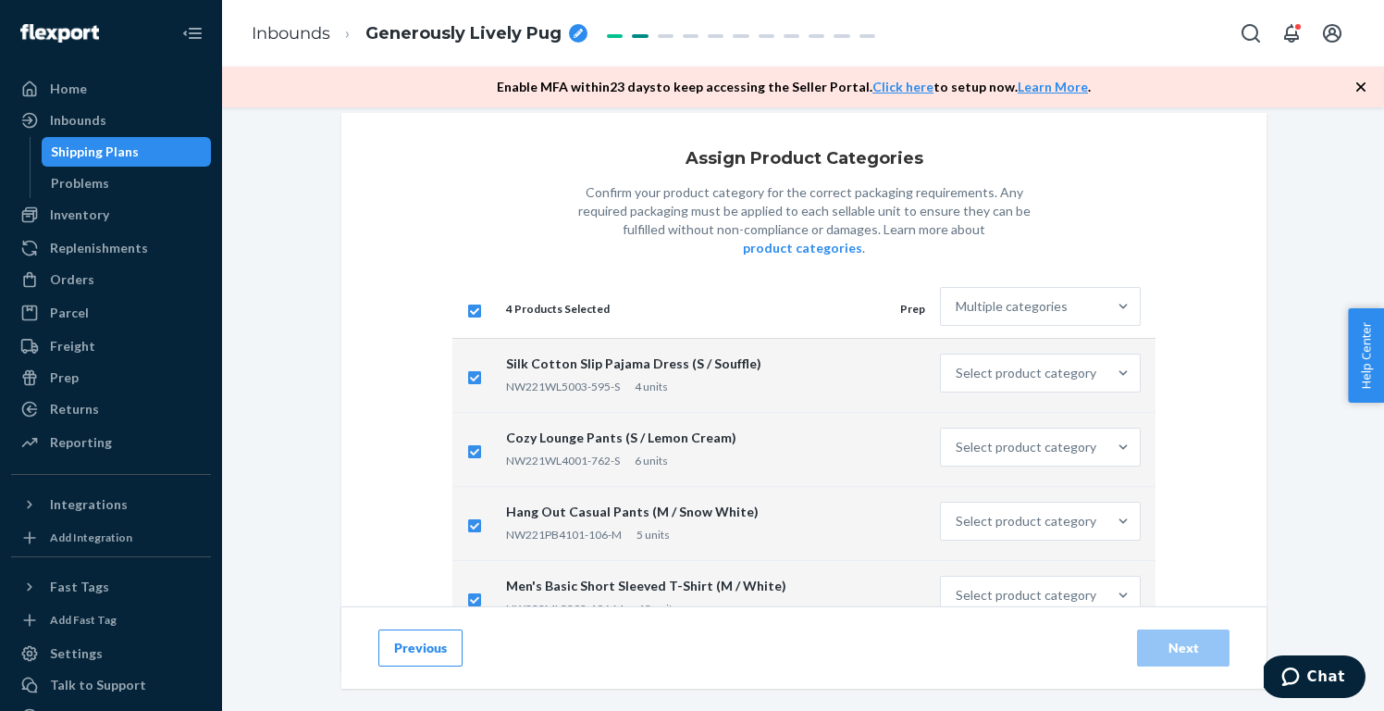
scroll to position [26, 0]
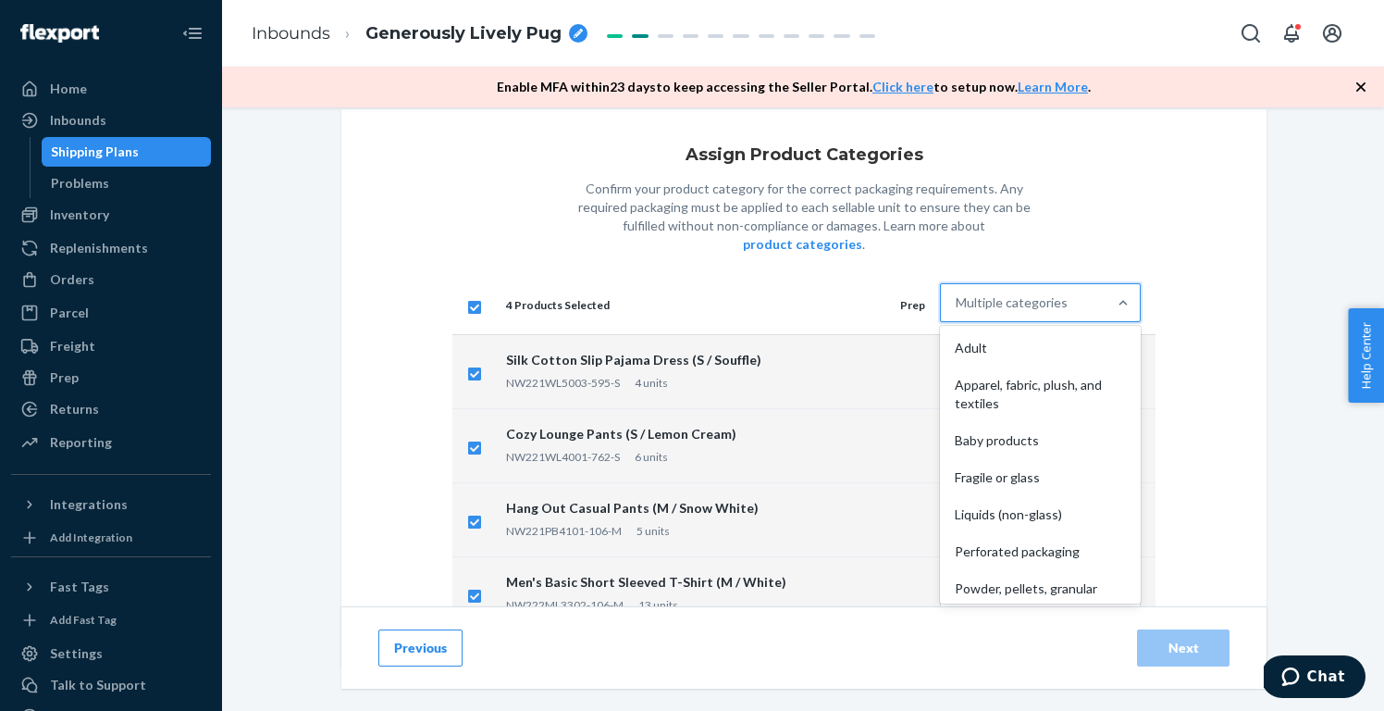
click at [1006, 292] on div "Multiple categories" at bounding box center [1024, 302] width 166 height 37
click at [958, 293] on input "option Adult focused, 1 of 10. 10 results available. Use Up and Down to choose …" at bounding box center [957, 302] width 2 height 19
click at [1002, 379] on div "Apparel, fabric, plush, and textiles" at bounding box center [1040, 394] width 193 height 56
click at [958, 312] on input "option Apparel, fabric, plush, and textiles focused, 2 of 10. 10 results availa…" at bounding box center [957, 302] width 2 height 19
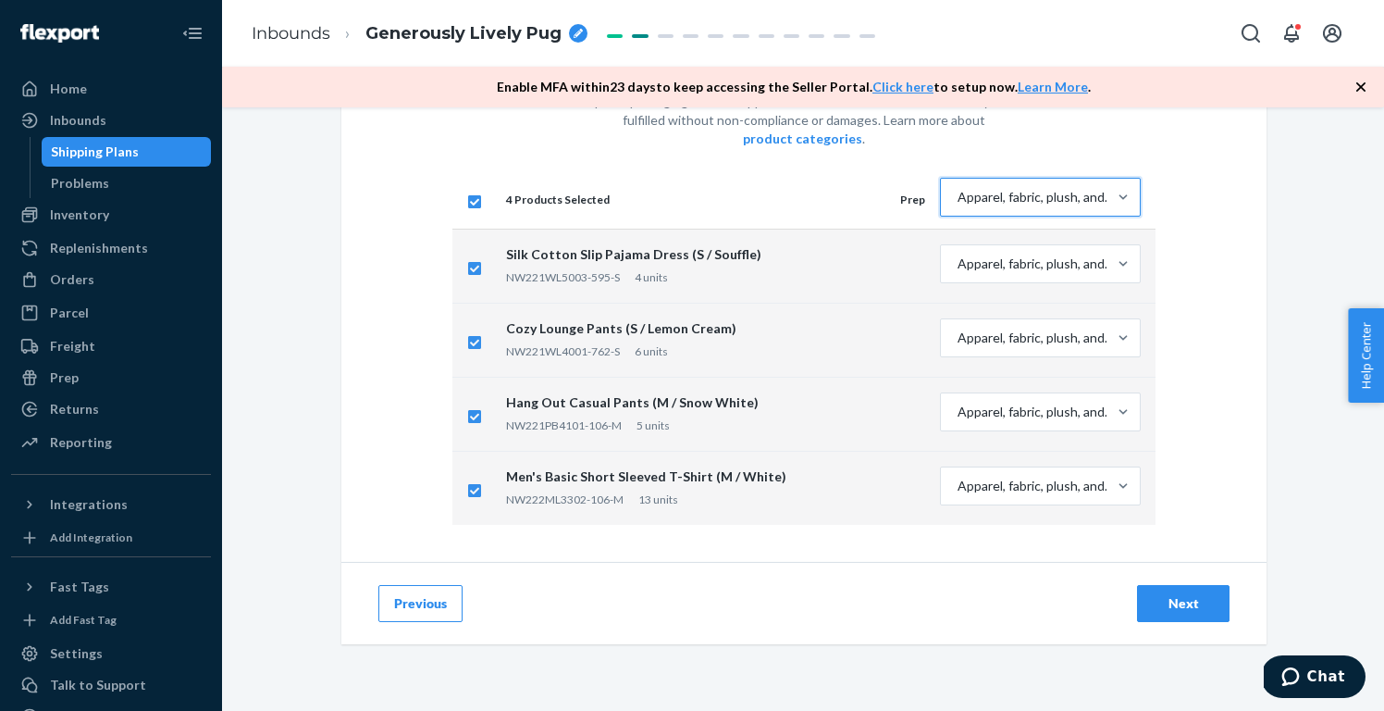
scroll to position [131, 0]
click at [1196, 594] on div "Next" at bounding box center [1183, 603] width 61 height 19
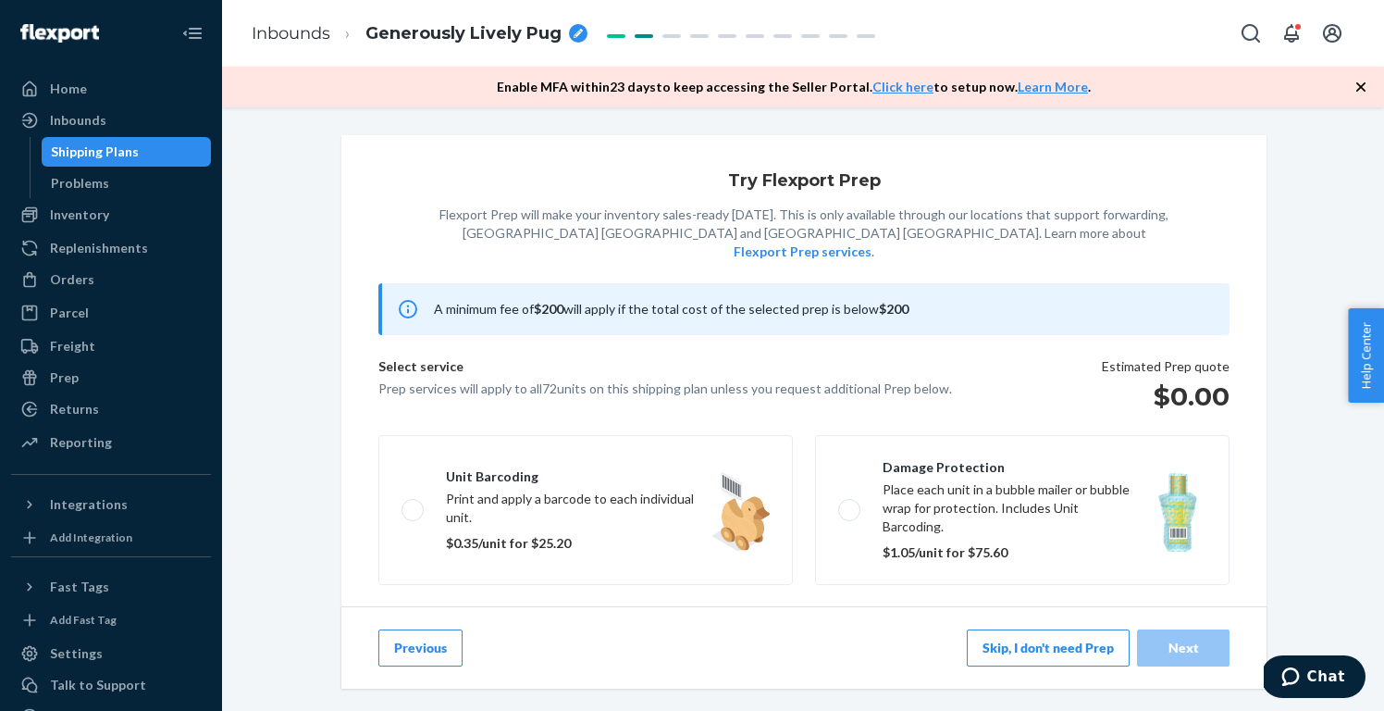
click at [1014, 642] on button "Skip, I don't need Prep" at bounding box center [1048, 647] width 163 height 37
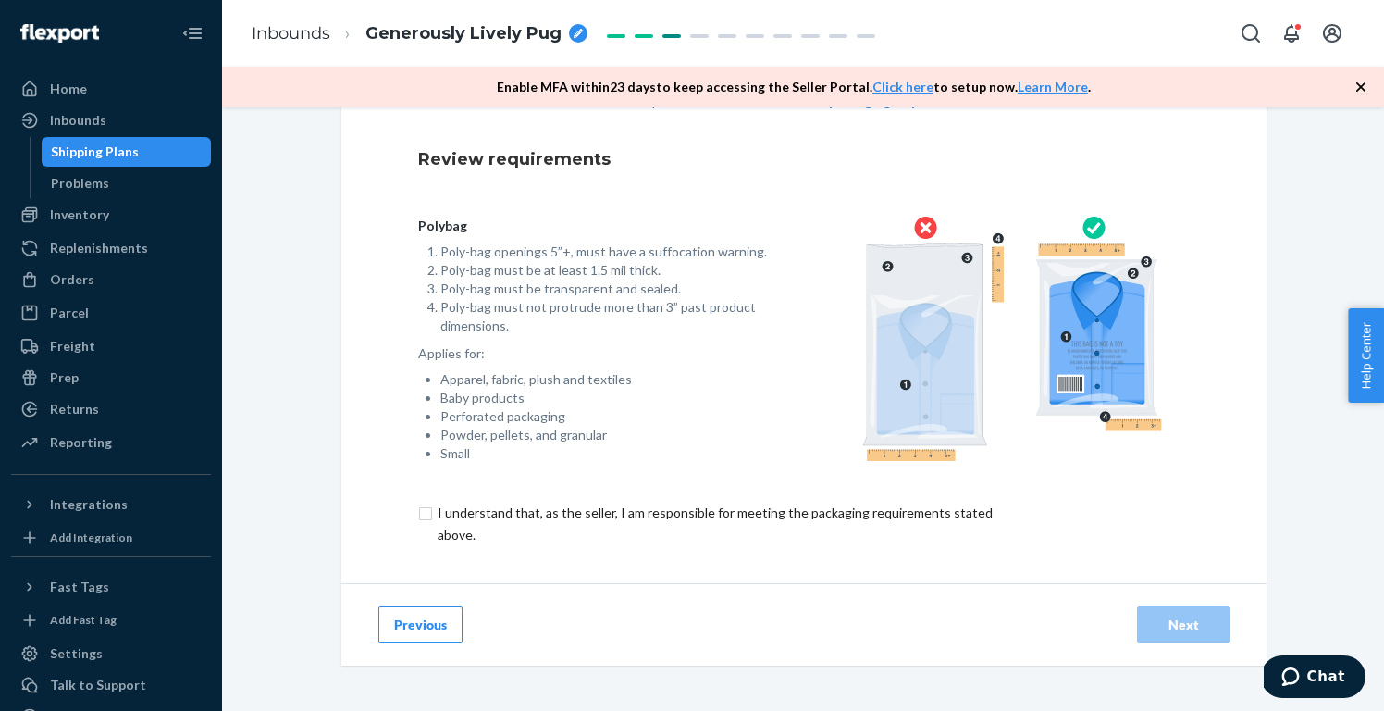
scroll to position [131, 0]
click at [634, 518] on input "checkbox" at bounding box center [725, 524] width 615 height 44
click at [1165, 616] on div "Next" at bounding box center [1183, 624] width 61 height 19
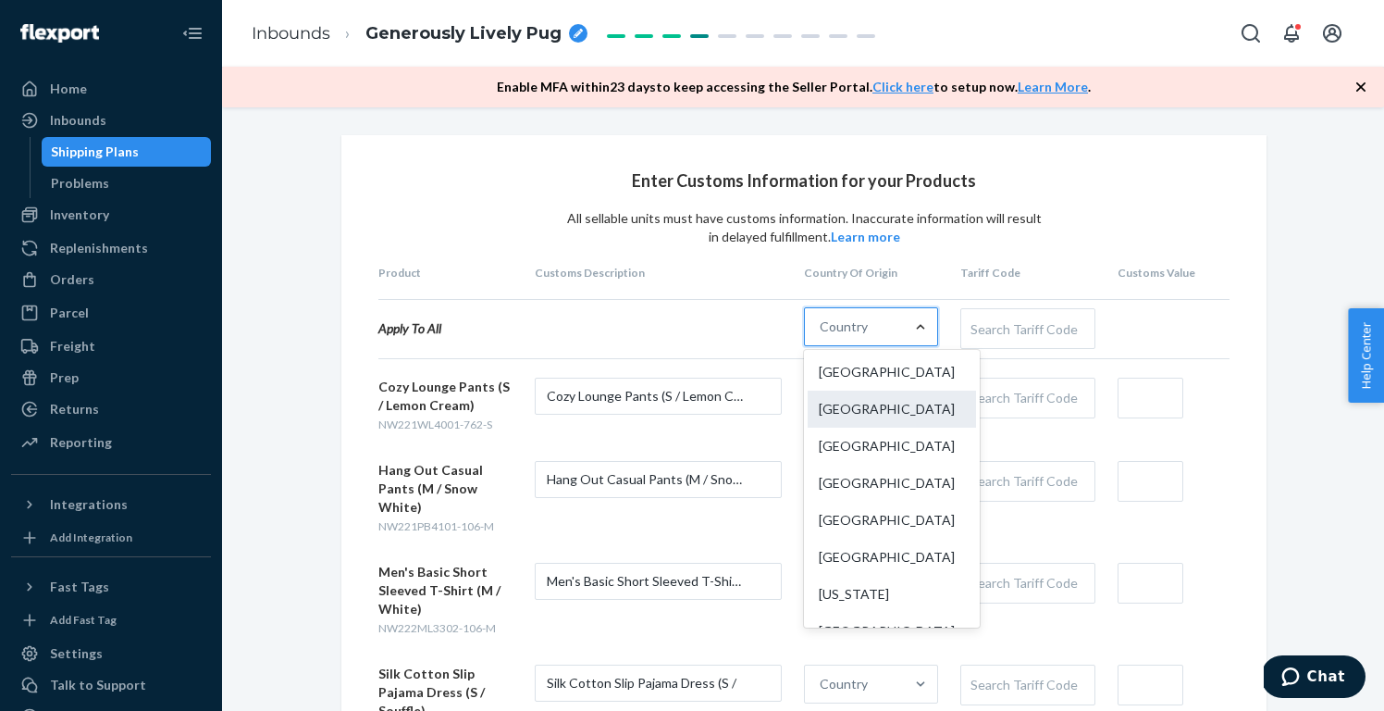
click at [888, 405] on div "[GEOGRAPHIC_DATA]" at bounding box center [892, 408] width 168 height 37
click at [822, 336] on input "option China focused, 2 of 249. 249 results available. Use Up and Down to choos…" at bounding box center [821, 326] width 2 height 19
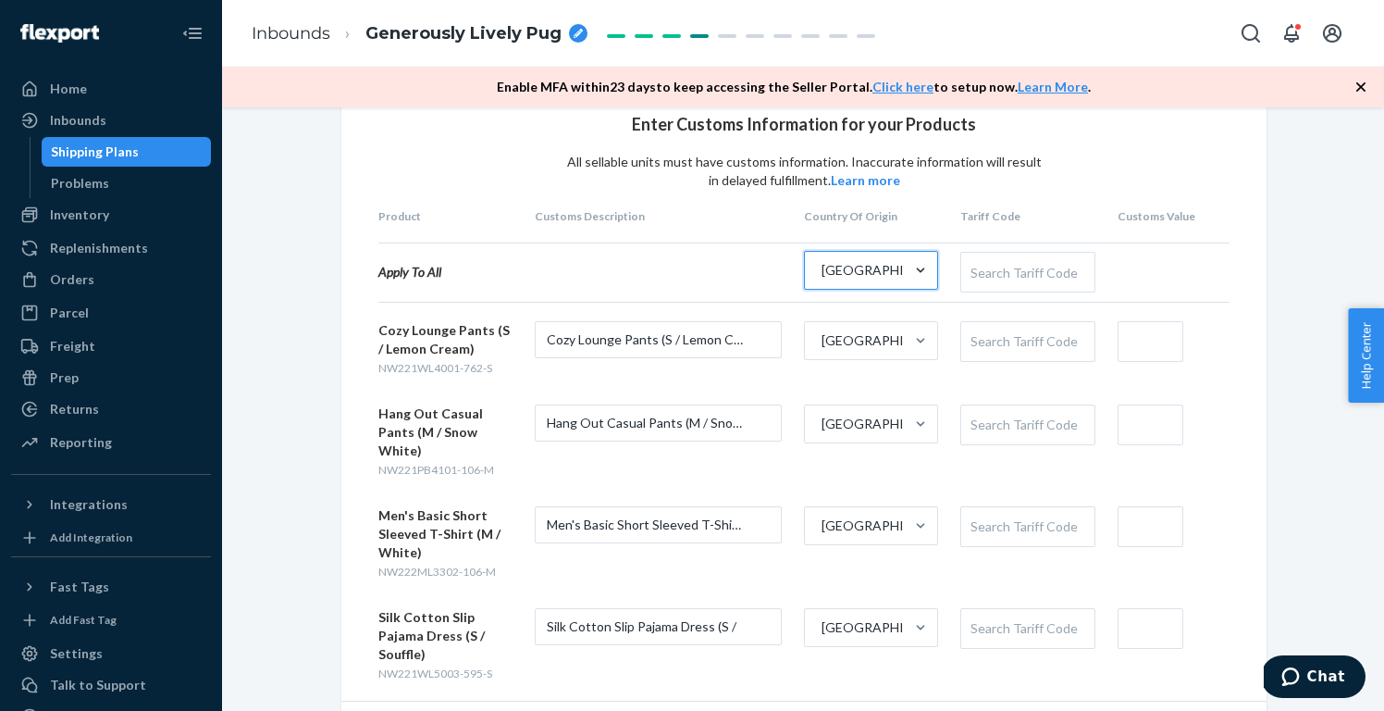
scroll to position [47, 0]
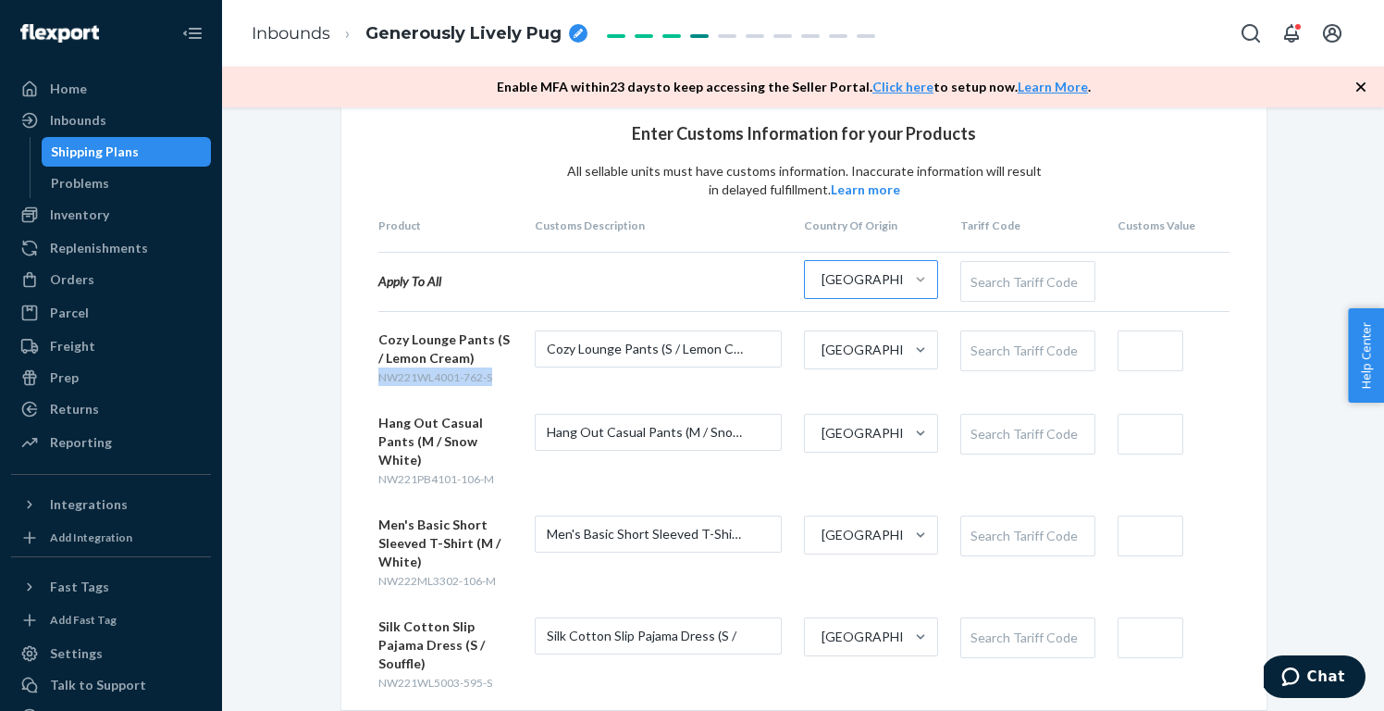
drag, startPoint x: 494, startPoint y: 376, endPoint x: 378, endPoint y: 379, distance: 115.7
click at [378, 379] on div "Cozy Lounge Pants (S / Lemon Cream) NW221WL4001-762-S" at bounding box center [445, 358] width 134 height 56
copy span "NW221WL4001-762-S"
drag, startPoint x: 494, startPoint y: 457, endPoint x: 372, endPoint y: 458, distance: 122.1
click at [372, 458] on div "Enter Customs Information for your Products All sellable units must have custom…" at bounding box center [803, 436] width 925 height 697
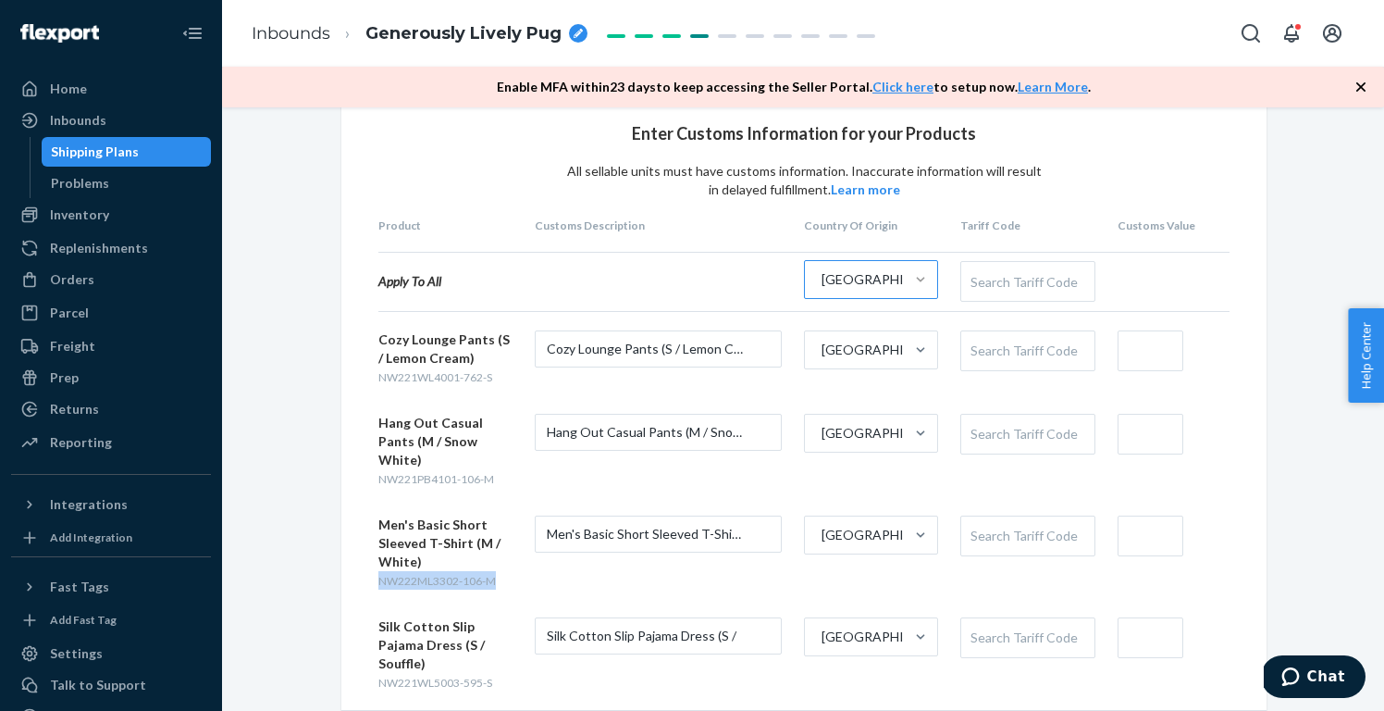
drag, startPoint x: 502, startPoint y: 567, endPoint x: 378, endPoint y: 567, distance: 123.1
click at [378, 567] on div "Men's Basic Short Sleeved T-Shirt (M / White) NW222ML3302-106-M" at bounding box center [445, 552] width 134 height 74
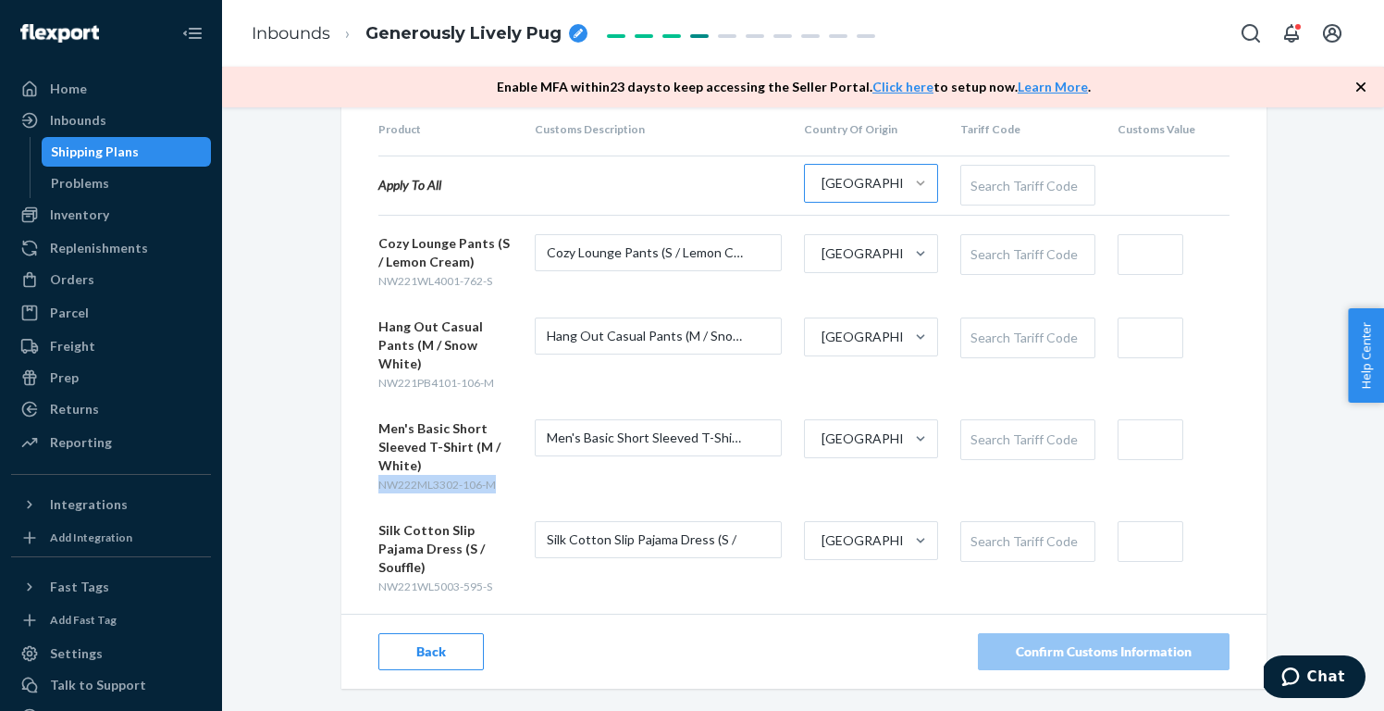
scroll to position [143, 0]
drag, startPoint x: 500, startPoint y: 553, endPoint x: 371, endPoint y: 553, distance: 128.6
click at [371, 553] on div "Enter Customs Information for your Products All sellable units must have custom…" at bounding box center [803, 341] width 925 height 697
click at [979, 421] on div "Search Tariff Code" at bounding box center [1027, 440] width 132 height 39
paste input "6103320000"
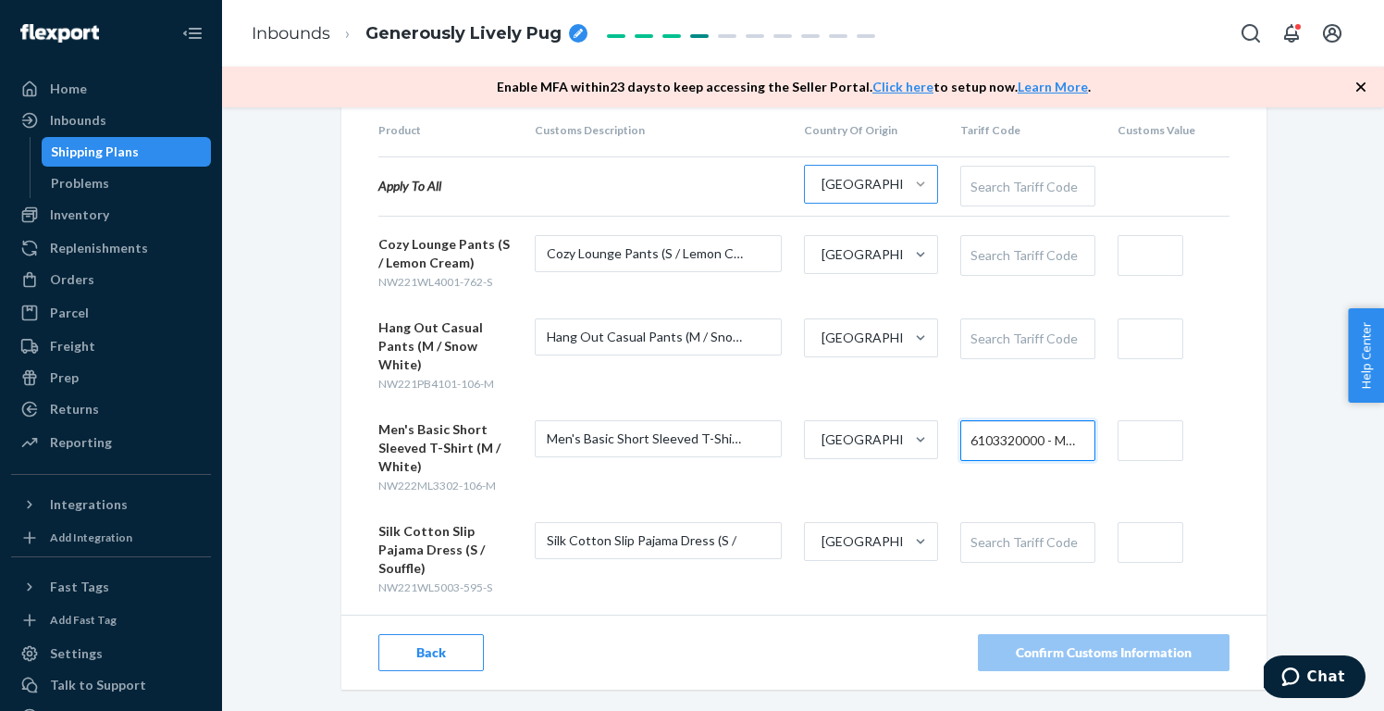
click at [1165, 420] on input "text" at bounding box center [1151, 440] width 66 height 41
click at [1263, 465] on div "Enter Customs Information for your Products All sellable units must have custom…" at bounding box center [803, 341] width 925 height 697
click at [1066, 523] on div "Search Tariff Code" at bounding box center [1027, 542] width 132 height 39
paste input "6108310000"
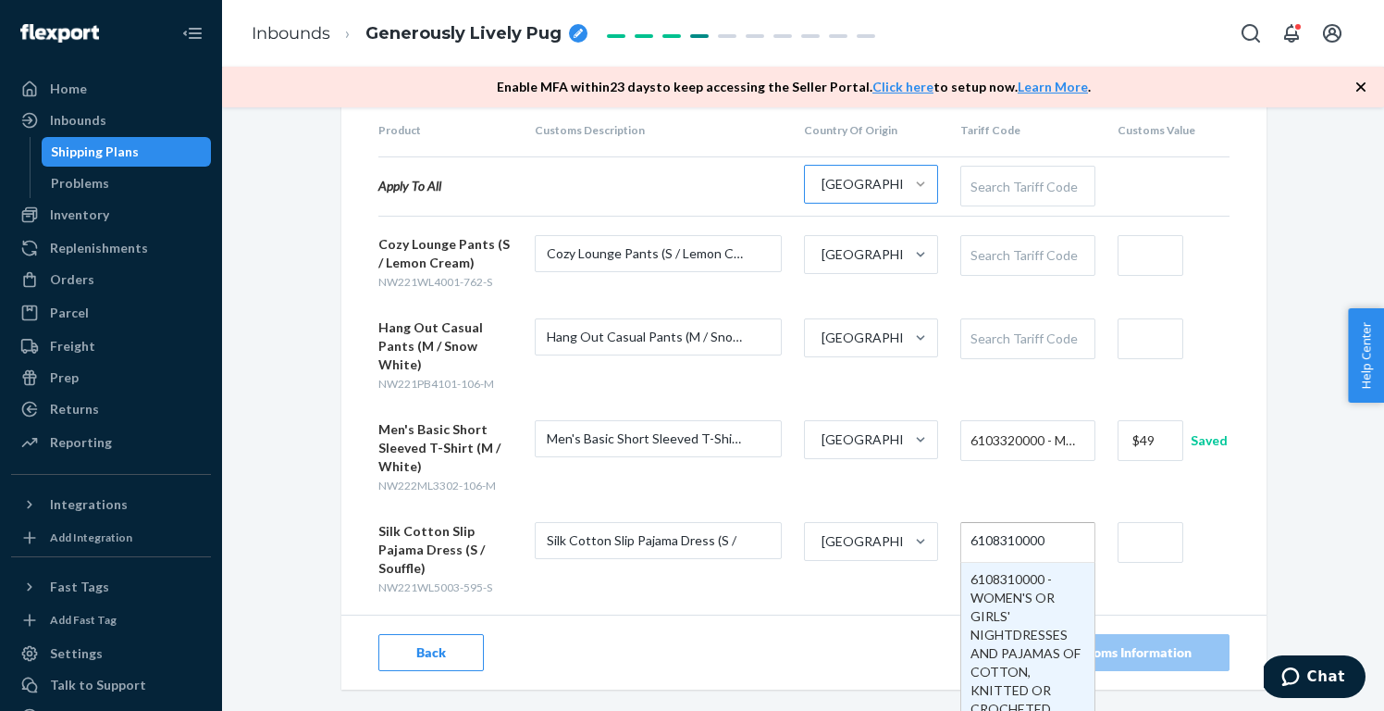
scroll to position [0, 0]
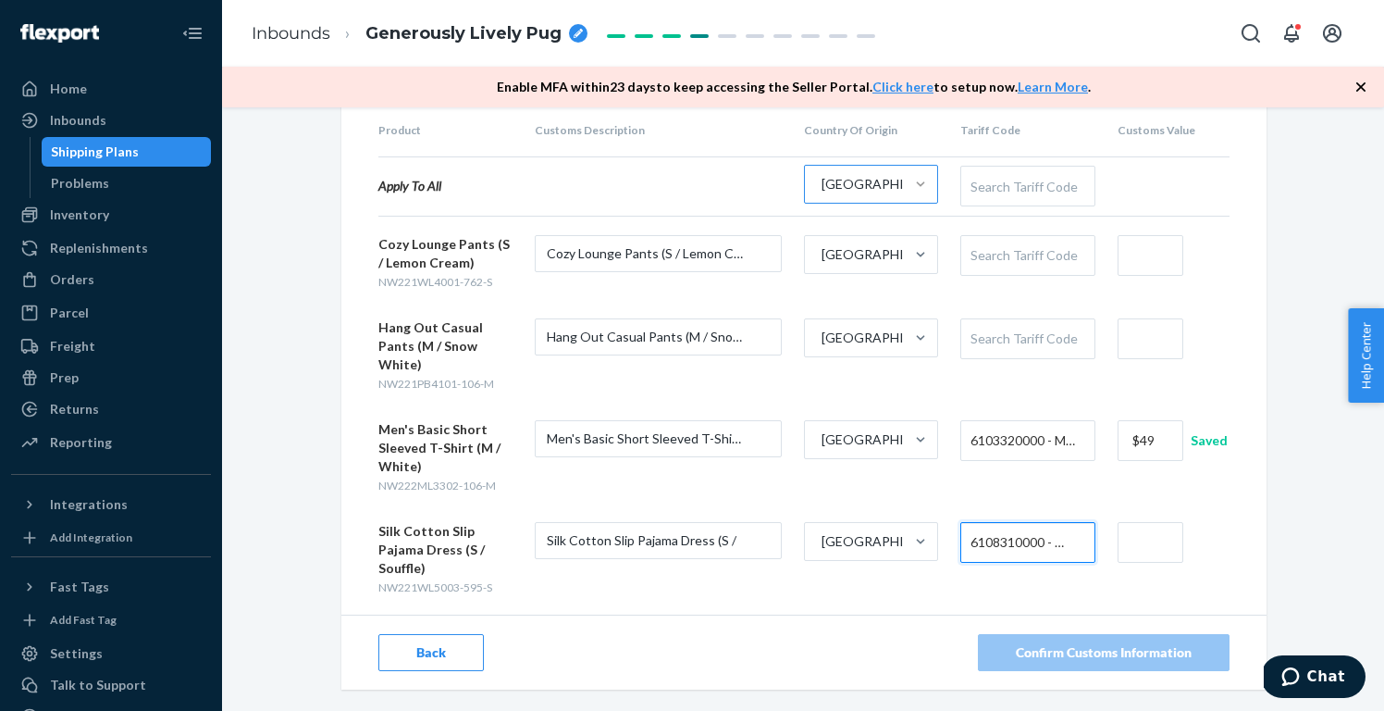
click at [1138, 524] on input "text" at bounding box center [1151, 542] width 66 height 41
click at [1287, 511] on div "Enter Customs Information for your Products All sellable units must have custom…" at bounding box center [803, 371] width 1134 height 756
click at [1026, 330] on div "Search Tariff Code" at bounding box center [1027, 338] width 132 height 39
paste input "6104620090"
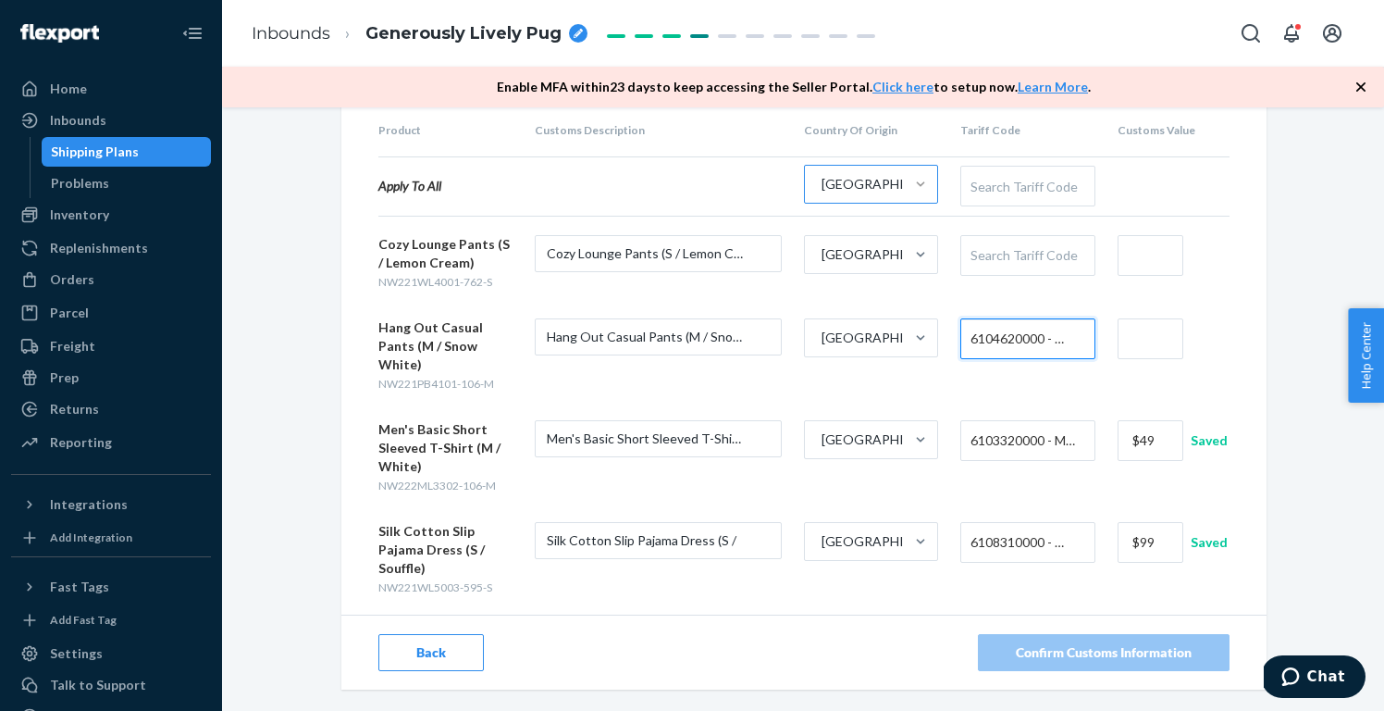
click at [1152, 331] on input "text" at bounding box center [1151, 338] width 66 height 41
click at [1298, 344] on div "Enter Customs Information for your Products All sellable units must have custom…" at bounding box center [803, 371] width 1134 height 756
click at [1072, 253] on div "Search Tariff Code" at bounding box center [1027, 255] width 132 height 39
paste input "6208210000"
click at [1034, 252] on span "6208210000 - WOMEN'S OR GIRLS' NIGHTDRESSES AND PAJAMAS OF COTTON, NOT KNITTED …" at bounding box center [1023, 255] width 105 height 31
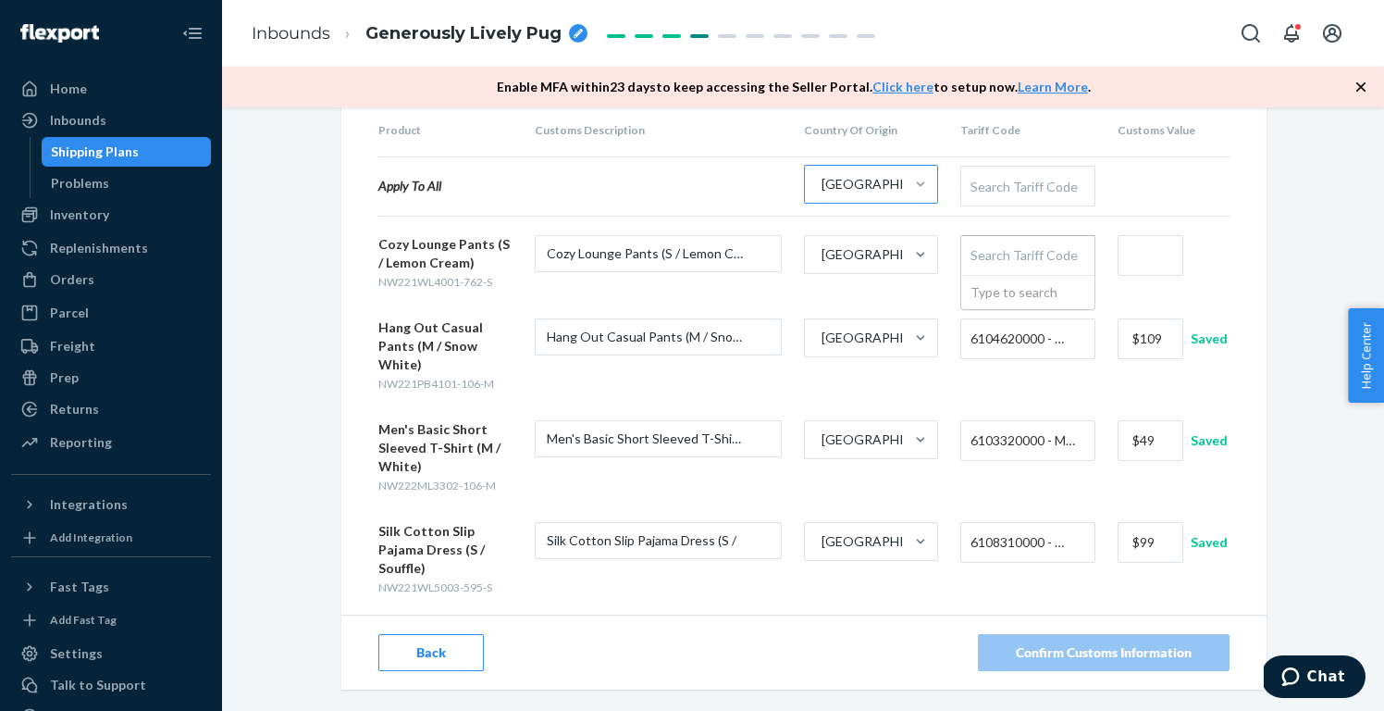
paste input "6208210000"
click at [1170, 246] on input "text" at bounding box center [1151, 255] width 66 height 41
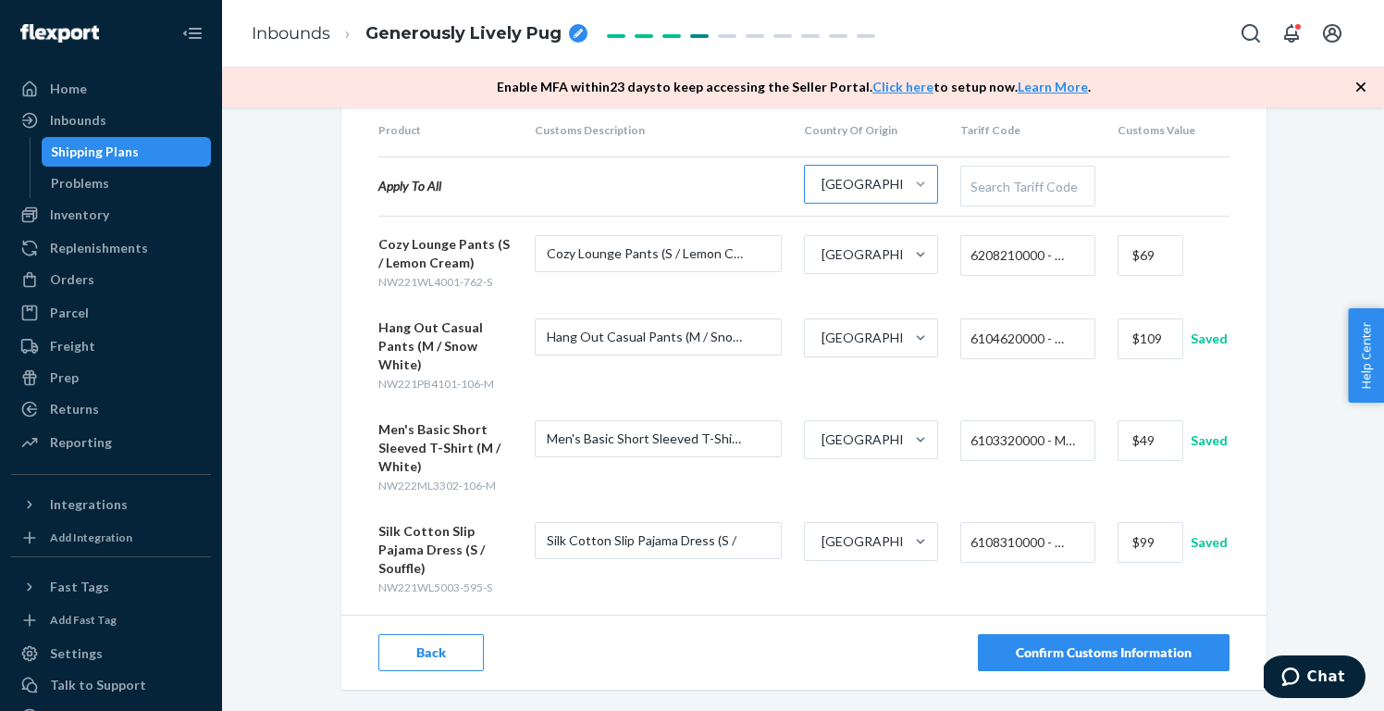
click at [1294, 324] on div "Enter Customs Information for your Products All sellable units must have custom…" at bounding box center [803, 371] width 1134 height 756
click at [1187, 643] on div "Confirm Customs Information" at bounding box center [1104, 652] width 176 height 19
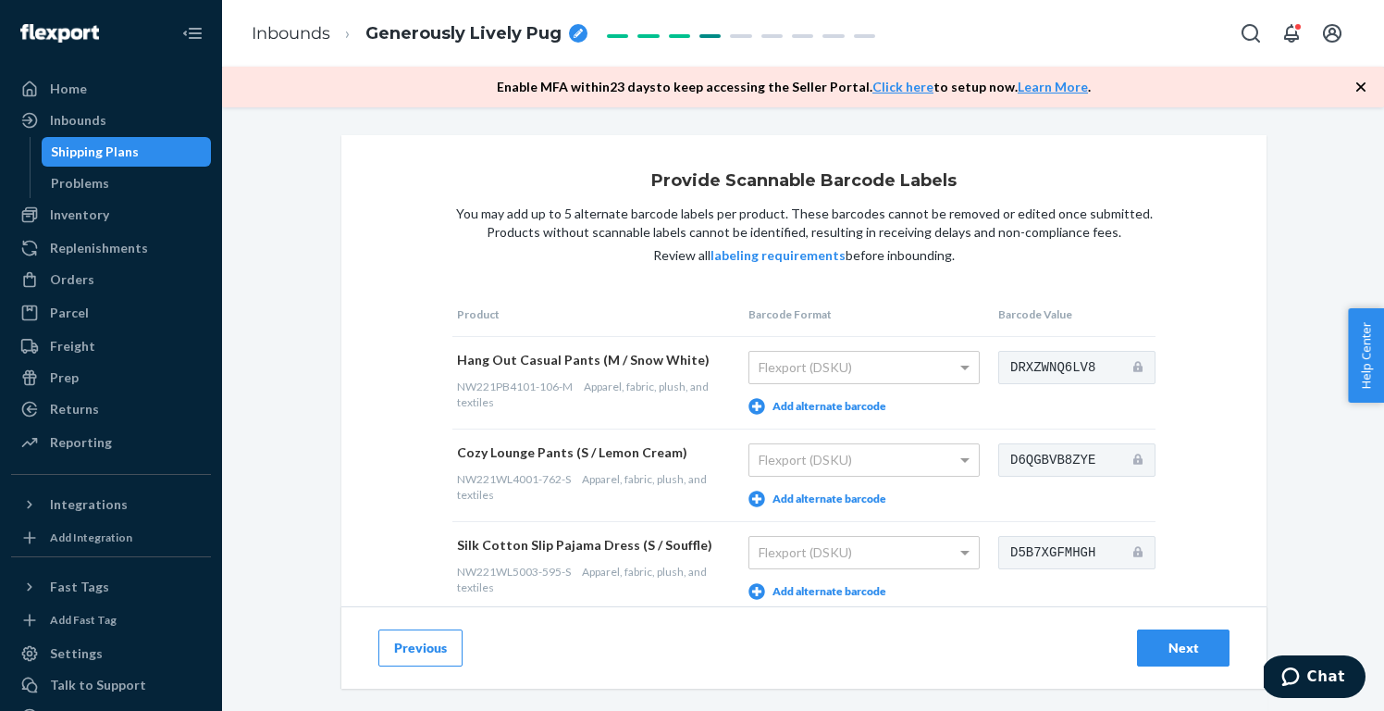
click at [835, 402] on button "Add alternate barcode" at bounding box center [818, 406] width 138 height 17
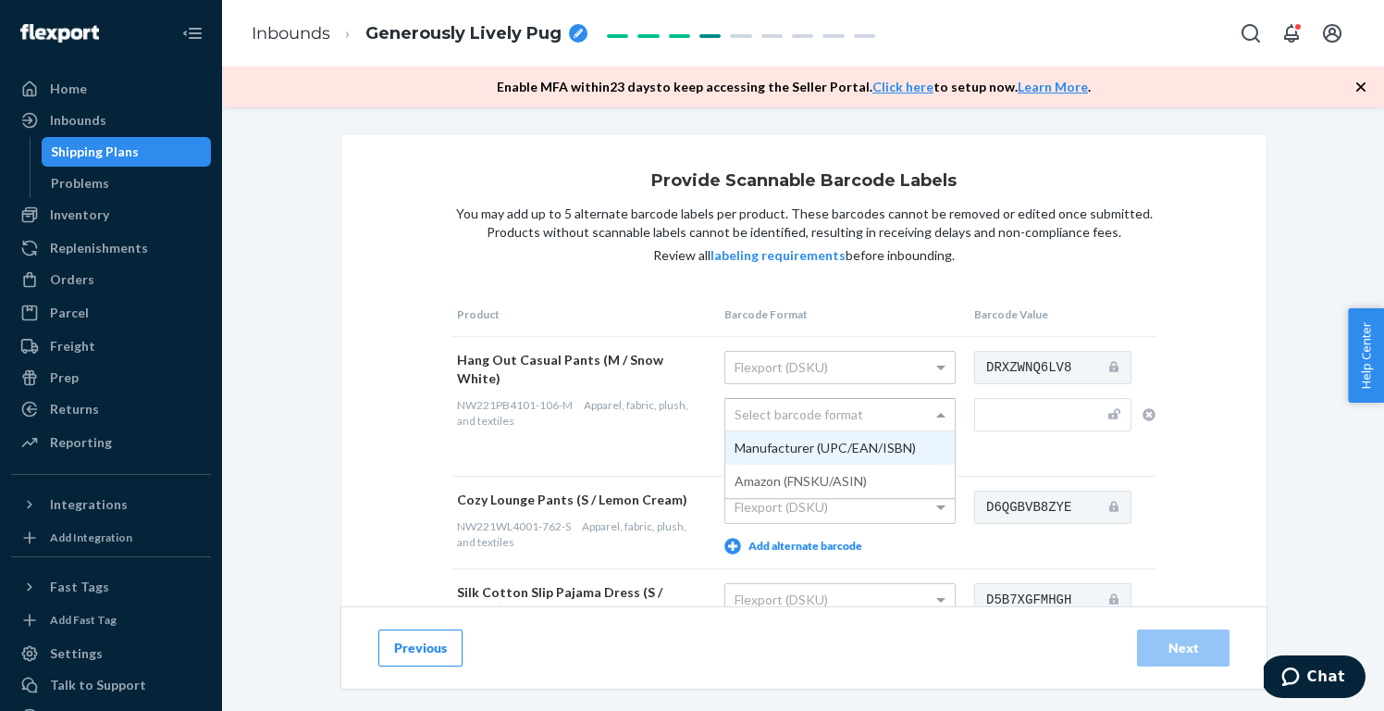
click at [834, 424] on div "Select barcode format" at bounding box center [839, 414] width 229 height 31
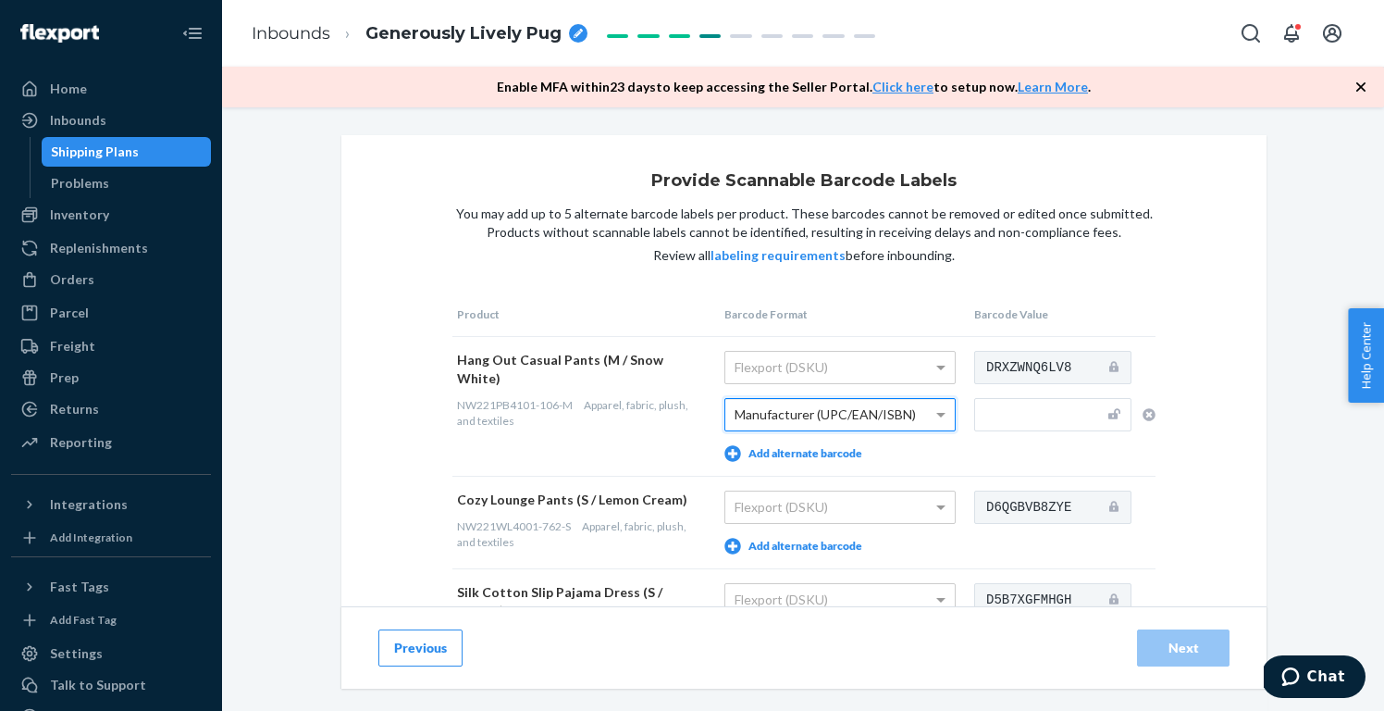
click at [838, 538] on button "Add alternate barcode" at bounding box center [794, 546] width 138 height 17
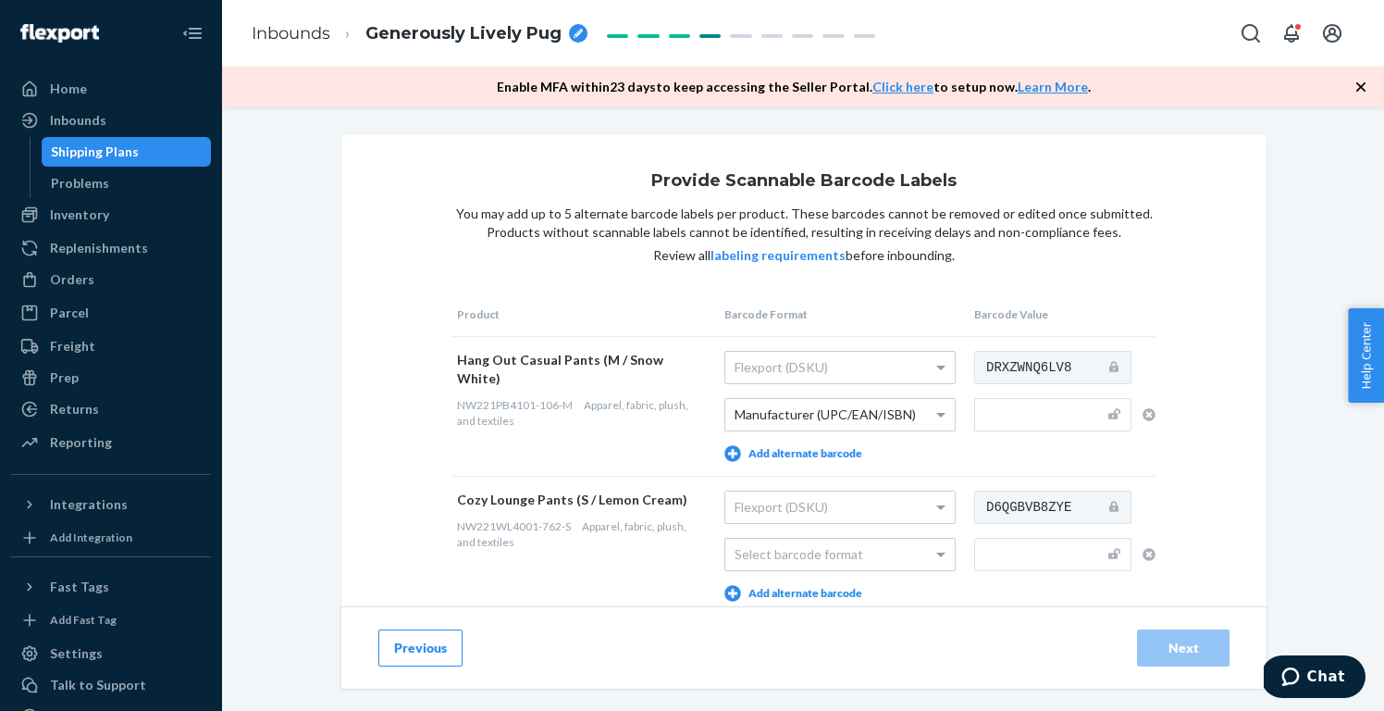
click at [838, 539] on div "Select barcode format" at bounding box center [839, 554] width 229 height 31
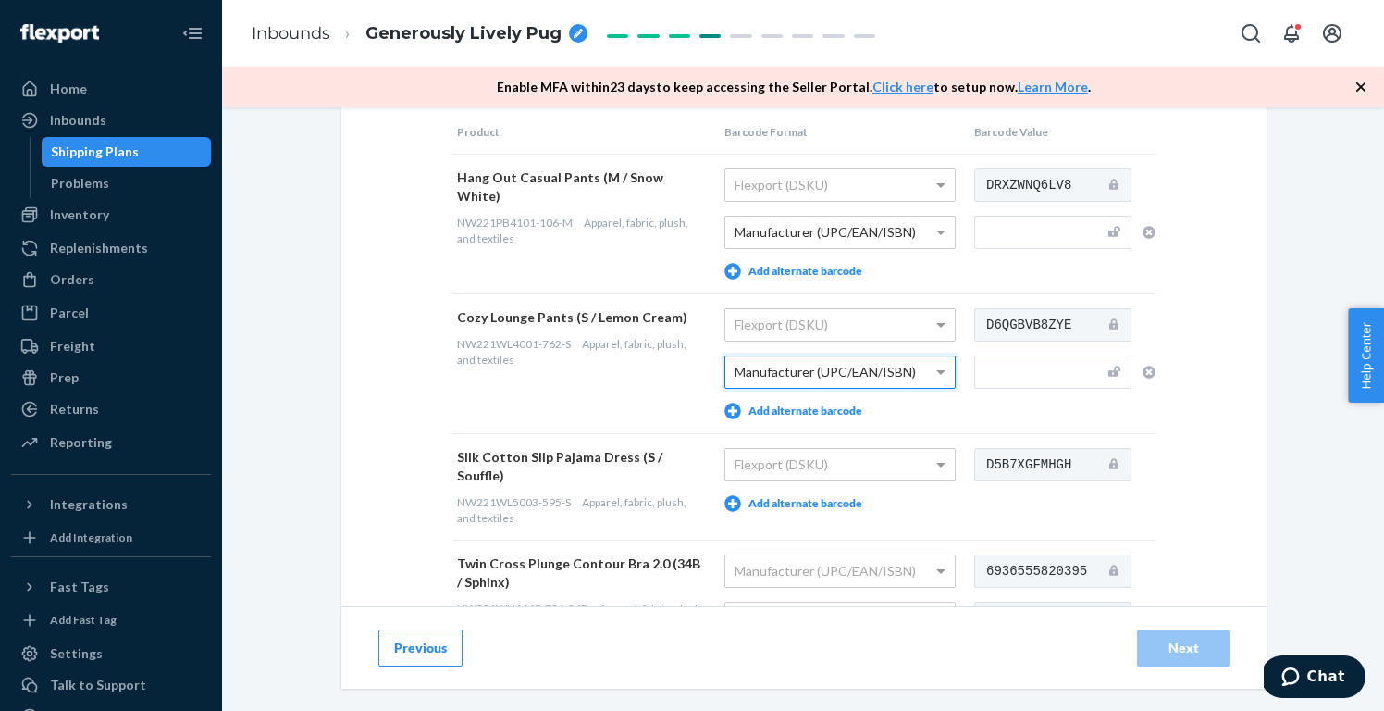
scroll to position [235, 0]
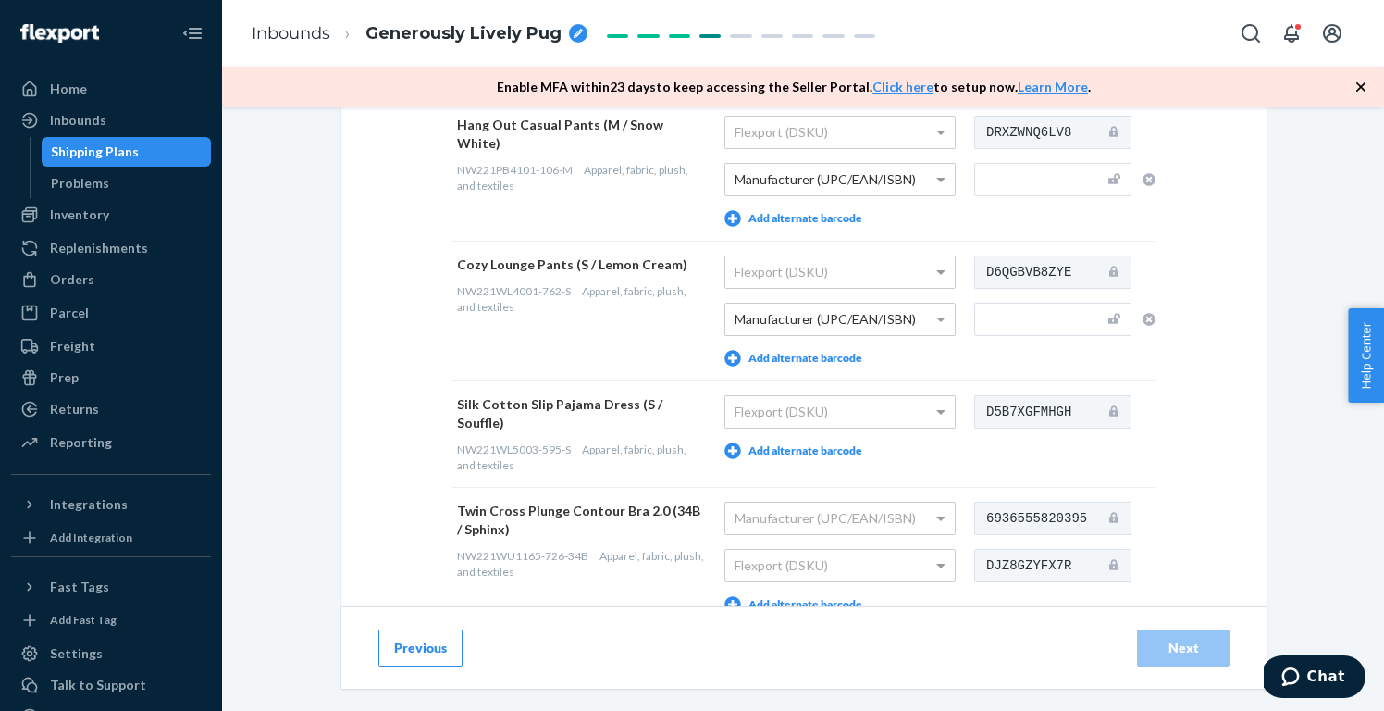
click at [828, 449] on button "Add alternate barcode" at bounding box center [794, 450] width 138 height 17
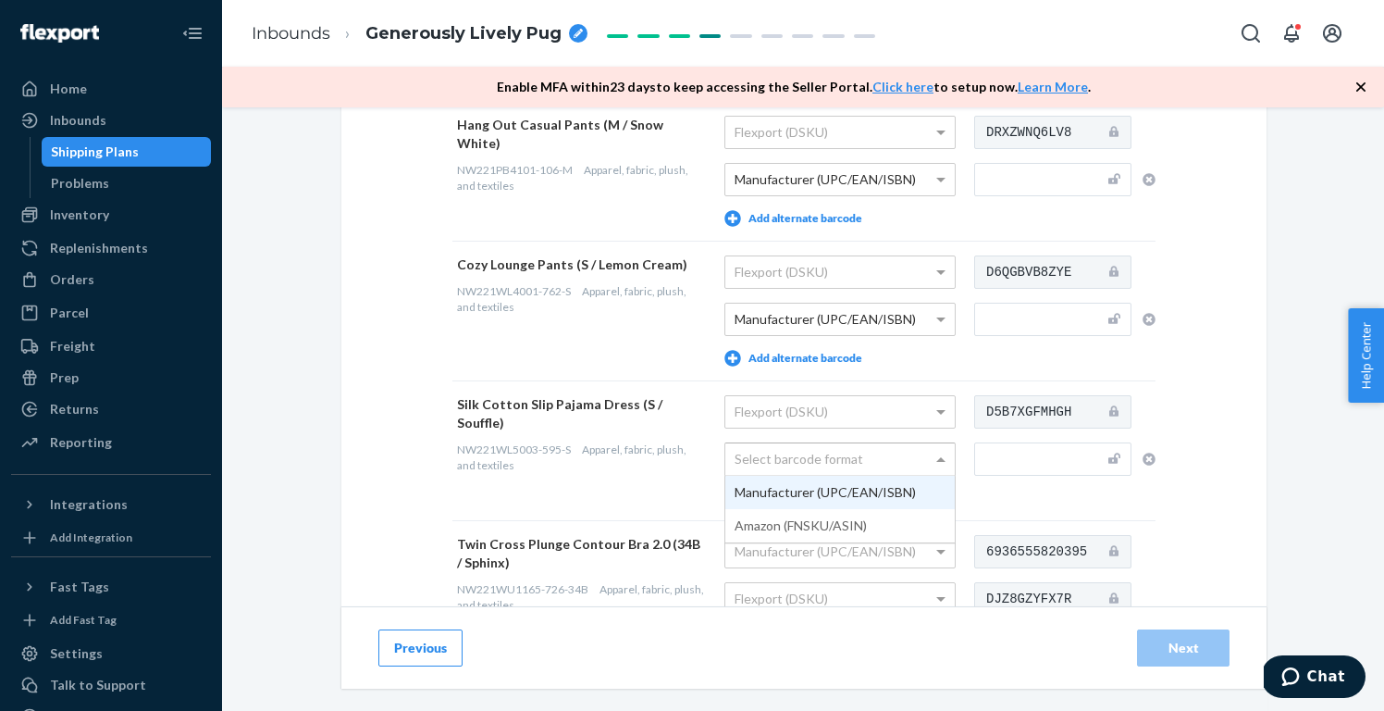
click at [827, 455] on div "Select barcode format" at bounding box center [839, 458] width 229 height 31
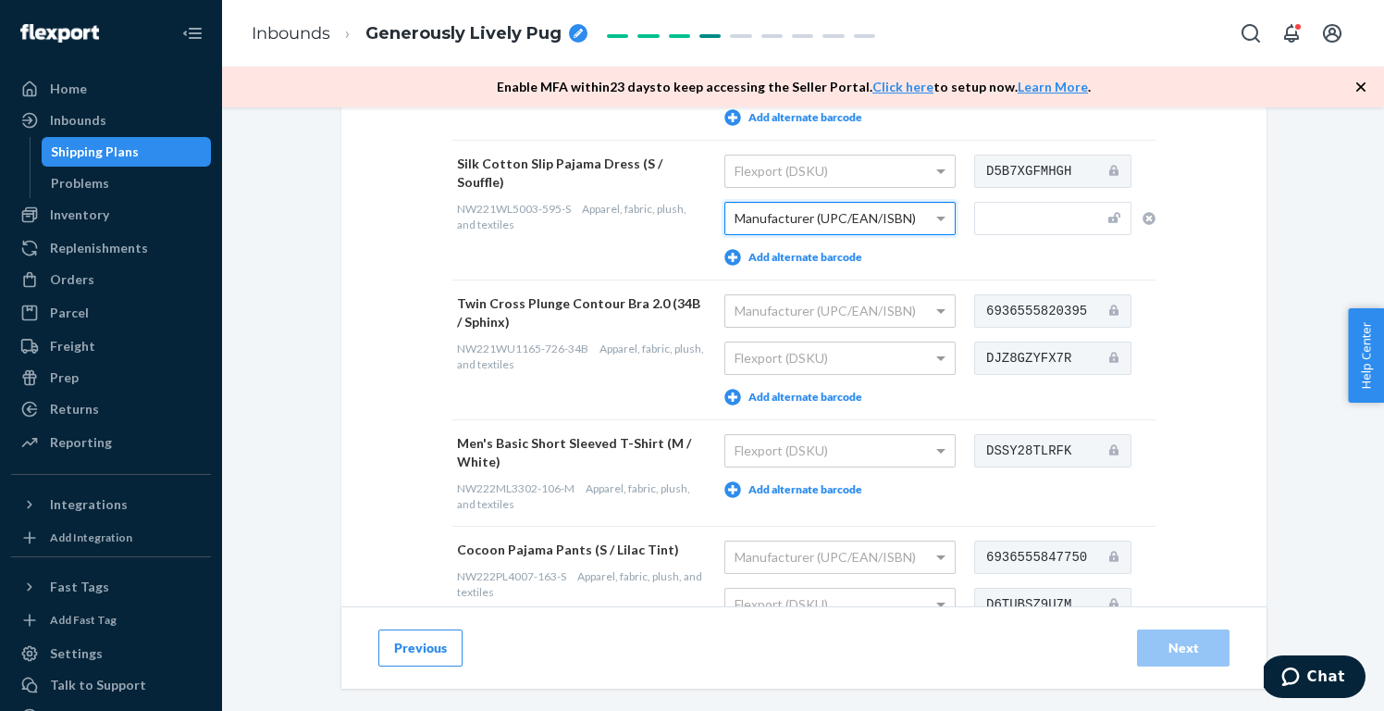
scroll to position [490, 0]
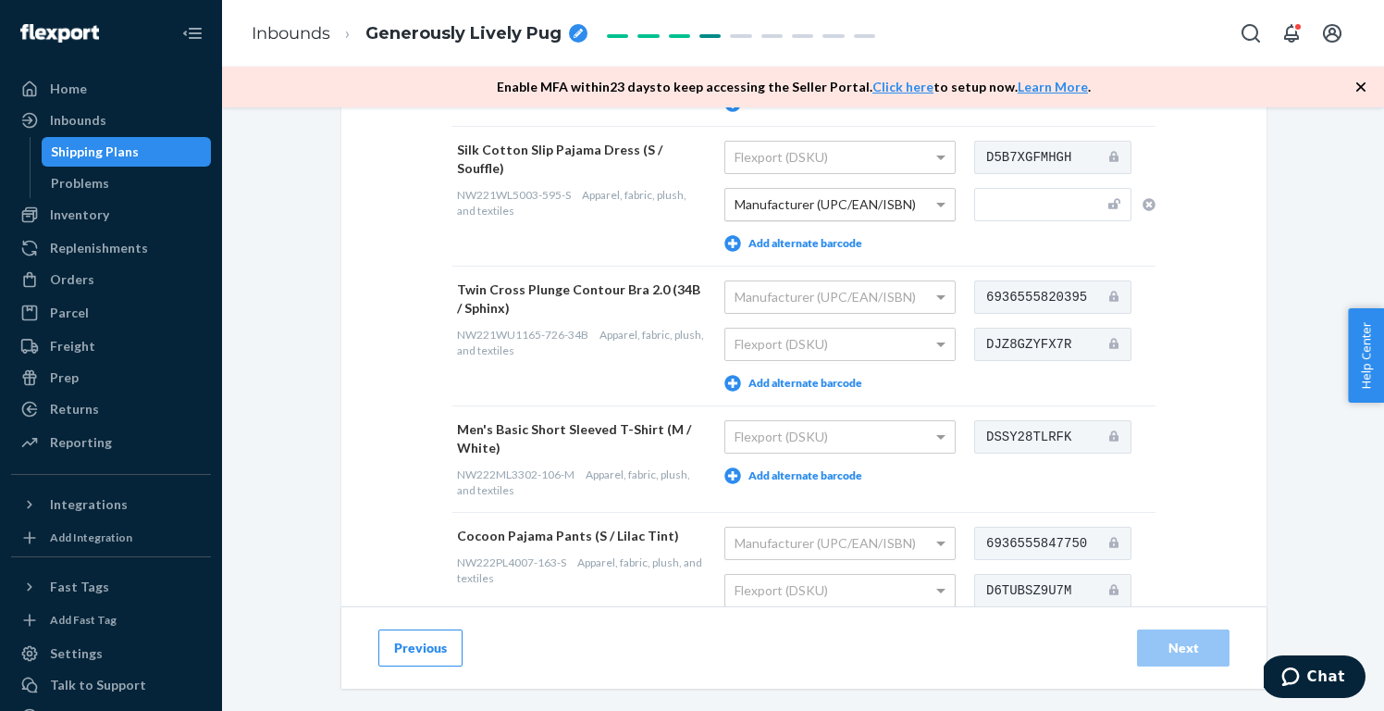
click at [823, 469] on button "Add alternate barcode" at bounding box center [794, 475] width 138 height 17
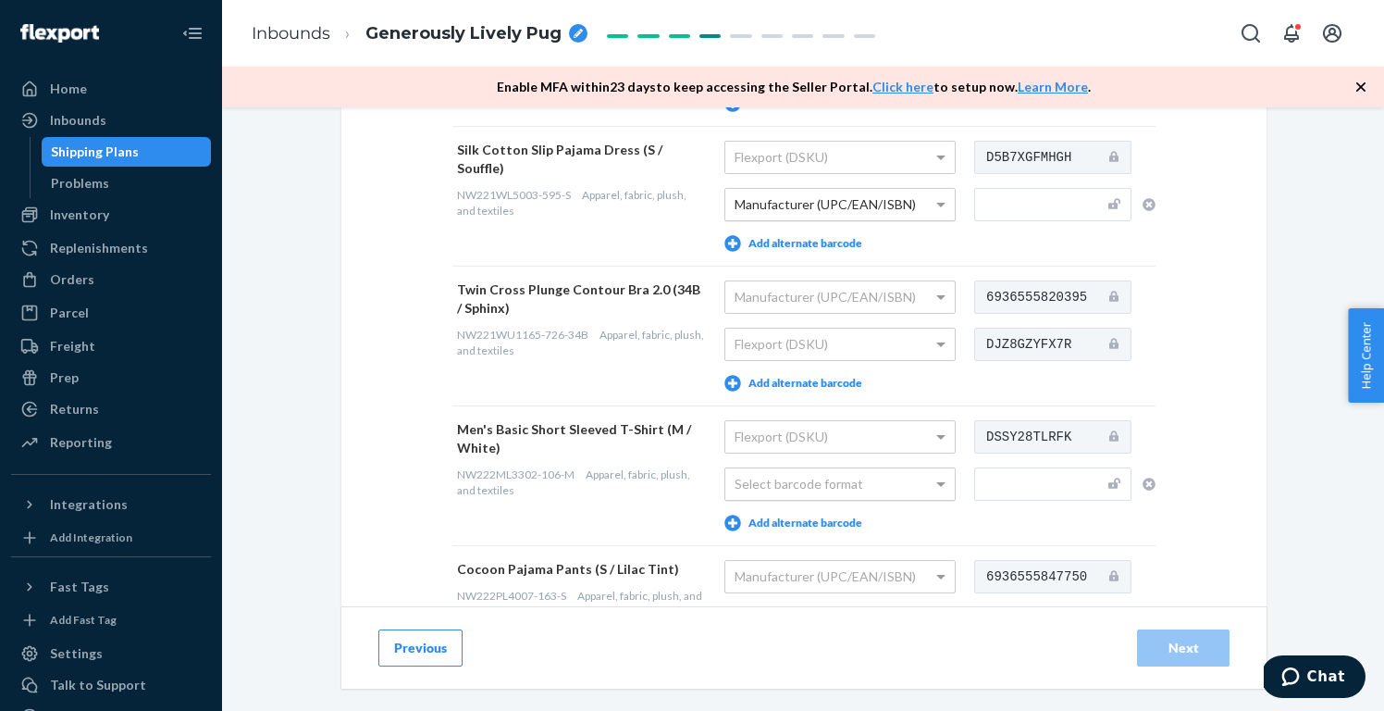
click at [827, 487] on div "Select barcode format" at bounding box center [839, 483] width 229 height 31
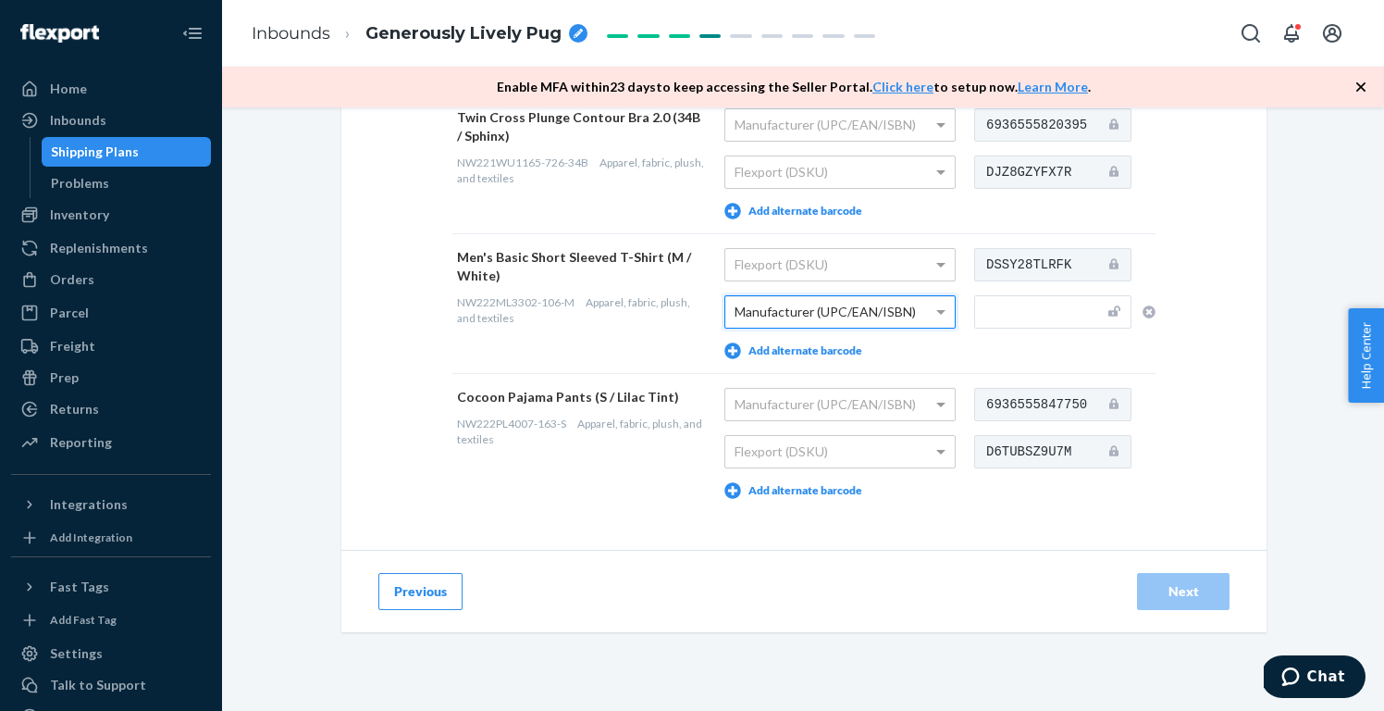
click at [1238, 403] on div "Provide Scannable Barcode Labels You may add up to 5 alternate barcode labels p…" at bounding box center [803, 11] width 925 height 1076
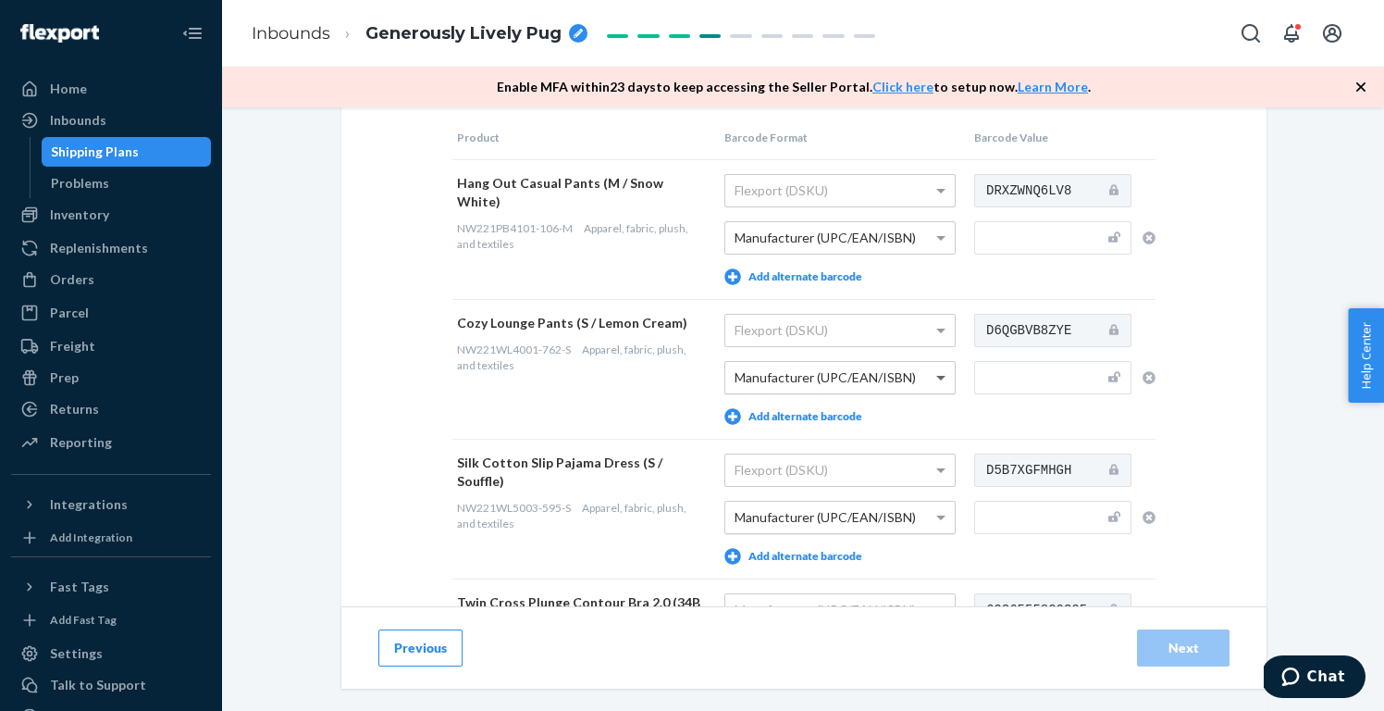
scroll to position [186, 0]
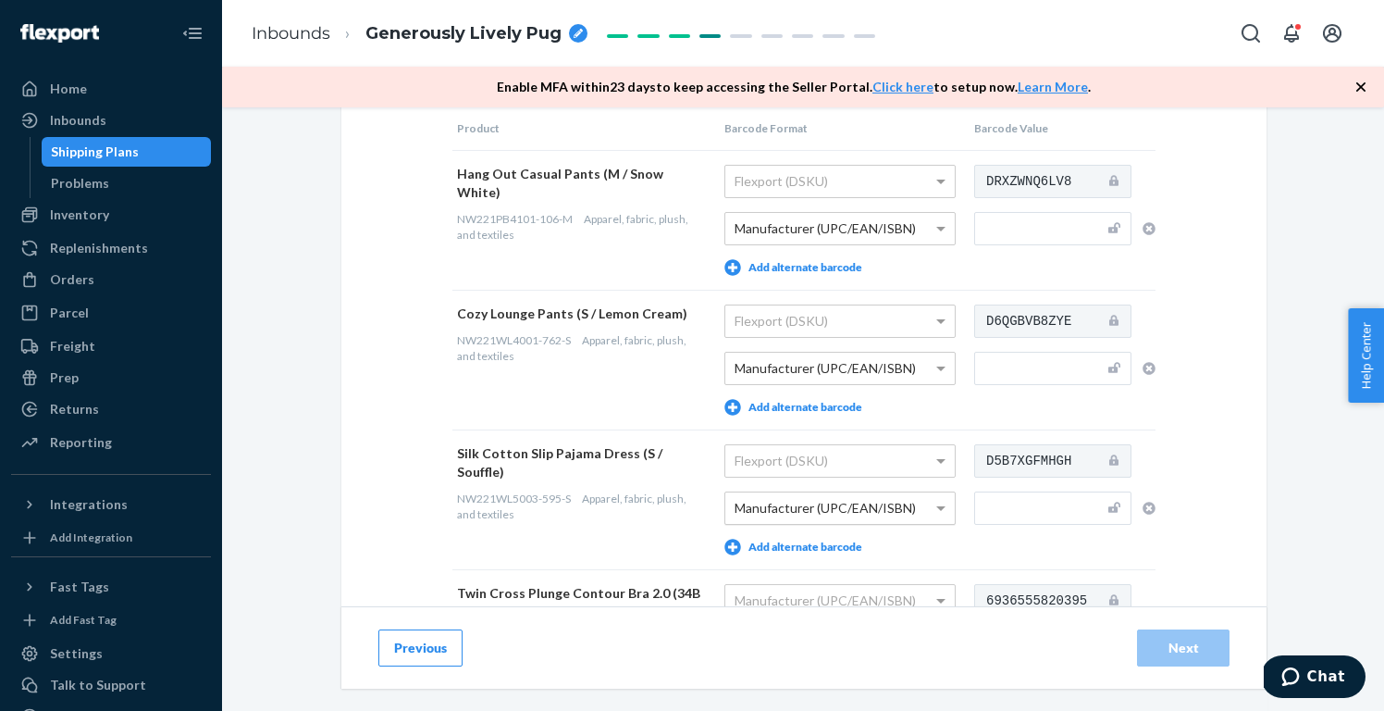
click at [1058, 368] on input "text" at bounding box center [1052, 368] width 157 height 33
paste input "6936555826908"
click at [1052, 232] on input "text" at bounding box center [1052, 228] width 157 height 33
paste input "6936555816220"
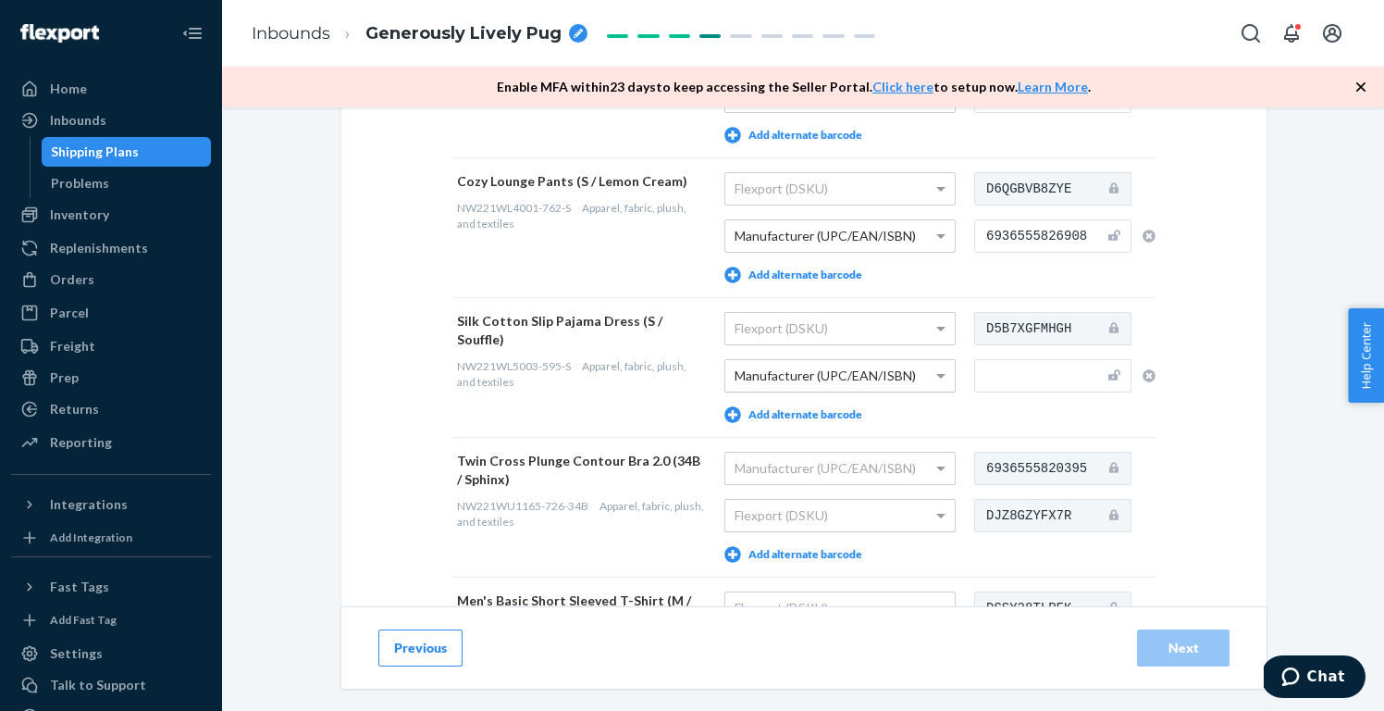
scroll to position [328, 0]
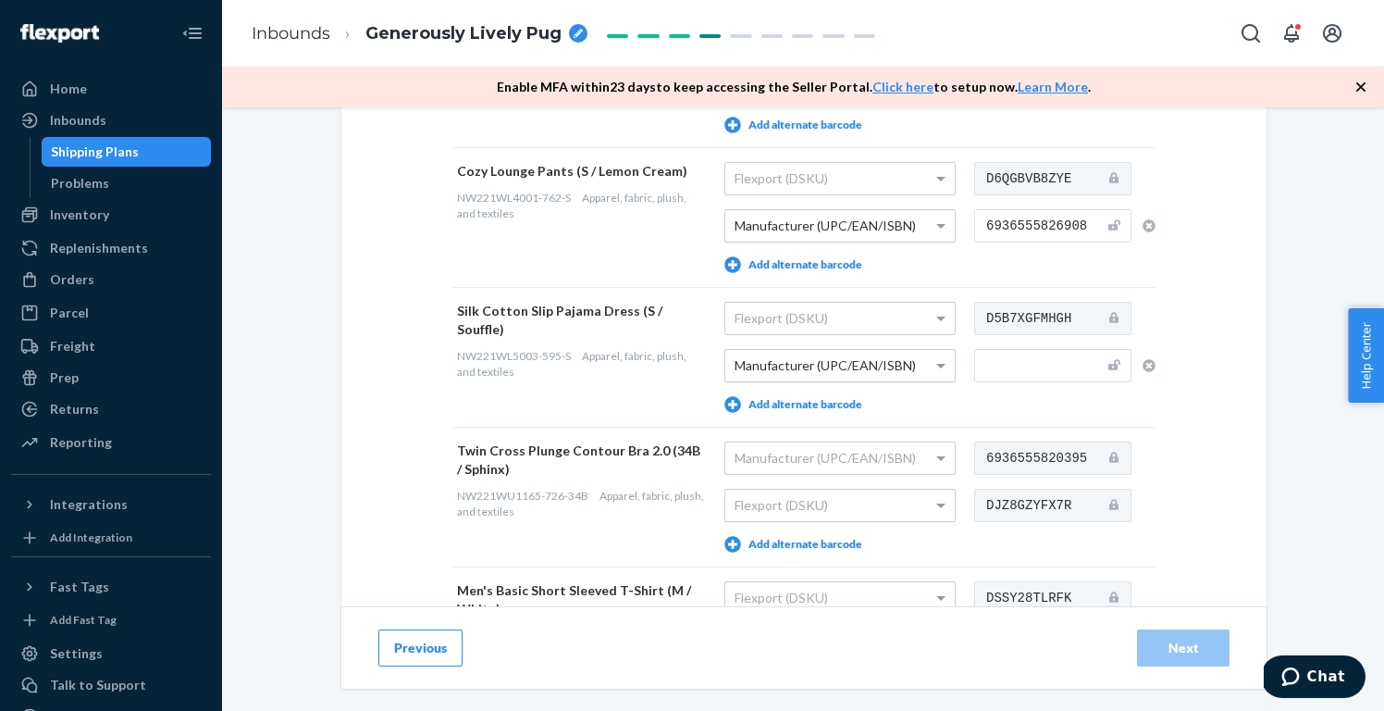
click at [1062, 366] on input "text" at bounding box center [1052, 365] width 157 height 33
paste input "6936555837287"
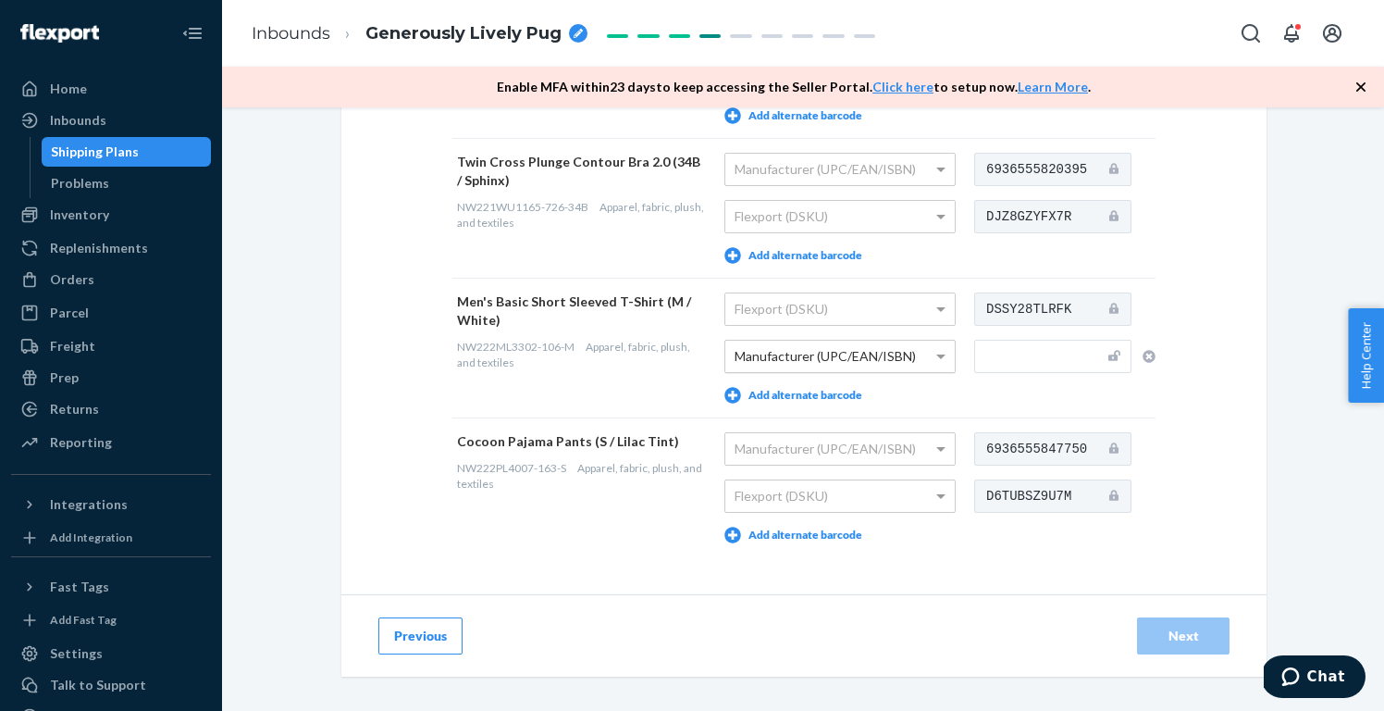
scroll to position [653, 0]
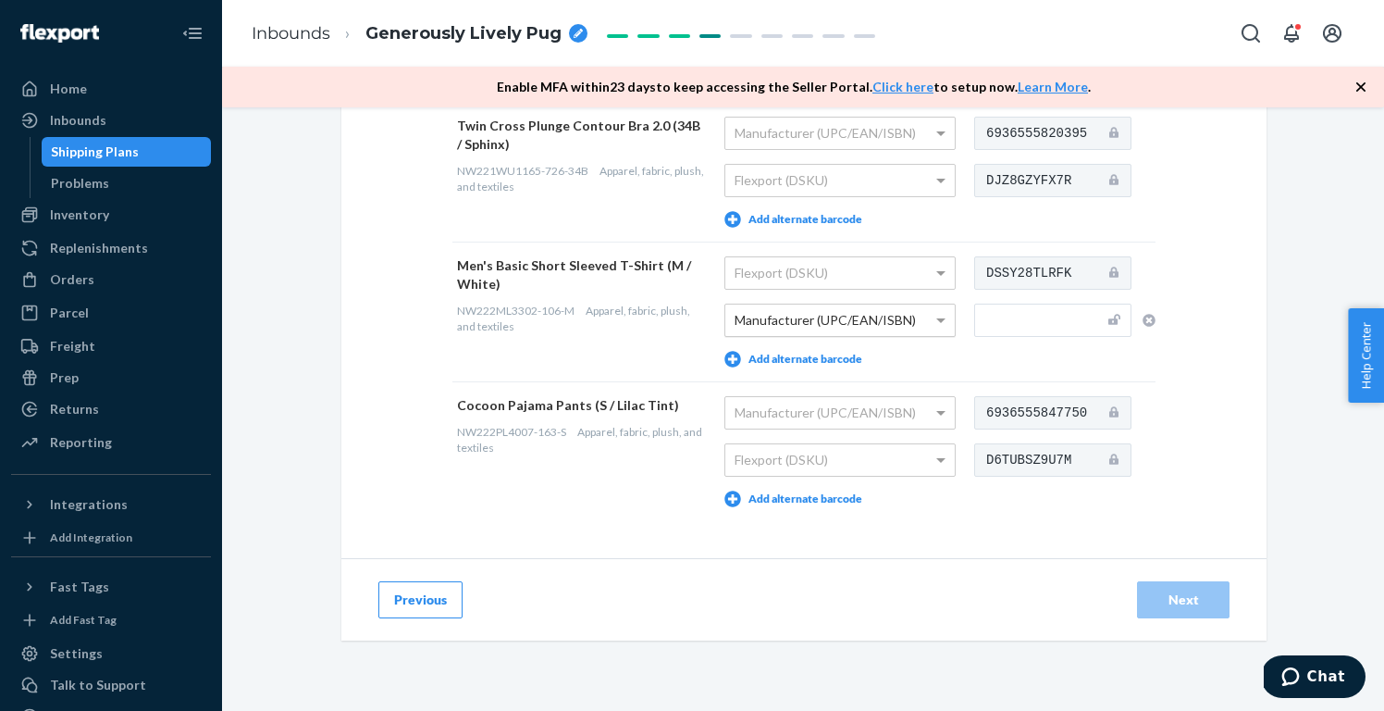
click at [1029, 327] on input "text" at bounding box center [1052, 320] width 157 height 33
paste input "6936555842601"
click at [1246, 408] on div "Provide Scannable Barcode Labels You may add up to 5 alternate barcode labels p…" at bounding box center [803, 20] width 925 height 1076
click at [1204, 583] on button "Next" at bounding box center [1183, 599] width 93 height 37
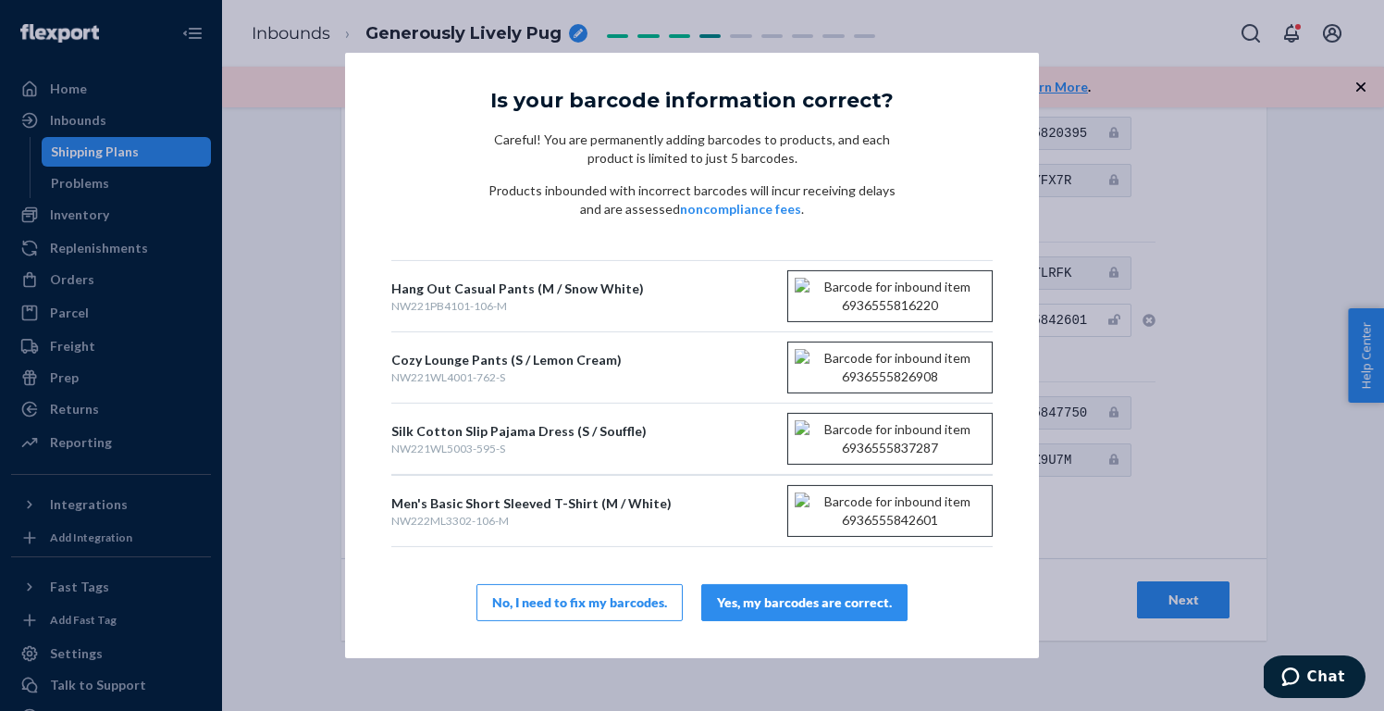
scroll to position [116, 0]
click at [830, 597] on div "Yes, my barcodes are correct." at bounding box center [804, 602] width 175 height 19
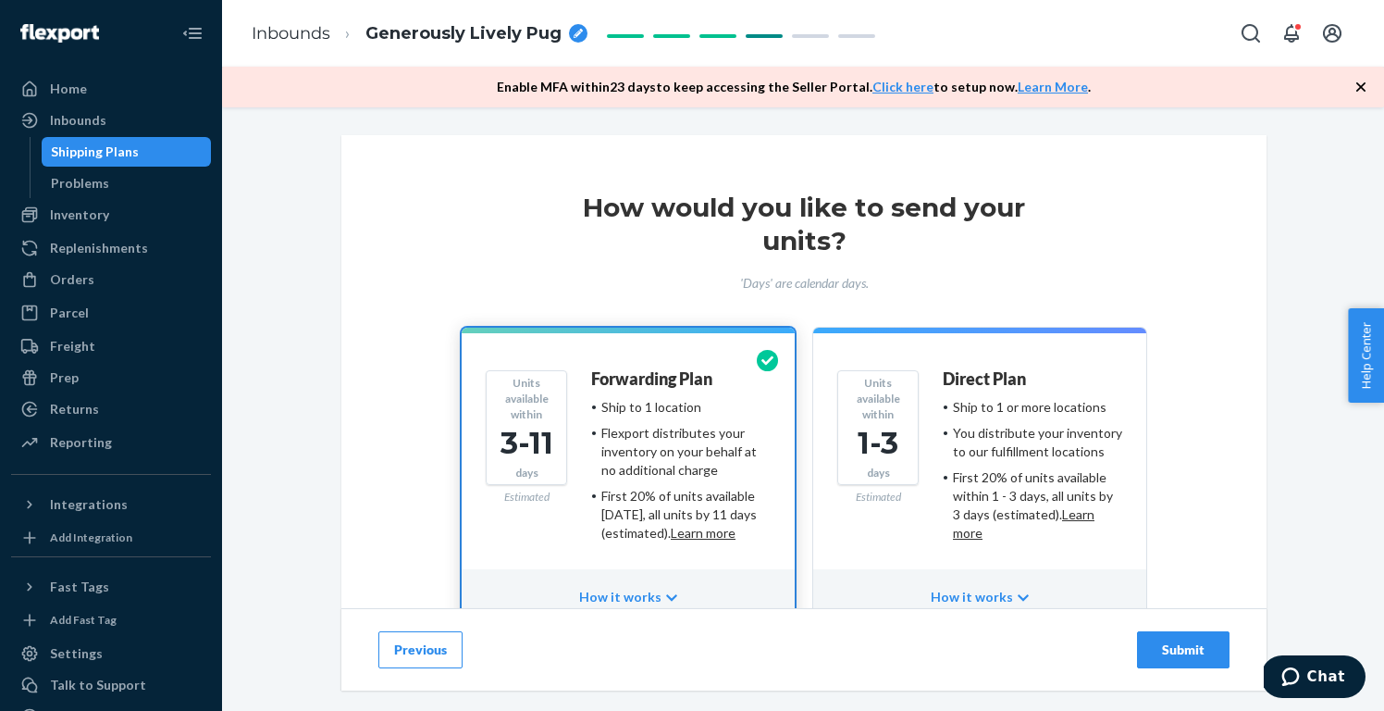
click at [1185, 648] on div "Submit" at bounding box center [1183, 649] width 61 height 19
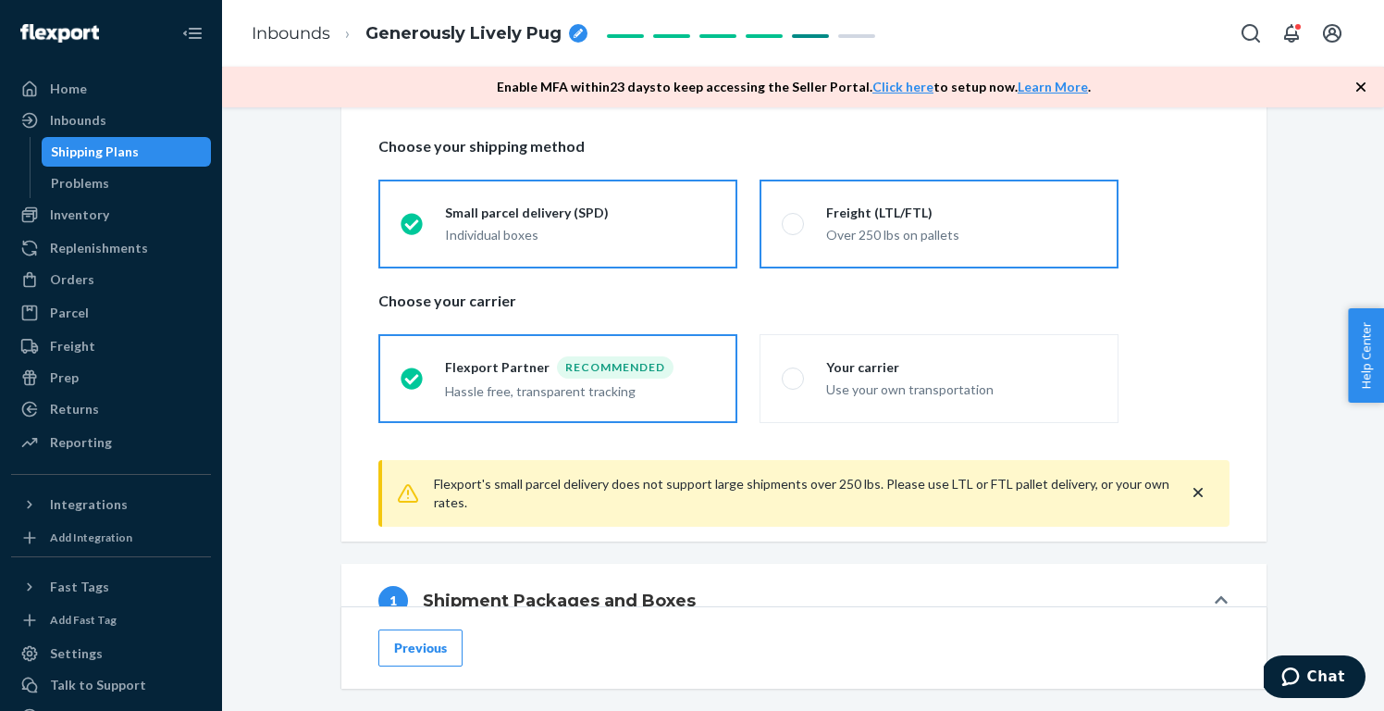
scroll to position [352, 0]
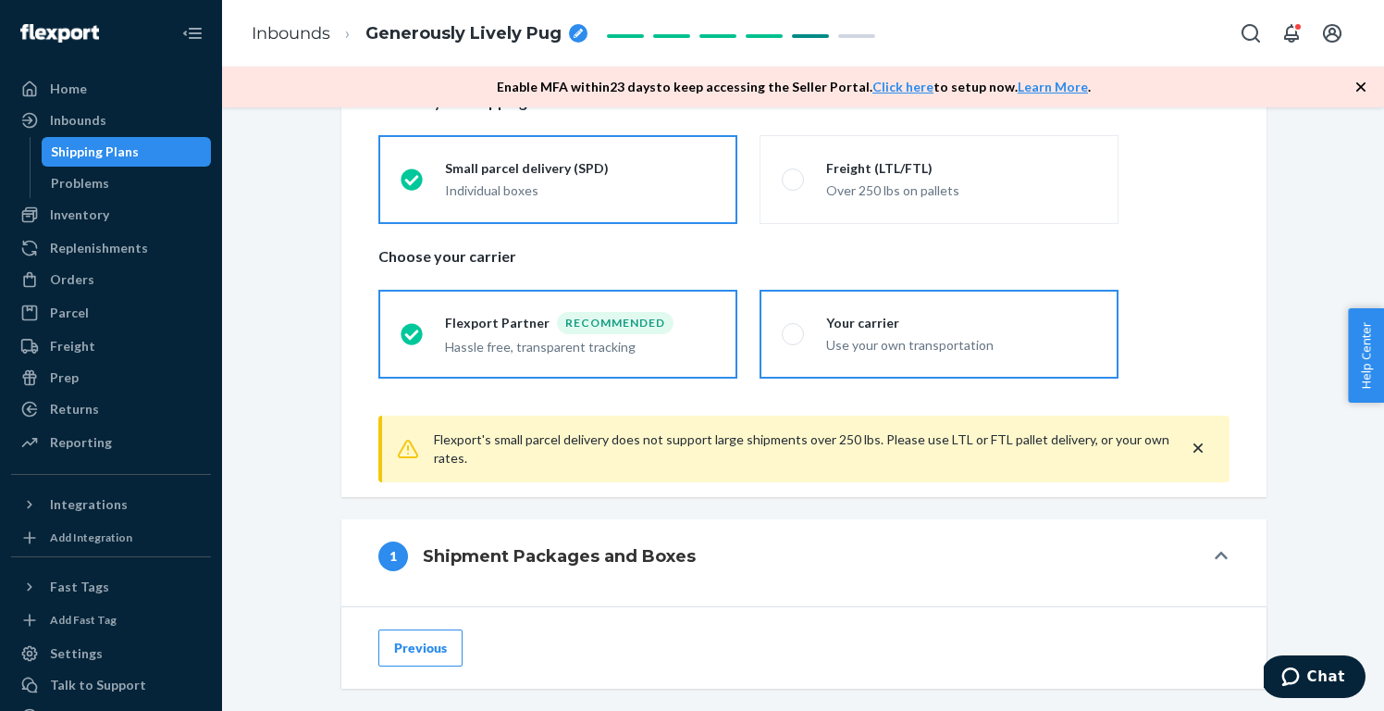
click at [998, 341] on div "Use your own transportation" at bounding box center [961, 345] width 270 height 19
click at [794, 340] on input "Your carrier Use your own transportation" at bounding box center [788, 334] width 12 height 12
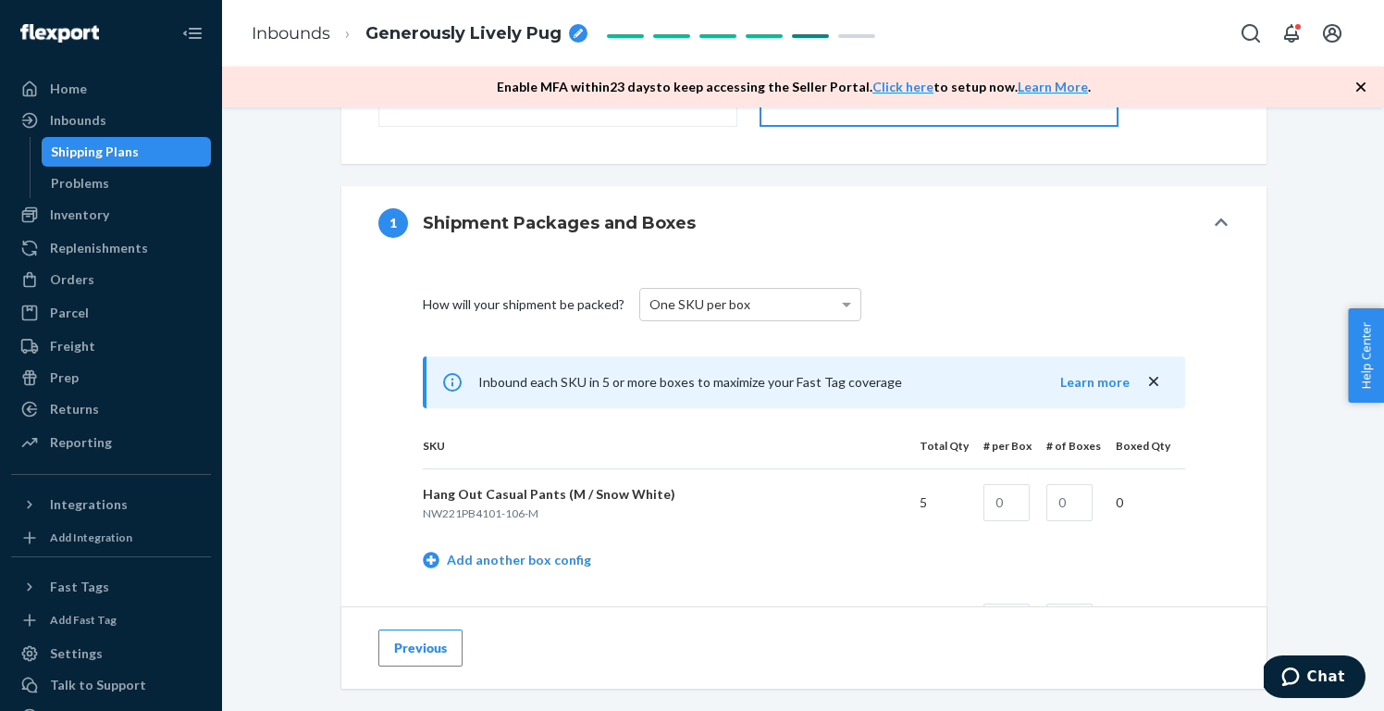
scroll to position [609, 0]
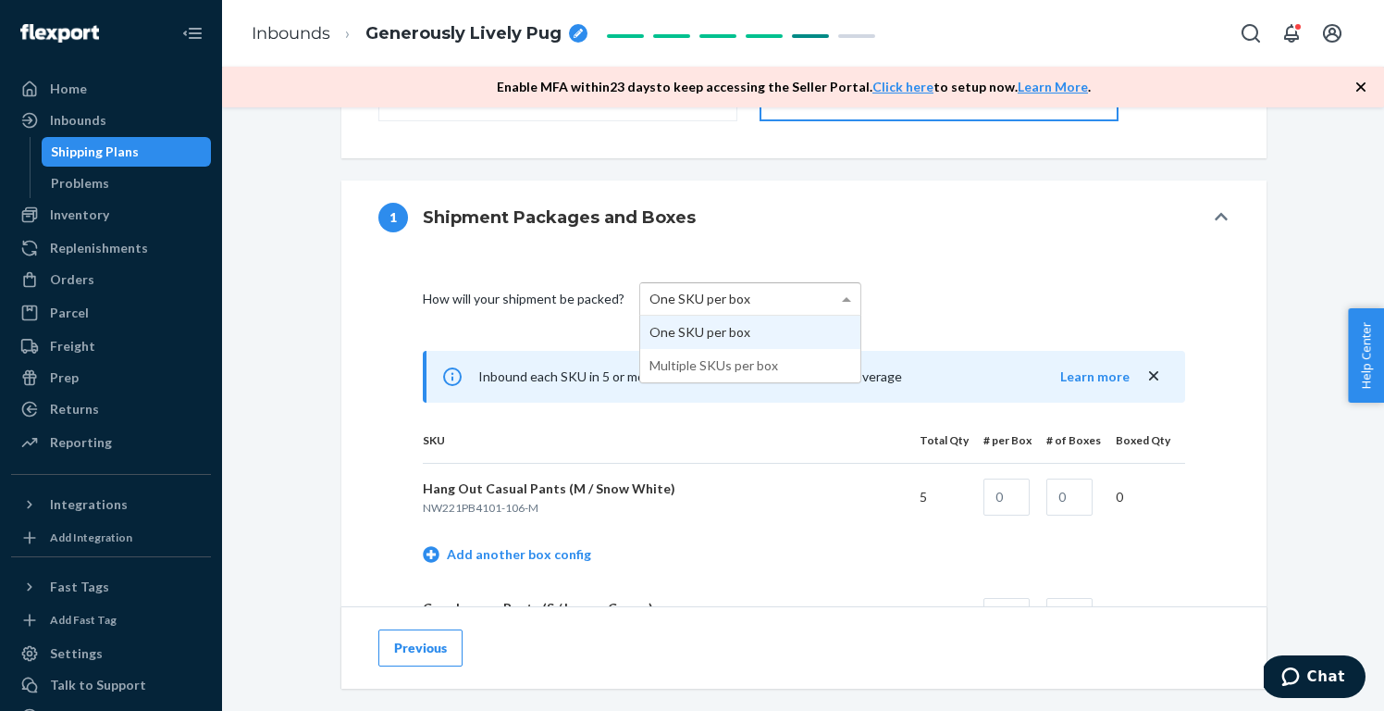
click at [799, 289] on div "One SKU per box" at bounding box center [750, 298] width 220 height 31
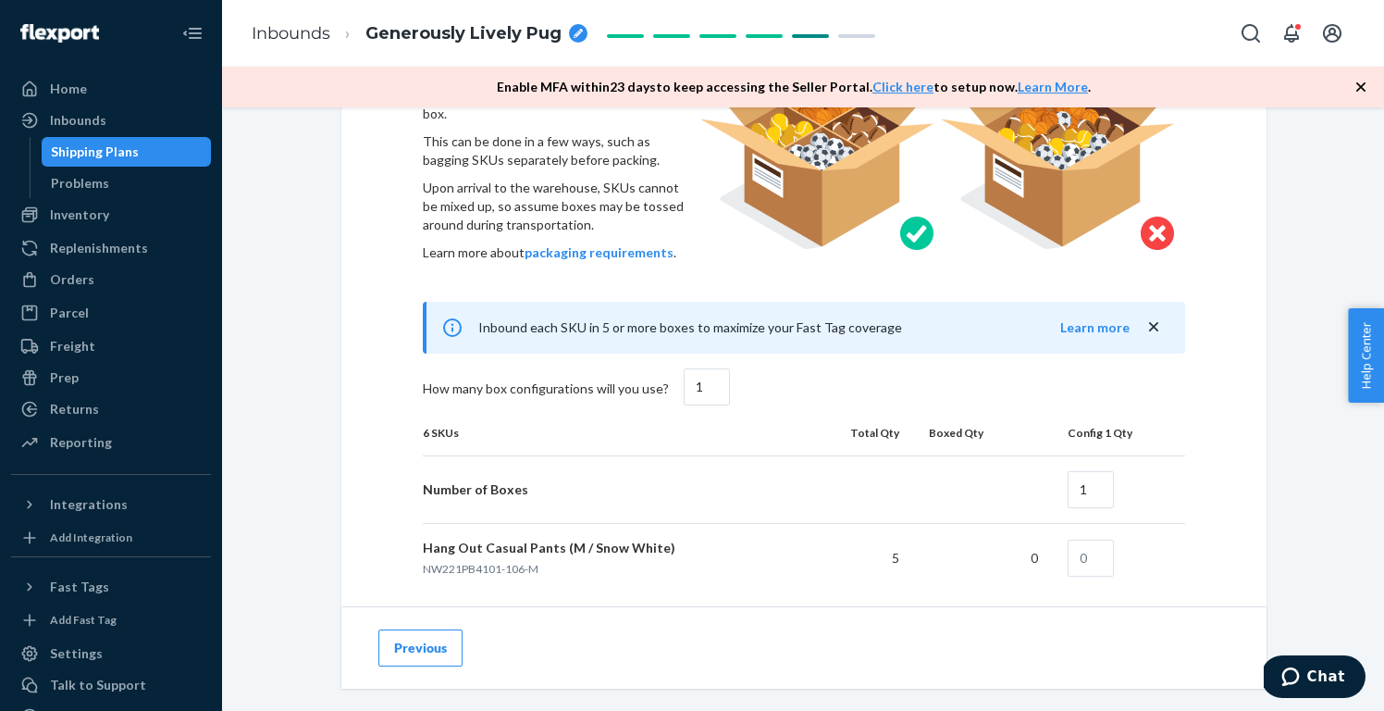
scroll to position [1173, 0]
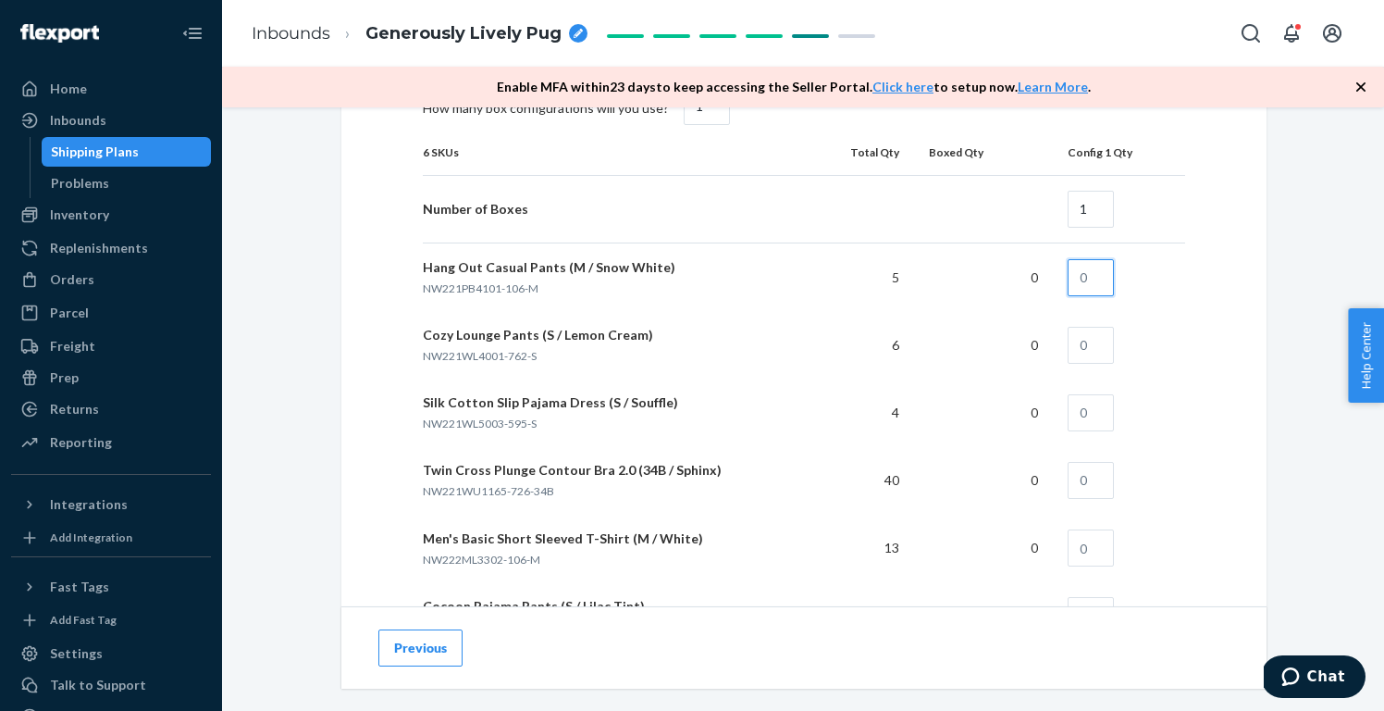
click at [1114, 284] on input "text" at bounding box center [1091, 277] width 46 height 37
click at [1087, 348] on input "text" at bounding box center [1091, 345] width 46 height 37
click at [1108, 400] on input "text" at bounding box center [1091, 412] width 46 height 37
click at [1097, 489] on input "text" at bounding box center [1091, 480] width 46 height 37
click at [1094, 538] on input "text" at bounding box center [1091, 547] width 46 height 37
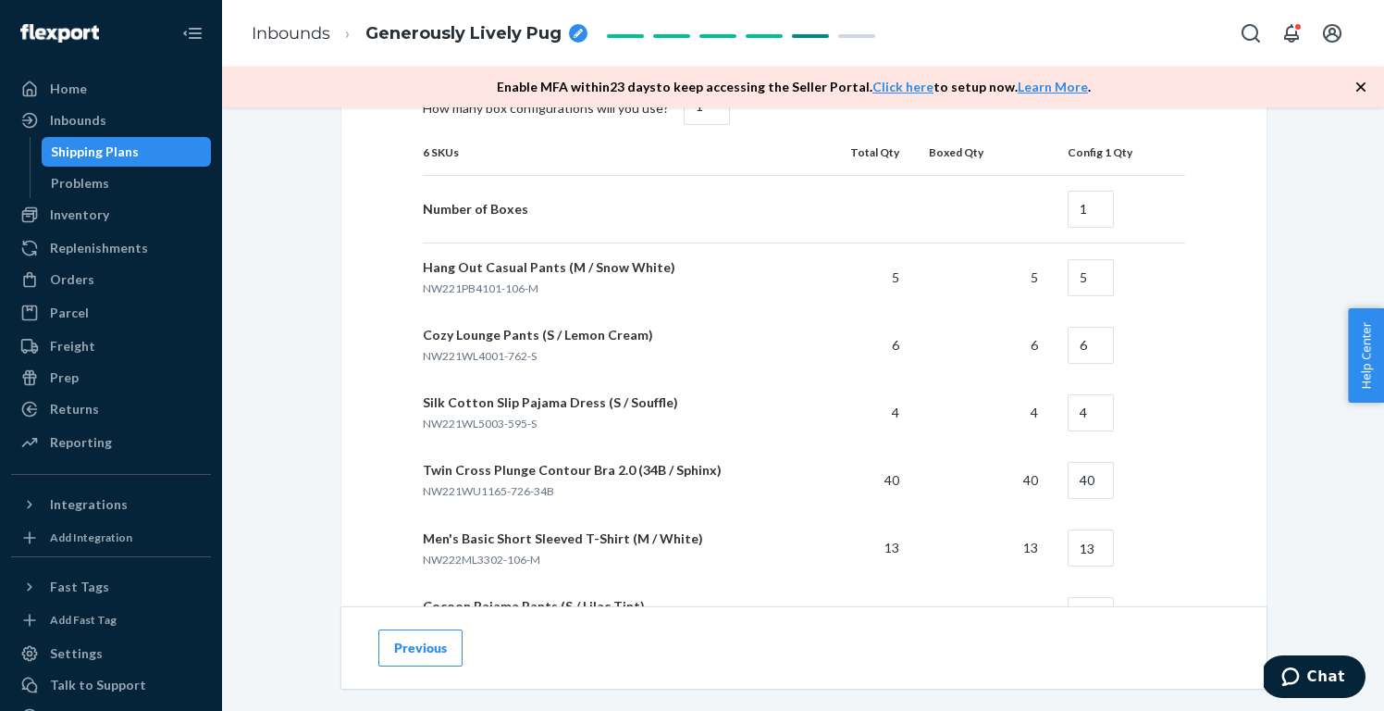
click at [1155, 554] on td "13" at bounding box center [1119, 548] width 132 height 68
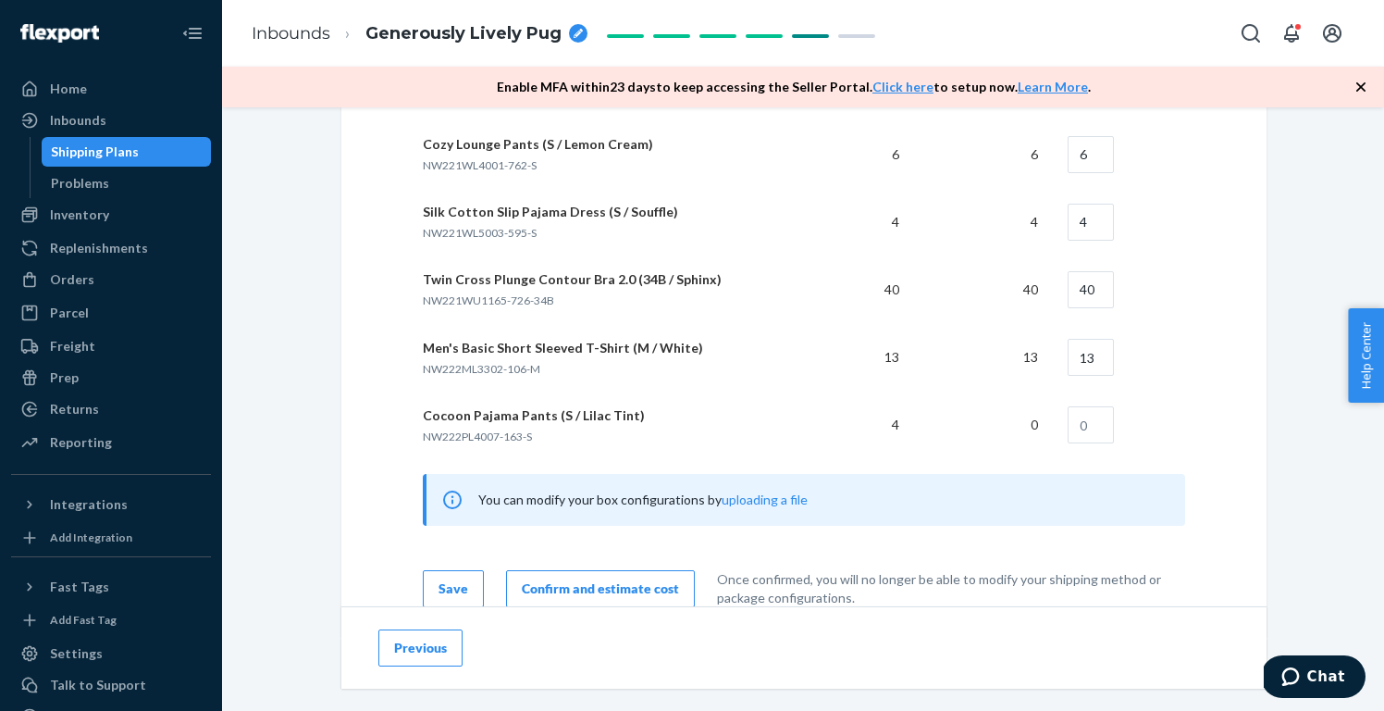
scroll to position [1417, 0]
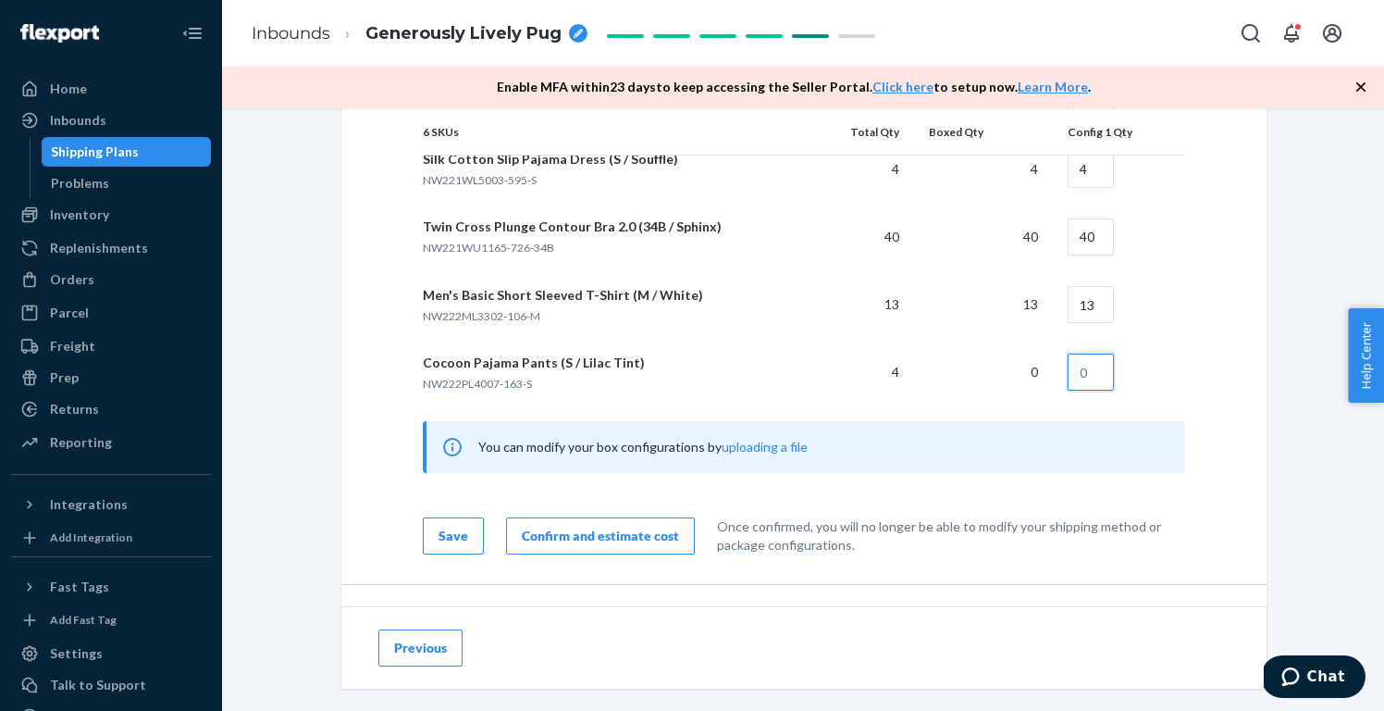
click at [1091, 376] on input "text" at bounding box center [1091, 371] width 46 height 37
click at [1240, 419] on div "How will your shipment be packed? Multiple SKUs per box To avoid receiving dela…" at bounding box center [803, 15] width 925 height 1137
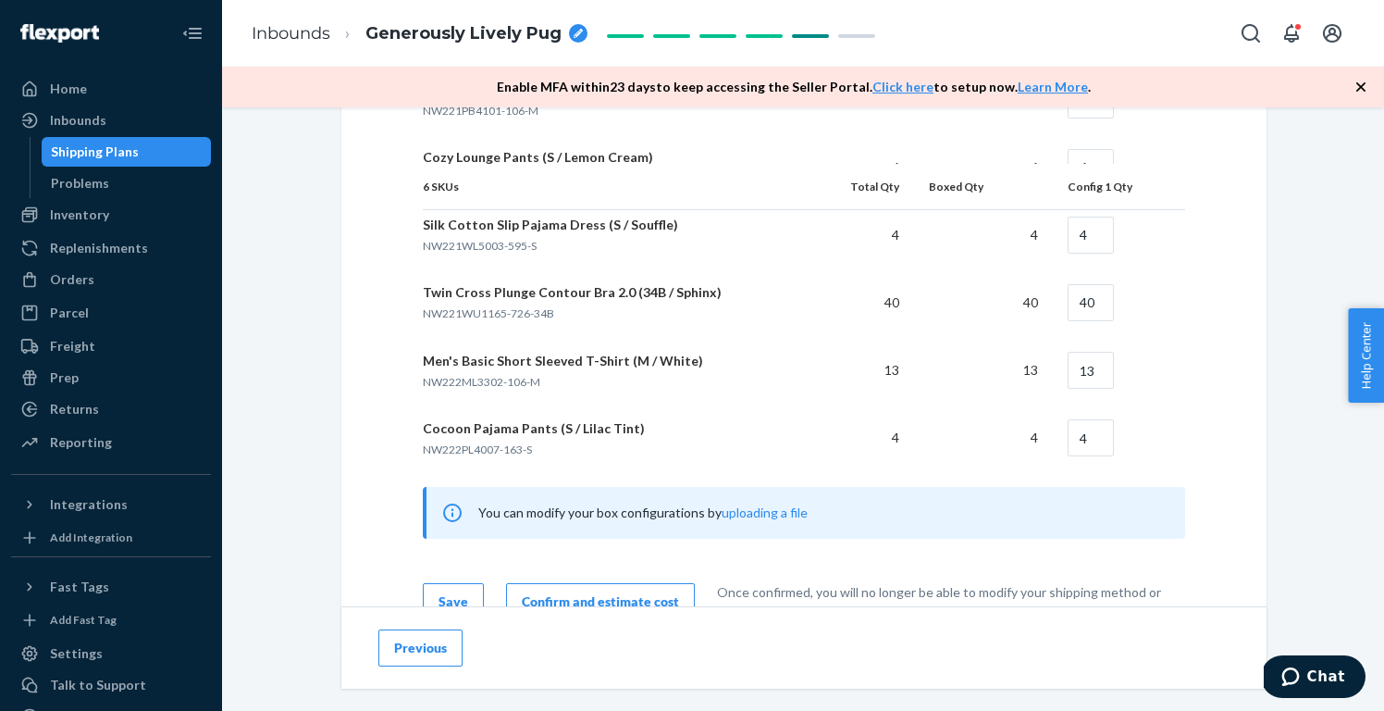
scroll to position [1464, 0]
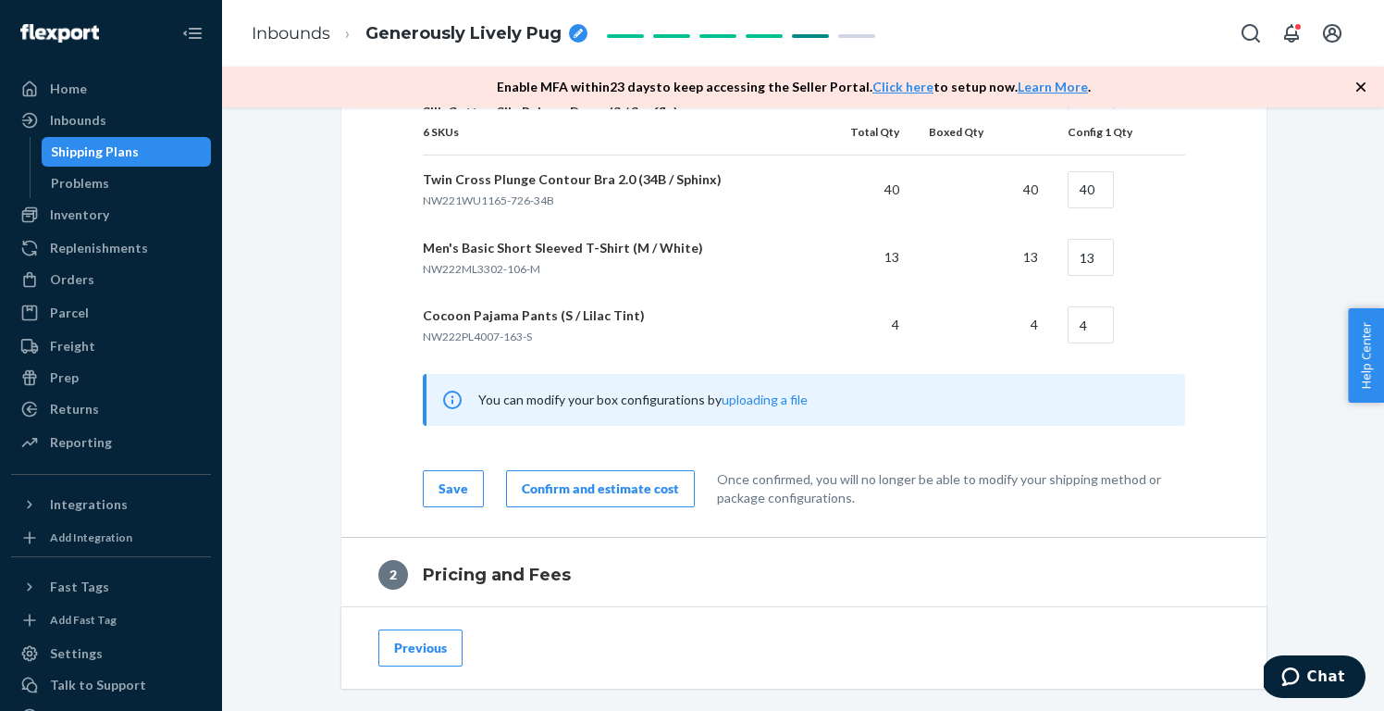
click at [675, 484] on button "Confirm and estimate cost" at bounding box center [600, 488] width 189 height 37
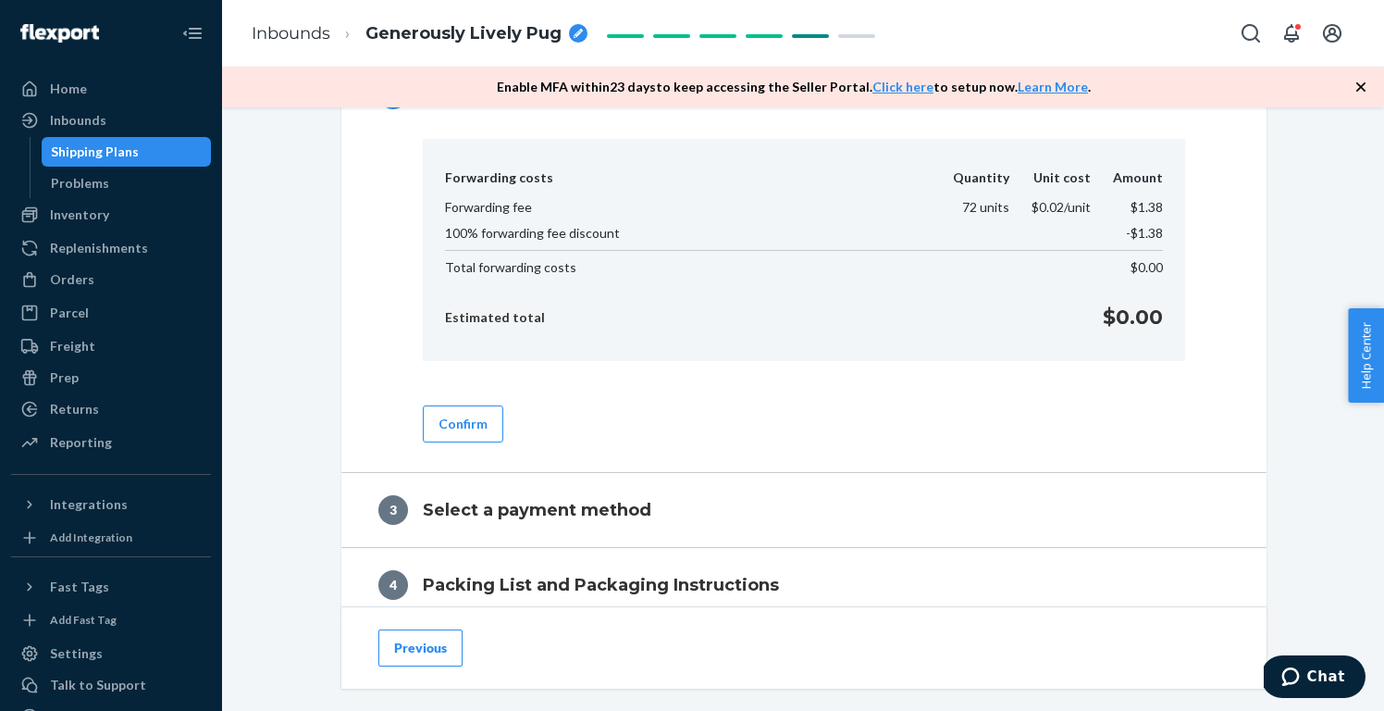
scroll to position [682, 0]
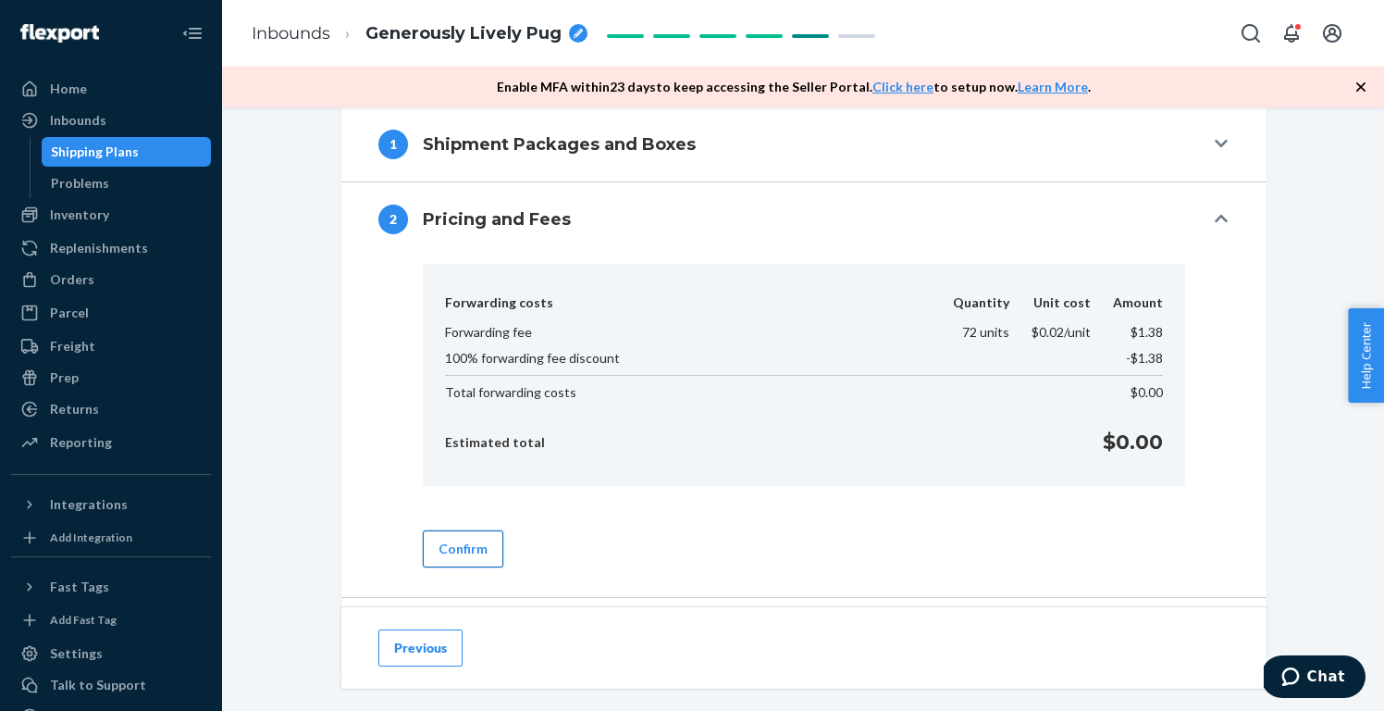
click at [444, 546] on button "Confirm" at bounding box center [463, 548] width 81 height 37
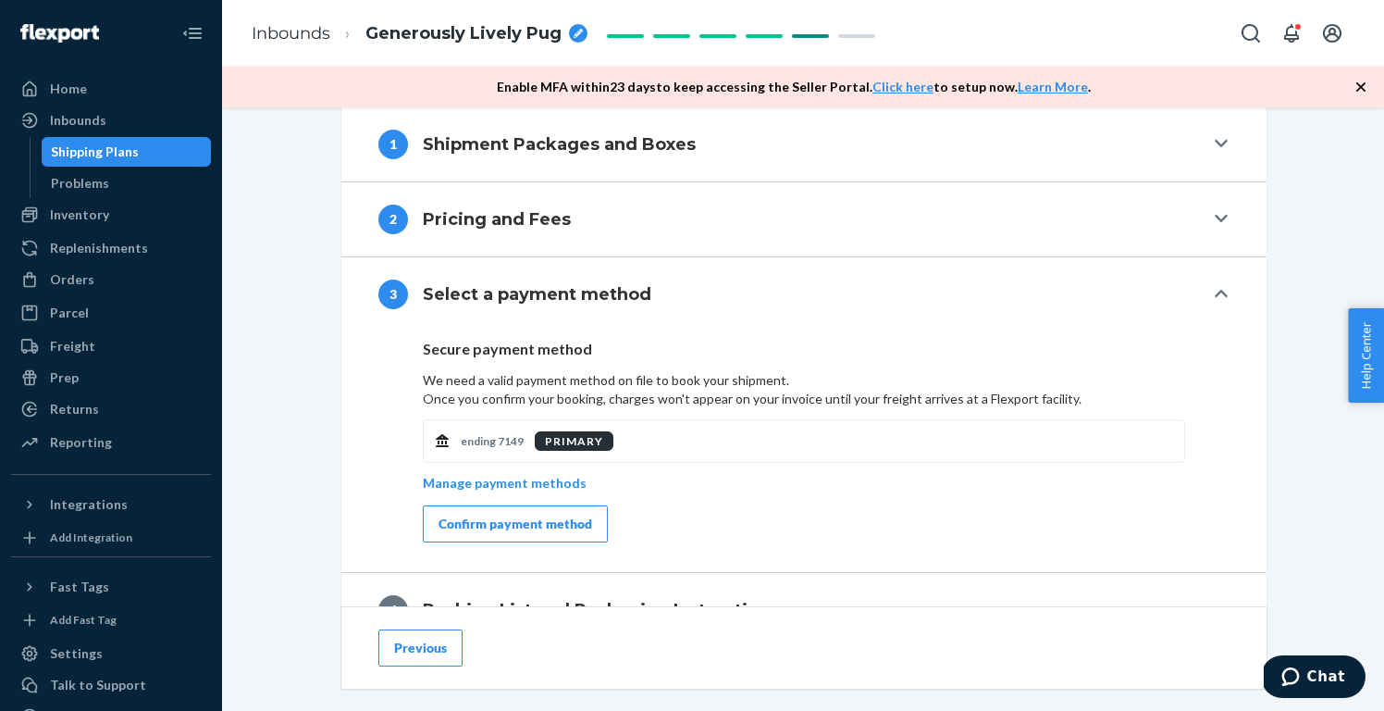
click at [468, 528] on div "Confirm payment method" at bounding box center [516, 523] width 154 height 19
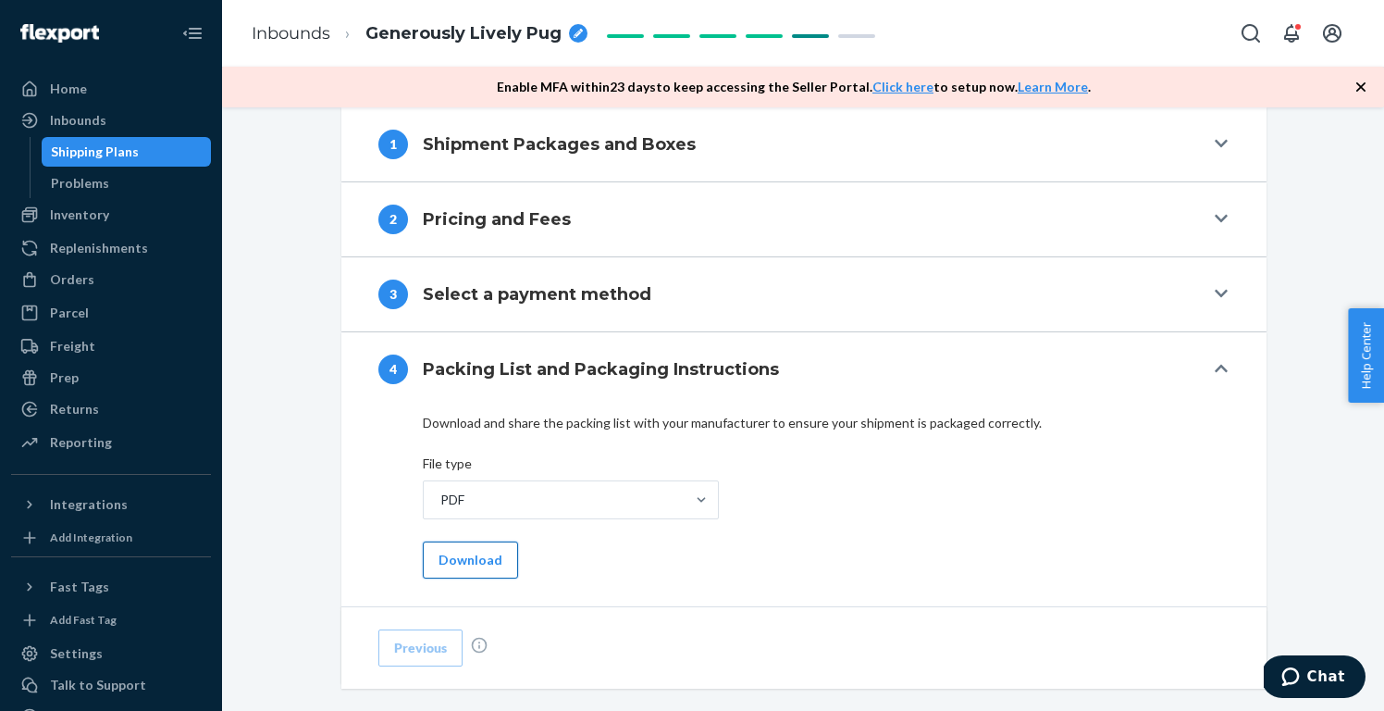
click at [462, 564] on button "Download" at bounding box center [470, 559] width 95 height 37
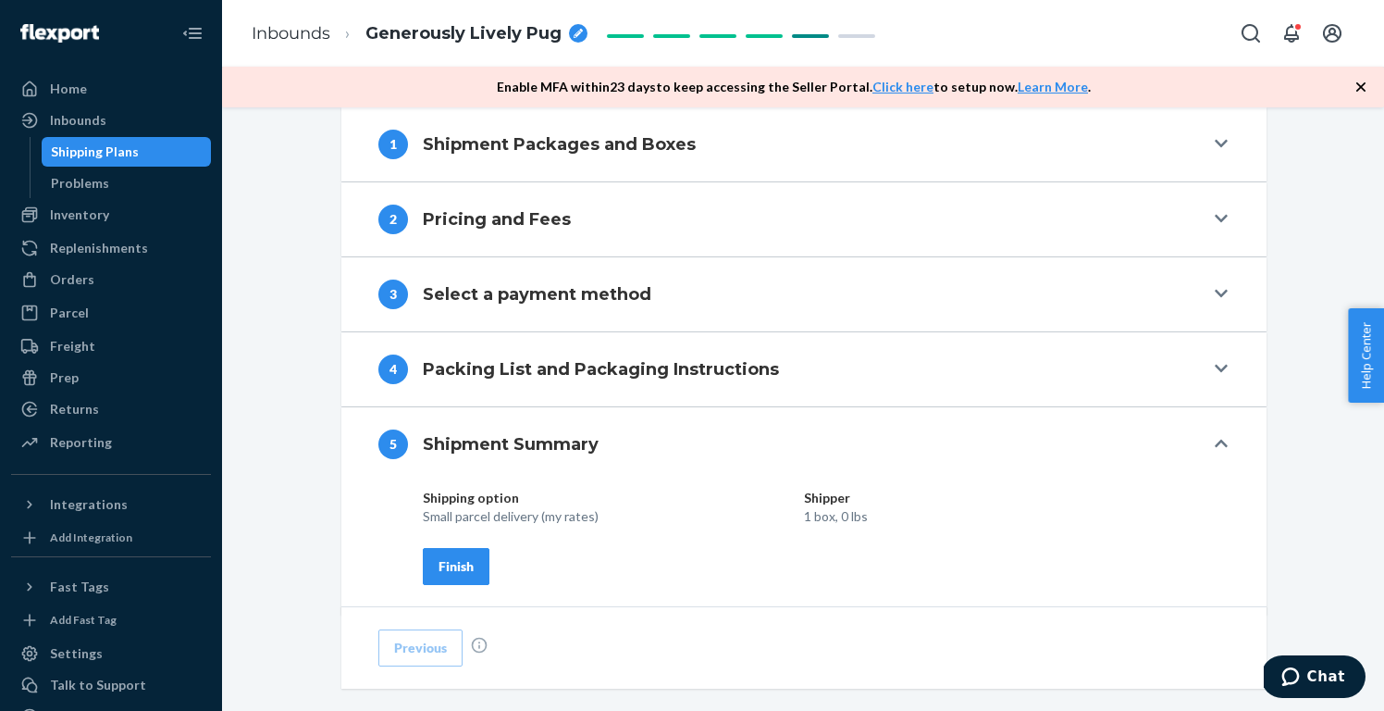
click at [460, 561] on div "Finish" at bounding box center [456, 566] width 35 height 19
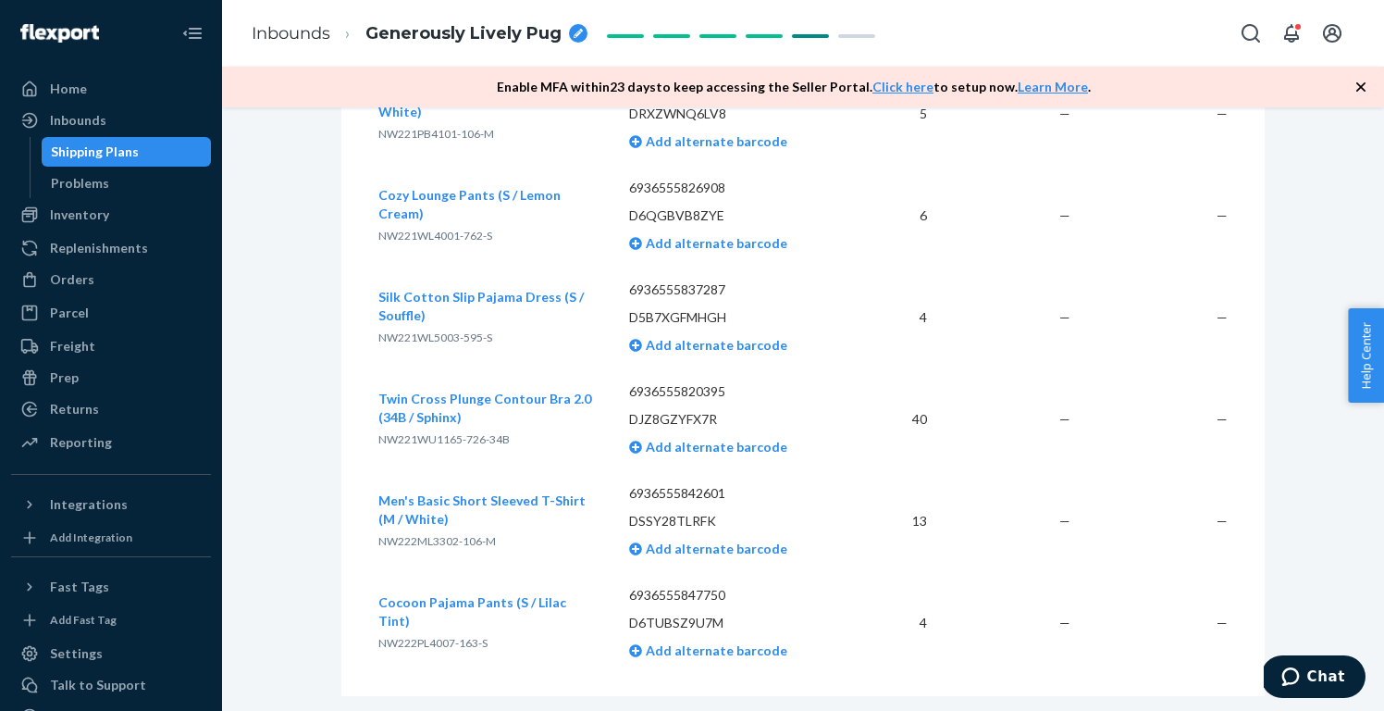
click at [474, 36] on span "Generously Lively Pug" at bounding box center [464, 34] width 196 height 24
click at [291, 162] on div "Shipment Ready to ship Download Shipment ID 1245235 Flexport PO# 9945028 Inboun…" at bounding box center [803, 395] width 1134 height 1885
click at [296, 34] on link "Inbounds" at bounding box center [291, 33] width 79 height 20
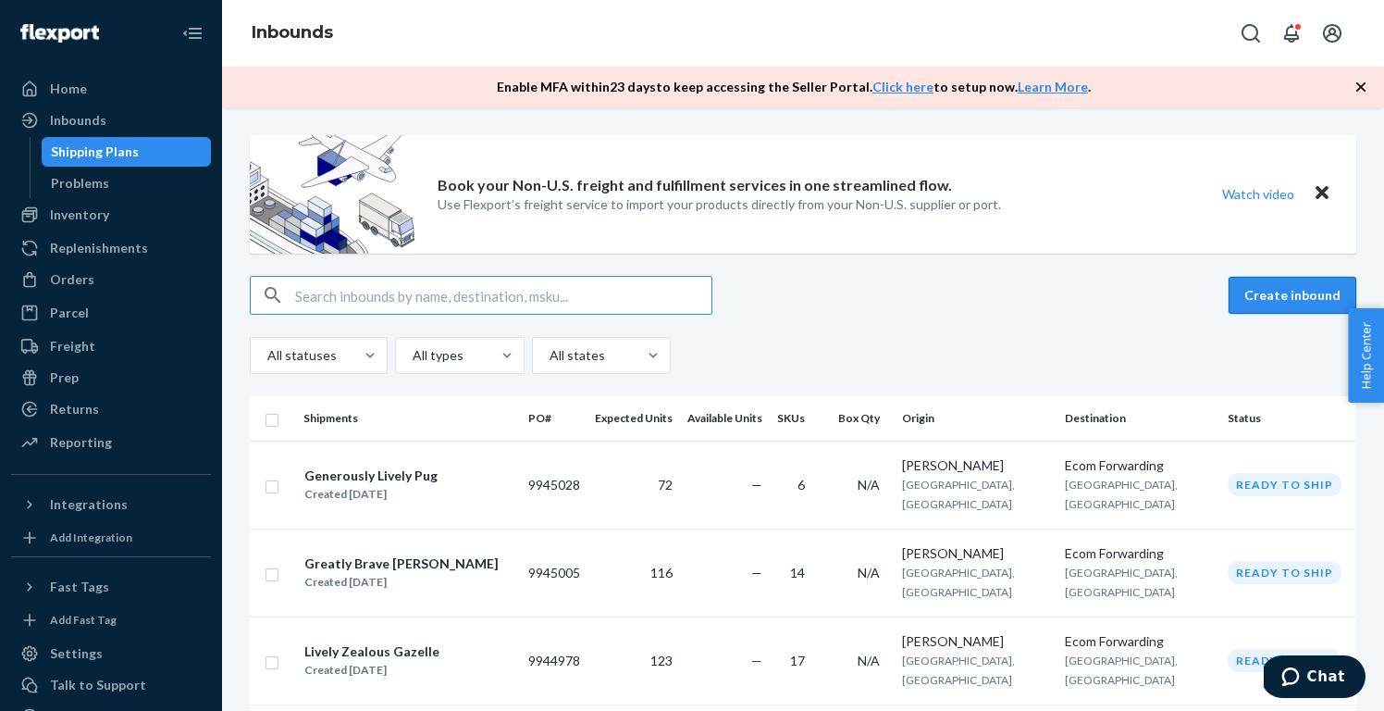
click at [1262, 292] on button "Create inbound" at bounding box center [1293, 295] width 128 height 37
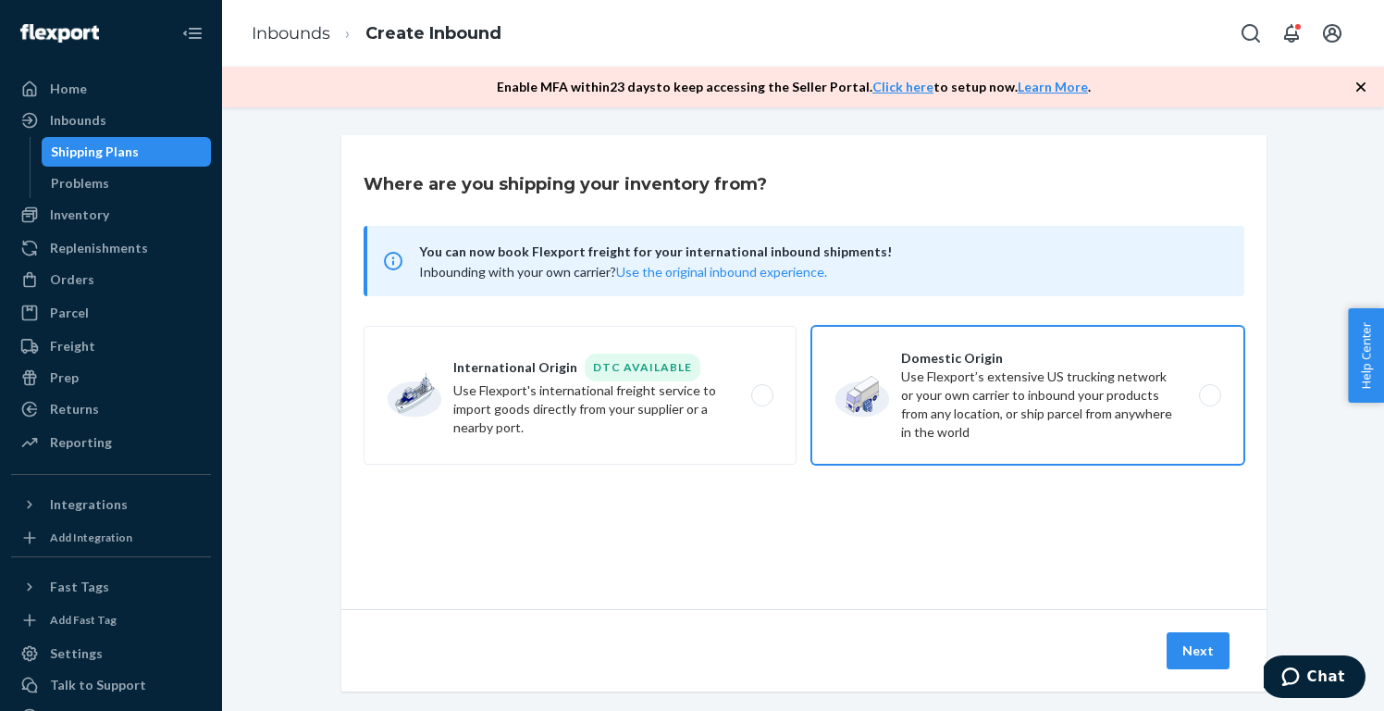
click at [982, 386] on label "Domestic Origin Use Flexport’s extensive US trucking network or your own carrie…" at bounding box center [1028, 395] width 433 height 139
click at [1209, 390] on input "Domestic Origin Use Flexport’s extensive US trucking network or your own carrie…" at bounding box center [1215, 396] width 12 height 12
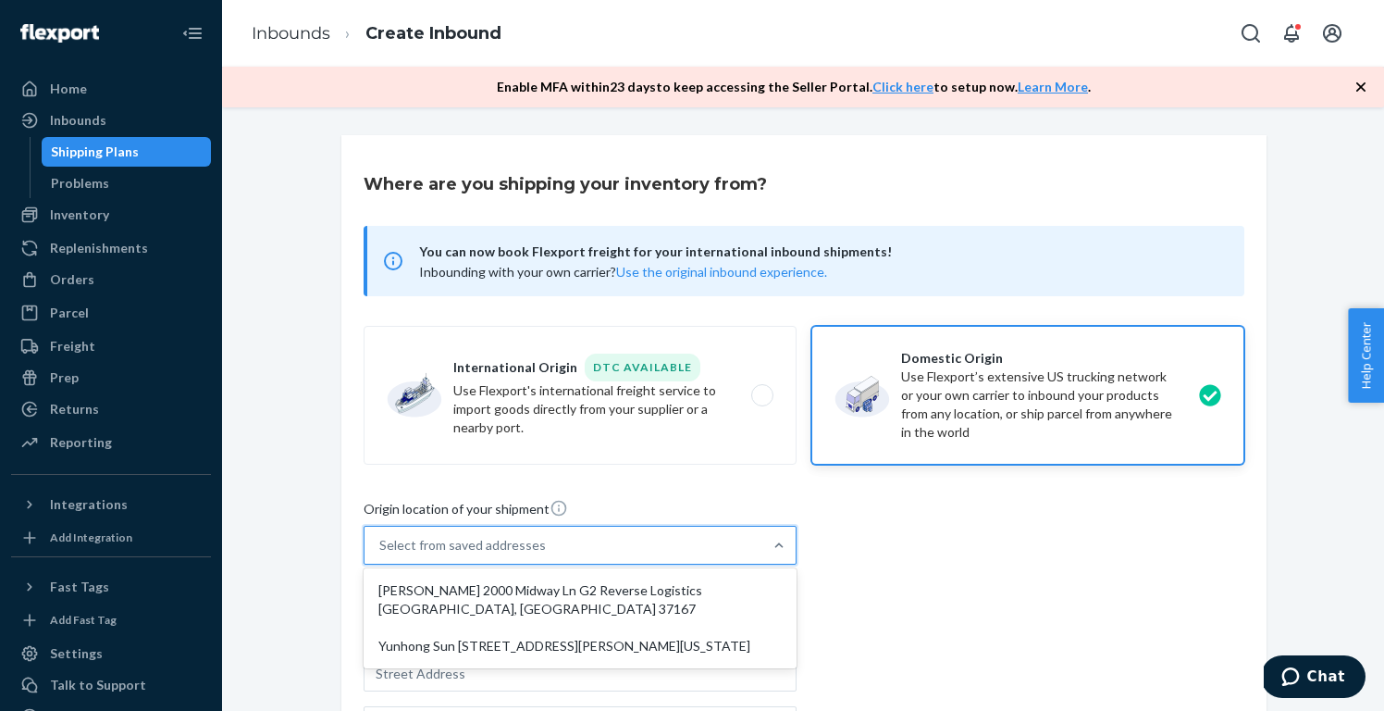
click at [631, 545] on div "Select from saved addresses" at bounding box center [564, 545] width 398 height 37
click at [381, 545] on input "option [PERSON_NAME] 2000 Midway Ln G2 Reverse Logistics [GEOGRAPHIC_DATA], [GE…" at bounding box center [380, 545] width 2 height 19
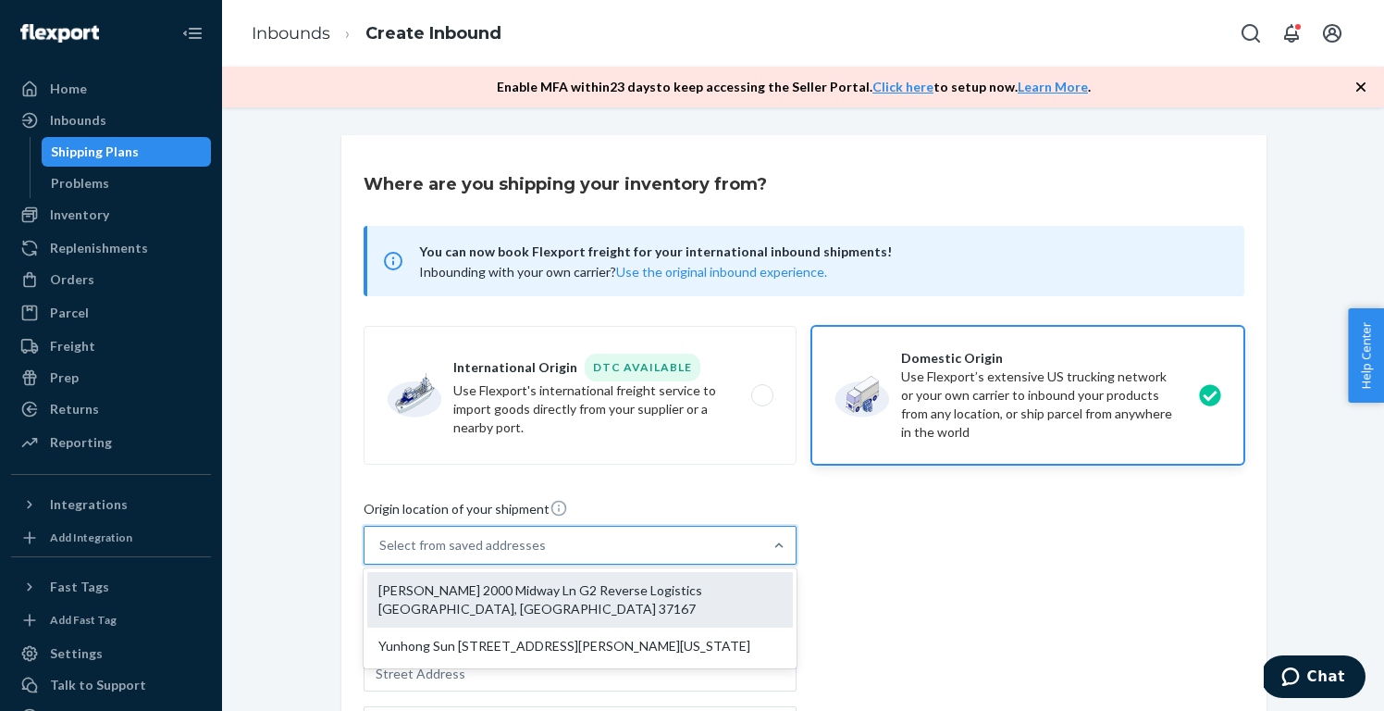
click at [615, 596] on div "[PERSON_NAME] 2000 Midway Ln G2 Reverse Logistics [GEOGRAPHIC_DATA], [GEOGRAPHI…" at bounding box center [580, 600] width 426 height 56
click at [381, 554] on input "option [PERSON_NAME] 2000 Midway Ln G2 Reverse Logistics [GEOGRAPHIC_DATA], [GE…" at bounding box center [380, 545] width 2 height 19
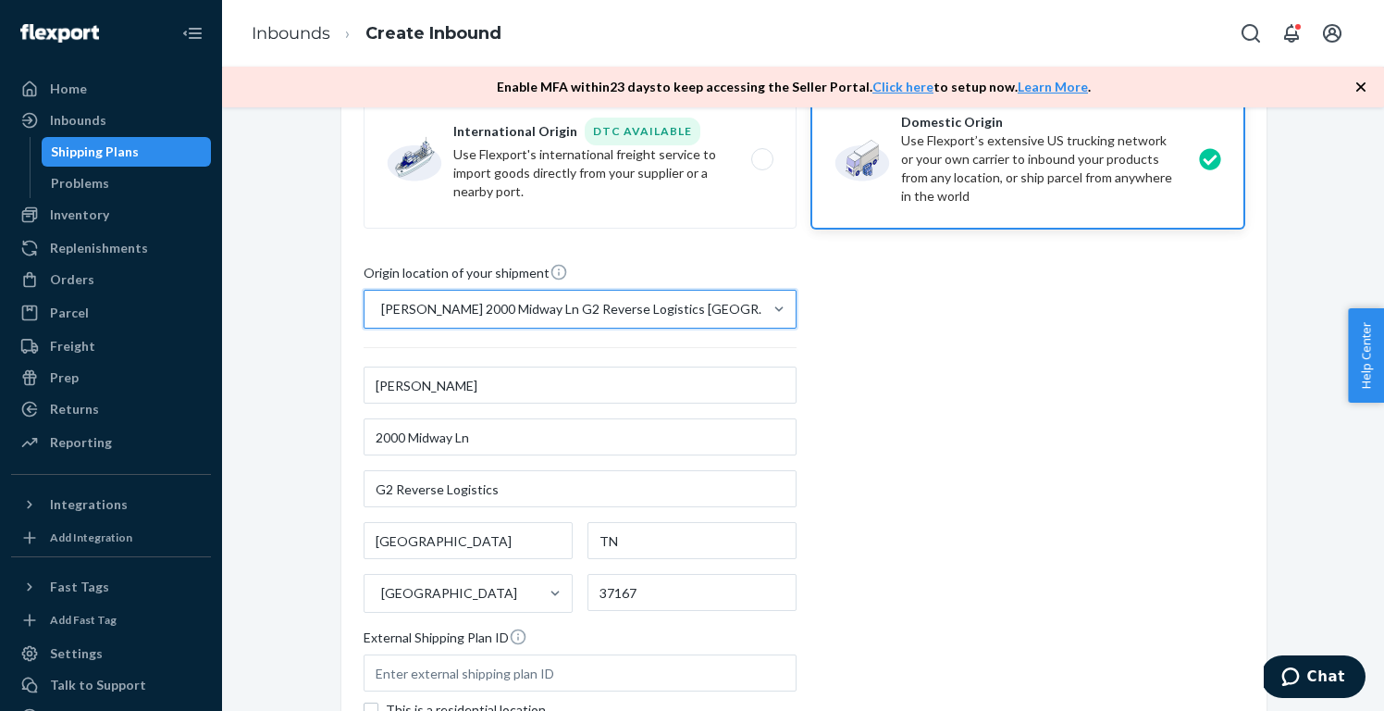
scroll to position [456, 0]
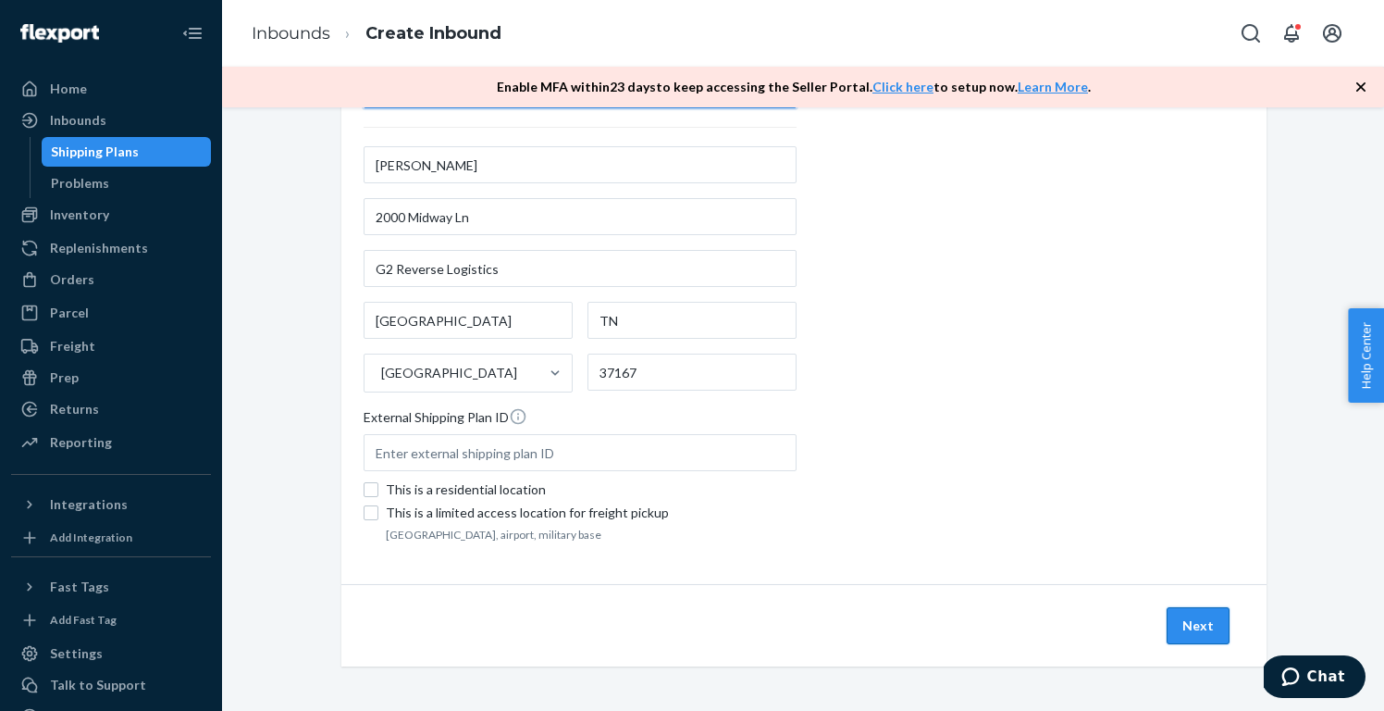
click at [1201, 626] on button "Next" at bounding box center [1198, 625] width 63 height 37
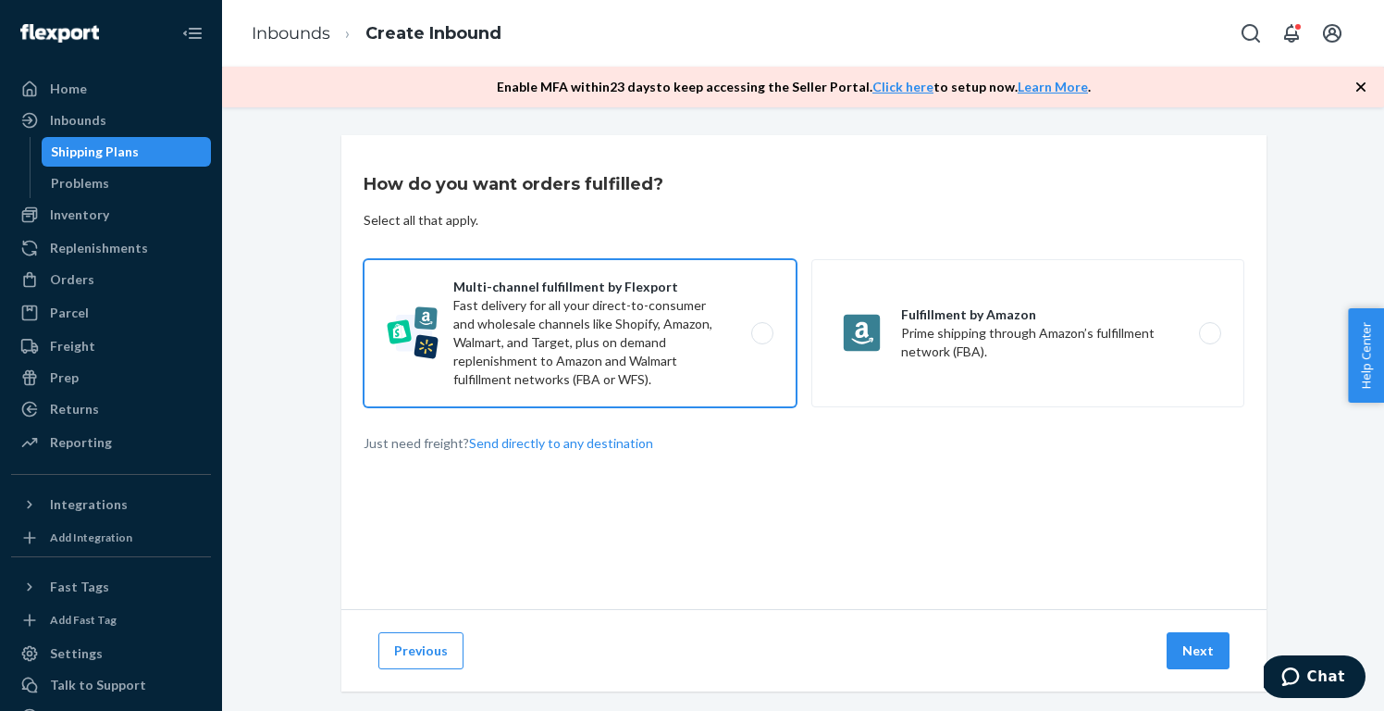
click at [745, 397] on label "Multi-channel fulfillment by Flexport Fast delivery for all your direct-to-cons…" at bounding box center [580, 333] width 433 height 148
click at [762, 340] on input "Multi-channel fulfillment by Flexport Fast delivery for all your direct-to-cons…" at bounding box center [768, 334] width 12 height 12
click at [1209, 648] on button "Next" at bounding box center [1198, 650] width 63 height 37
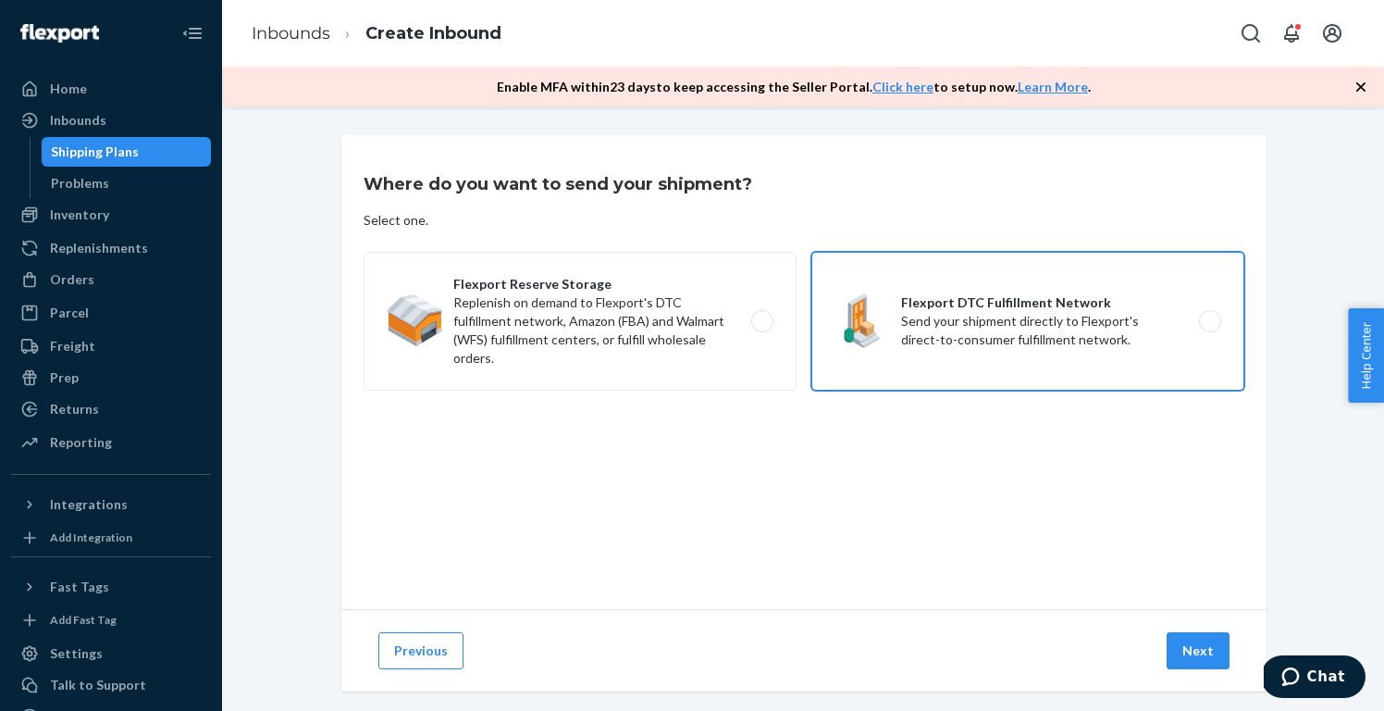
click at [987, 348] on label "Flexport DTC Fulfillment Network Send your shipment directly to Flexport's dire…" at bounding box center [1028, 321] width 433 height 139
click at [1209, 328] on input "Flexport DTC Fulfillment Network Send your shipment directly to Flexport's dire…" at bounding box center [1215, 322] width 12 height 12
click at [1188, 656] on button "Next" at bounding box center [1198, 650] width 63 height 37
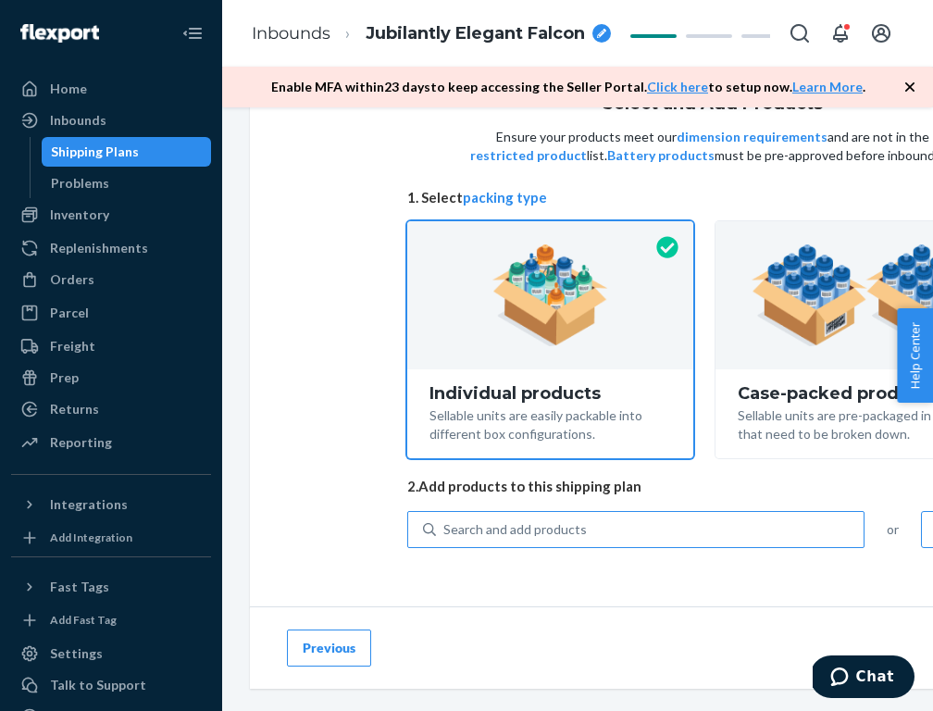
scroll to position [76, 0]
click at [469, 525] on div "Search and add products" at bounding box center [514, 530] width 143 height 19
click at [445, 525] on input "0 results available. Use Up and Down to choose options, press Enter to select t…" at bounding box center [444, 530] width 2 height 19
paste input "NW222WL3403-106-S"
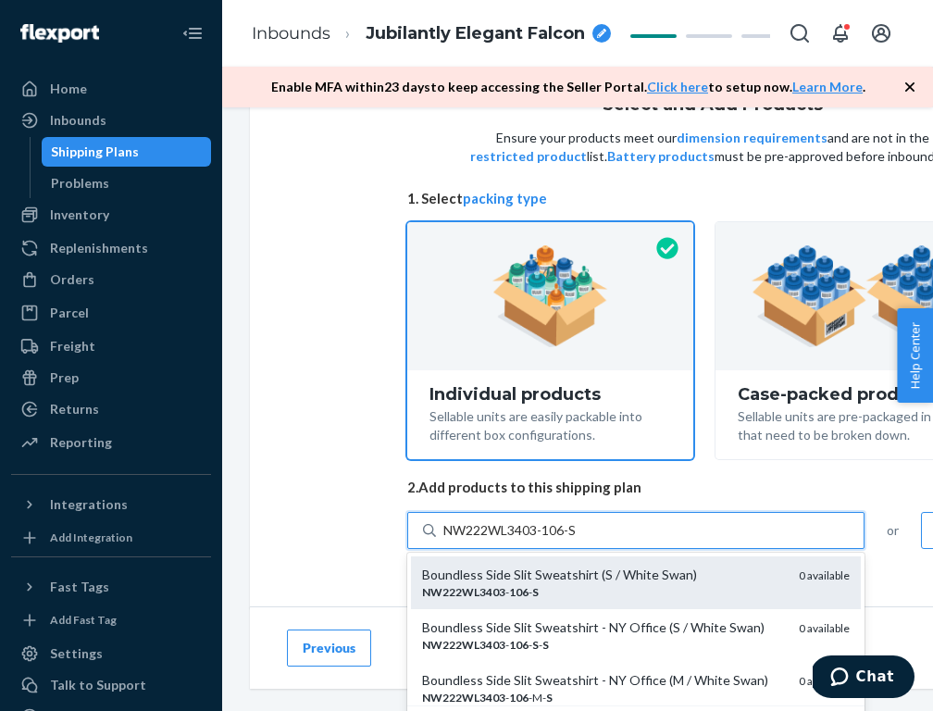
scroll to position [0, 0]
click at [561, 584] on div "NW222WL3403 - 106 - S" at bounding box center [603, 592] width 362 height 16
click at [561, 539] on input "NW222WL3403-106-S" at bounding box center [511, 530] width 136 height 19
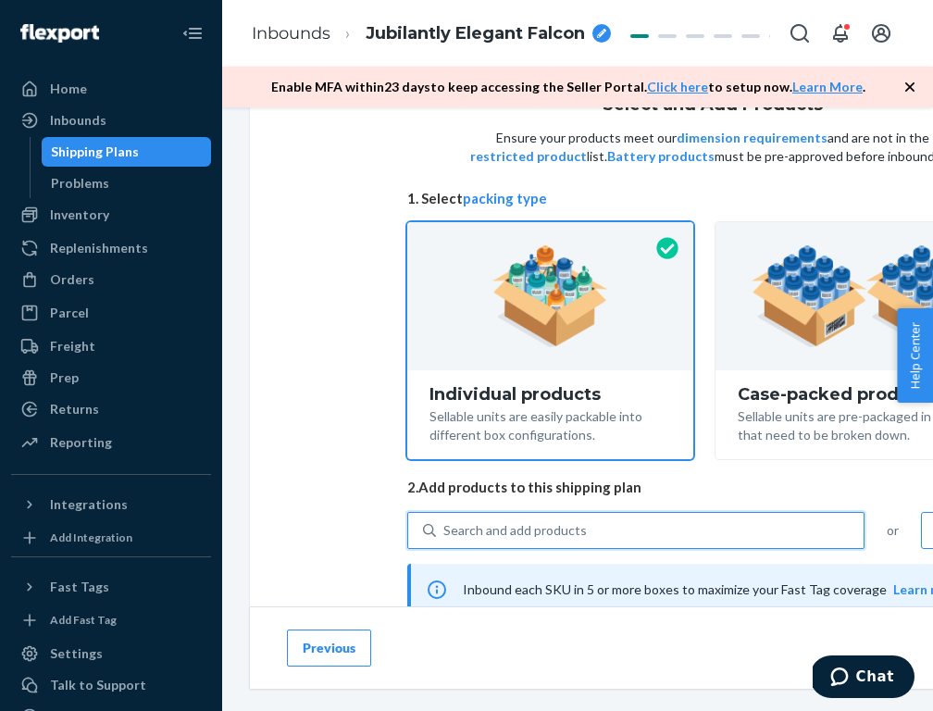
click at [581, 527] on div "Search and add products" at bounding box center [514, 530] width 143 height 19
click at [445, 527] on input "0 results available. Use Up and Down to choose options, press Enter to select t…" at bounding box center [444, 530] width 2 height 19
paste input "NW222WL4102-106-M"
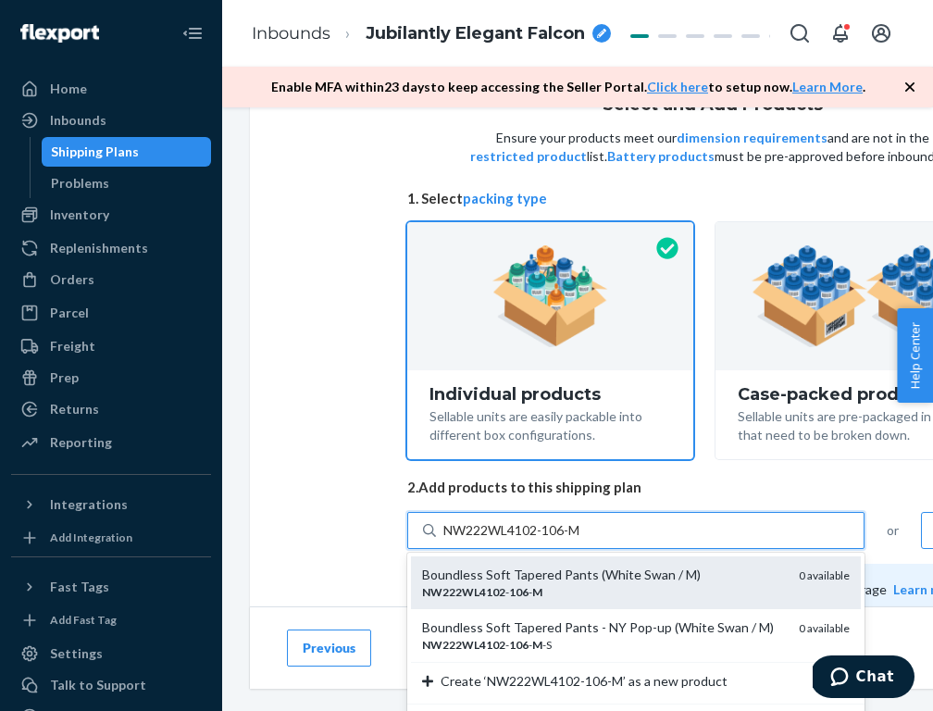
click at [568, 589] on div "NW222WL4102 - 106 - M" at bounding box center [603, 592] width 362 height 16
click at [568, 539] on input "NW222WL4102-106-M" at bounding box center [513, 530] width 141 height 19
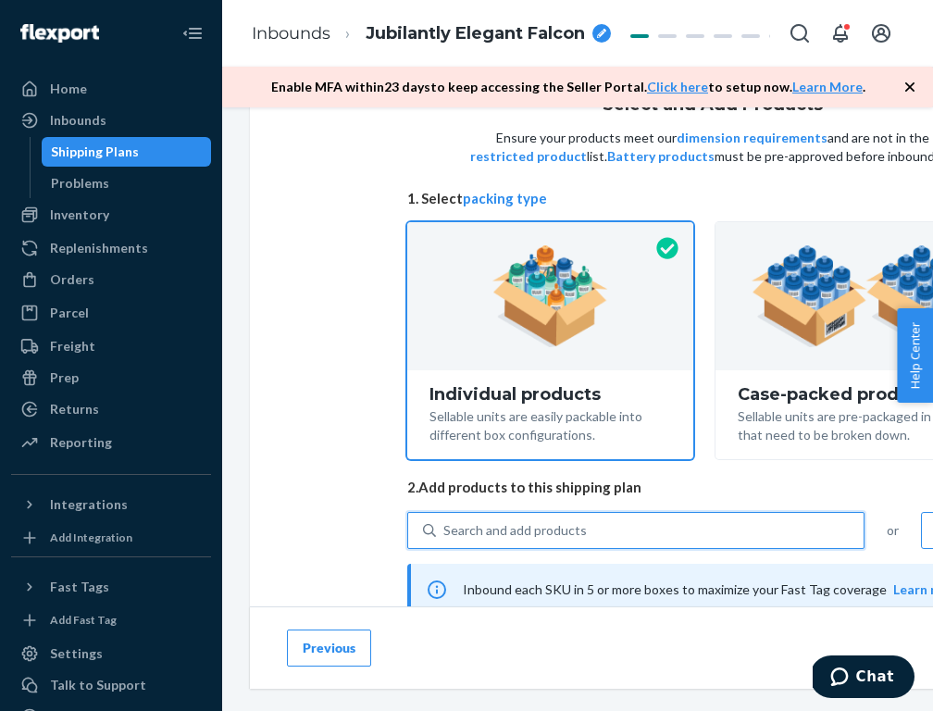
click at [554, 525] on div "Search and add products" at bounding box center [514, 530] width 143 height 19
click at [445, 525] on input "0 results available. Use Up and Down to choose options, press Enter to select t…" at bounding box center [444, 530] width 2 height 19
paste input "NW231WL4011-944-M"
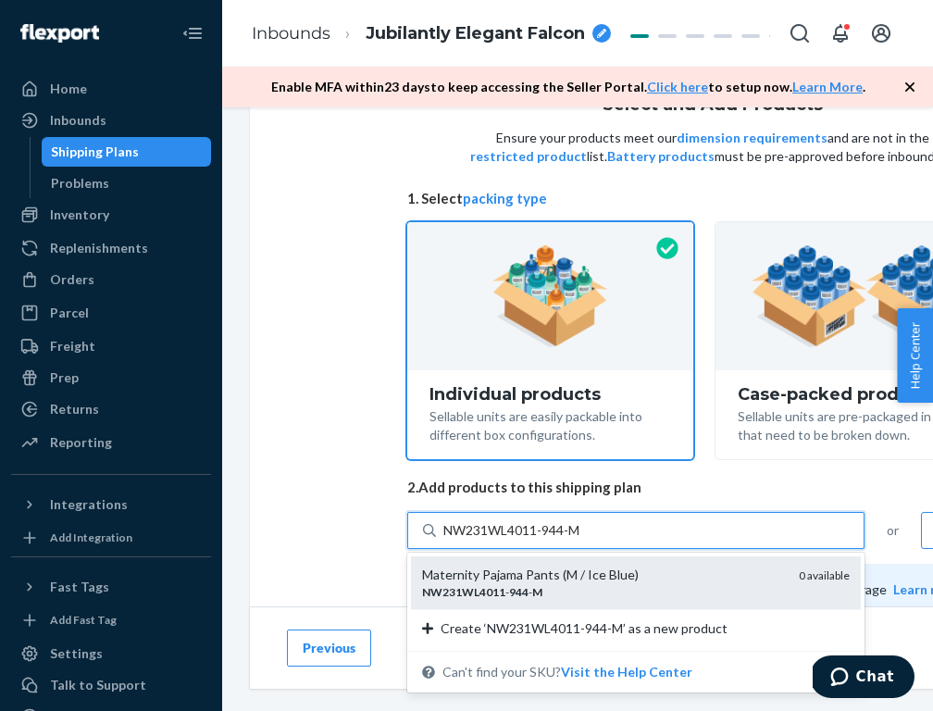
click at [576, 584] on div "NW231WL4011 - 944 - M" at bounding box center [603, 592] width 362 height 16
click at [576, 539] on input "NW231WL4011-944-M" at bounding box center [513, 530] width 141 height 19
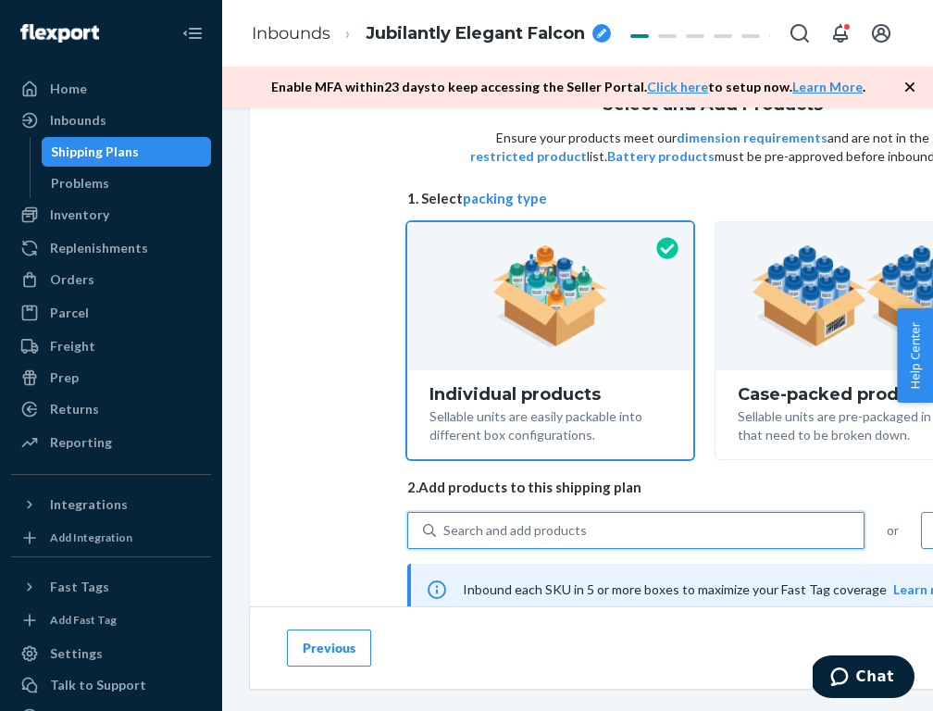
click at [509, 540] on div "Search and add products" at bounding box center [650, 530] width 428 height 33
click at [445, 539] on input "0 results available. Select is focused ,type to refine list, press Down to open…" at bounding box center [444, 530] width 2 height 19
paste input "NW231WL4011-951-S"
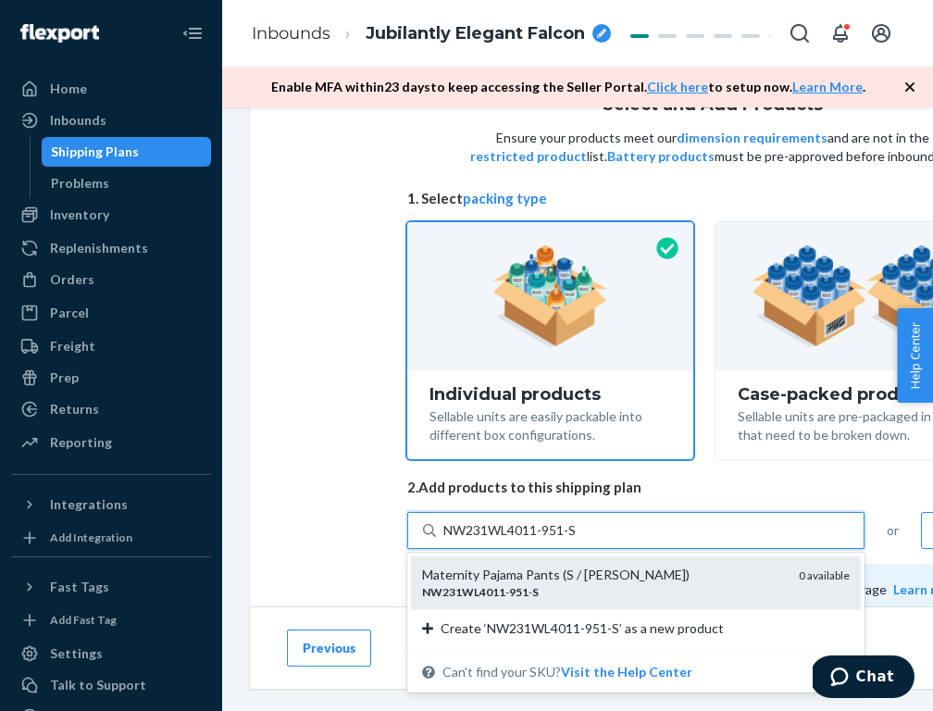
click at [567, 585] on div "NW231WL4011 - 951 - S" at bounding box center [603, 592] width 362 height 16
click at [567, 539] on input "NW231WL4011-951-S" at bounding box center [511, 530] width 136 height 19
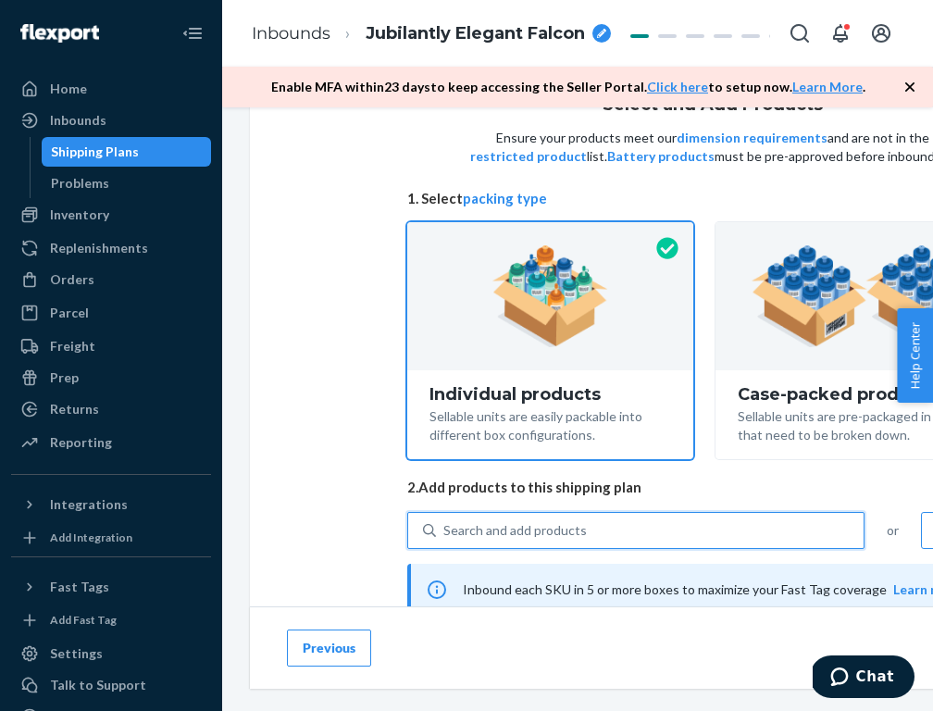
click at [534, 530] on div "Search and add products" at bounding box center [514, 530] width 143 height 19
click at [445, 530] on input "0 results available. Use Up and Down to choose options, press Enter to select t…" at bounding box center [444, 530] width 2 height 19
paste input "NW232WL3303-104-S"
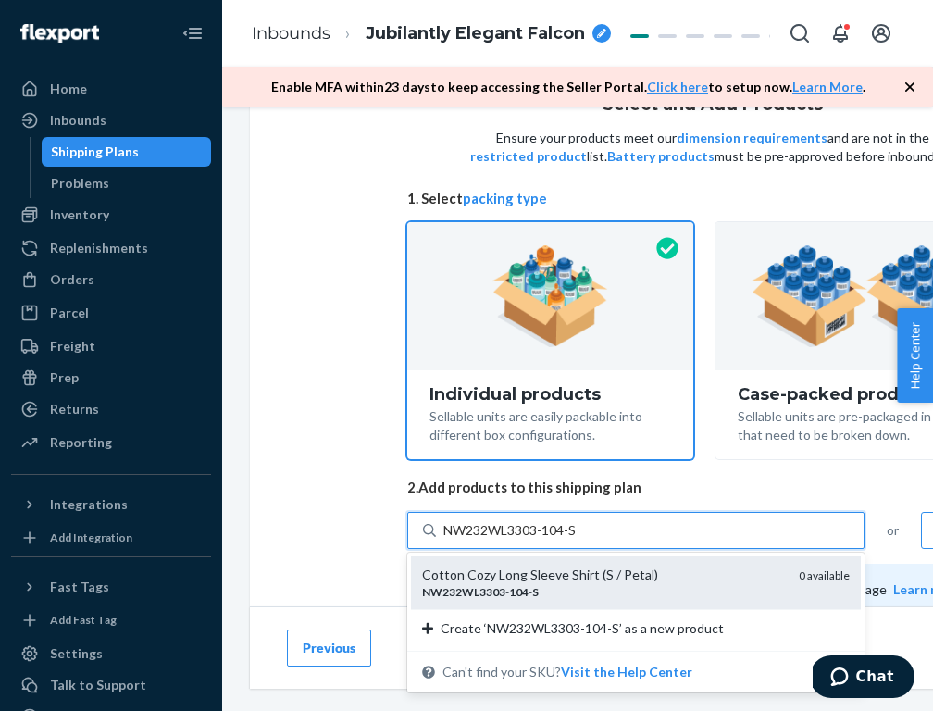
click at [575, 591] on div "NW232WL3303 - 104 - S" at bounding box center [603, 592] width 362 height 16
click at [575, 539] on input "NW232WL3303-104-S" at bounding box center [511, 530] width 136 height 19
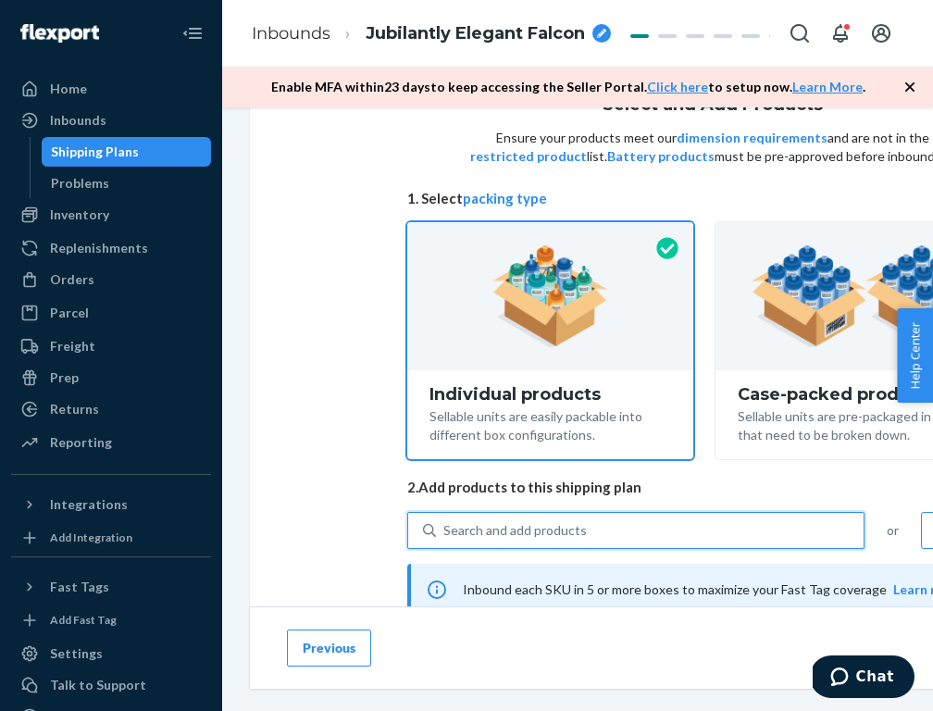
click at [525, 527] on div "Search and add products" at bounding box center [514, 530] width 143 height 19
click at [445, 527] on input "0 results available. Use Up and Down to choose options, press Enter to select t…" at bounding box center [444, 530] width 2 height 19
paste input "NW241WL4105-314-L"
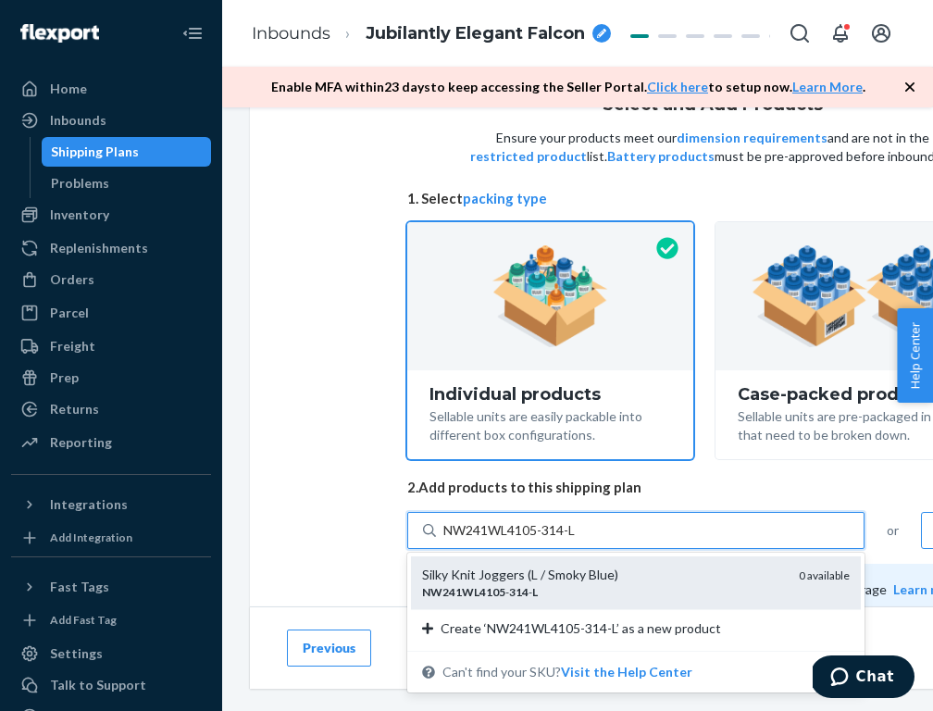
click at [613, 588] on div "NW241WL4105 - 314 - L" at bounding box center [603, 592] width 362 height 16
click at [578, 539] on input "NW241WL4105-314-L" at bounding box center [510, 530] width 135 height 19
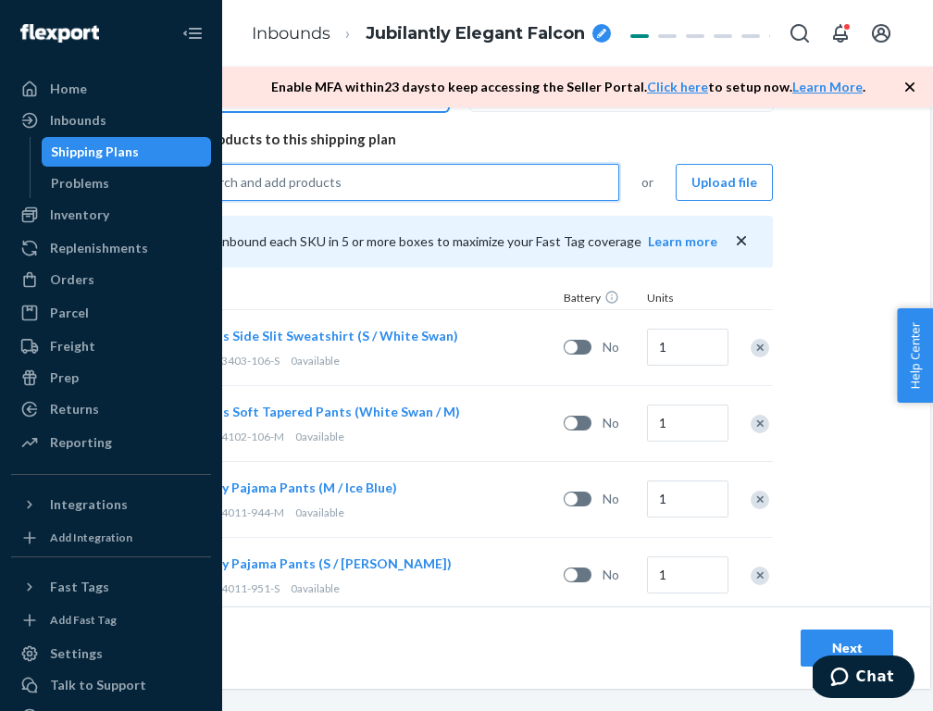
scroll to position [424, 0]
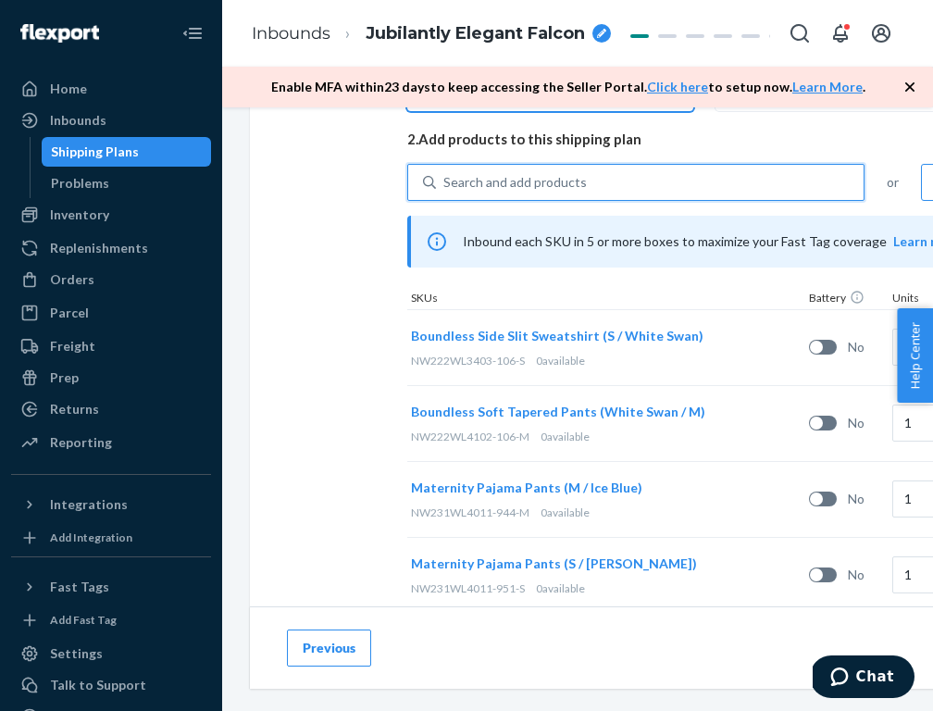
click at [356, 362] on div "Select and Add Products Ensure your products meet our dimension requirements an…" at bounding box center [712, 256] width 925 height 1090
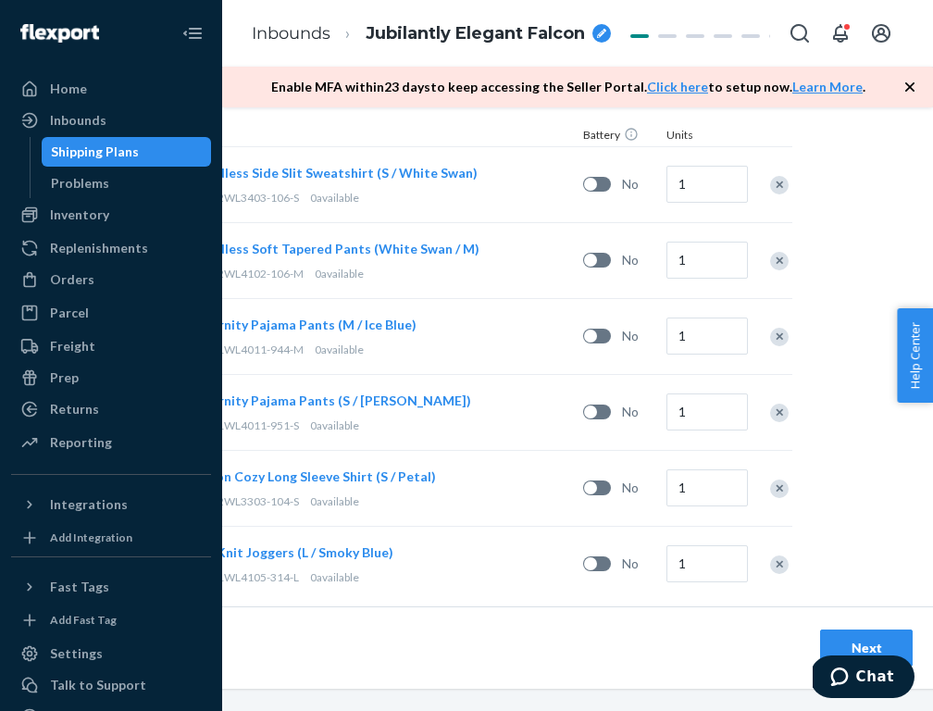
scroll to position [610, 229]
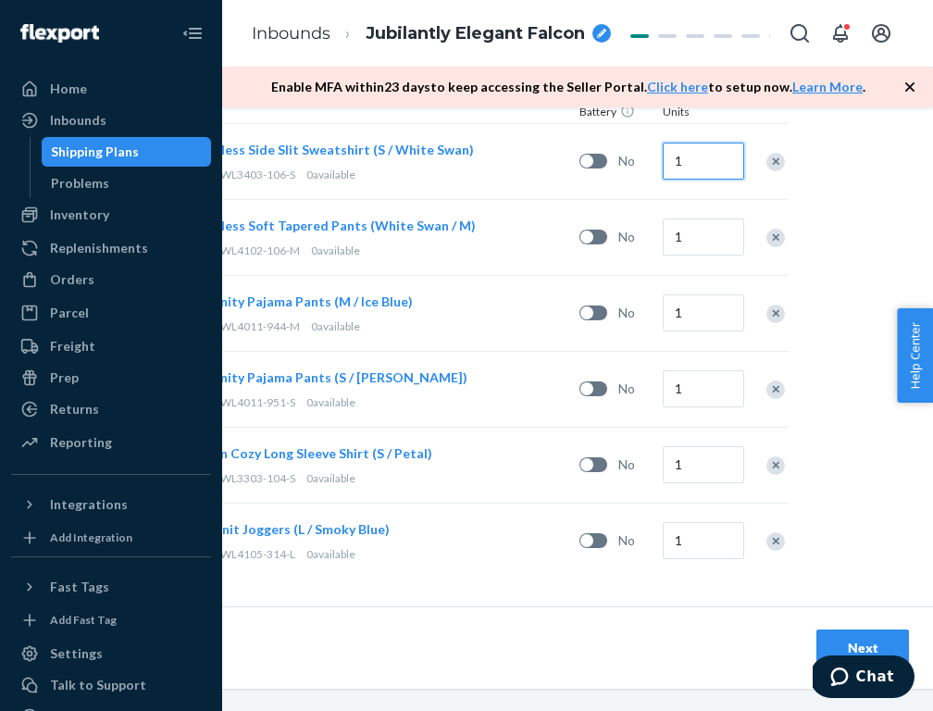
click at [699, 166] on input "1" at bounding box center [703, 161] width 81 height 37
click at [705, 234] on input "1" at bounding box center [703, 236] width 81 height 37
click at [700, 317] on input "1" at bounding box center [703, 312] width 81 height 37
click at [714, 391] on input "1" at bounding box center [703, 388] width 81 height 37
click at [700, 482] on div "1" at bounding box center [700, 465] width 83 height 75
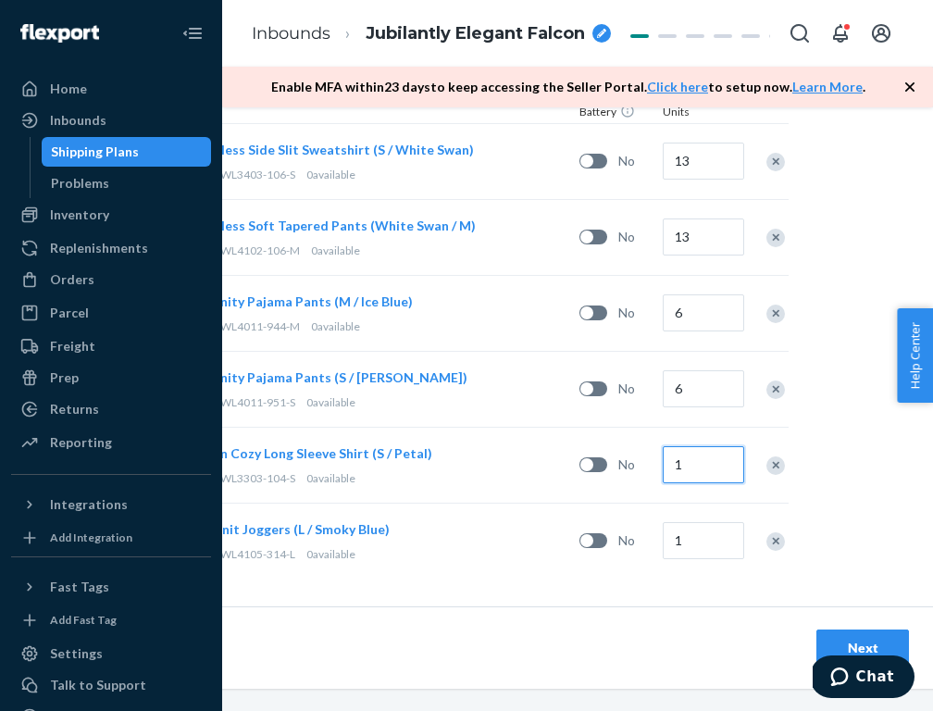
click at [700, 464] on input "1" at bounding box center [703, 464] width 81 height 37
click at [707, 540] on input "1" at bounding box center [703, 540] width 81 height 37
click at [855, 541] on div "Select and Add Products Ensure your products meet our dimension requirements an…" at bounding box center [482, 70] width 925 height 1090
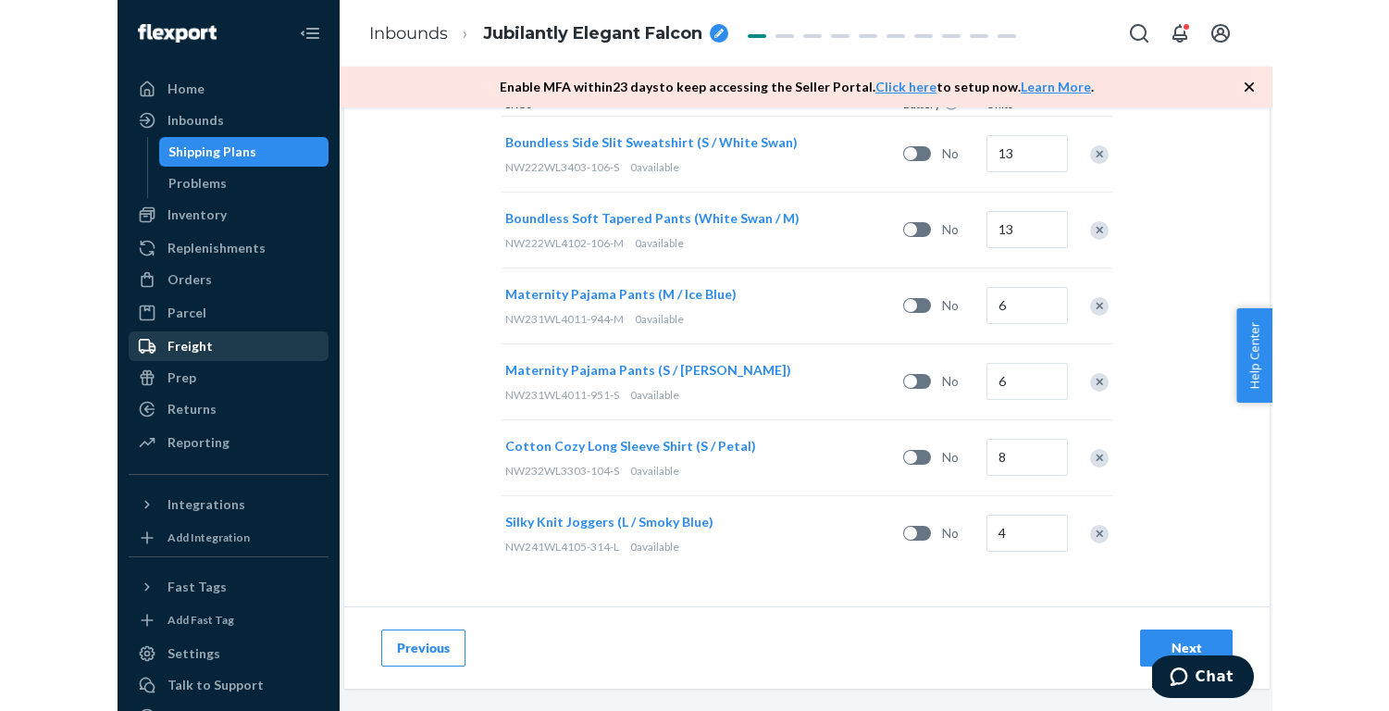
scroll to position [617, 0]
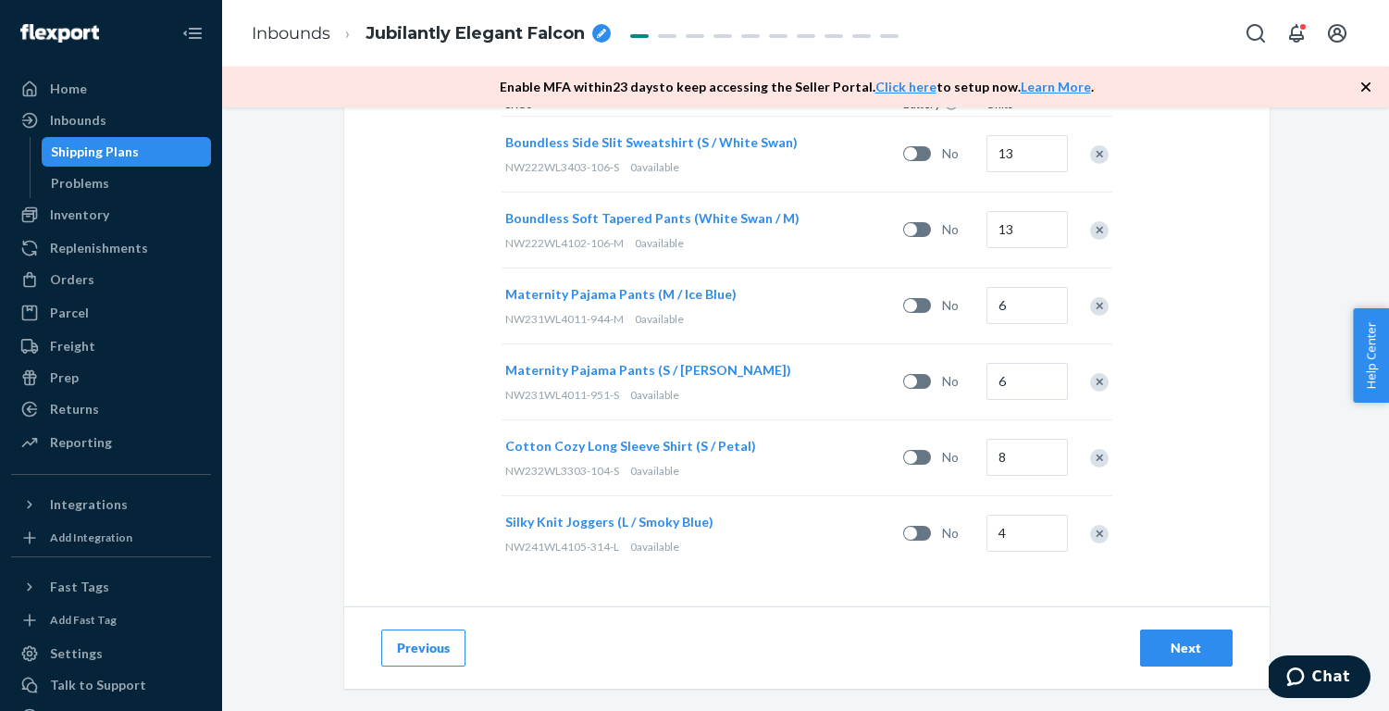
click at [1163, 634] on button "Next" at bounding box center [1186, 647] width 93 height 37
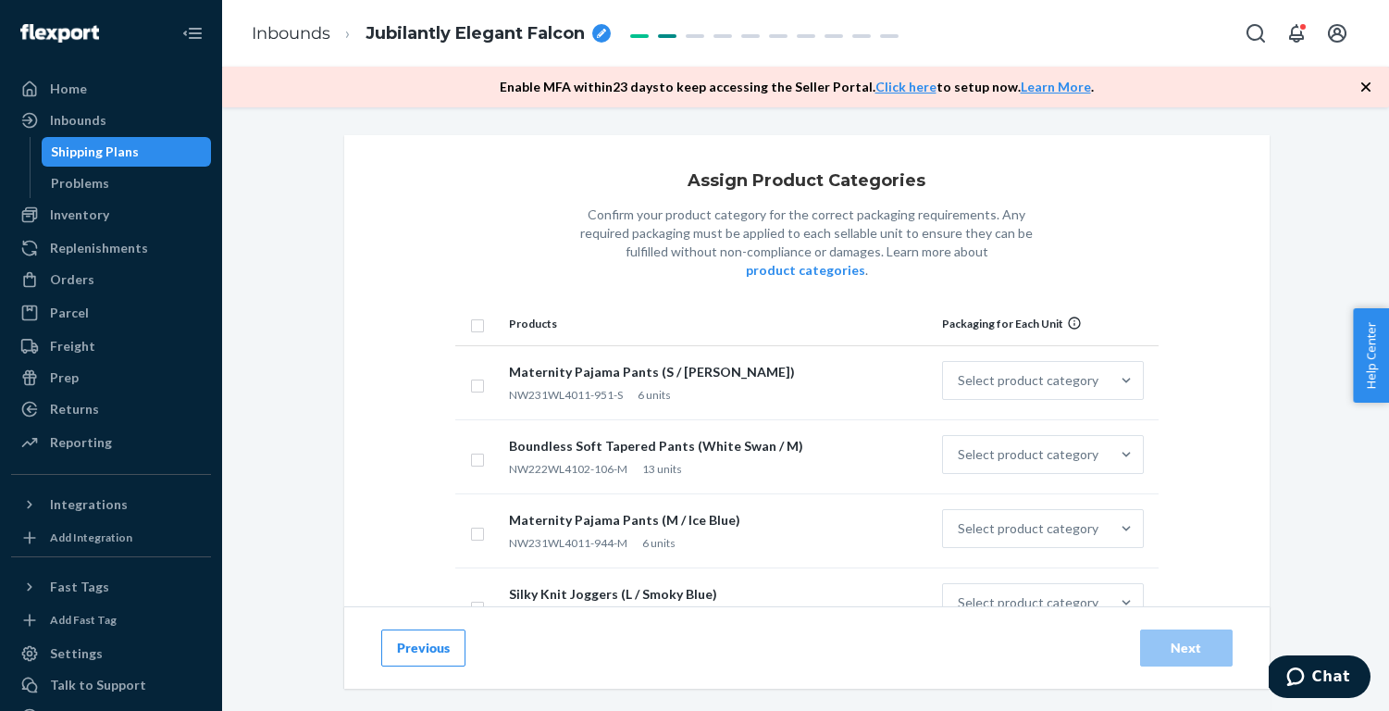
click at [478, 314] on input "checkbox" at bounding box center [477, 323] width 15 height 19
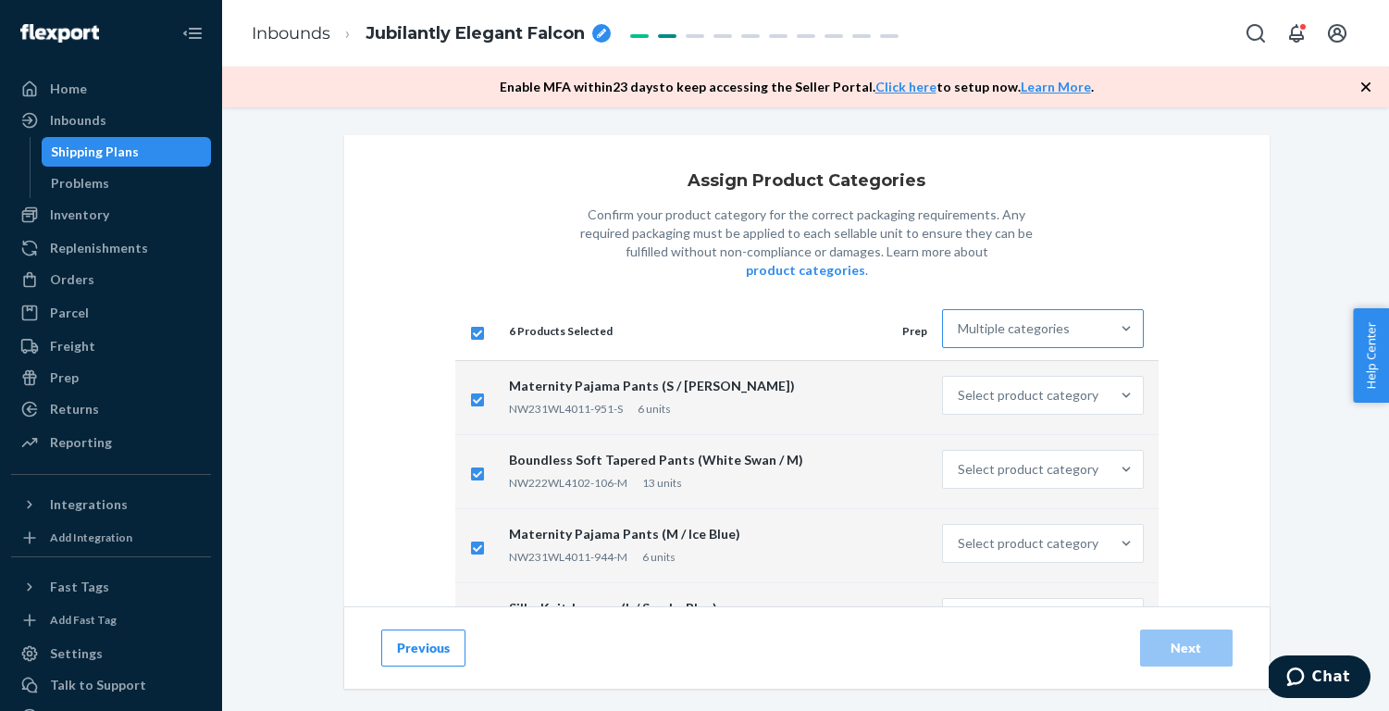
click at [1028, 319] on div "Multiple categories" at bounding box center [1014, 328] width 112 height 19
click at [960, 319] on input "Multiple categories" at bounding box center [959, 328] width 2 height 19
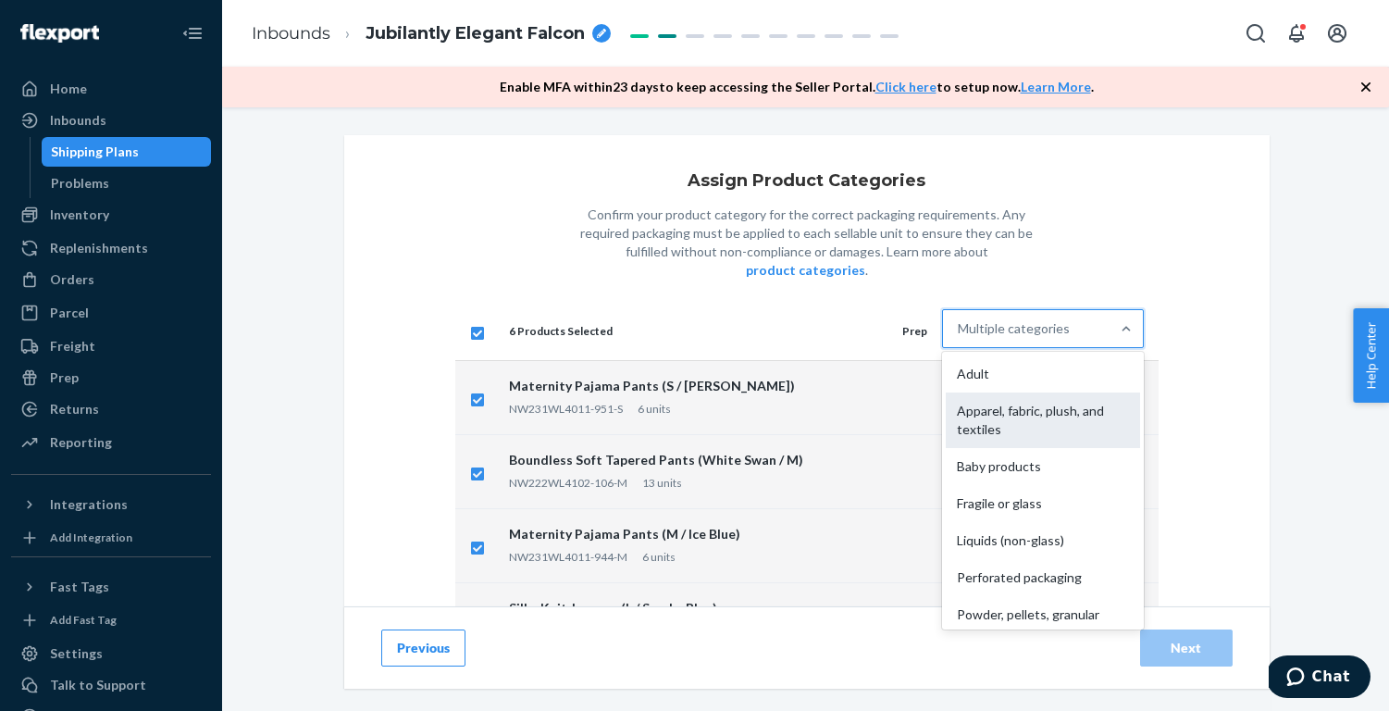
click at [1009, 399] on div "Apparel, fabric, plush, and textiles" at bounding box center [1042, 420] width 193 height 56
click at [960, 338] on input "option Apparel, fabric, plush, and textiles focused, 2 of 10. 10 results availa…" at bounding box center [959, 328] width 2 height 19
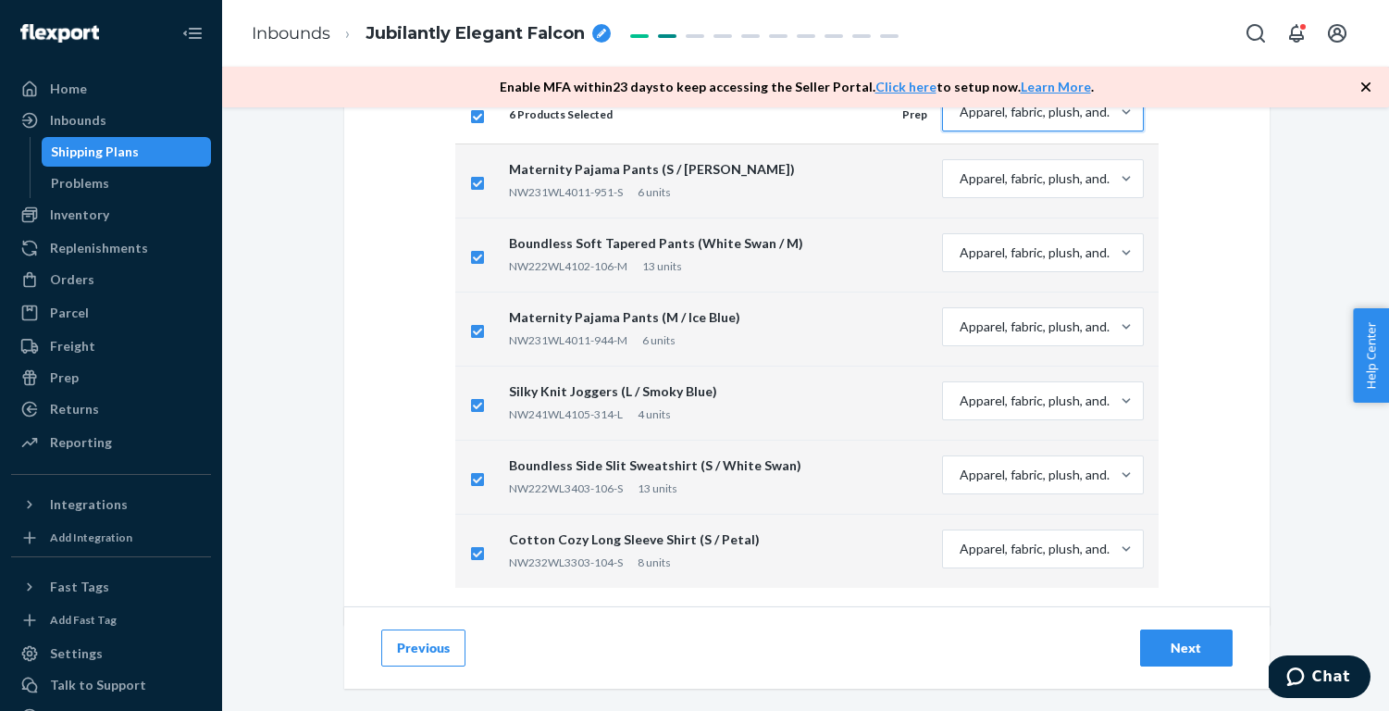
scroll to position [216, 0]
click at [1185, 647] on div "Next" at bounding box center [1186, 647] width 61 height 19
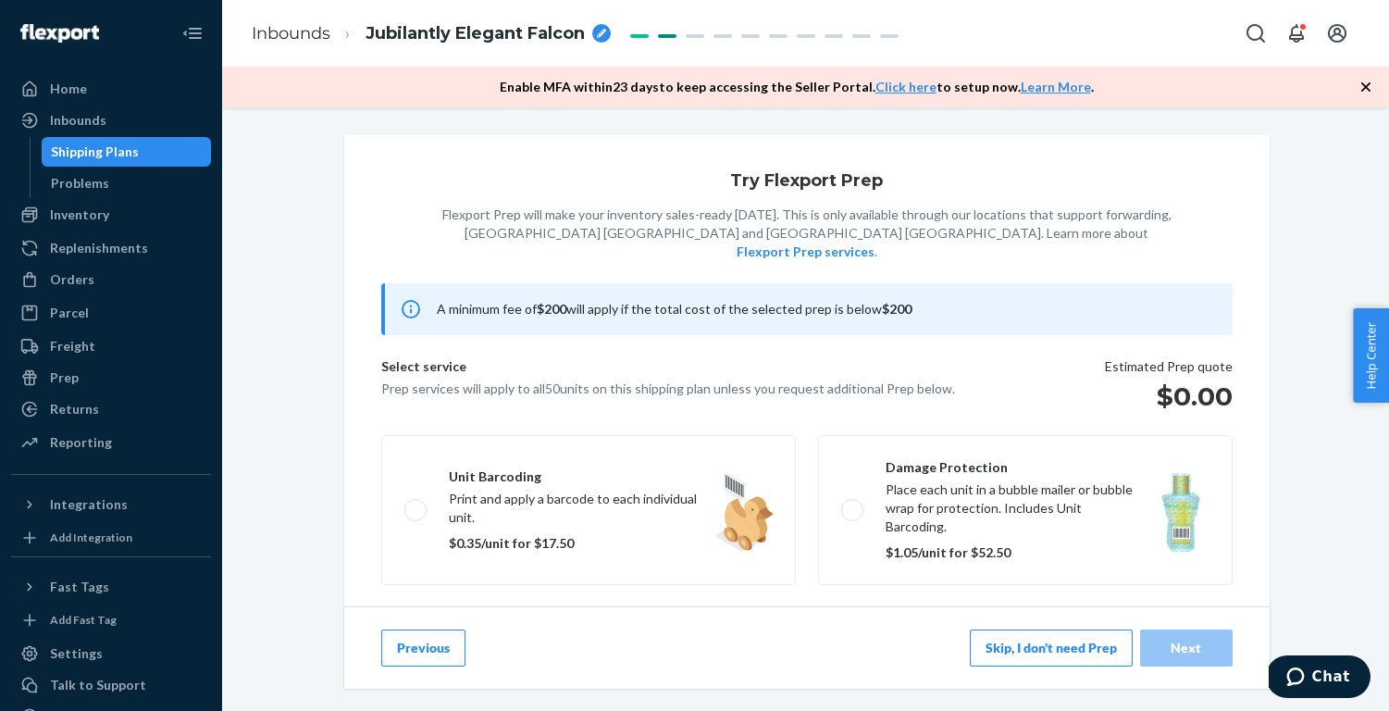
click at [1041, 650] on button "Skip, I don't need Prep" at bounding box center [1051, 647] width 163 height 37
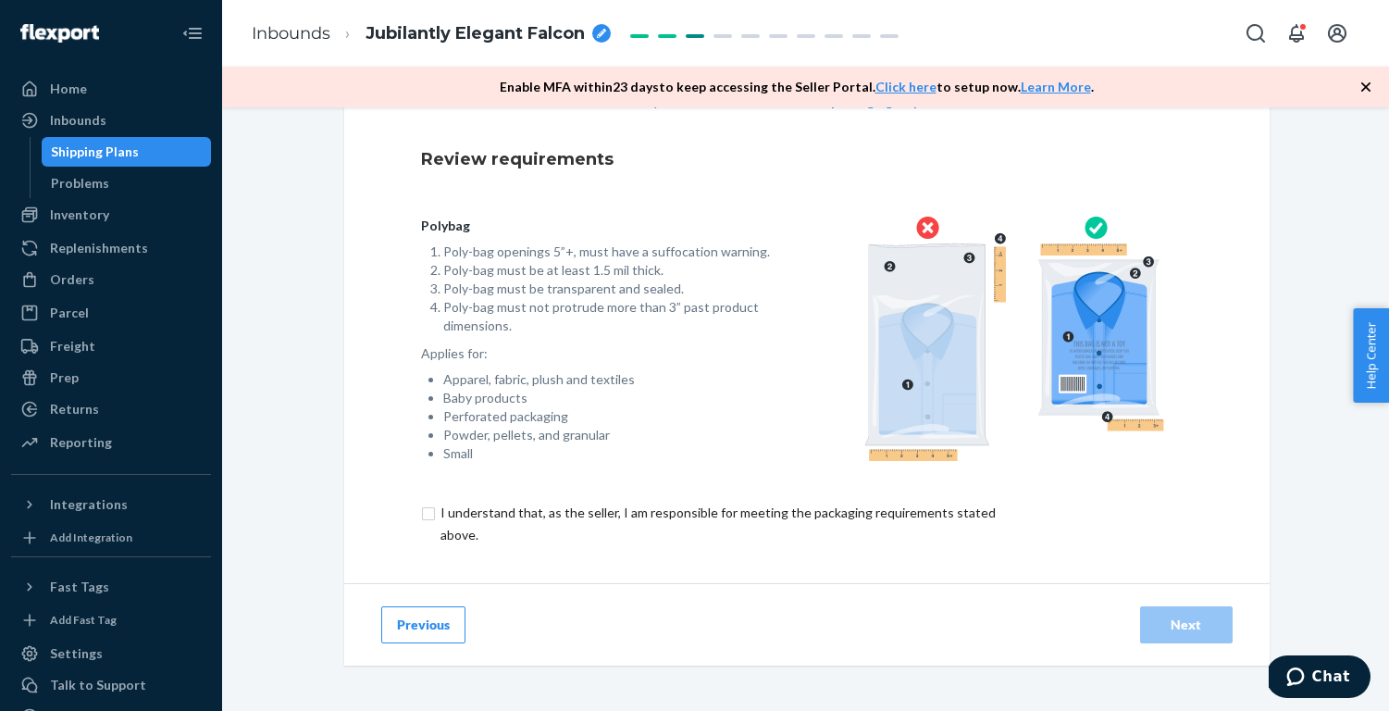
scroll to position [131, 0]
click at [628, 512] on input "checkbox" at bounding box center [728, 524] width 615 height 44
click at [1195, 620] on div "Next" at bounding box center [1186, 624] width 61 height 19
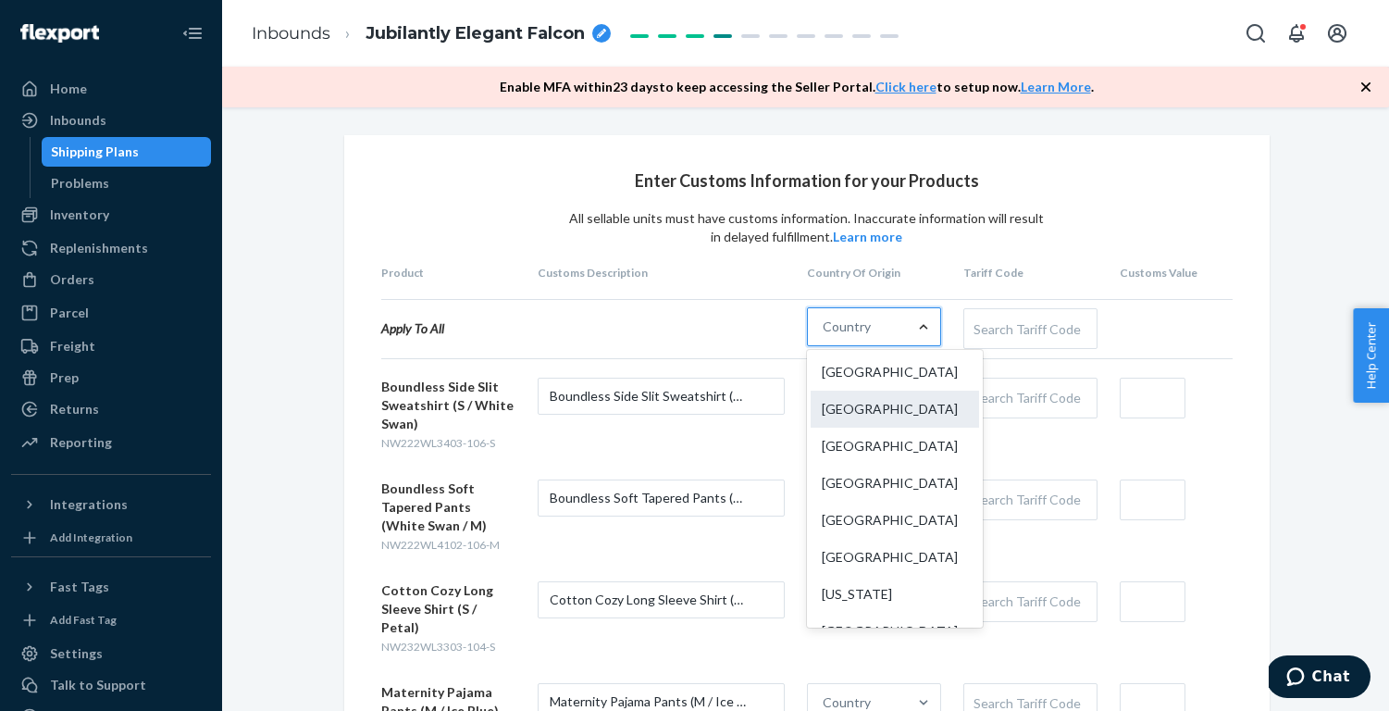
click at [896, 403] on div "[GEOGRAPHIC_DATA]" at bounding box center [895, 408] width 168 height 37
click at [824, 336] on input "option China focused, 2 of 249. 249 results available. Use Up and Down to choos…" at bounding box center [824, 326] width 2 height 19
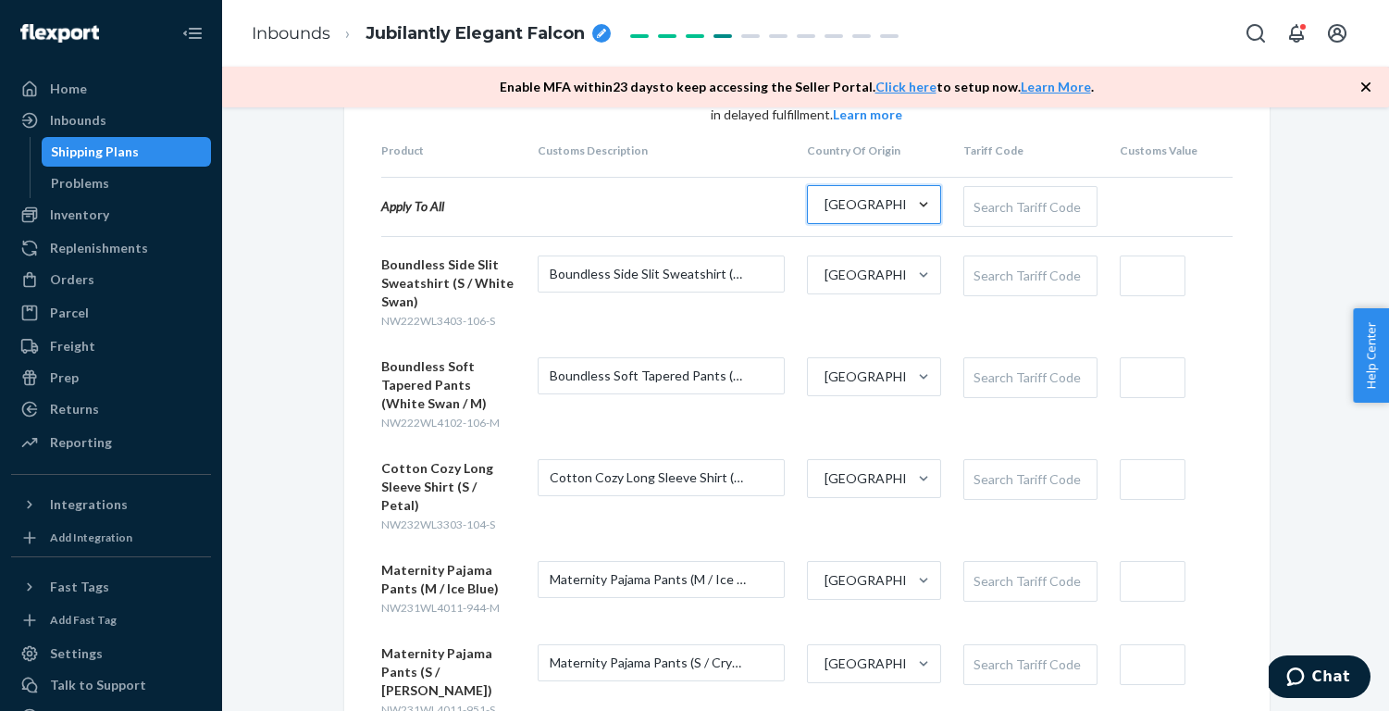
scroll to position [213, 0]
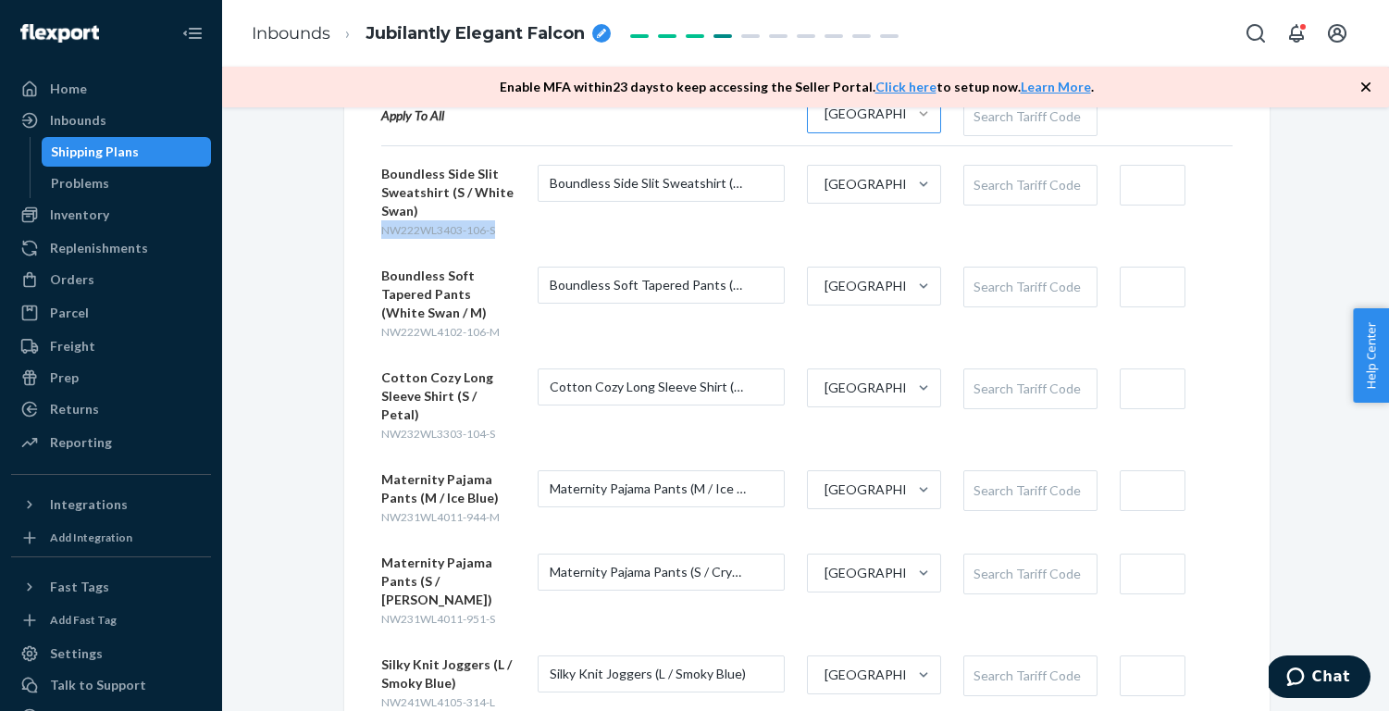
drag, startPoint x: 505, startPoint y: 231, endPoint x: 378, endPoint y: 231, distance: 127.7
click at [378, 231] on div "Enter Customs Information for your Products All sellable units must have custom…" at bounding box center [806, 363] width 925 height 882
drag, startPoint x: 504, startPoint y: 334, endPoint x: 361, endPoint y: 334, distance: 143.4
click at [361, 334] on div "Enter Customs Information for your Products All sellable units must have custom…" at bounding box center [806, 363] width 925 height 882
drag, startPoint x: 499, startPoint y: 416, endPoint x: 380, endPoint y: 416, distance: 118.4
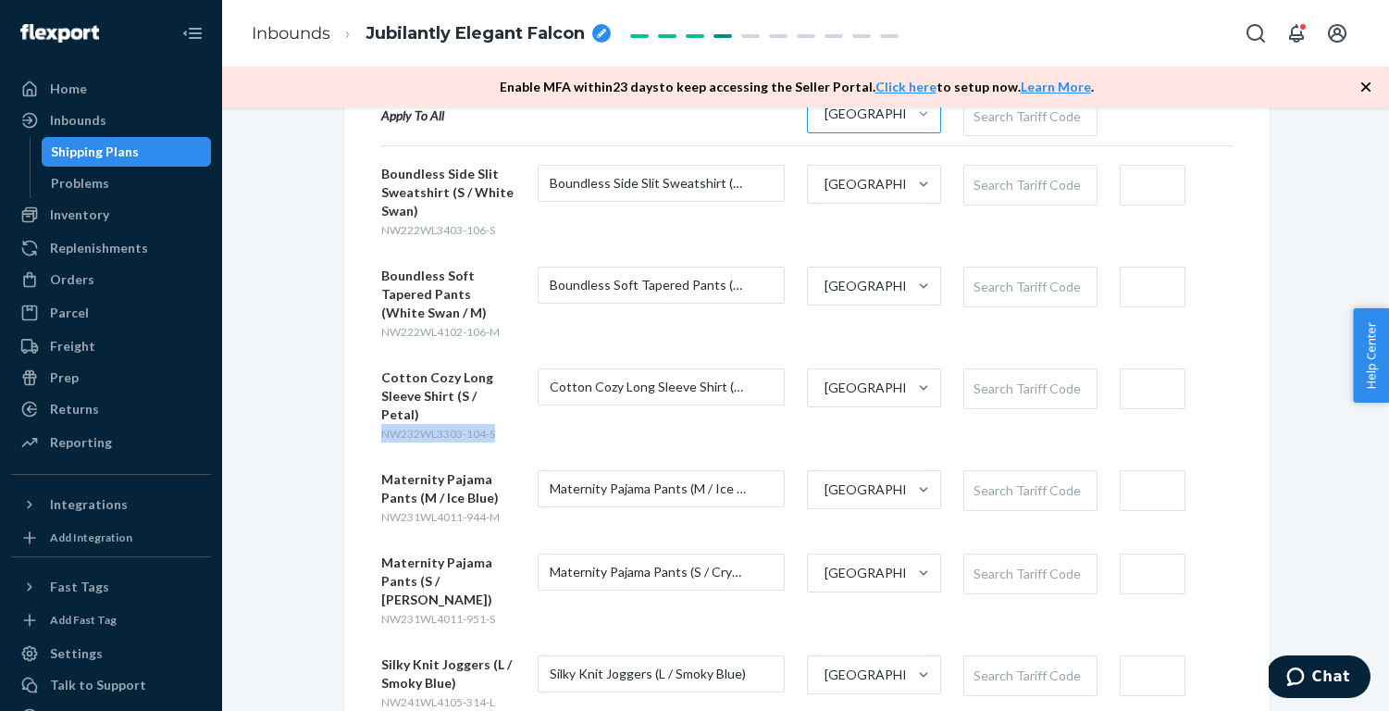
click at [381, 416] on div "Cotton Cozy Long Sleeve Shirt (S / Petal) NW232WL3303-104-S" at bounding box center [448, 405] width 134 height 74
drag, startPoint x: 501, startPoint y: 499, endPoint x: 380, endPoint y: 499, distance: 120.3
click at [381, 499] on div "Maternity Pajama Pants (M / Ice Blue) NW231WL4011-944-M" at bounding box center [448, 498] width 134 height 56
drag, startPoint x: 504, startPoint y: 583, endPoint x: 366, endPoint y: 583, distance: 137.9
click at [366, 583] on div "Enter Customs Information for your Products All sellable units must have custom…" at bounding box center [806, 363] width 925 height 882
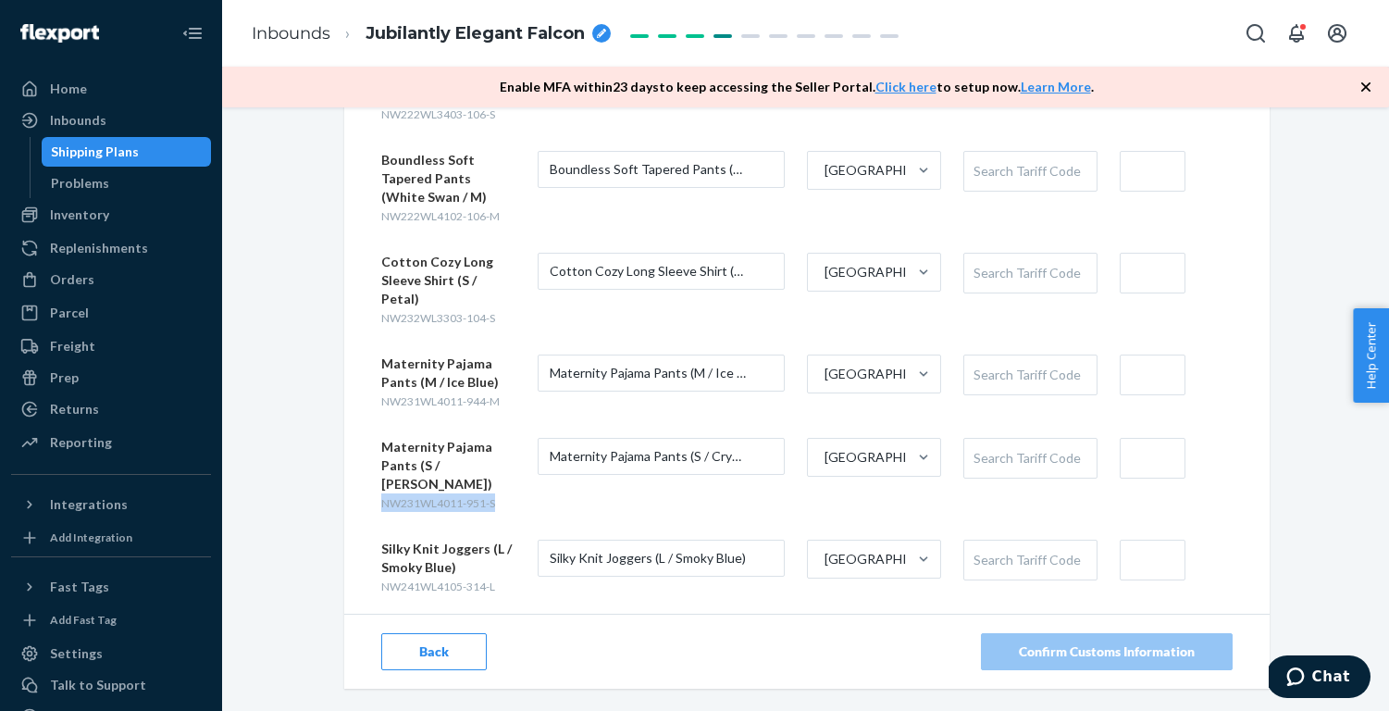
scroll to position [328, 0]
drag, startPoint x: 503, startPoint y: 554, endPoint x: 378, endPoint y: 554, distance: 125.8
click at [378, 554] on div "Enter Customs Information for your Products All sellable units must have custom…" at bounding box center [806, 249] width 925 height 882
click at [1037, 541] on div "Search Tariff Code" at bounding box center [1030, 560] width 132 height 39
paste input "6104630090"
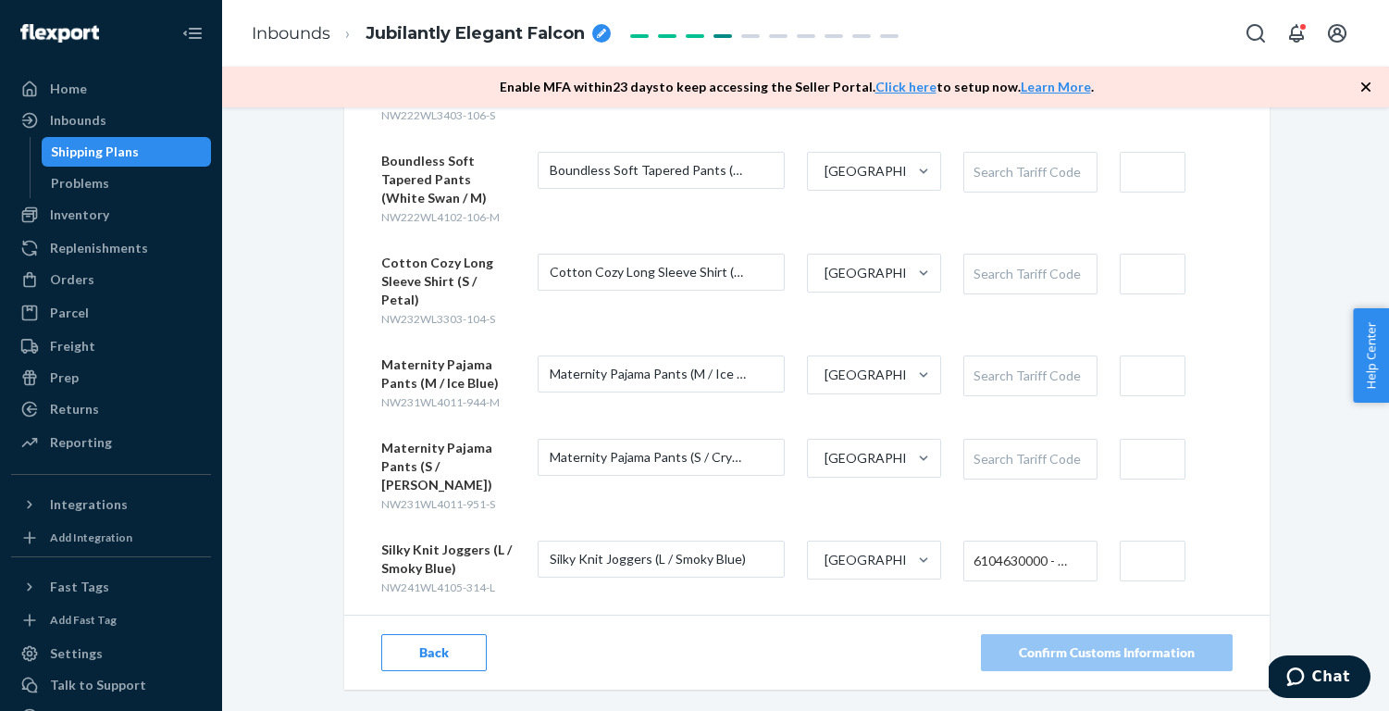
click at [1140, 540] on input "text" at bounding box center [1153, 560] width 66 height 41
click at [1283, 493] on div "Enter Customs Information for your Products All sellable units must have custom…" at bounding box center [805, 278] width 1139 height 941
click at [1023, 274] on div "Search Tariff Code" at bounding box center [1030, 273] width 132 height 39
paste input "6110300090"
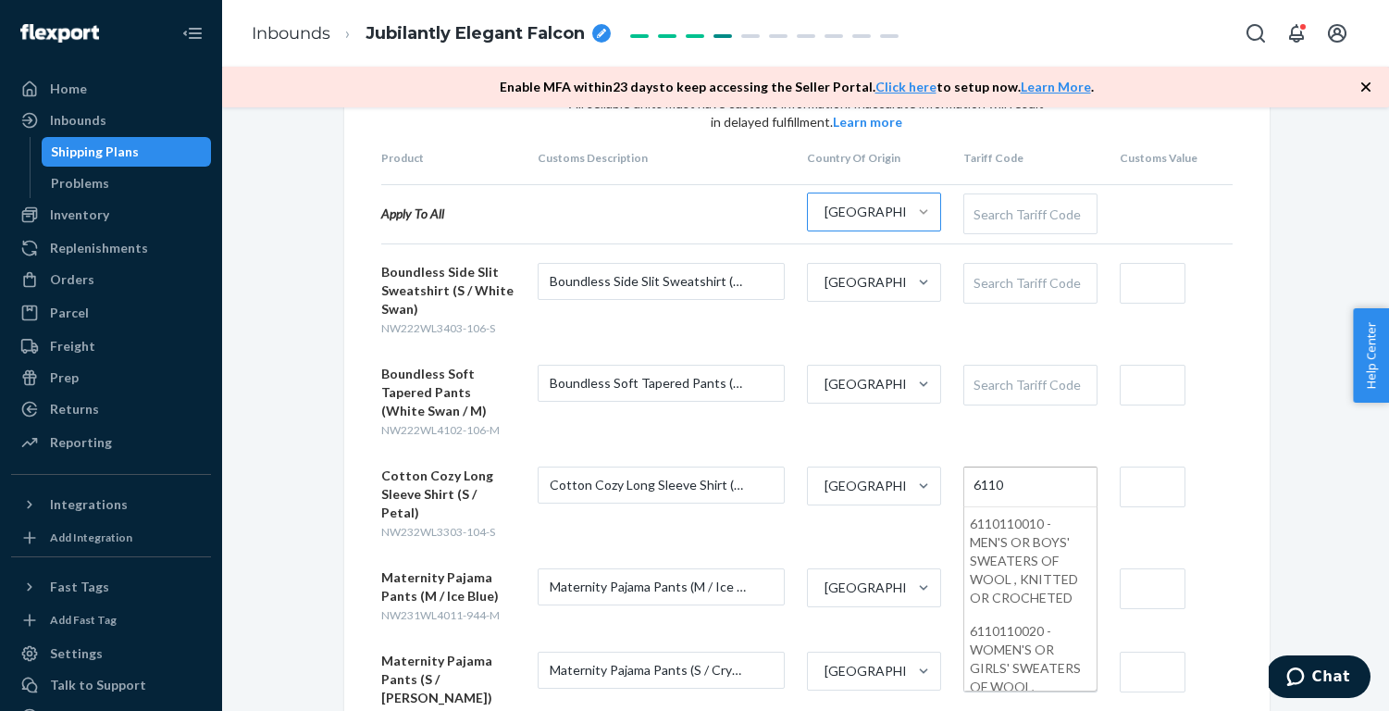
scroll to position [0, 4]
paste input "300090"
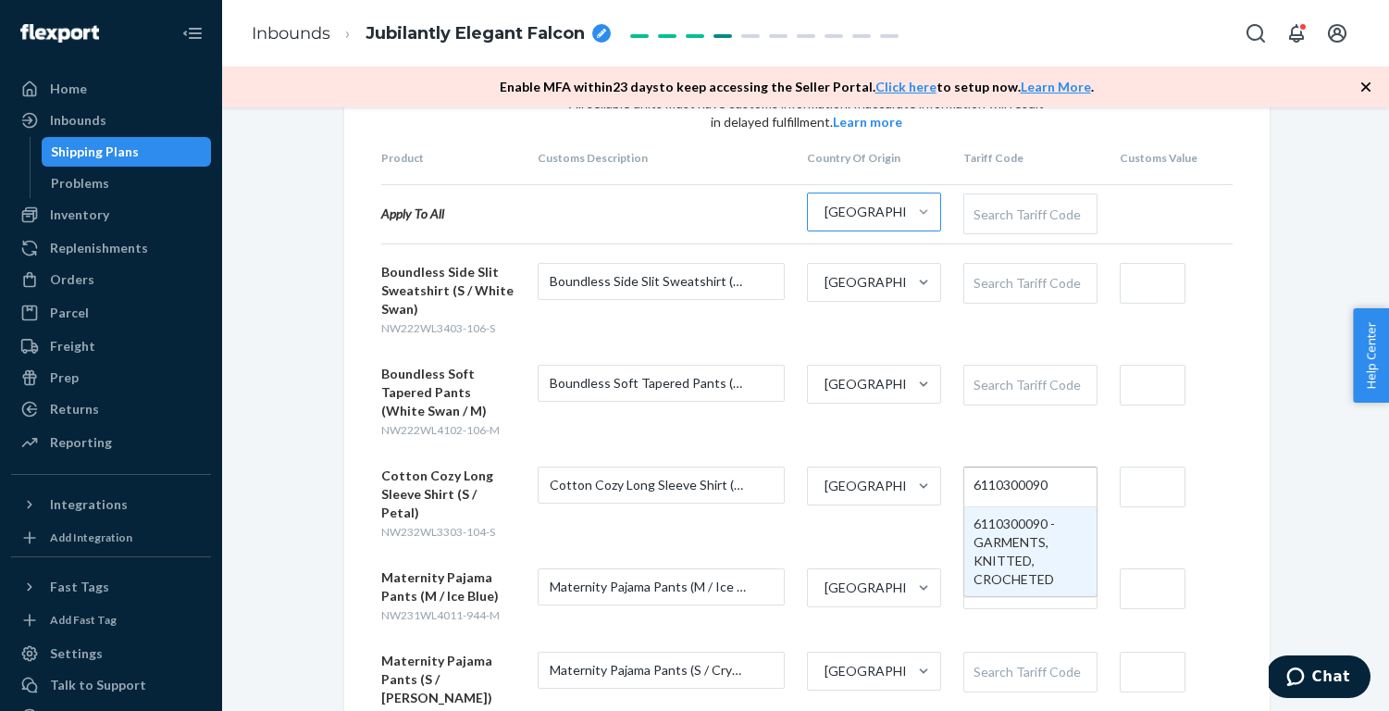
scroll to position [0, 0]
click at [1162, 488] on input "text" at bounding box center [1153, 486] width 66 height 41
click at [1285, 497] on div "Enter Customs Information for your Products All sellable units must have custom…" at bounding box center [805, 490] width 1139 height 941
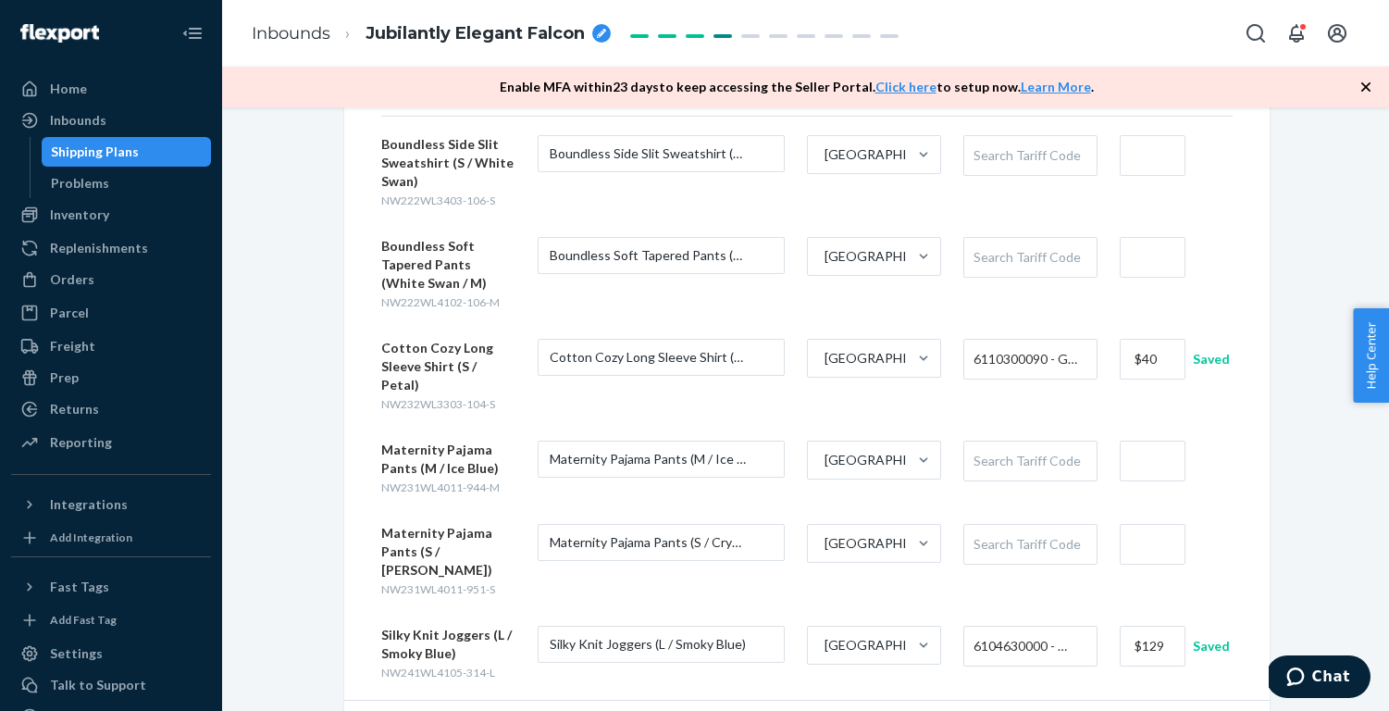
scroll to position [256, 0]
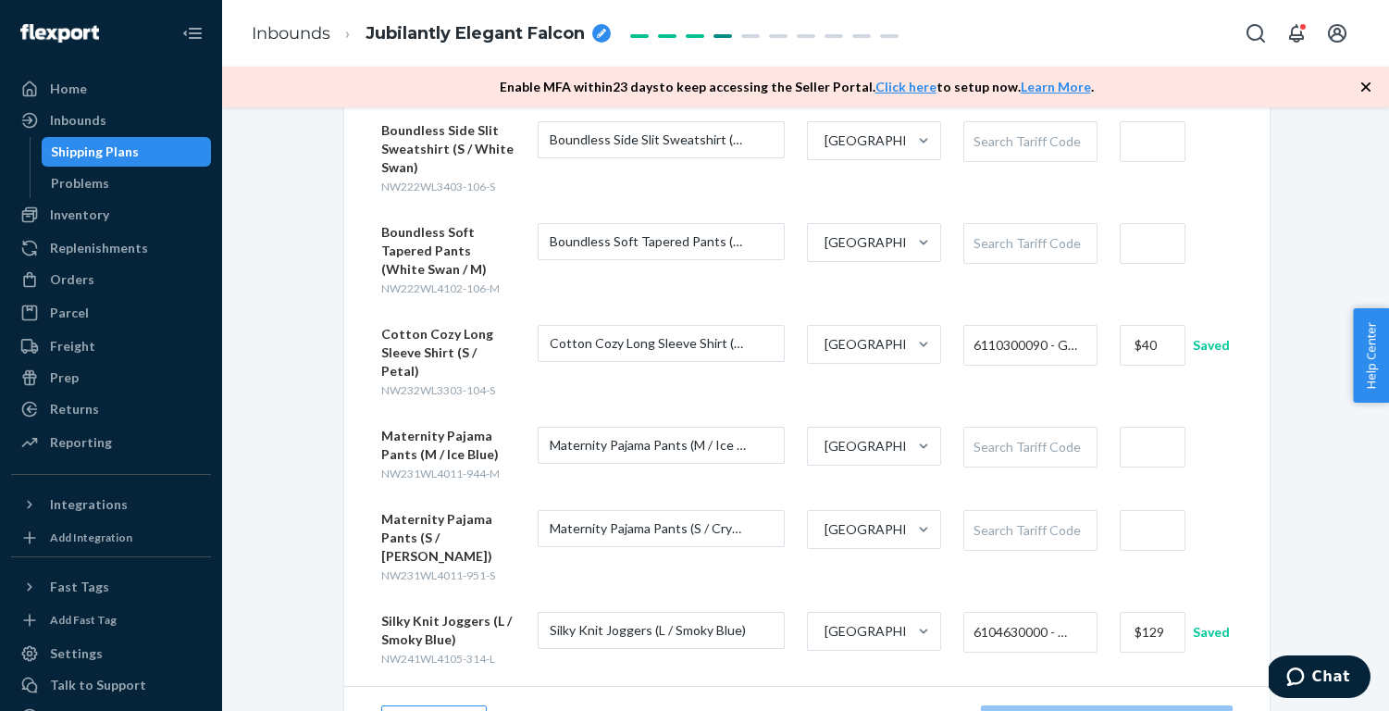
click at [1031, 428] on div "Search Tariff Code" at bounding box center [1030, 447] width 132 height 39
paste input "6108320000"
click at [1153, 437] on input "text" at bounding box center [1153, 447] width 66 height 41
click at [1321, 452] on div "Enter Customs Information for your Products All sellable units must have custom…" at bounding box center [805, 349] width 1139 height 941
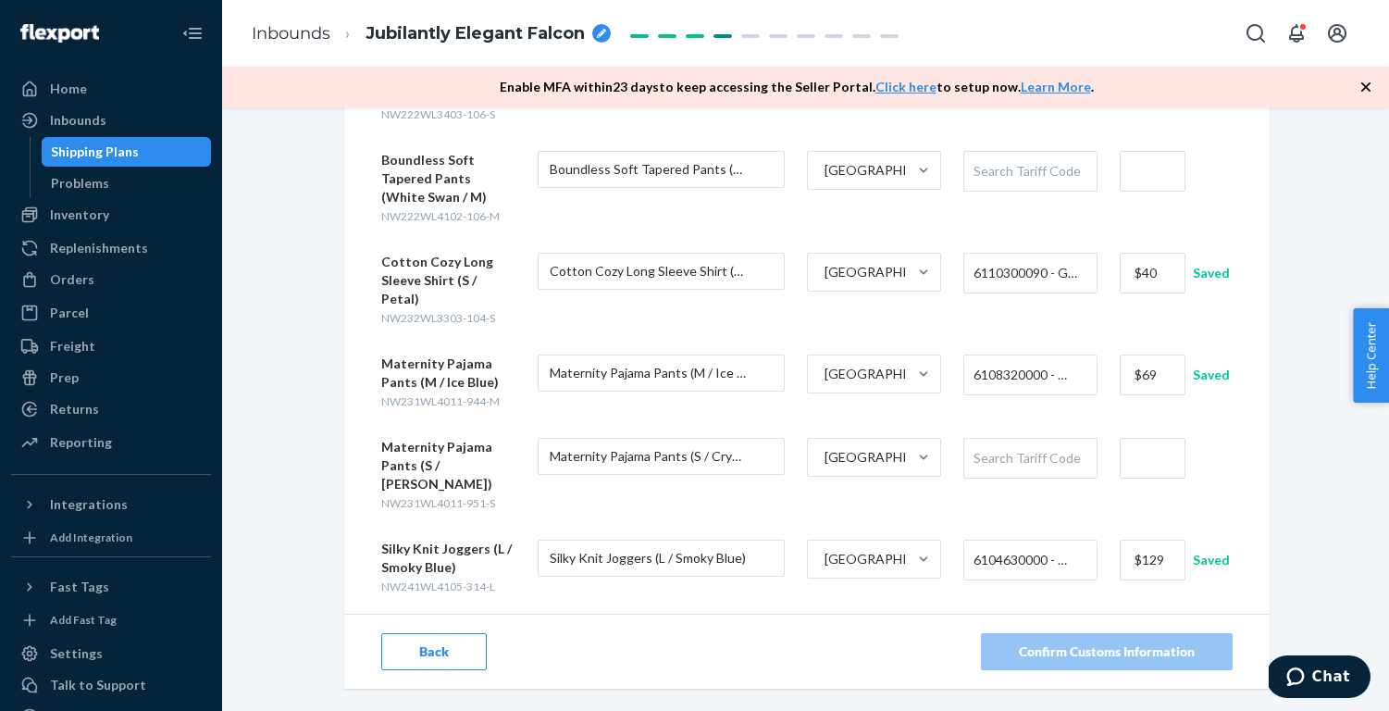
scroll to position [328, 0]
click at [1064, 441] on div "Search Tariff Code" at bounding box center [1030, 459] width 132 height 39
paste input "6108320000"
click at [1162, 447] on input "text" at bounding box center [1153, 459] width 66 height 41
click at [1287, 428] on div "Enter Customs Information for your Products All sellable units must have custom…" at bounding box center [805, 278] width 1139 height 941
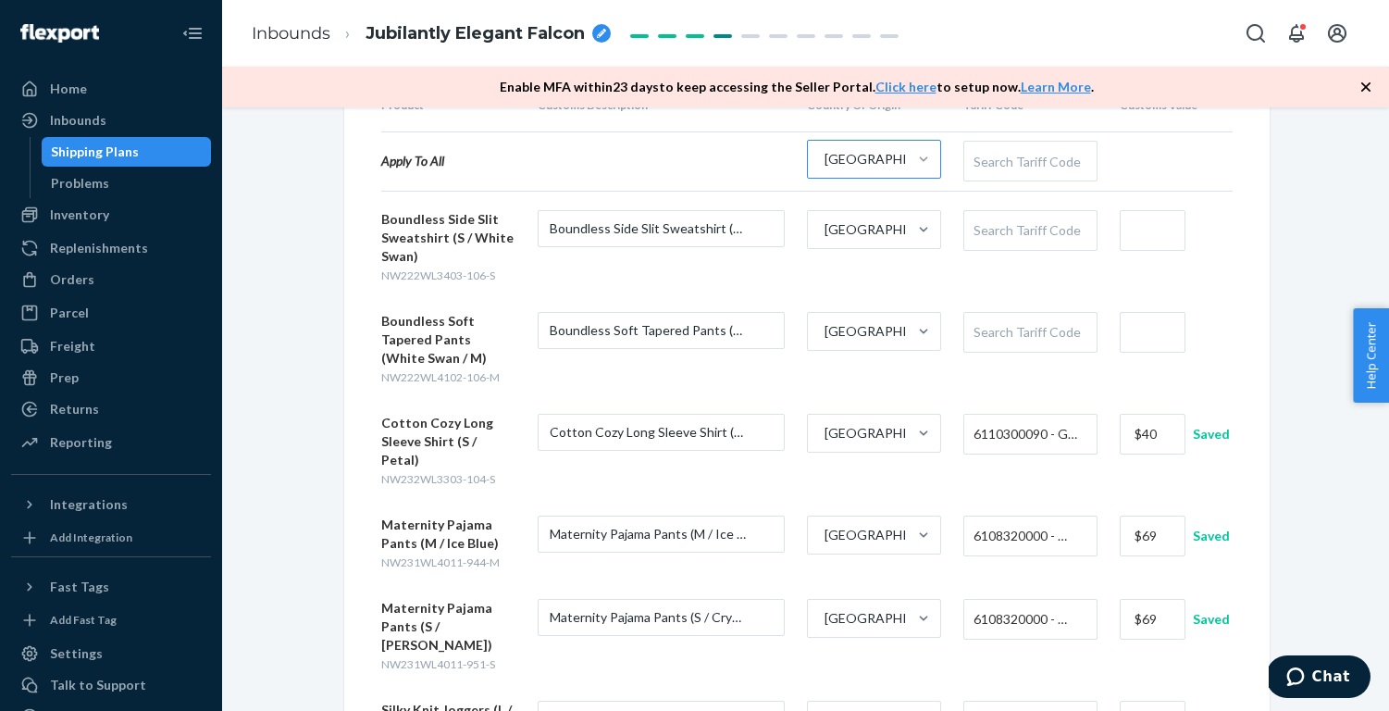
scroll to position [131, 0]
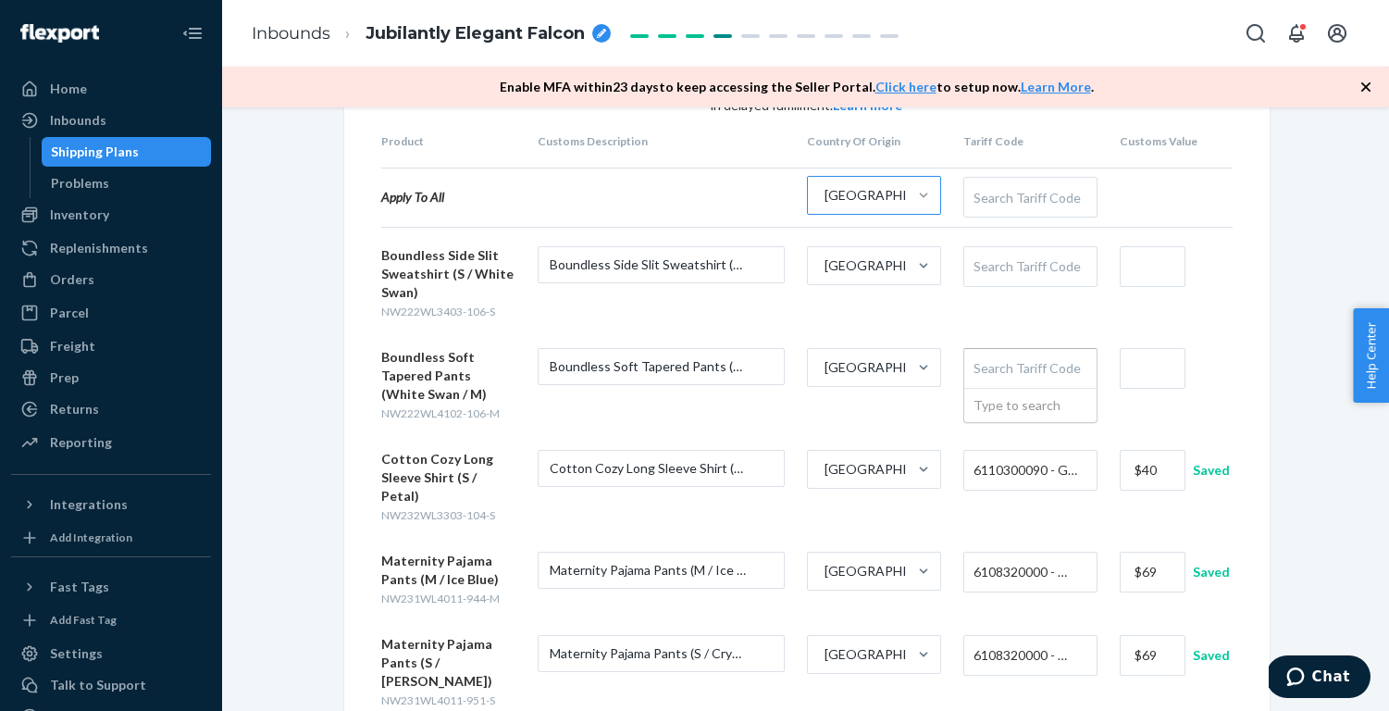
click at [1029, 367] on div "Search Tariff Code" at bounding box center [1030, 368] width 132 height 39
paste input "6108310000"
click at [1136, 372] on input "text" at bounding box center [1153, 368] width 66 height 41
click at [1292, 359] on div "Enter Customs Information for your Products All sellable units must have custom…" at bounding box center [805, 474] width 1139 height 941
click at [1006, 267] on div "Search Tariff Code" at bounding box center [1030, 266] width 132 height 39
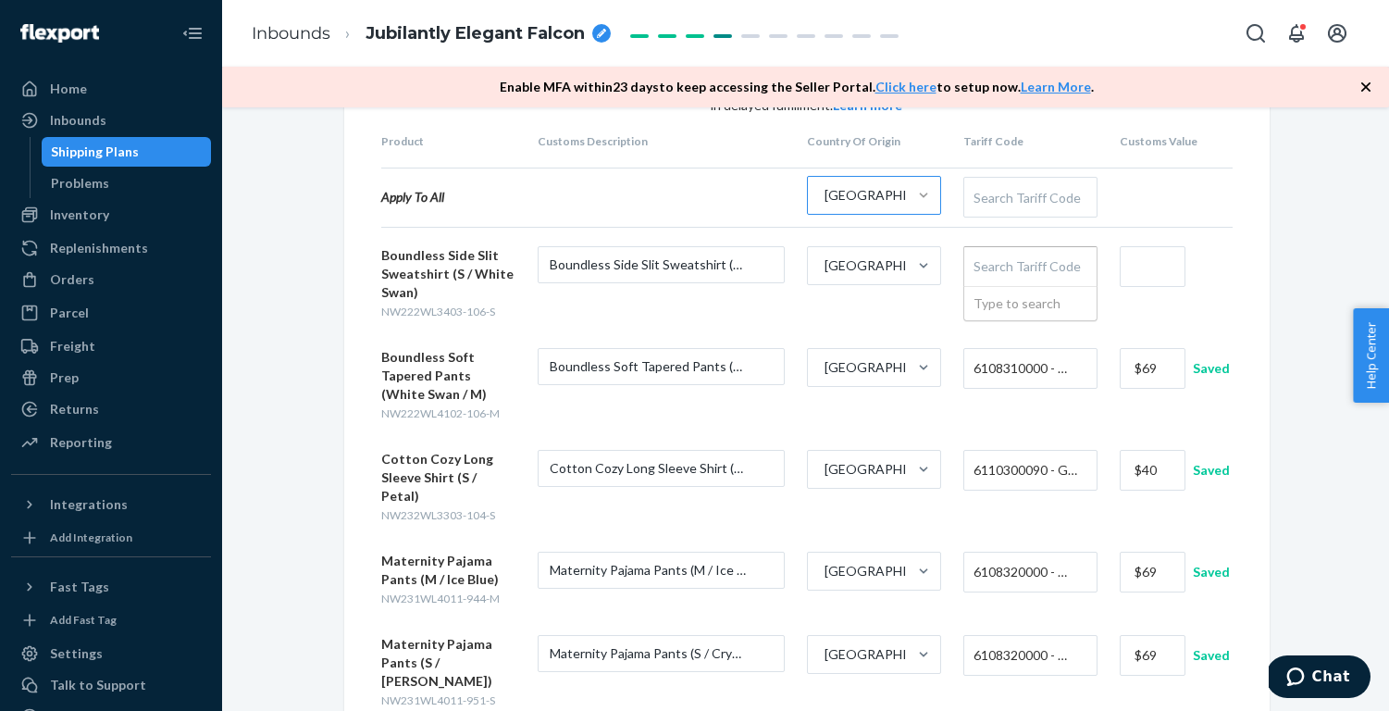
paste input "6110200090"
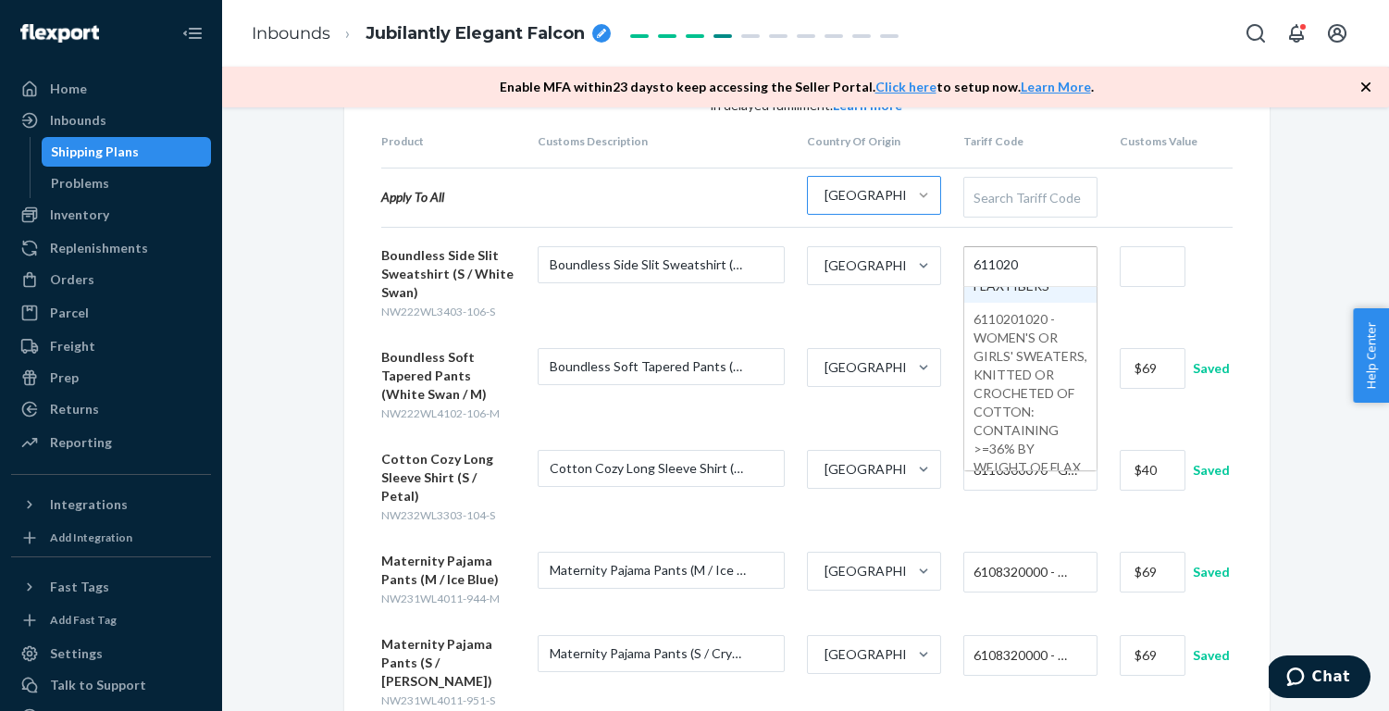
scroll to position [180, 0]
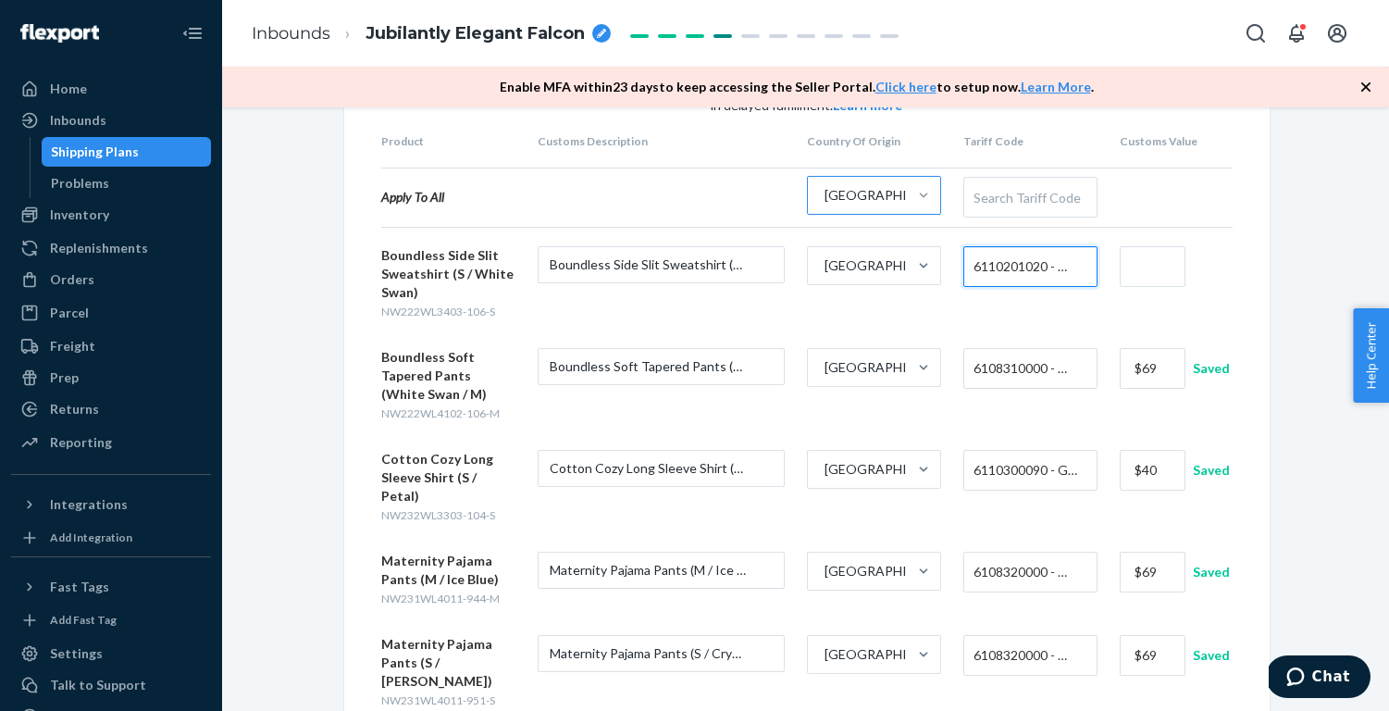
click at [1134, 273] on input "text" at bounding box center [1153, 266] width 66 height 41
click at [1308, 267] on div "Enter Customs Information for your Products All sellable units must have custom…" at bounding box center [805, 474] width 1139 height 941
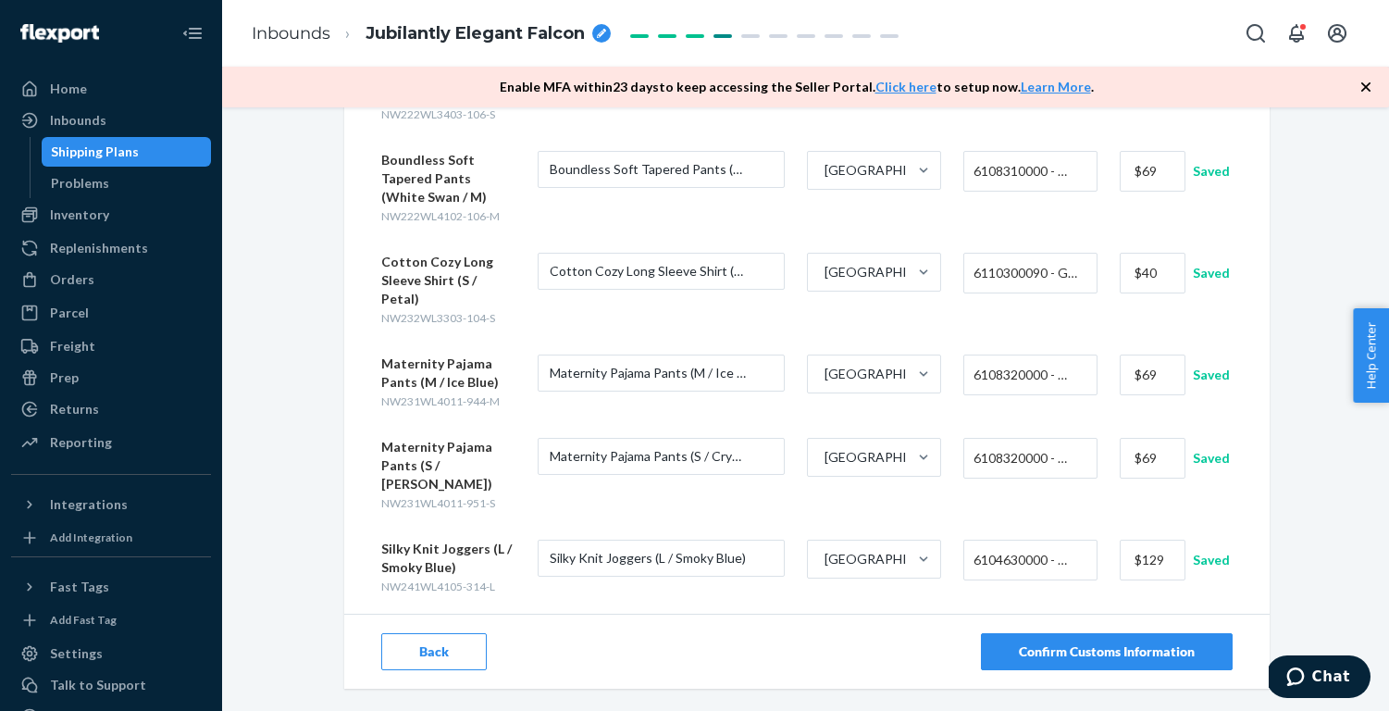
scroll to position [328, 0]
click at [1175, 643] on div "Confirm Customs Information" at bounding box center [1107, 652] width 176 height 19
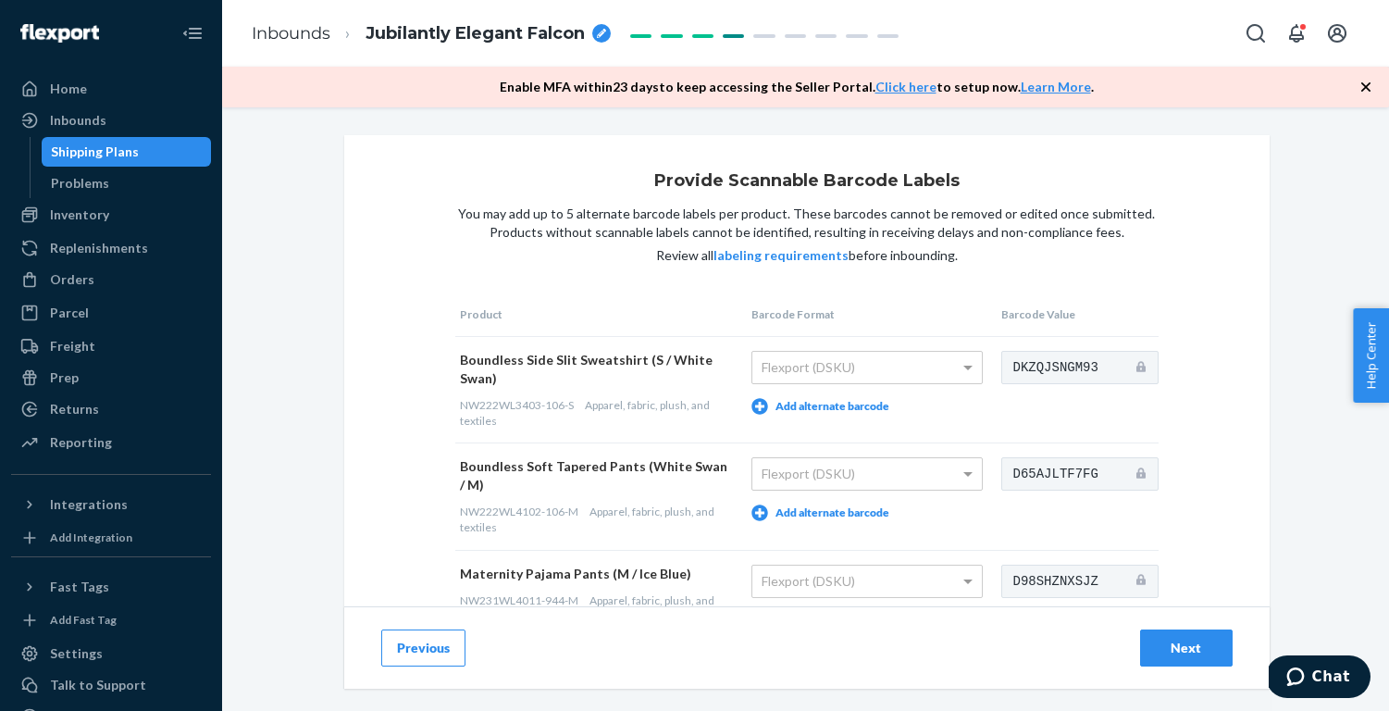
click at [814, 398] on button "Add alternate barcode" at bounding box center [820, 406] width 138 height 17
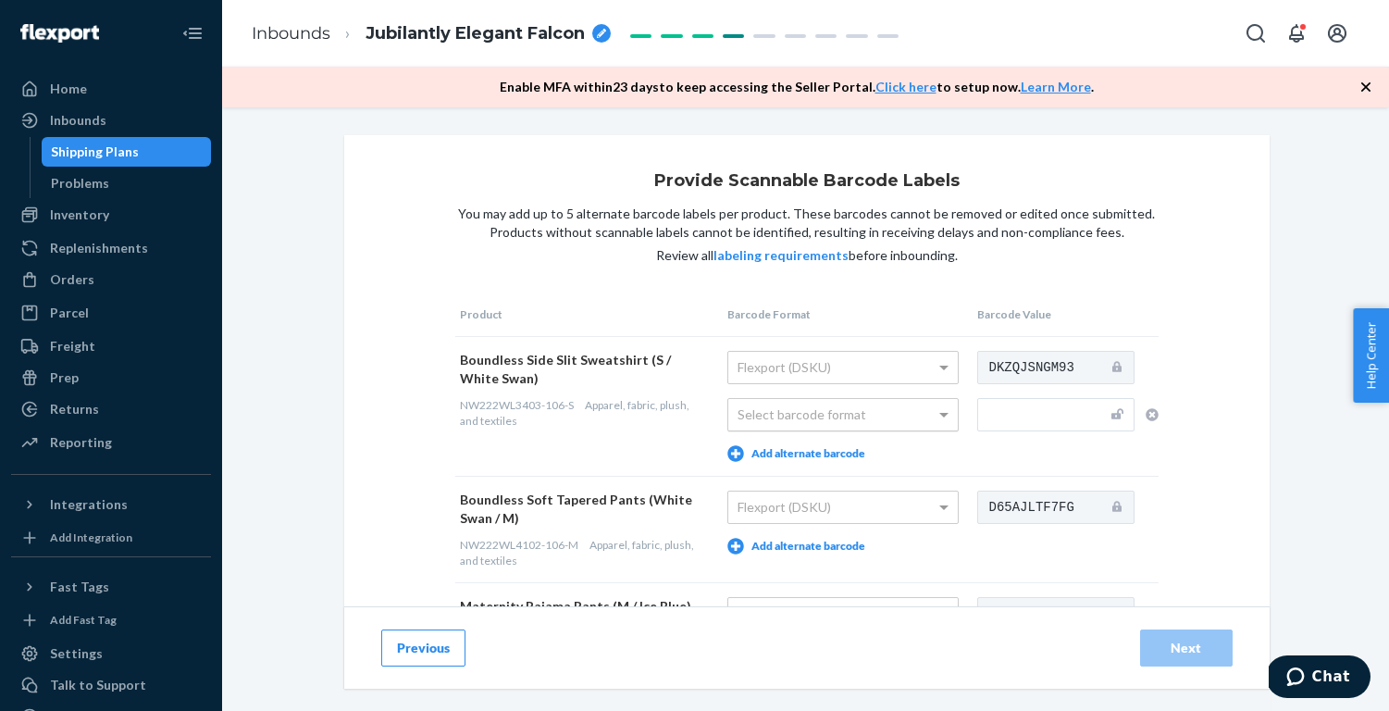
click at [814, 409] on div "Select barcode format" at bounding box center [842, 414] width 229 height 31
click at [815, 538] on button "Add alternate barcode" at bounding box center [796, 546] width 138 height 17
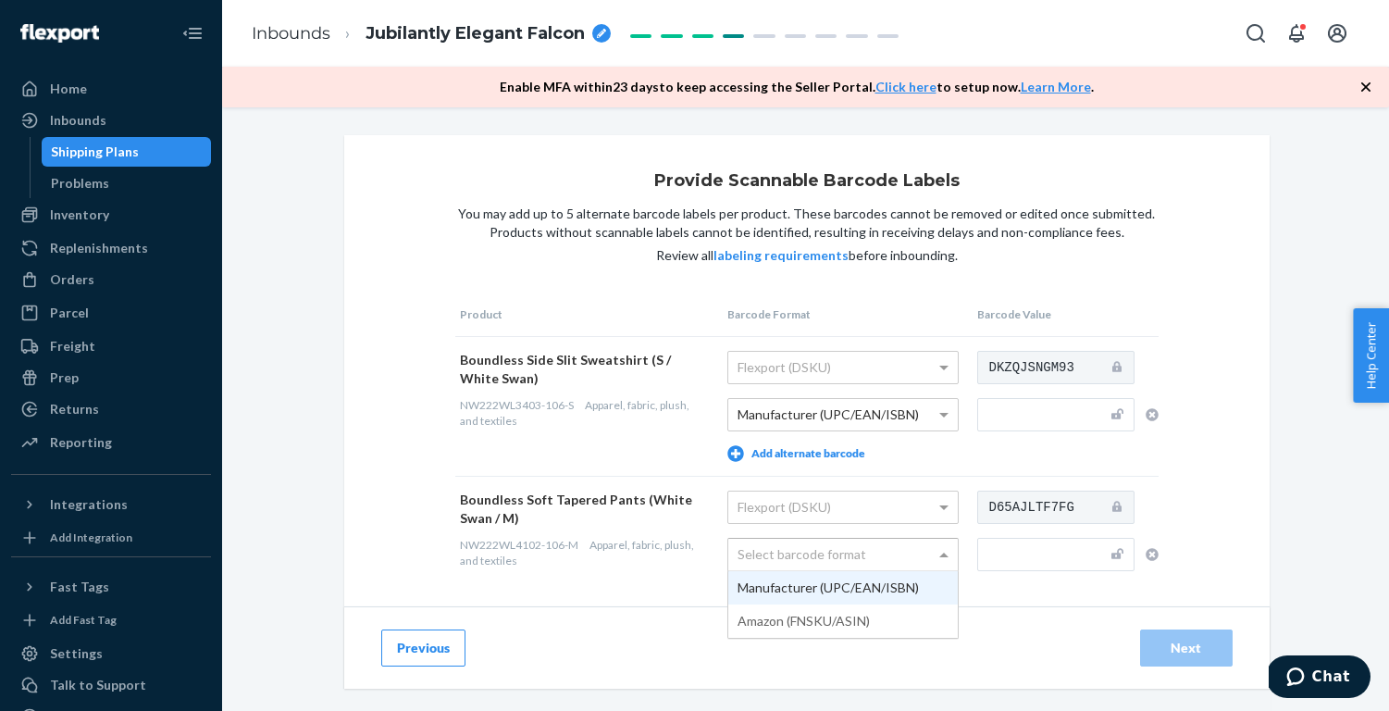
click at [816, 552] on div "Select barcode format" at bounding box center [842, 554] width 229 height 31
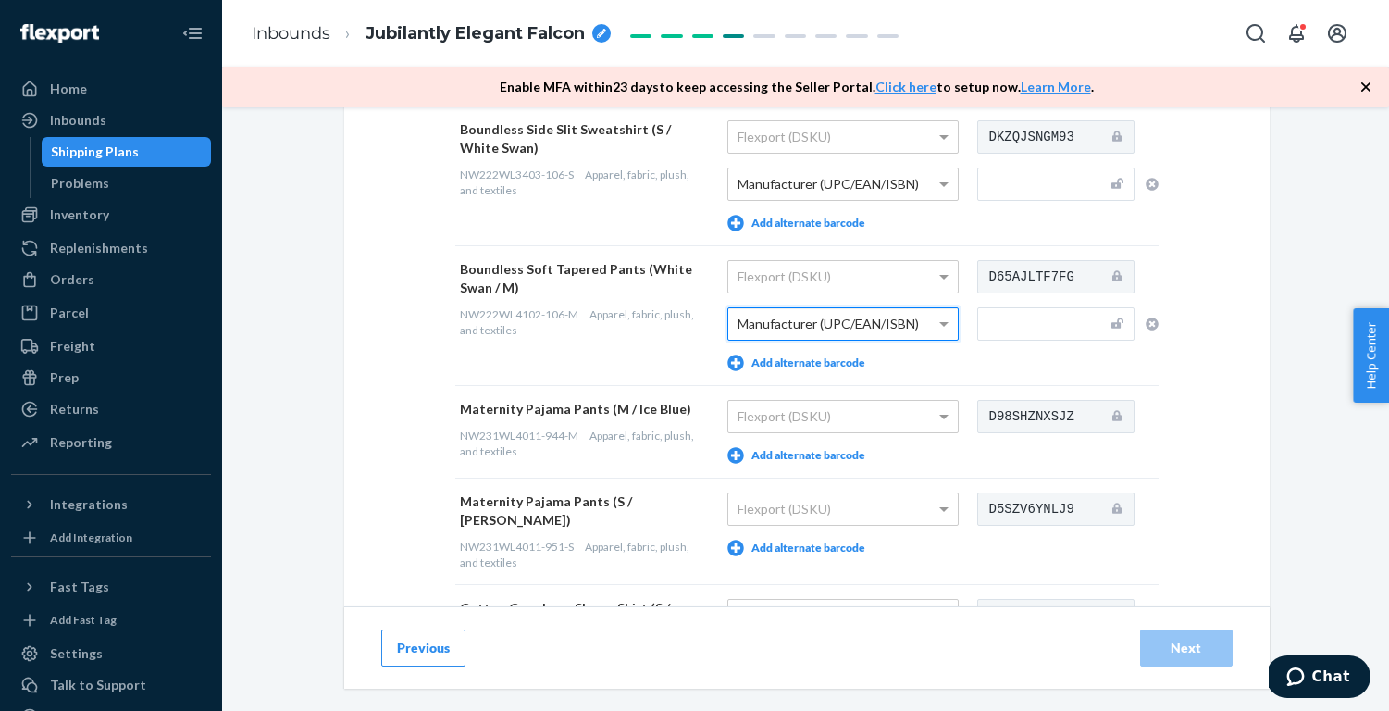
scroll to position [430, 0]
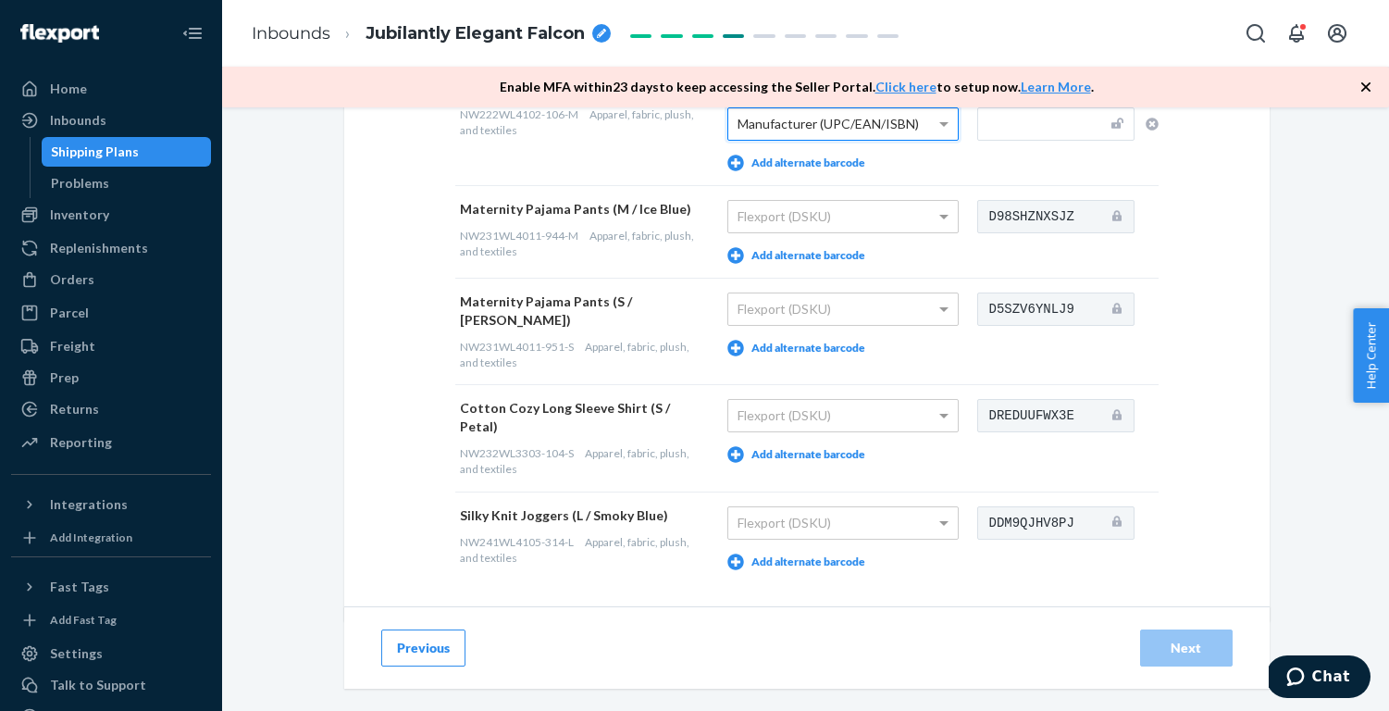
click at [822, 251] on button "Add alternate barcode" at bounding box center [796, 255] width 138 height 17
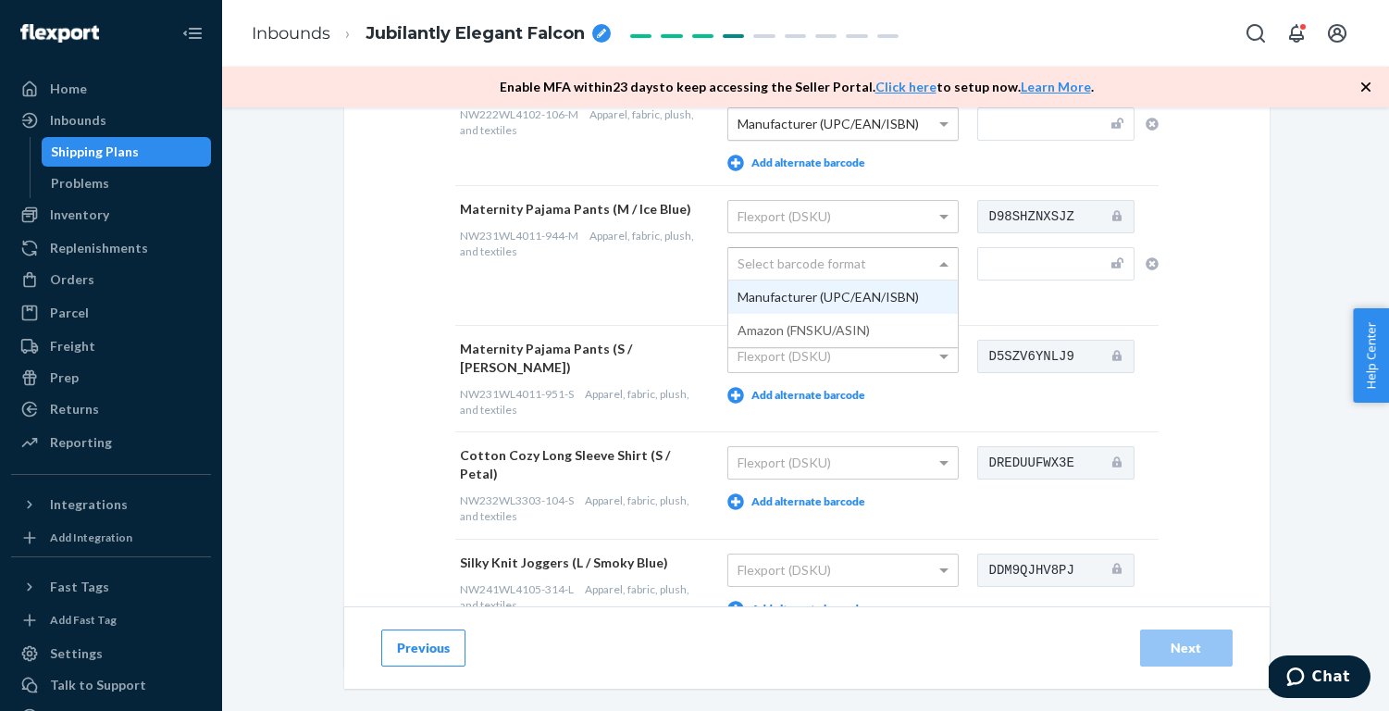
click at [818, 274] on div "Select barcode format" at bounding box center [842, 263] width 229 height 31
click at [815, 394] on button "Add alternate barcode" at bounding box center [796, 395] width 138 height 17
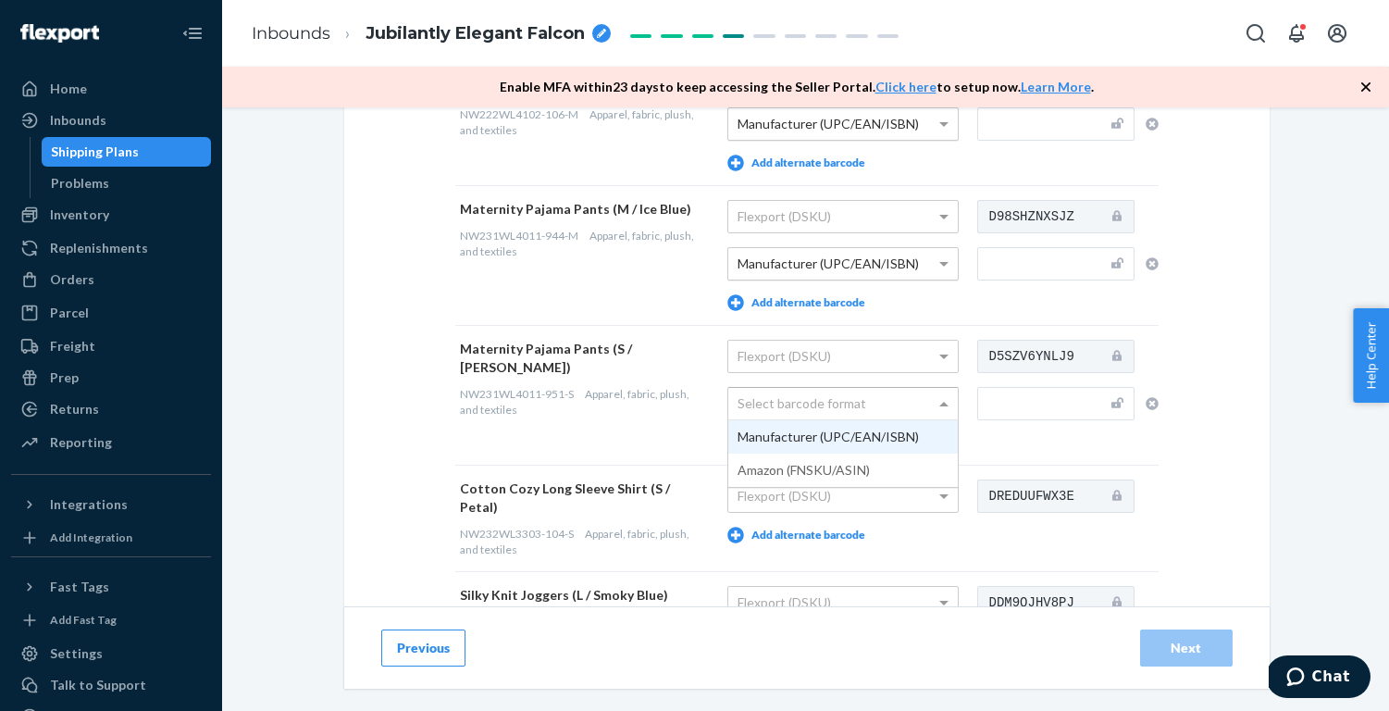
drag, startPoint x: 815, startPoint y: 401, endPoint x: 815, endPoint y: 419, distance: 18.5
click at [815, 401] on div "Select barcode format" at bounding box center [842, 403] width 229 height 31
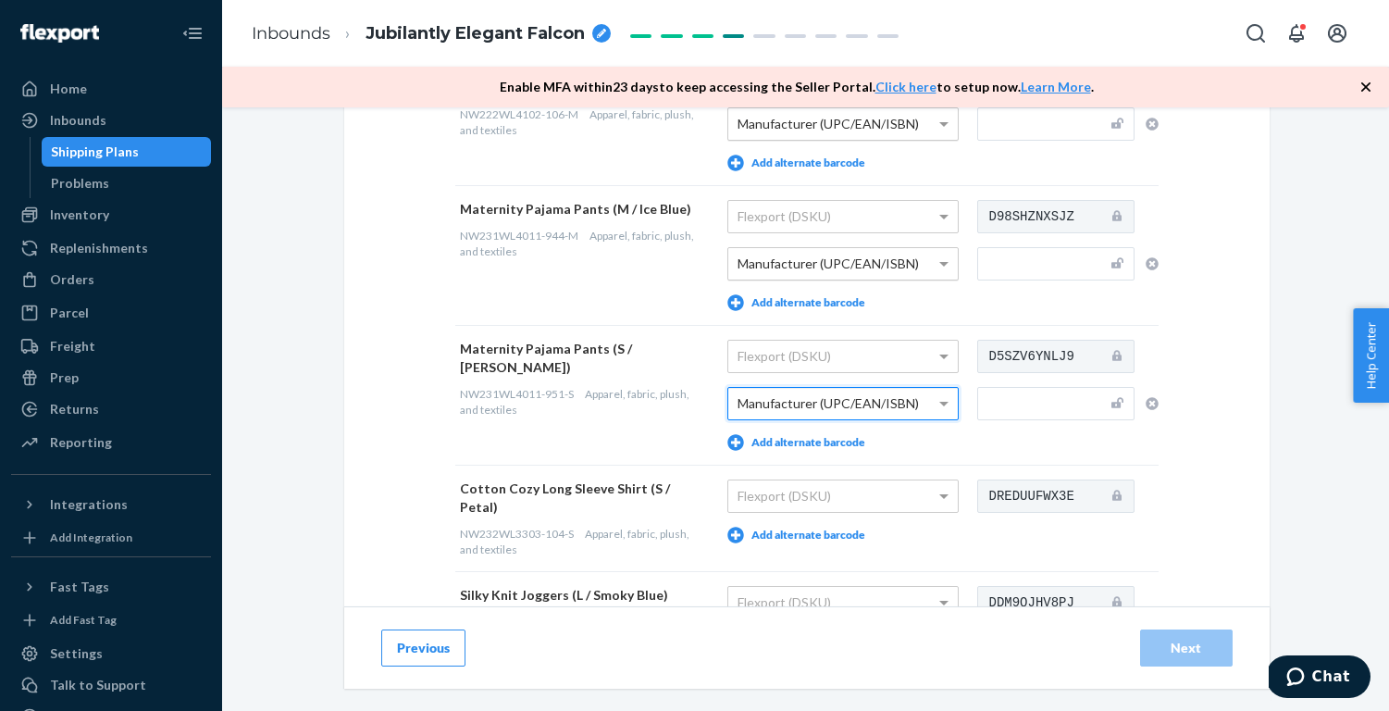
click at [822, 531] on button "Add alternate barcode" at bounding box center [796, 535] width 138 height 17
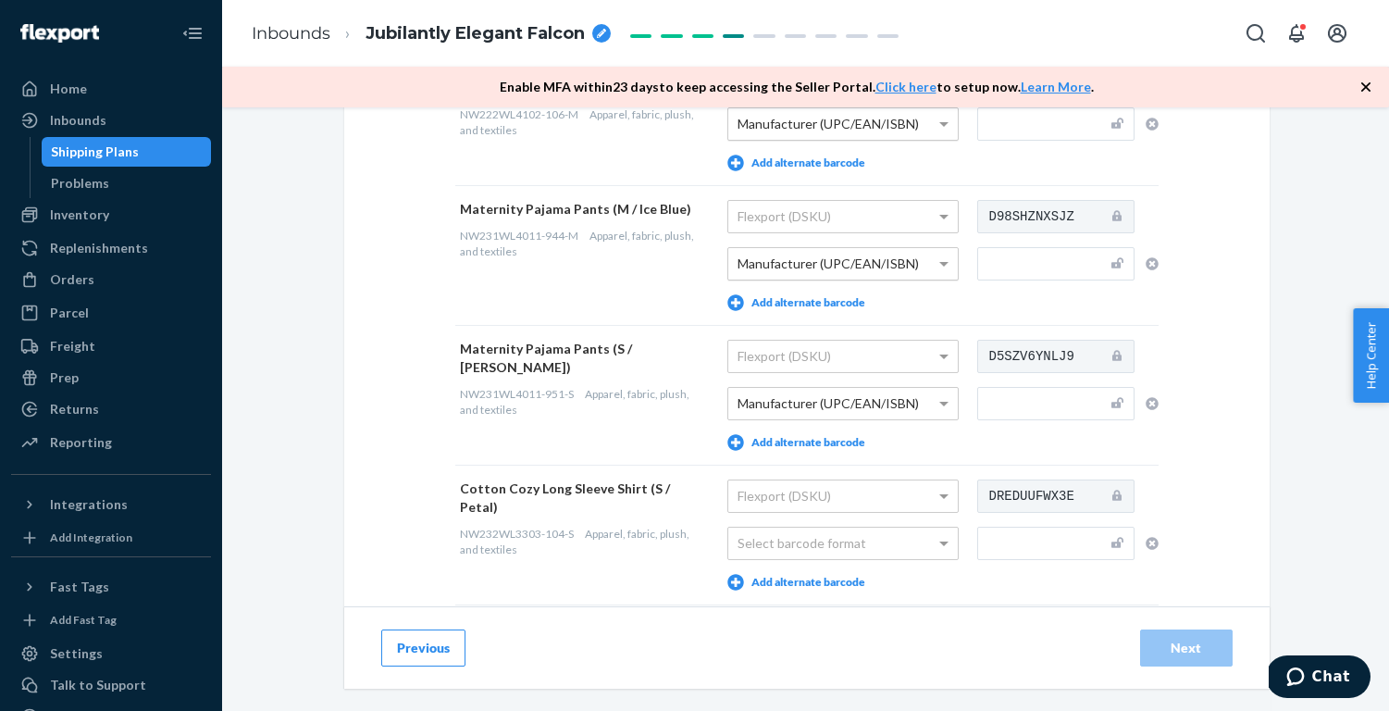
click at [822, 531] on div "Select barcode format" at bounding box center [842, 542] width 229 height 31
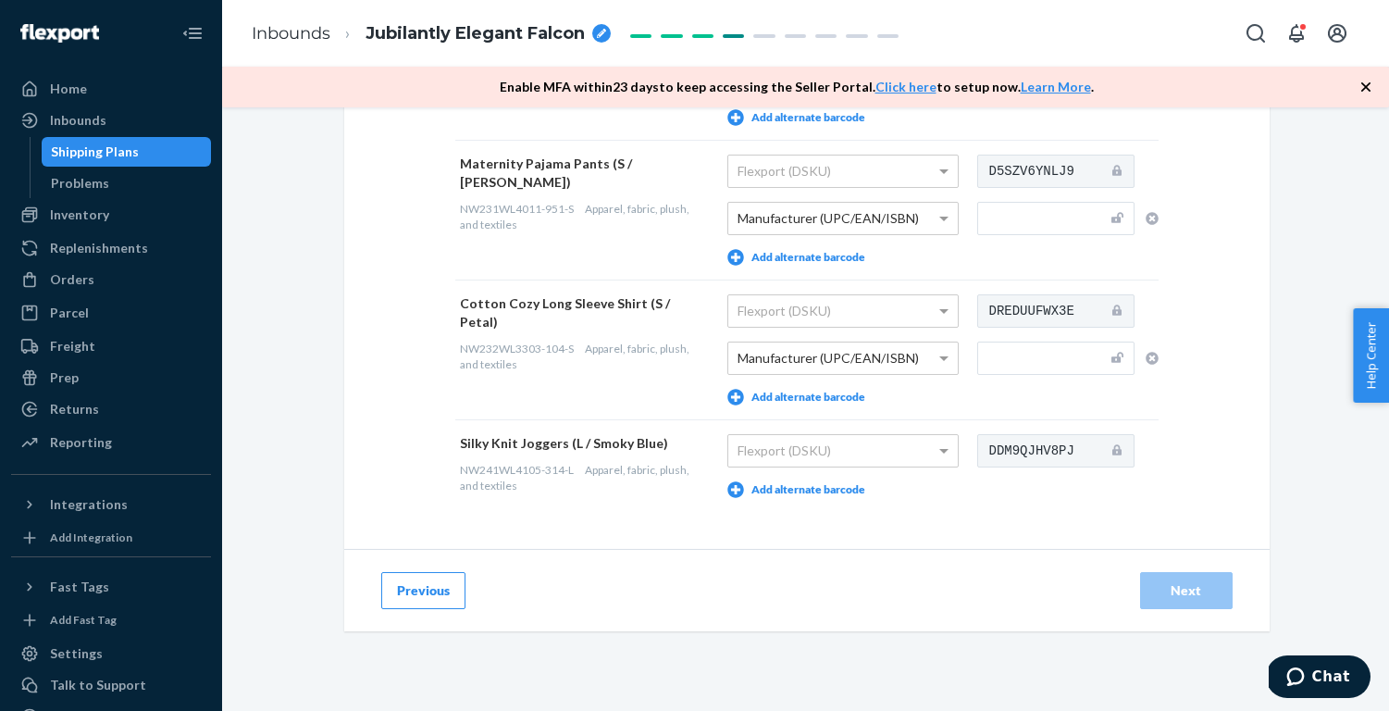
scroll to position [614, 0]
click at [819, 483] on button "Add alternate barcode" at bounding box center [796, 490] width 138 height 17
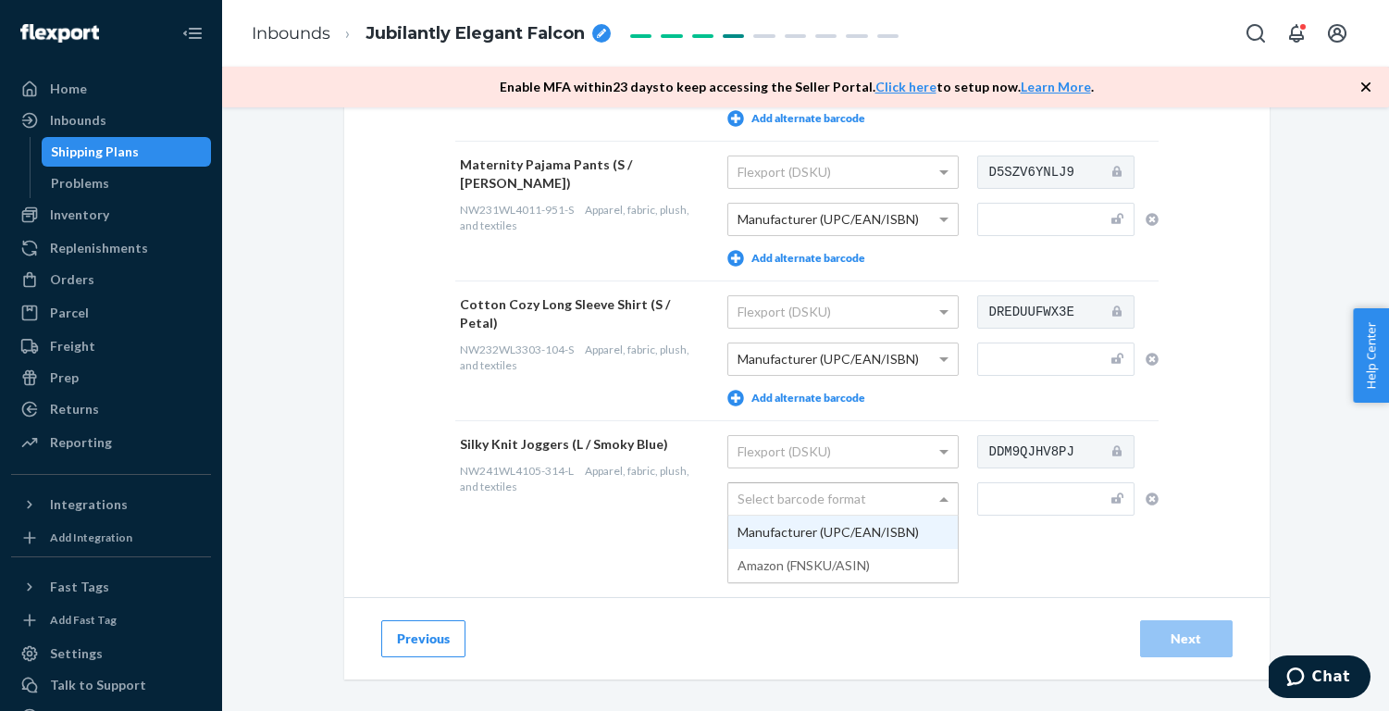
click at [819, 502] on div "Select barcode format" at bounding box center [842, 498] width 229 height 31
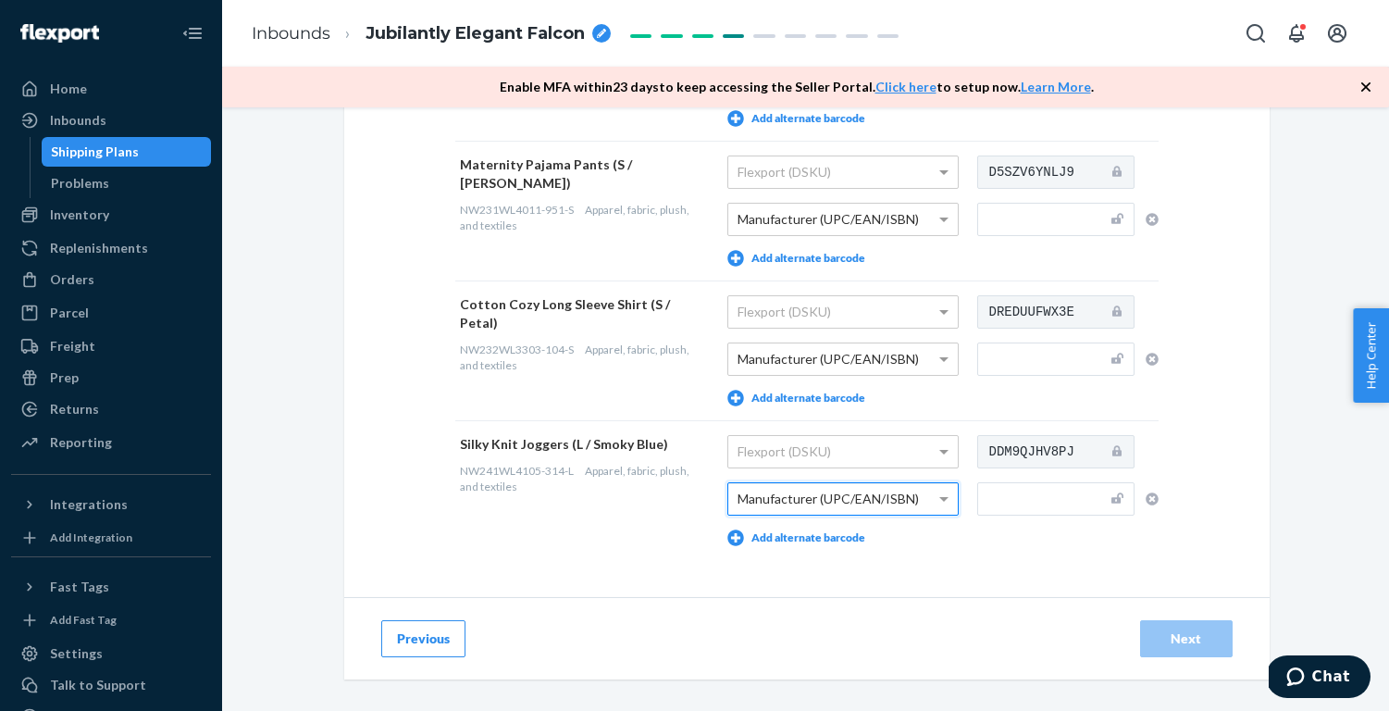
click at [1253, 492] on div "Provide Scannable Barcode Labels You may add up to 5 alternate barcode labels p…" at bounding box center [806, 59] width 925 height 1076
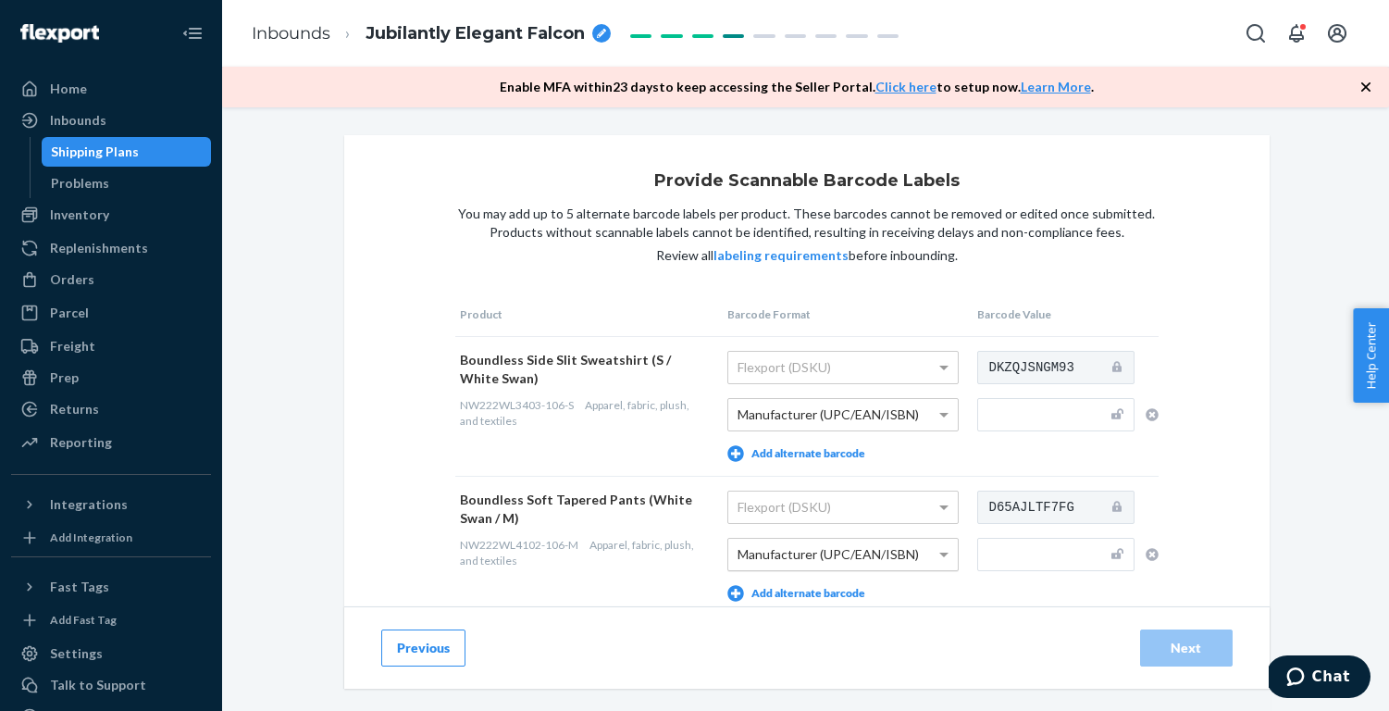
scroll to position [0, 0]
click at [1058, 411] on input "text" at bounding box center [1055, 414] width 157 height 33
paste input "6936555856547"
click at [1014, 556] on input "text" at bounding box center [1055, 554] width 157 height 33
paste input "6936555856653"
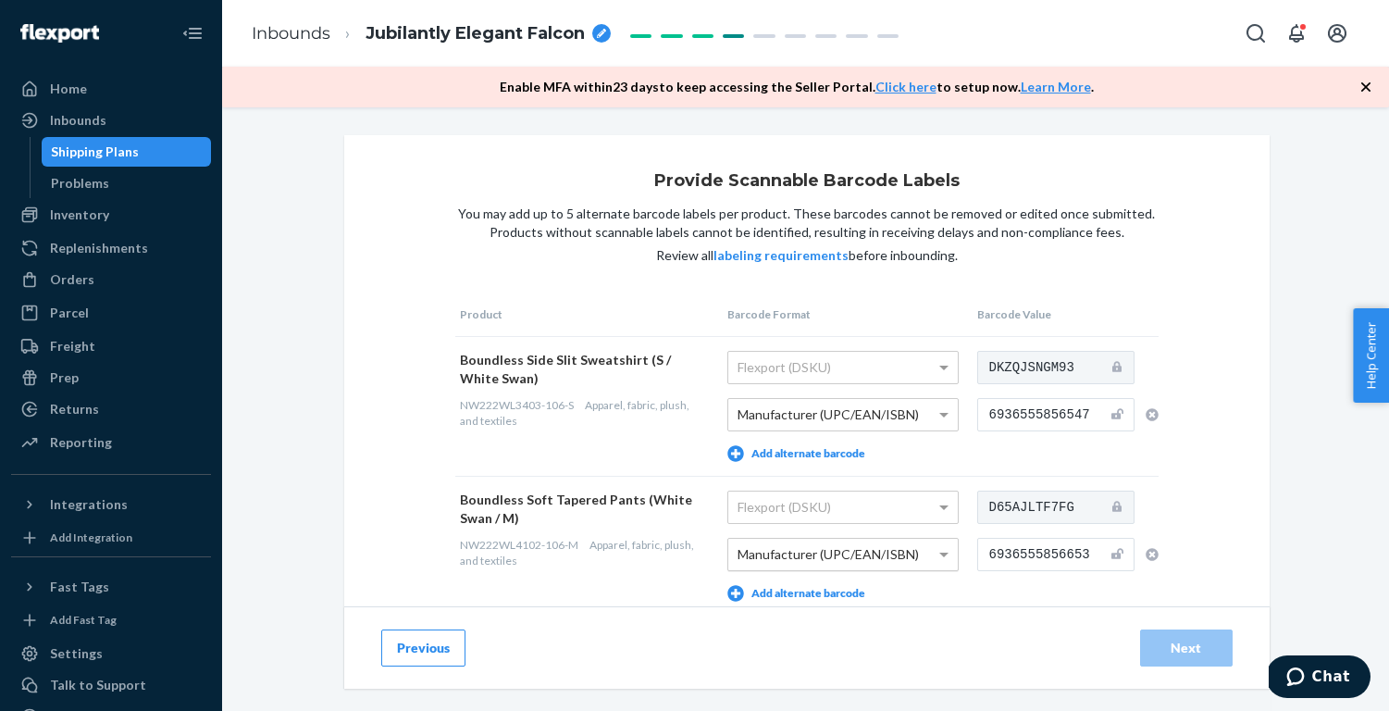
click at [841, 3] on div "Inbounds Jubilantly Elegant Falcon" at bounding box center [805, 33] width 1167 height 67
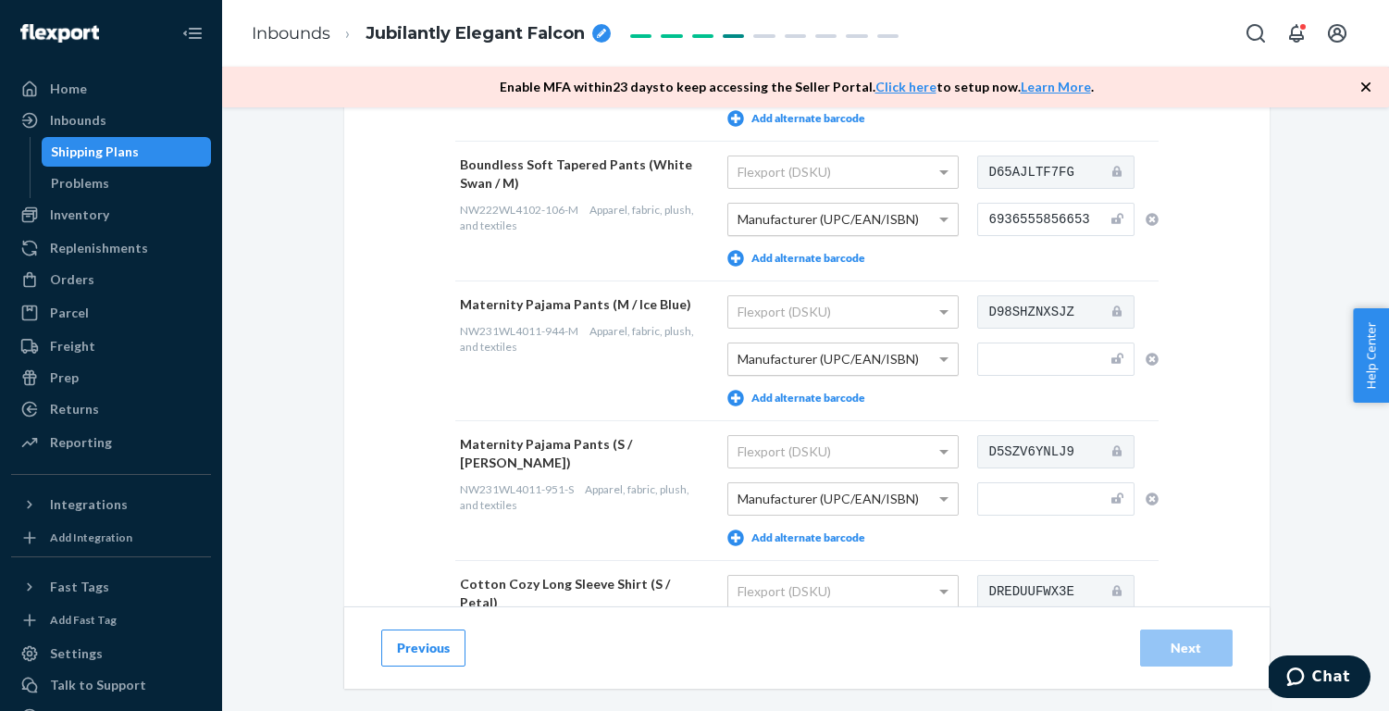
scroll to position [361, 0]
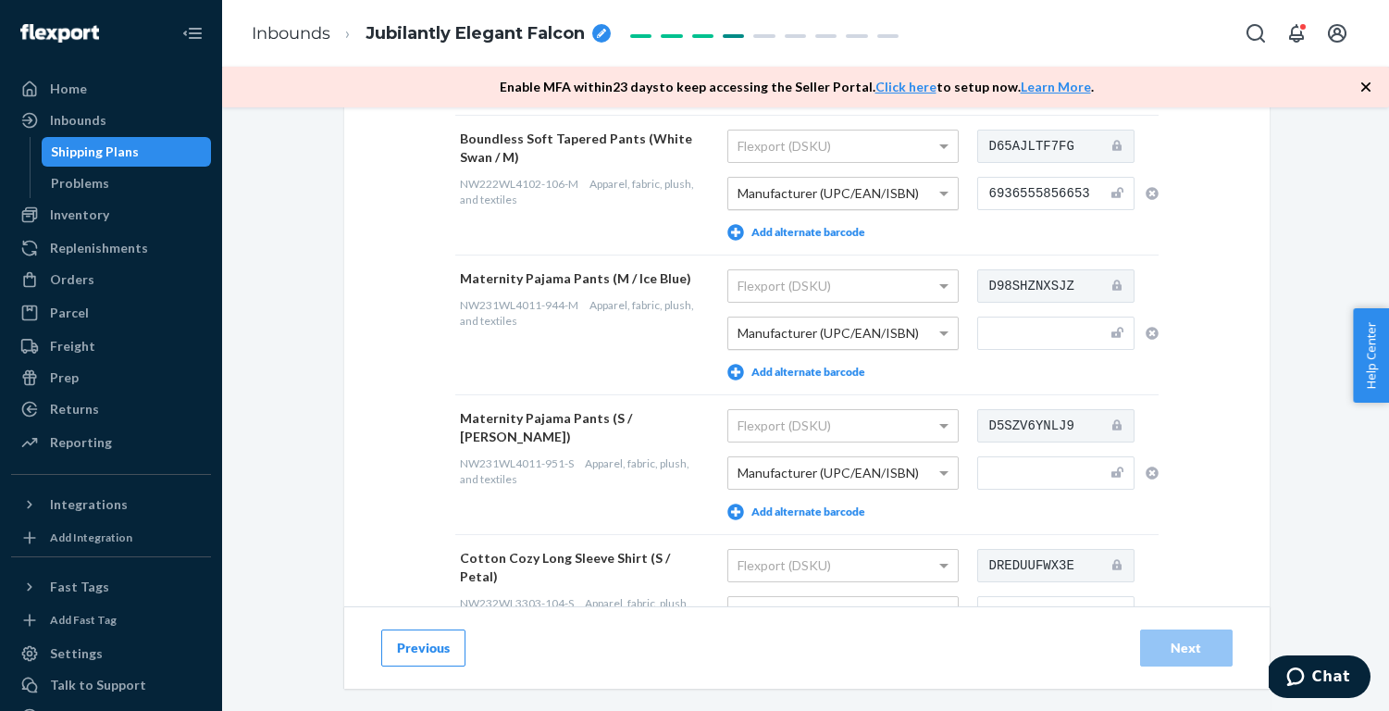
click at [1029, 471] on input "text" at bounding box center [1055, 472] width 157 height 33
paste input "6936555877726"
click at [1295, 431] on div "Provide Scannable Barcode Labels You may add up to 5 alternate barcode labels p…" at bounding box center [805, 393] width 1139 height 1238
click at [1059, 341] on input "text" at bounding box center [1055, 332] width 157 height 33
paste input "6936555877788"
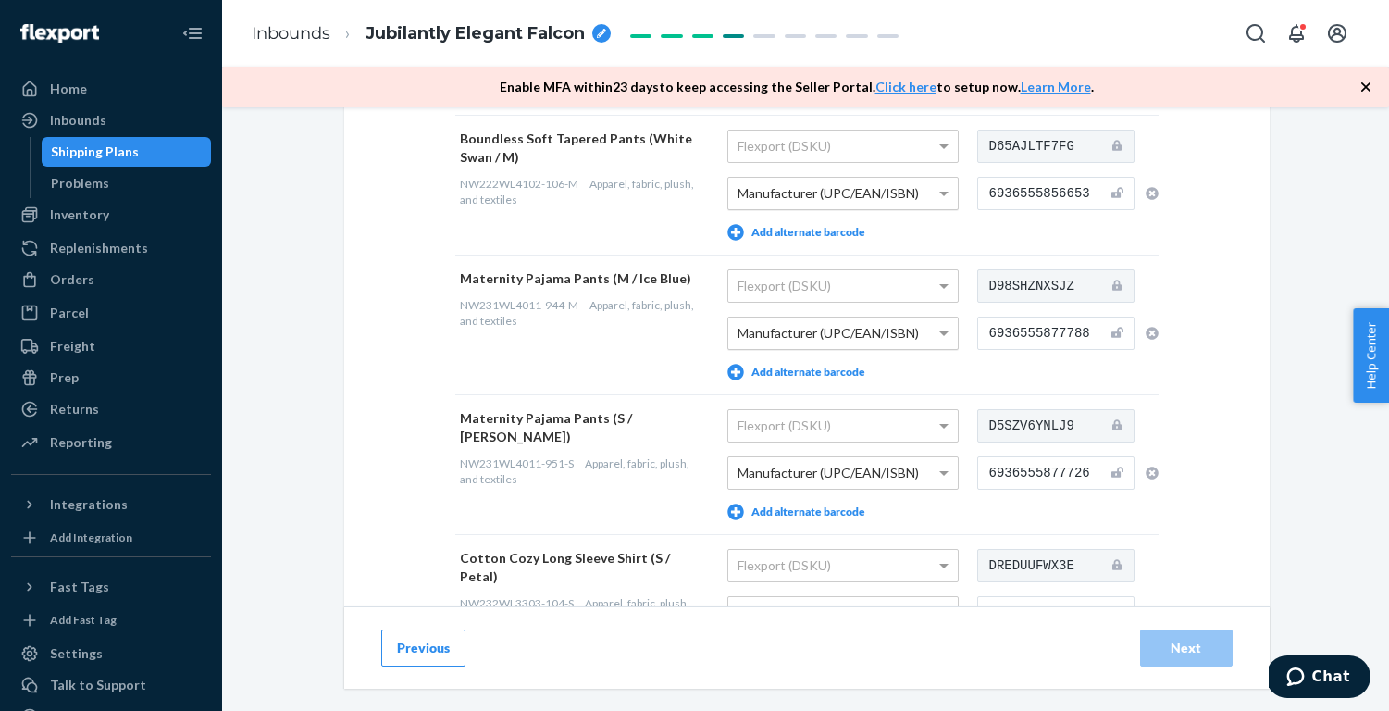
click at [1273, 328] on div "Provide Scannable Barcode Labels You may add up to 5 alternate barcode labels p…" at bounding box center [805, 364] width 951 height 1181
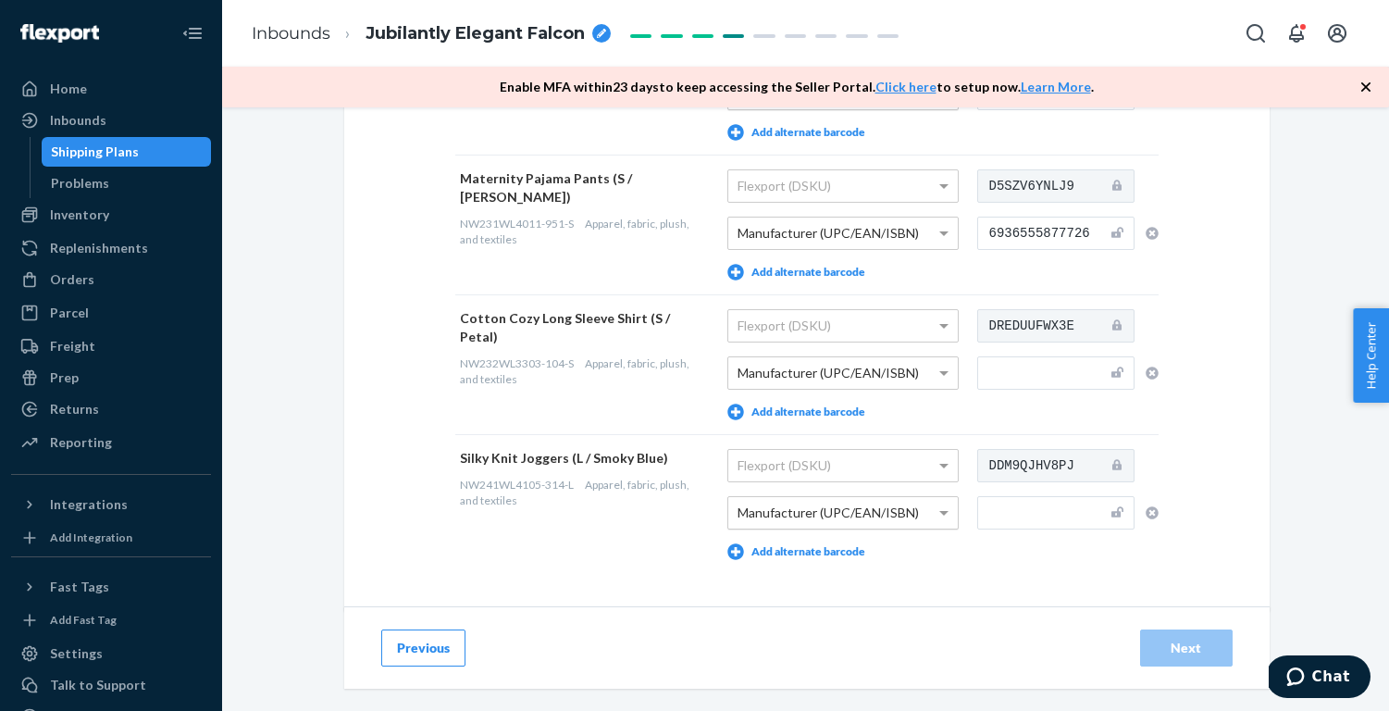
scroll to position [601, 0]
click at [1052, 373] on input "text" at bounding box center [1055, 371] width 157 height 33
paste input "6936555894815"
click at [1232, 362] on div "Provide Scannable Barcode Labels You may add up to 5 alternate barcode labels p…" at bounding box center [806, 72] width 925 height 1076
click at [1036, 520] on input "text" at bounding box center [1055, 511] width 157 height 33
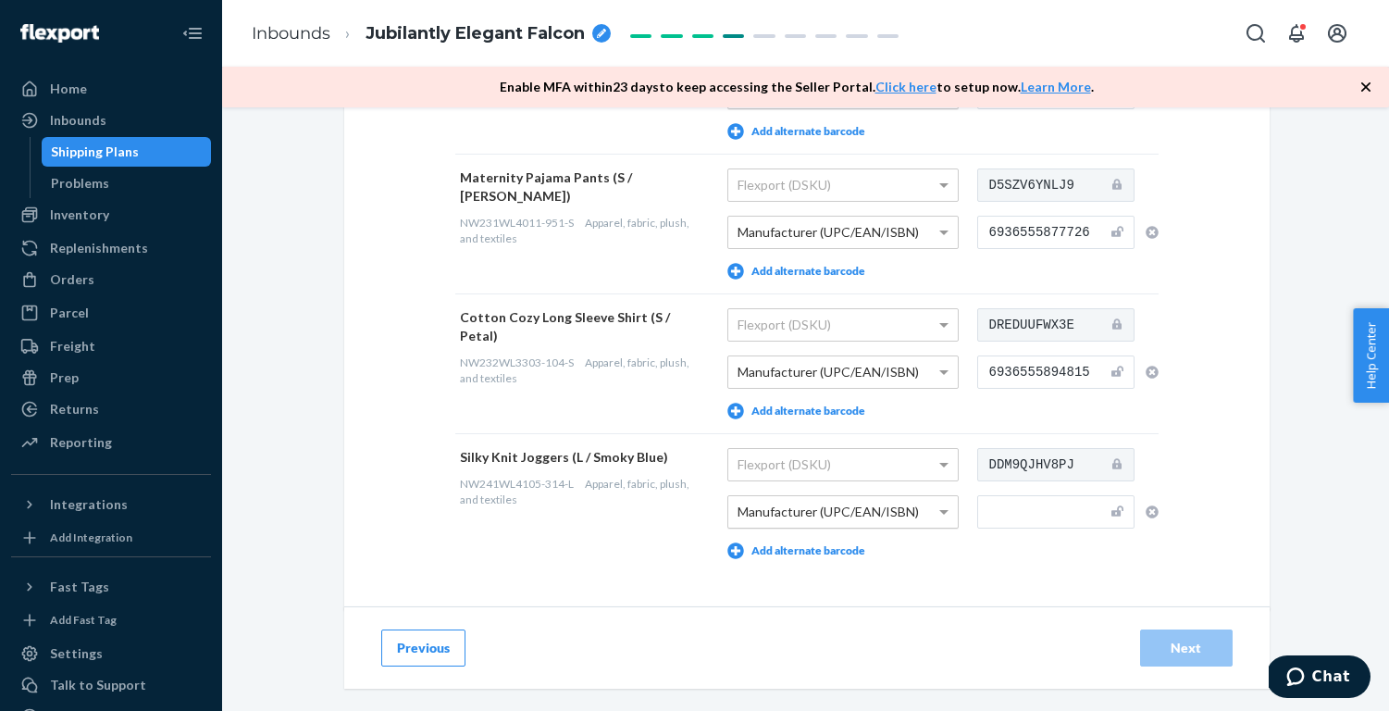
paste input "6942167516397"
click at [1315, 508] on div "Provide Scannable Barcode Labels You may add up to 5 alternate barcode labels p…" at bounding box center [805, 153] width 1139 height 1238
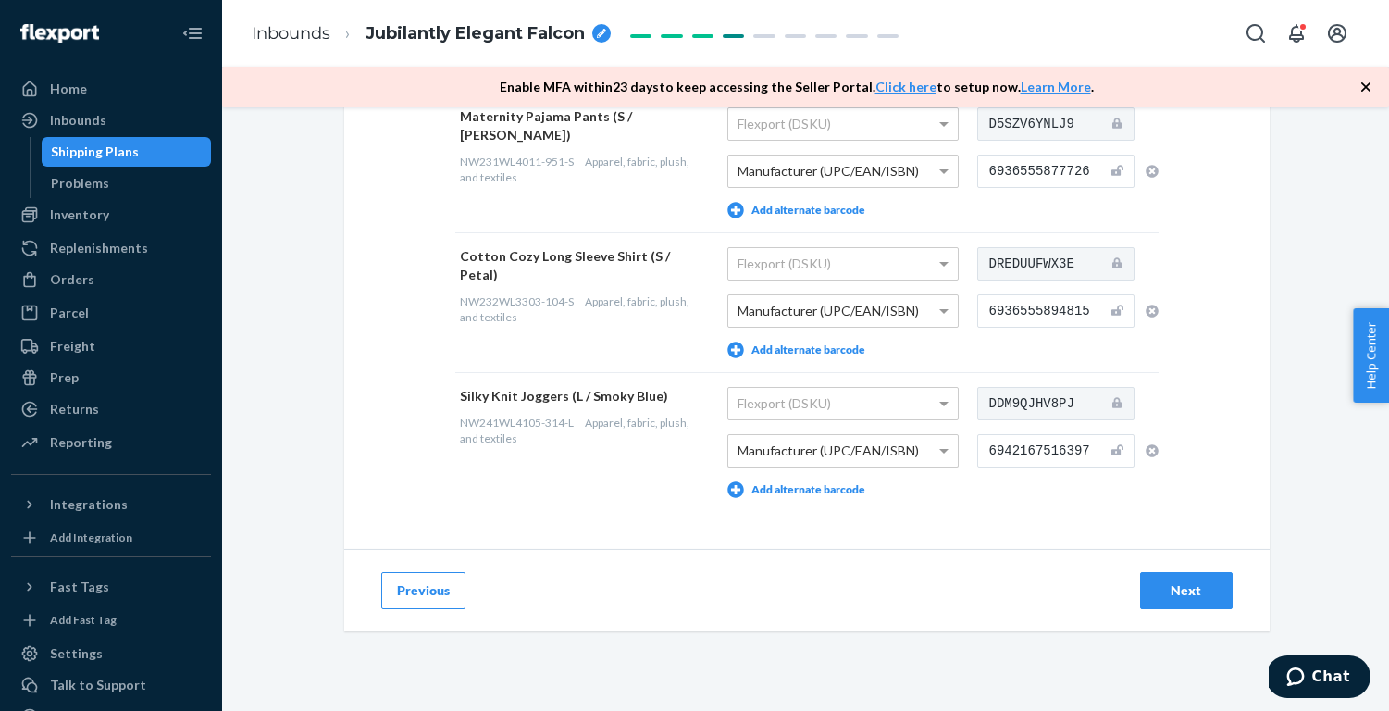
scroll to position [662, 0]
click at [1196, 596] on div "Next" at bounding box center [1186, 591] width 61 height 19
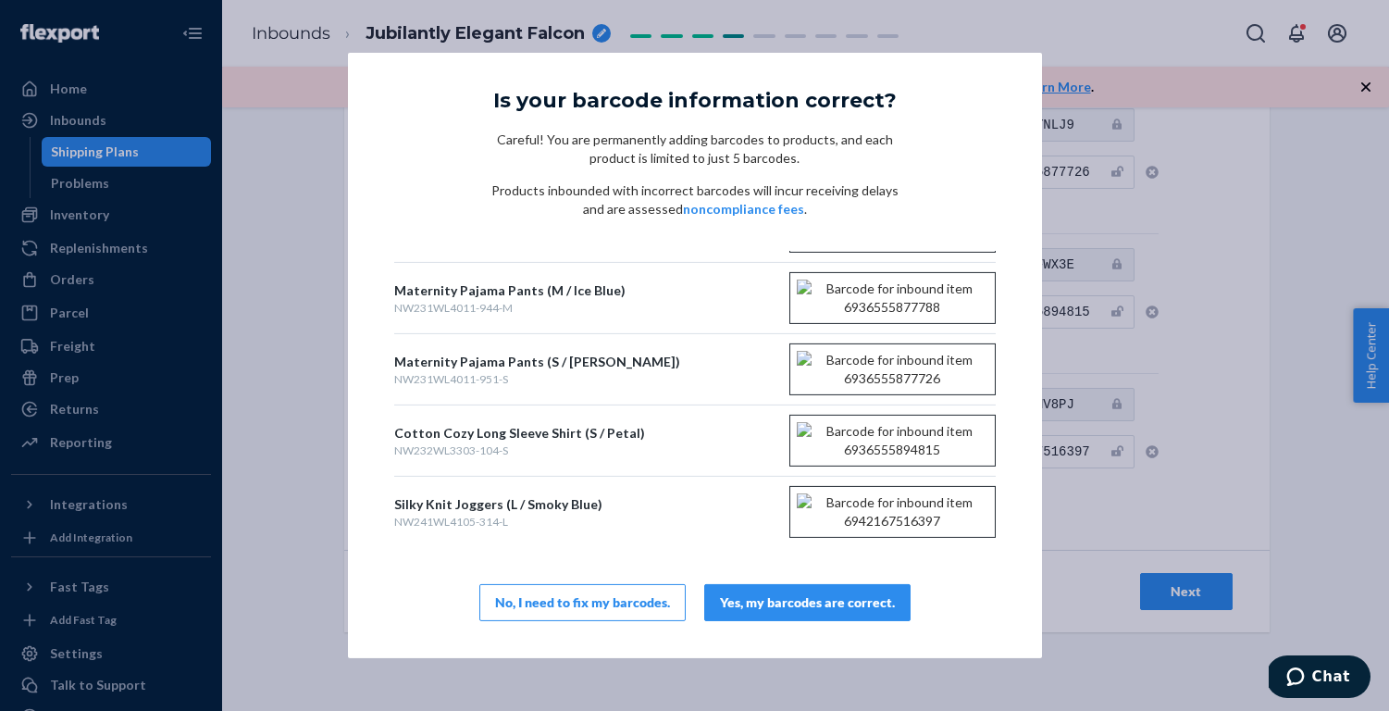
scroll to position [297, 0]
click at [840, 608] on div "Yes, my barcodes are correct." at bounding box center [807, 602] width 175 height 19
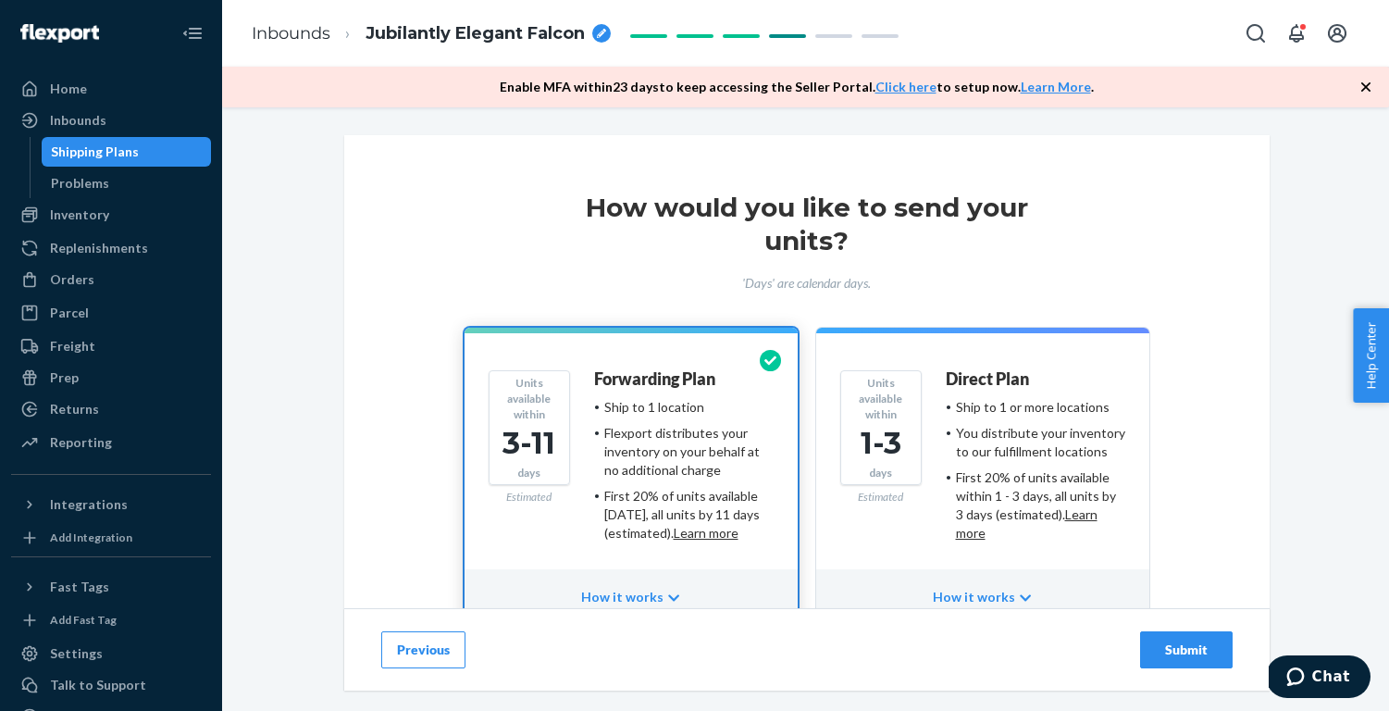
click at [1208, 648] on div "Submit" at bounding box center [1186, 649] width 61 height 19
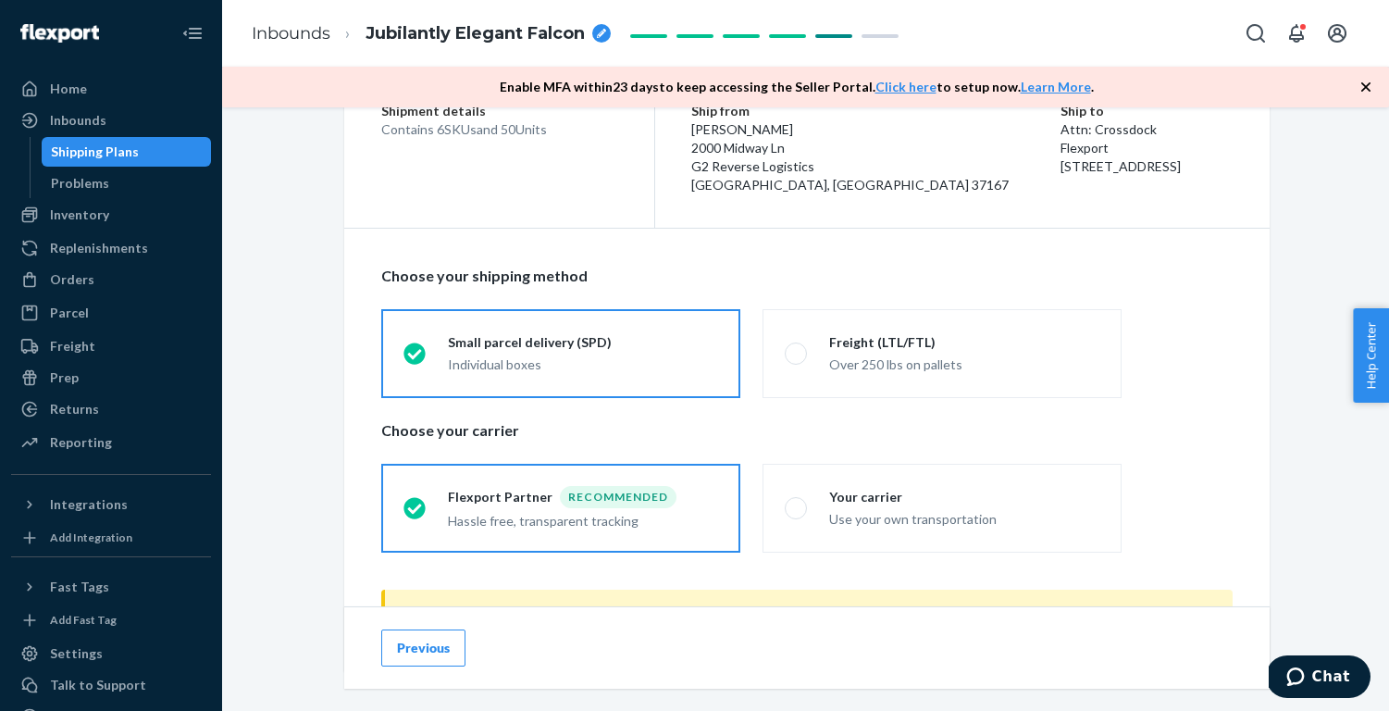
scroll to position [251, 0]
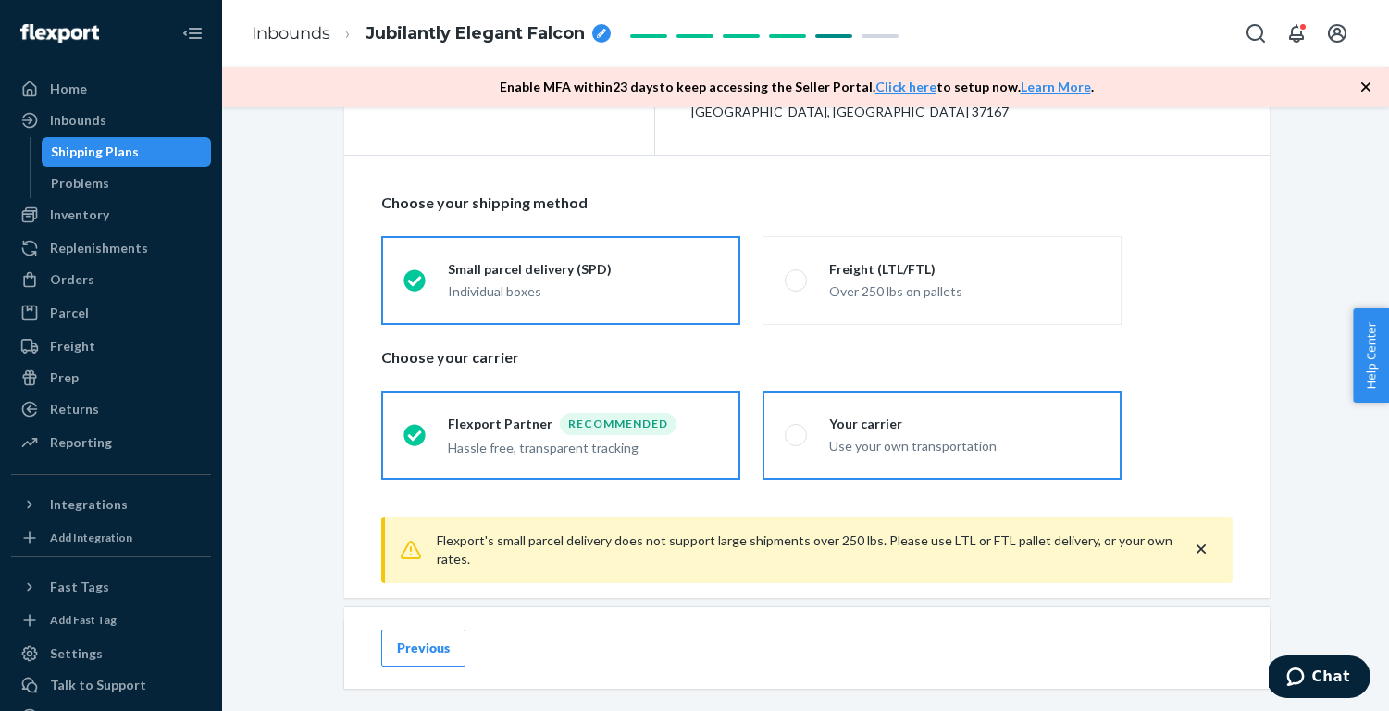
click at [1077, 426] on div "Your carrier" at bounding box center [964, 424] width 270 height 19
click at [797, 428] on input "Your carrier Use your own transportation" at bounding box center [791, 434] width 12 height 12
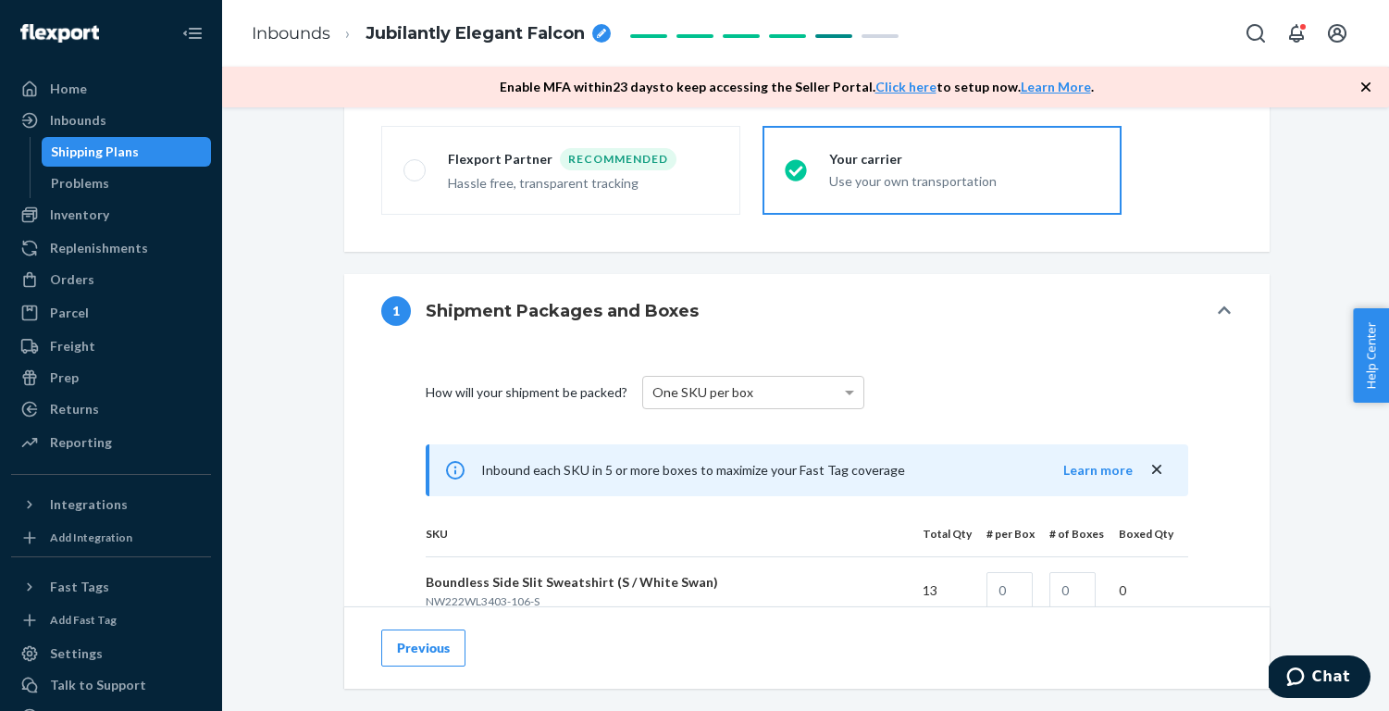
scroll to position [542, 0]
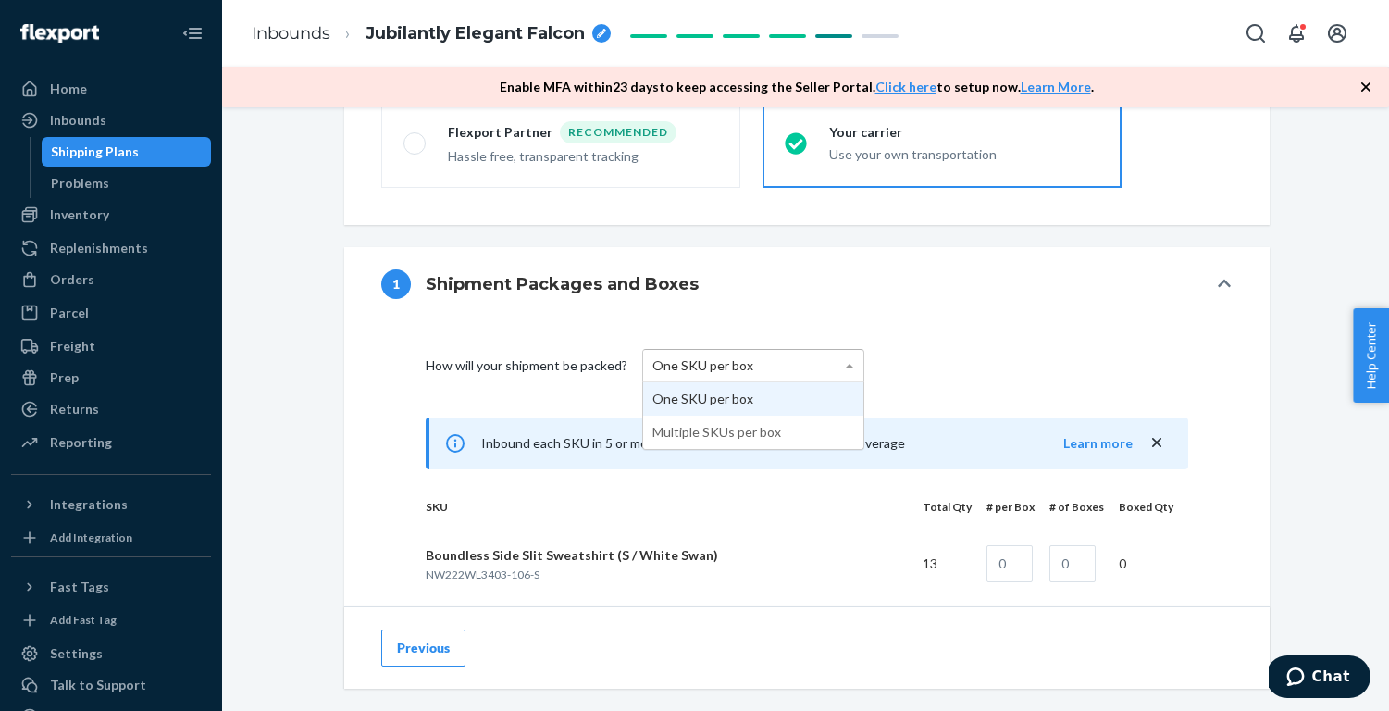
click at [824, 368] on div "One SKU per box" at bounding box center [753, 365] width 220 height 31
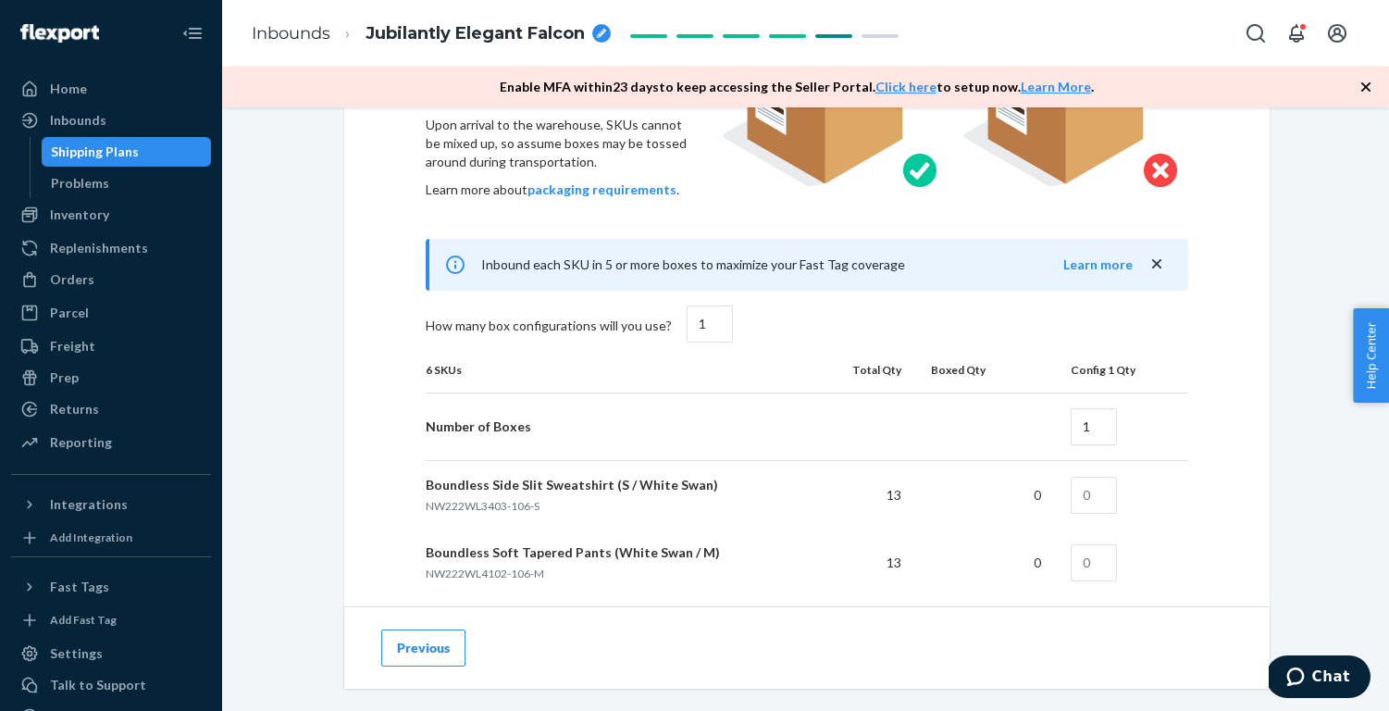
scroll to position [1014, 0]
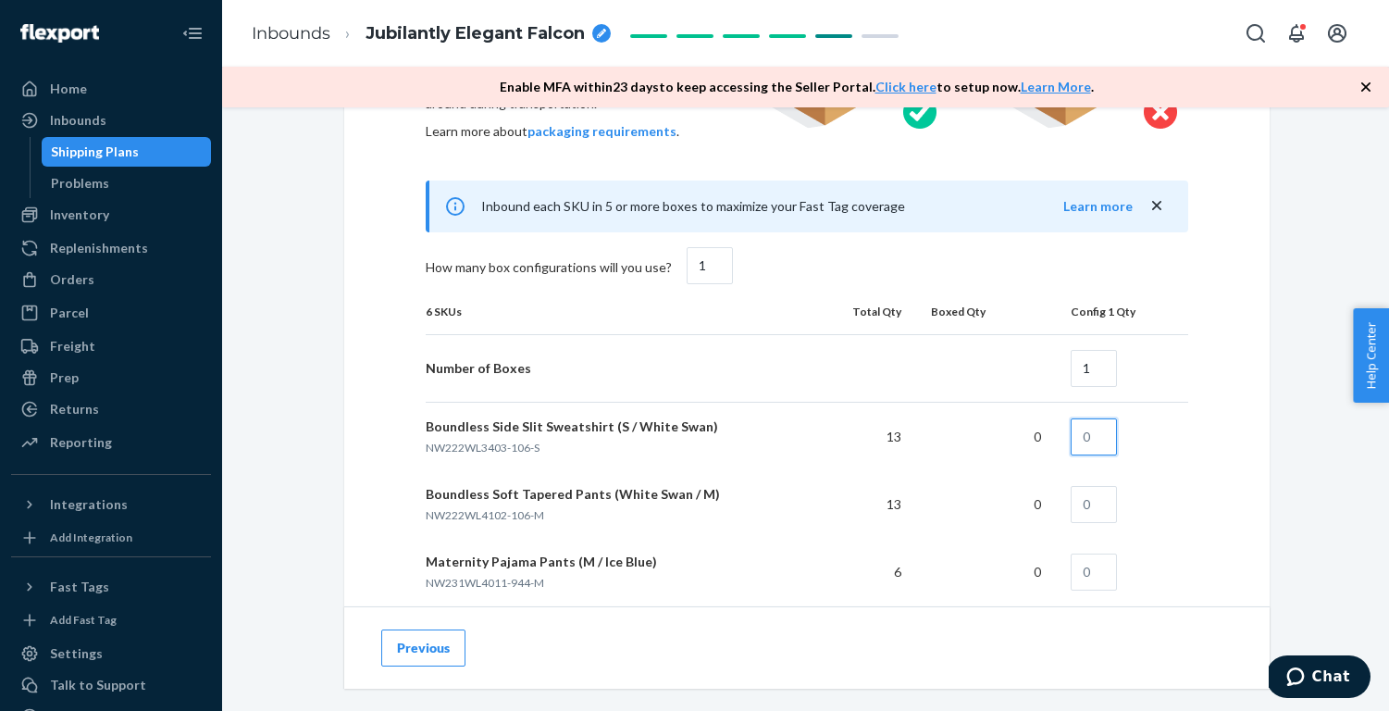
click at [1103, 434] on input "text" at bounding box center [1094, 436] width 46 height 37
click at [1096, 526] on td at bounding box center [1122, 504] width 132 height 68
click at [1101, 504] on input "text" at bounding box center [1094, 504] width 46 height 37
click at [1100, 560] on input "text" at bounding box center [1094, 571] width 46 height 37
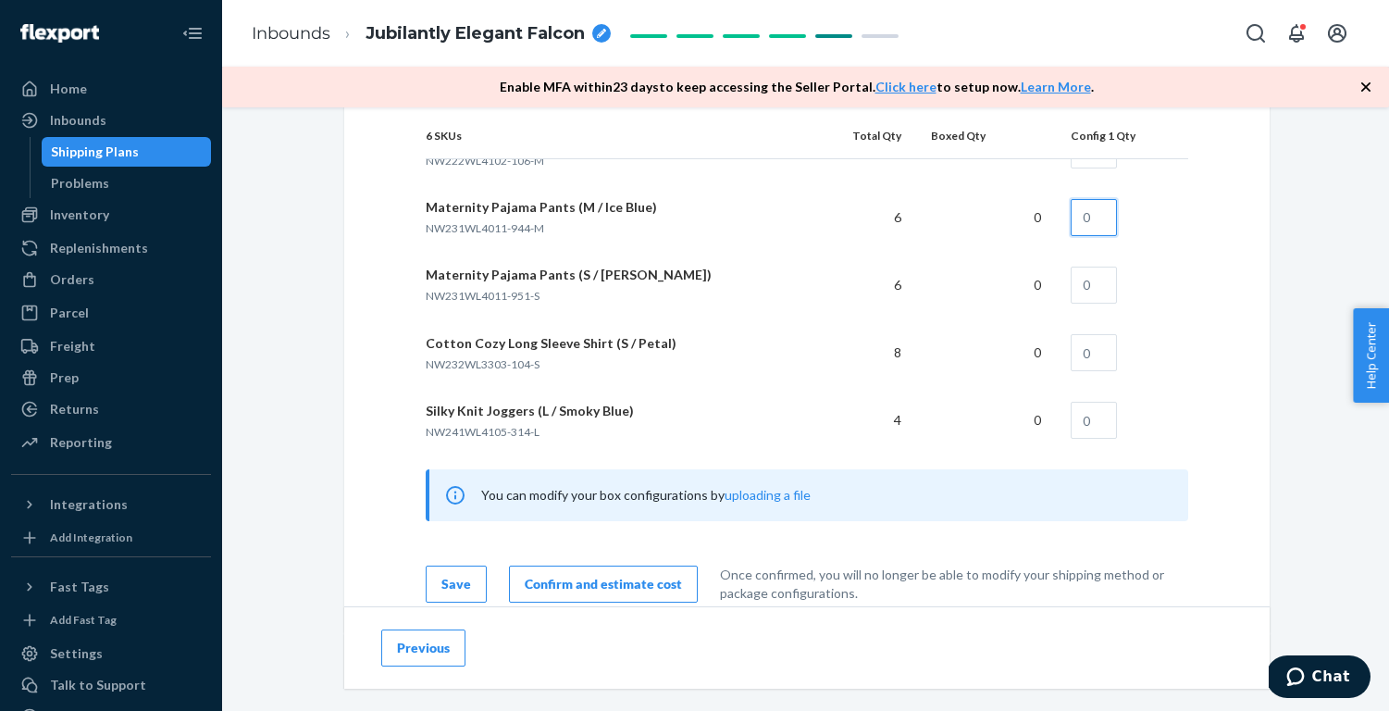
scroll to position [1372, 0]
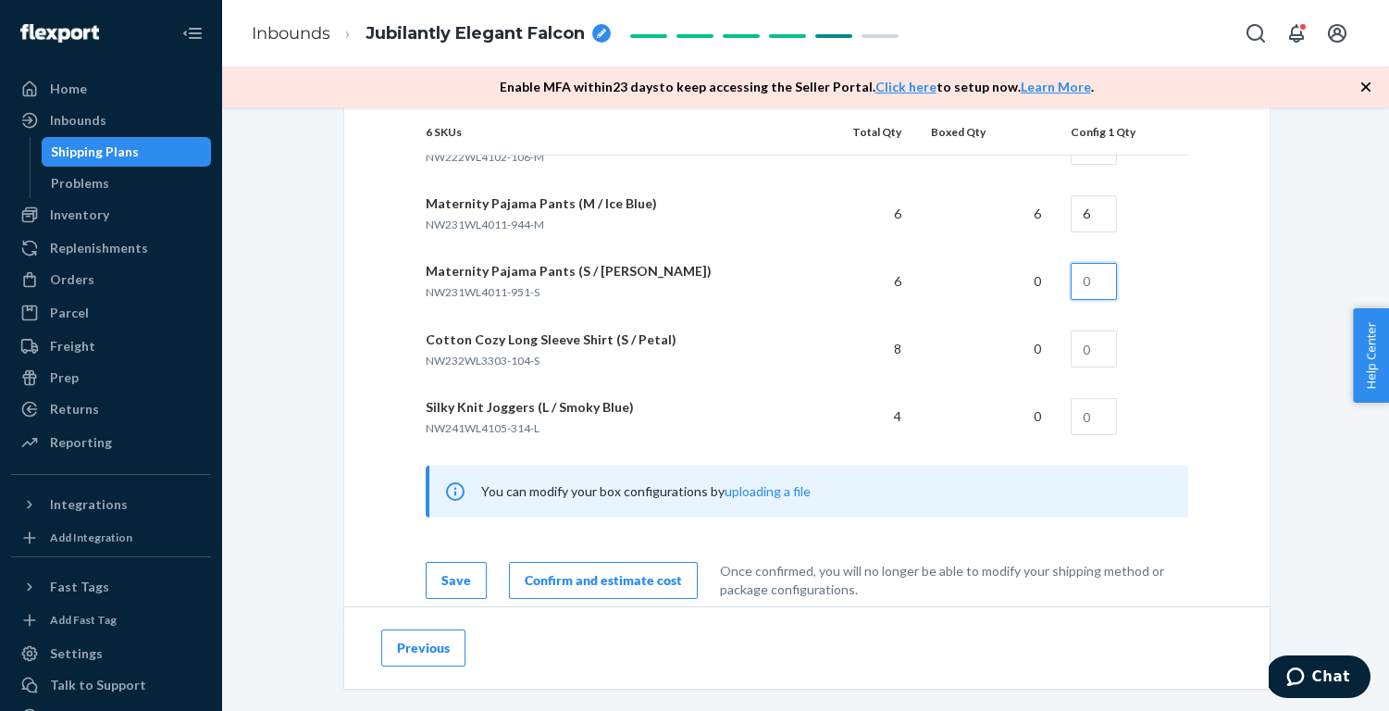
click at [1099, 287] on input "text" at bounding box center [1094, 281] width 46 height 37
click at [1094, 348] on input "text" at bounding box center [1094, 348] width 46 height 37
click at [1091, 415] on input "text" at bounding box center [1094, 416] width 46 height 37
click at [1223, 452] on div "How will your shipment be packed? Multiple SKUs per box To avoid receiving dela…" at bounding box center [806, 48] width 851 height 1100
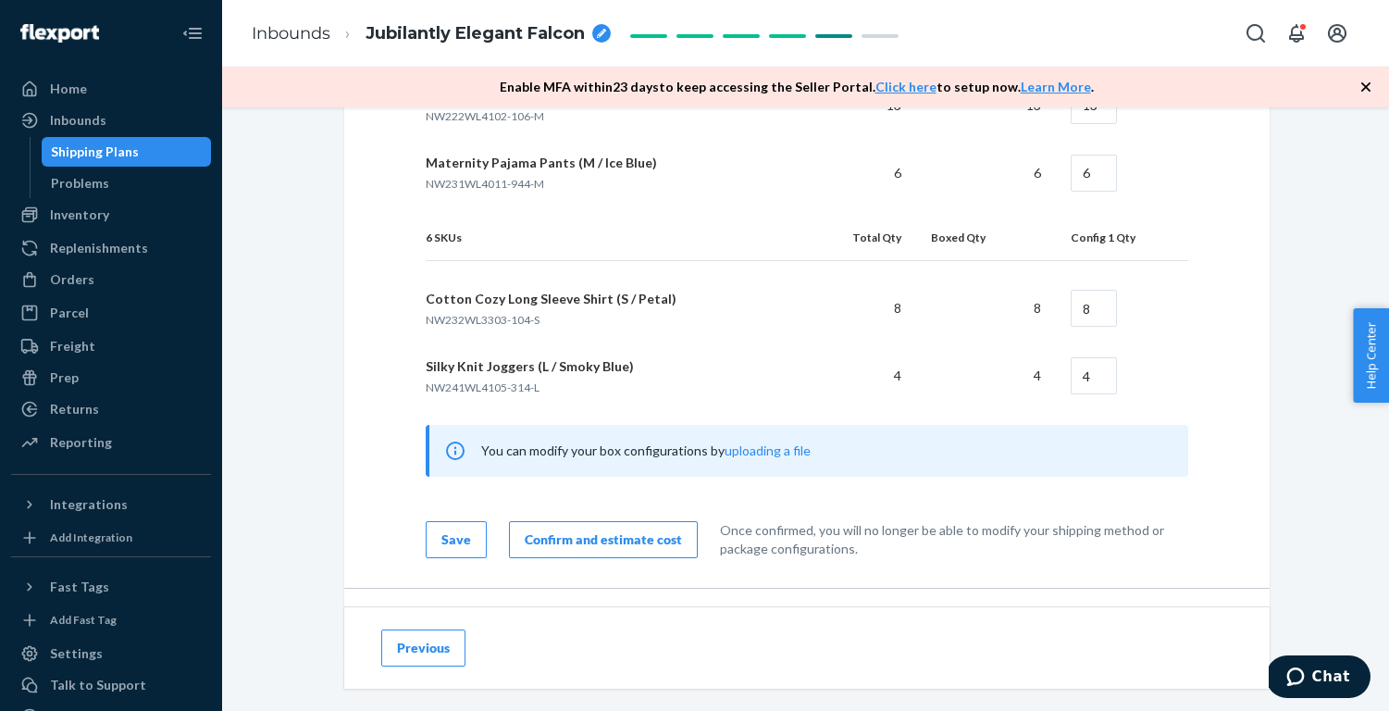
scroll to position [1545, 0]
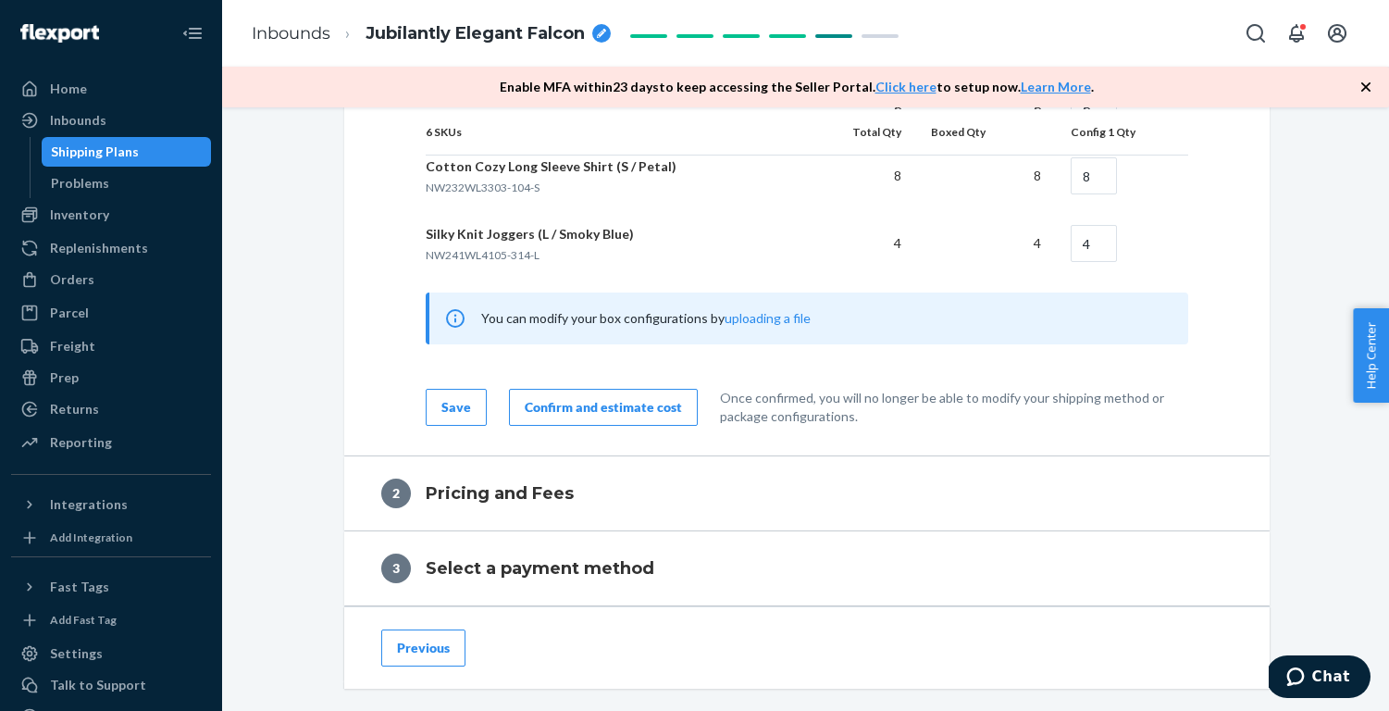
click at [662, 398] on div "Confirm and estimate cost" at bounding box center [603, 407] width 157 height 19
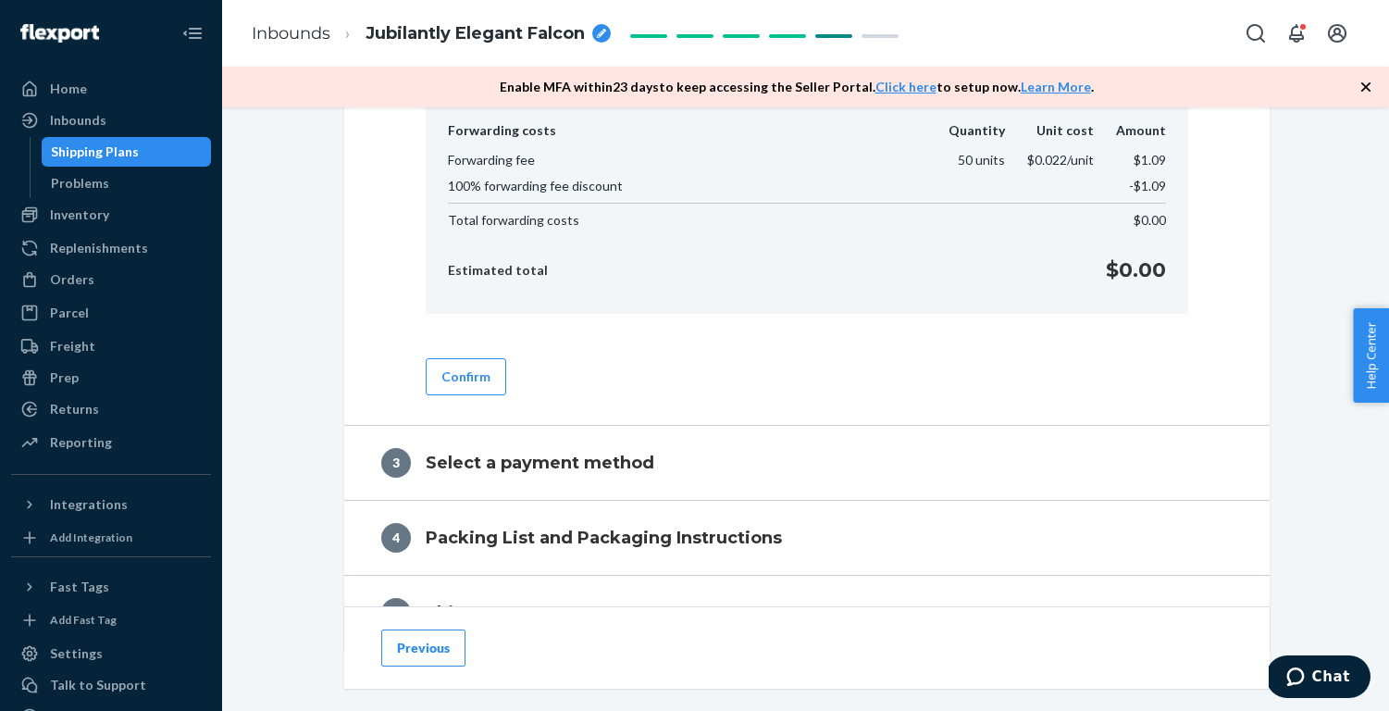
scroll to position [777, 0]
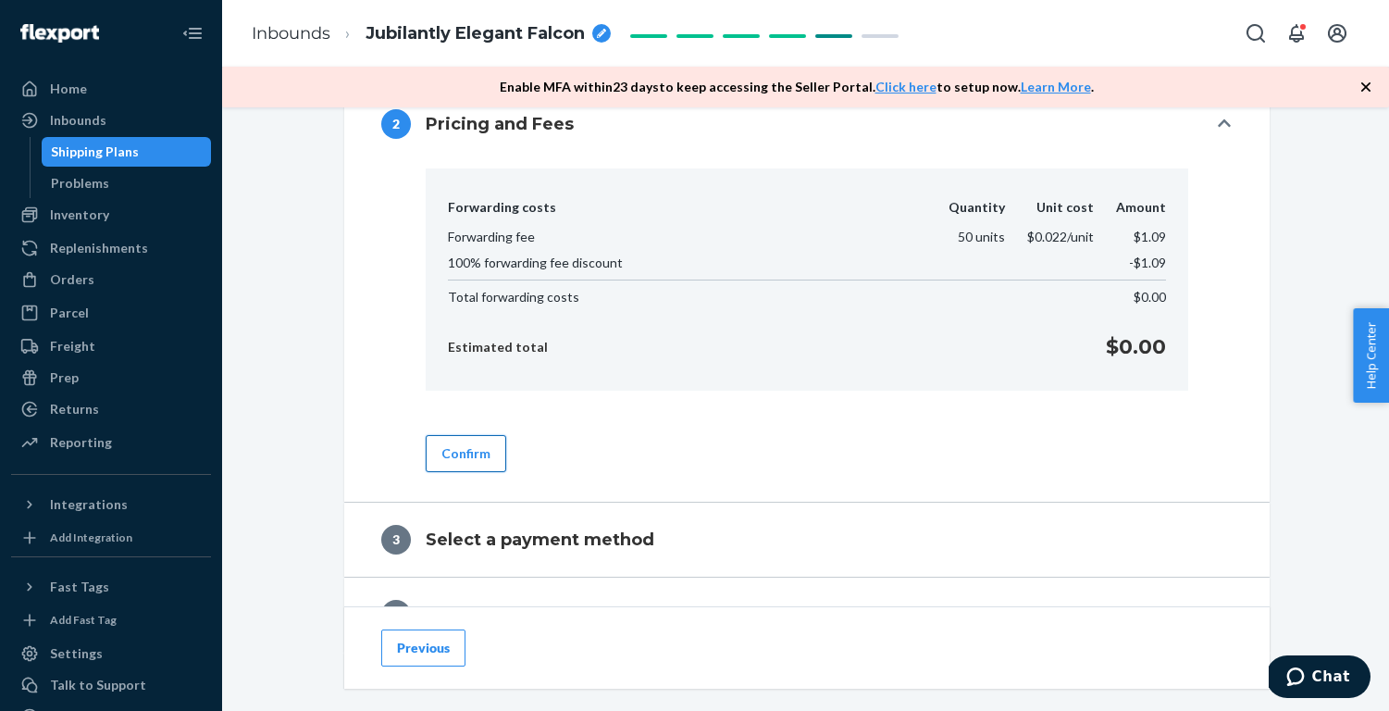
click at [481, 449] on button "Confirm" at bounding box center [466, 453] width 81 height 37
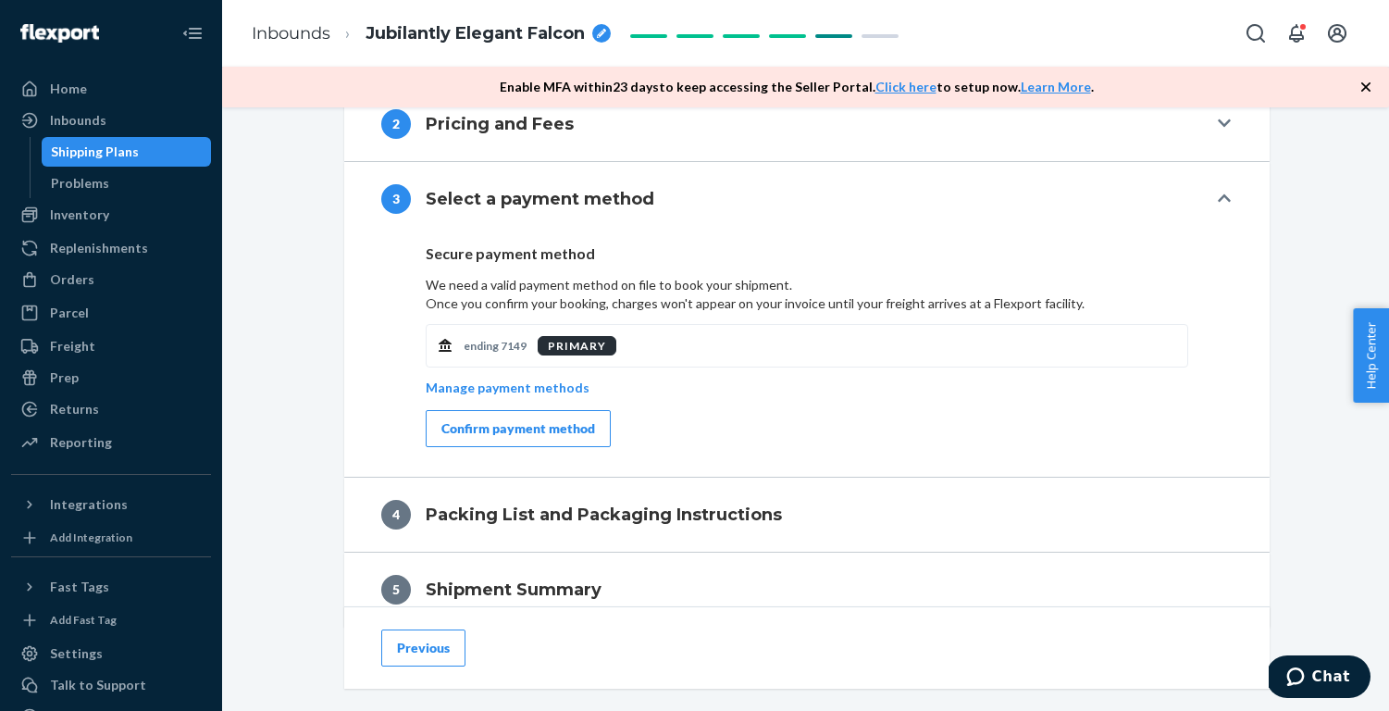
click at [579, 427] on div "Confirm payment method" at bounding box center [518, 428] width 154 height 19
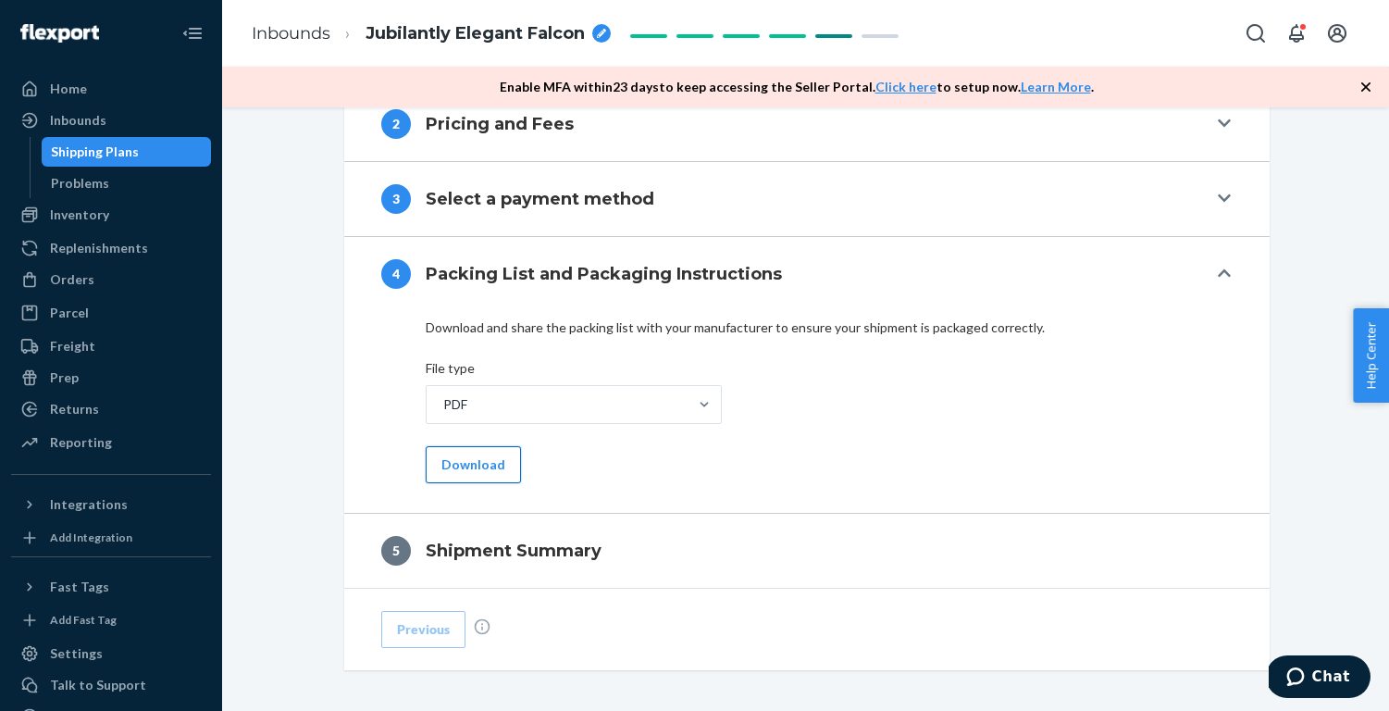
click at [446, 460] on button "Download" at bounding box center [473, 464] width 95 height 37
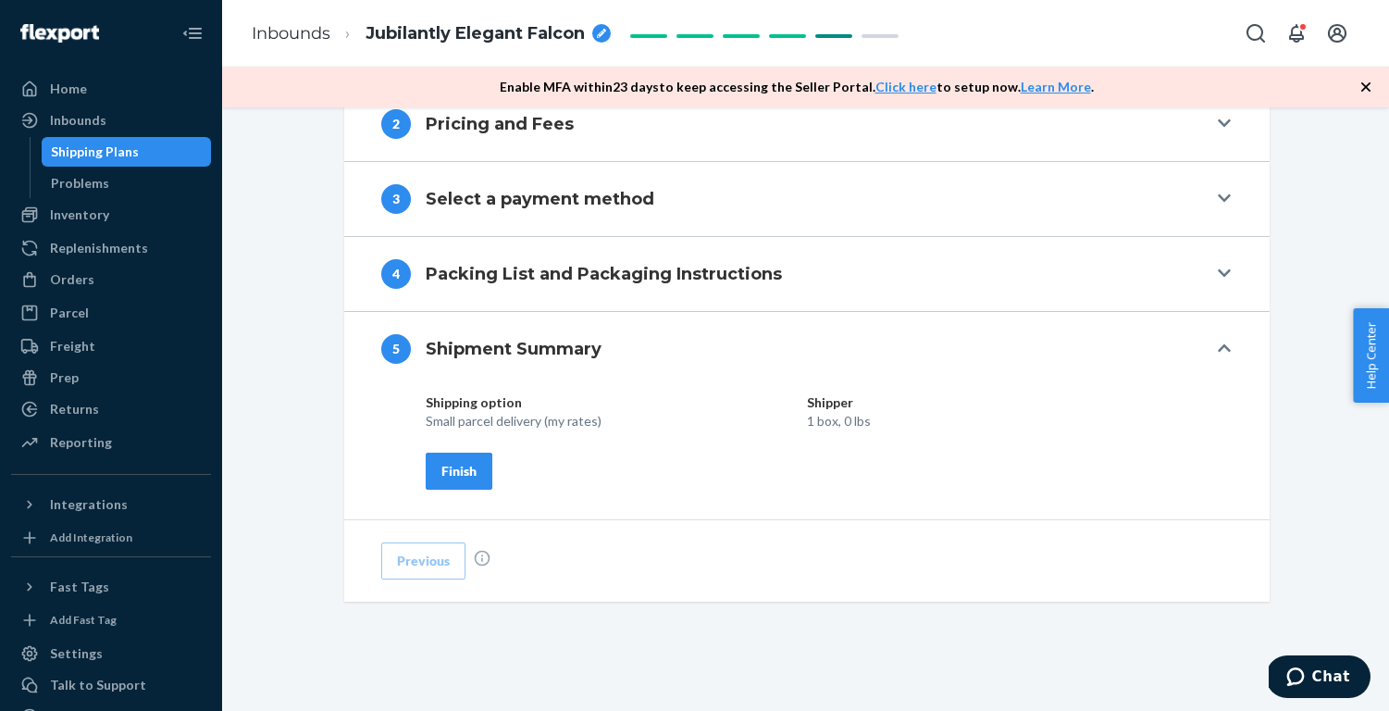
click at [474, 462] on div "Finish" at bounding box center [458, 471] width 35 height 19
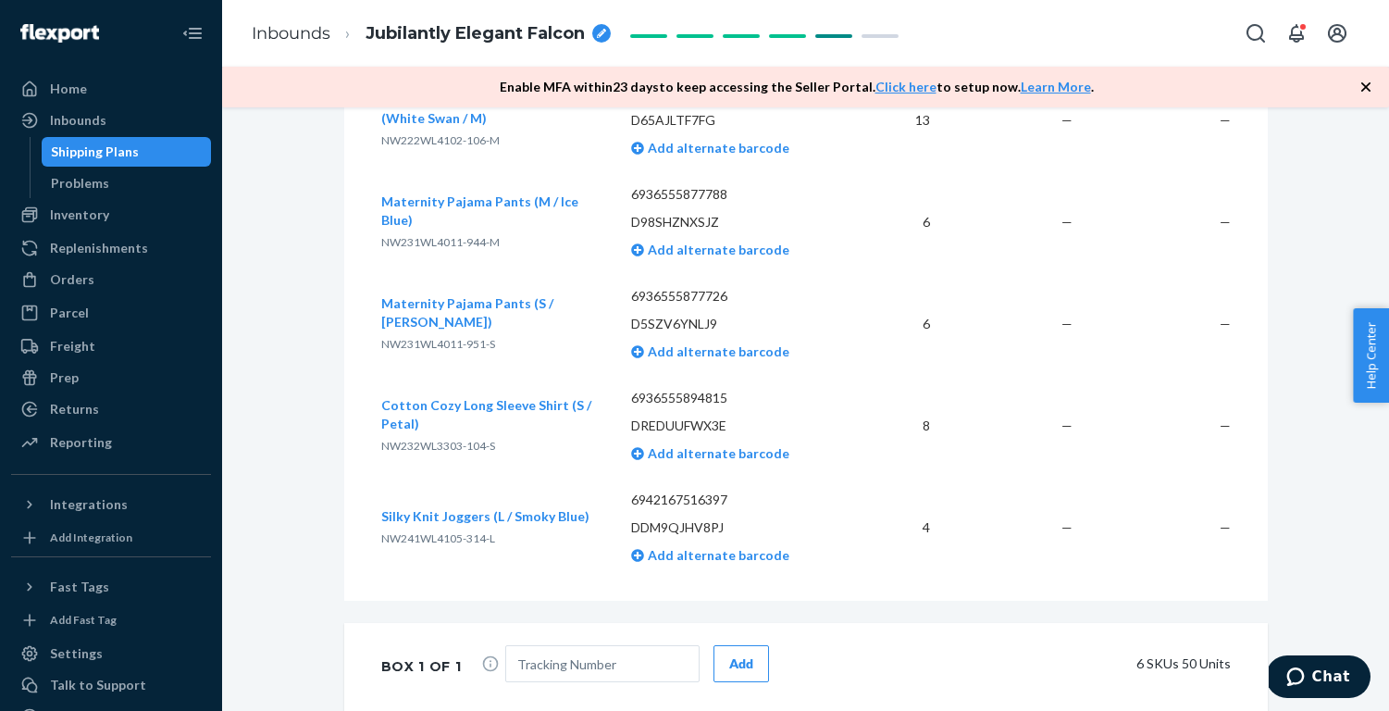
click at [487, 32] on span "Jubilantly Elegant Falcon" at bounding box center [475, 34] width 219 height 24
click at [292, 199] on div "Shipment Ready to ship Download Shipment ID 1245250 Flexport PO# 9945068 Inboun…" at bounding box center [805, 300] width 1139 height 1885
